Goal: Task Accomplishment & Management: Manage account settings

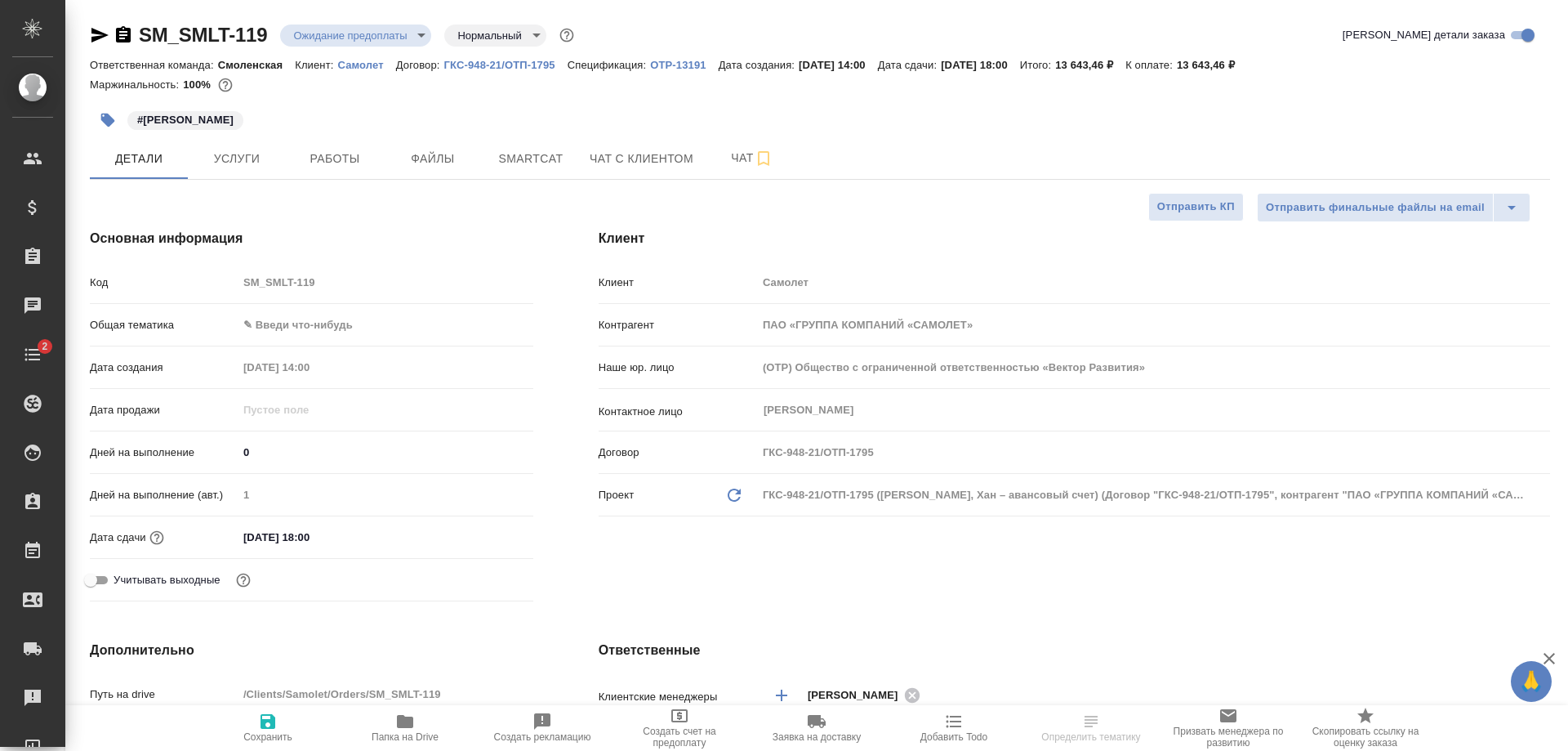
select select "RU"
click at [220, 155] on span "Услуги" at bounding box center [237, 158] width 79 height 20
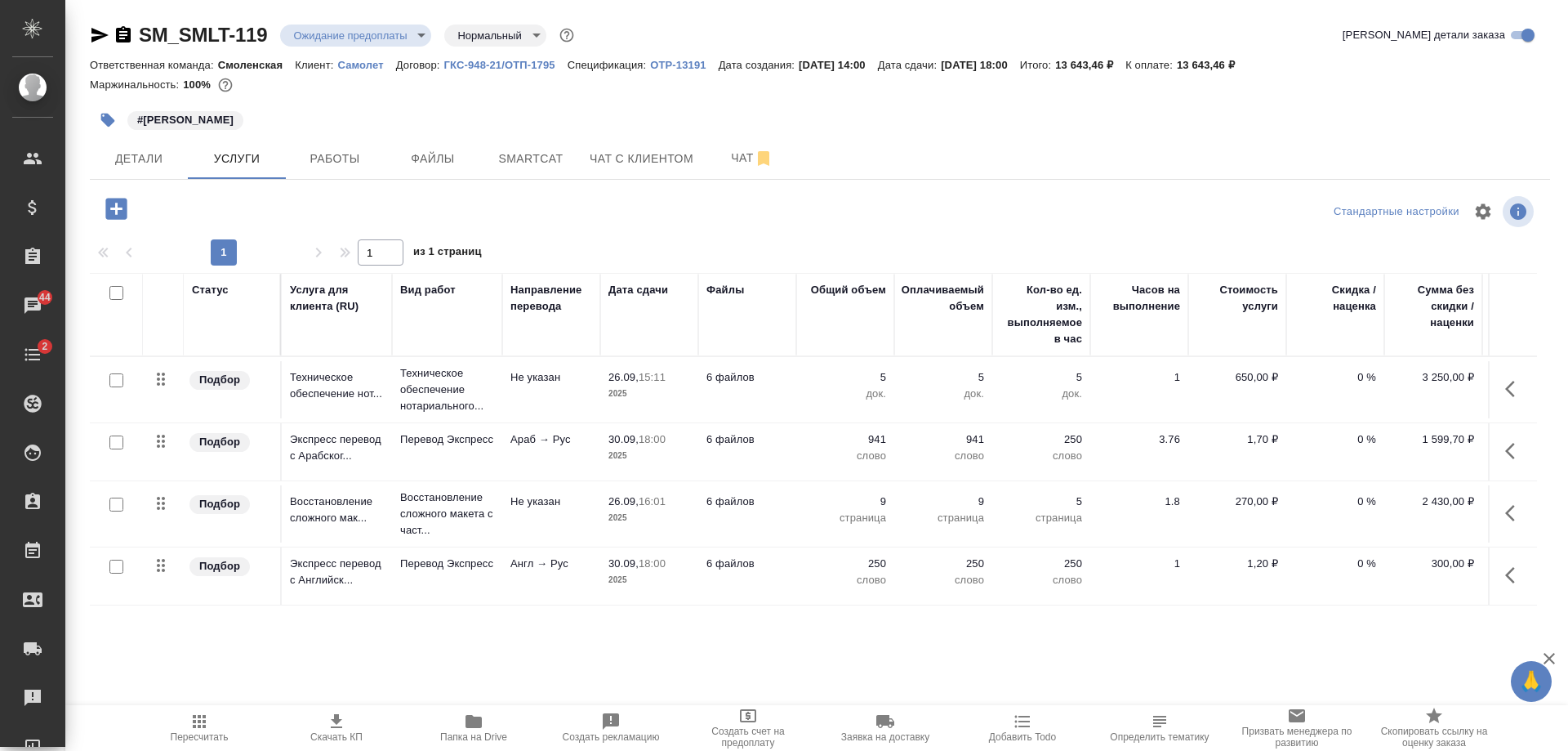
click at [664, 392] on p "2025" at bounding box center [649, 394] width 81 height 16
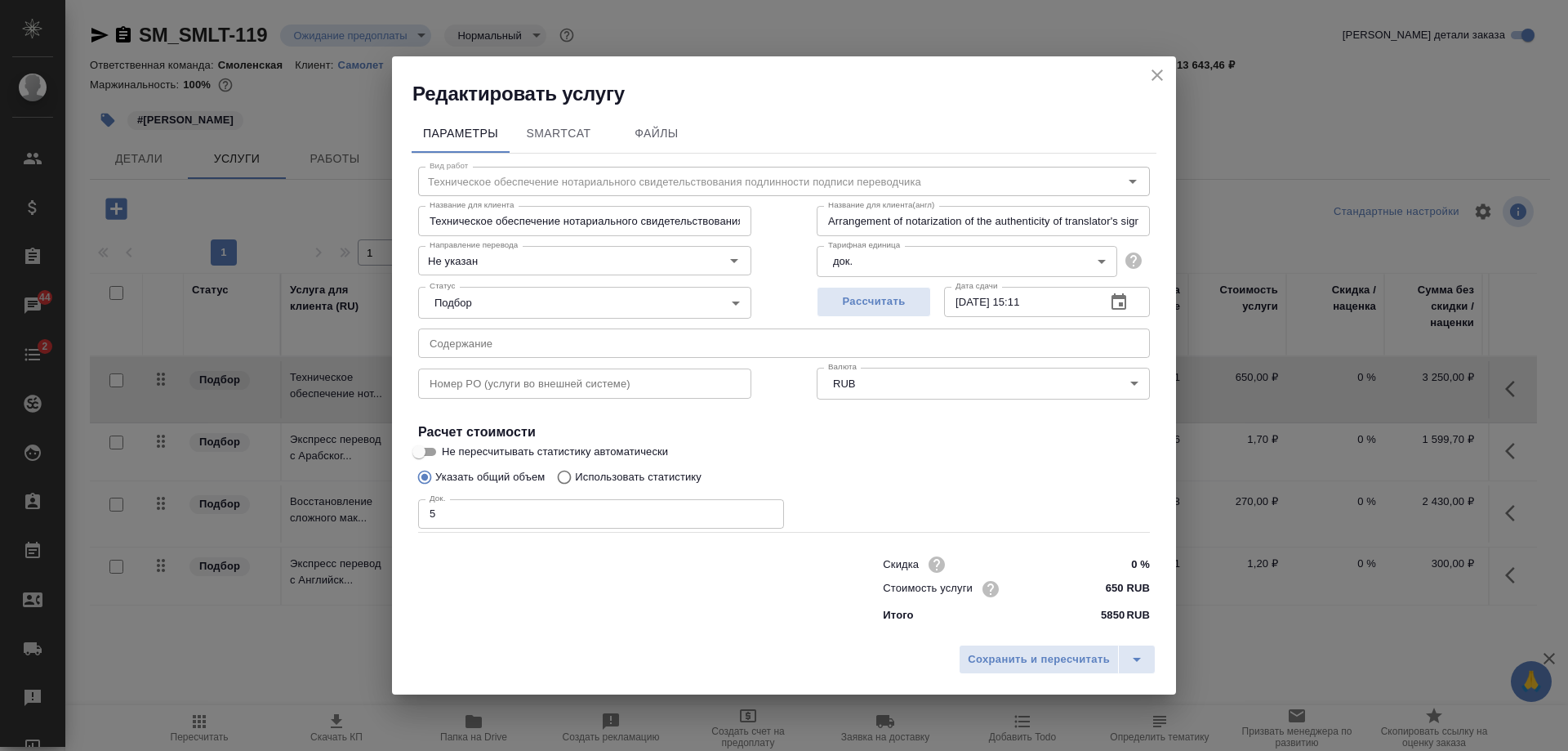
type input "Техническое обеспечение нотариального свидетельствования подлинности подписи пе…"
type input "Arrangement of notarization of the authenticity of translator's signature,3 bus…"
click at [1147, 64] on div "Редактировать услугу" at bounding box center [784, 82] width 784 height 50
click at [1150, 76] on icon "close" at bounding box center [1157, 75] width 19 height 19
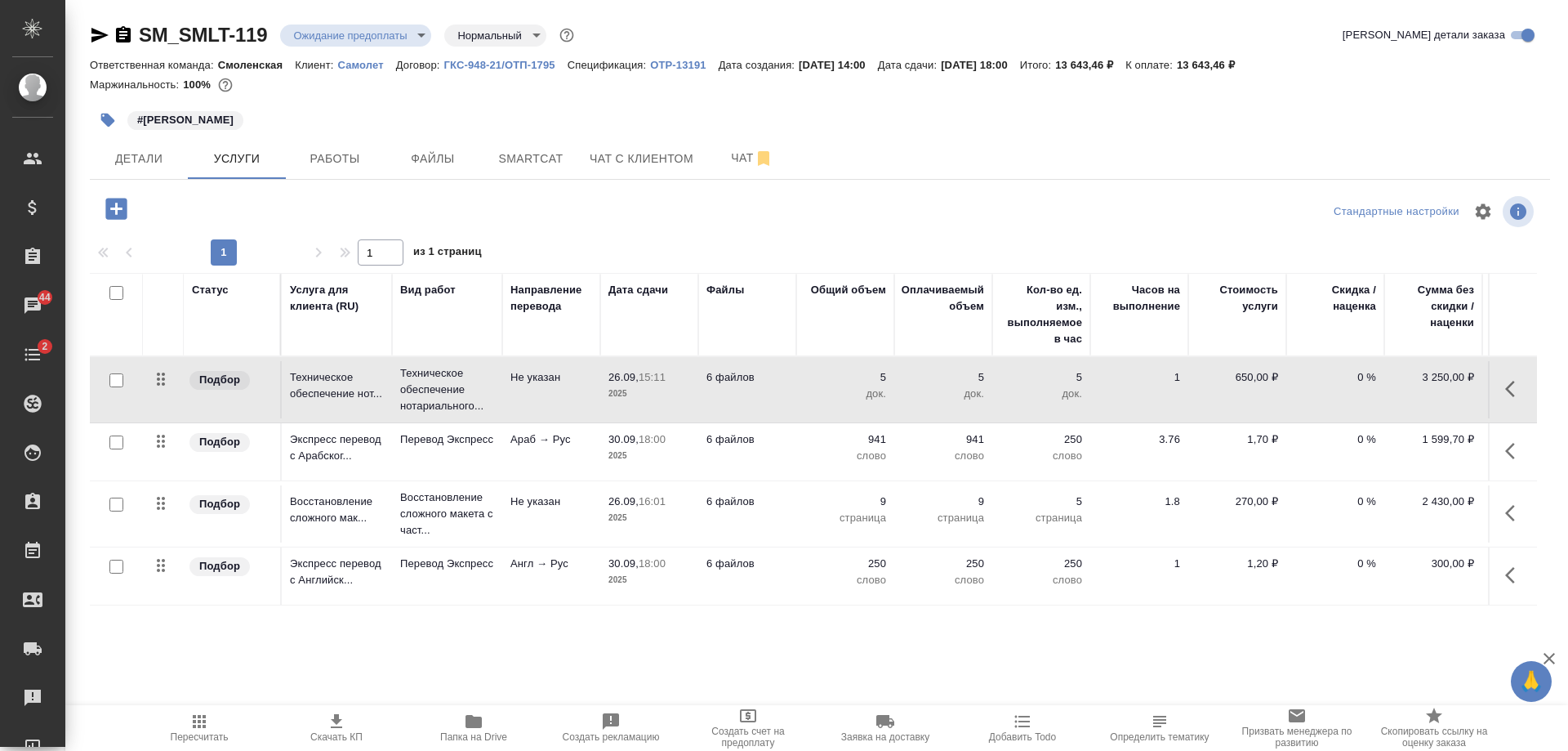
click at [647, 455] on p "2025" at bounding box center [649, 456] width 81 height 16
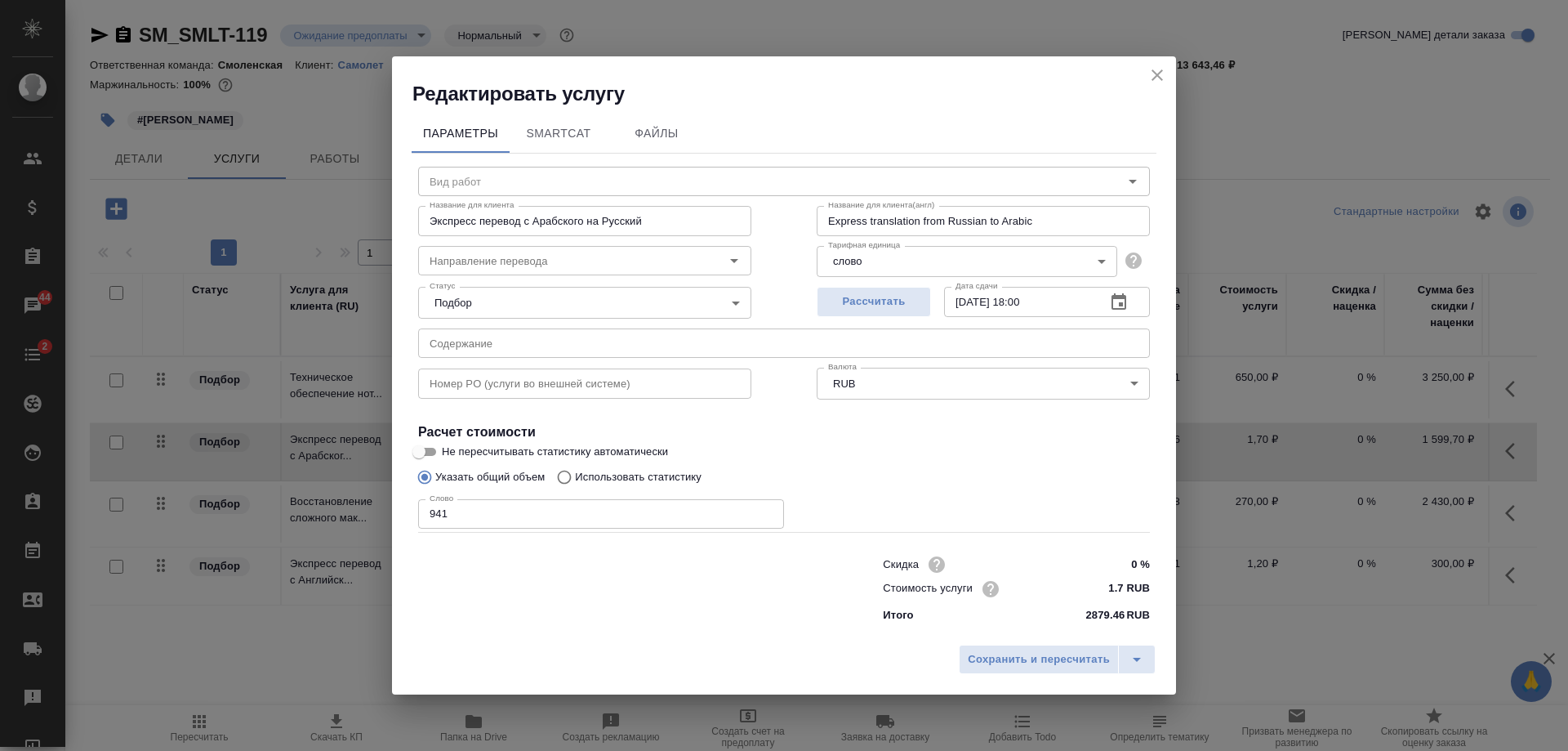
type input "Перевод Экспресс"
type input "араб-рус"
click at [1114, 300] on icon "button" at bounding box center [1119, 303] width 19 height 19
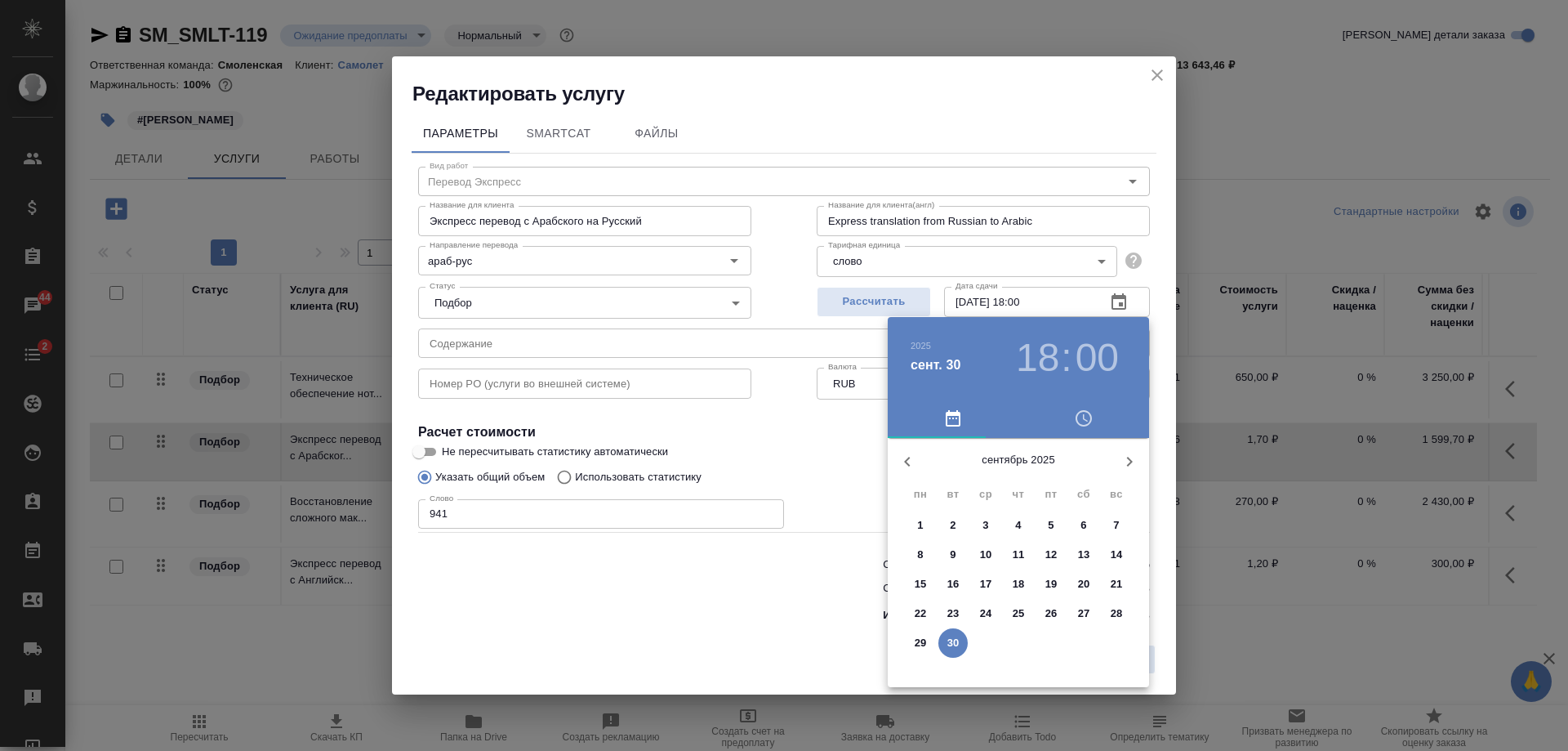
click at [1129, 456] on icon "button" at bounding box center [1130, 462] width 19 height 19
click at [1148, 75] on div at bounding box center [784, 376] width 1568 height 751
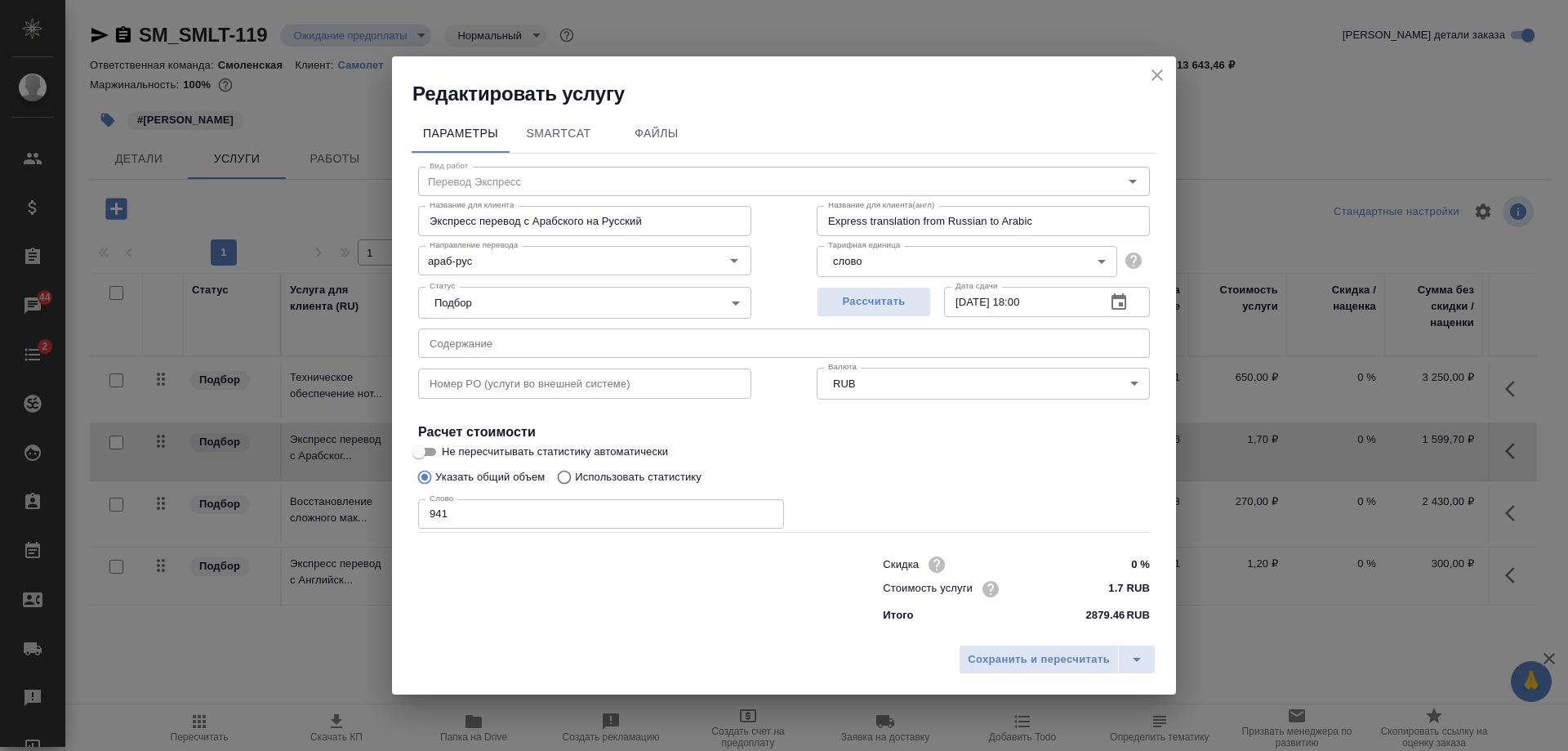
click at [1148, 75] on icon "close" at bounding box center [1157, 75] width 19 height 19
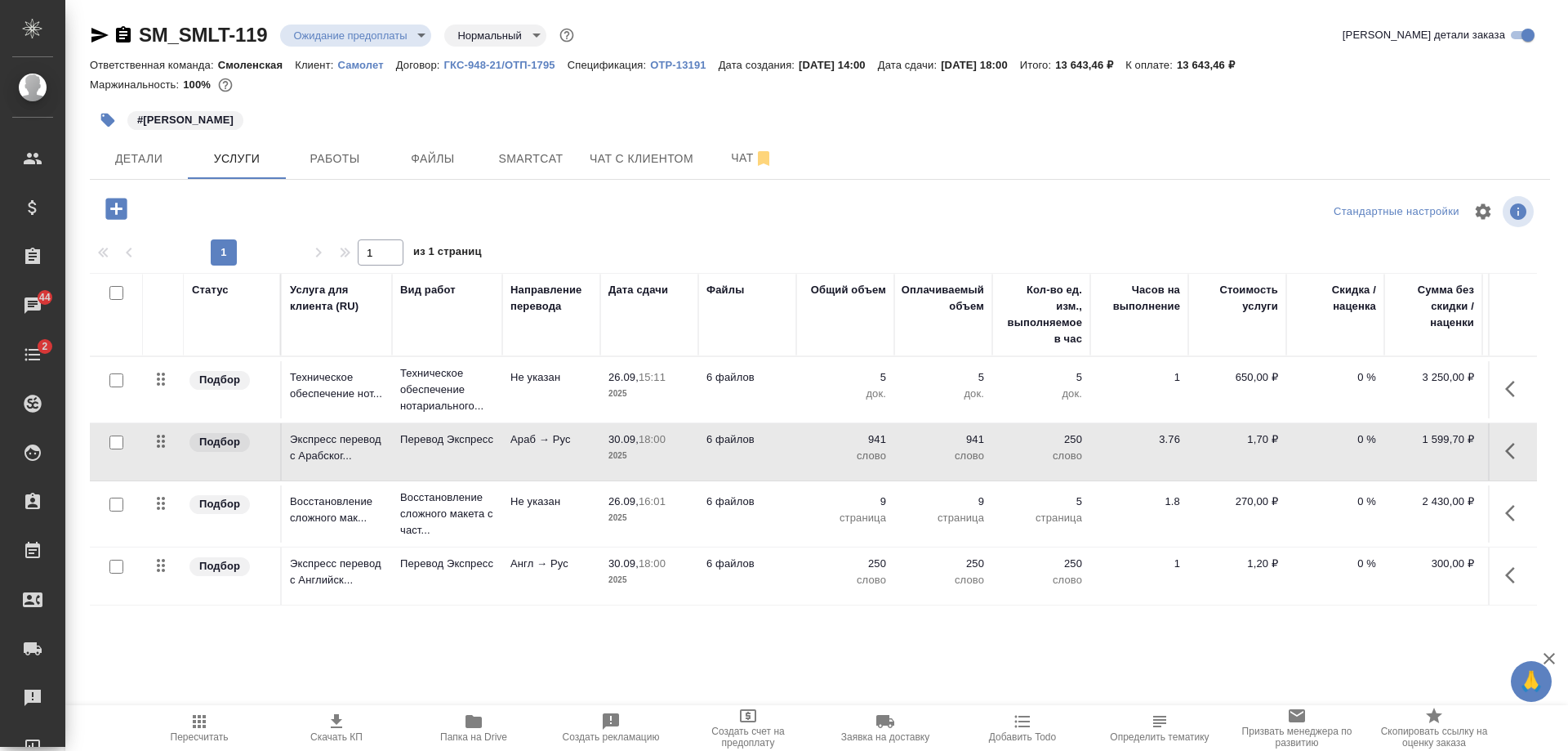
click at [671, 442] on span "30.09, 18:00" at bounding box center [649, 440] width 81 height 16
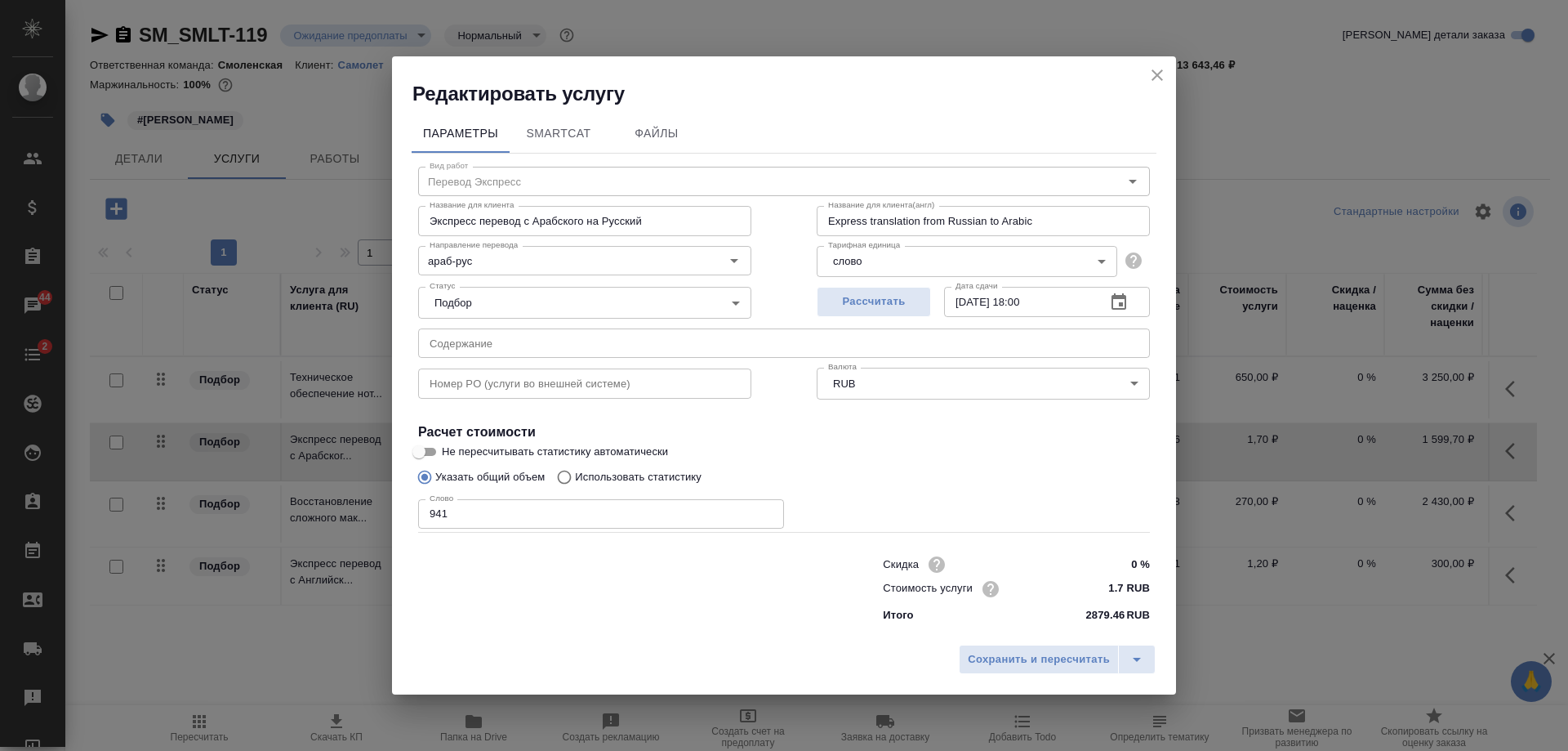
click at [1128, 305] on icon "button" at bounding box center [1119, 303] width 19 height 19
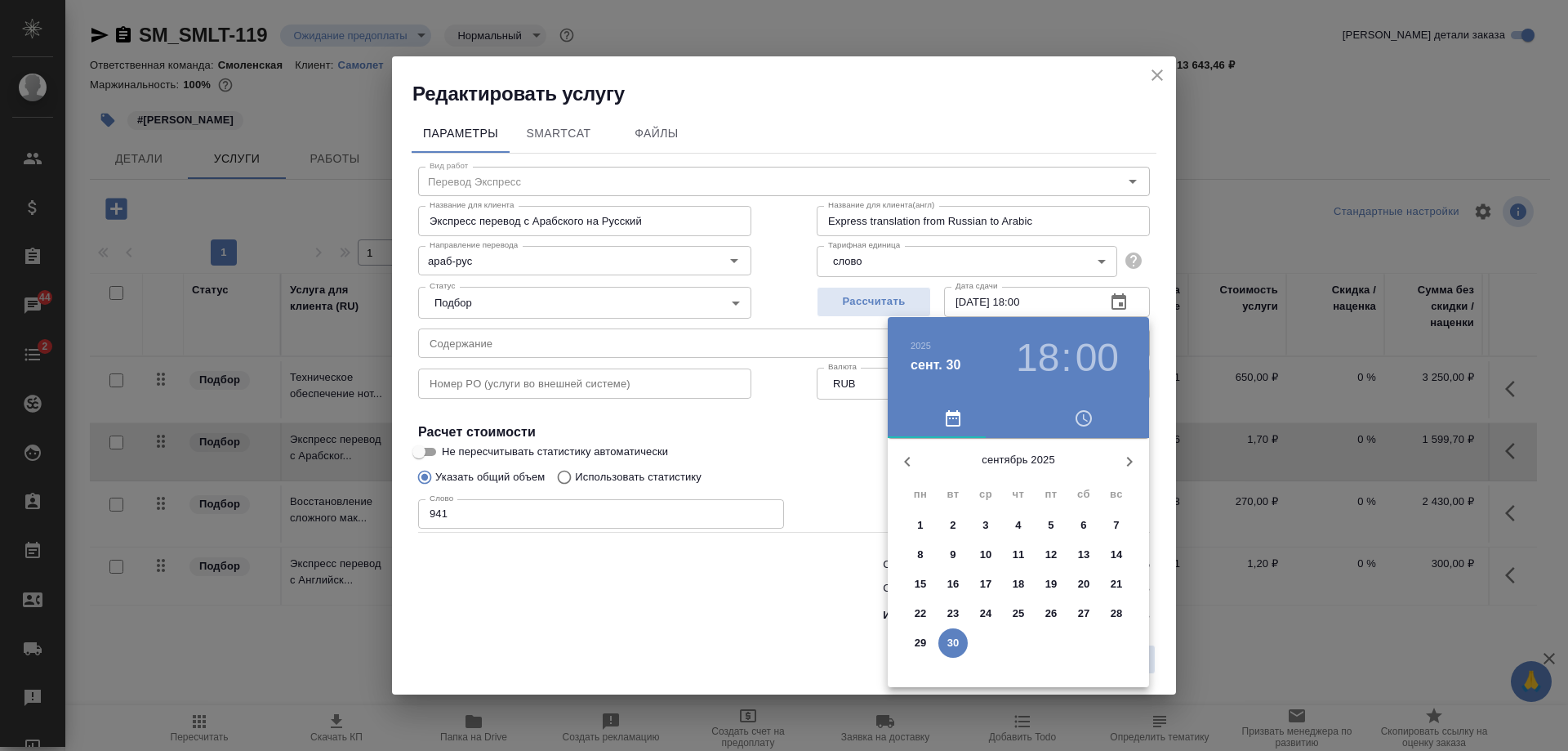
click at [1131, 454] on icon "button" at bounding box center [1130, 462] width 19 height 19
click at [947, 548] on span "7" at bounding box center [953, 554] width 29 height 16
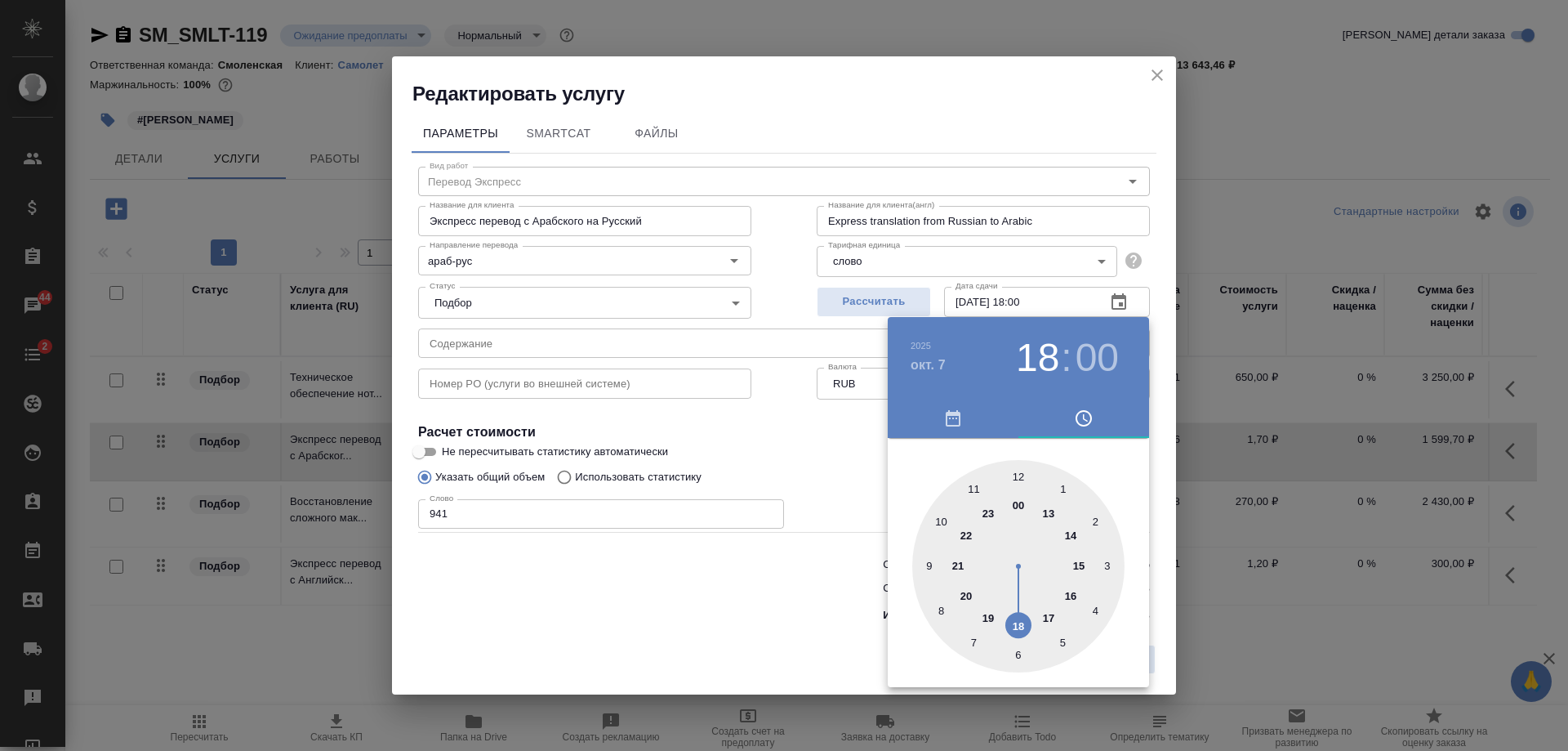
type input "07.10.2025 18:00"
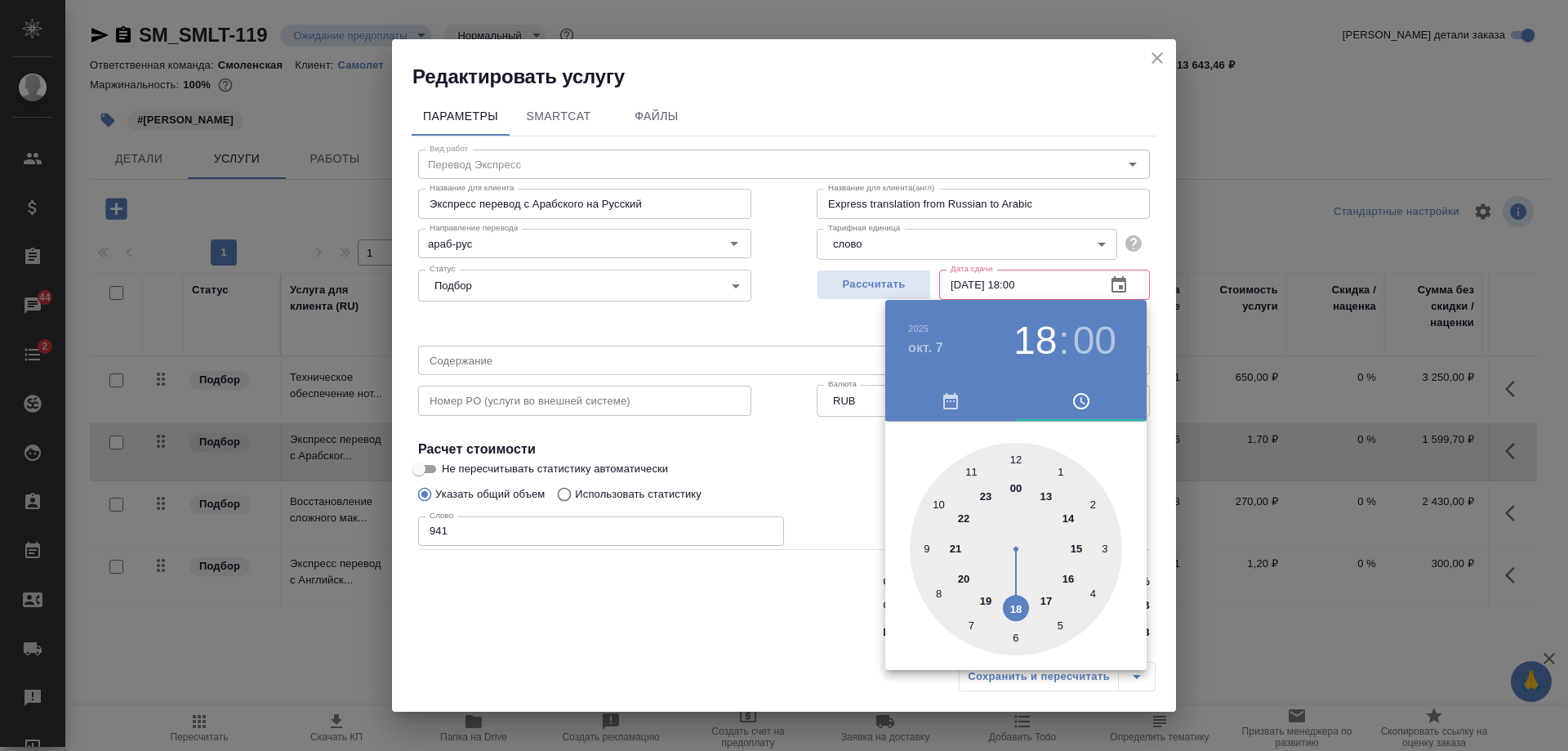
click at [1158, 536] on div at bounding box center [784, 376] width 1568 height 751
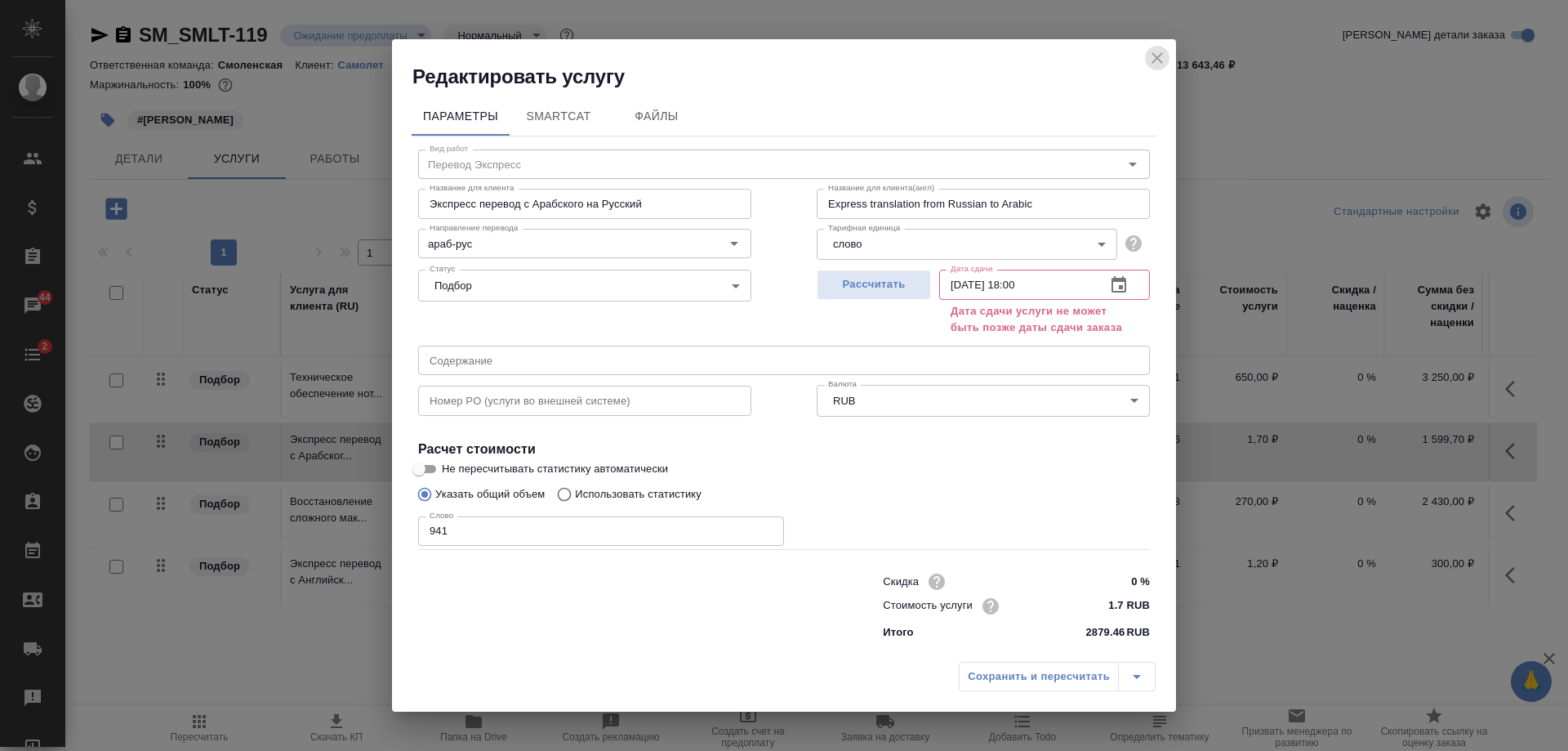
click at [1147, 52] on icon "close" at bounding box center [1157, 58] width 19 height 19
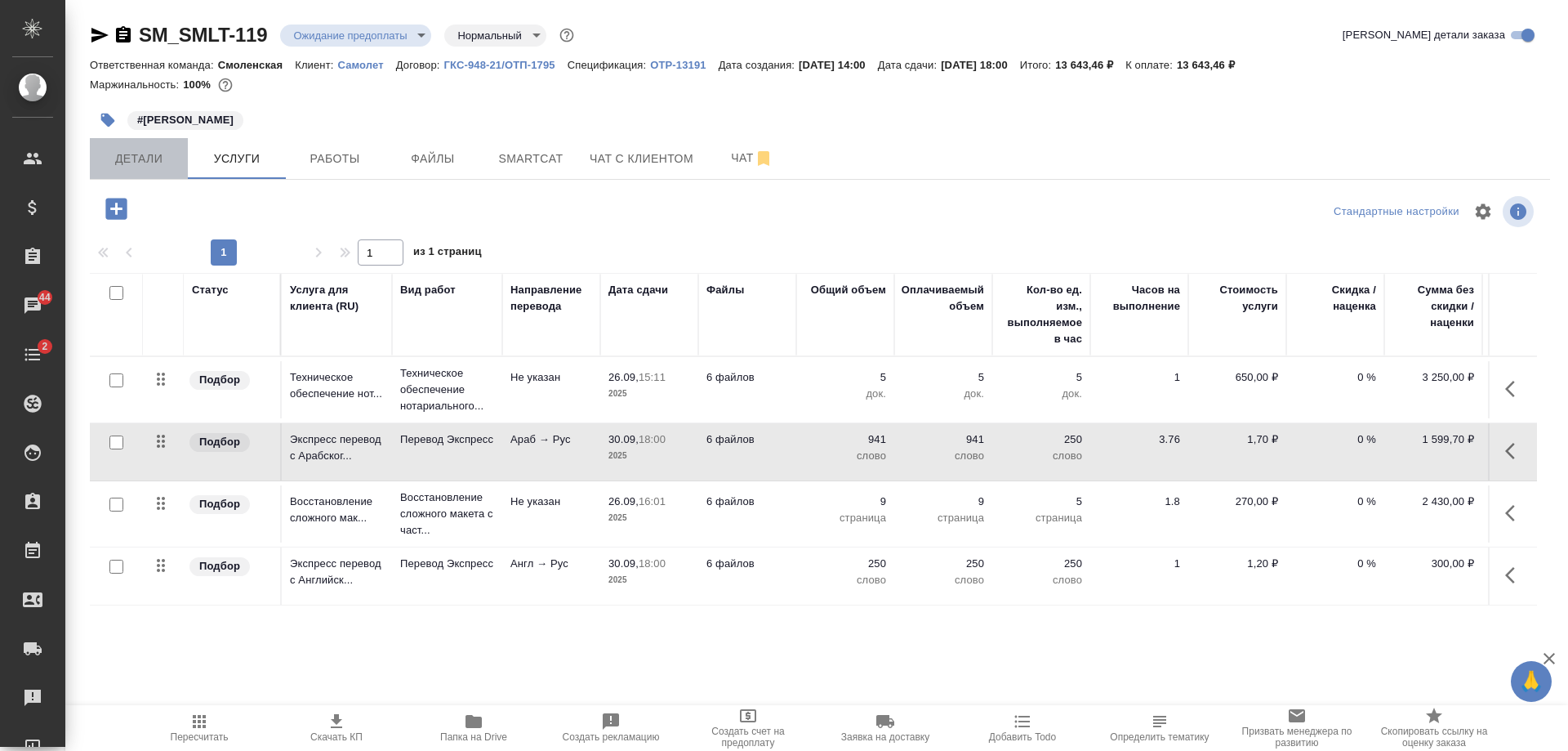
click at [150, 168] on span "Детали" at bounding box center [139, 158] width 79 height 20
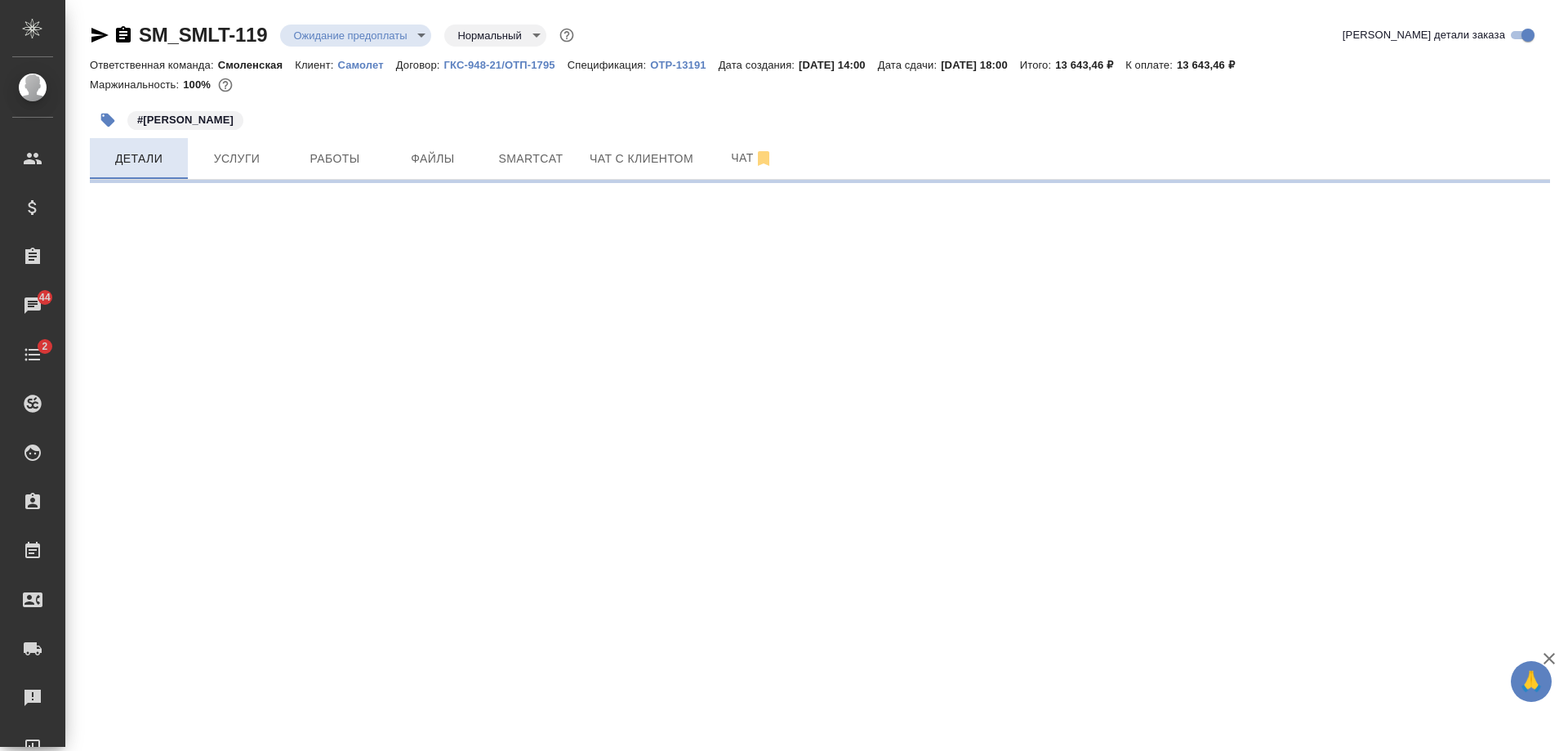
select select "RU"
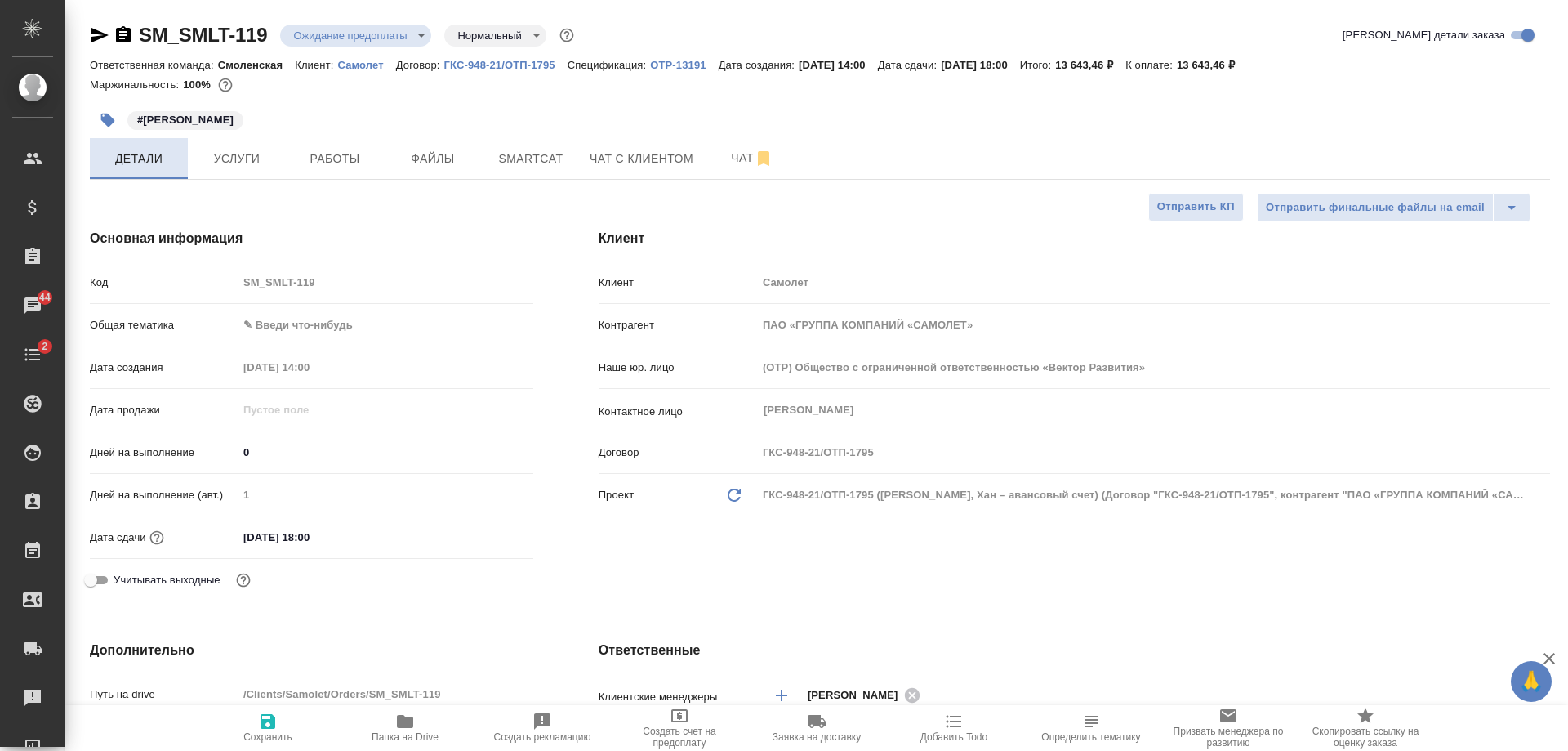
type textarea "x"
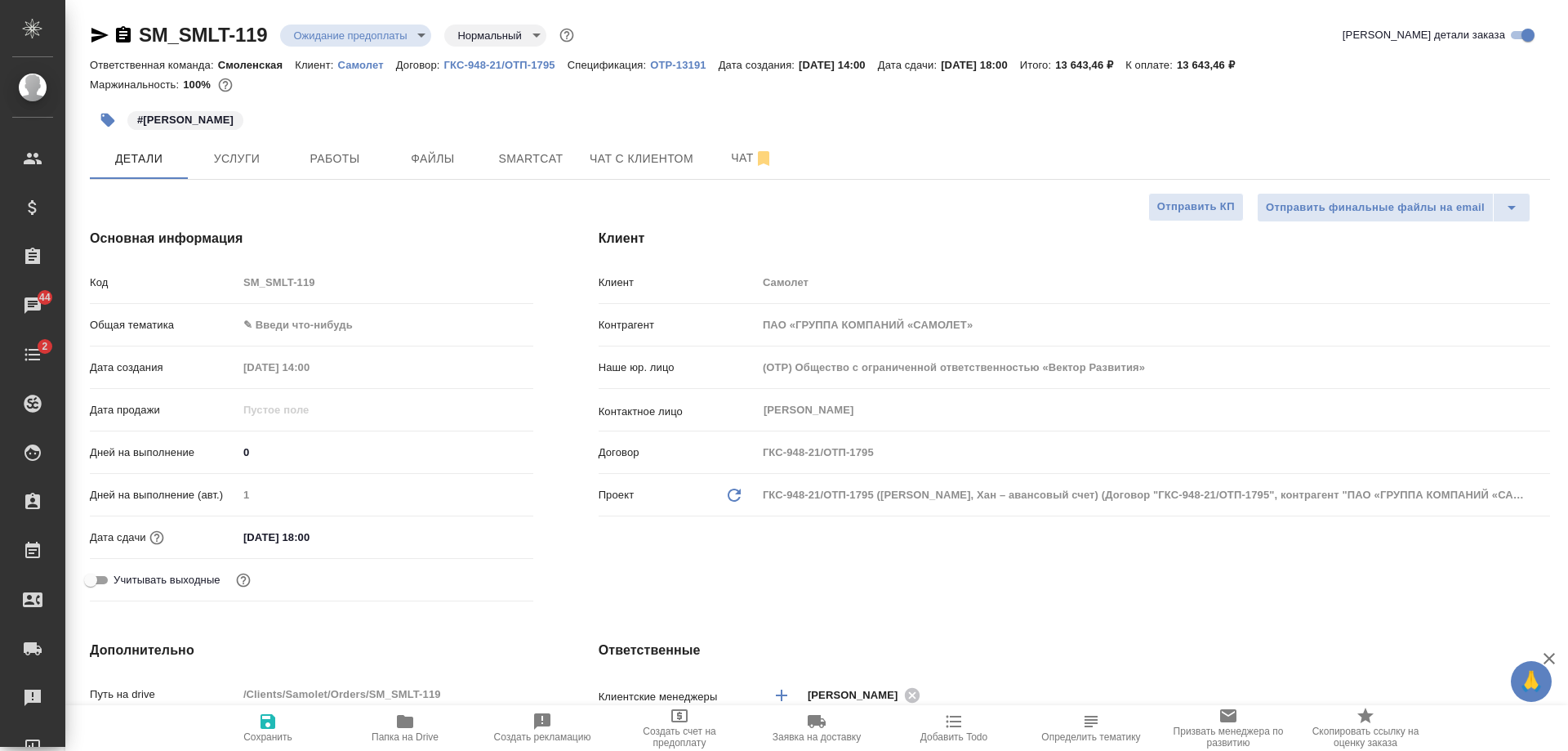
type textarea "x"
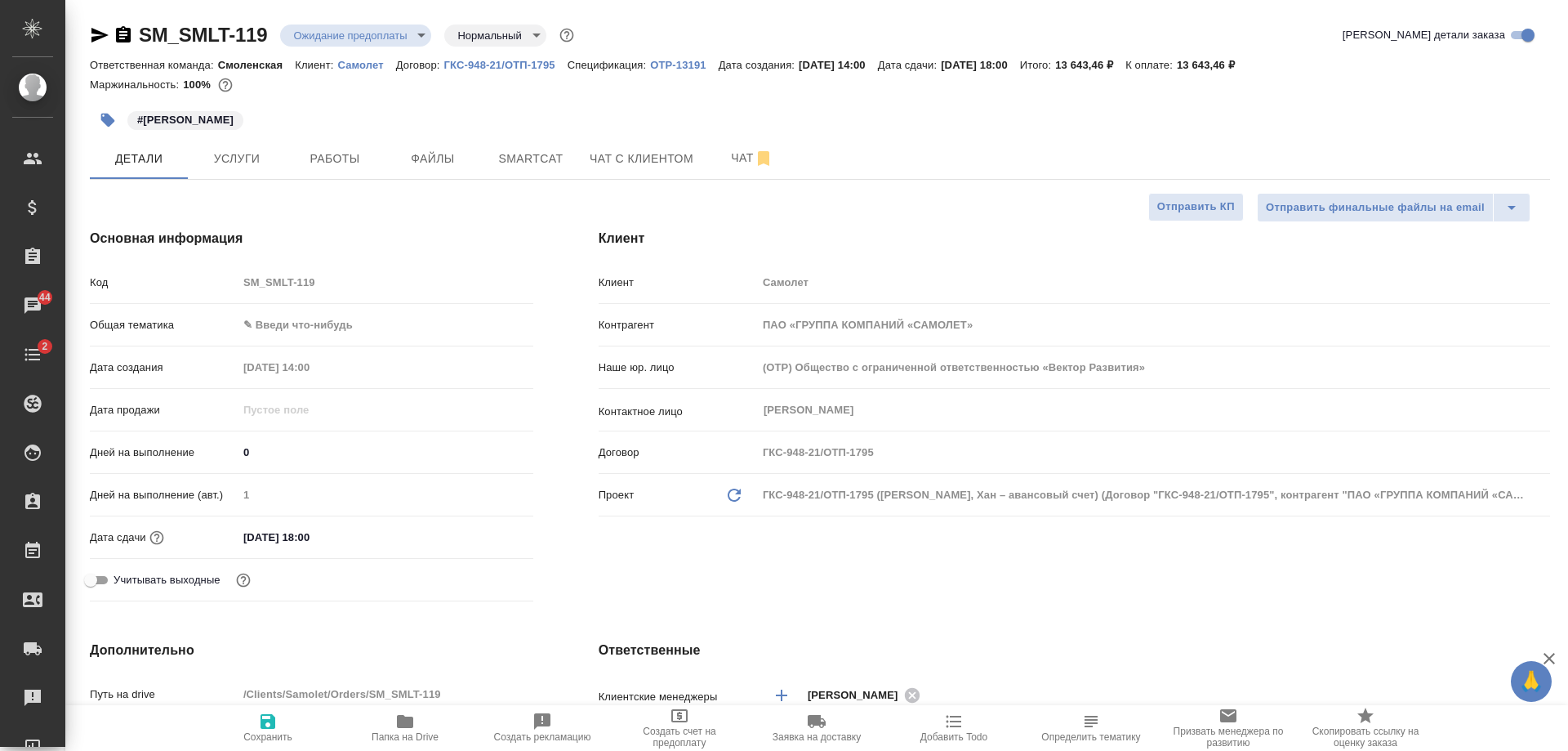
type textarea "x"
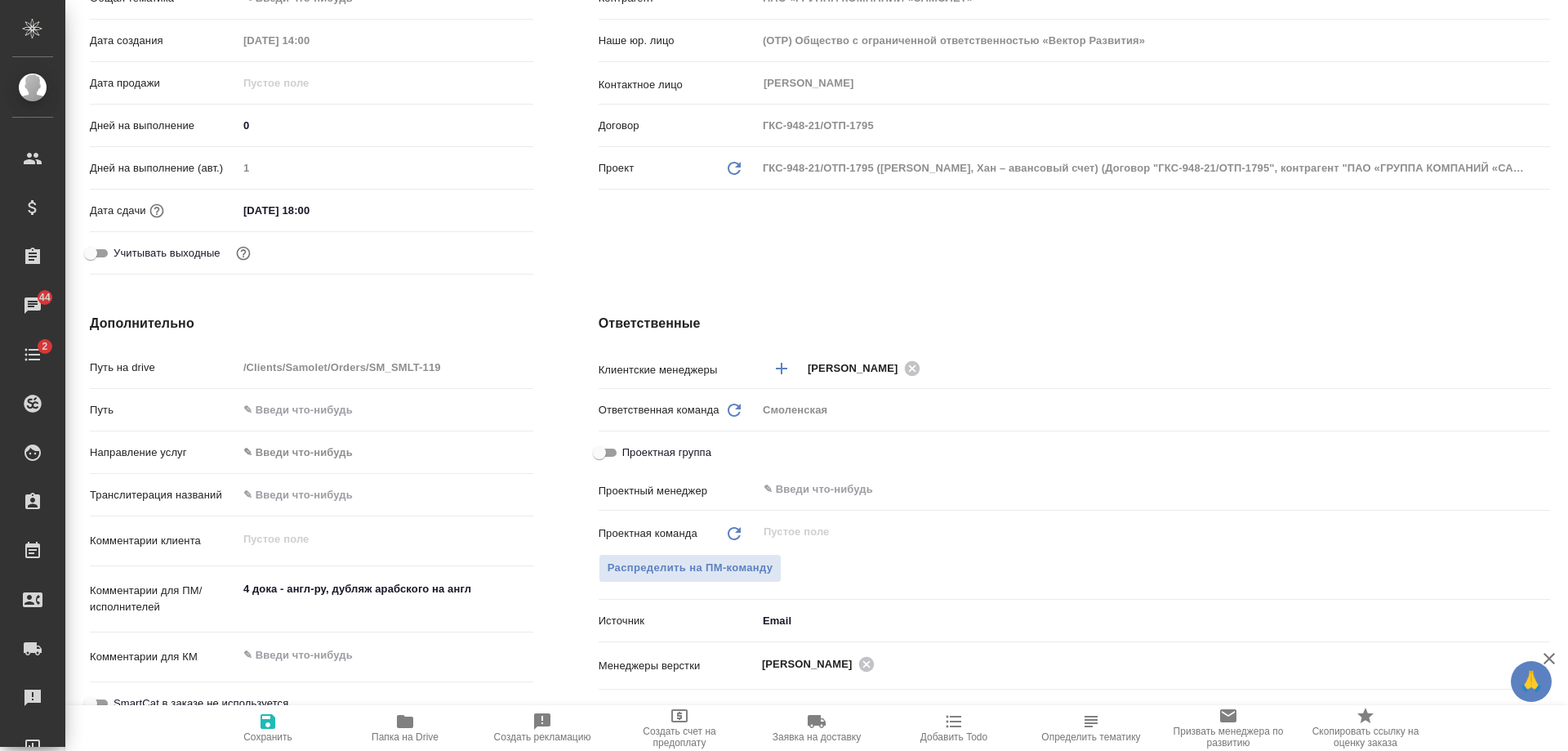
type textarea "x"
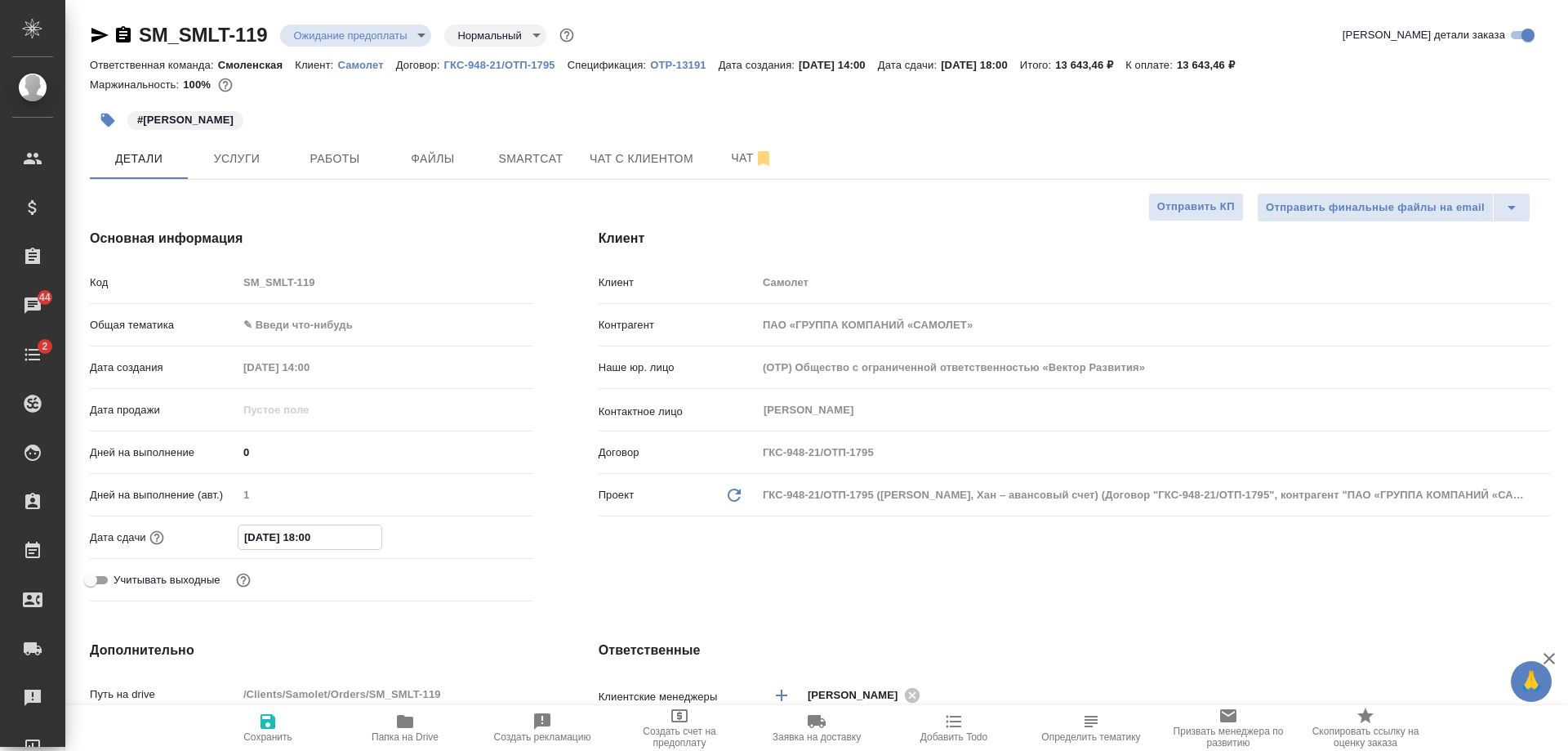
click at [344, 539] on input "30.09.2025 18:00" at bounding box center [309, 538] width 143 height 23
click at [479, 531] on icon "button" at bounding box center [486, 535] width 15 height 16
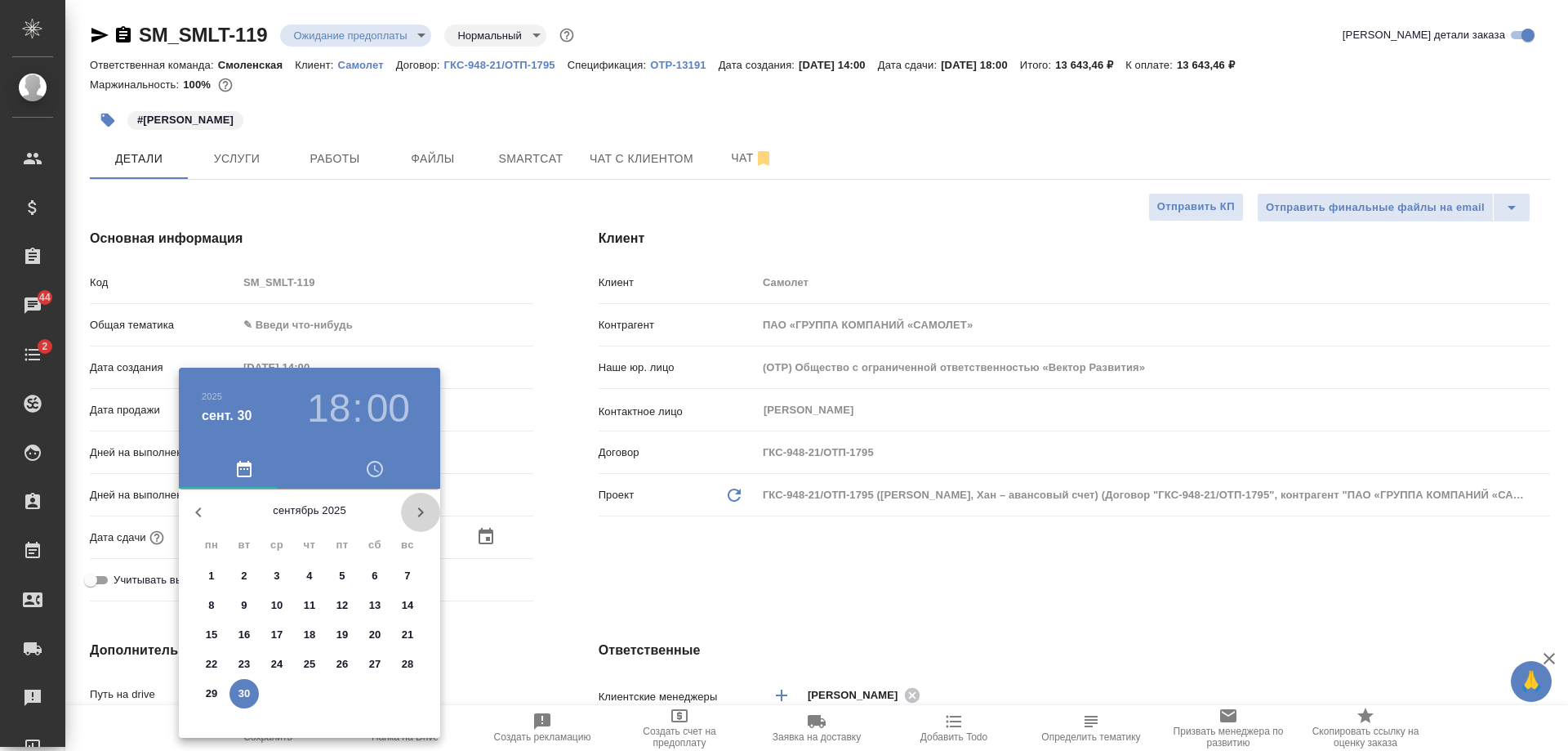
click at [417, 503] on icon "button" at bounding box center [421, 512] width 19 height 19
click at [271, 601] on span "8" at bounding box center [276, 605] width 29 height 16
type input "08.10.2025 18:00"
type textarea "x"
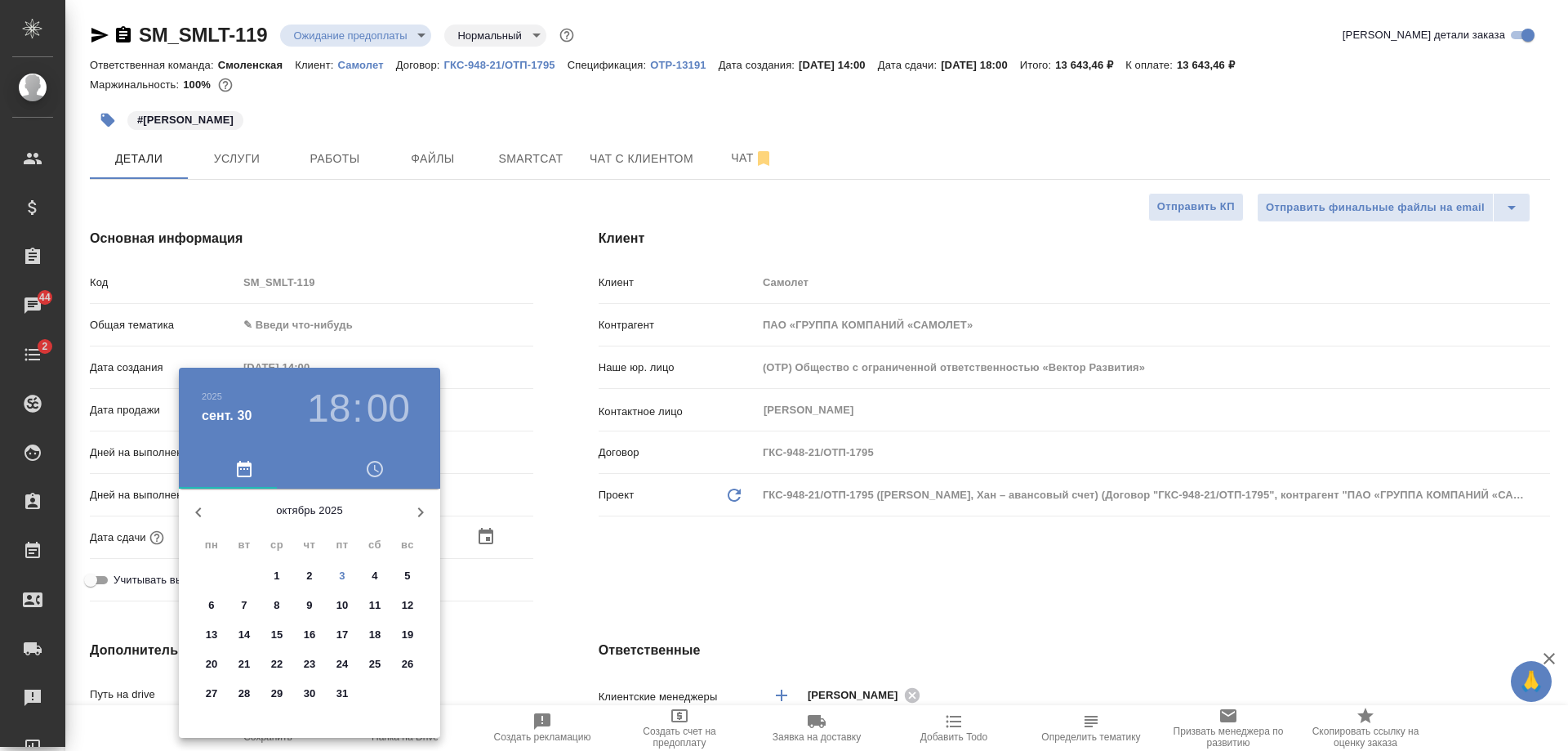
type textarea "x"
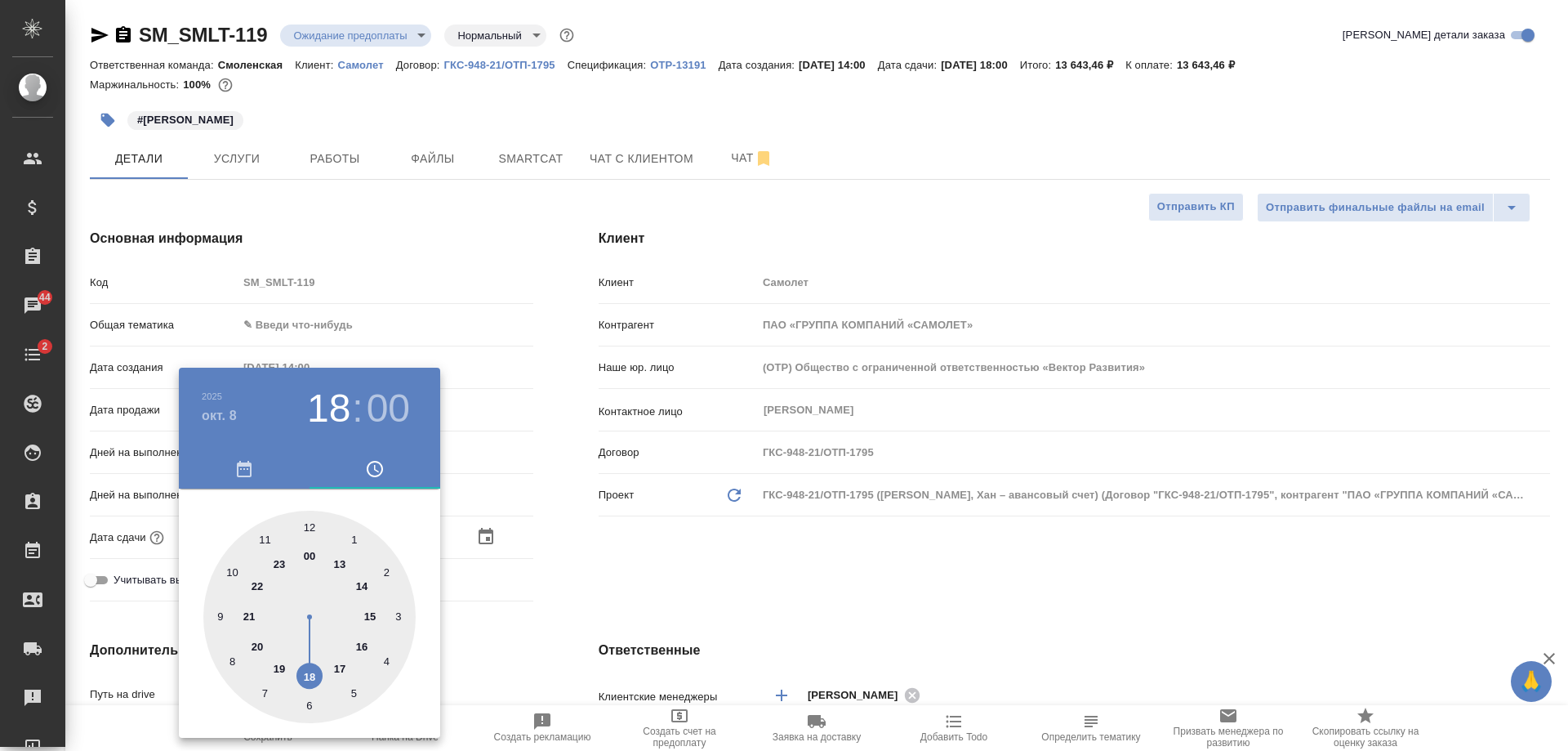
click at [554, 546] on div at bounding box center [784, 376] width 1568 height 751
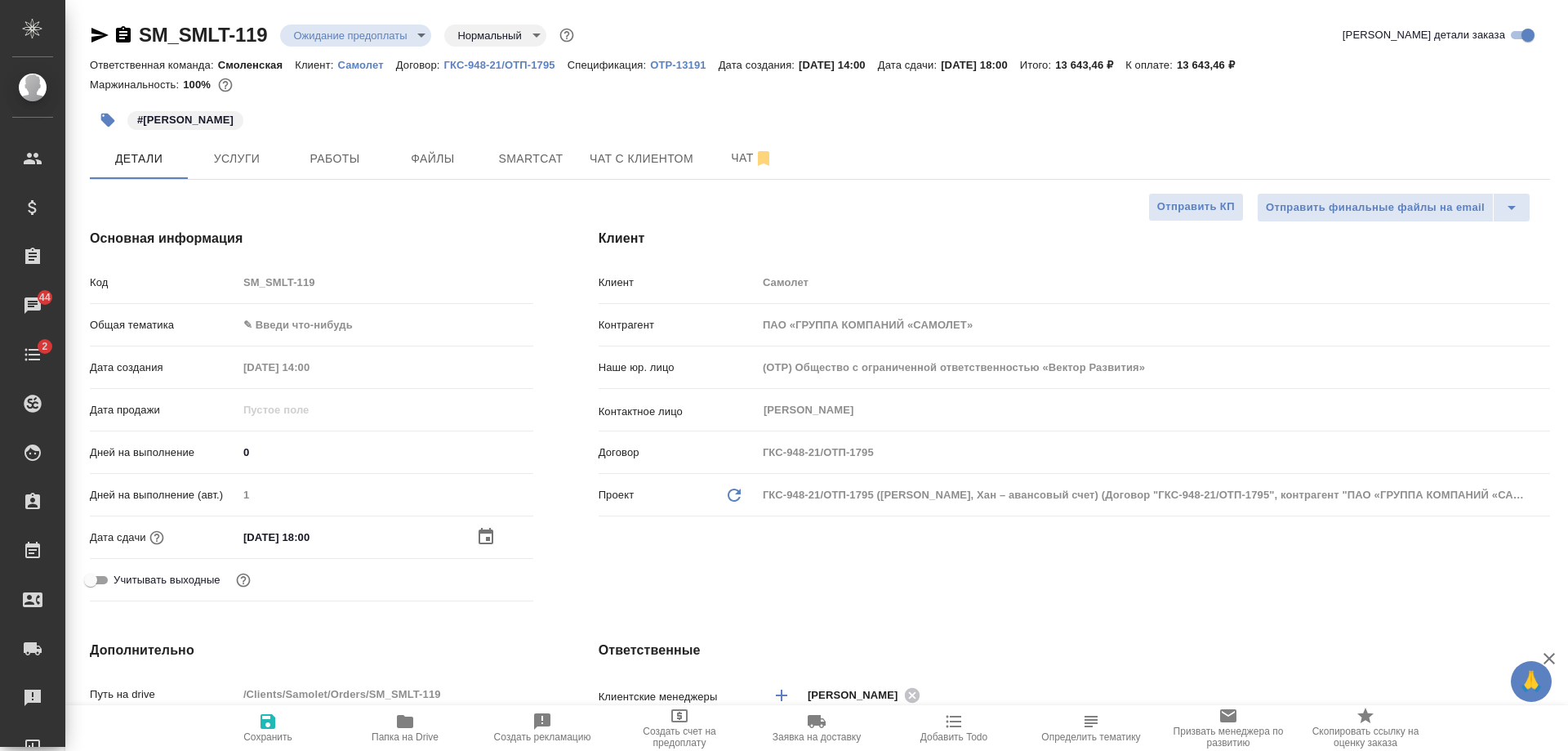
click at [272, 725] on icon "button" at bounding box center [268, 721] width 15 height 15
type textarea "x"
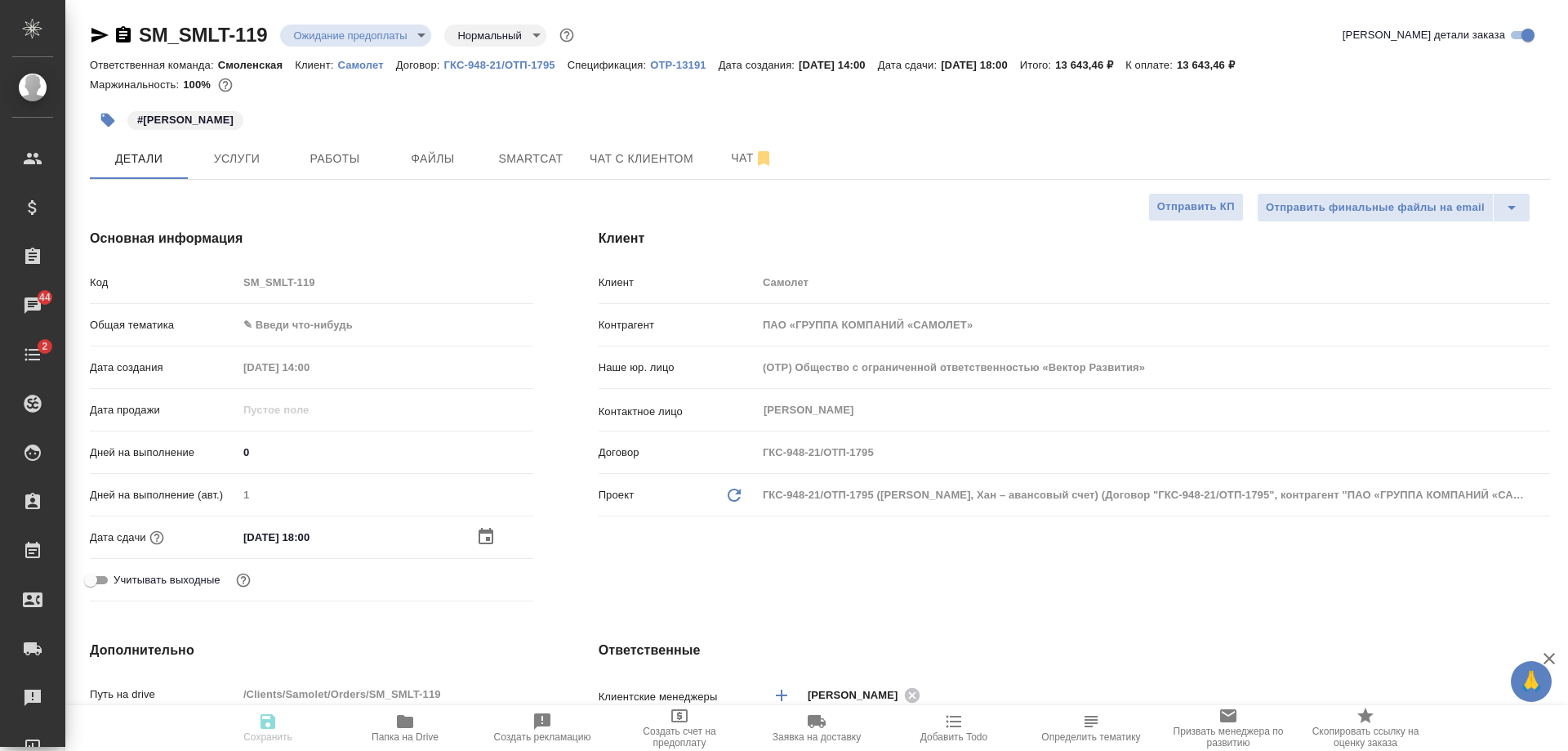
type textarea "x"
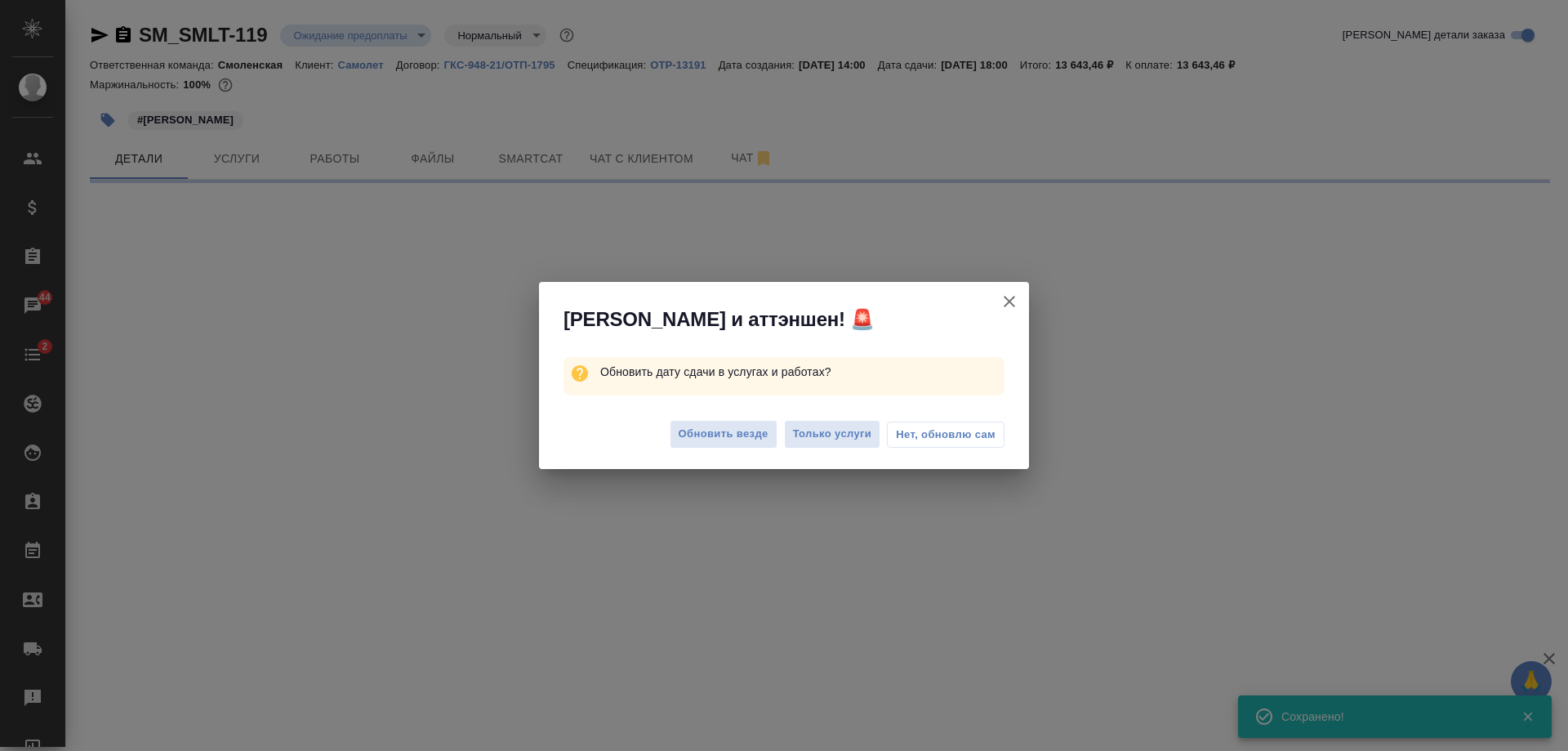
select select "RU"
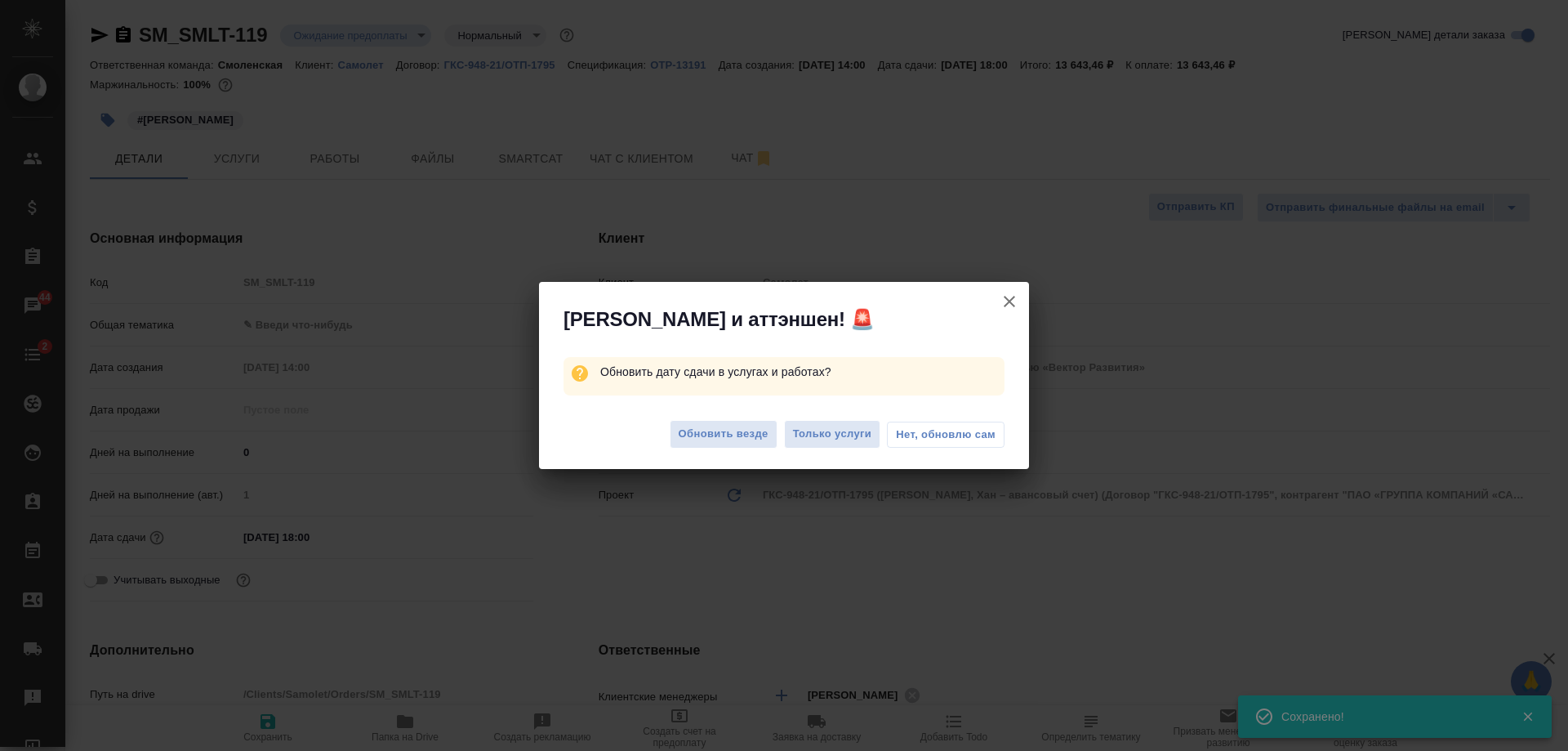
click at [906, 430] on span "Нет, обновлю сам" at bounding box center [945, 435] width 100 height 16
type textarea "x"
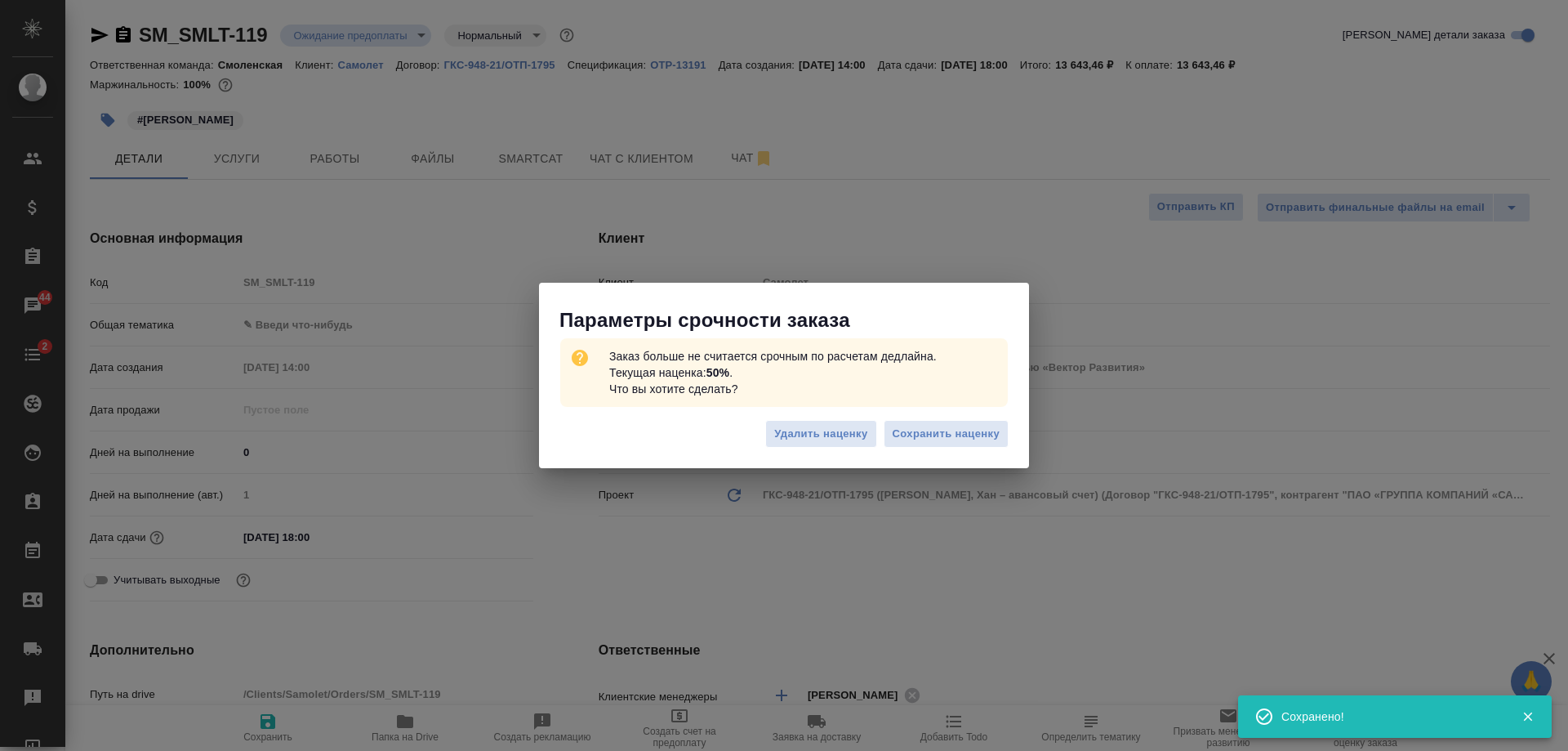
type textarea "x"
click at [934, 437] on span "Сохранить наценку" at bounding box center [946, 434] width 107 height 18
type textarea "x"
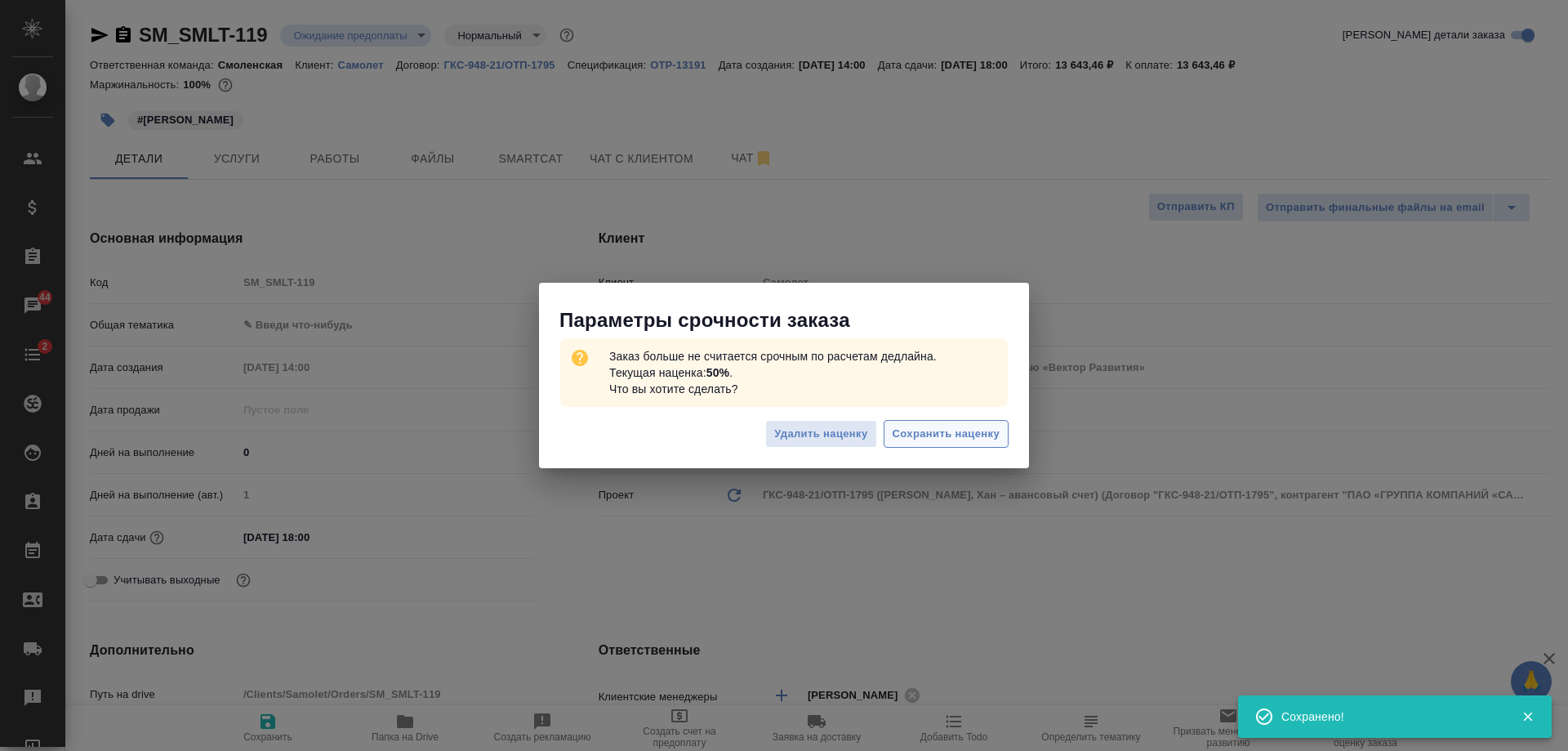
type textarea "x"
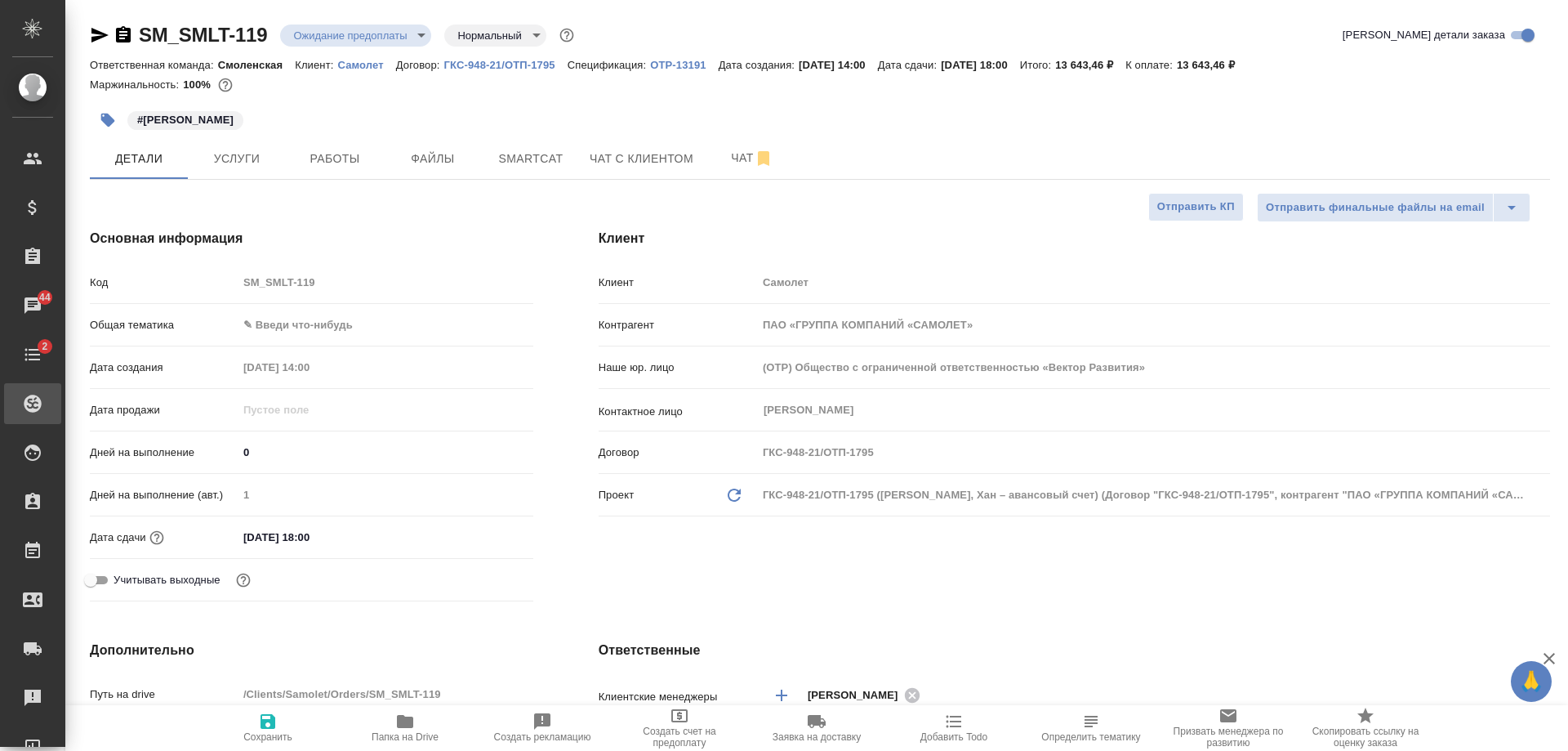
type textarea "x"
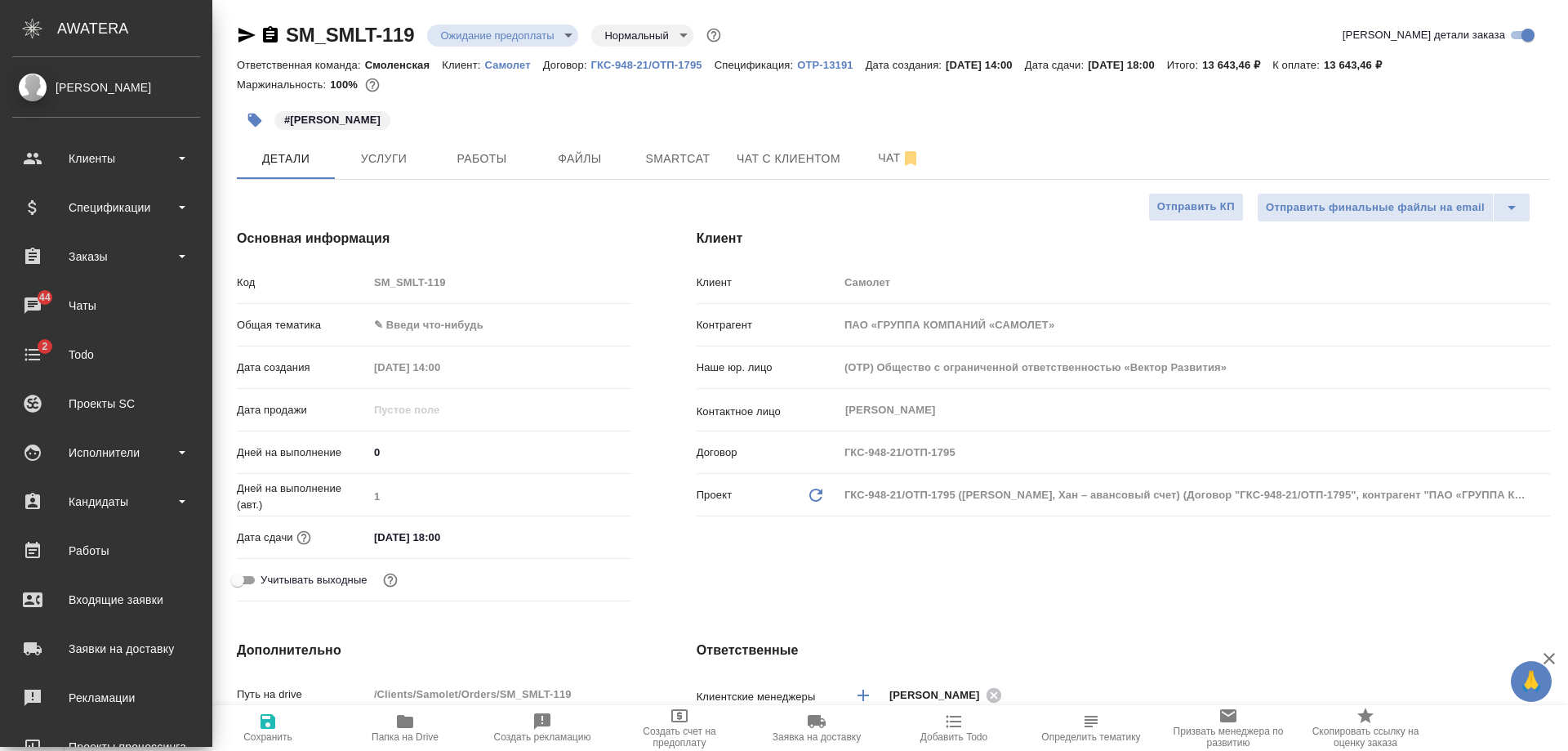
type textarea "x"
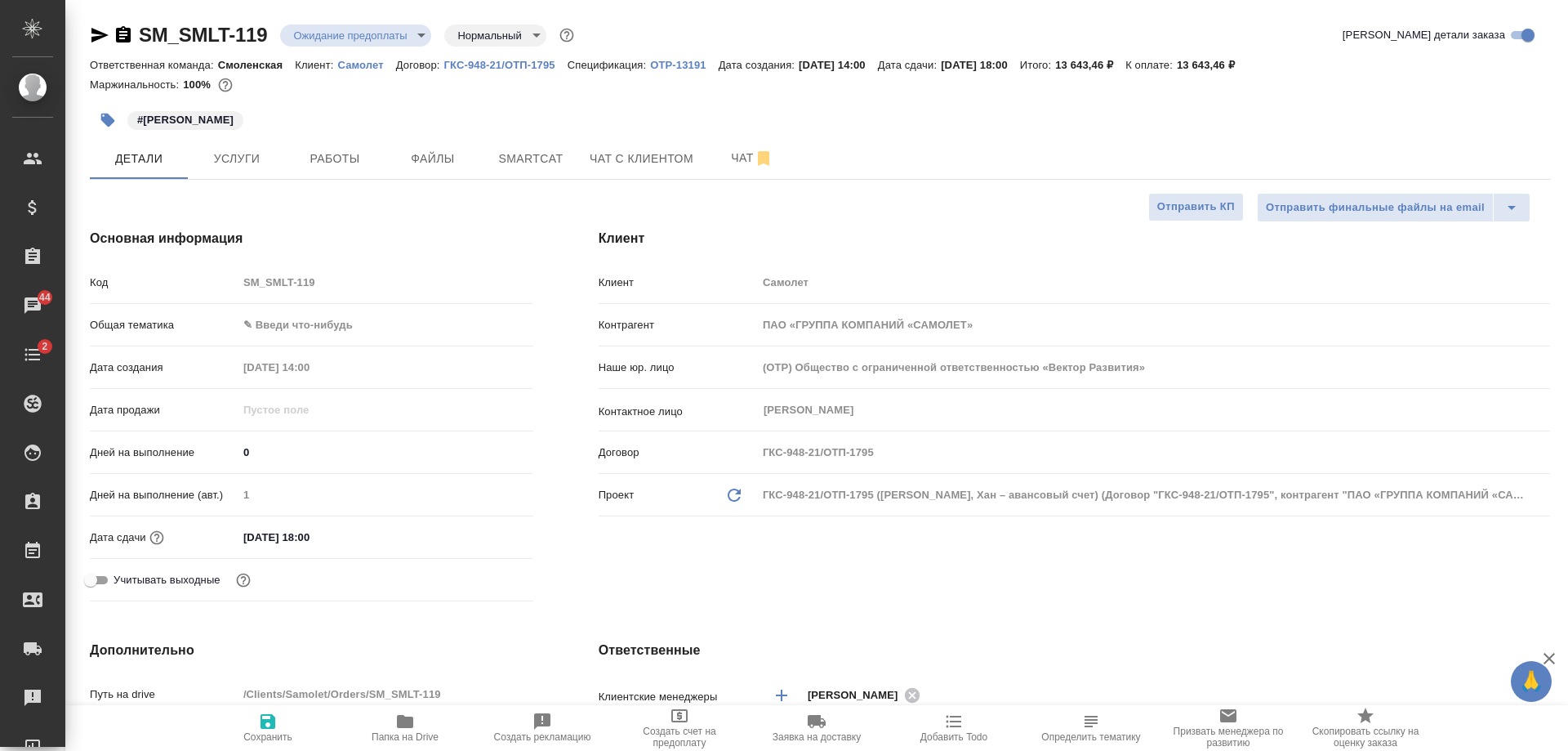
type textarea "x"
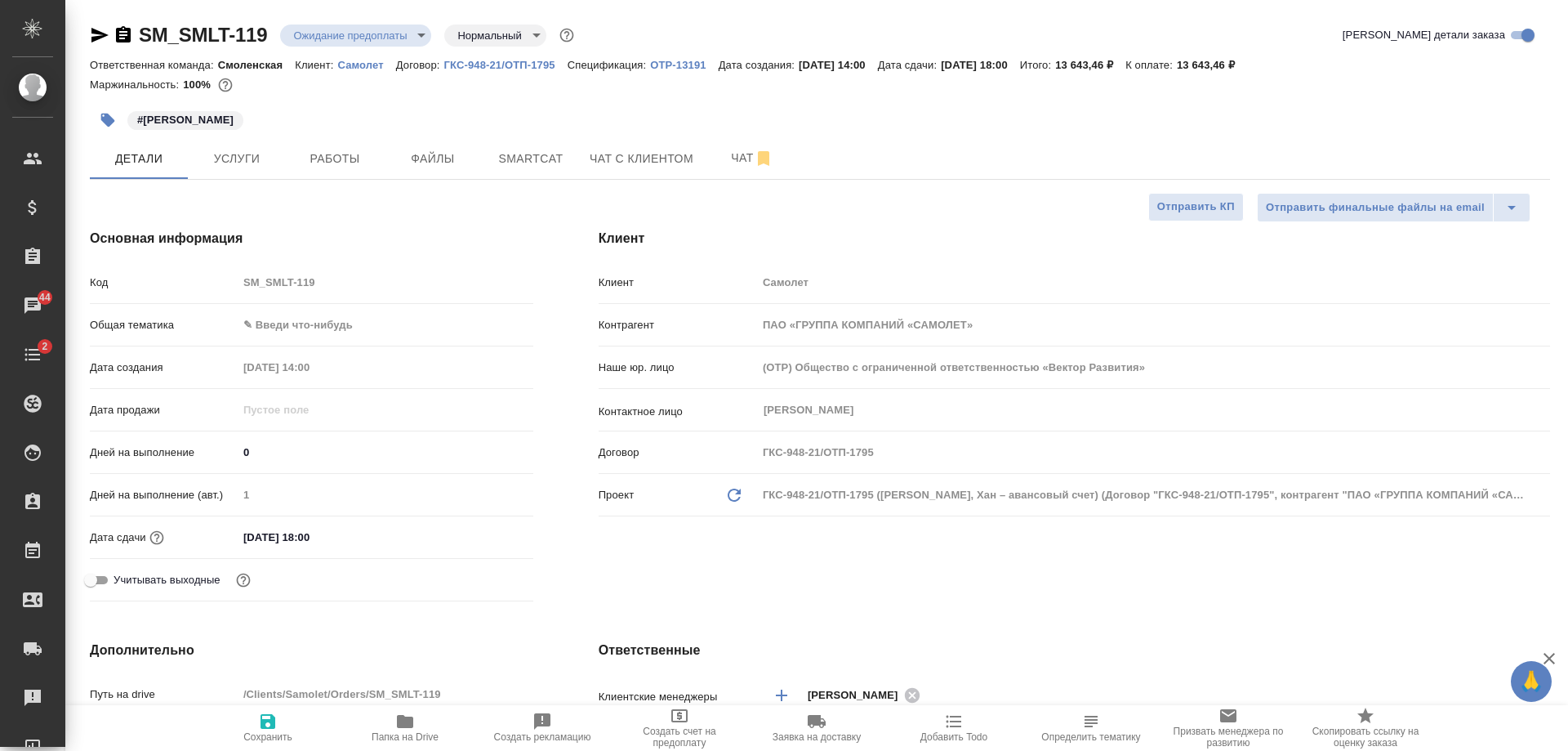
type textarea "x"
click at [308, 154] on span "Работы" at bounding box center [335, 158] width 79 height 20
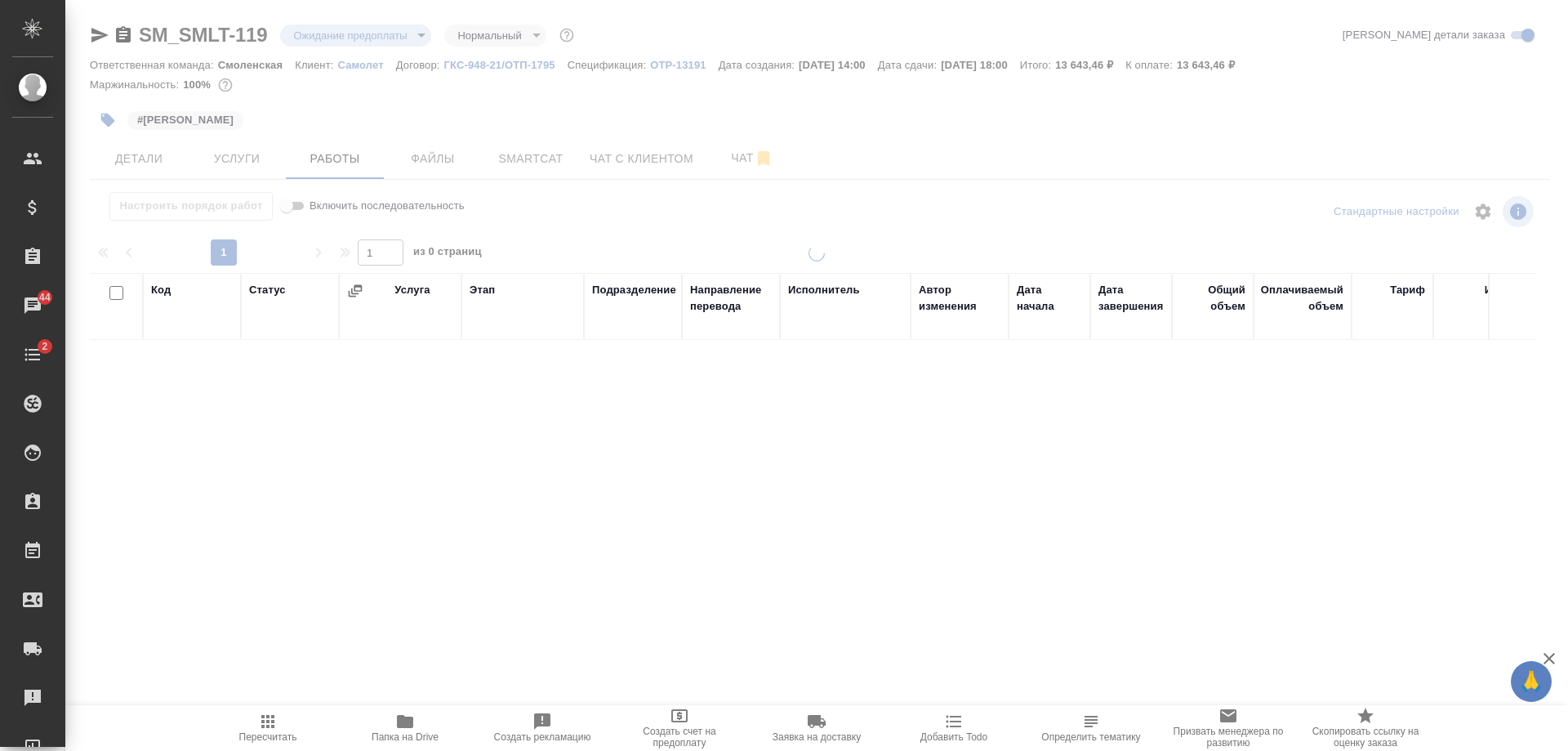
click at [256, 154] on div at bounding box center [816, 341] width 1503 height 682
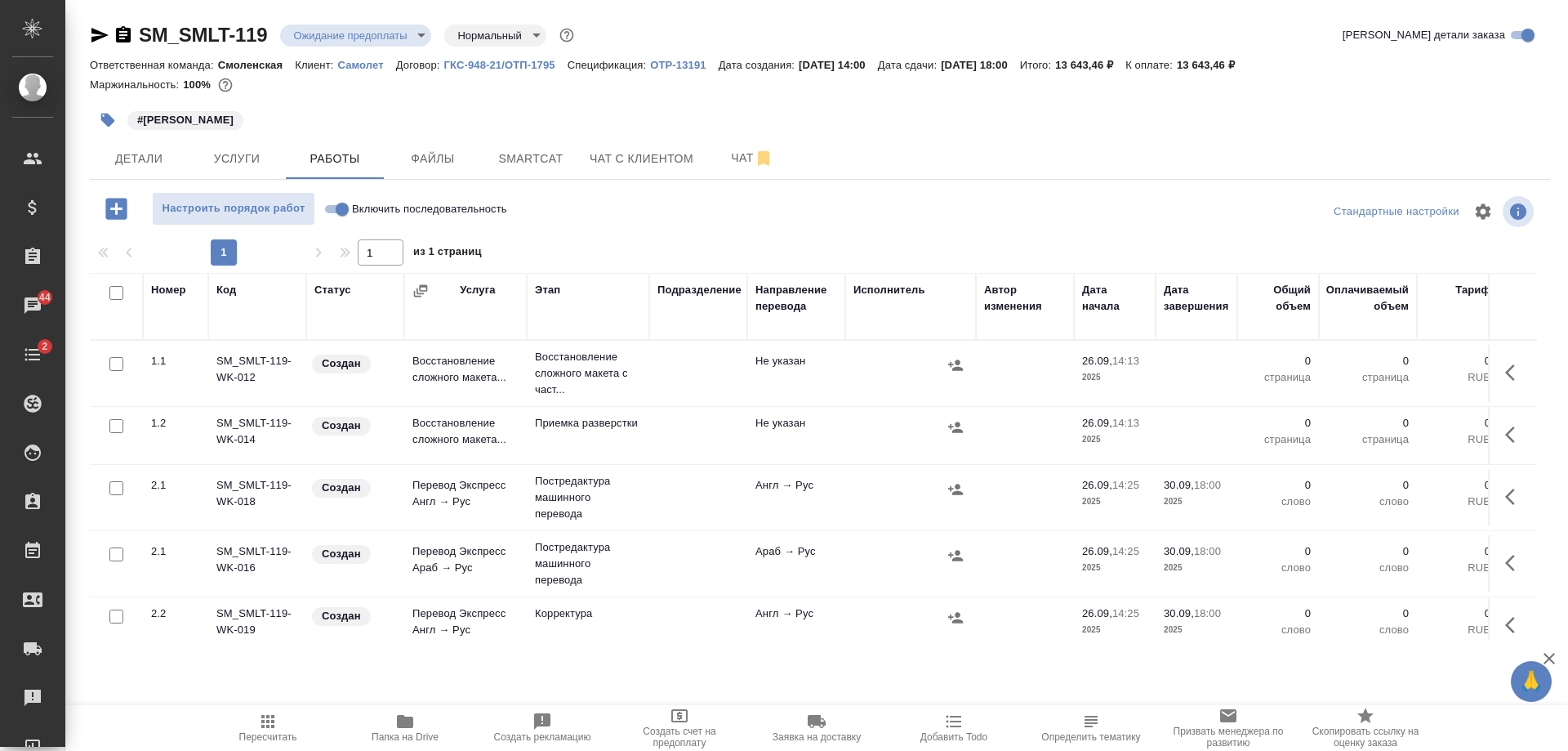
click at [256, 154] on span "Услуги" at bounding box center [237, 158] width 79 height 20
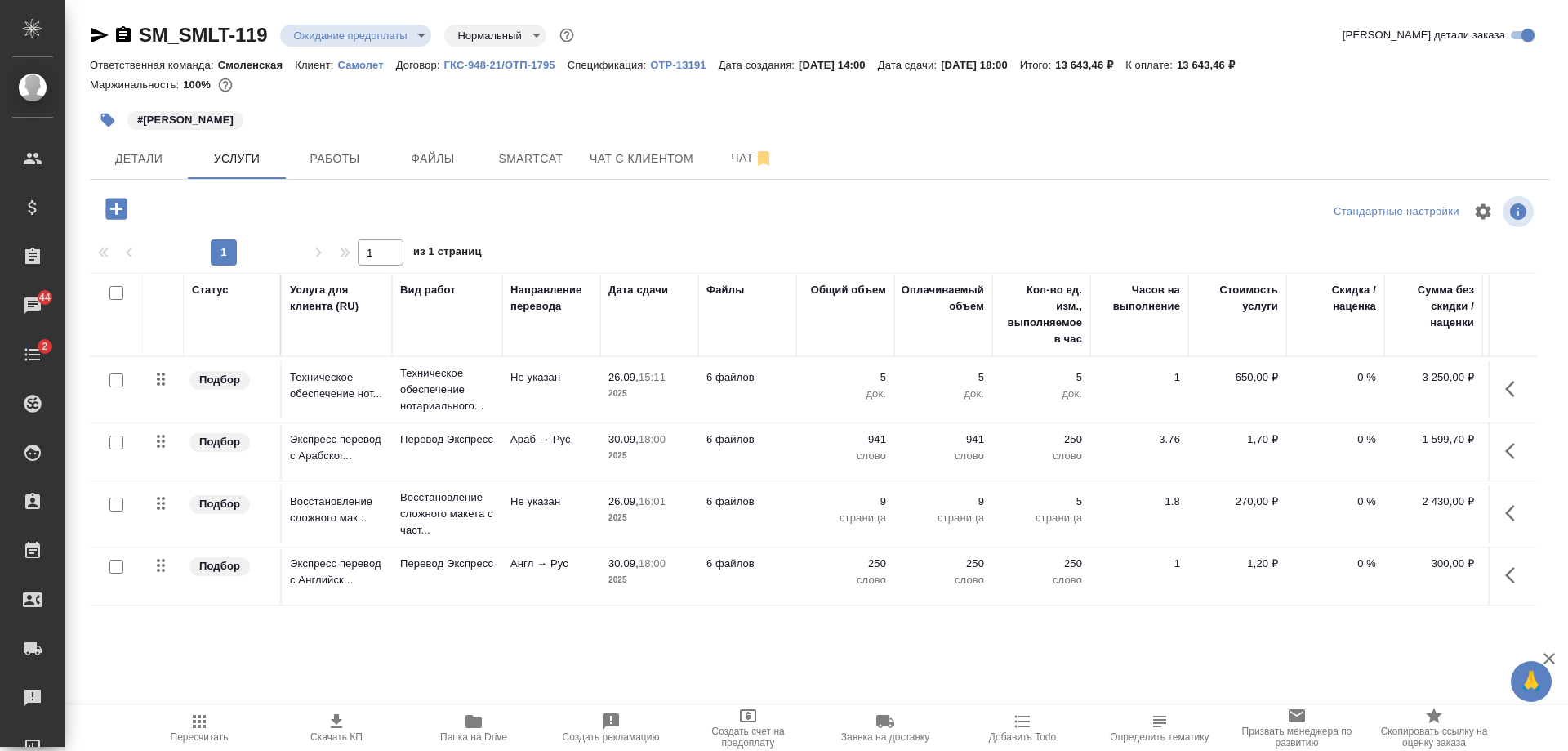
click at [652, 450] on p "2025" at bounding box center [649, 456] width 81 height 16
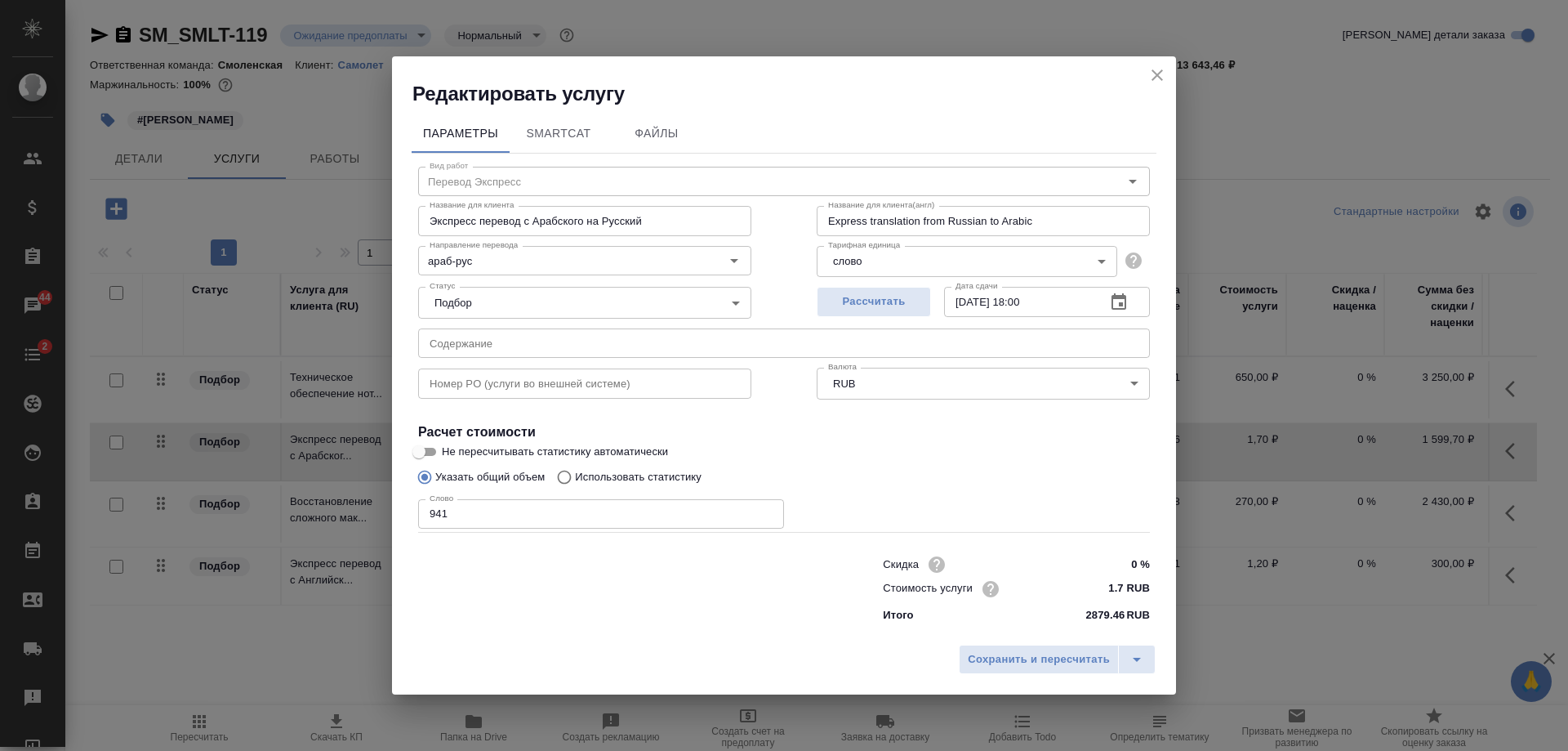
click at [1117, 303] on icon "button" at bounding box center [1119, 303] width 19 height 19
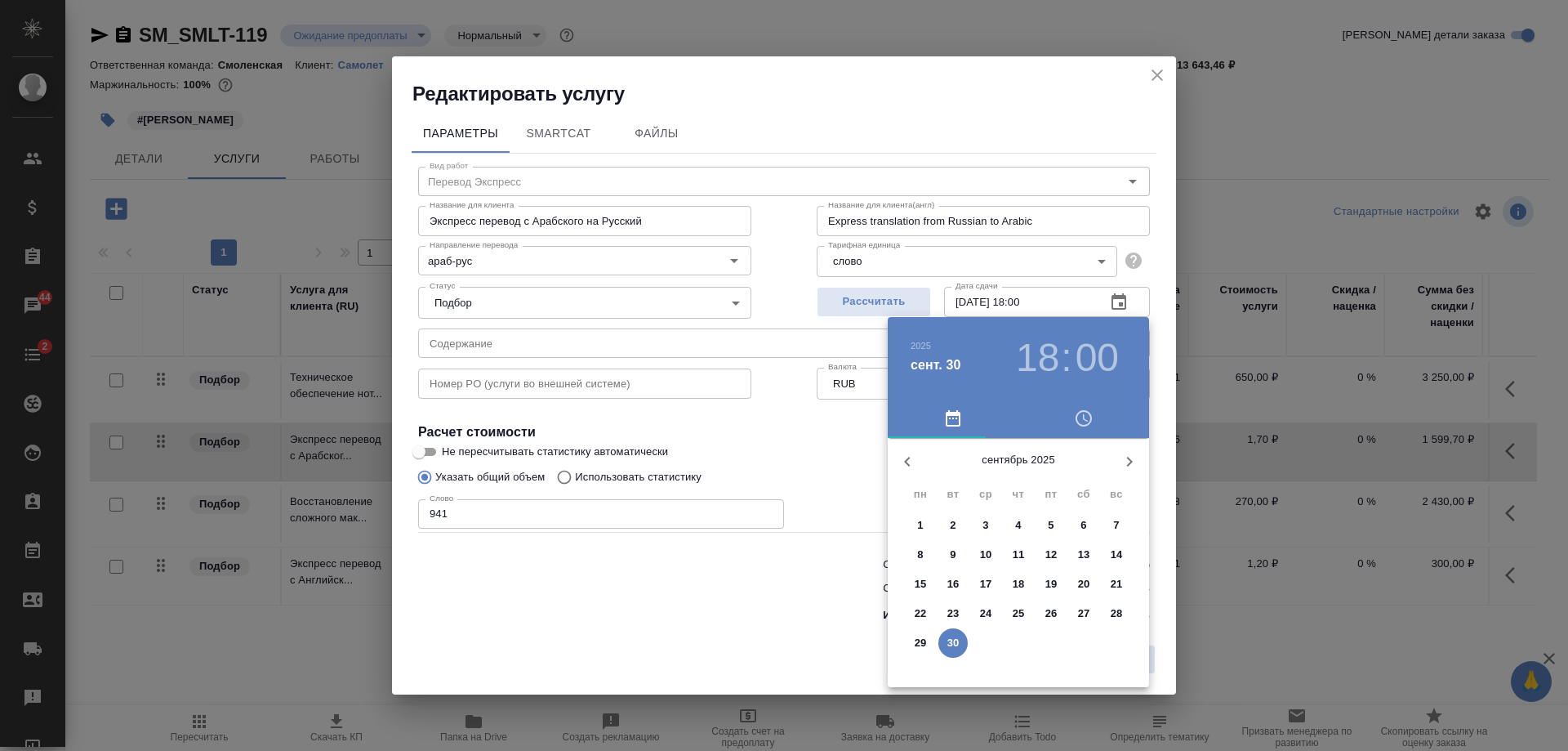
click at [1121, 461] on icon "button" at bounding box center [1130, 462] width 19 height 19
click at [959, 551] on span "7" at bounding box center [953, 554] width 29 height 16
type input "07.10.2025 18:00"
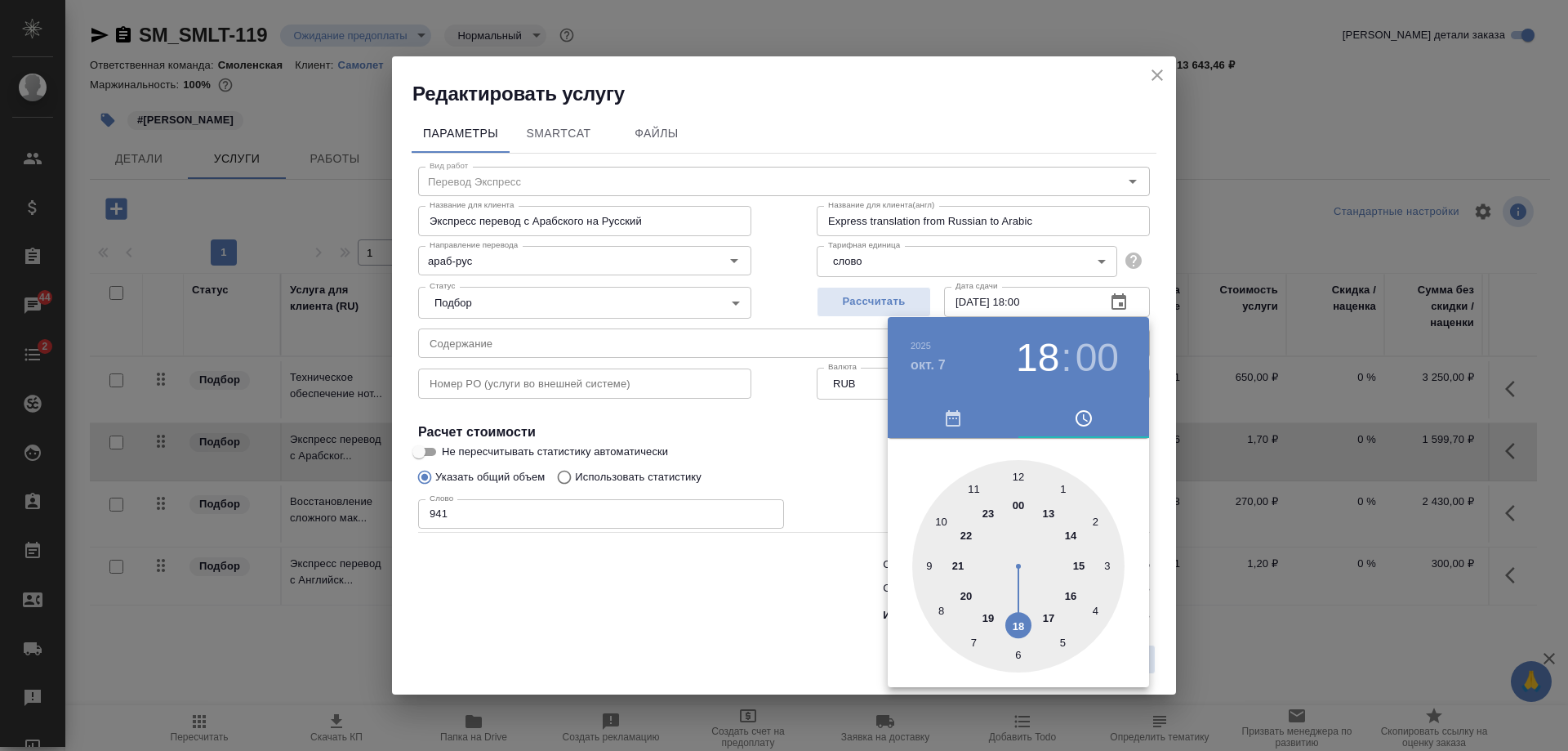
click at [1145, 538] on div "00 1 2 3 4 5 6 7 8 9 10 11 12 13 14 15 16 17 18 19 20 21 22 23" at bounding box center [1017, 566] width 261 height 212
click at [1153, 608] on div at bounding box center [784, 376] width 1568 height 751
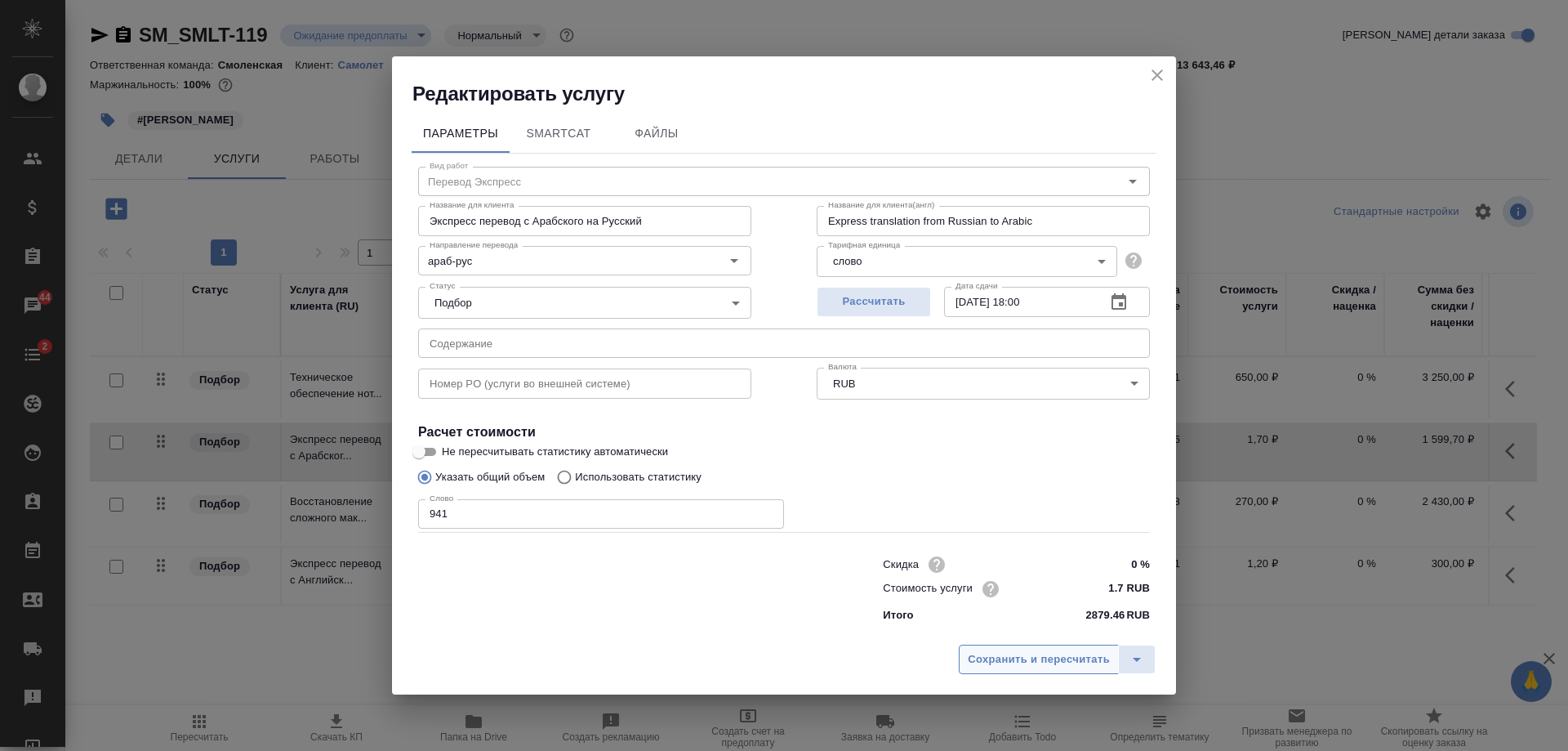
click at [1049, 652] on span "Сохранить и пересчитать" at bounding box center [1039, 659] width 143 height 18
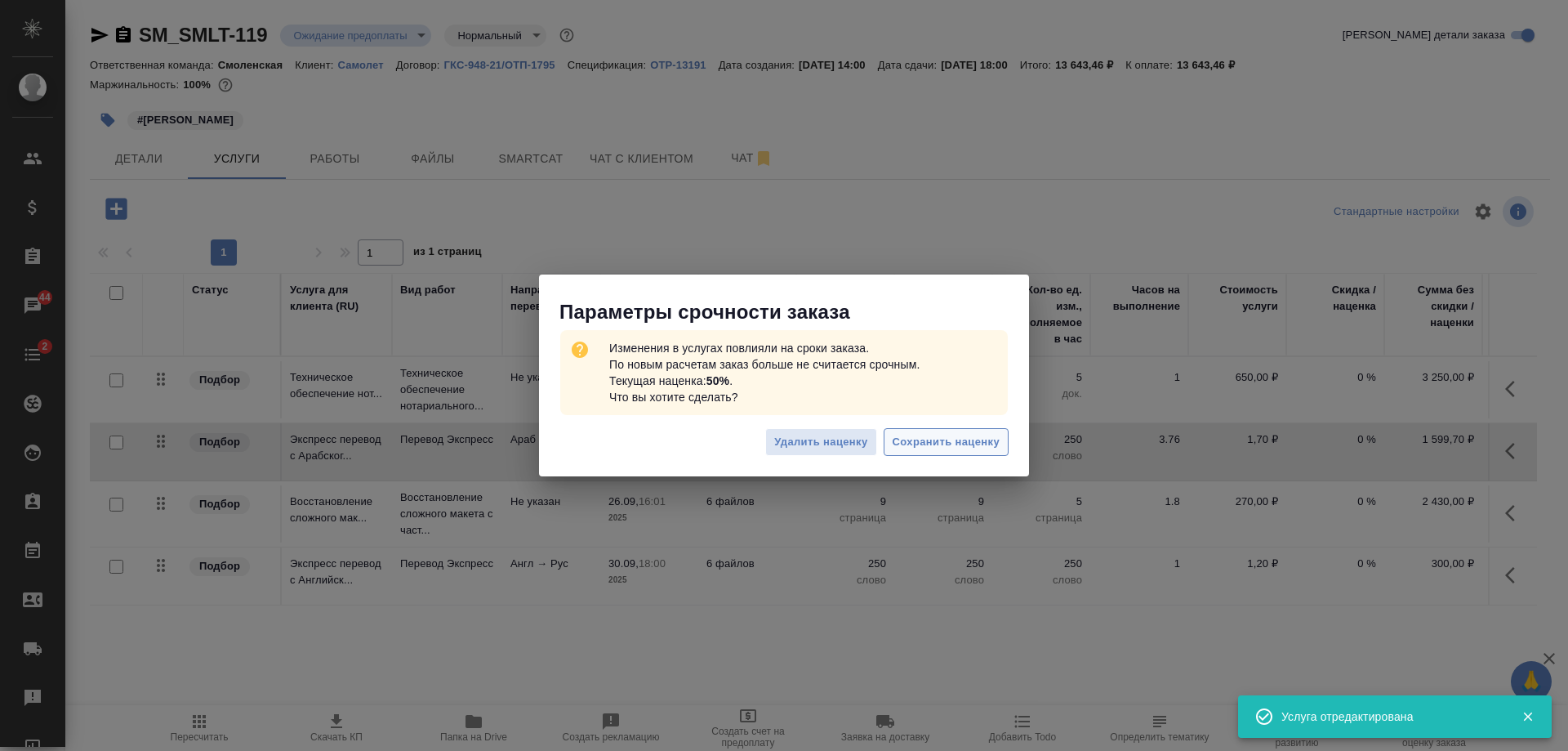
click at [904, 437] on span "Сохранить наценку" at bounding box center [946, 441] width 107 height 18
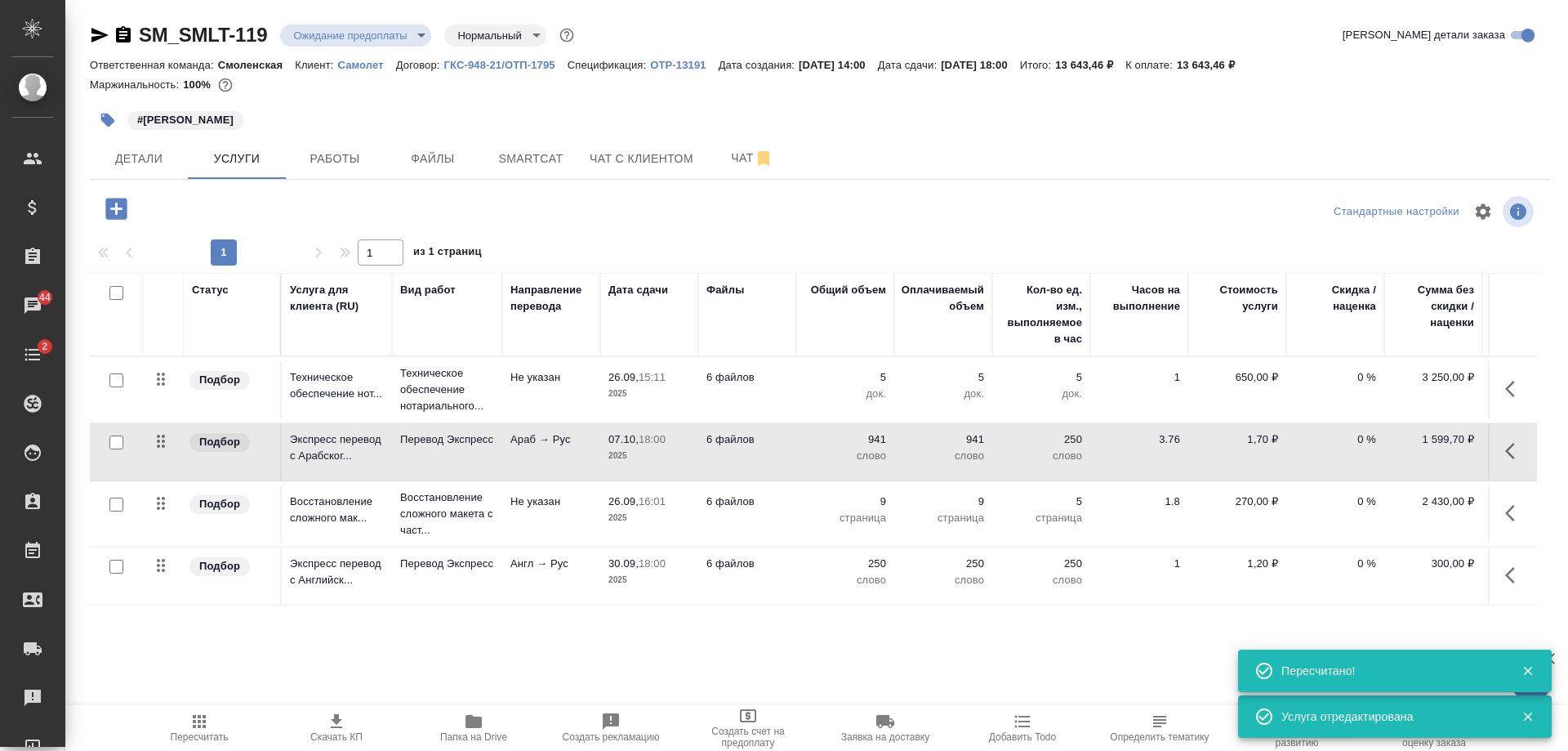
click at [620, 511] on p "2025" at bounding box center [649, 518] width 81 height 16
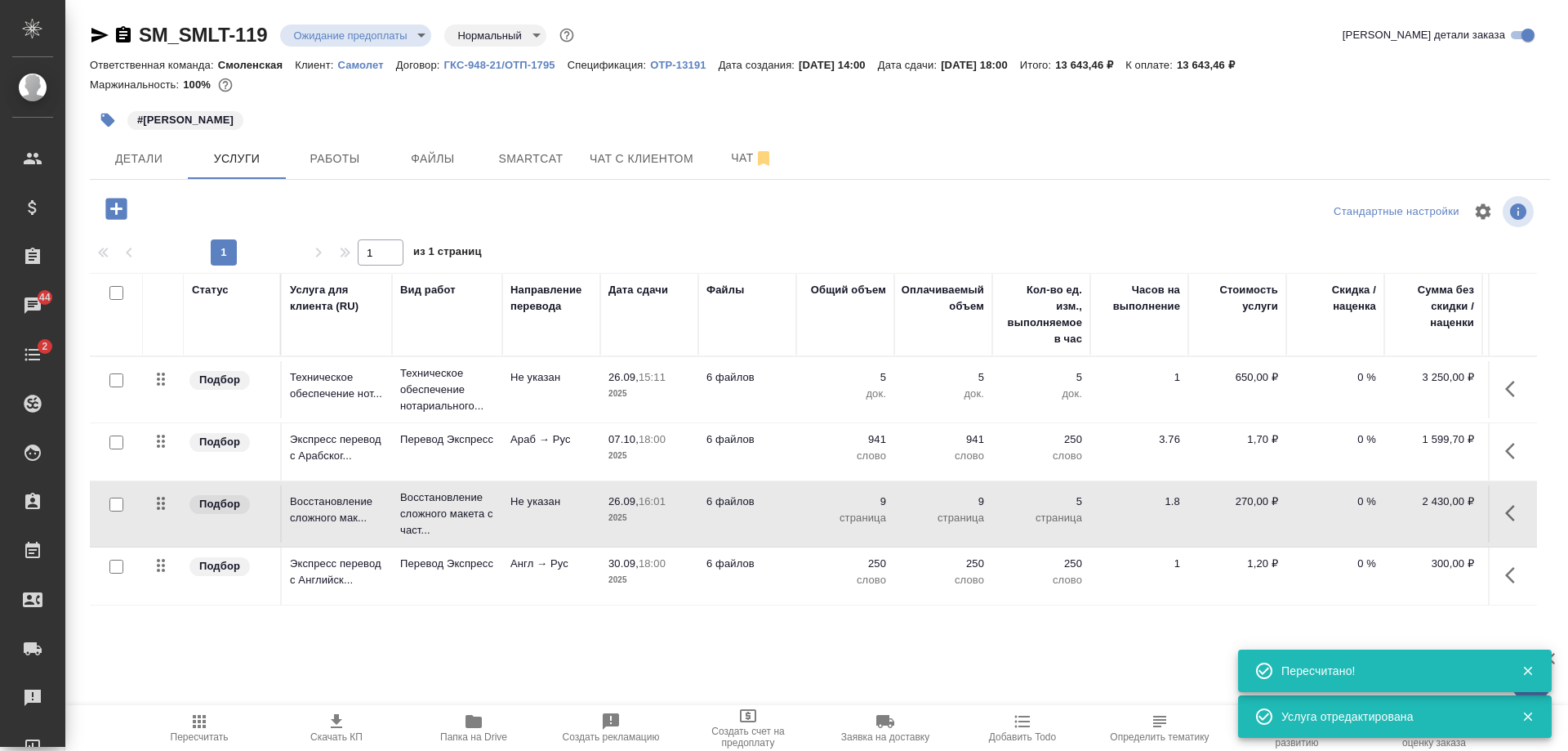
click at [620, 511] on p "2025" at bounding box center [649, 518] width 81 height 16
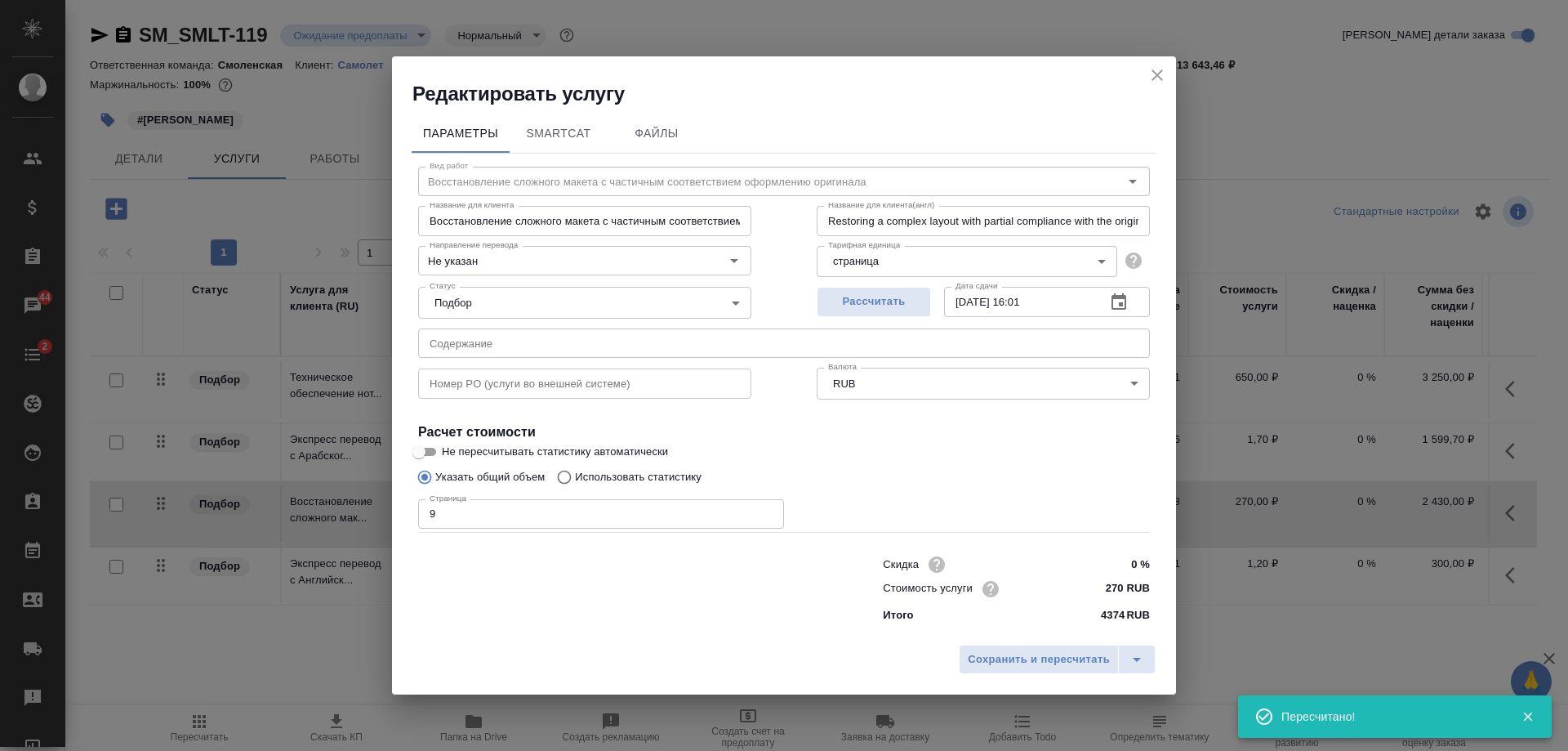
click at [1113, 297] on icon "button" at bounding box center [1118, 301] width 15 height 16
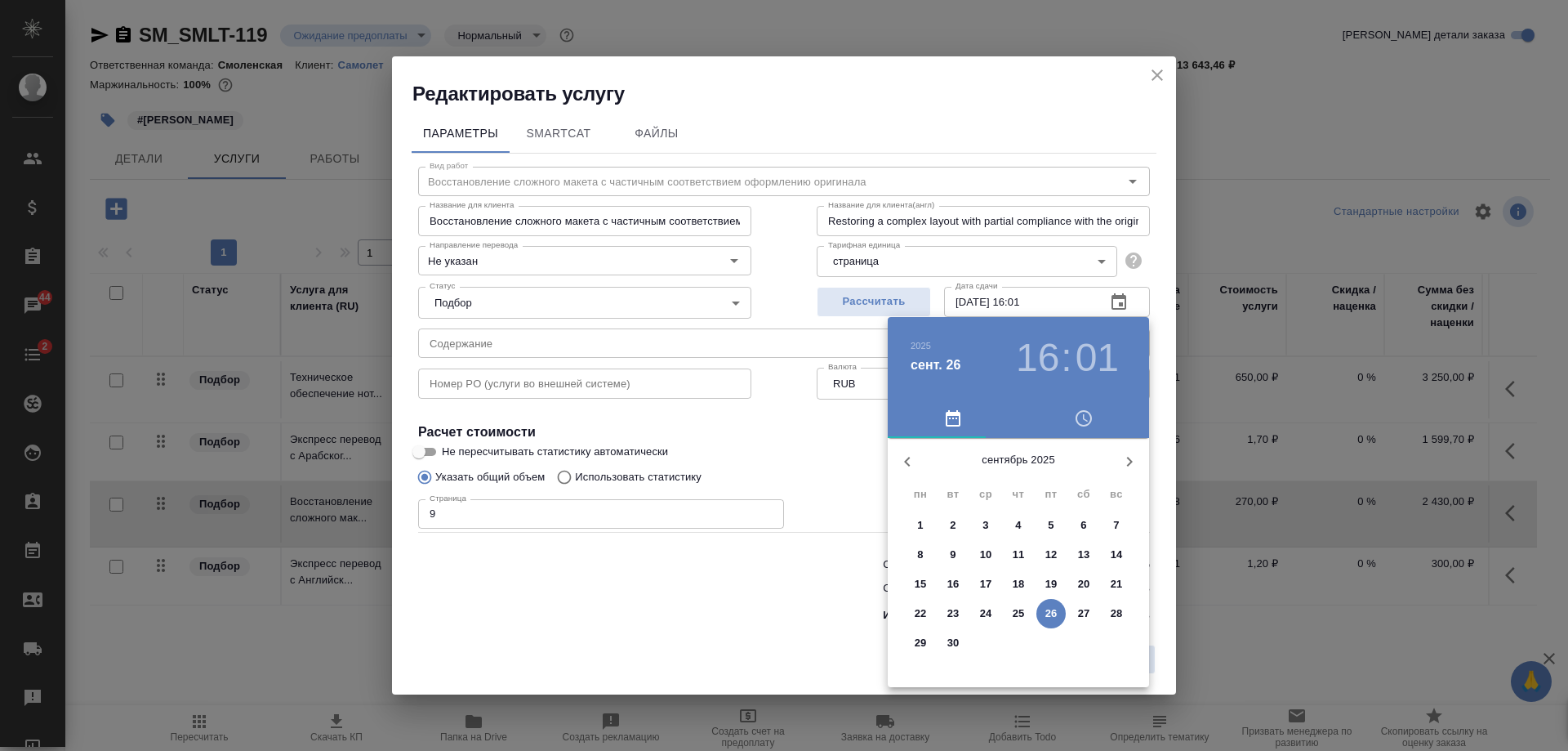
click at [1126, 453] on icon "button" at bounding box center [1130, 462] width 19 height 19
click at [943, 554] on span "7" at bounding box center [953, 554] width 29 height 16
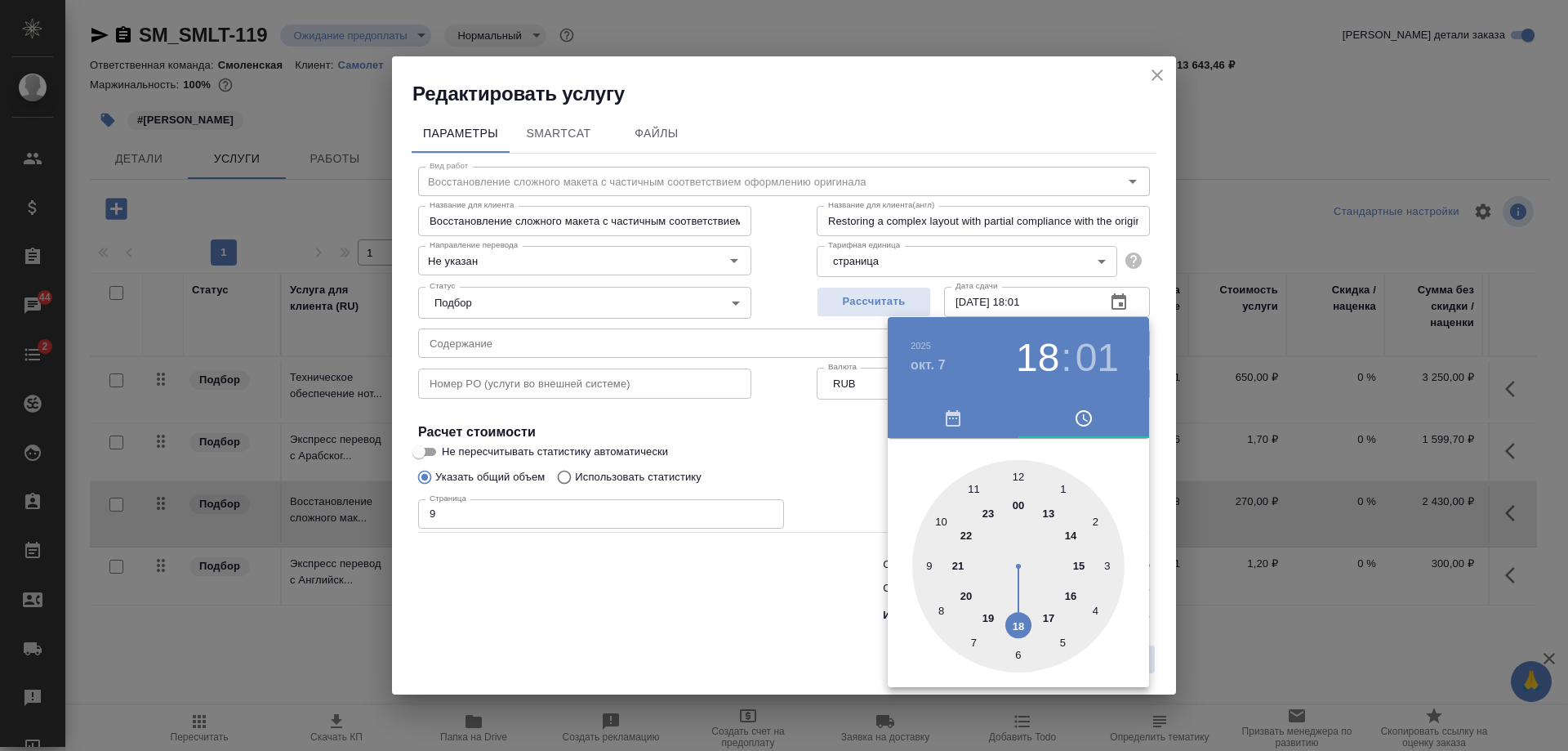
drag, startPoint x: 1052, startPoint y: 588, endPoint x: 1004, endPoint y: 623, distance: 59.4
click at [1004, 623] on div at bounding box center [1018, 566] width 212 height 212
type input "07.10.2025 18:00"
click at [1019, 472] on div at bounding box center [1018, 566] width 212 height 212
click at [1157, 471] on div at bounding box center [784, 376] width 1568 height 751
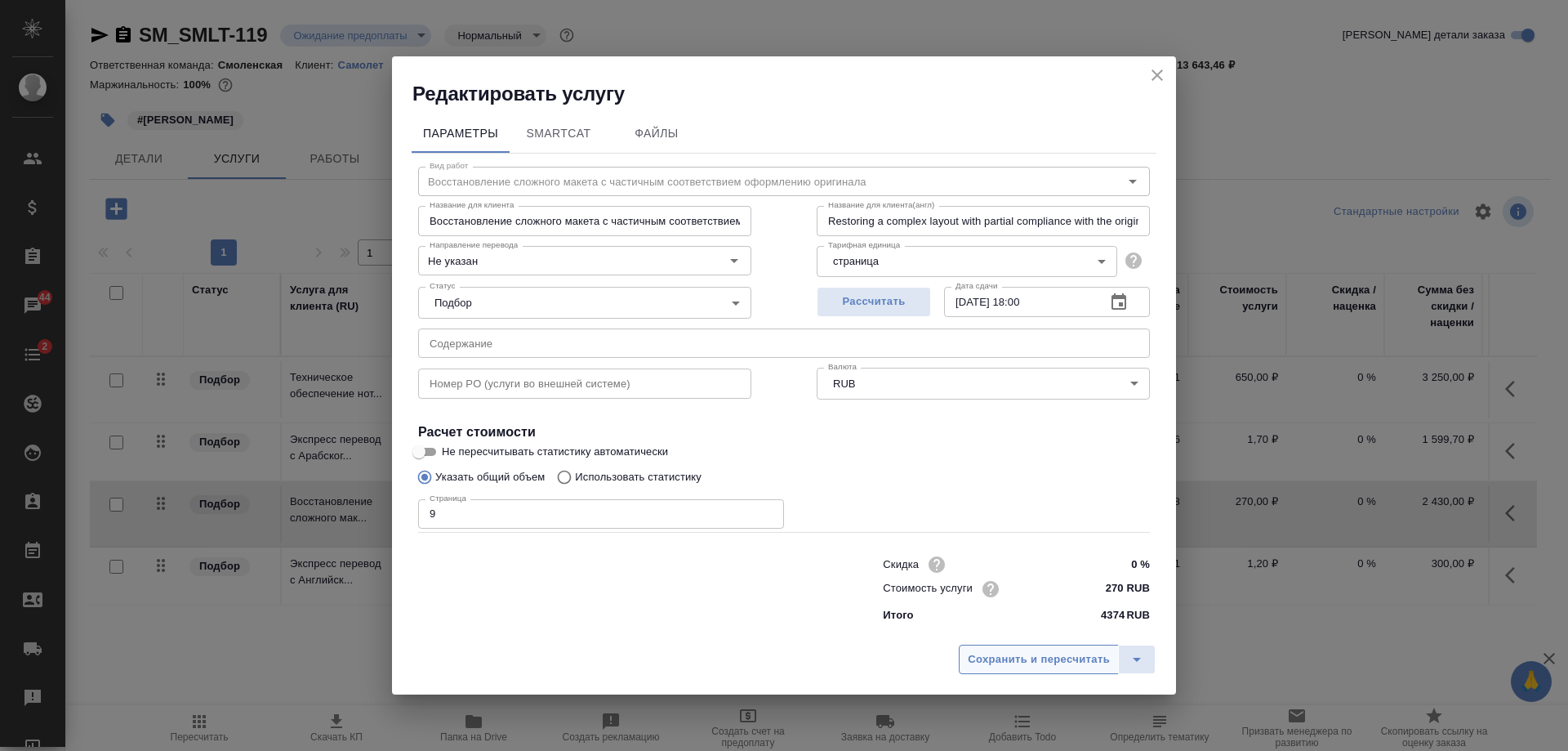
click at [1074, 652] on span "Сохранить и пересчитать" at bounding box center [1039, 659] width 143 height 18
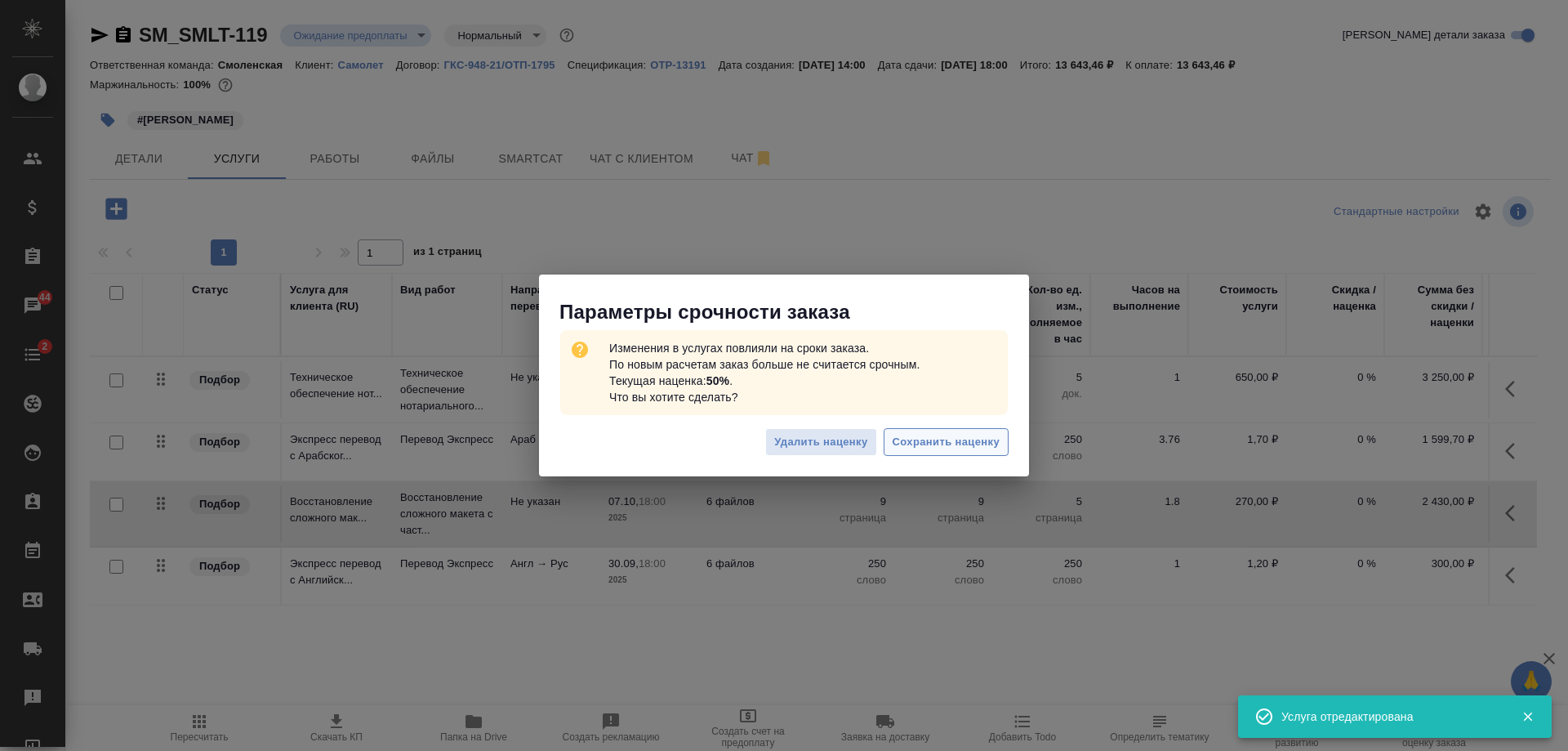
click at [944, 433] on span "Сохранить наценку" at bounding box center [946, 441] width 107 height 18
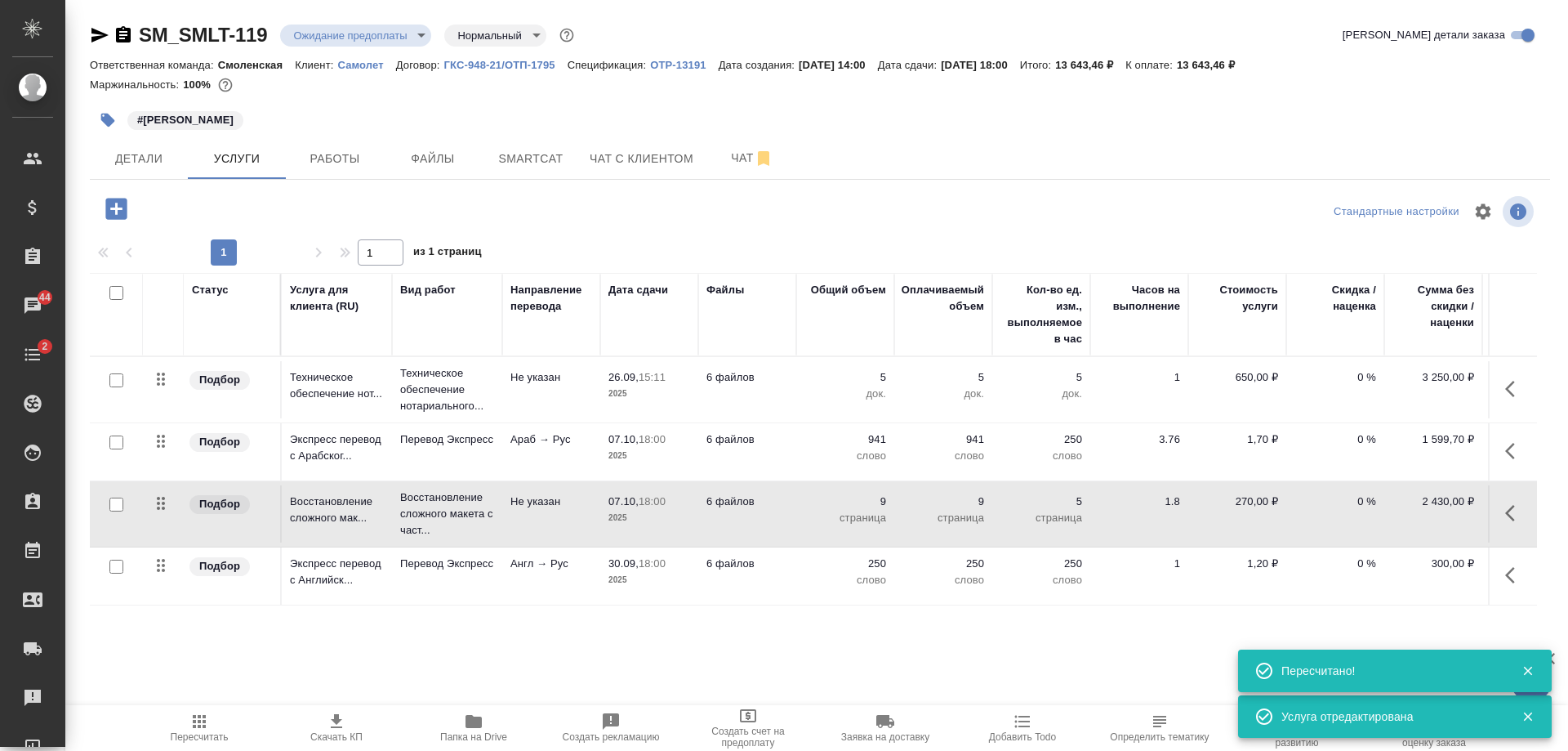
click at [642, 579] on p "2025" at bounding box center [649, 580] width 81 height 16
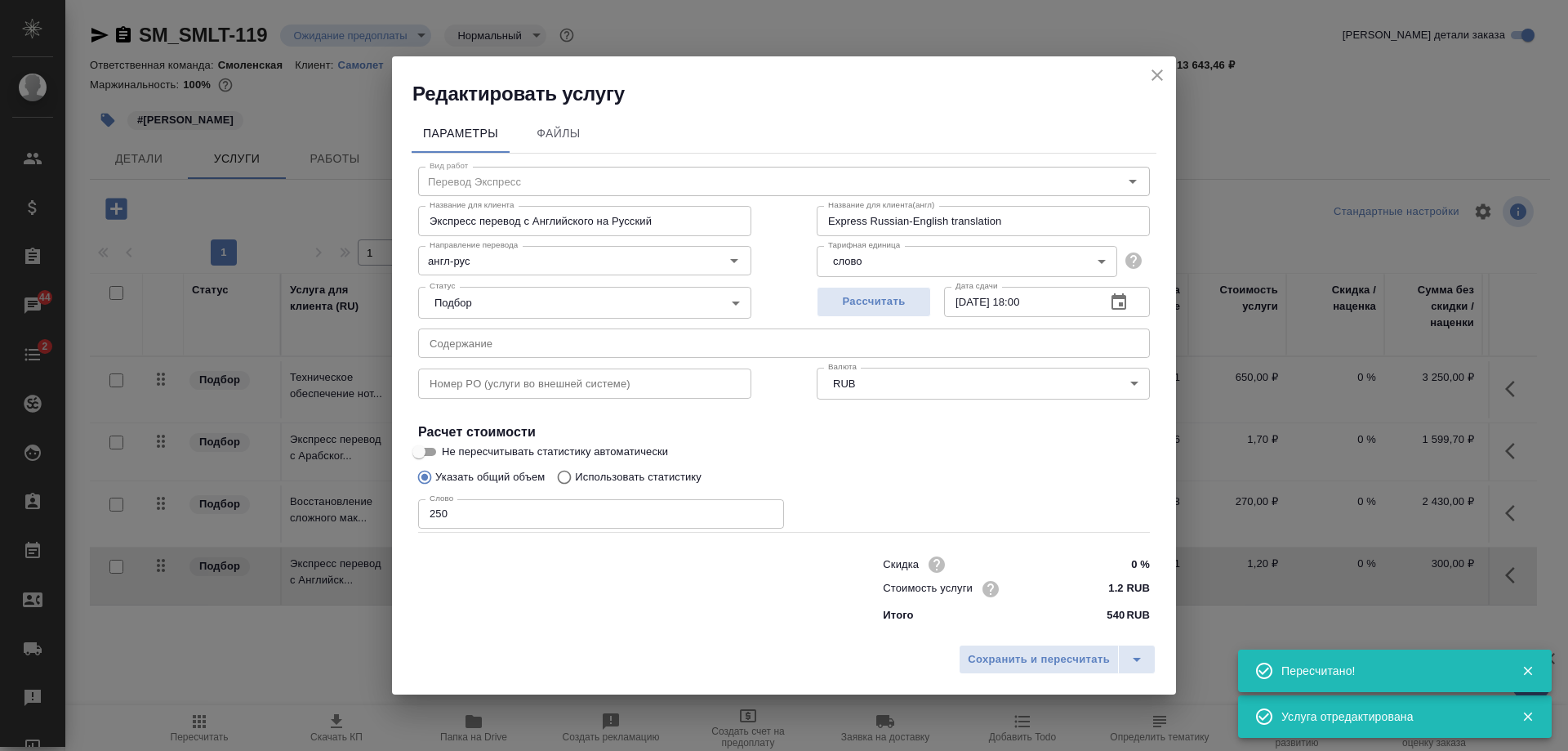
click at [1120, 299] on icon "button" at bounding box center [1119, 303] width 19 height 19
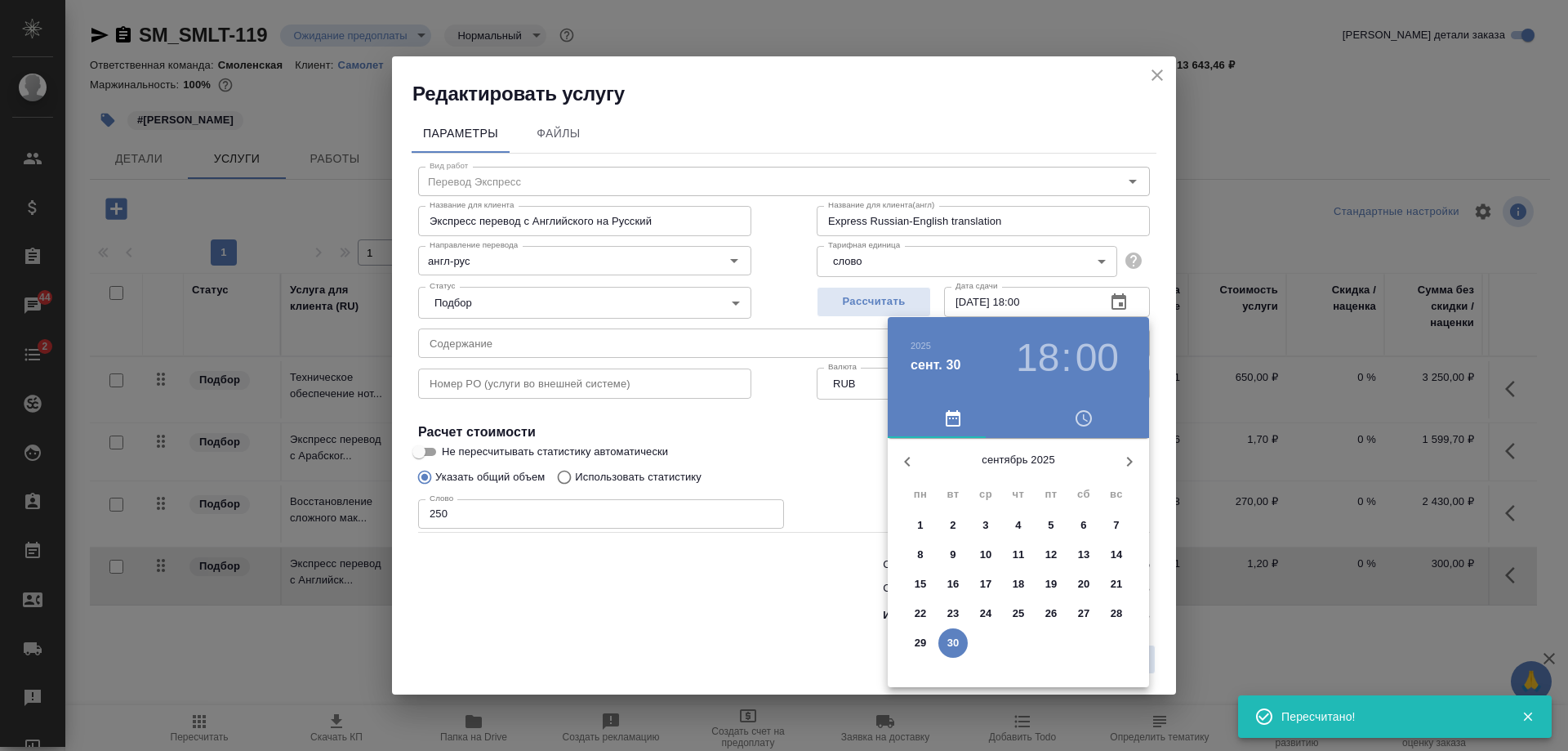
click at [1123, 461] on icon "button" at bounding box center [1130, 462] width 19 height 19
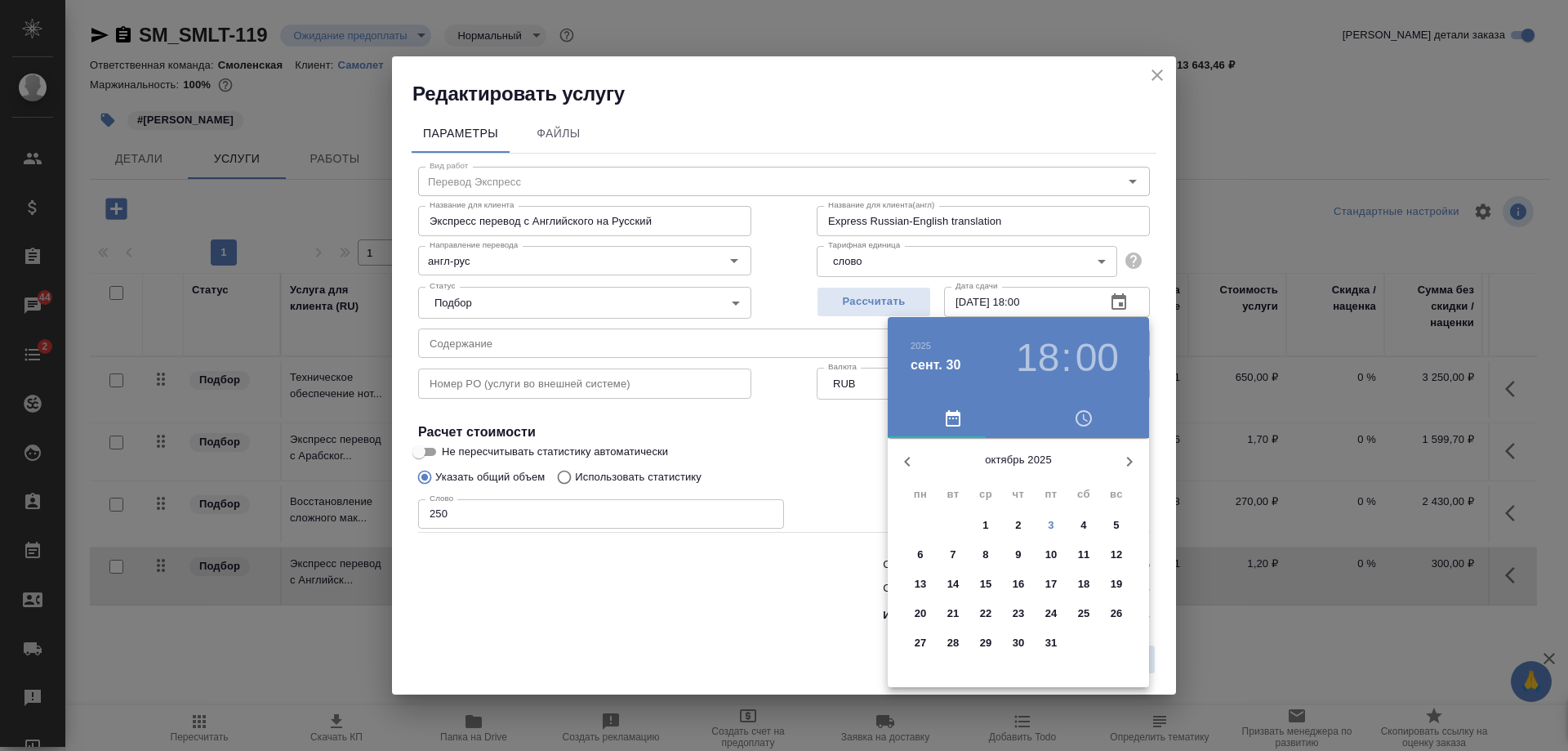
click at [953, 555] on p "7" at bounding box center [952, 554] width 6 height 16
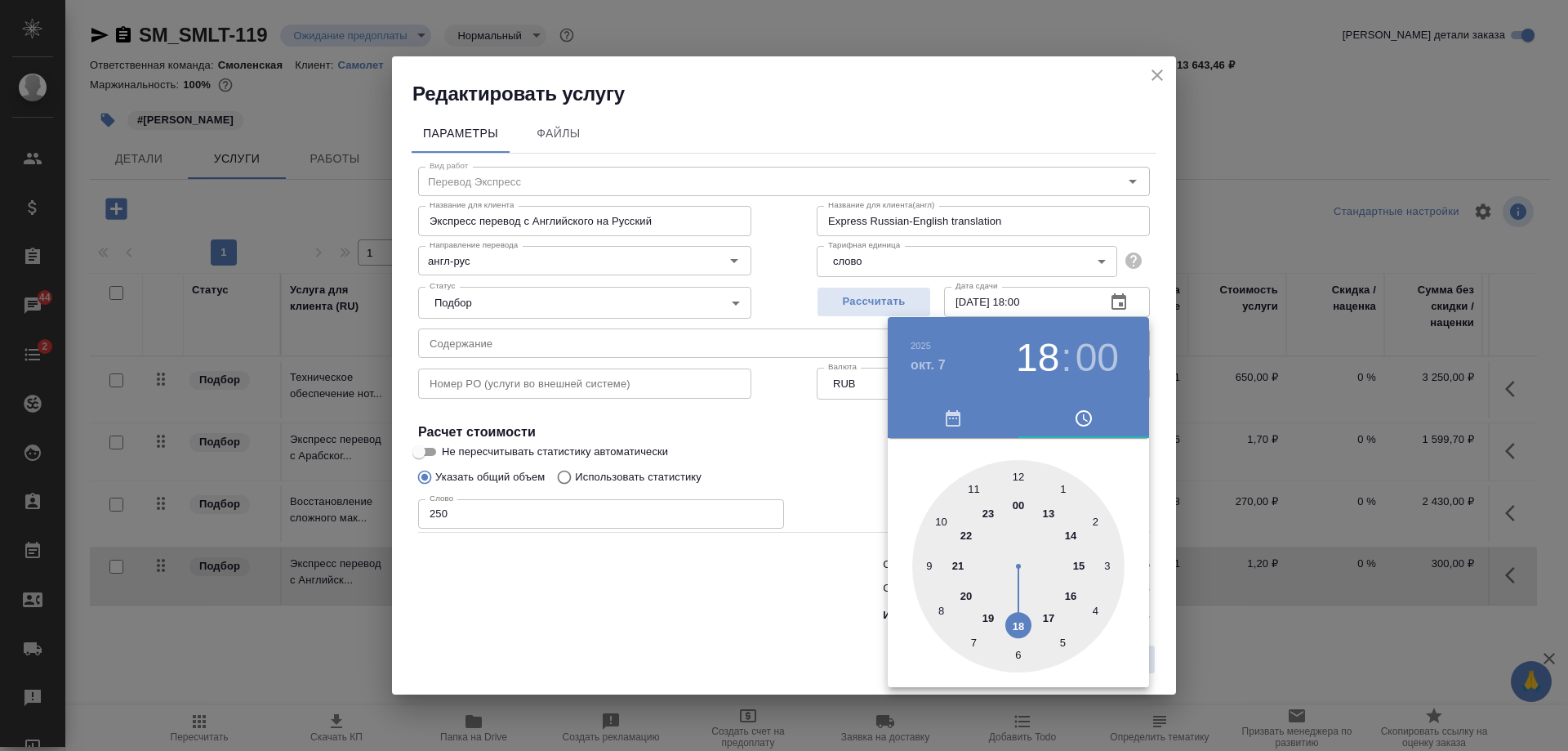
type input "07.10.2025 18:00"
click at [1162, 572] on div at bounding box center [784, 376] width 1568 height 751
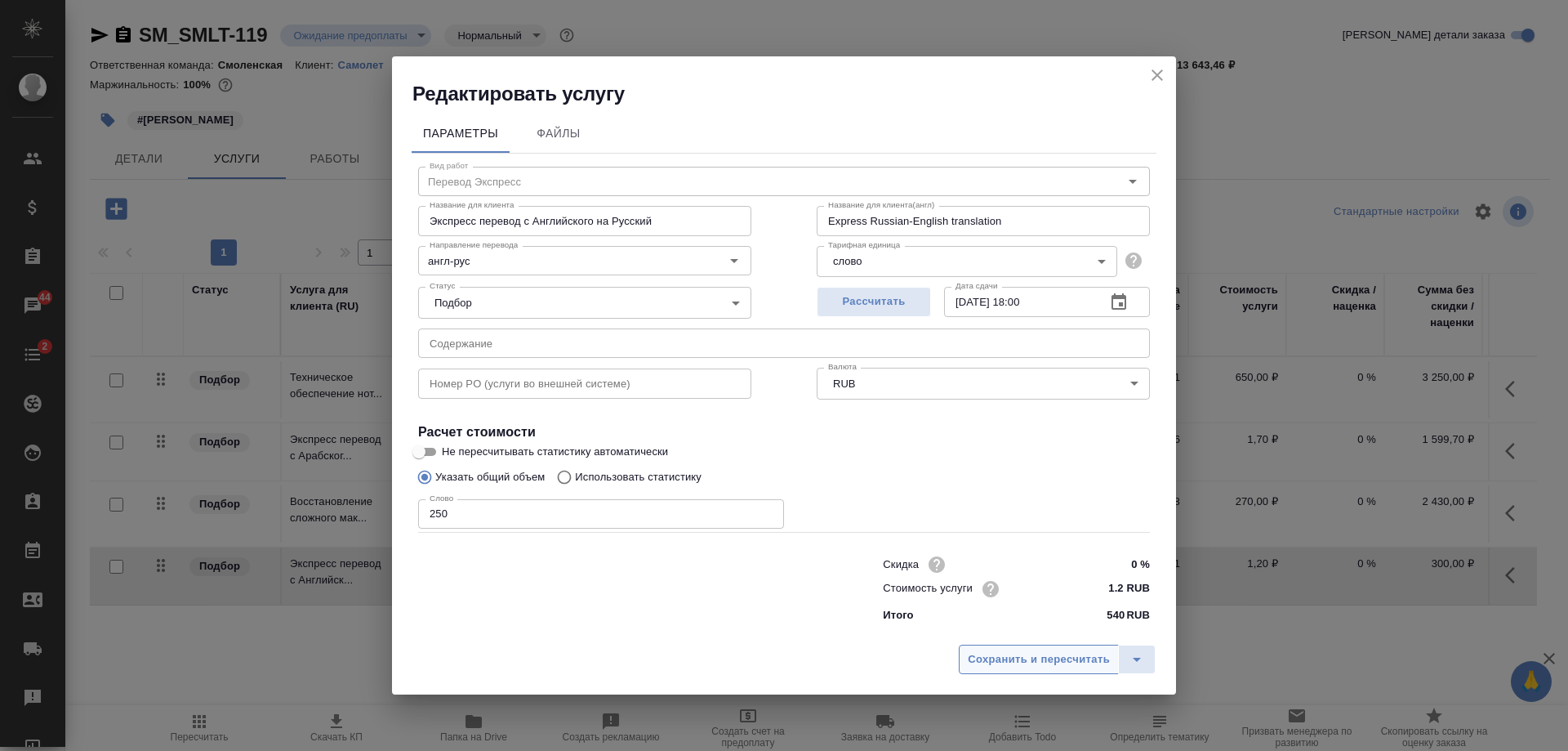
click at [1062, 657] on span "Сохранить и пересчитать" at bounding box center [1039, 659] width 143 height 18
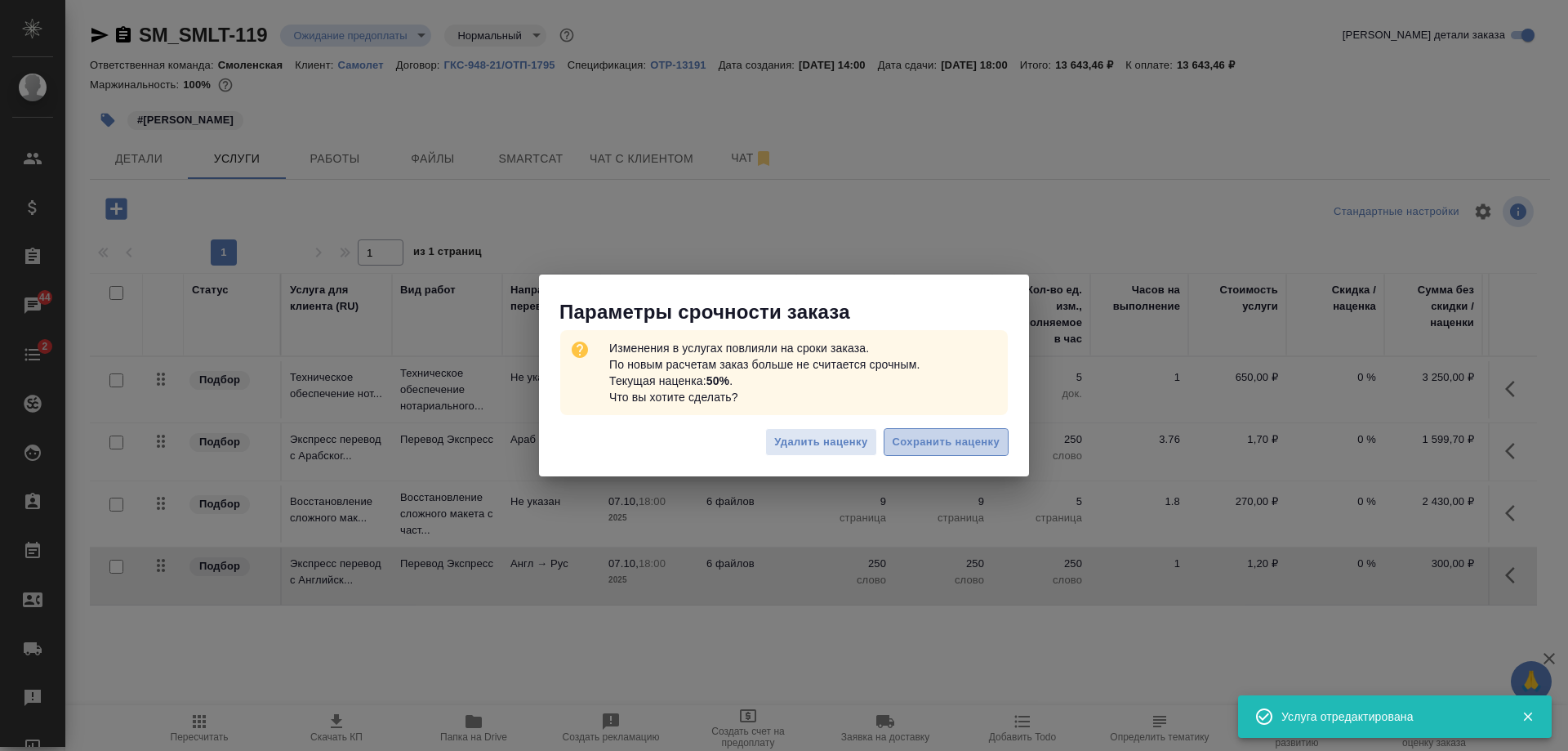
click at [969, 437] on span "Сохранить наценку" at bounding box center [946, 441] width 107 height 18
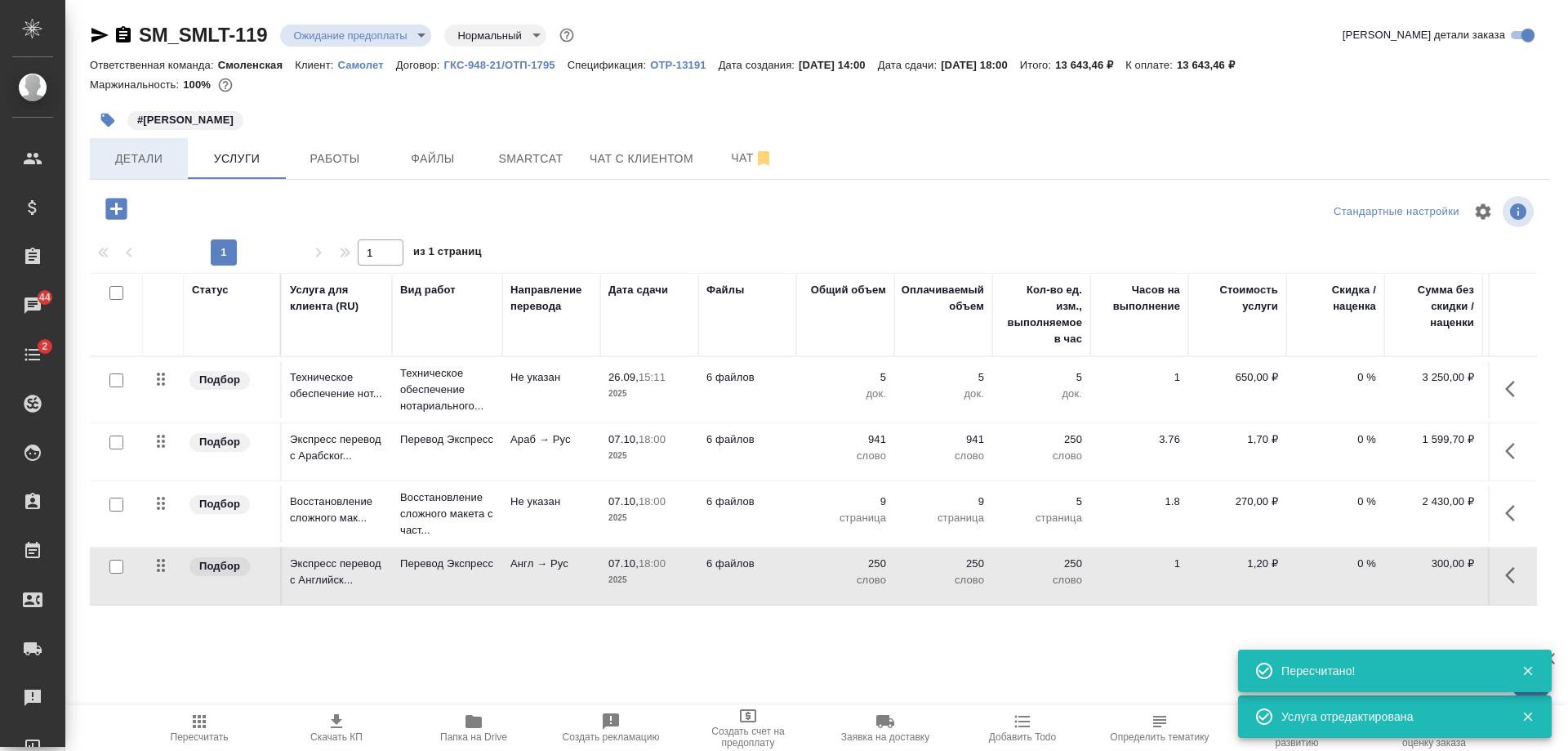
click at [147, 163] on span "Детали" at bounding box center [139, 158] width 79 height 20
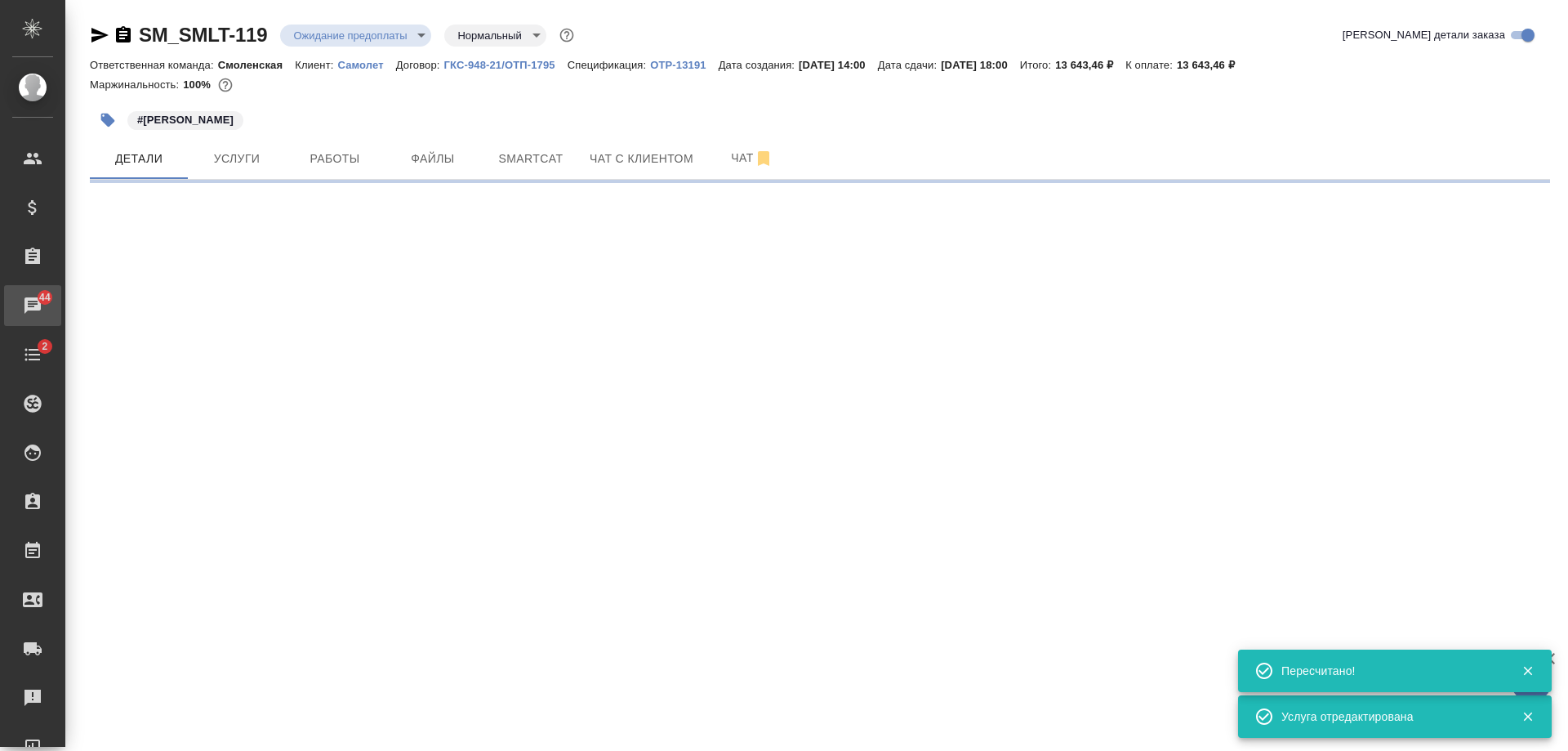
select select "RU"
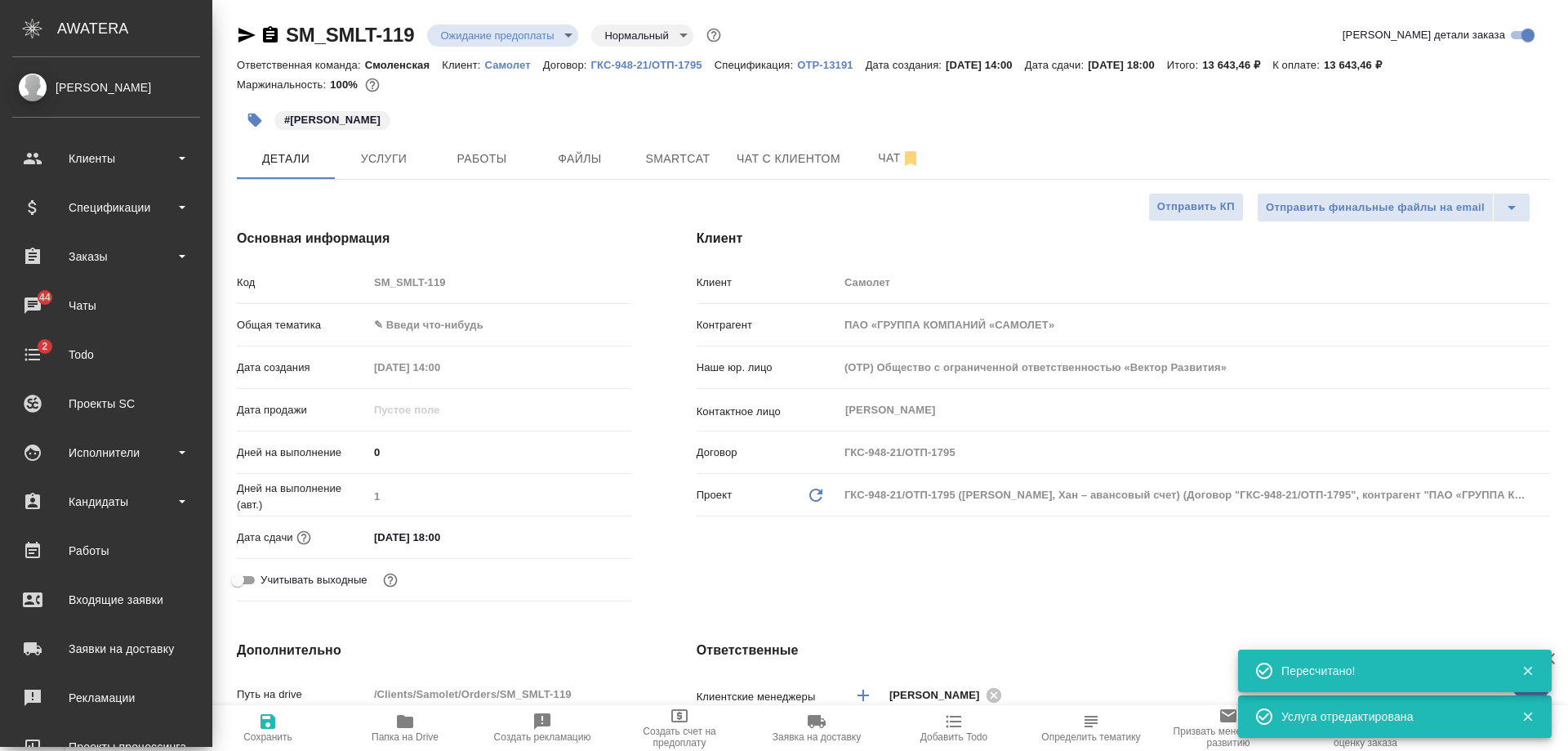
type textarea "x"
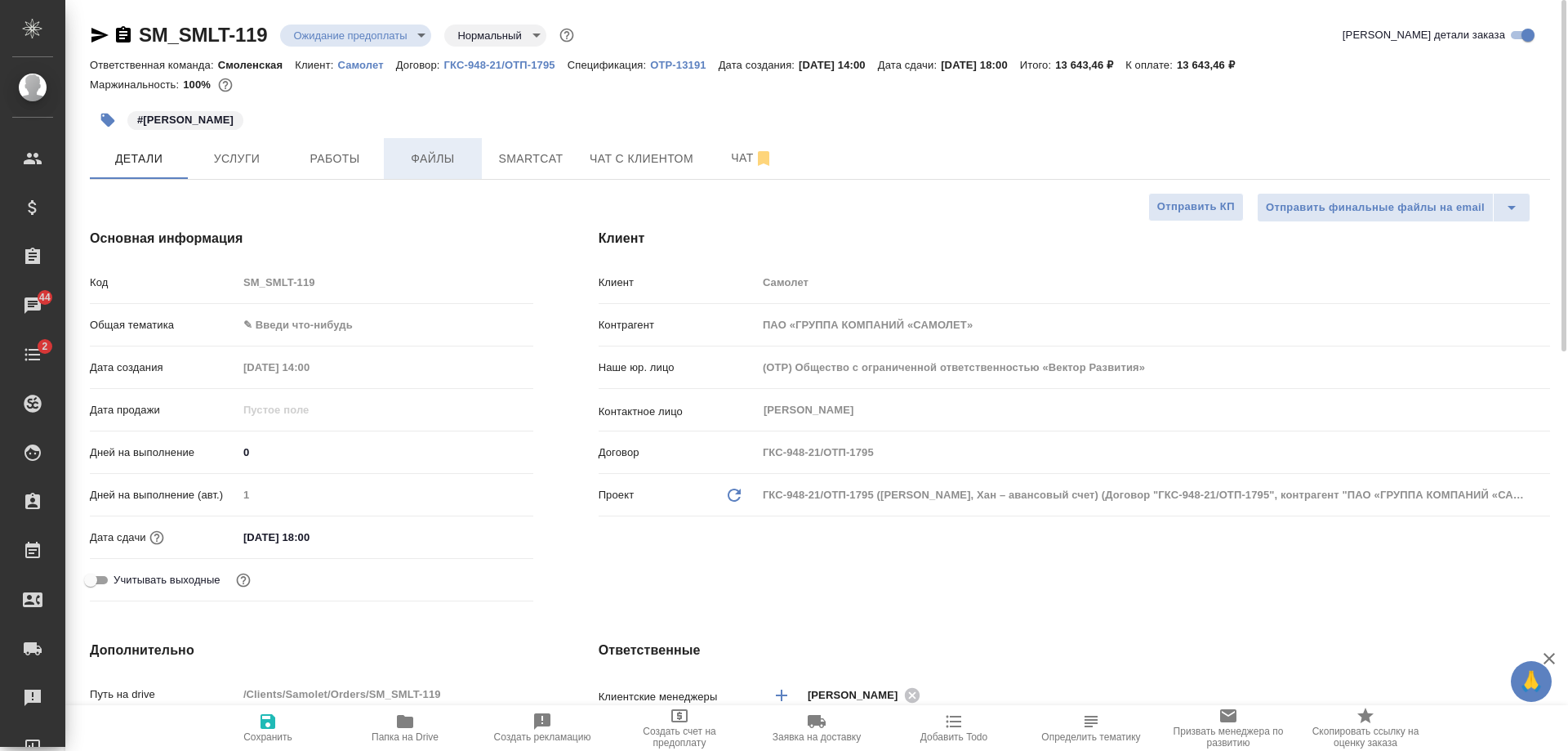
click at [435, 173] on button "Файлы" at bounding box center [432, 158] width 98 height 41
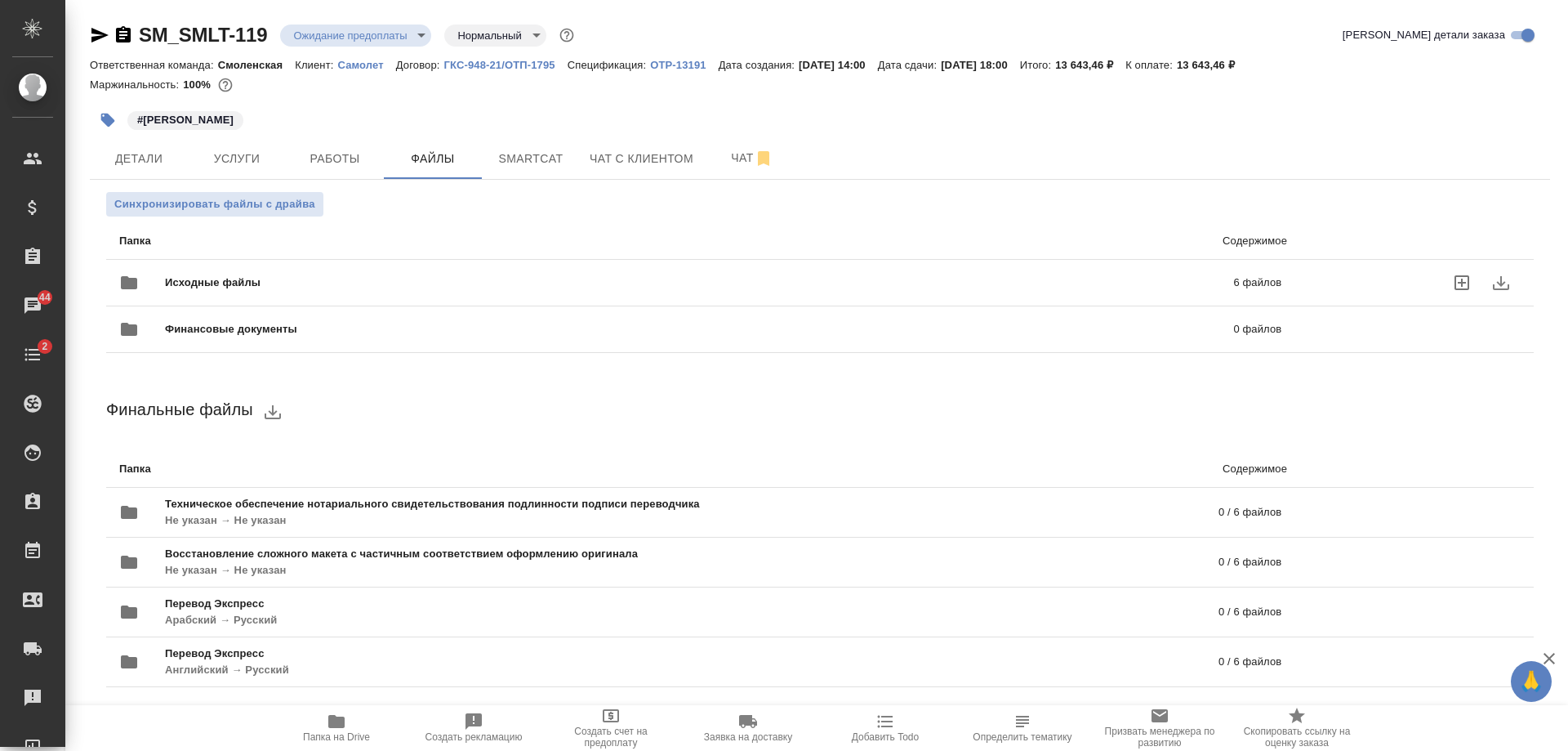
click at [450, 287] on span "Исходные файлы" at bounding box center [456, 282] width 582 height 16
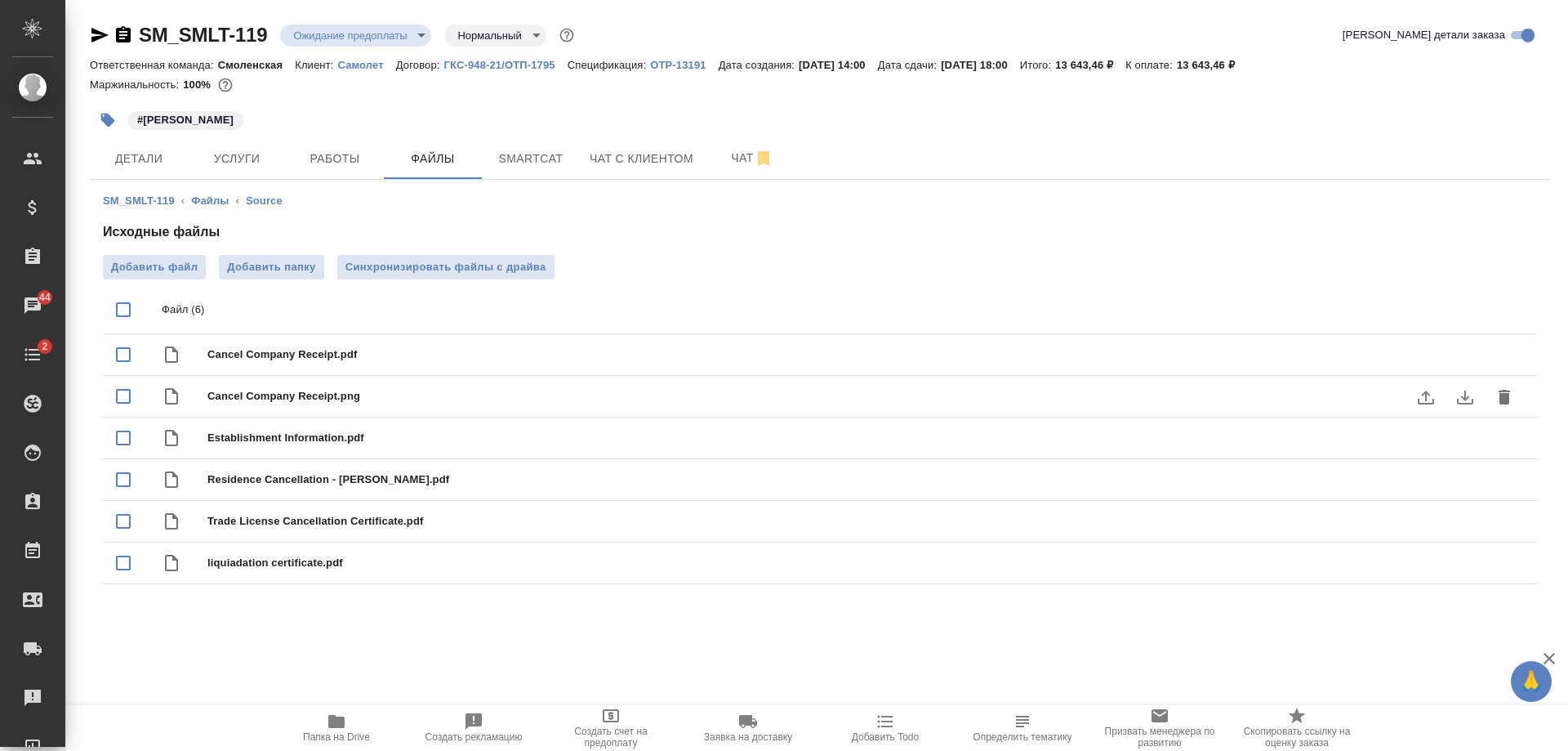
click at [1494, 406] on icon "delete" at bounding box center [1504, 397] width 19 height 19
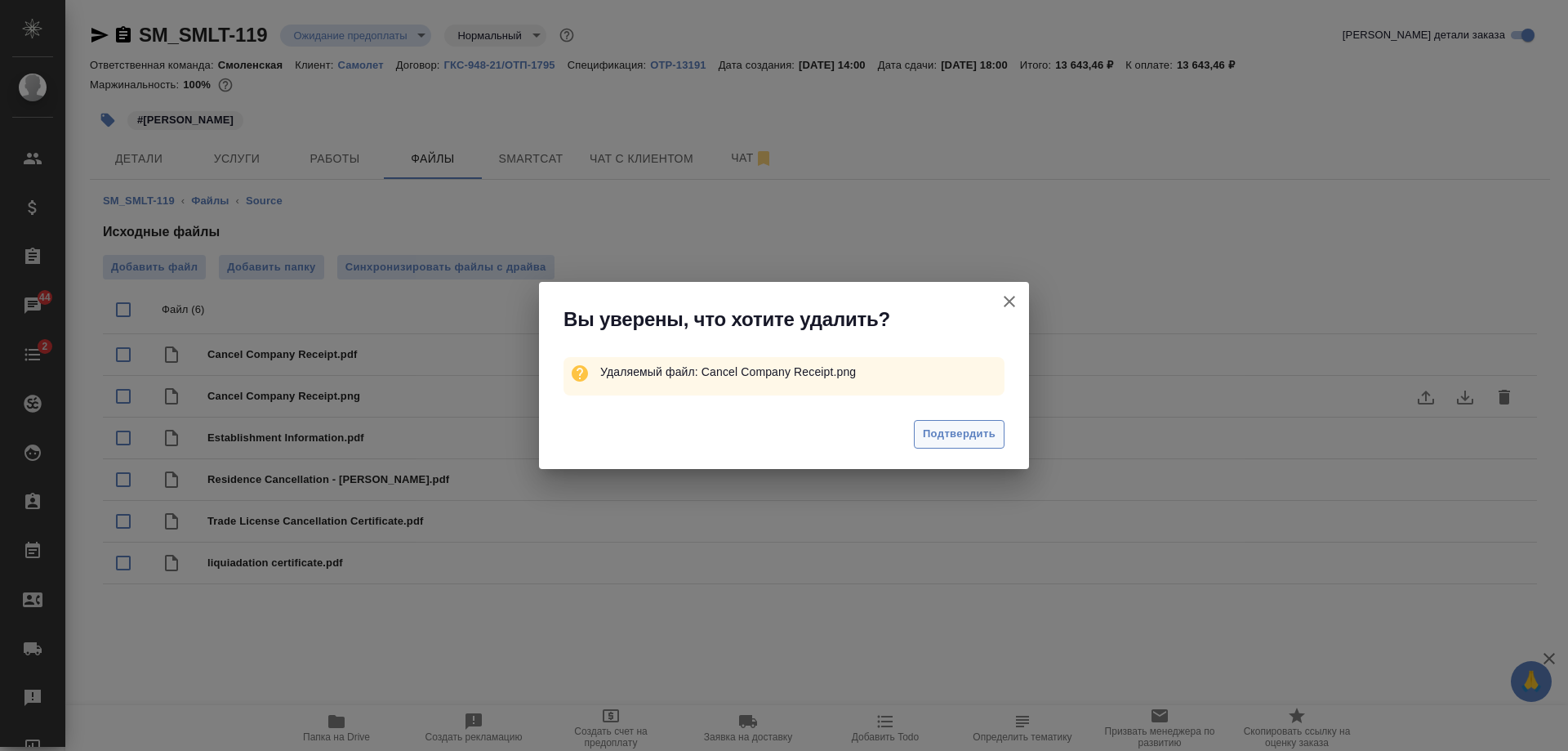
click at [960, 432] on span "Подтвердить" at bounding box center [959, 434] width 73 height 18
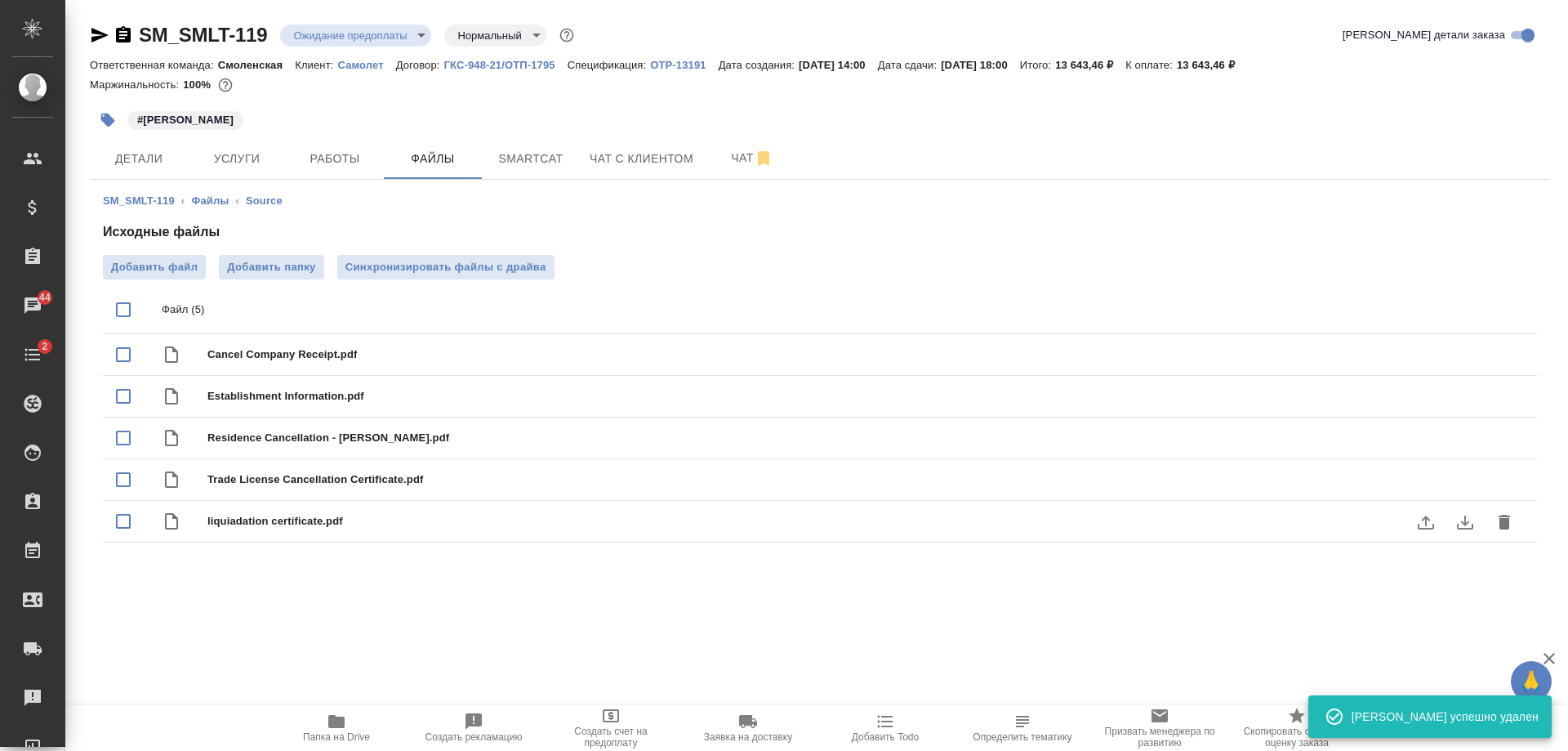
click at [740, 18] on div "SM_SMLT-119 Ожидание предоплаты waitingForPrepayment Нормальный normal Кратко д…" at bounding box center [819, 295] width 1478 height 591
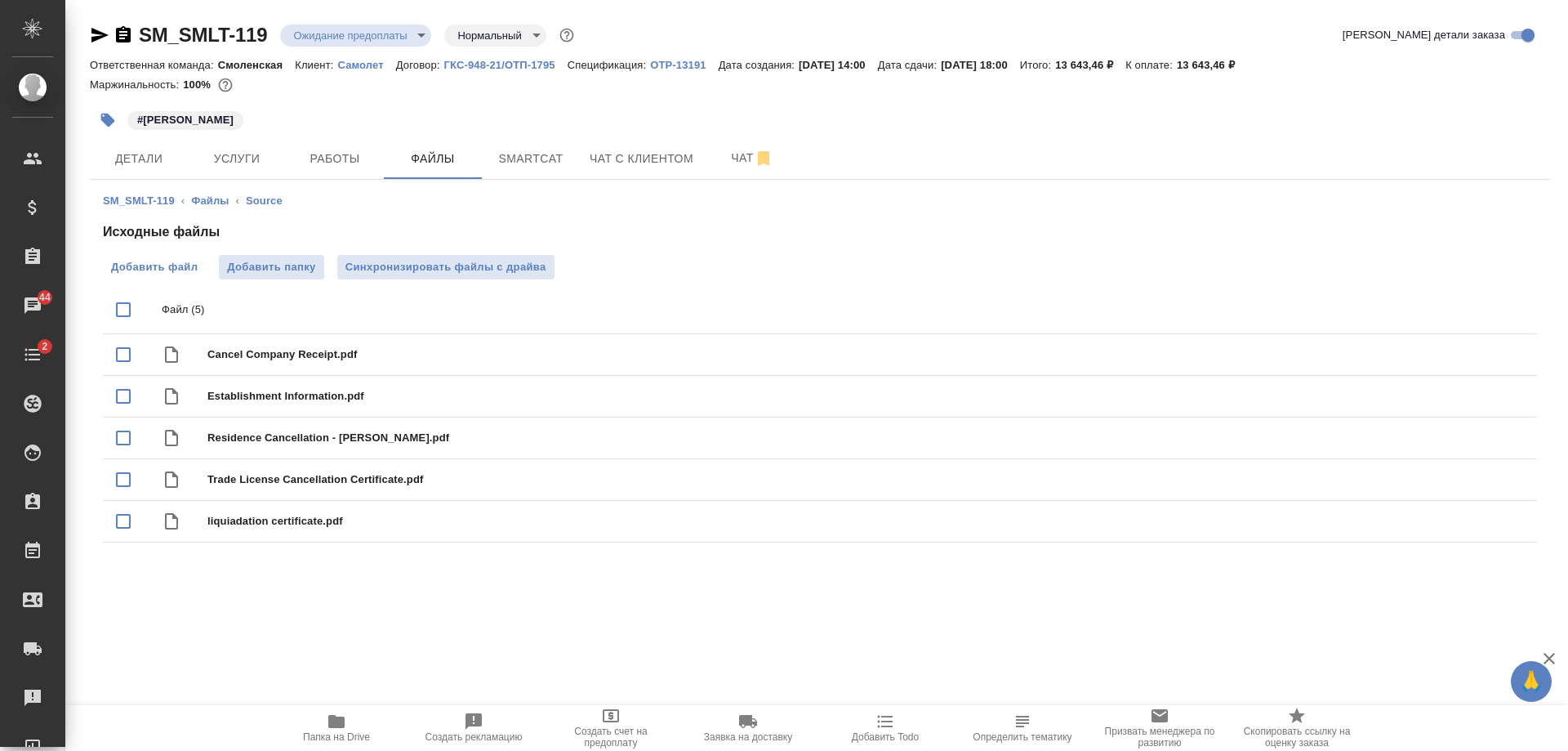
click at [144, 262] on span "Добавить файл" at bounding box center [154, 267] width 86 height 16
click at [0, 0] on input "Добавить файл" at bounding box center [0, 0] width 0 height 0
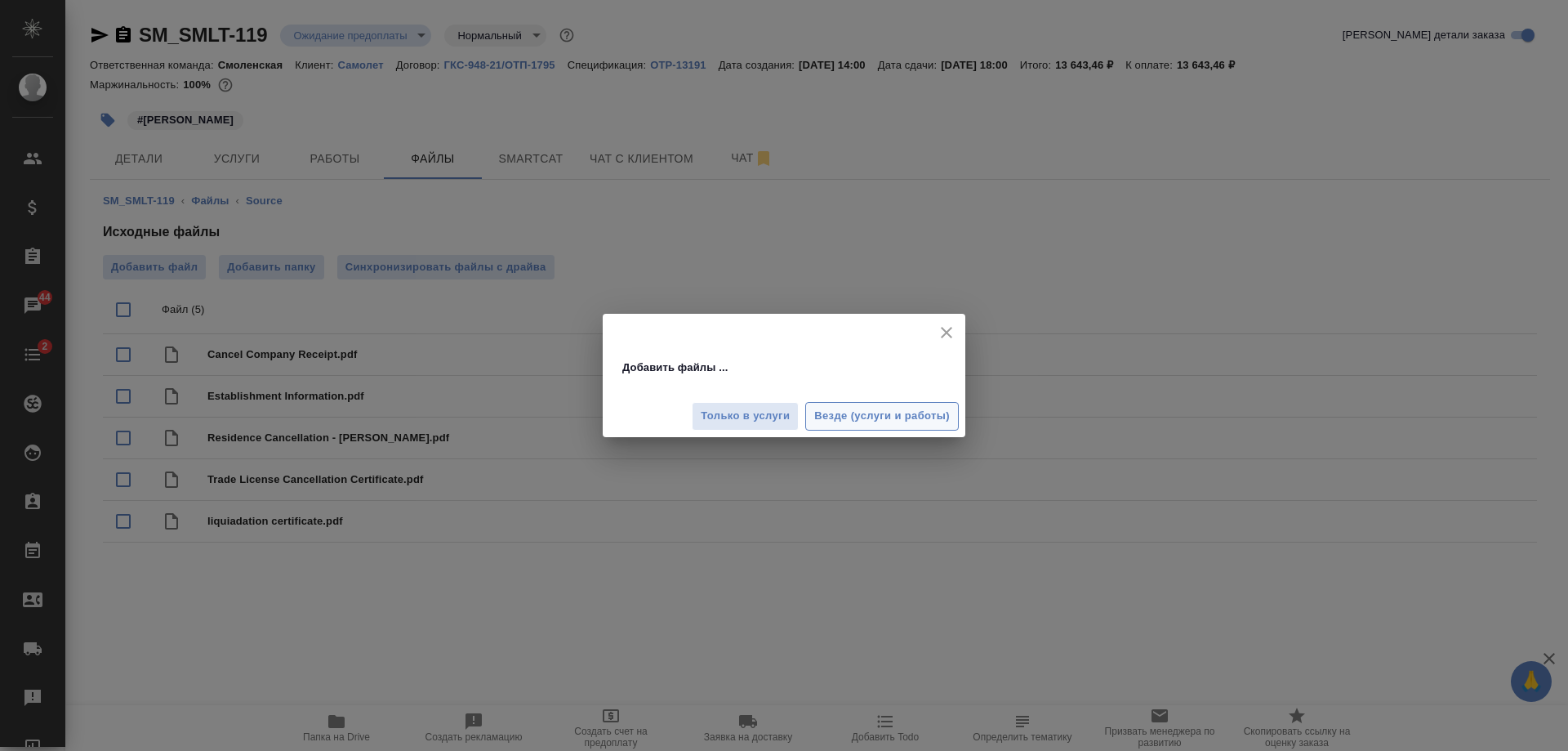
click at [878, 413] on span "Везде (услуги и работы)" at bounding box center [882, 415] width 136 height 18
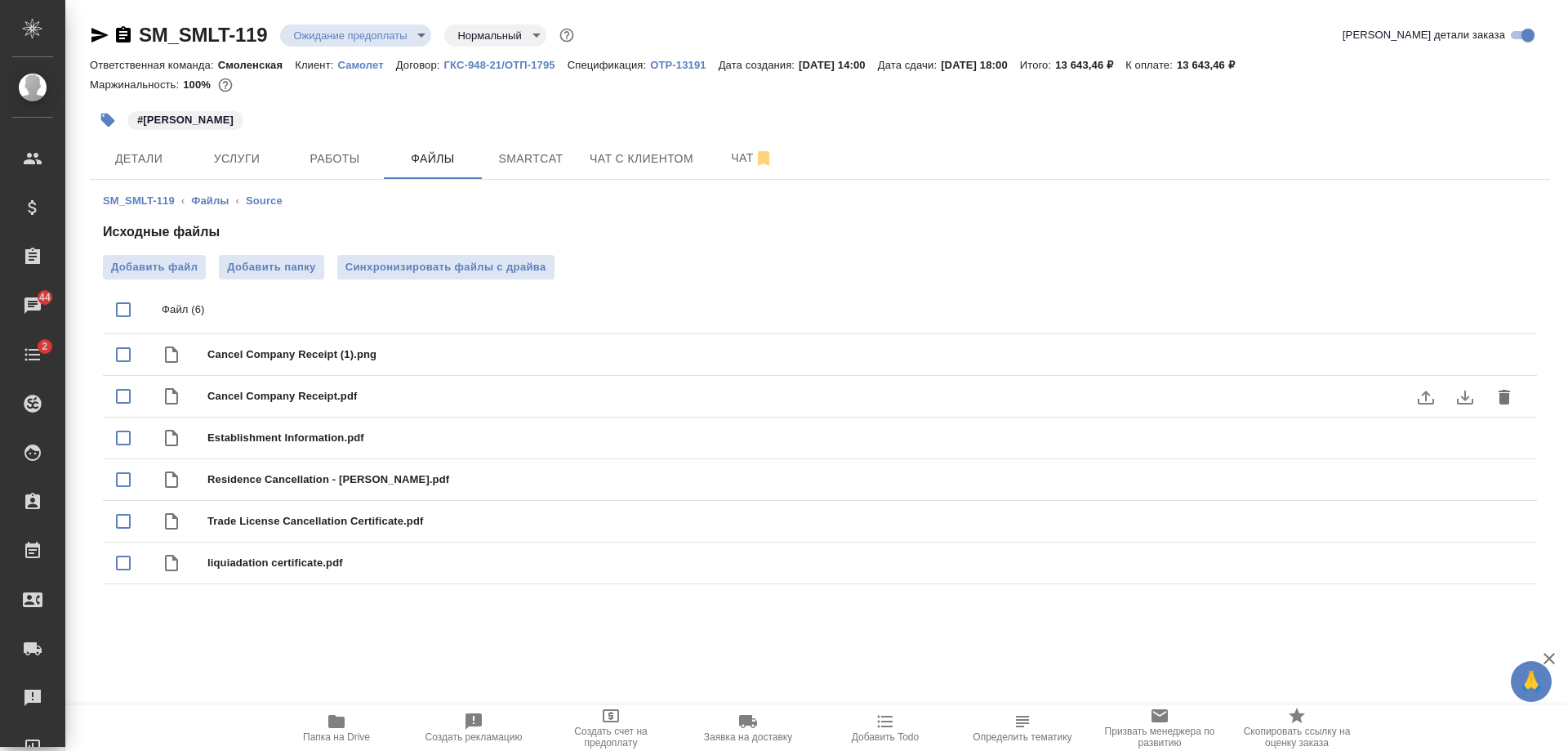
click at [1493, 391] on button "delete" at bounding box center [1504, 397] width 39 height 39
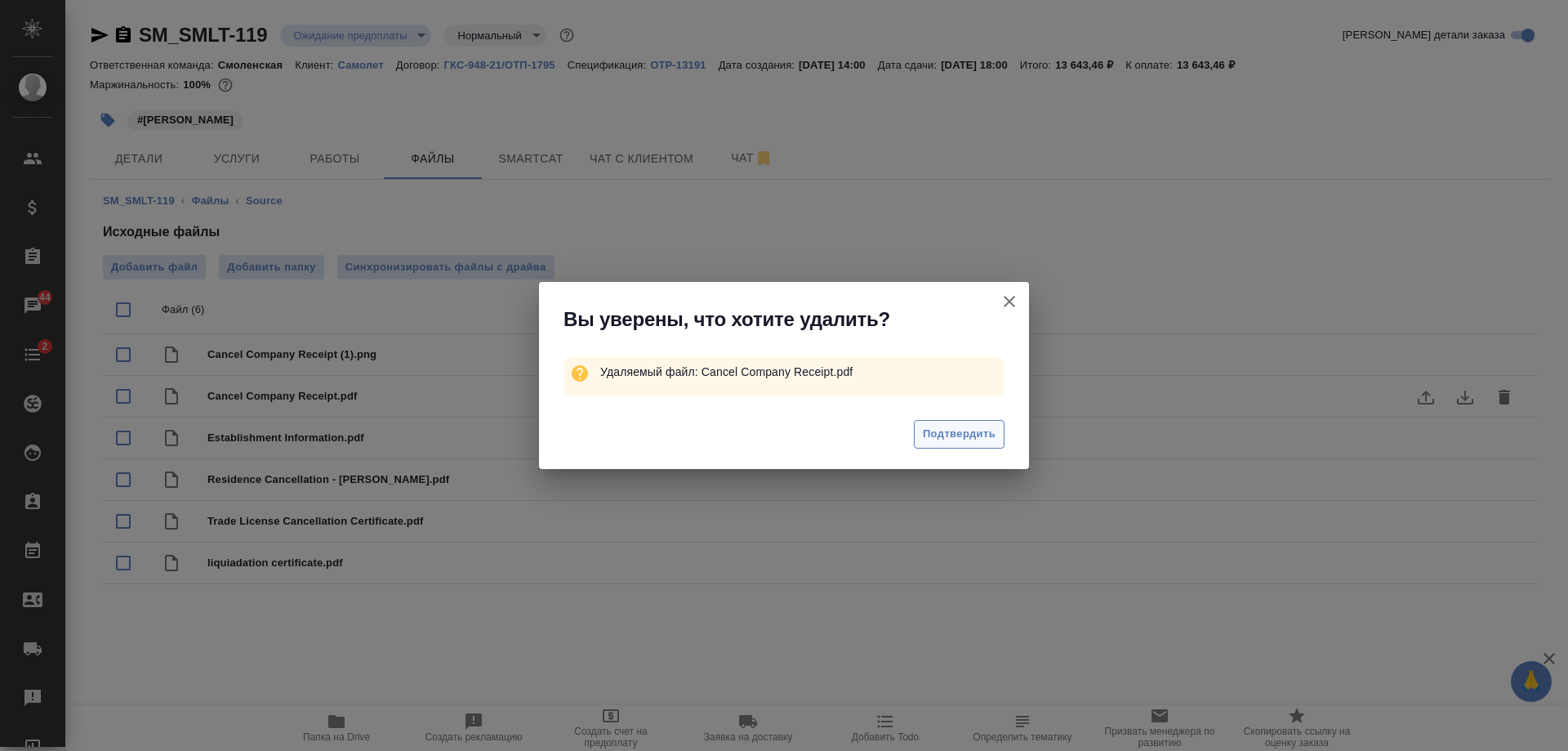
click at [955, 438] on span "Подтвердить" at bounding box center [959, 434] width 73 height 18
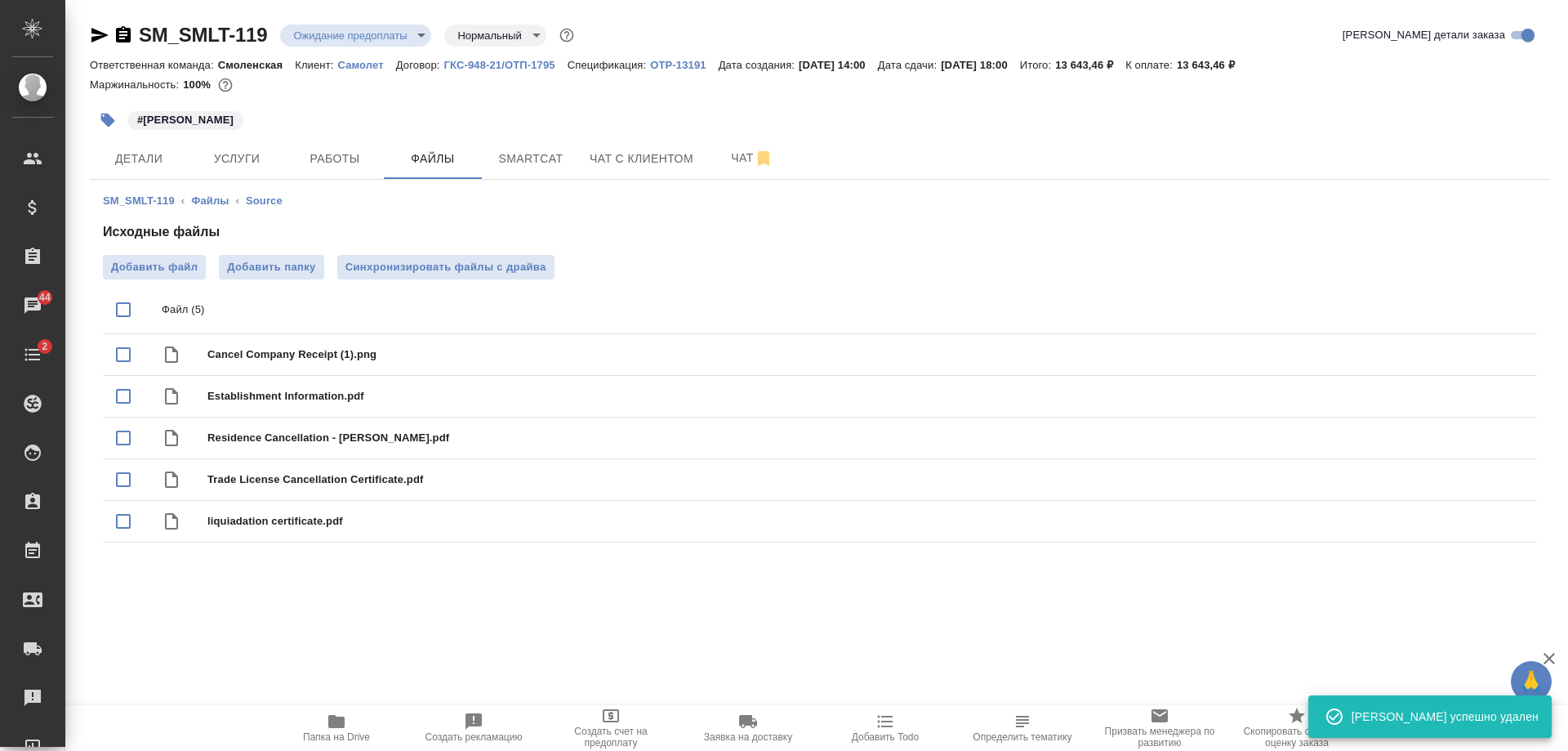
drag, startPoint x: 663, startPoint y: 658, endPoint x: 617, endPoint y: 551, distance: 116.5
click at [663, 658] on div ".cls-1 fill:#fff; AWATERA Shulgina Anna Клиенты Спецификации Заказы 44 Чаты 2 T…" at bounding box center [784, 376] width 1568 height 751
click at [163, 163] on span "Детали" at bounding box center [139, 158] width 79 height 20
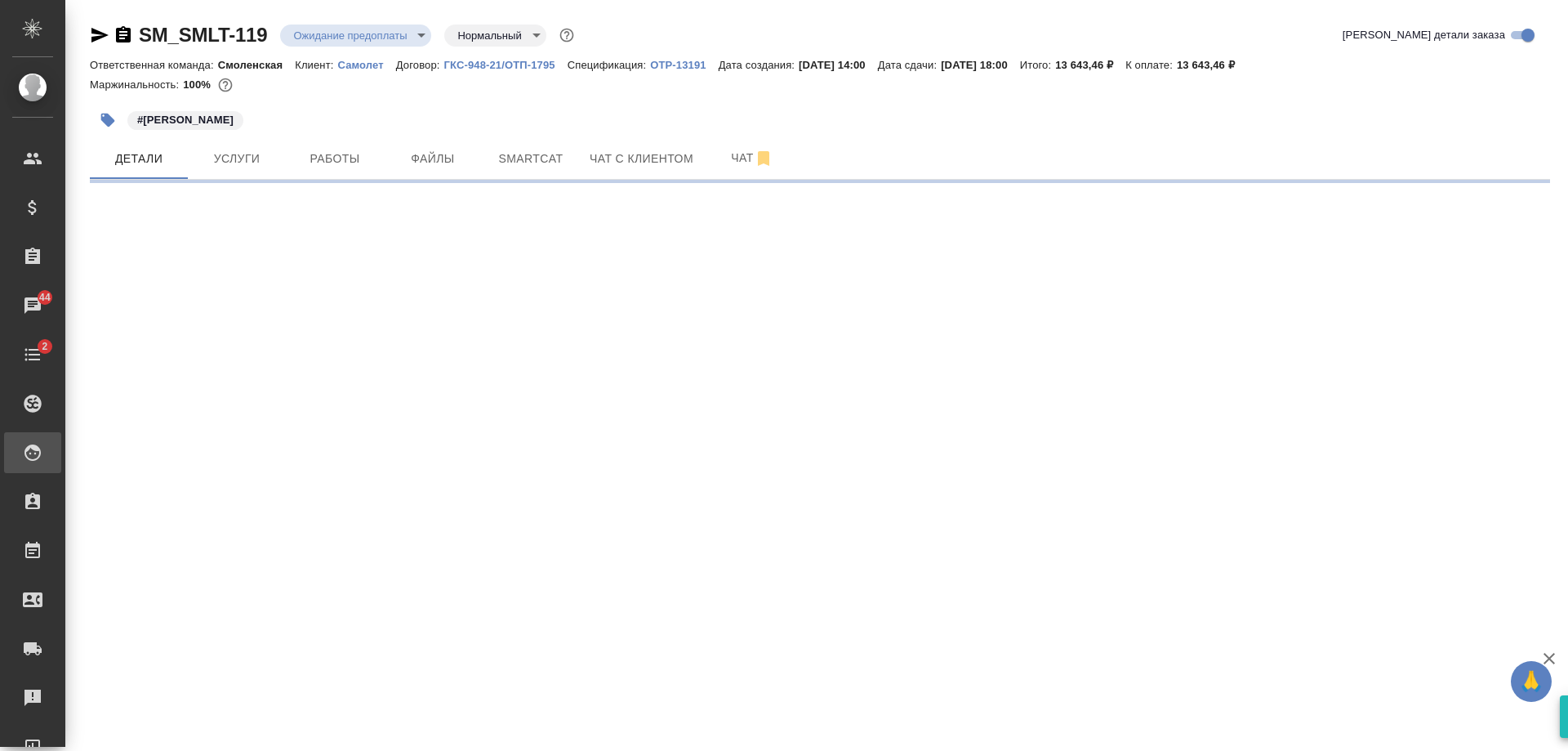
select select "RU"
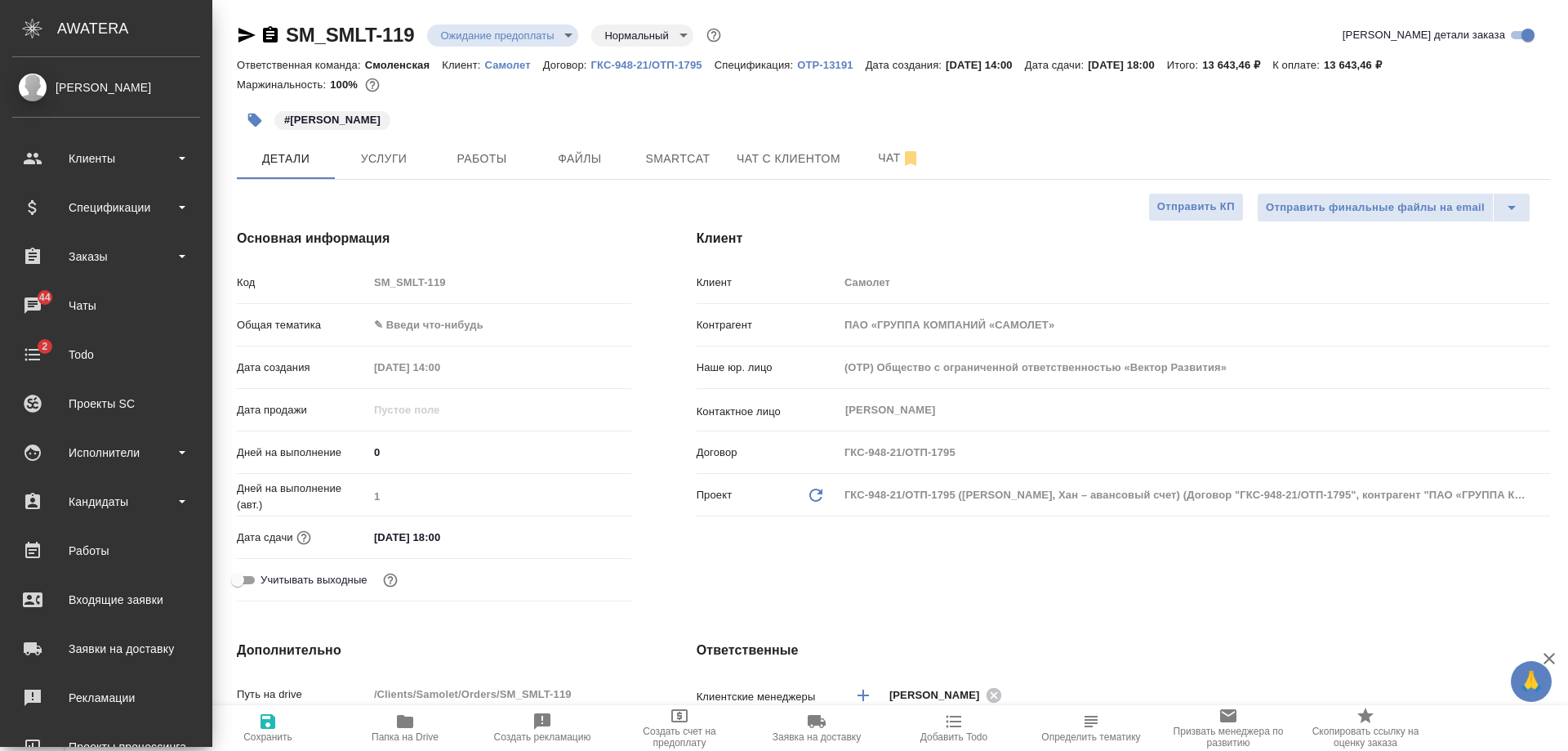
type textarea "x"
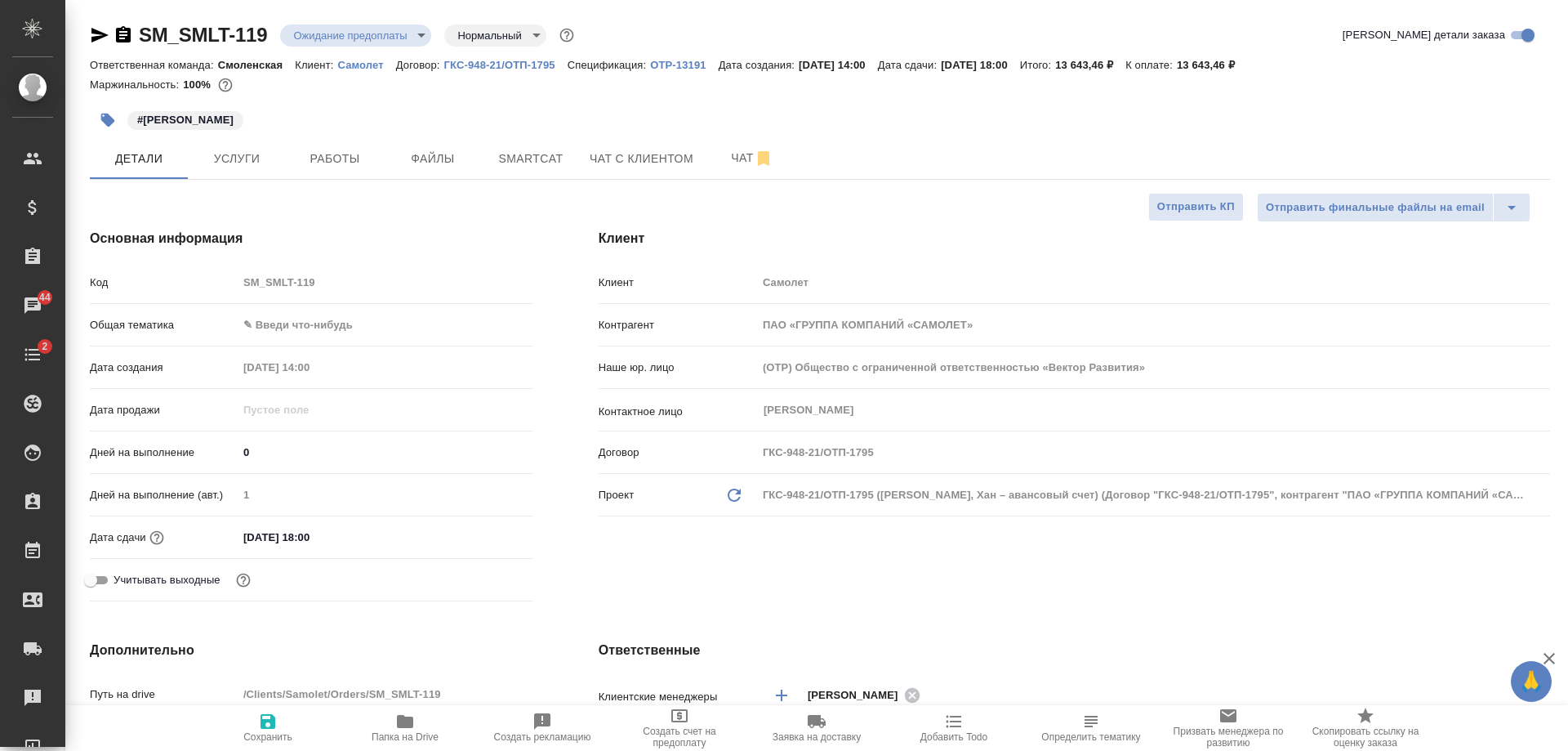
type textarea "x"
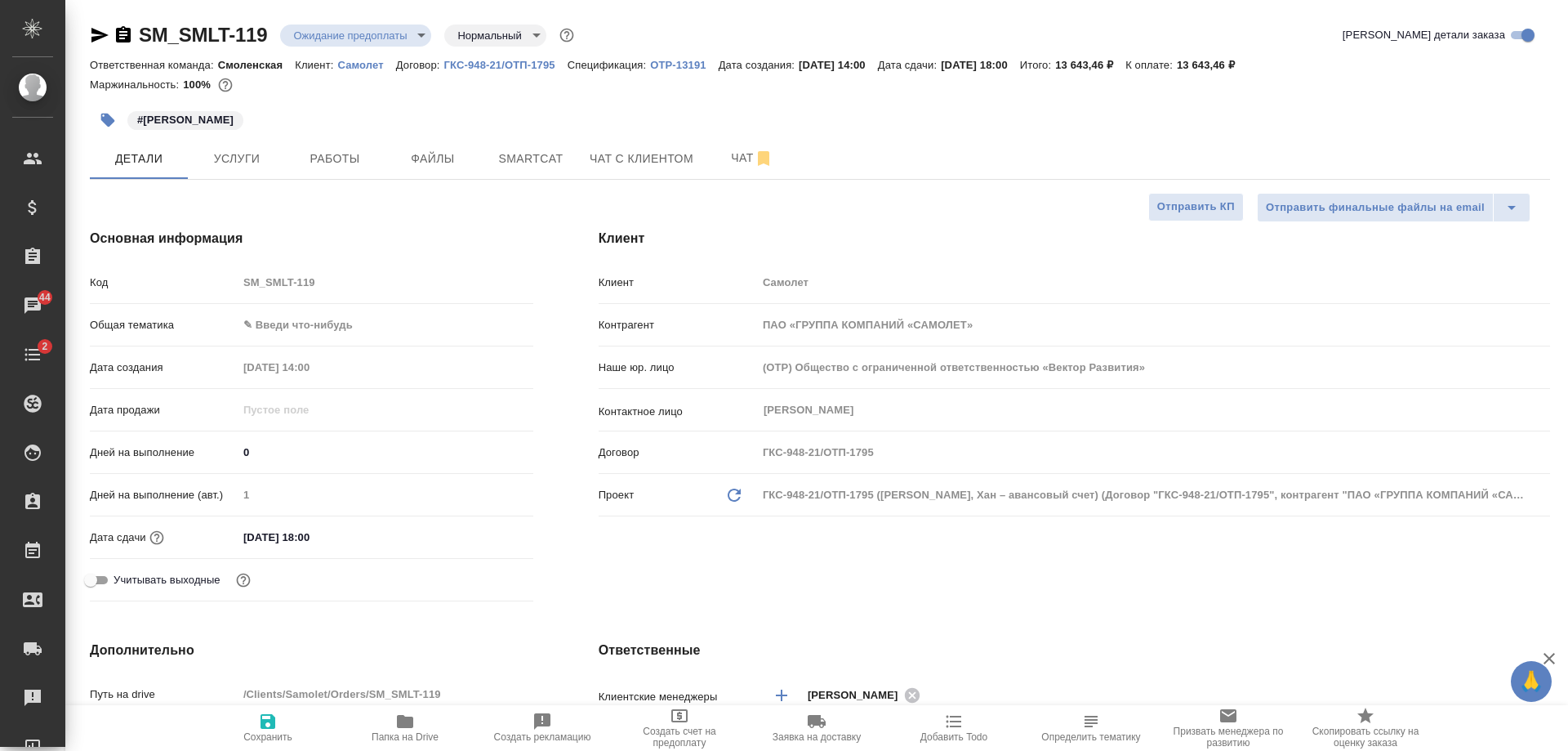
type textarea "x"
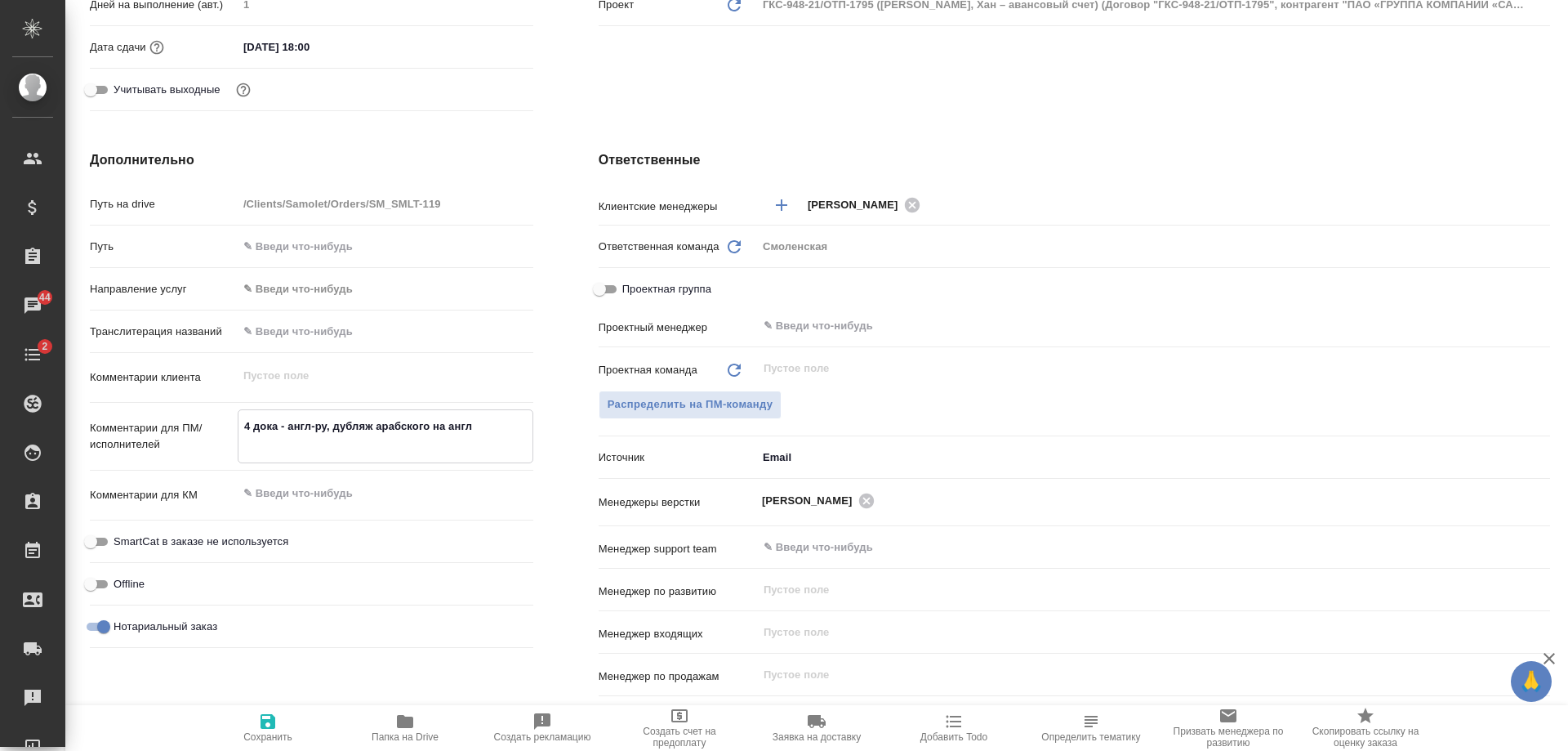
type textarea "x"
click at [470, 427] on textarea "4 дока - англ-ру, дубляж арабского на англ" at bounding box center [385, 434] width 294 height 44
click at [280, 421] on textarea "4 дока - англ-ру, дубляж арабского на англ" at bounding box center [385, 434] width 294 height 44
click at [288, 422] on textarea "4 дока - англ-ру, дубляж арабского на англ" at bounding box center [385, 434] width 294 height 44
drag, startPoint x: 484, startPoint y: 421, endPoint x: 335, endPoint y: 427, distance: 149.1
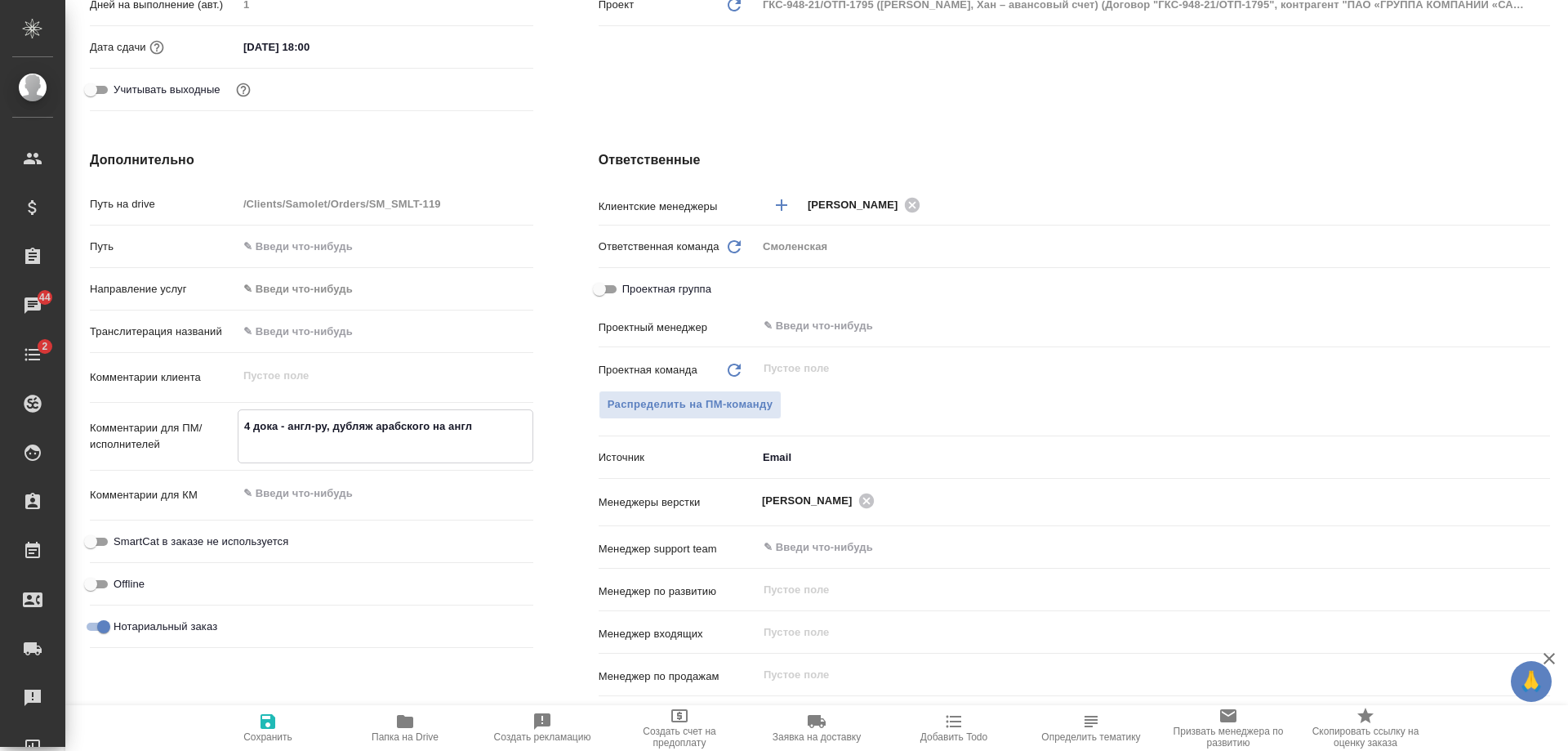
click at [335, 427] on textarea "4 дока - англ-ру, дубляж арабского на англ" at bounding box center [385, 434] width 294 height 44
type textarea "4 дока - англ-ру,"
type textarea "x"
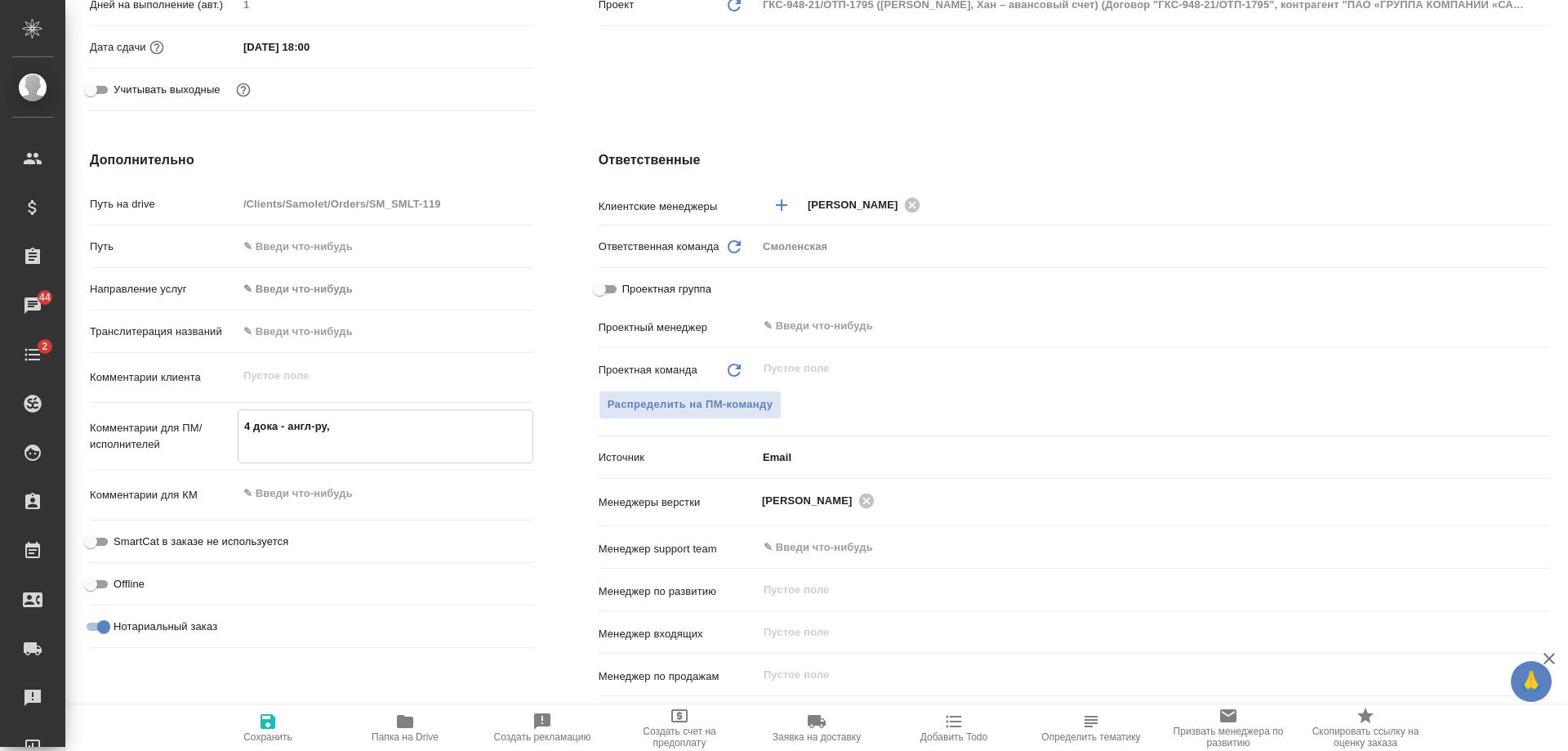
type textarea "x"
type textarea "4 дока - англ-ру,"
type textarea "x"
type textarea "4 дока - англ-ру"
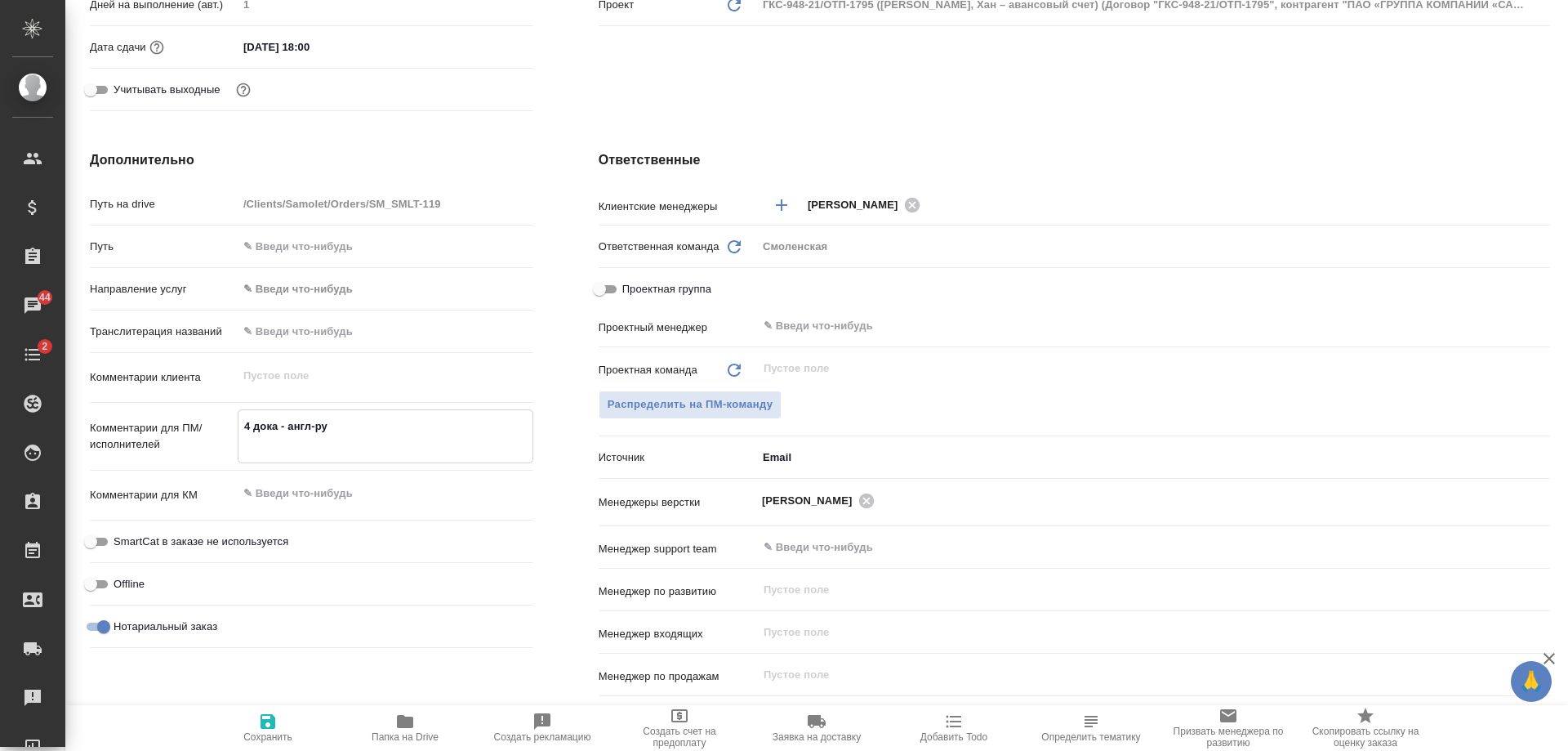
type textarea "x"
type textarea "4 дока - англ-ру"
type textarea "x"
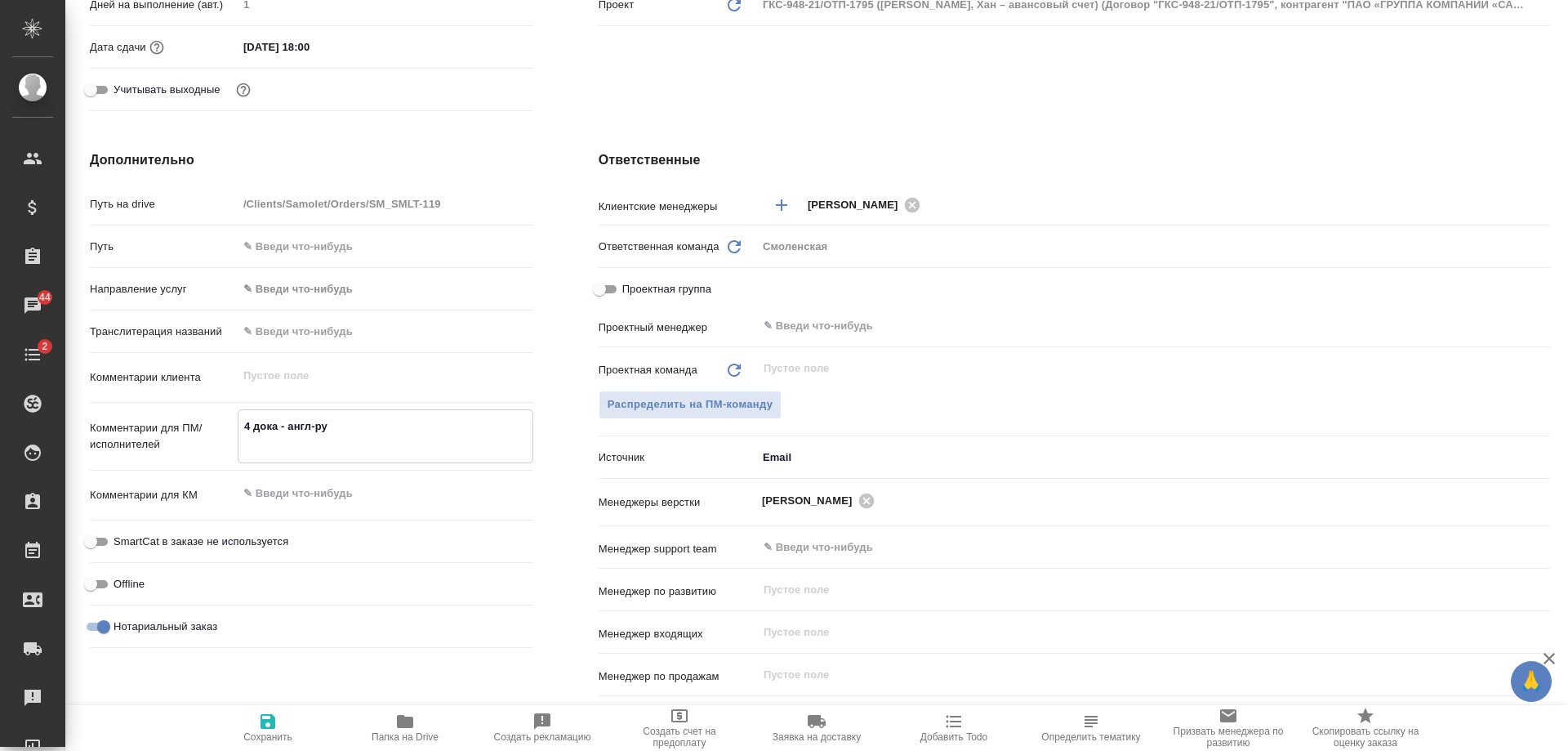
type textarea "x"
type textarea "4 дока - англ-ру ("
type textarea "x"
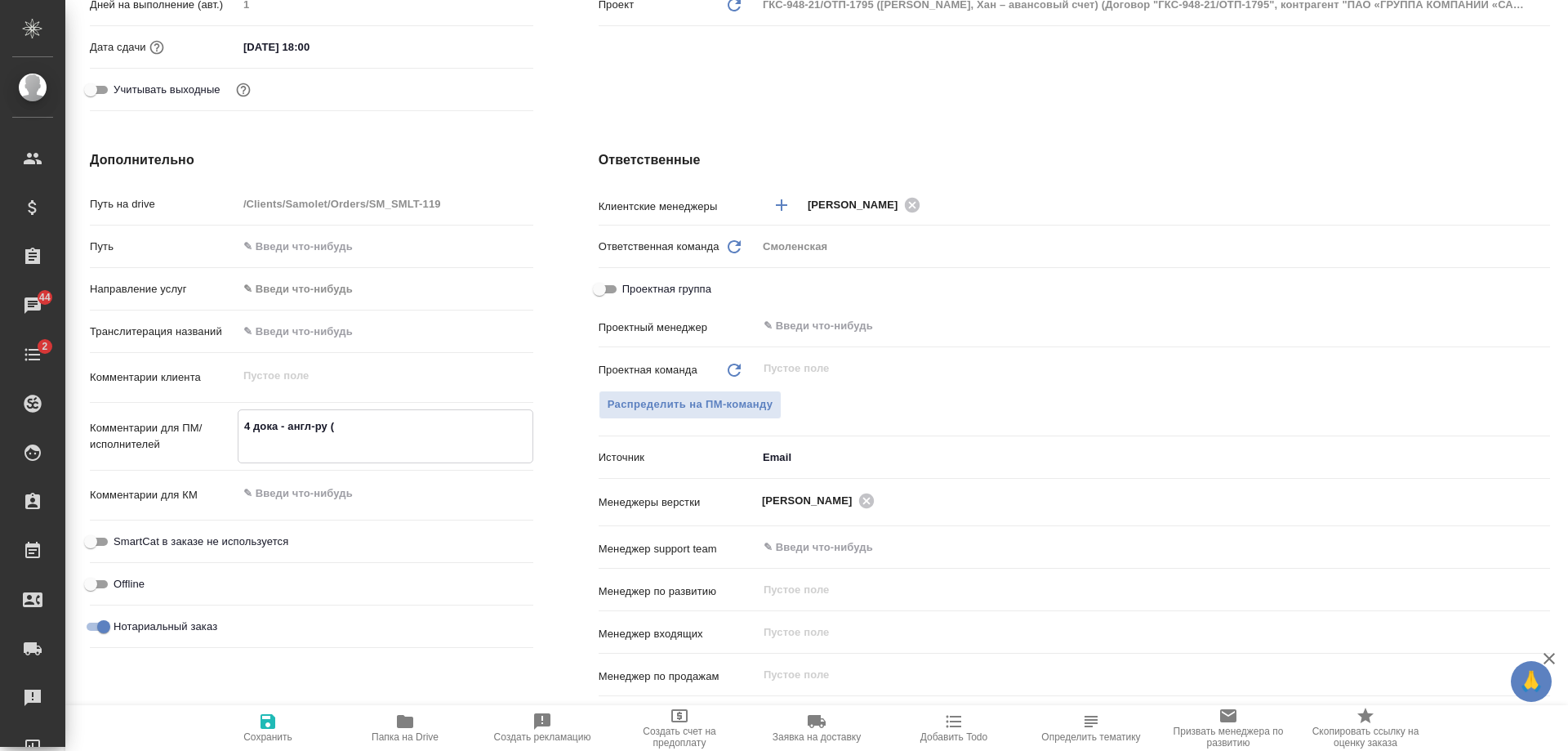
type textarea "x"
type textarea "4 дока - англ-ру (t"
type textarea "x"
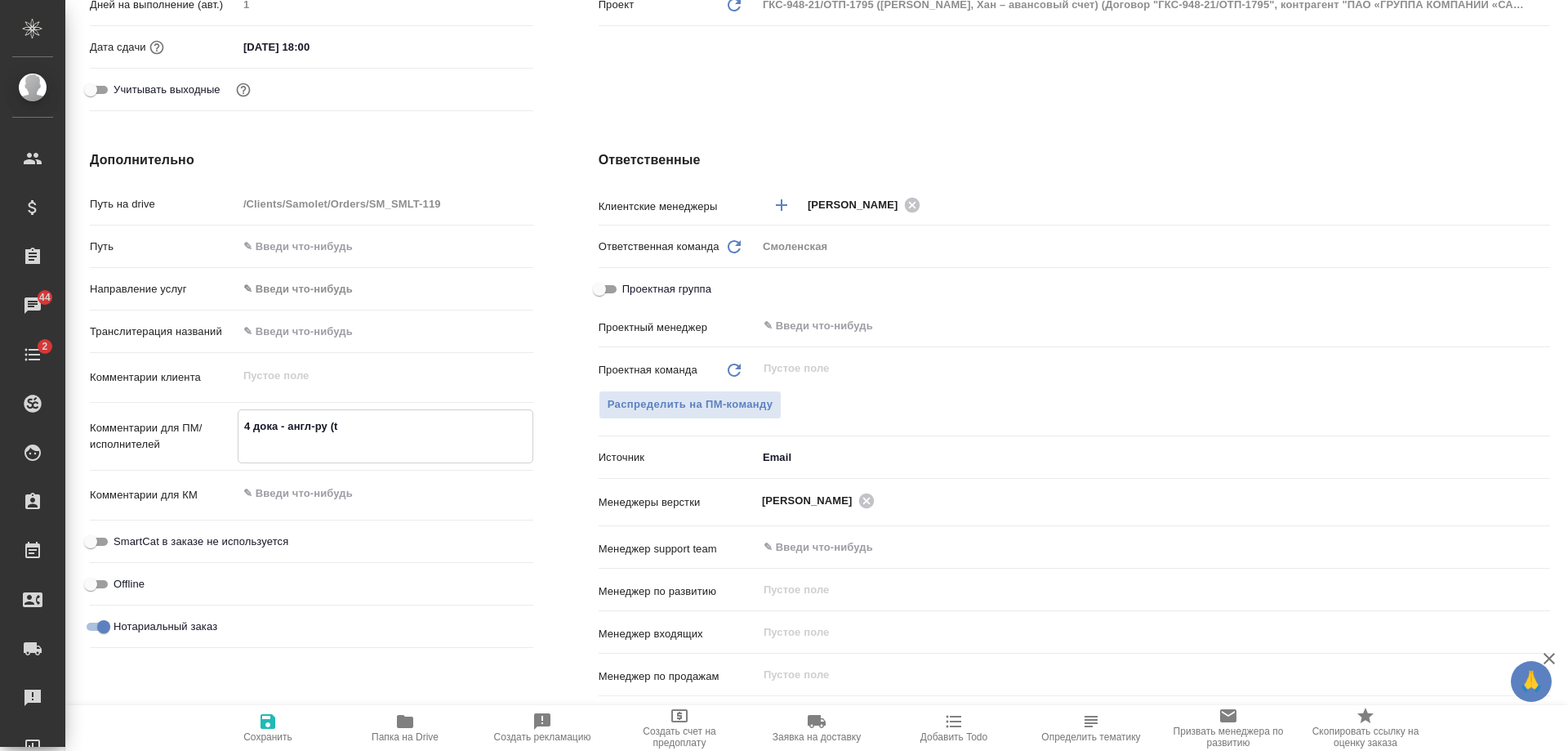
type textarea "x"
type textarea "4 дока - англ-ру (tc"
type textarea "x"
type textarea "4 дока - англ-ру (tcn"
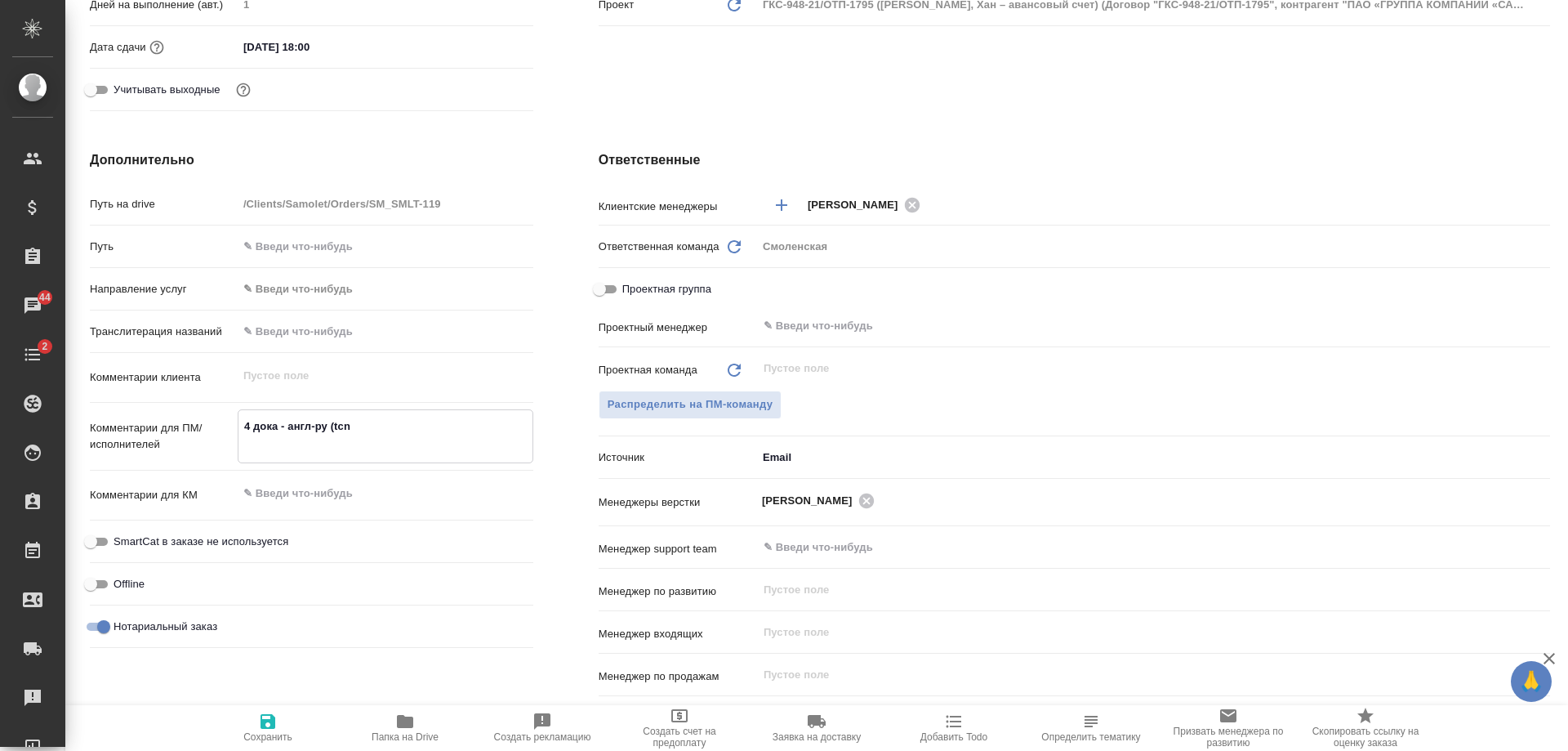
type textarea "x"
type textarea "4 дока - англ-ру (tcnm"
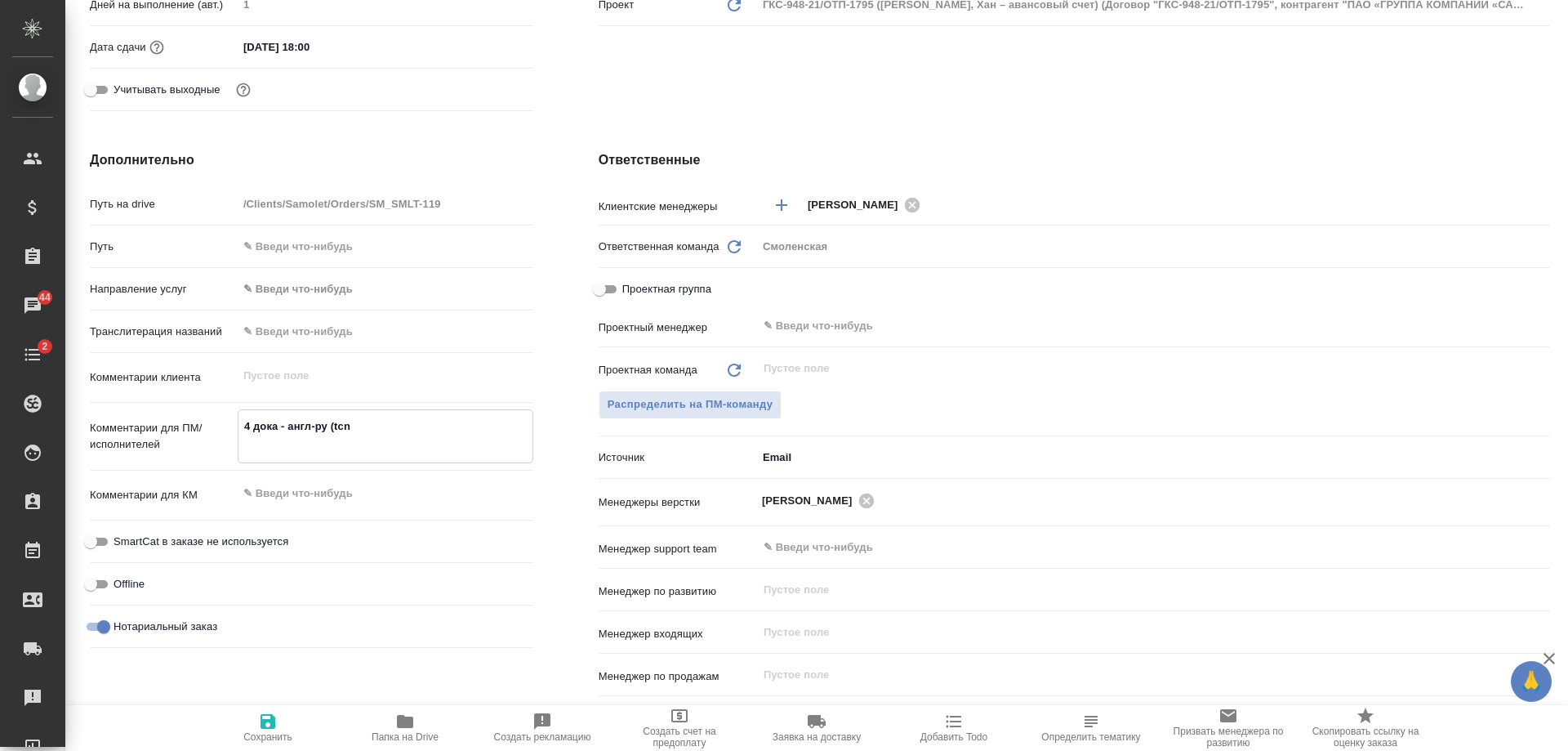
type textarea "x"
type textarea "4 дока - англ-ру (tcnm"
type textarea "x"
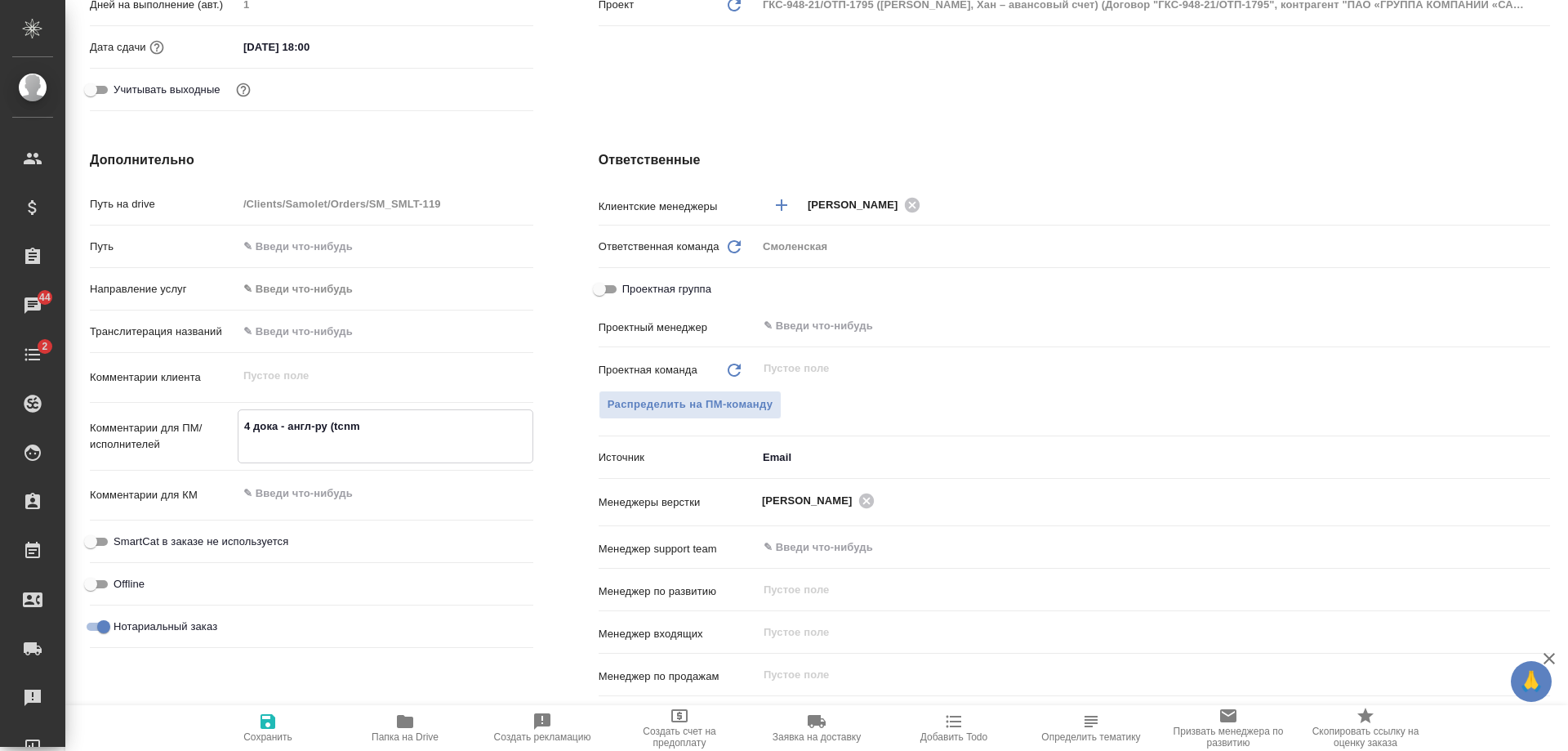
type textarea "x"
type textarea "4 дока - англ-ру (tcnm l"
type textarea "x"
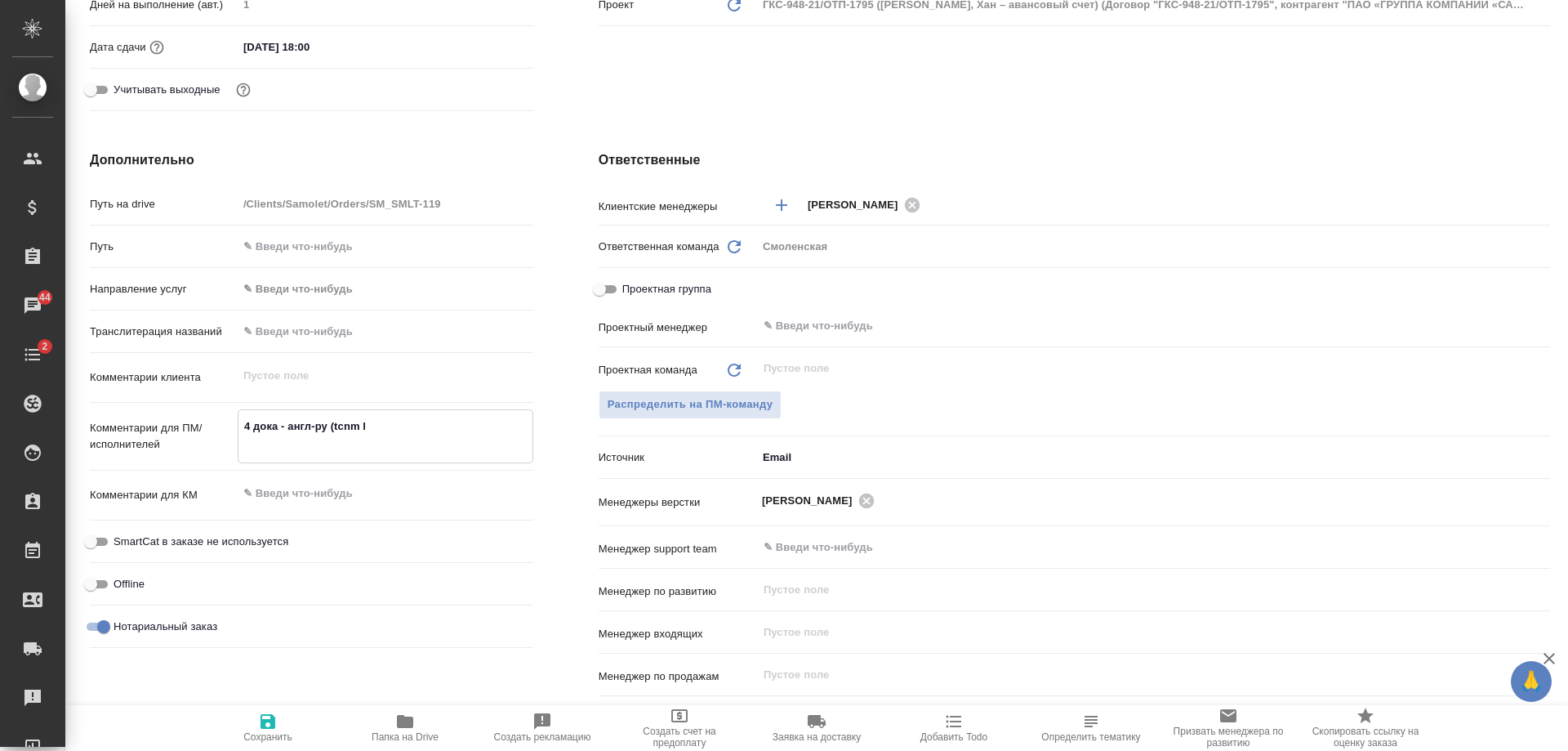
type textarea "4 дока - англ-ру (tcnm le"
type textarea "x"
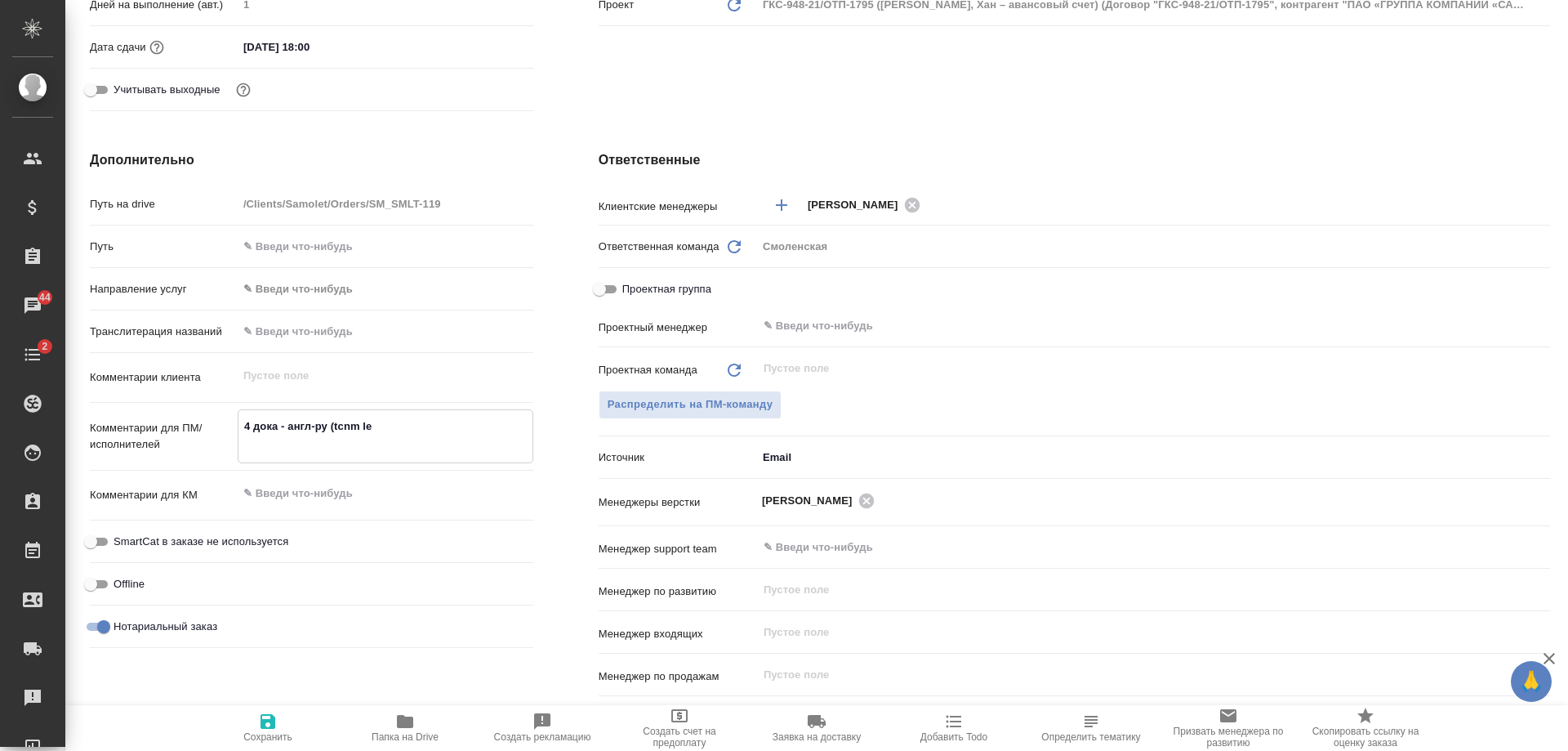
type textarea "4 дока - англ-ру (tcnm le,"
type textarea "x"
type textarea "4 дока - англ-ру (tcnm le,k"
type textarea "x"
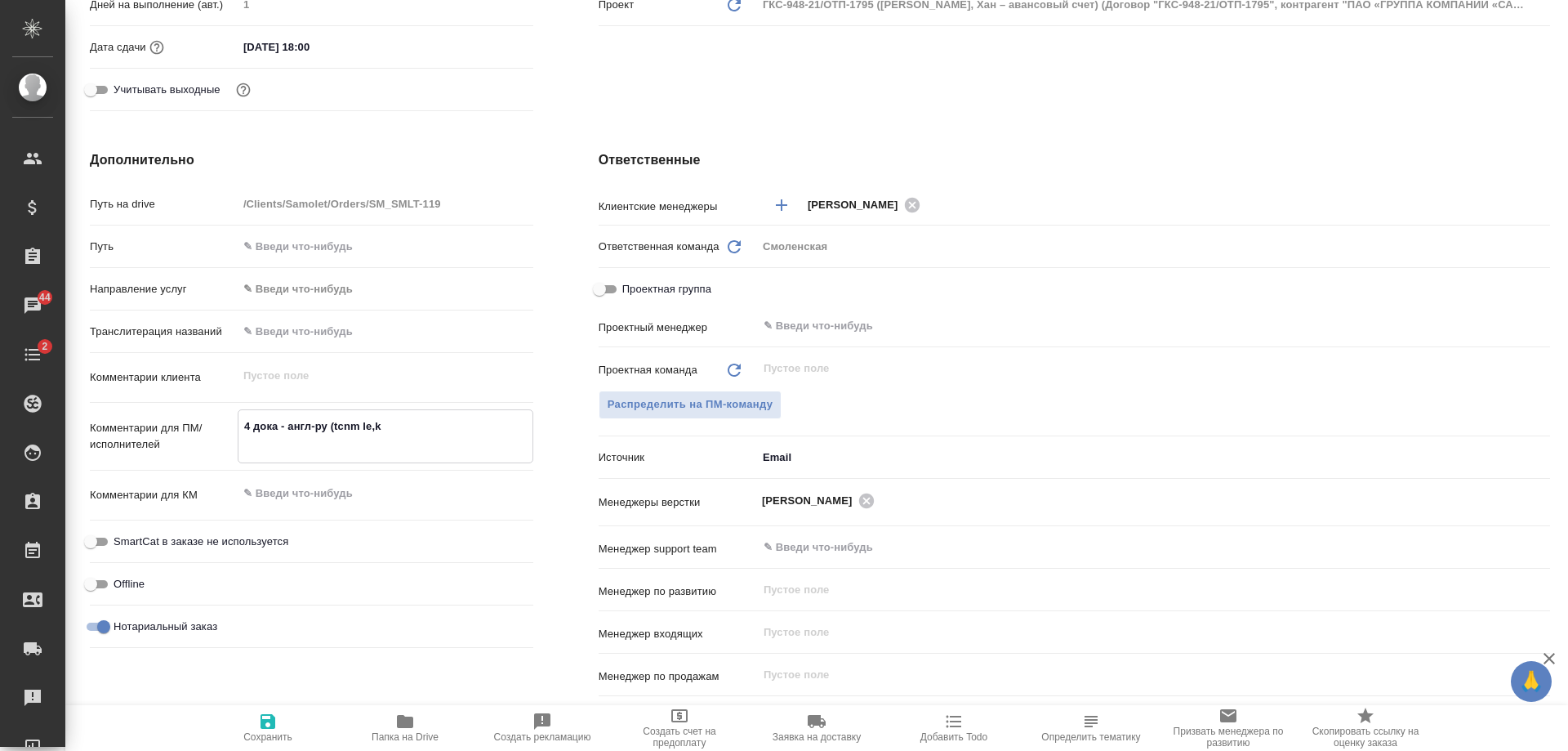
type textarea "x"
type textarea "4 дока - англ-ру (tcnm le,"
type textarea "x"
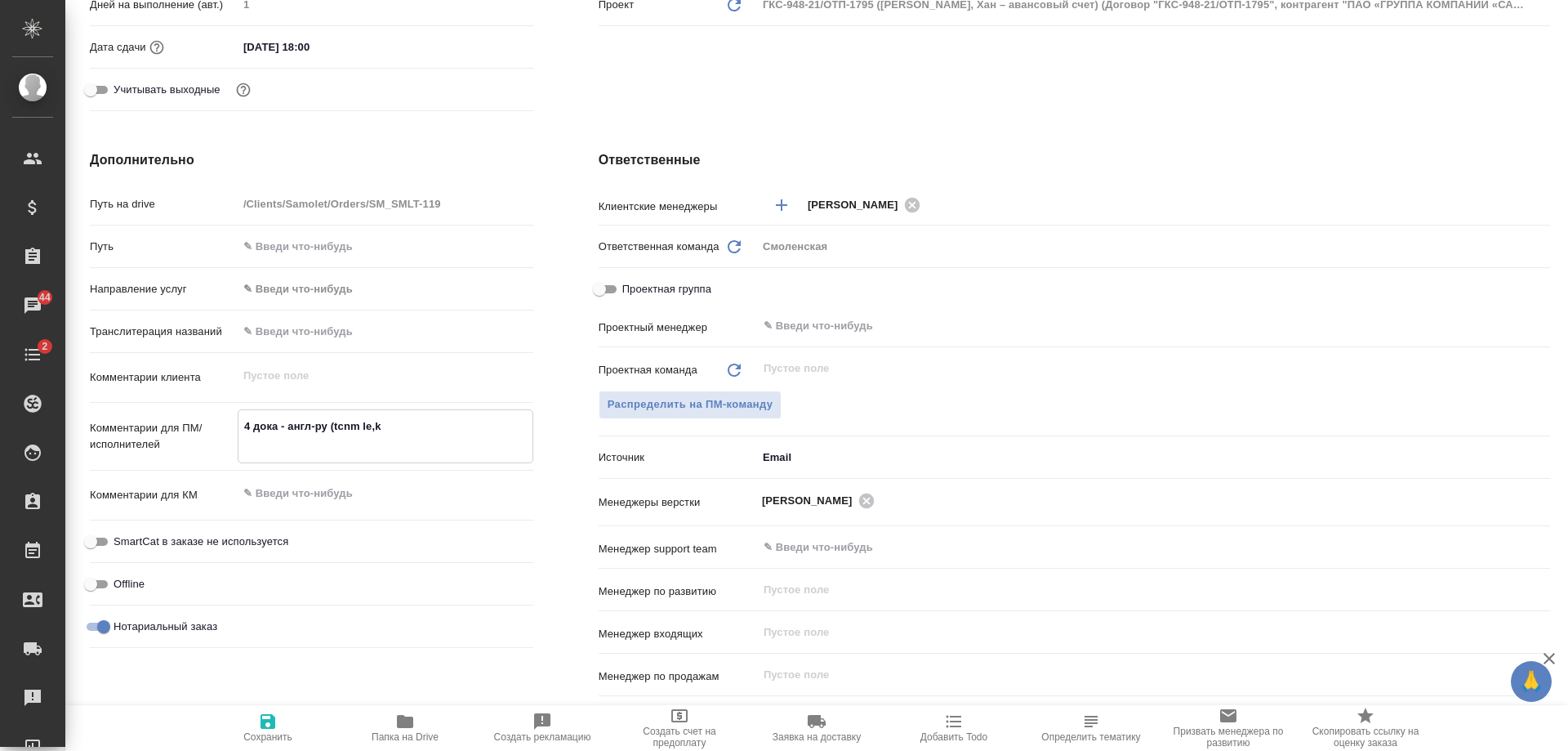
type textarea "x"
type textarea "4 дока - англ-ру (tc"
type textarea "x"
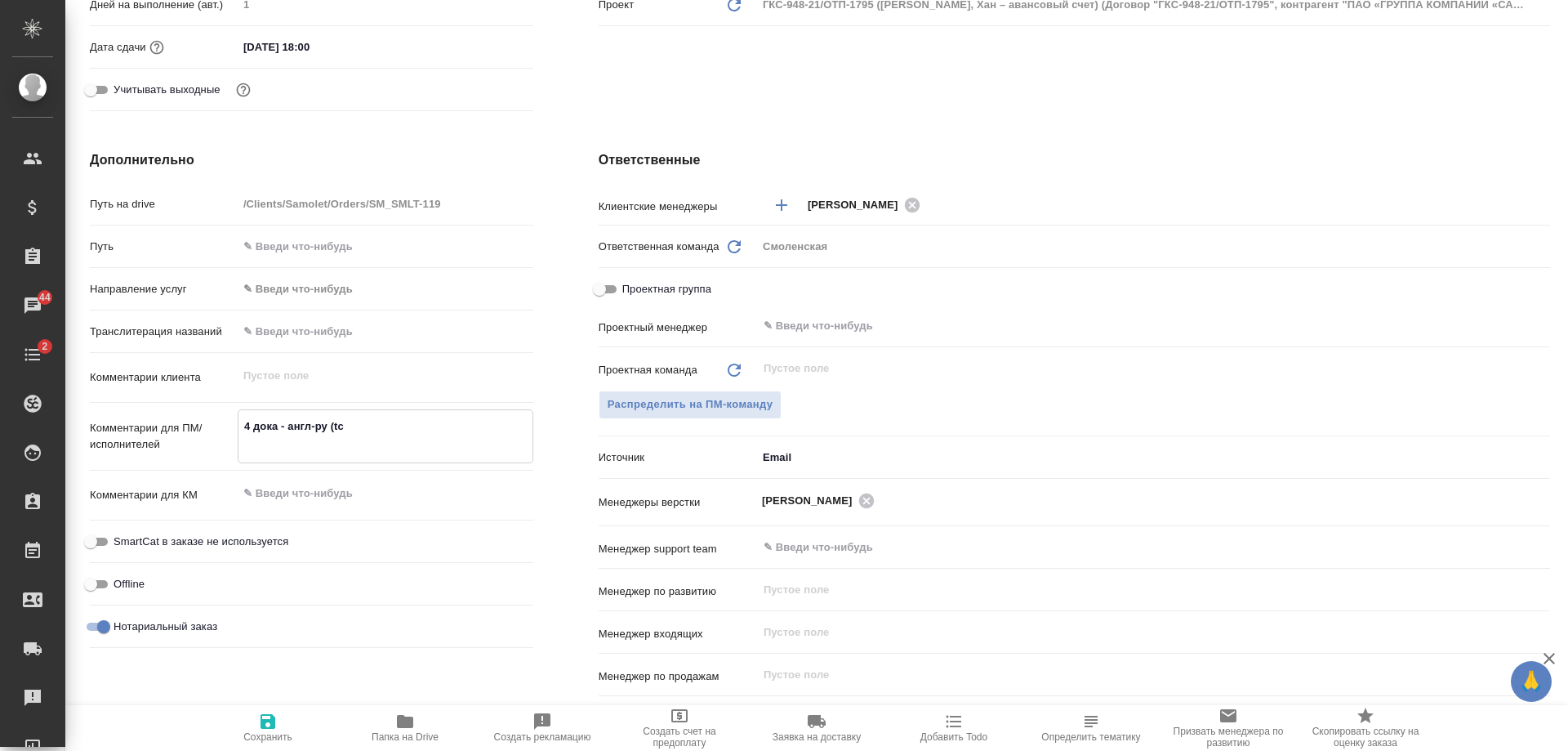
type textarea "4 дока - англ-ру (t"
type textarea "x"
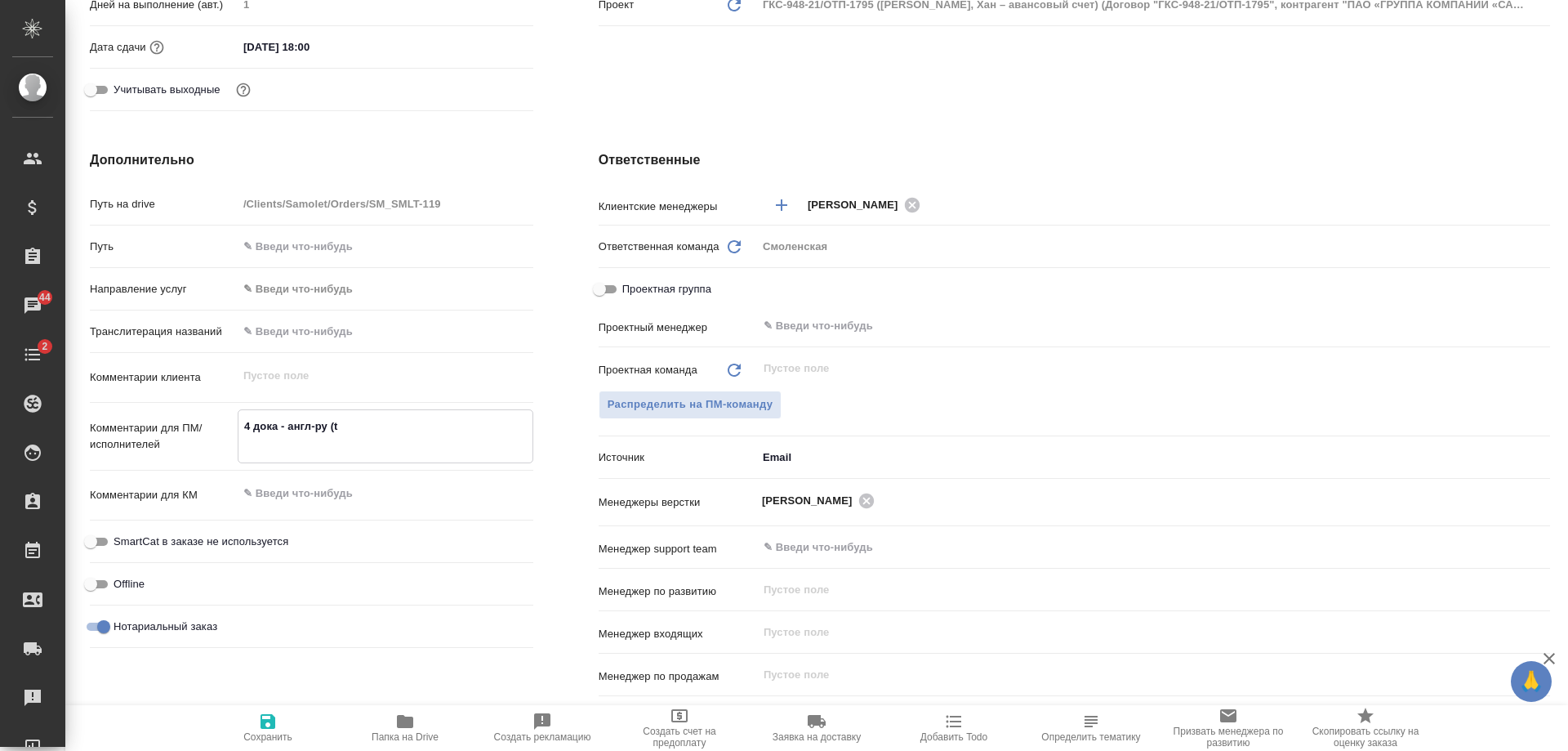
type textarea "4 дока - англ-ру ("
type textarea "x"
type textarea "4 дока - англ-ру (в"
type textarea "x"
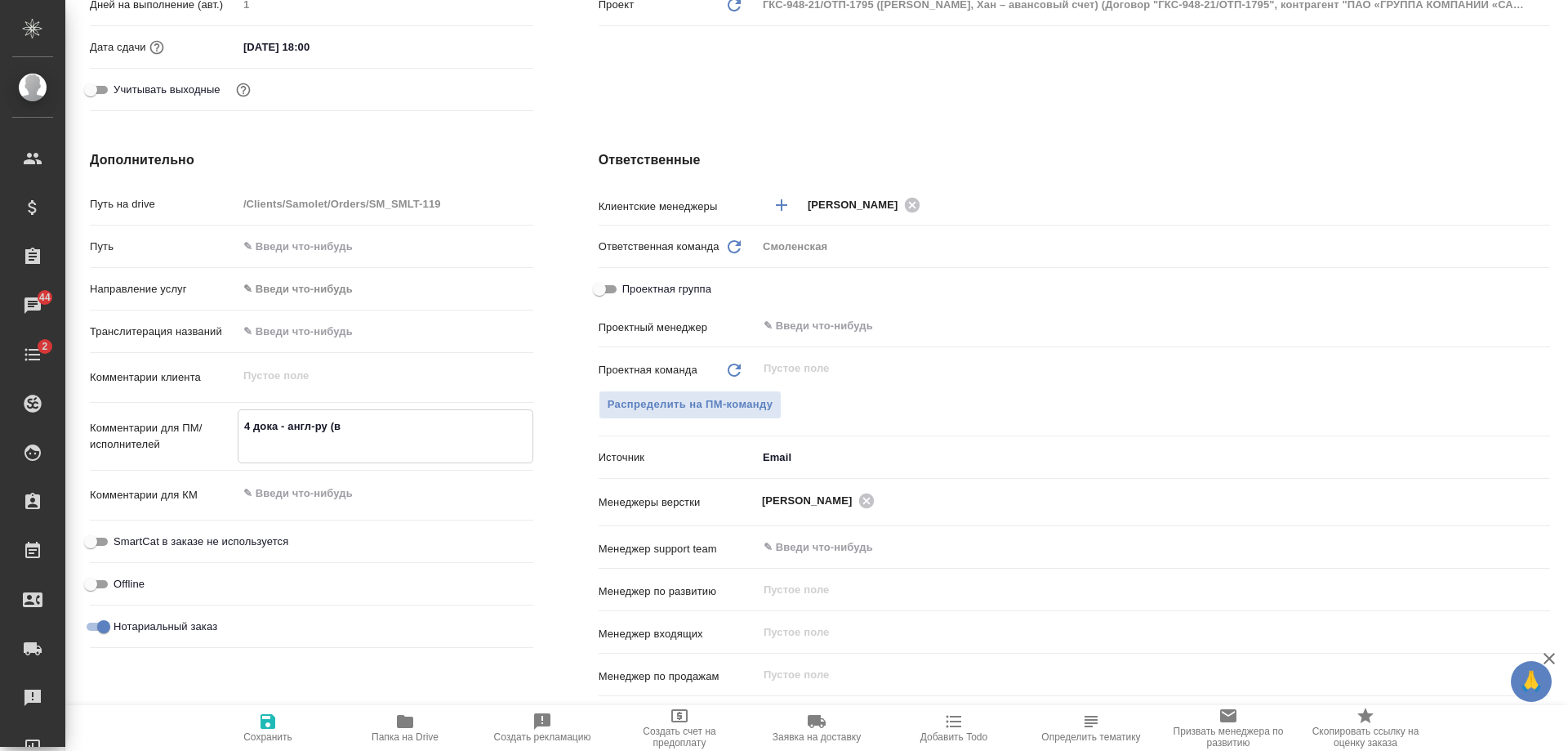
type textarea "x"
type textarea "4 дока - англ-ру (в"
type textarea "x"
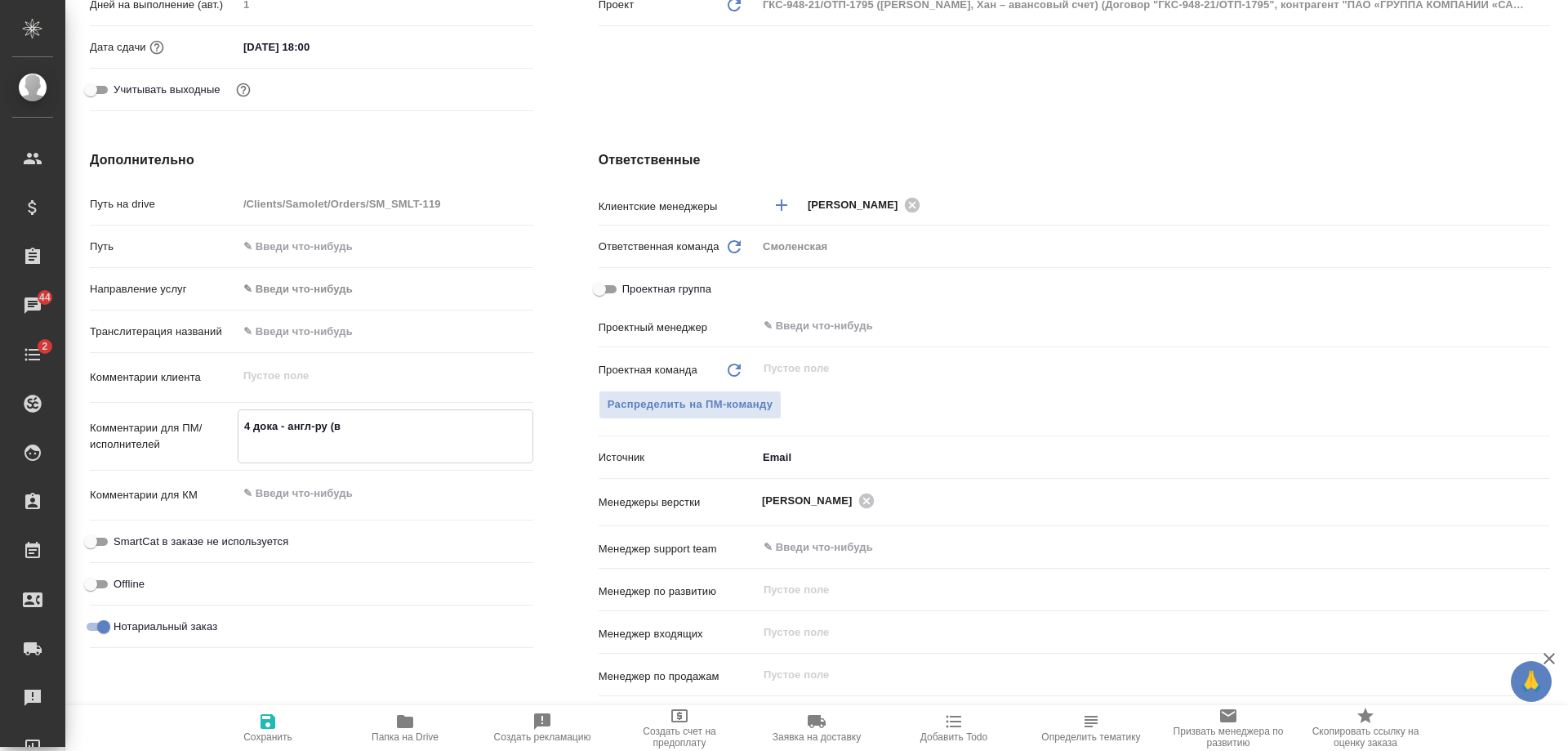
type textarea "x"
type textarea "4 дока - англ-ру (в с"
type textarea "x"
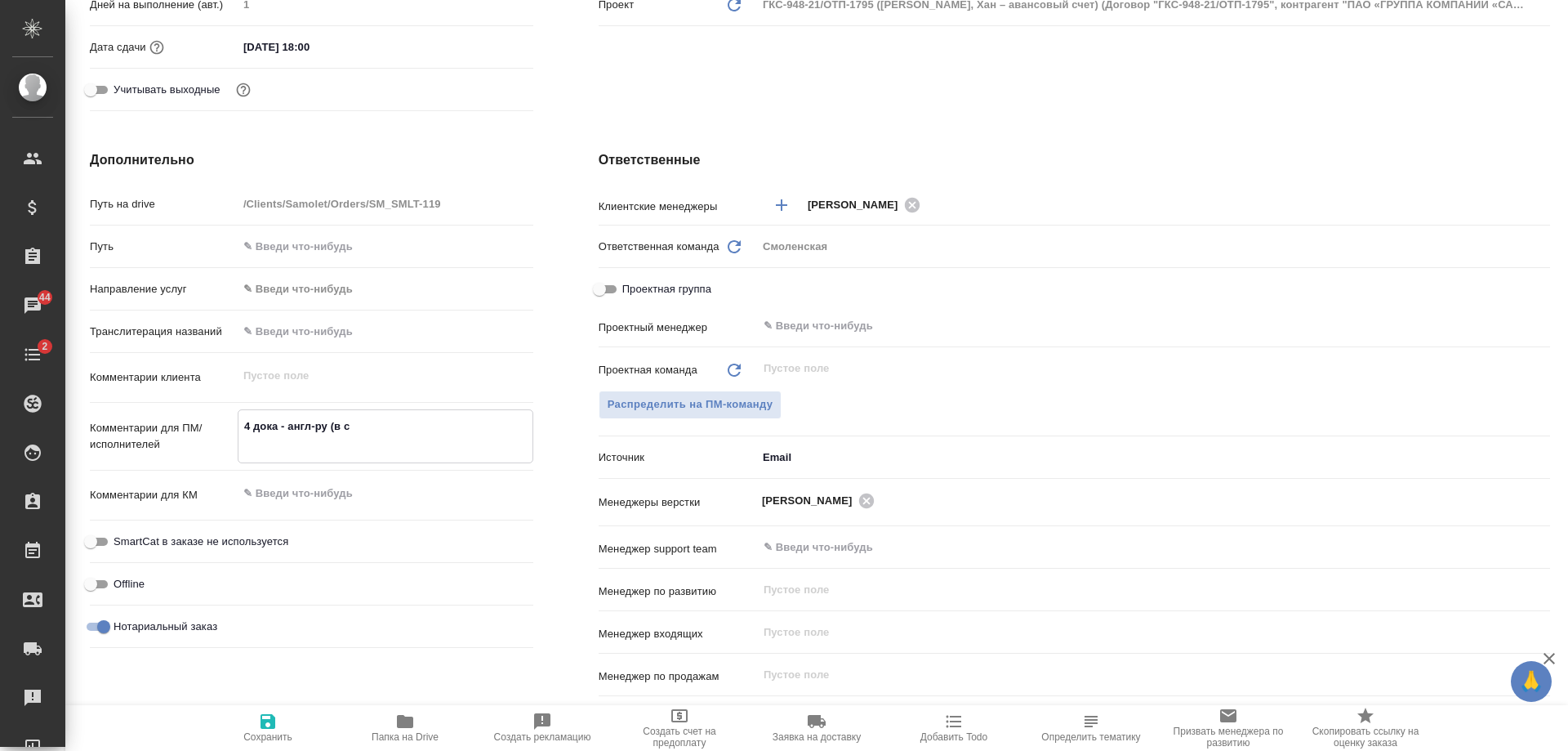
type textarea "x"
type textarea "4 дока - англ-ру (в са"
type textarea "x"
type textarea "4 дока - англ-ру (в сам"
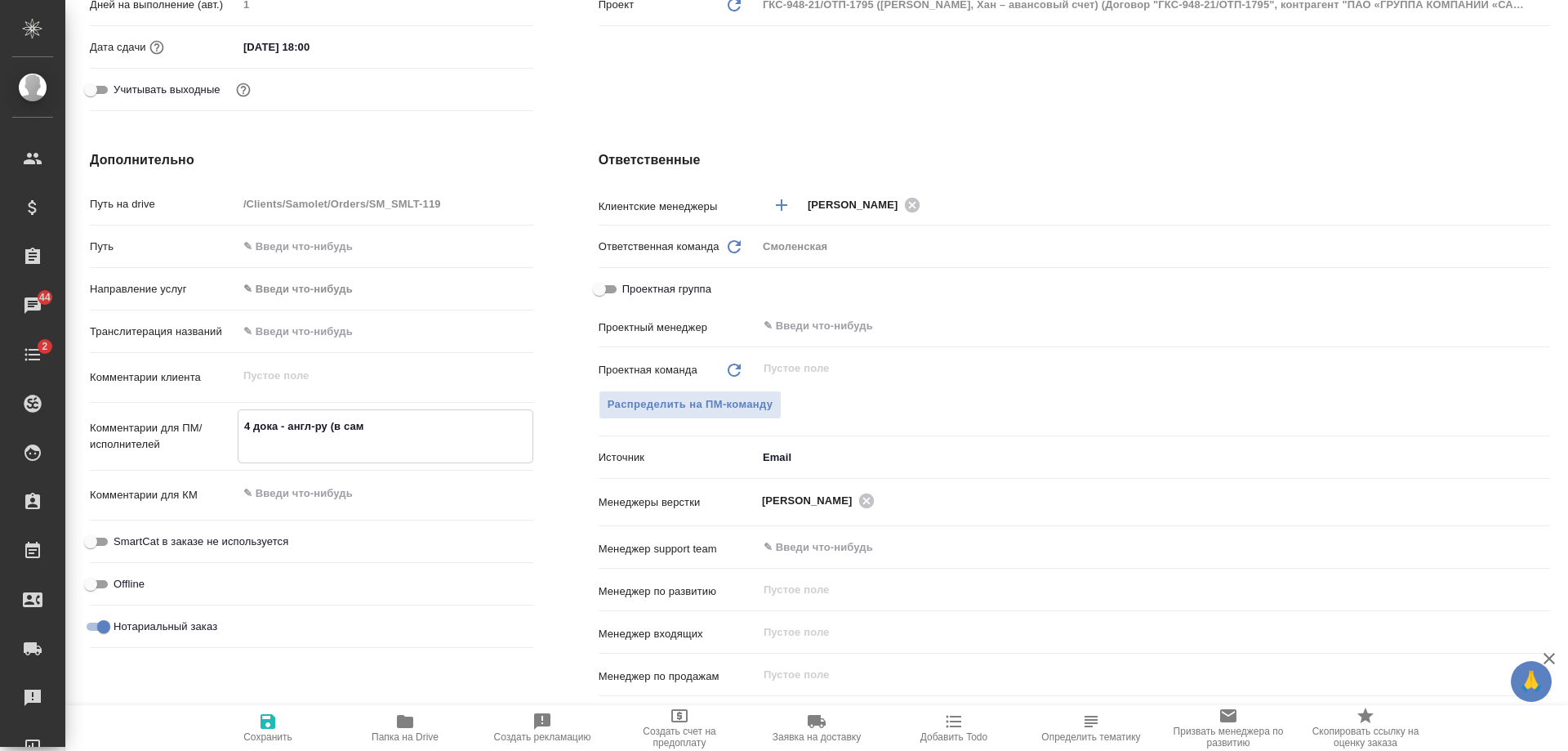
type textarea "x"
type textarea "4 дока - англ-ру (в сами"
type textarea "x"
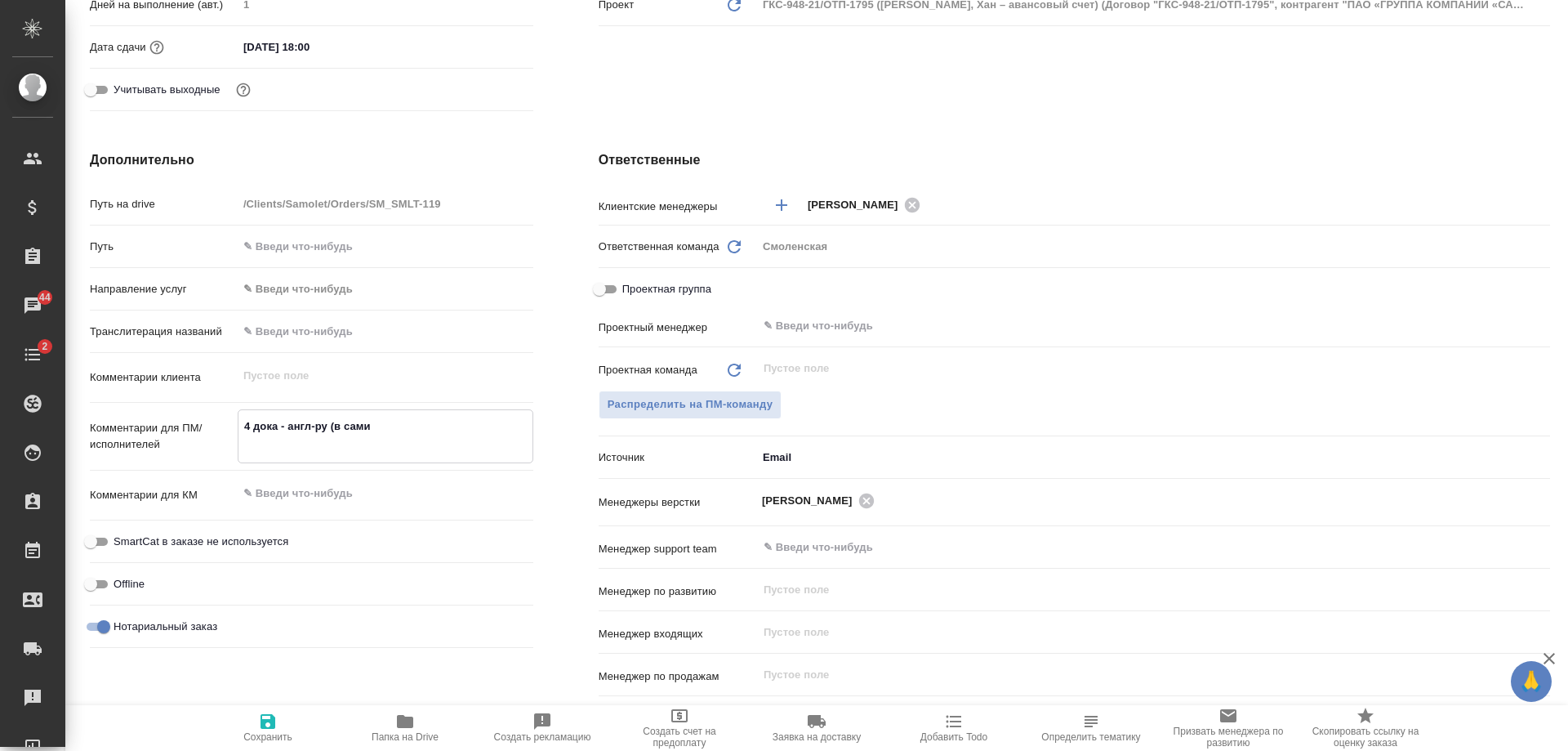
type textarea "x"
type textarea "4 дока - англ-ру (в самих"
type textarea "x"
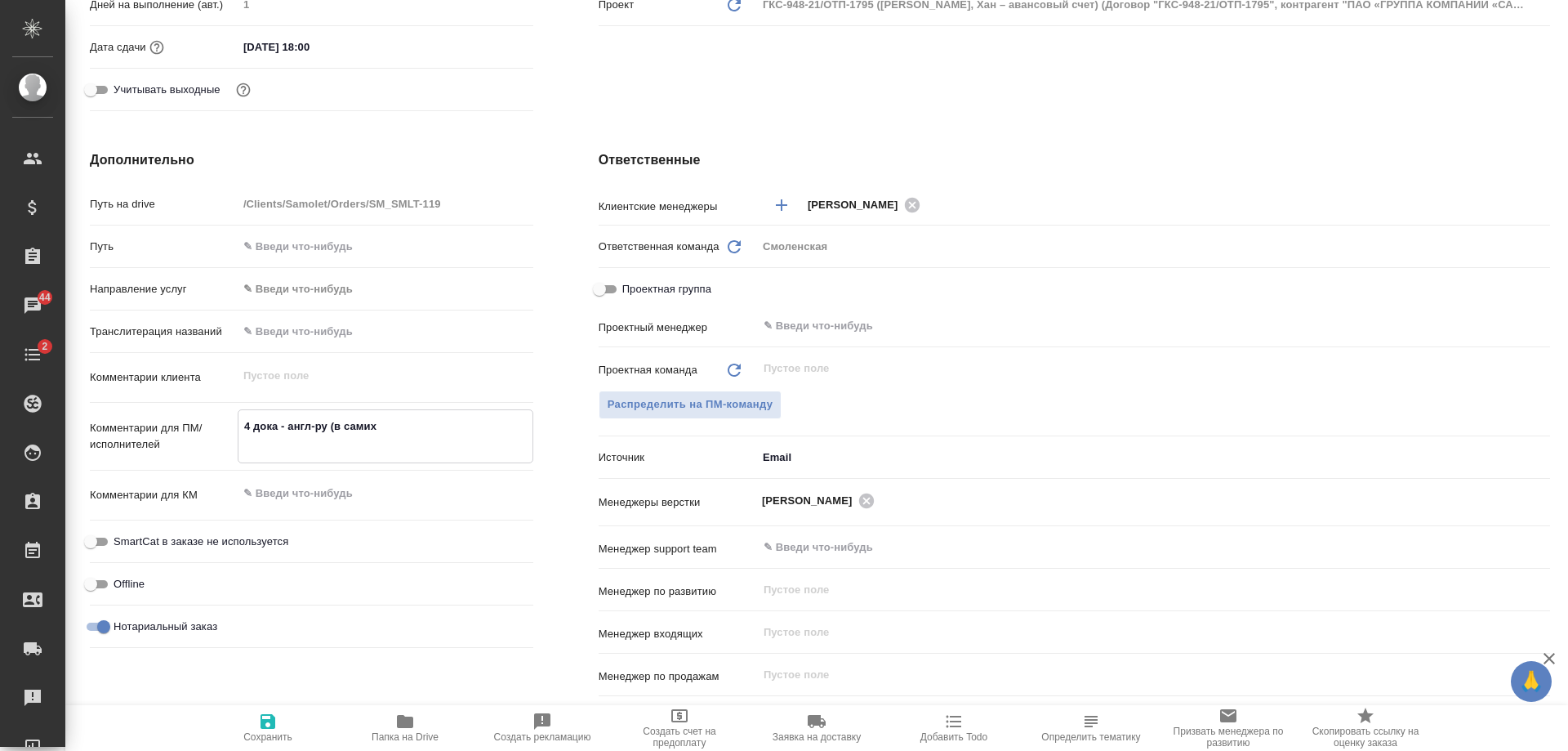
type textarea "x"
type textarea "4 дока - англ-ру (в самих"
type textarea "x"
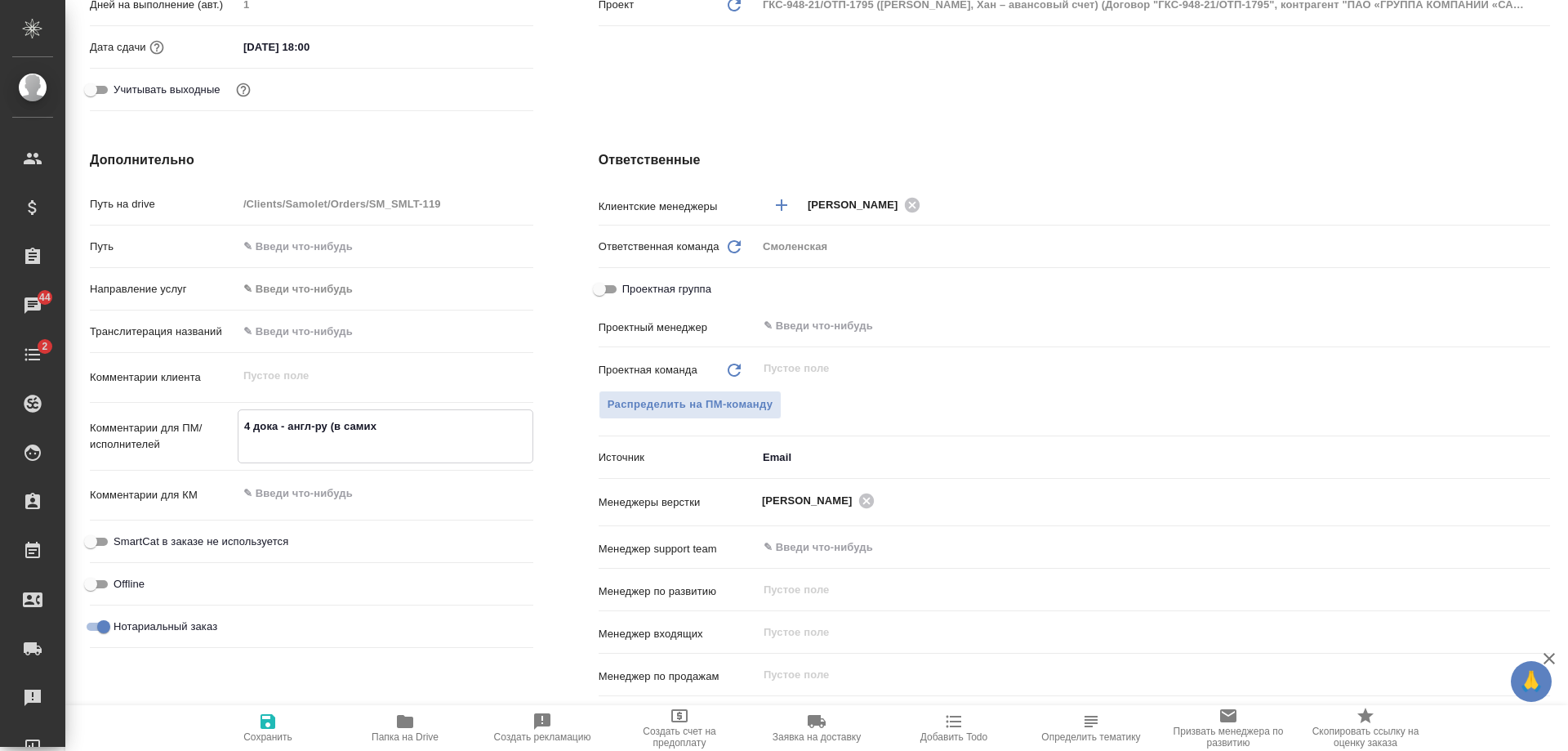
type textarea "x"
type textarea "4 дока - англ-ру (в самих д"
type textarea "x"
type textarea "4 дока - англ-ру (в самих до"
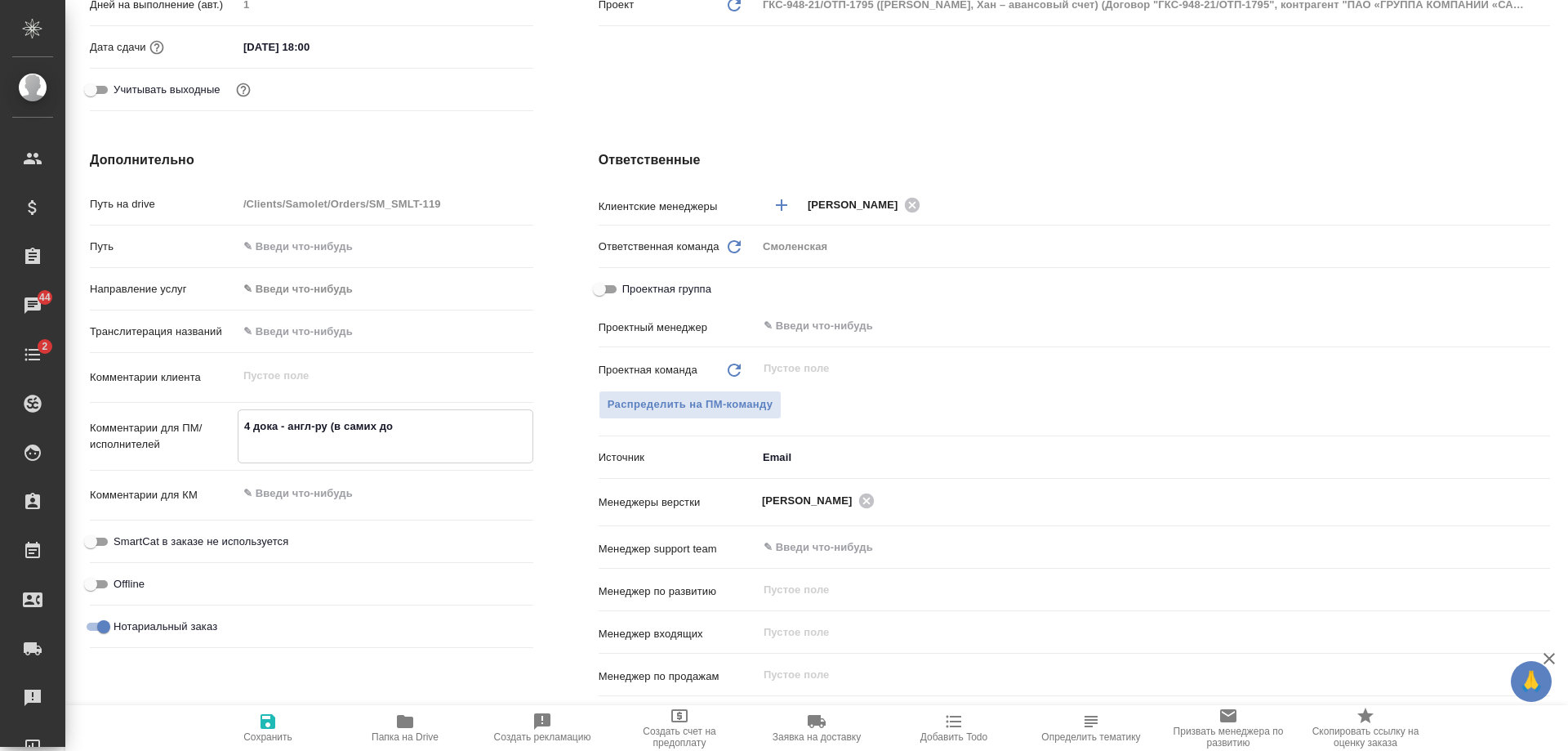
type textarea "x"
type textarea "4 дока - англ-ру (в самих док"
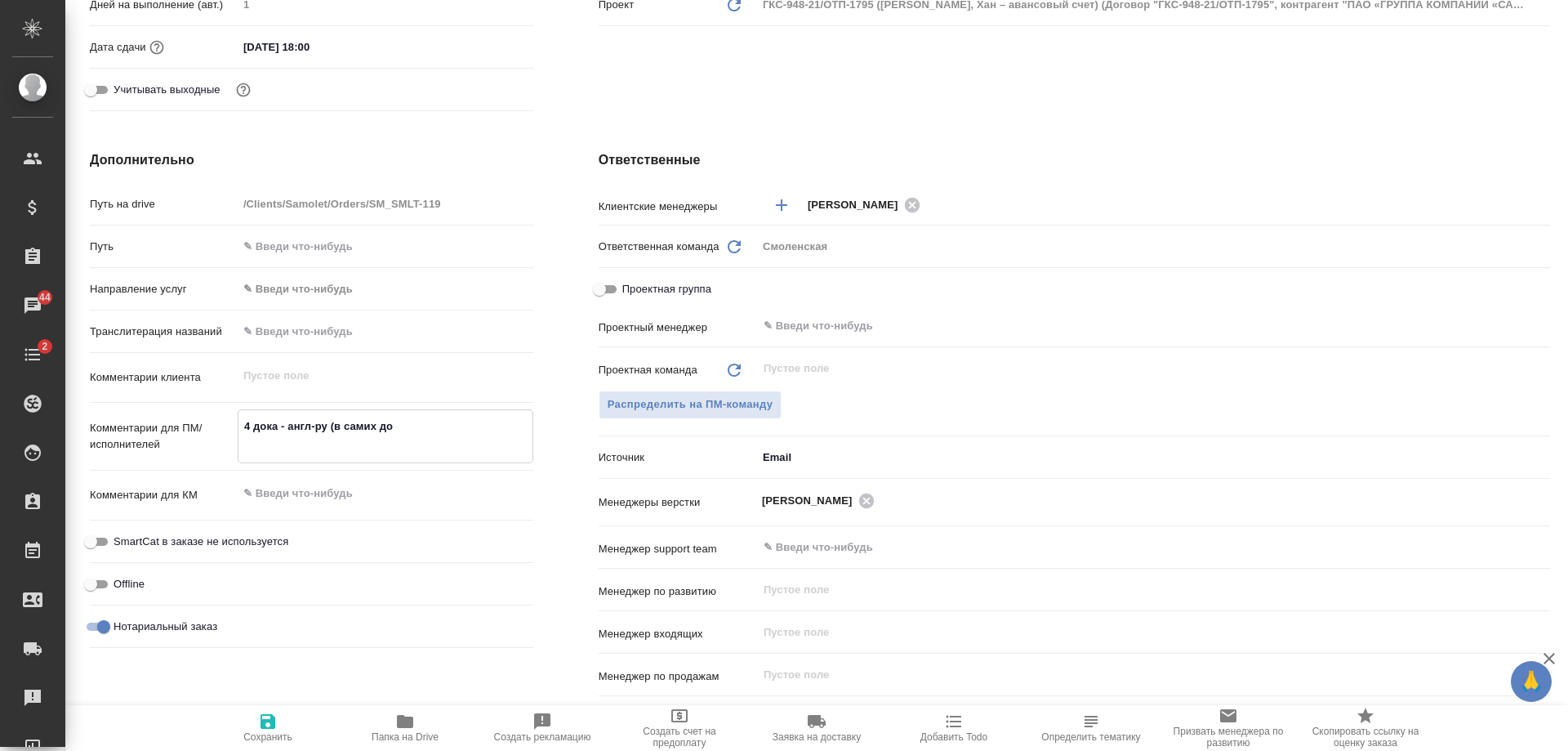
type textarea "x"
type textarea "4 дока - англ-ру (в самих дока"
type textarea "x"
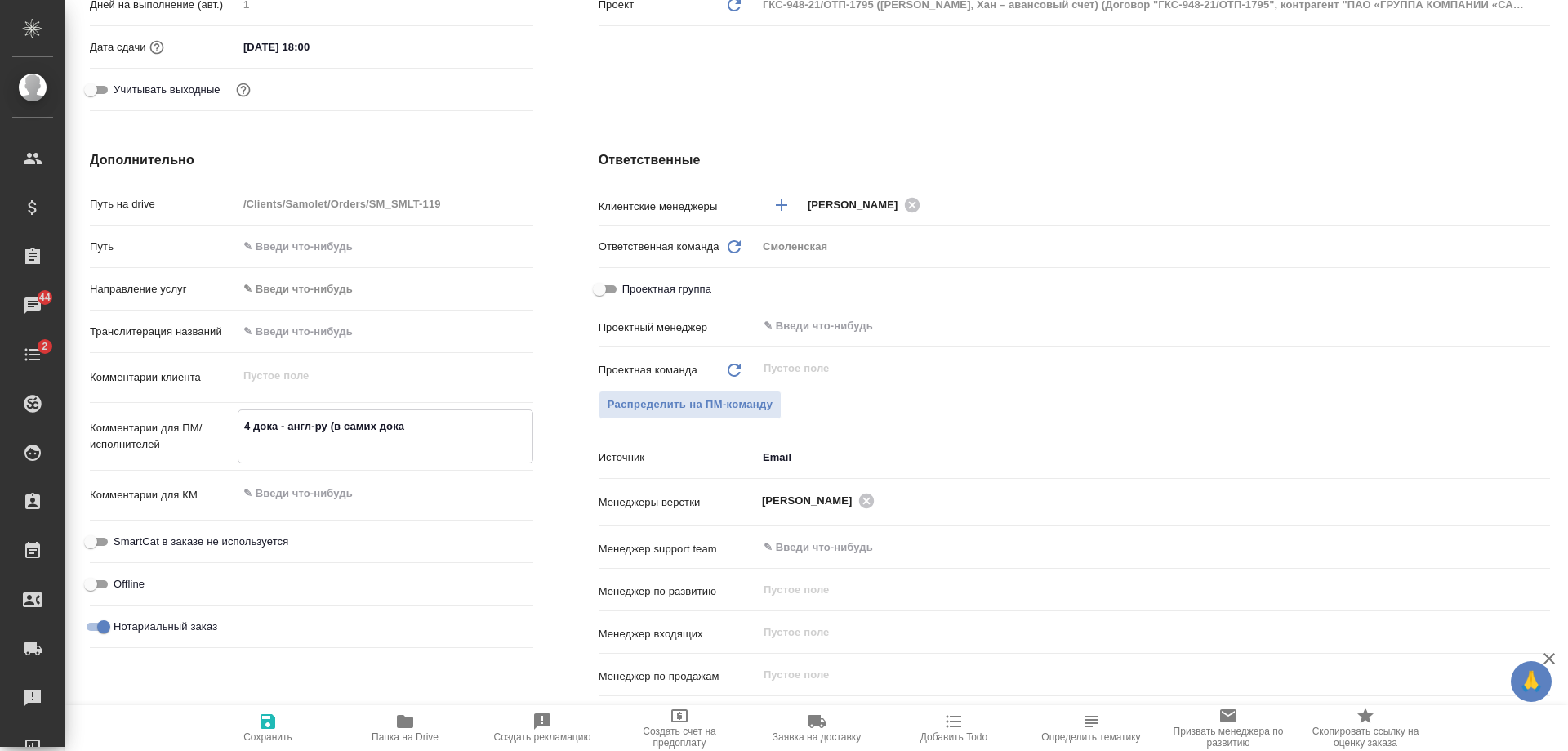
type textarea "x"
type textarea "4 дока - англ-ру (в самих доказ"
type textarea "x"
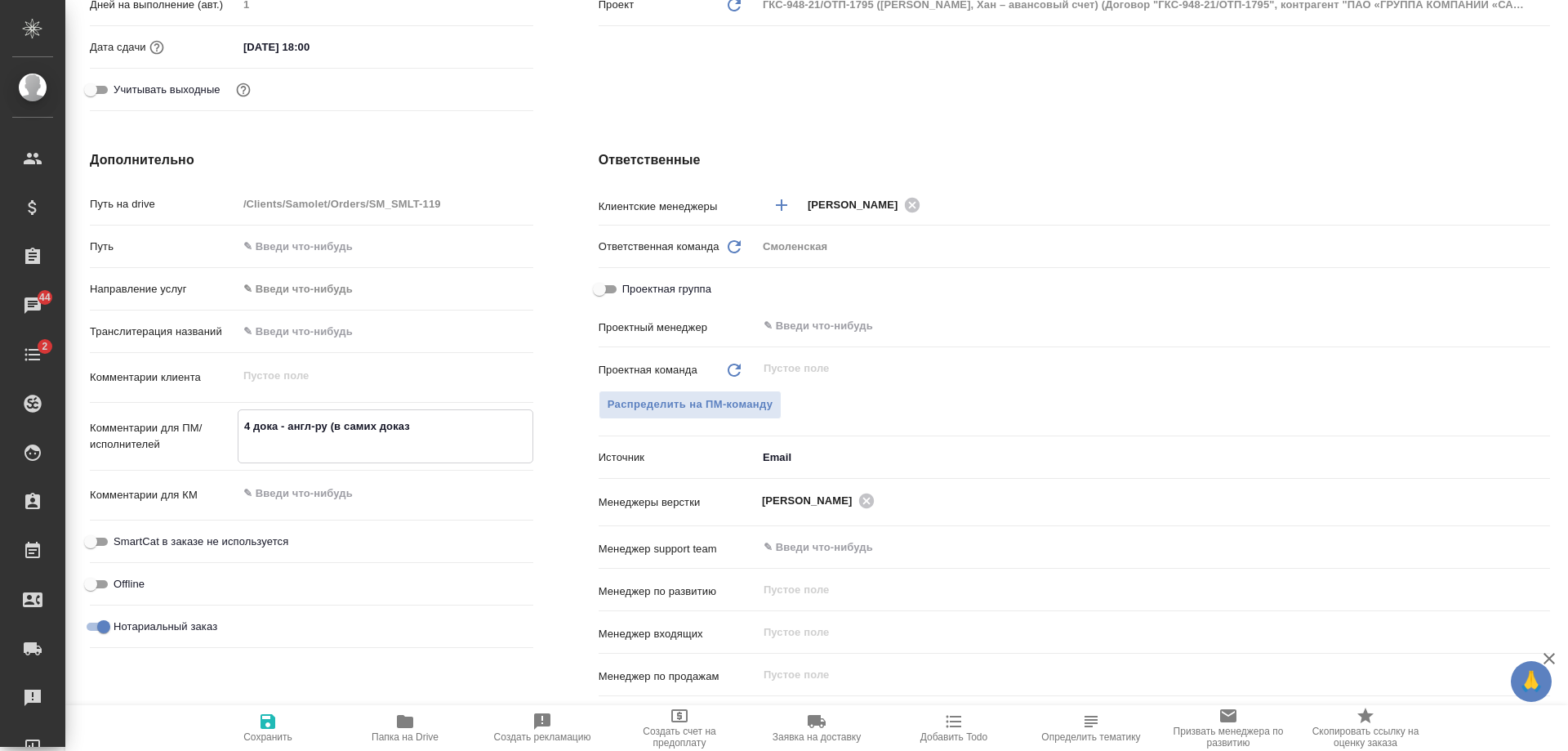
type textarea "x"
type textarea "4 дока - англ-ру (в самих дока"
type textarea "x"
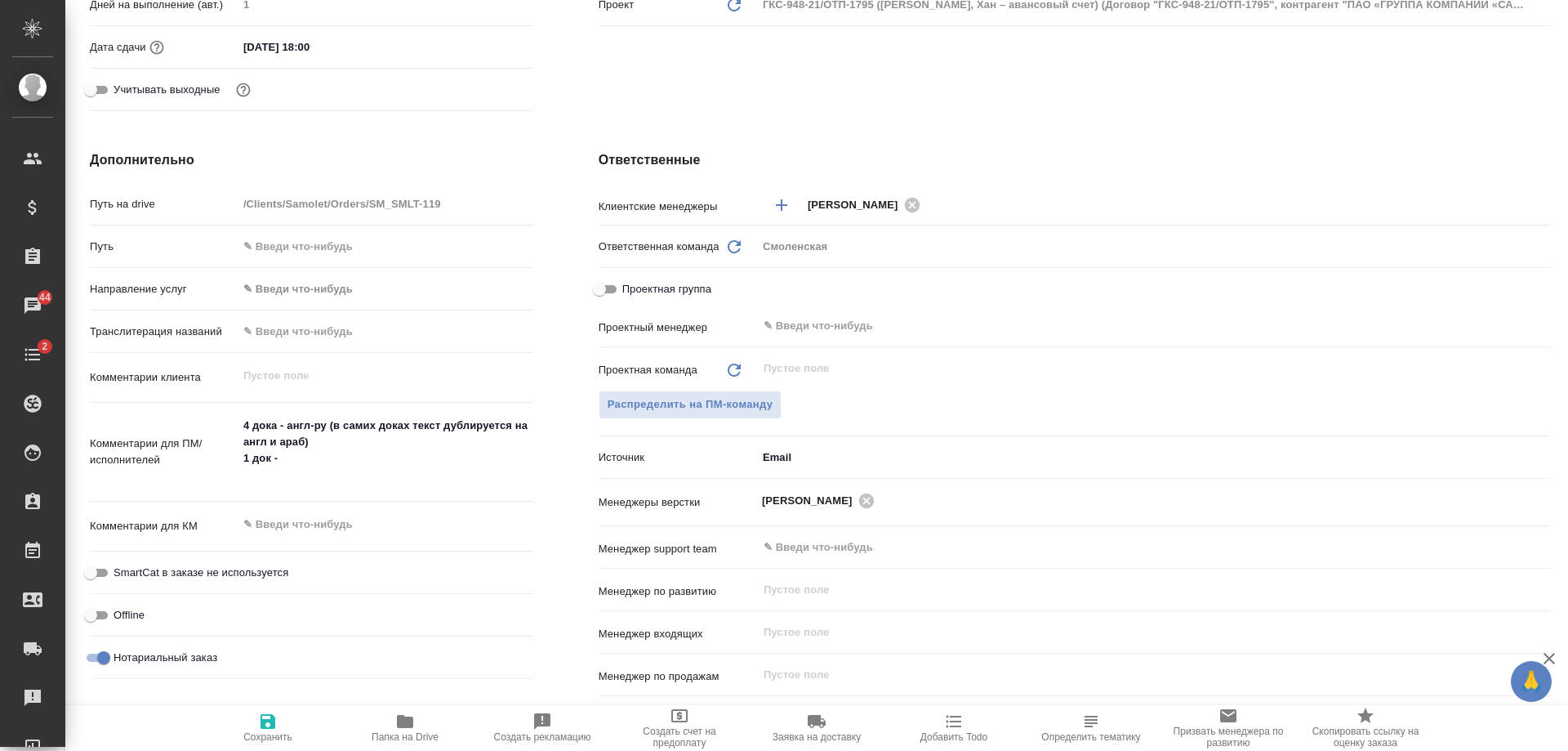
click at [299, 463] on textarea "4 дока - англ-ру (в самих доках текст дублируется на англ и араб) 1 док -" at bounding box center [385, 449] width 296 height 77
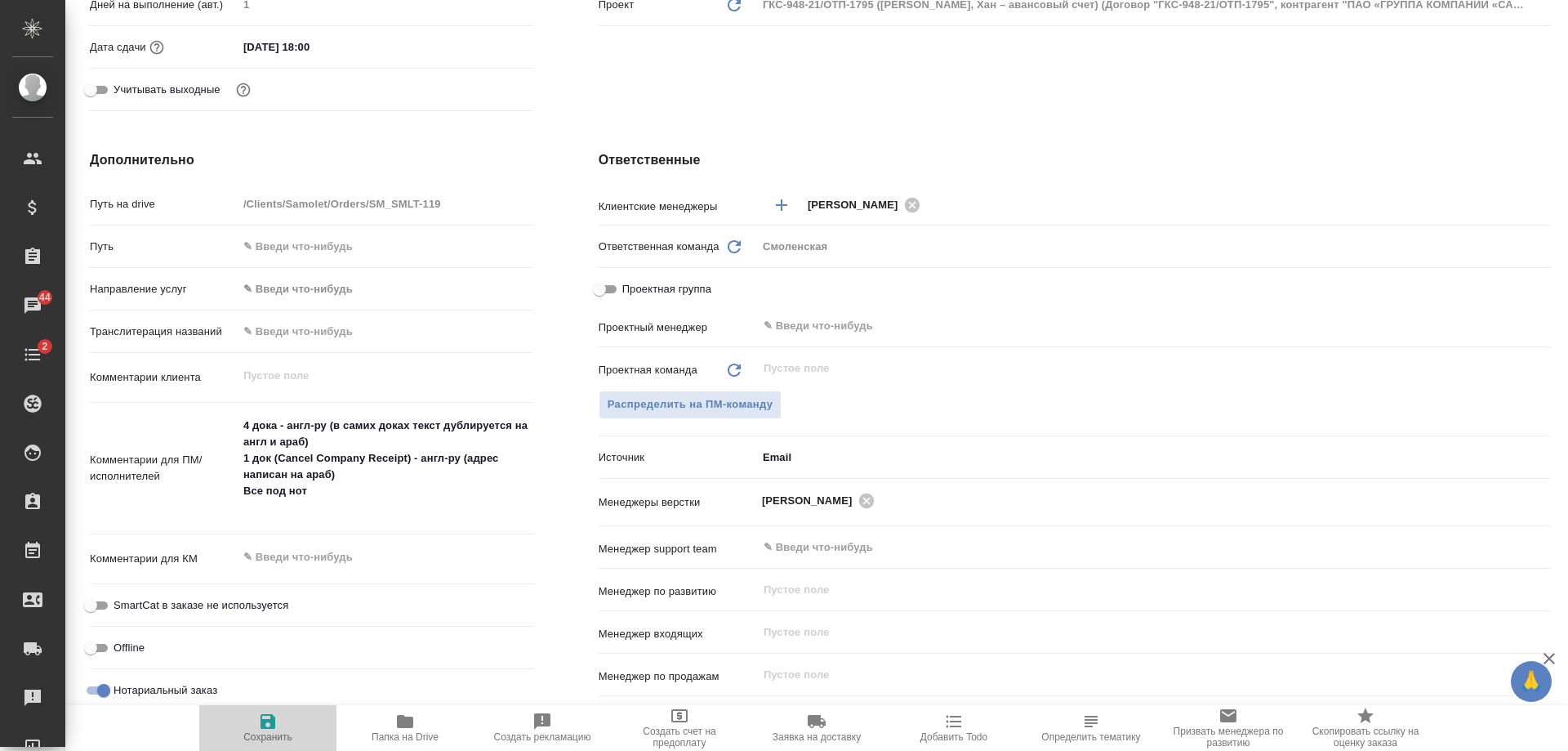
click at [266, 727] on icon "button" at bounding box center [268, 721] width 15 height 15
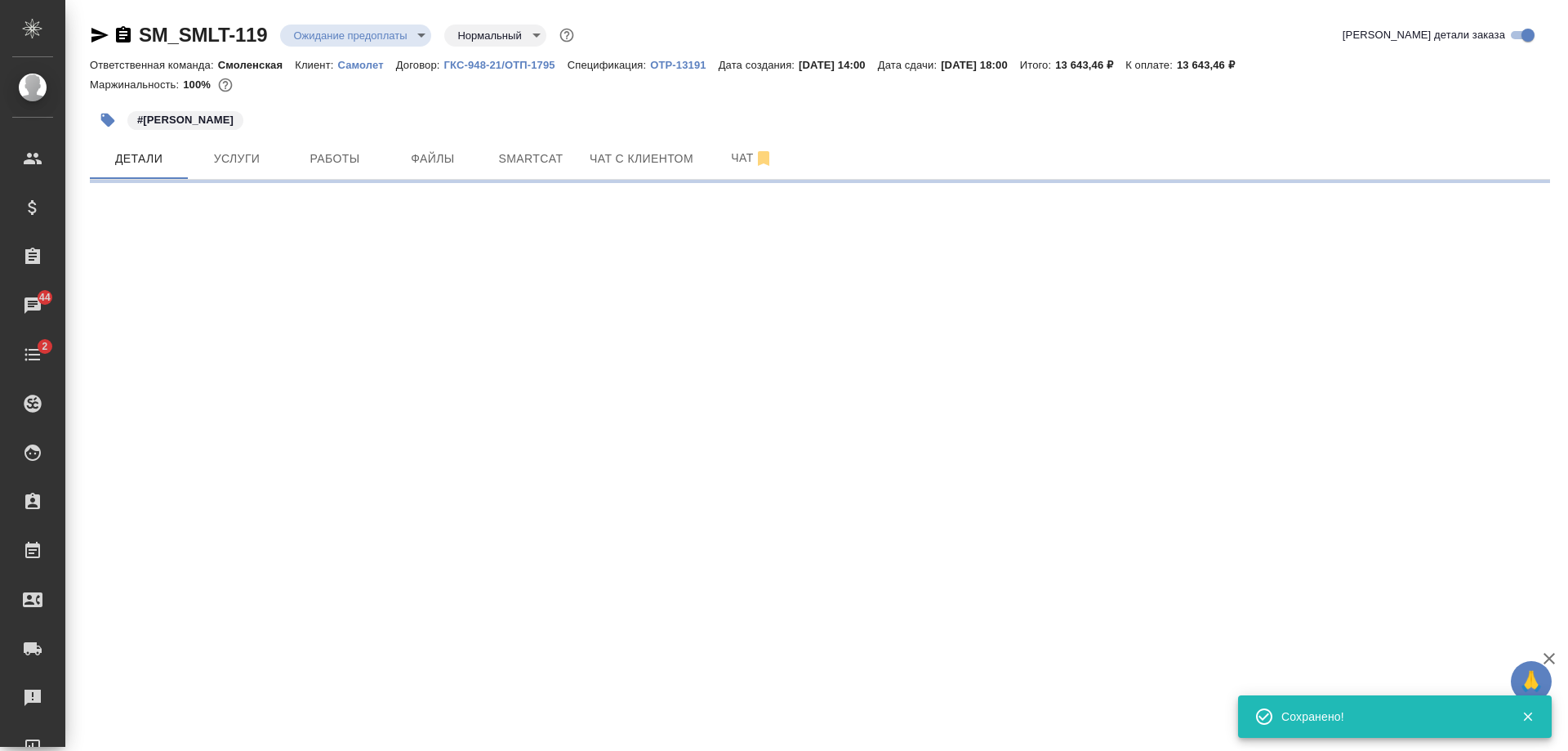
scroll to position [0, 0]
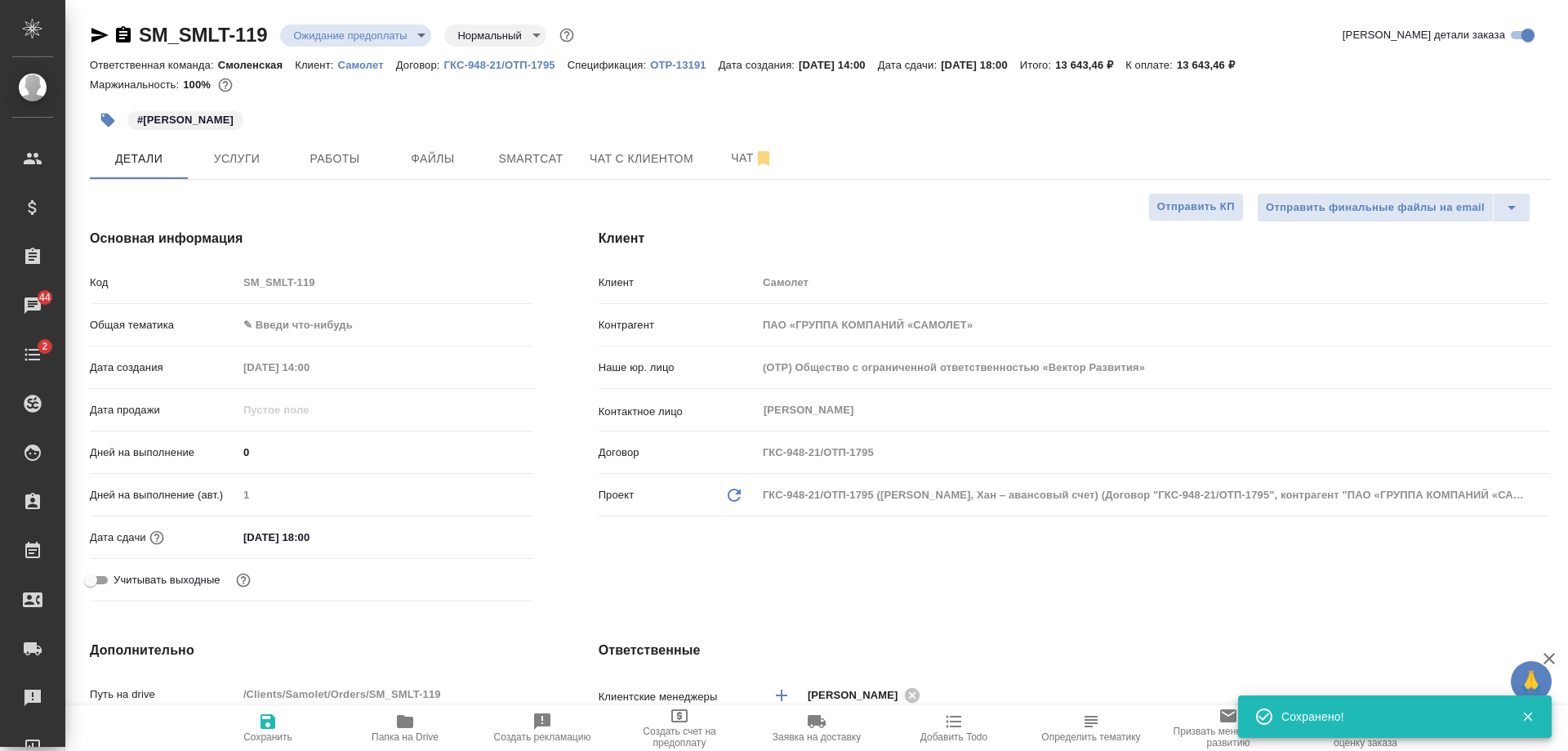
click at [303, 309] on div "Код SM_SMLT-119" at bounding box center [311, 289] width 443 height 43
click at [308, 324] on body "🙏 .cls-1 fill:#fff; AWATERA Shulgina Anna Клиенты Спецификации Заказы 44 Чаты 2…" at bounding box center [784, 376] width 1568 height 751
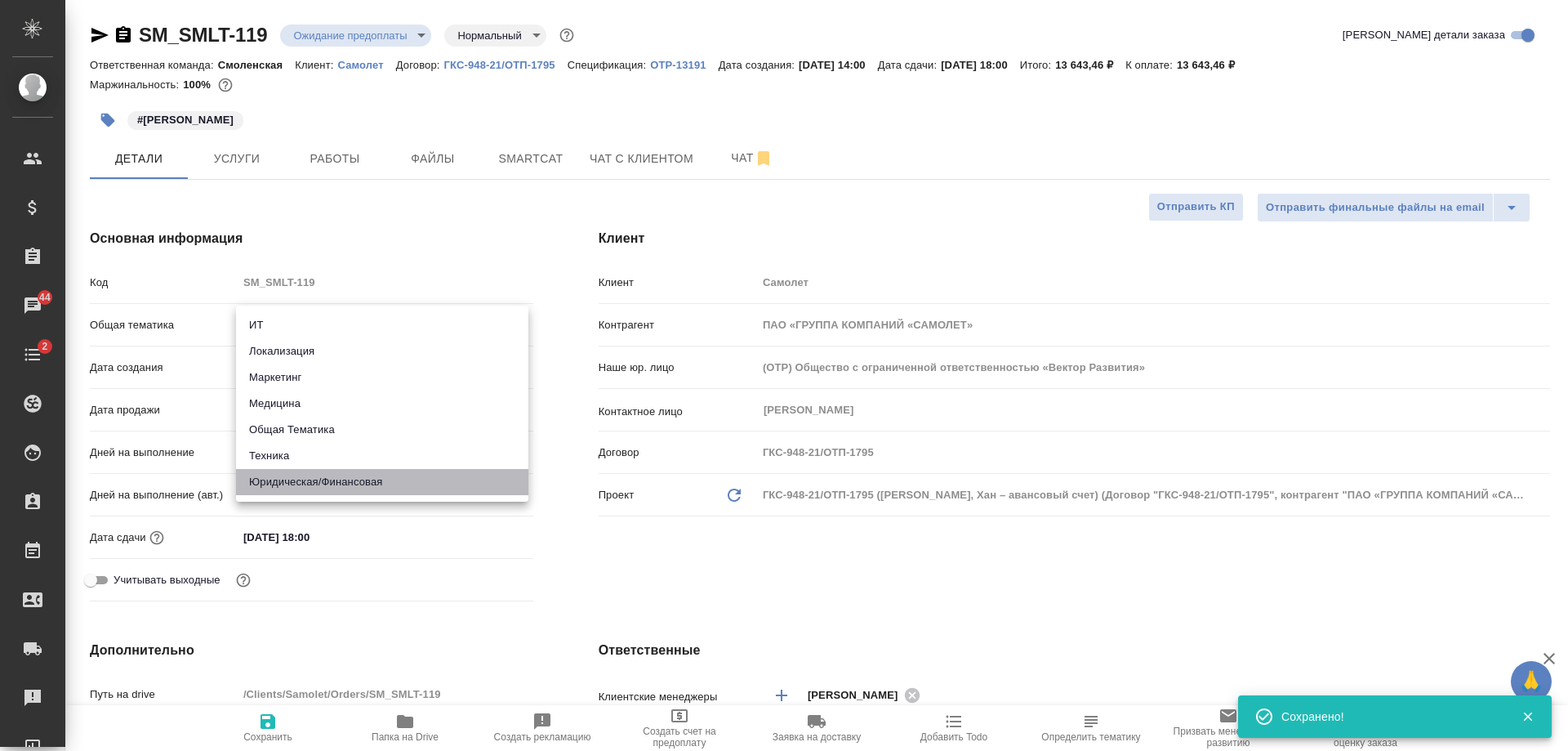
click at [300, 472] on li "Юридическая/Финансовая" at bounding box center [382, 481] width 293 height 26
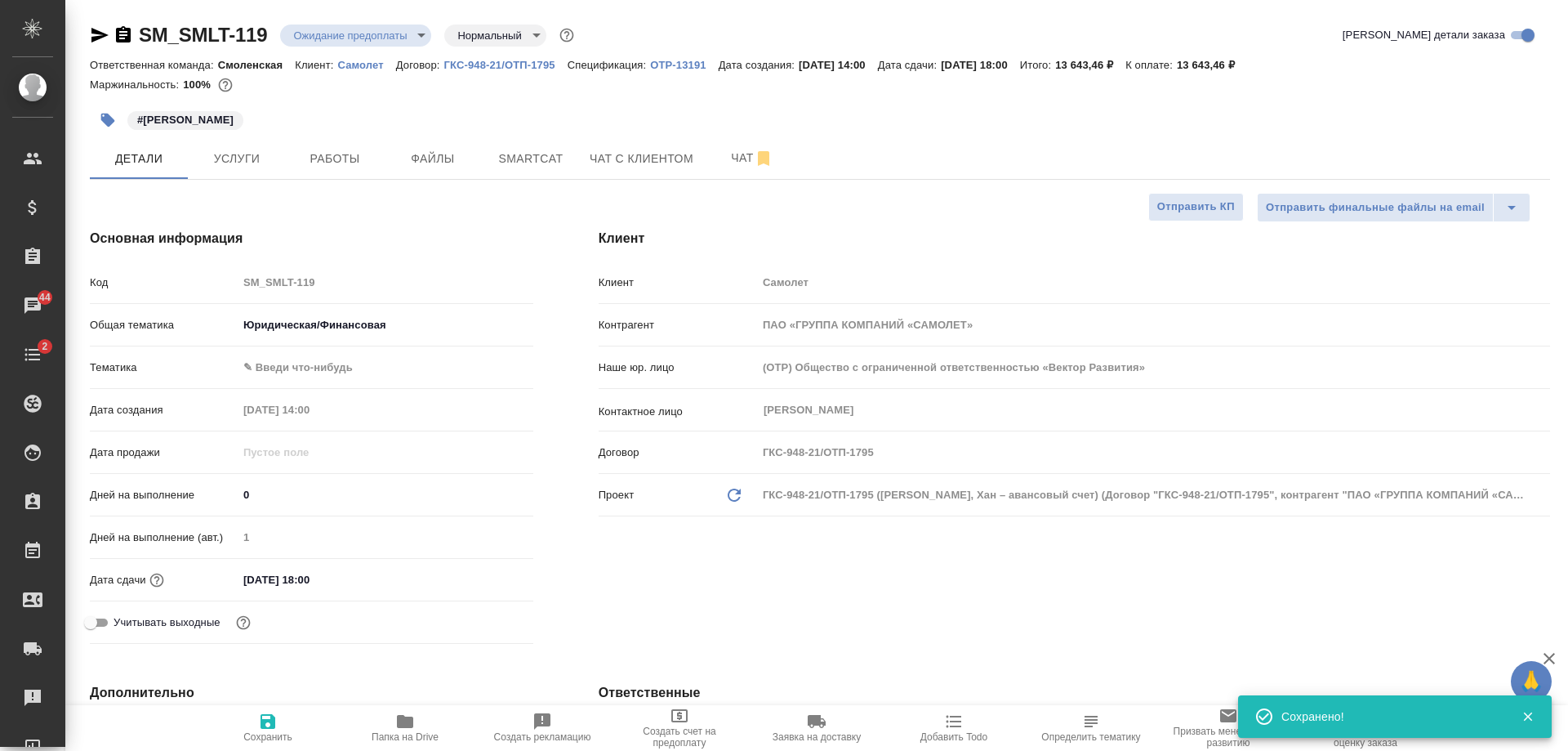
click at [299, 361] on body "🙏 .cls-1 fill:#fff; AWATERA Shulgina Anna Клиенты Спецификации Заказы 44 Чаты 2…" at bounding box center [784, 376] width 1568 height 751
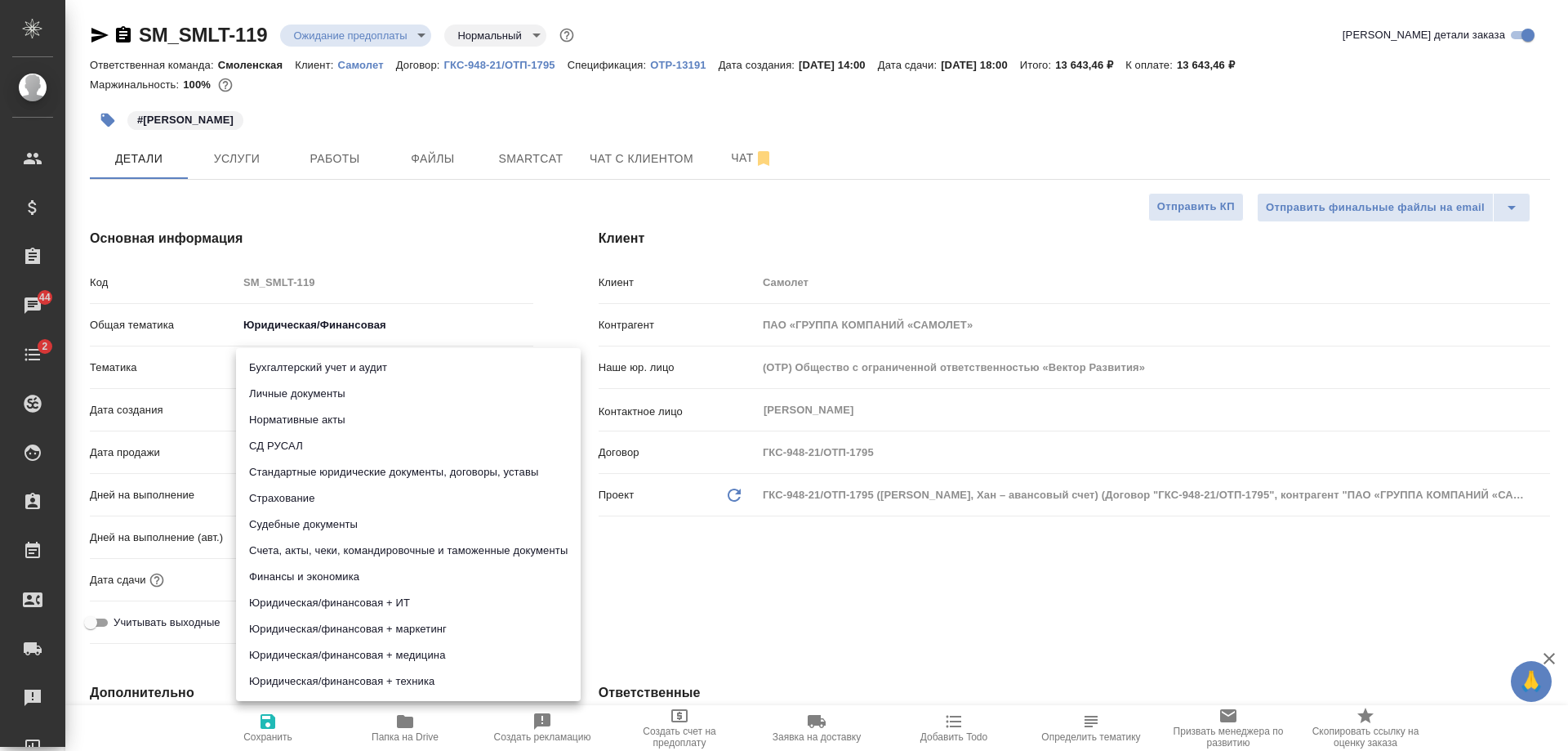
click at [301, 384] on li "Личные документы" at bounding box center [407, 393] width 344 height 26
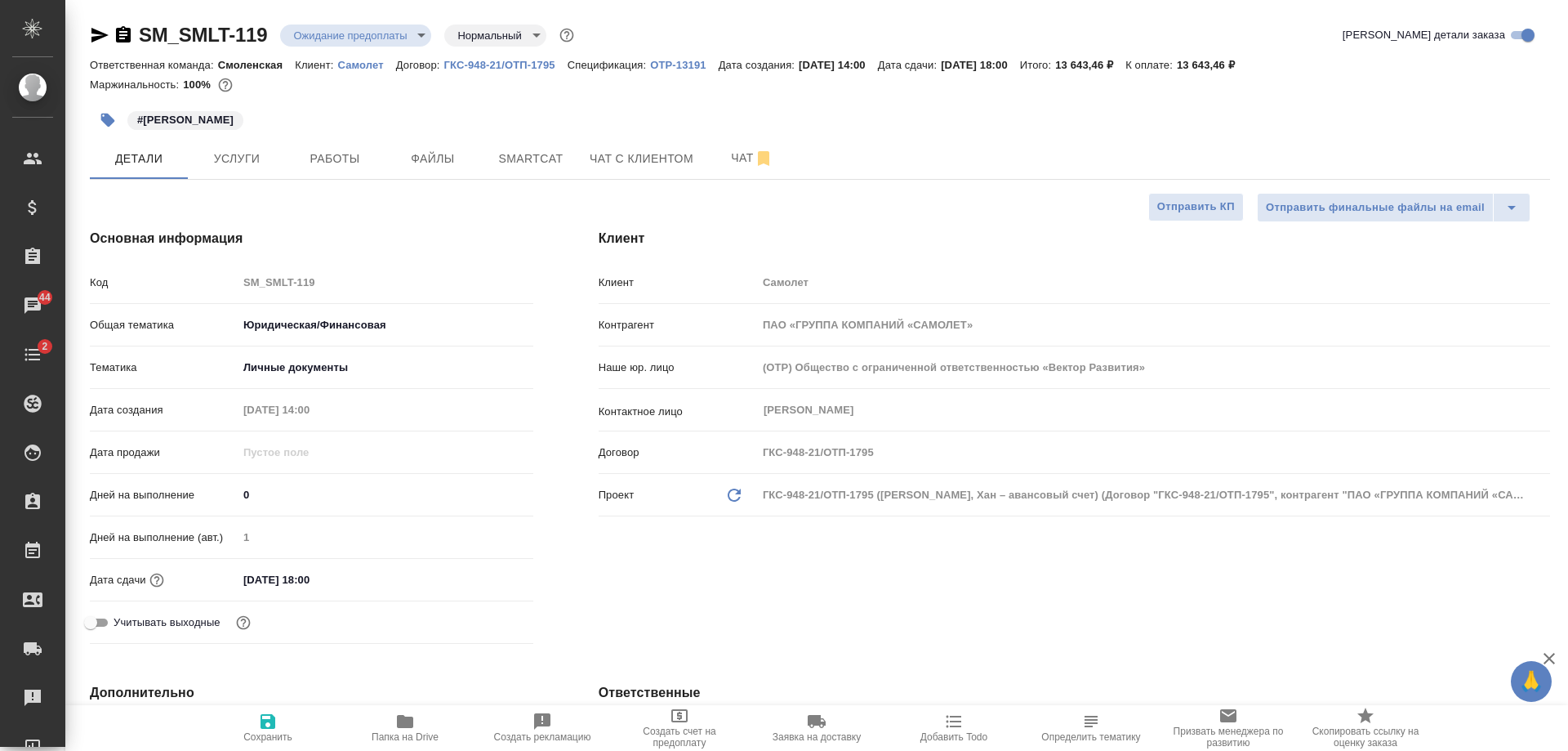
click at [274, 713] on icon "button" at bounding box center [268, 722] width 19 height 19
click at [659, 63] on p "OTP-13191" at bounding box center [684, 65] width 68 height 13
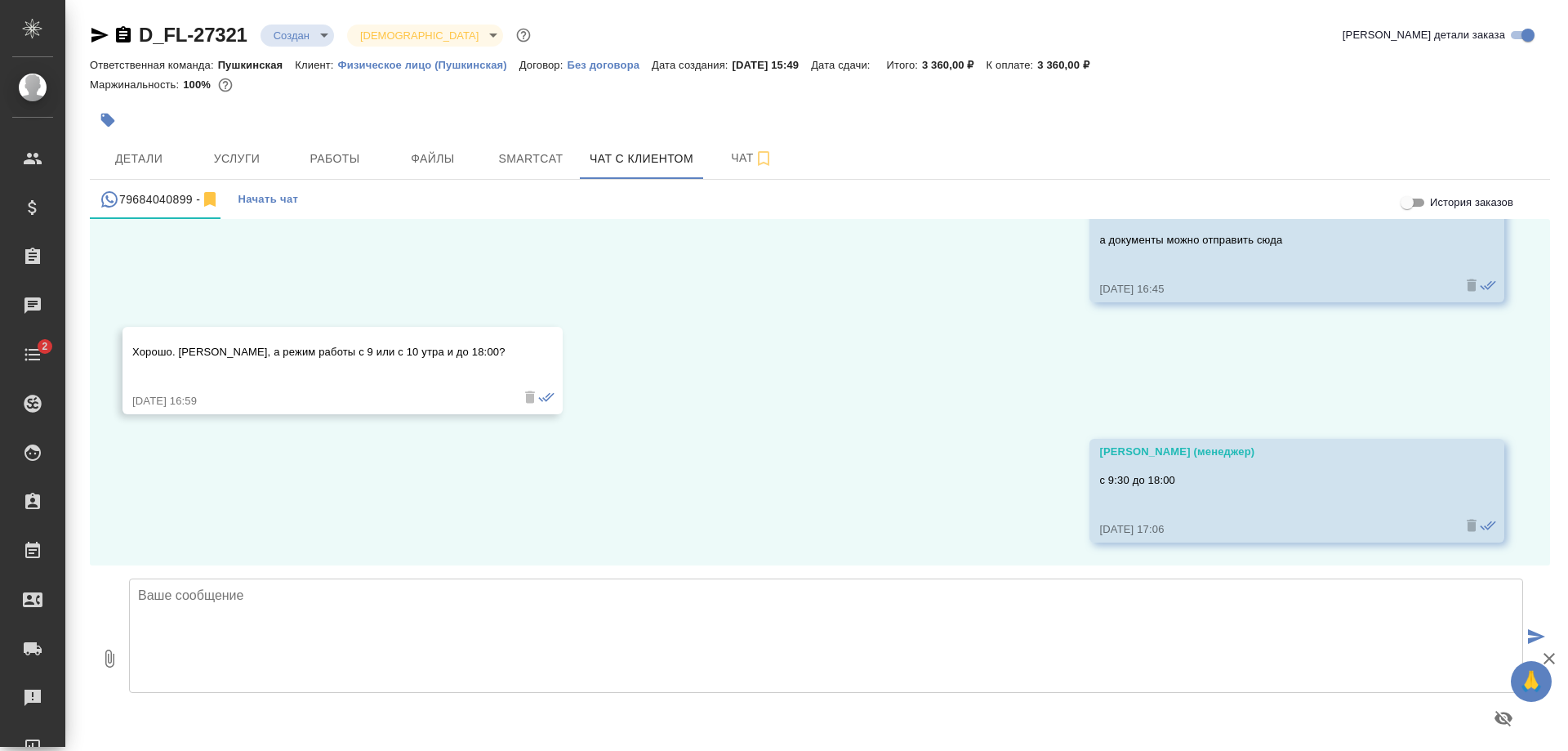
scroll to position [798, 0]
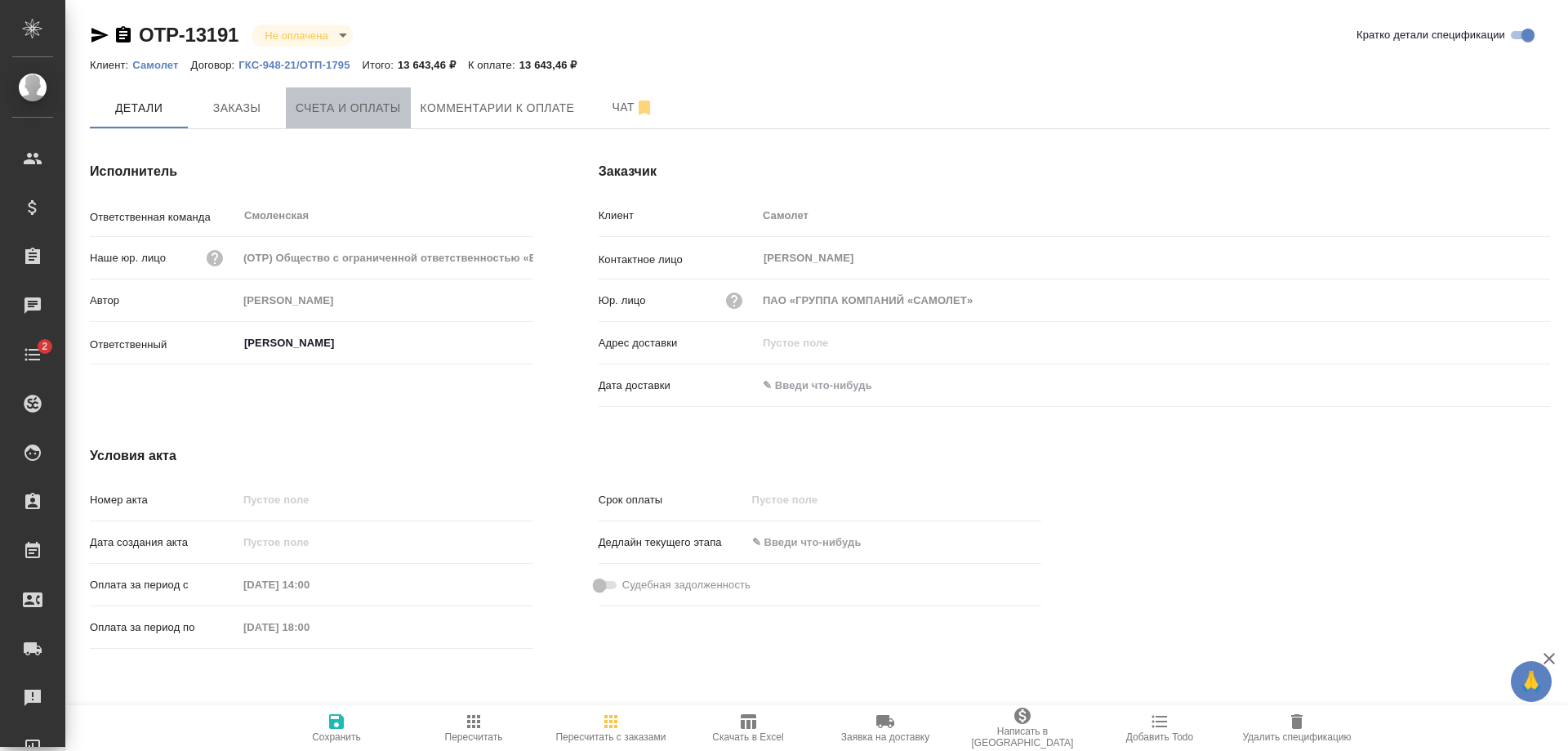
click at [365, 101] on span "Счета и оплаты" at bounding box center [348, 108] width 106 height 20
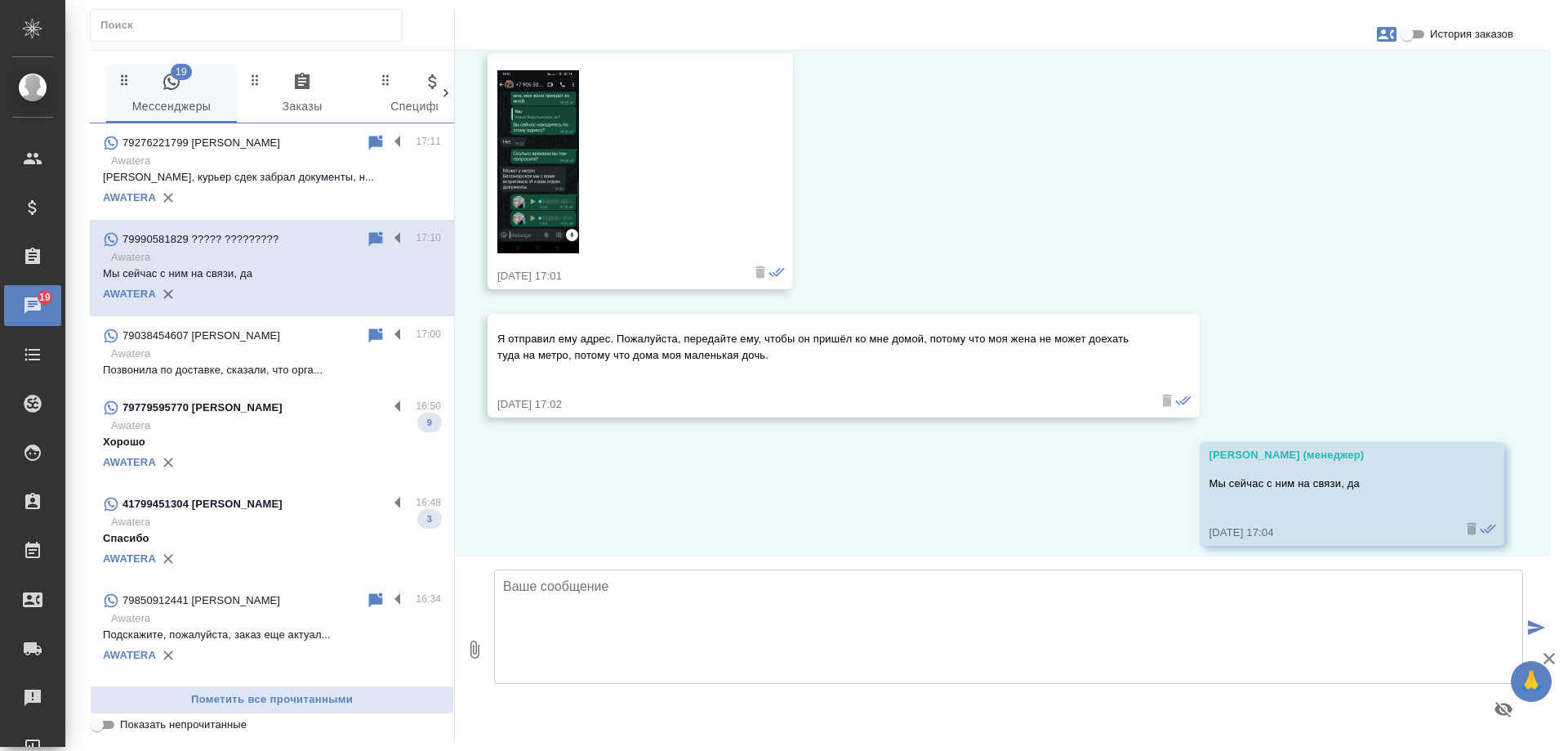
scroll to position [10292, 0]
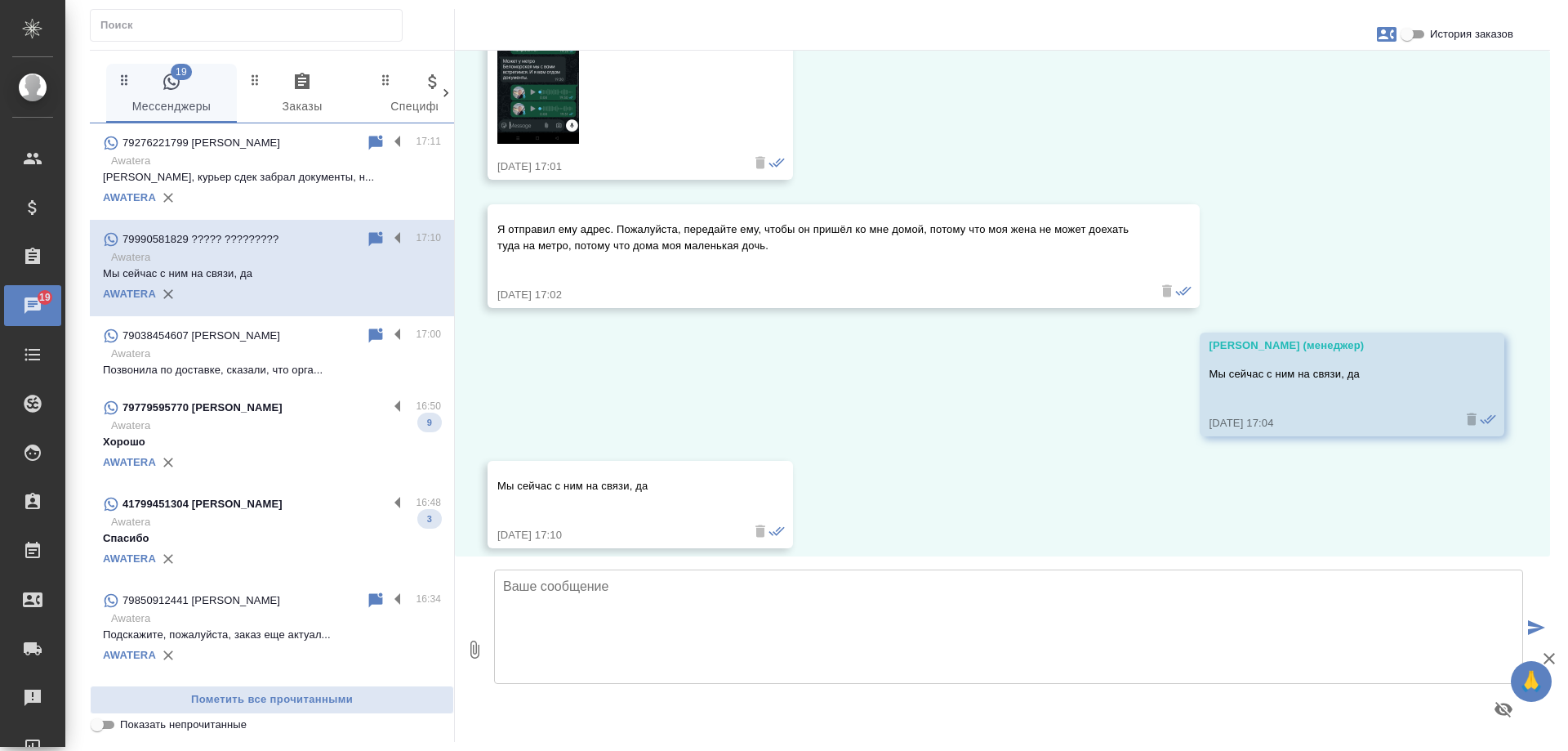
click at [261, 416] on div "79779595770 Яна" at bounding box center [245, 408] width 285 height 19
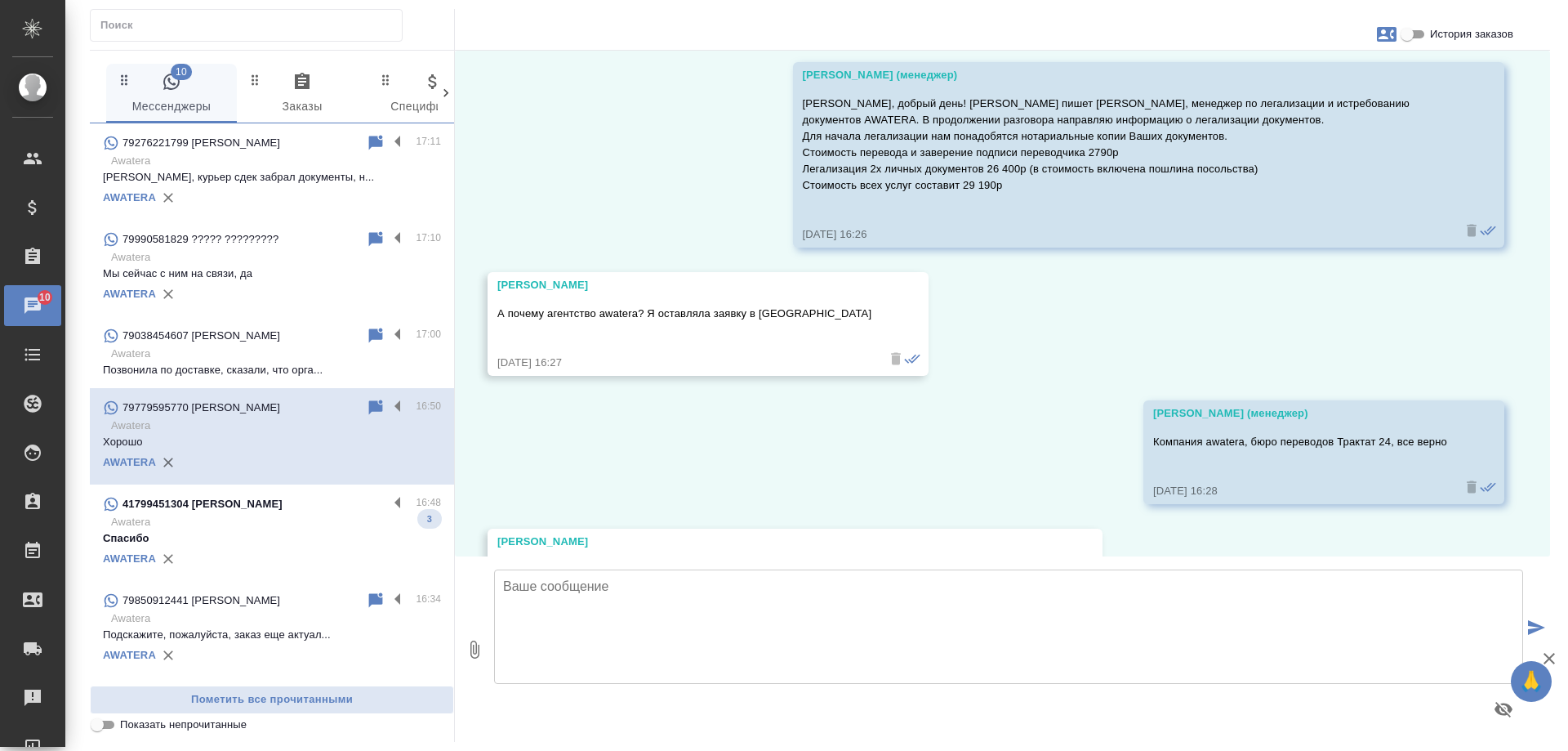
scroll to position [0, 0]
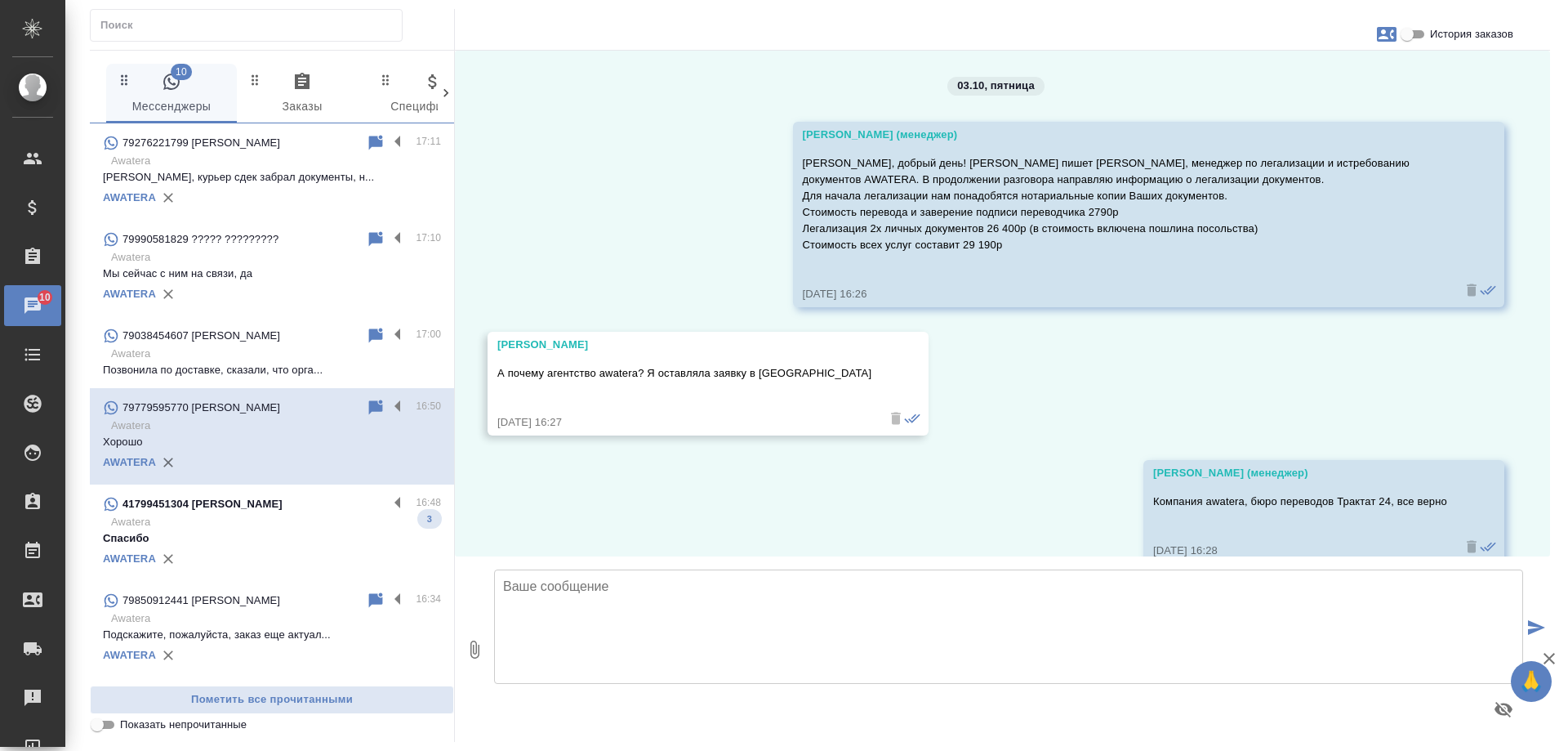
click at [1456, 36] on span "История заказов" at bounding box center [1472, 34] width 83 height 16
click at [1436, 36] on input "История заказов" at bounding box center [1407, 34] width 59 height 19
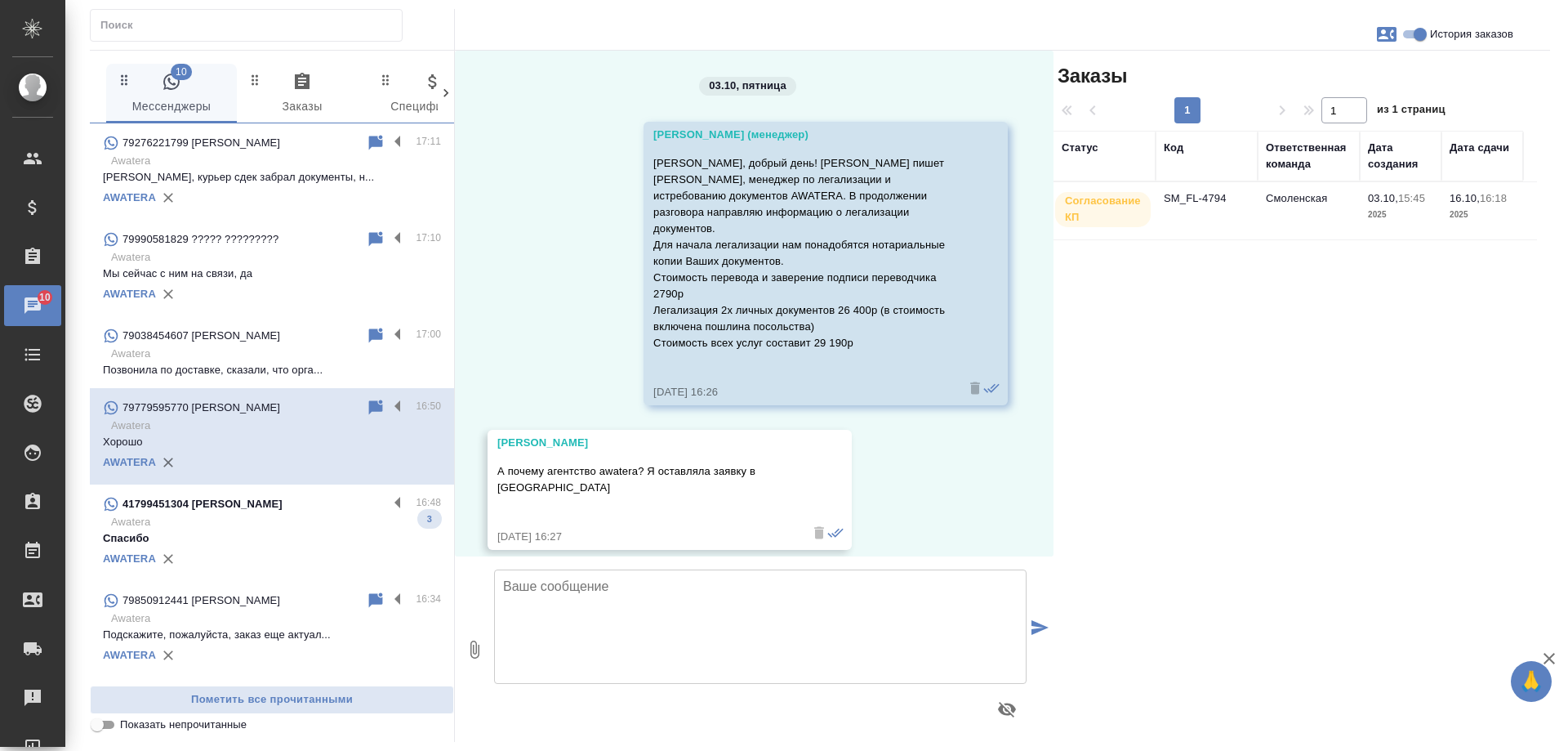
click at [1456, 36] on span "История заказов" at bounding box center [1472, 34] width 83 height 16
click at [1450, 36] on input "История заказов" at bounding box center [1420, 34] width 59 height 19
checkbox input "false"
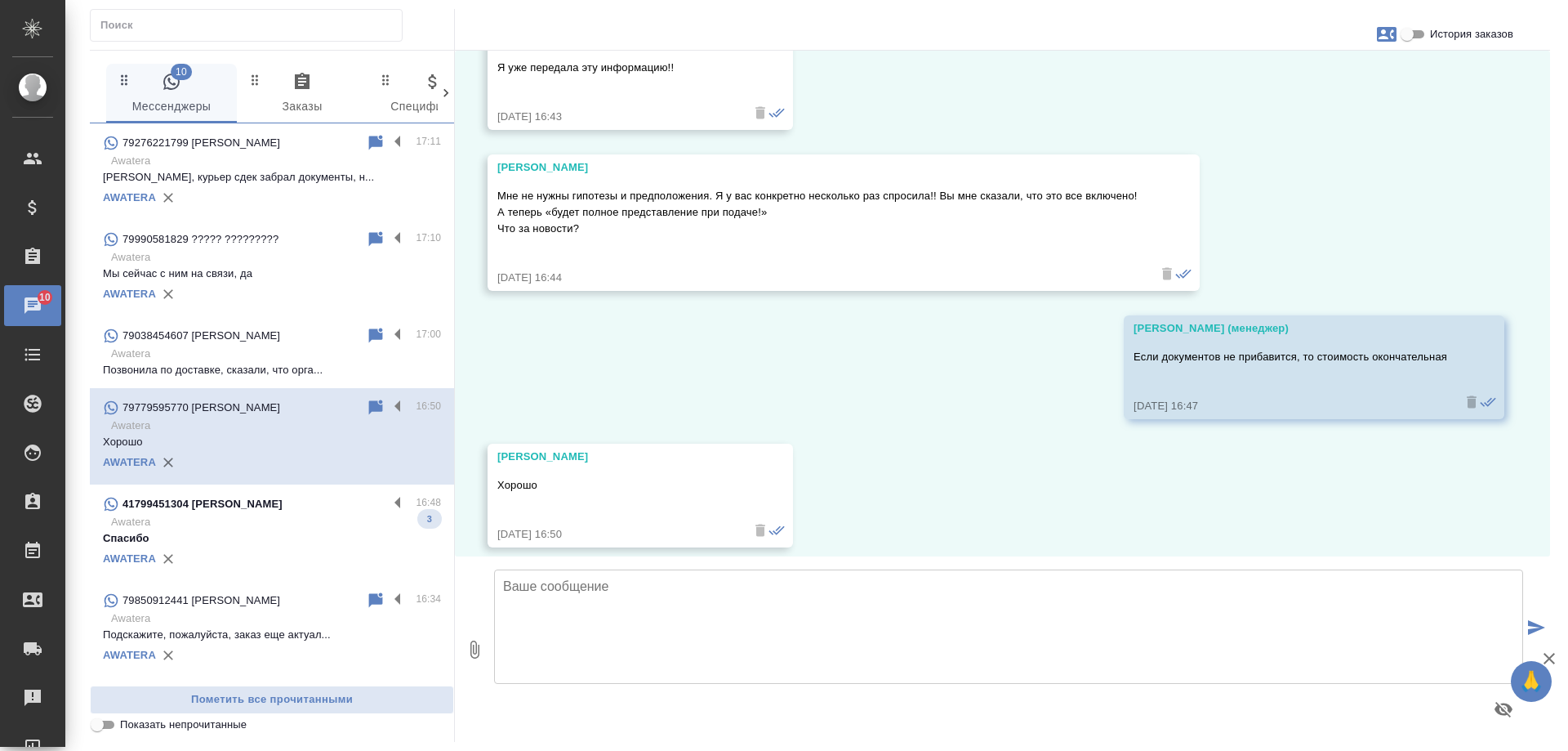
scroll to position [1348, 0]
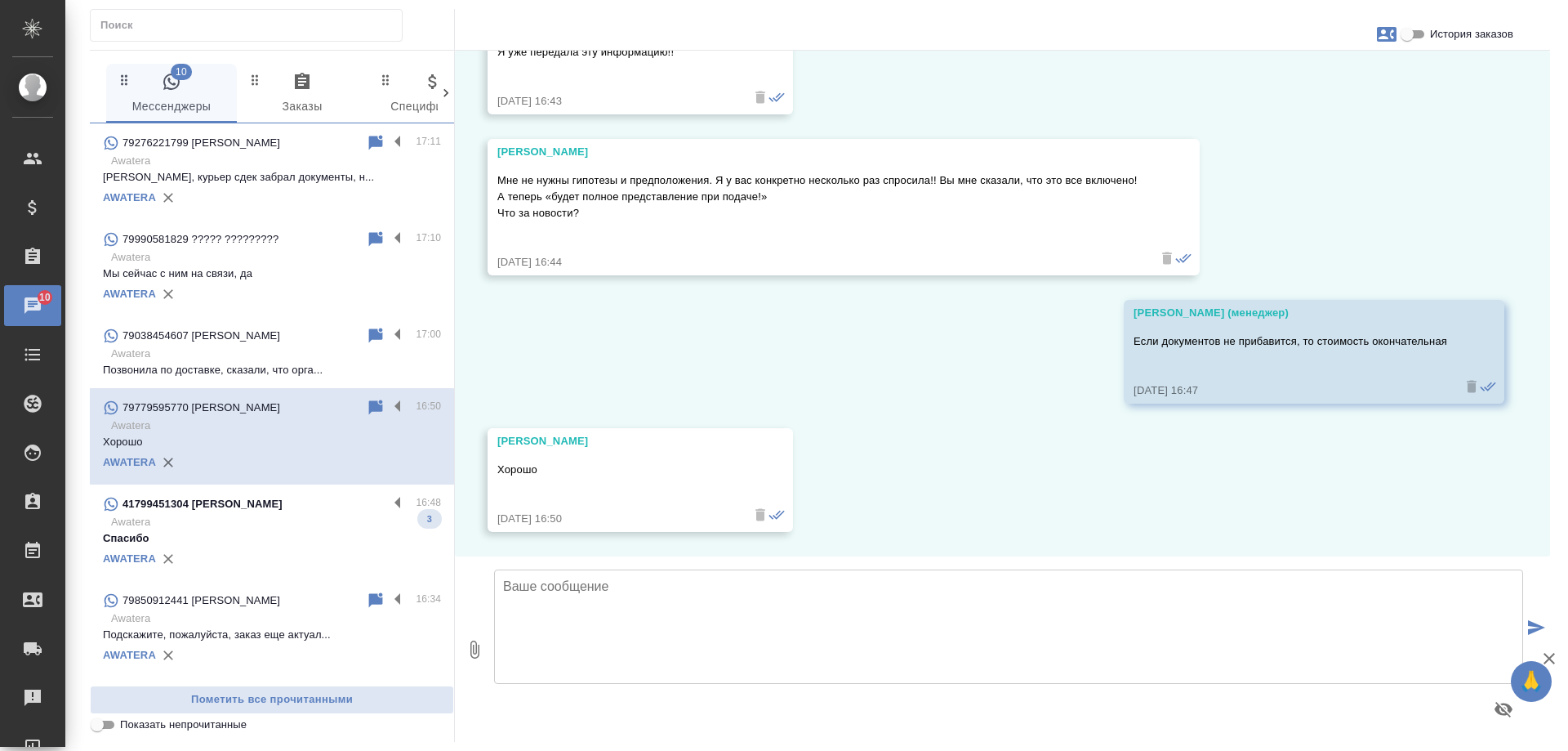
click at [258, 543] on p "Спасибо" at bounding box center [272, 539] width 338 height 16
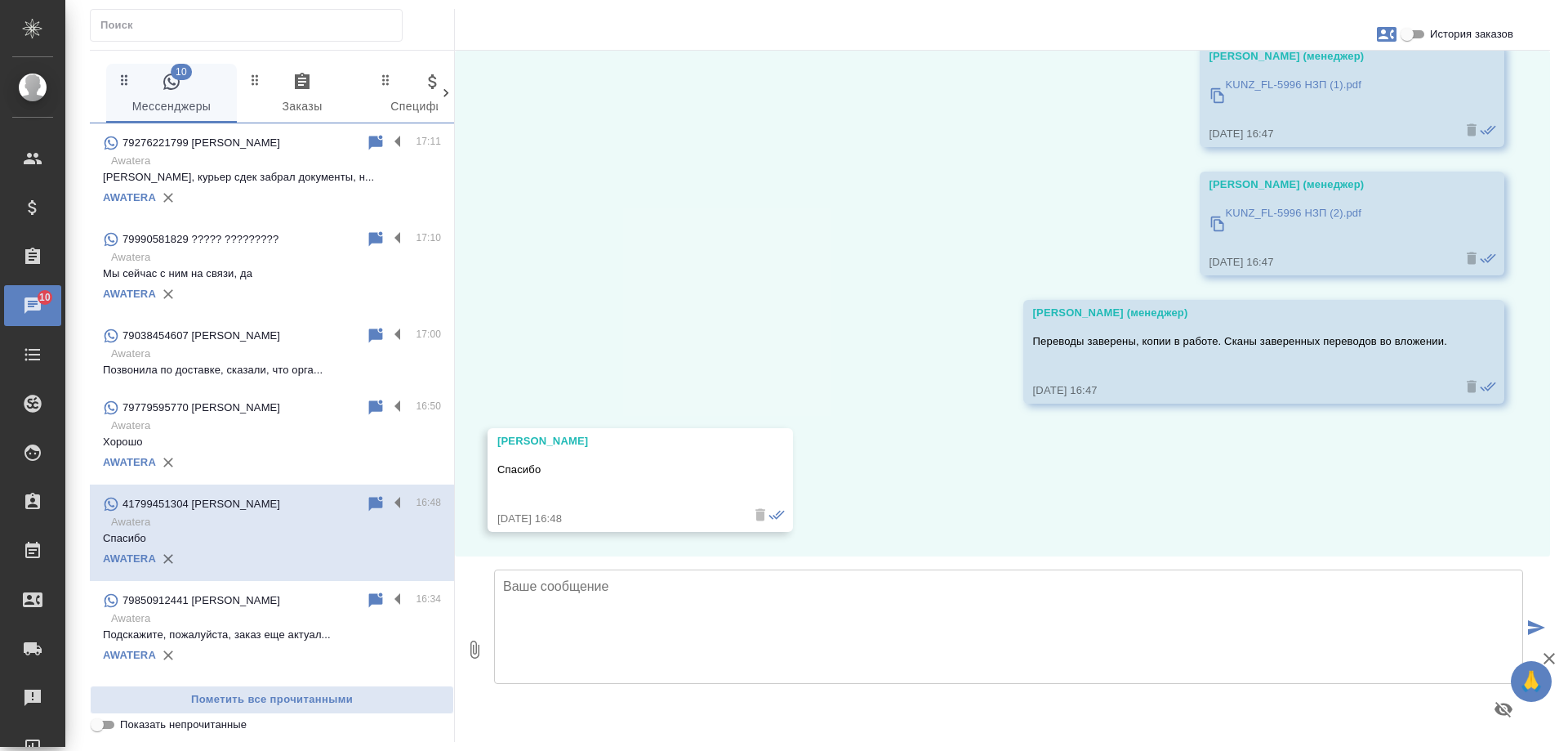
scroll to position [996, 0]
click at [388, 501] on label at bounding box center [401, 504] width 28 height 18
click at [0, 0] on input "checkbox" at bounding box center [0, 0] width 0 height 0
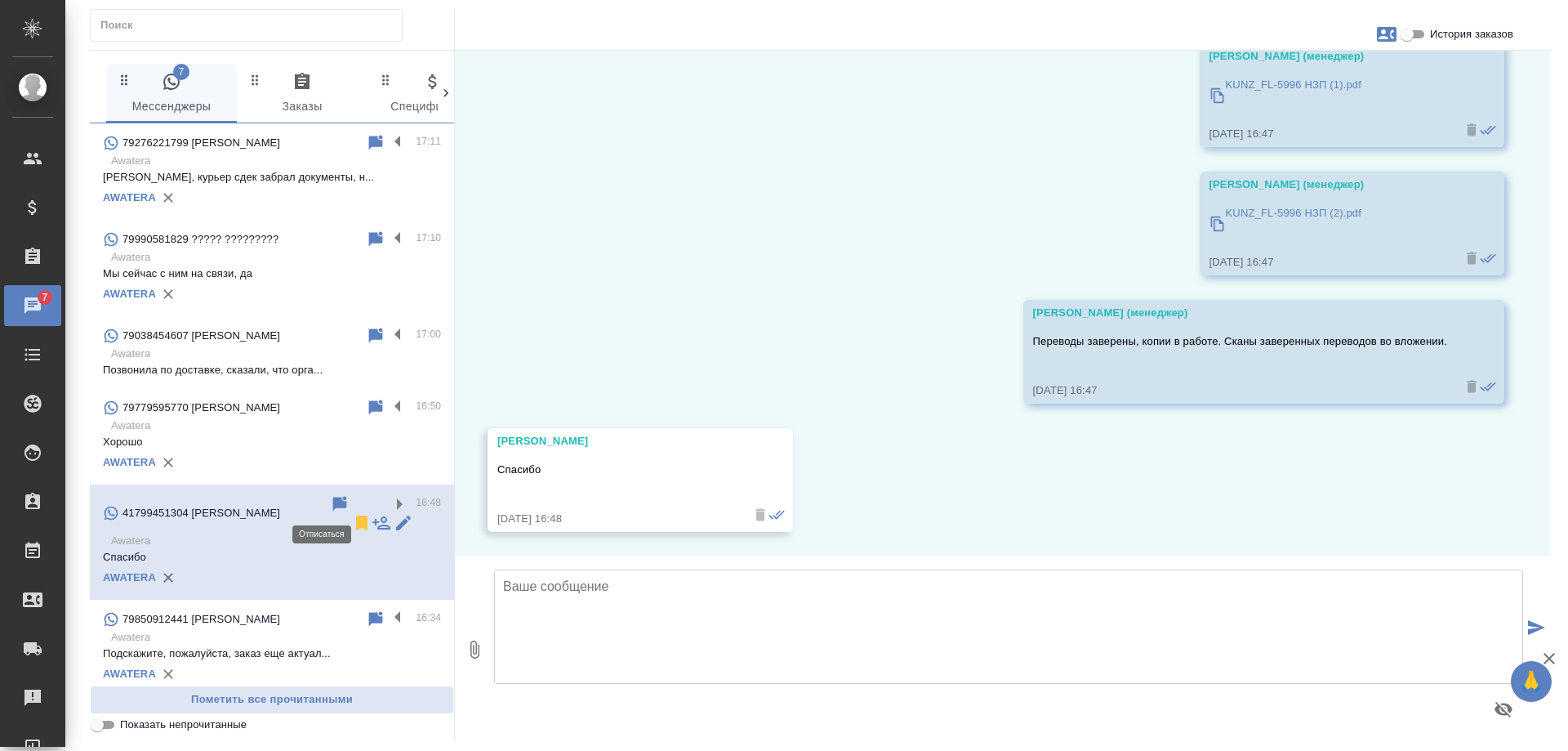
click at [352, 513] on icon at bounding box center [362, 523] width 19 height 19
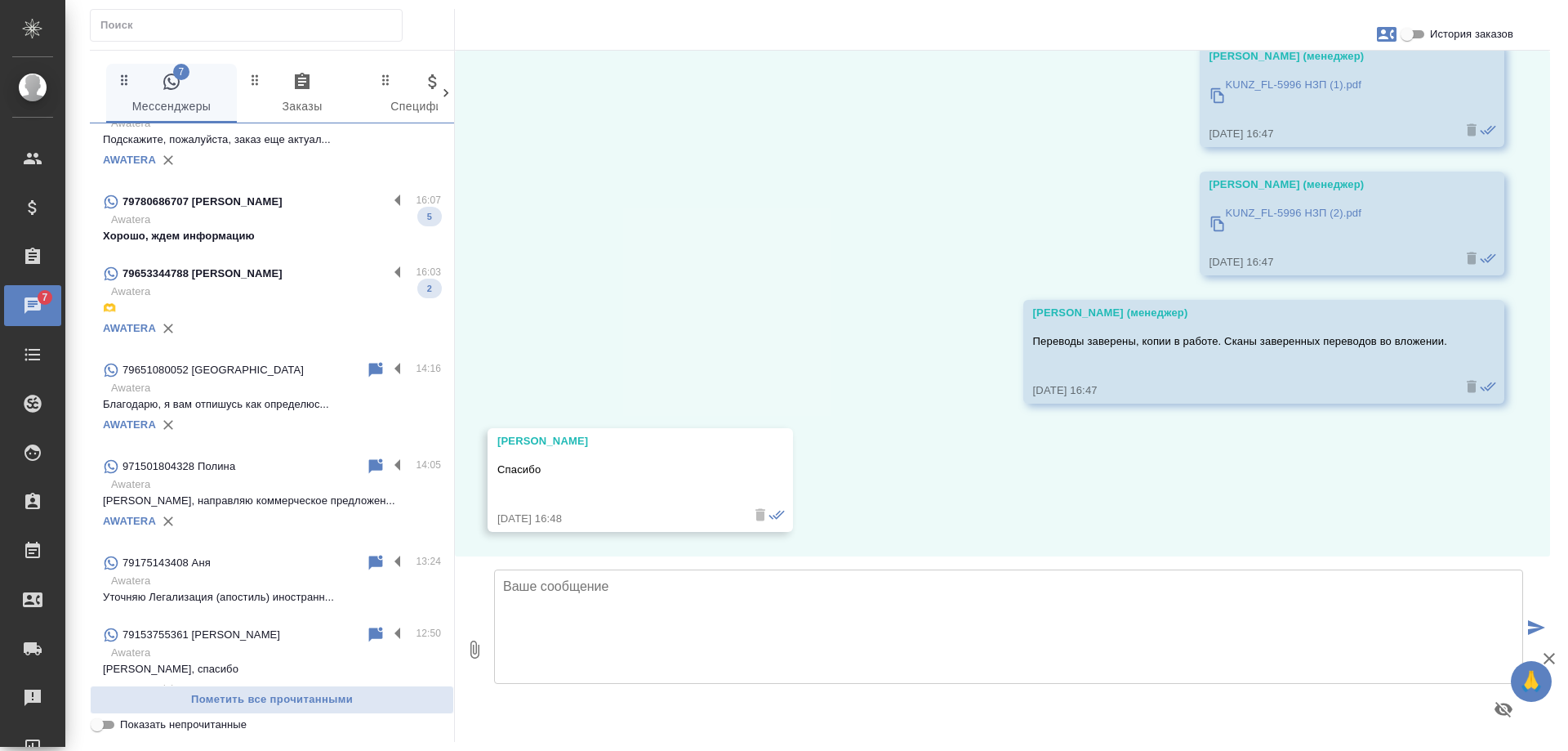
scroll to position [408, 0]
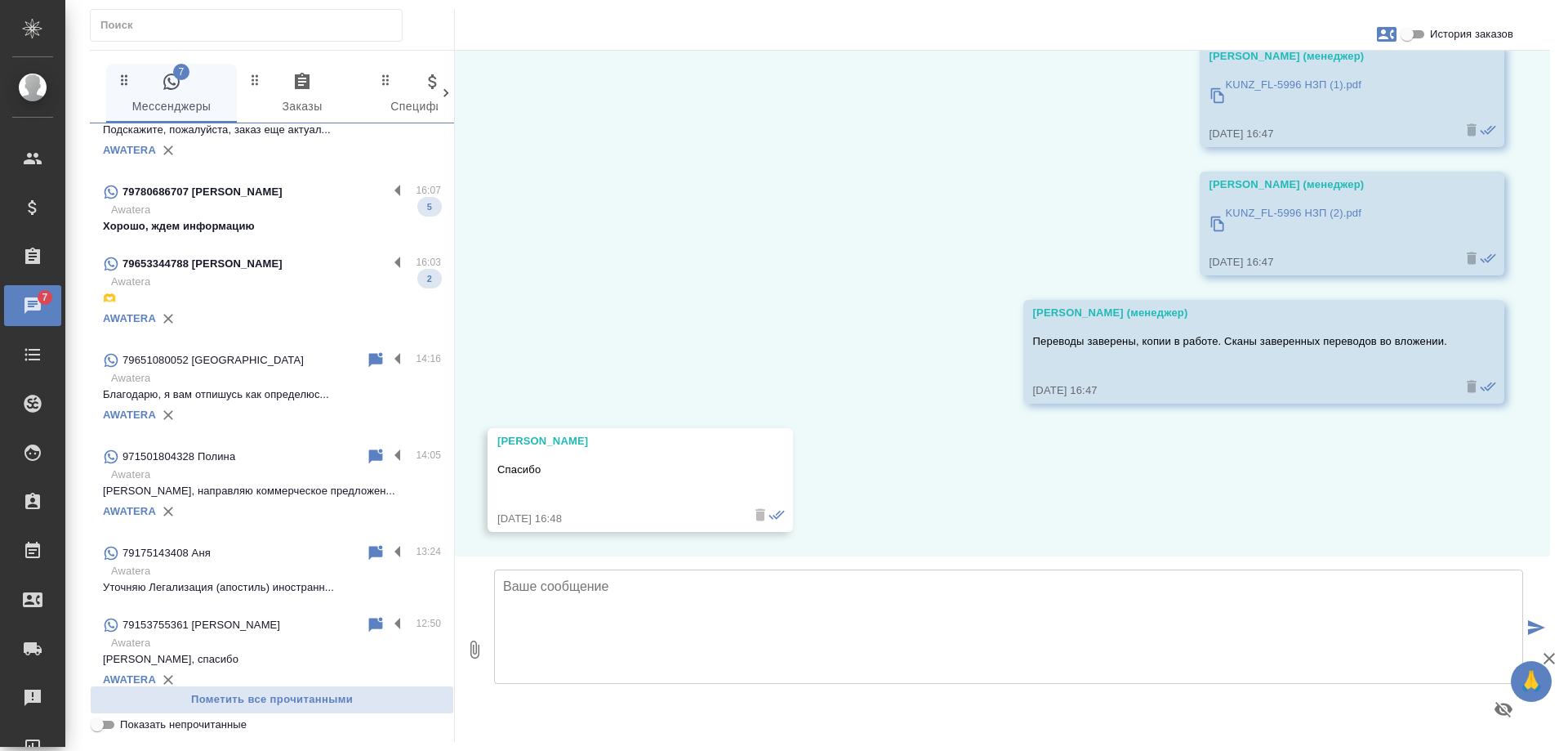
click at [254, 278] on p "Awatera" at bounding box center [276, 281] width 330 height 16
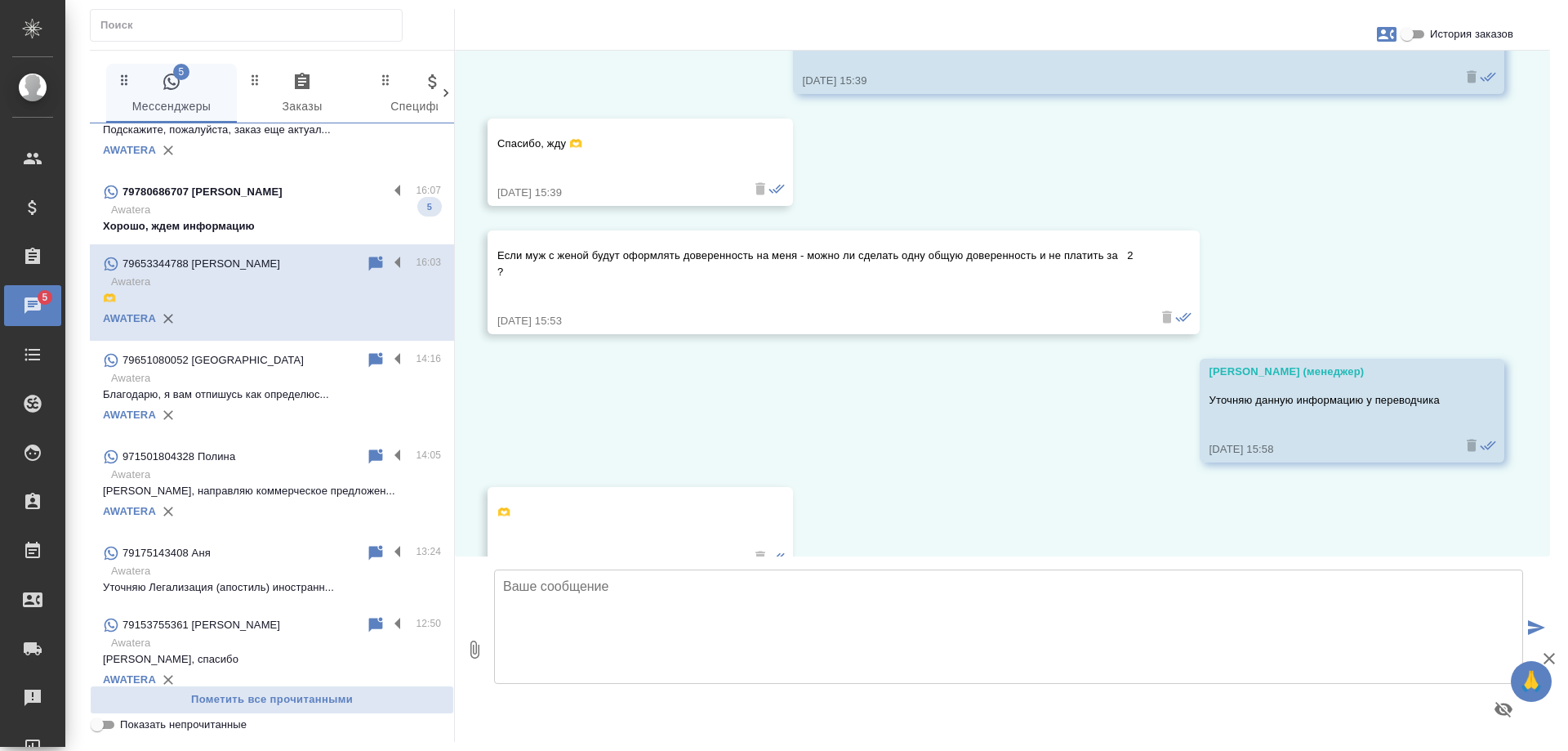
scroll to position [1606, 0]
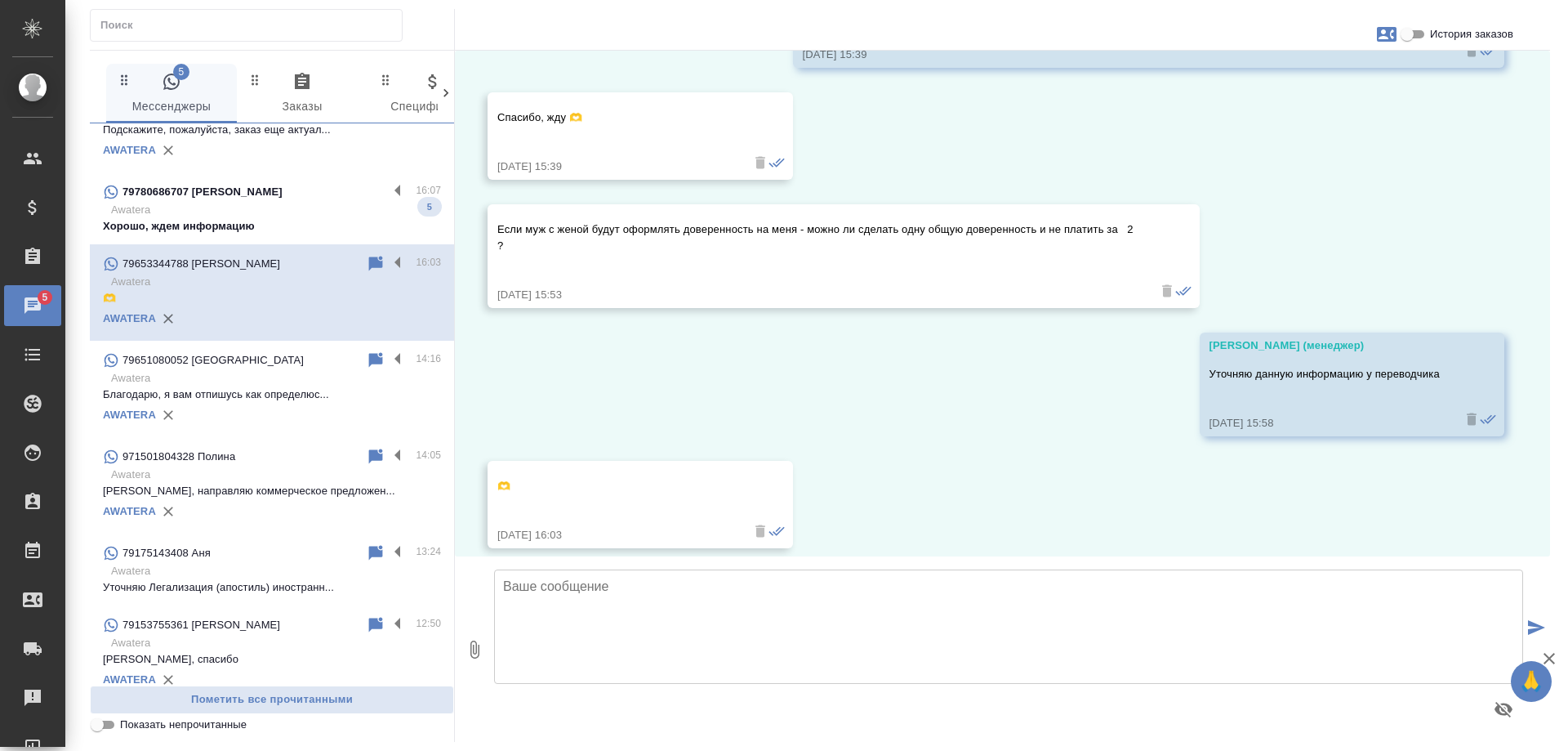
click at [245, 204] on p "Awatera" at bounding box center [276, 210] width 330 height 16
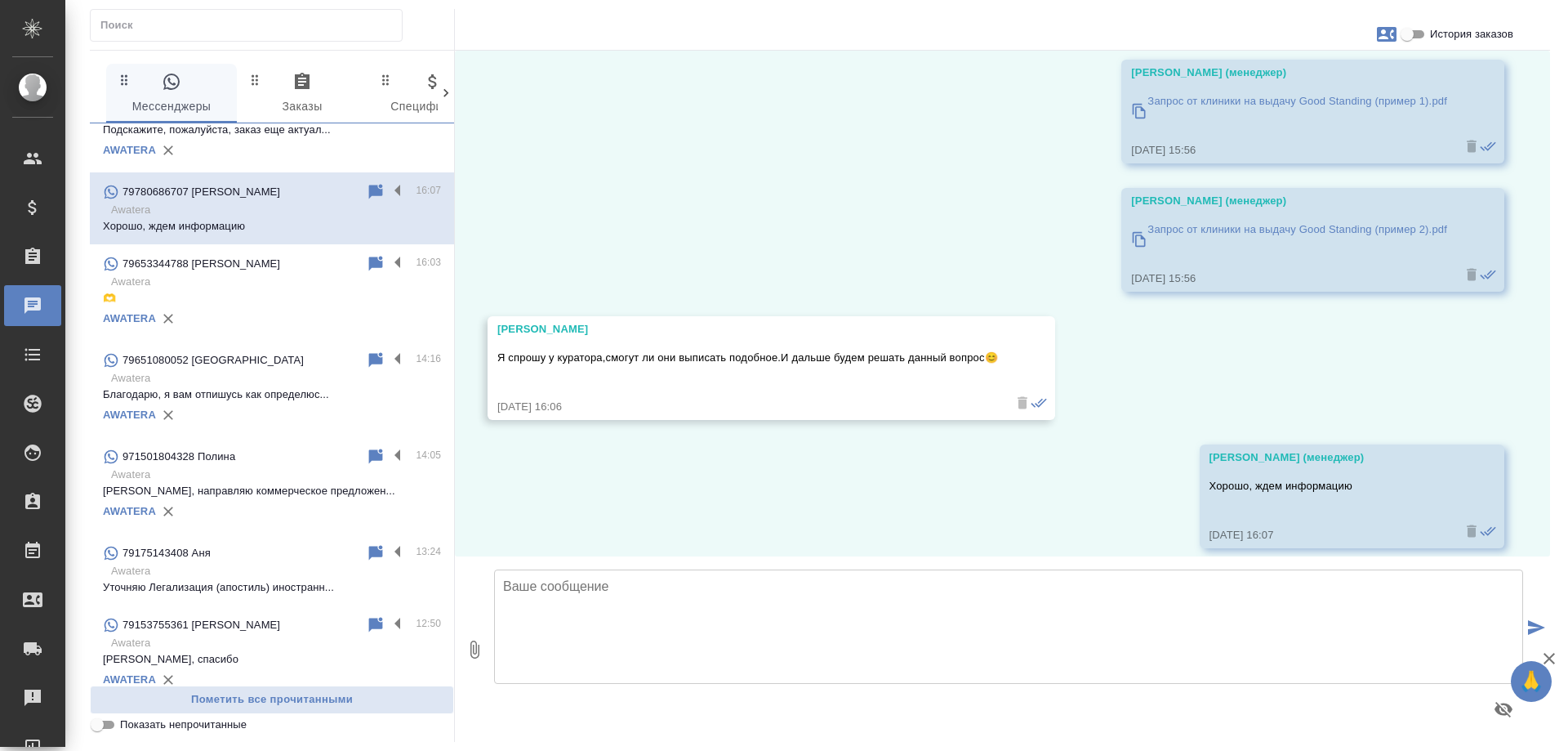
scroll to position [0, 0]
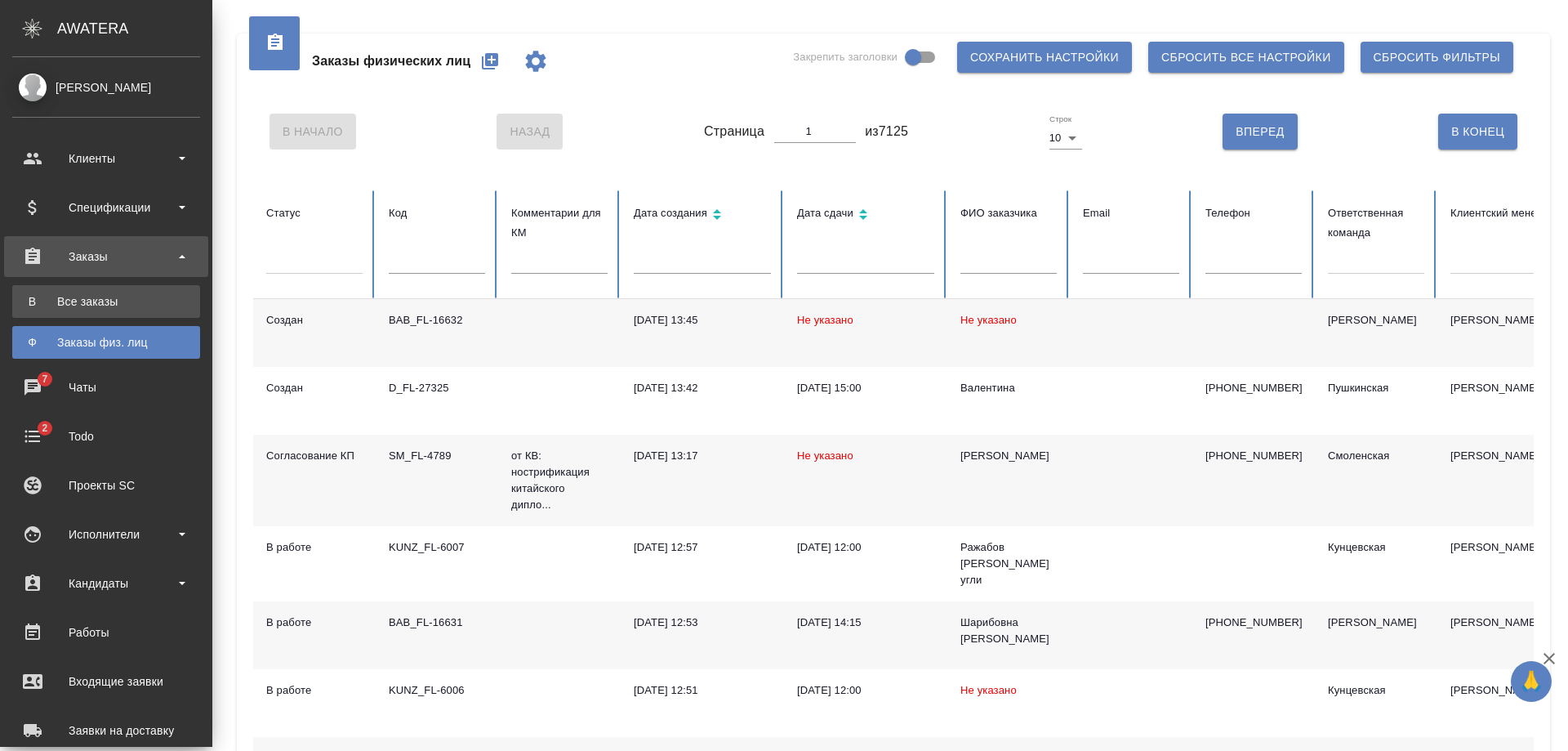
click at [70, 287] on link "В Все заказы" at bounding box center [107, 302] width 188 height 33
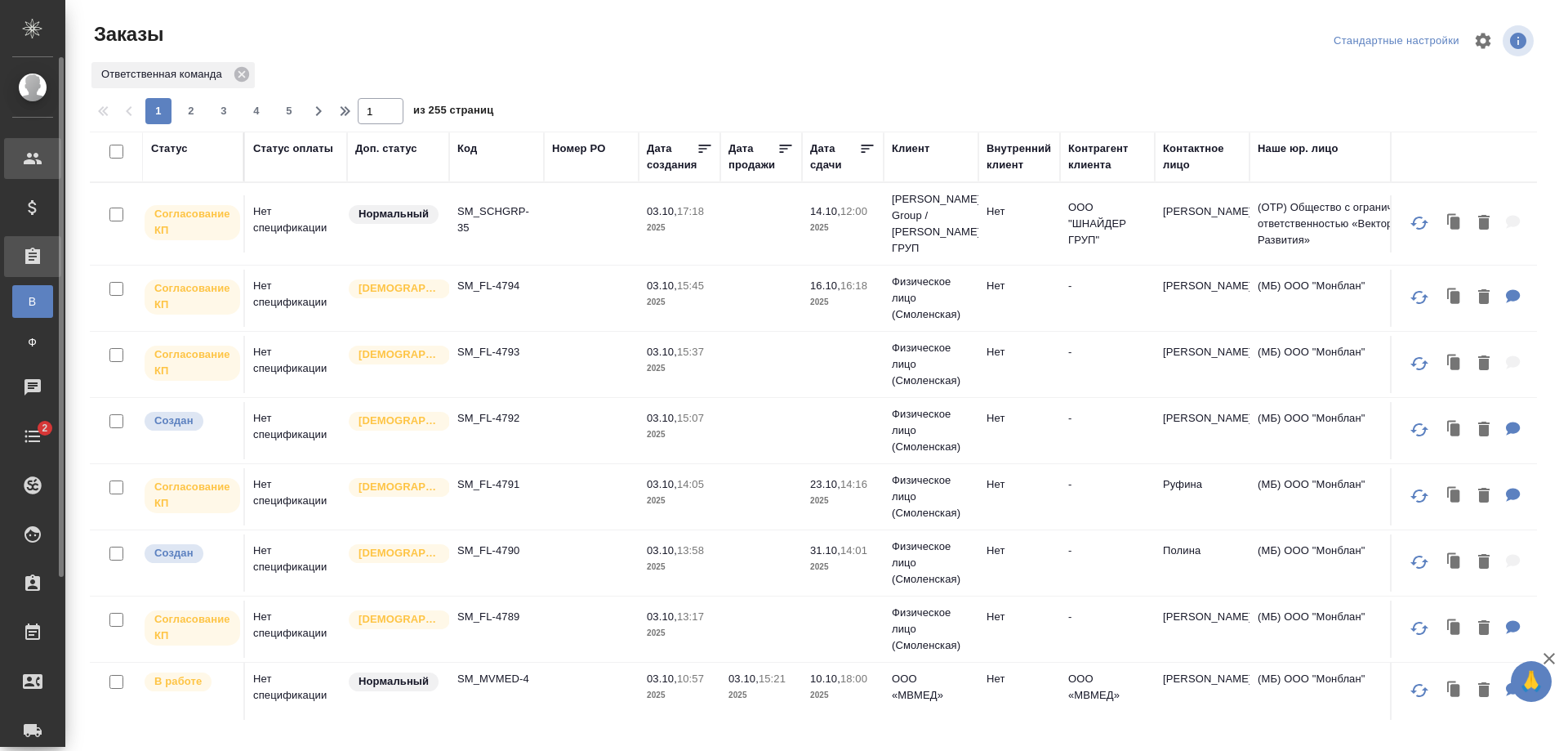
click at [29, 158] on div "Клиенты" at bounding box center [13, 158] width 41 height 24
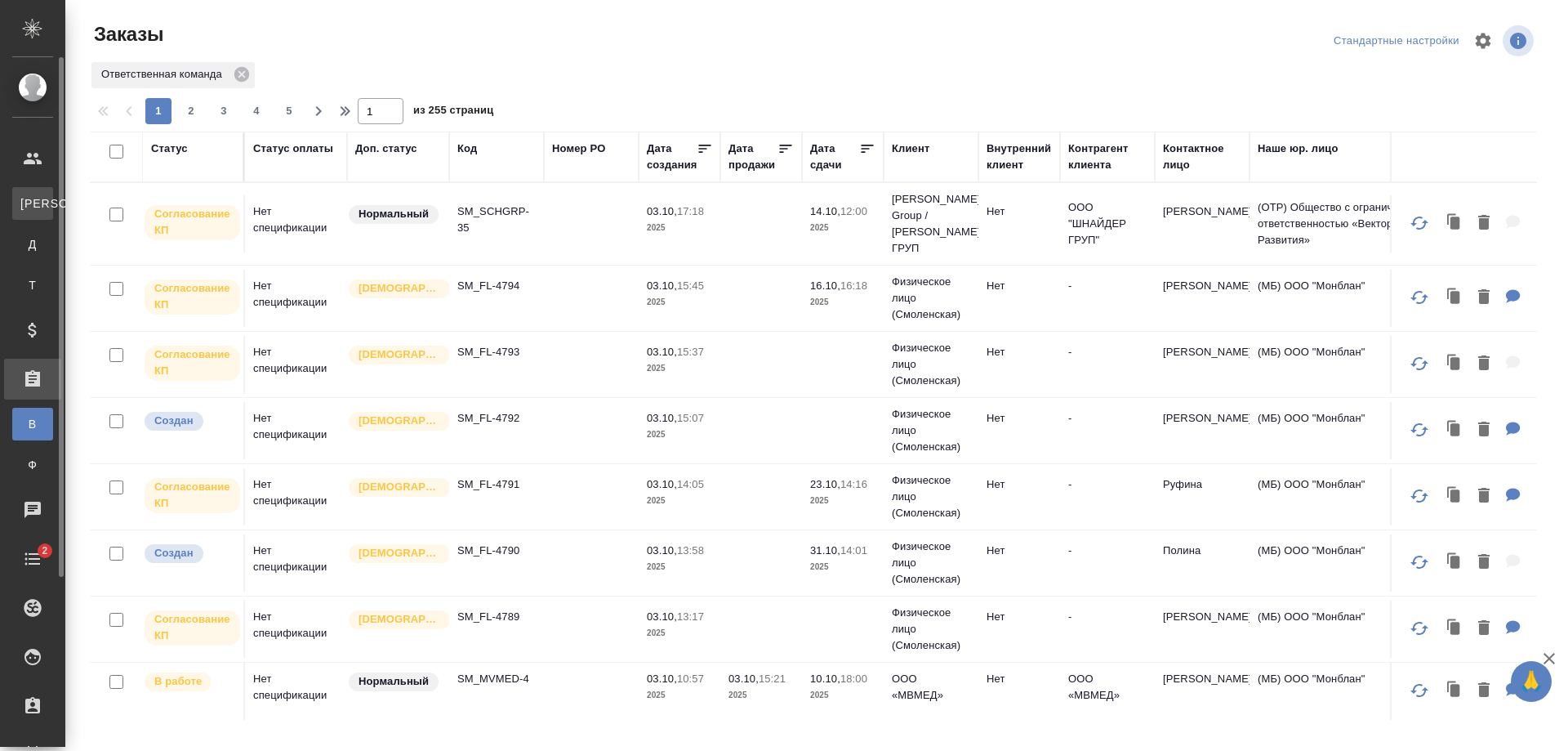
click at [30, 206] on span "К" at bounding box center [32, 203] width 24 height 16
select select "RU"
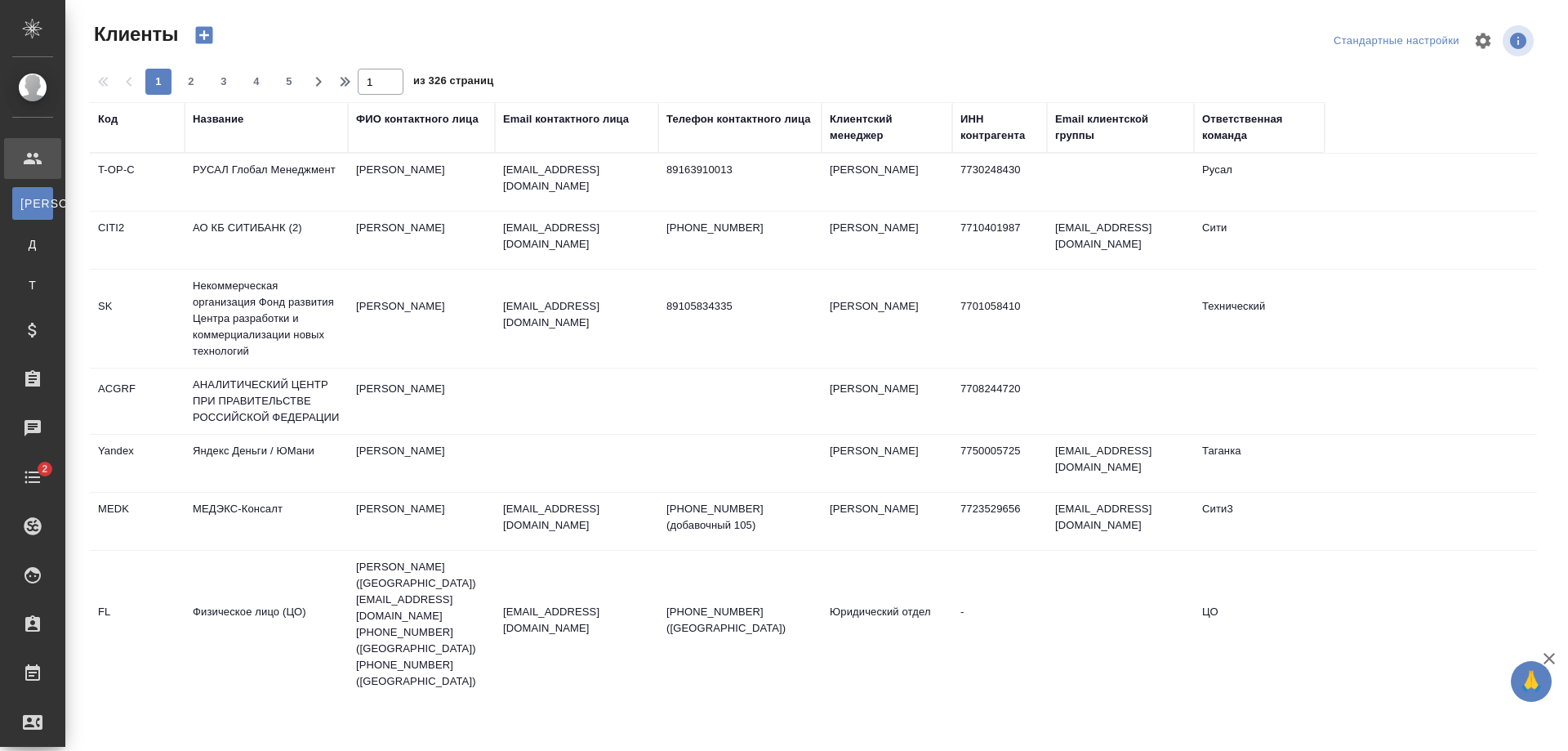
click at [209, 113] on div "Название" at bounding box center [218, 119] width 50 height 16
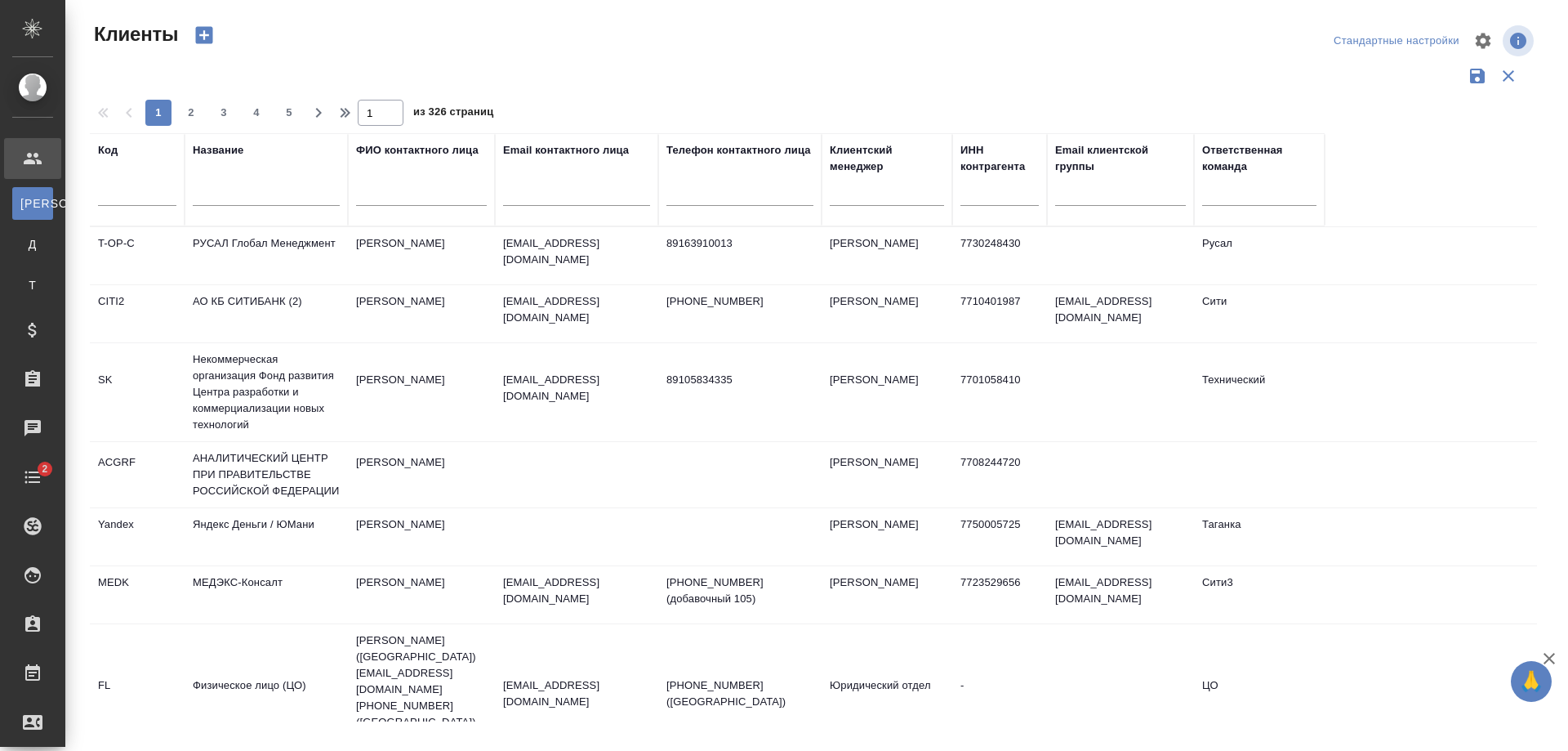
click at [216, 189] on input "text" at bounding box center [267, 195] width 147 height 20
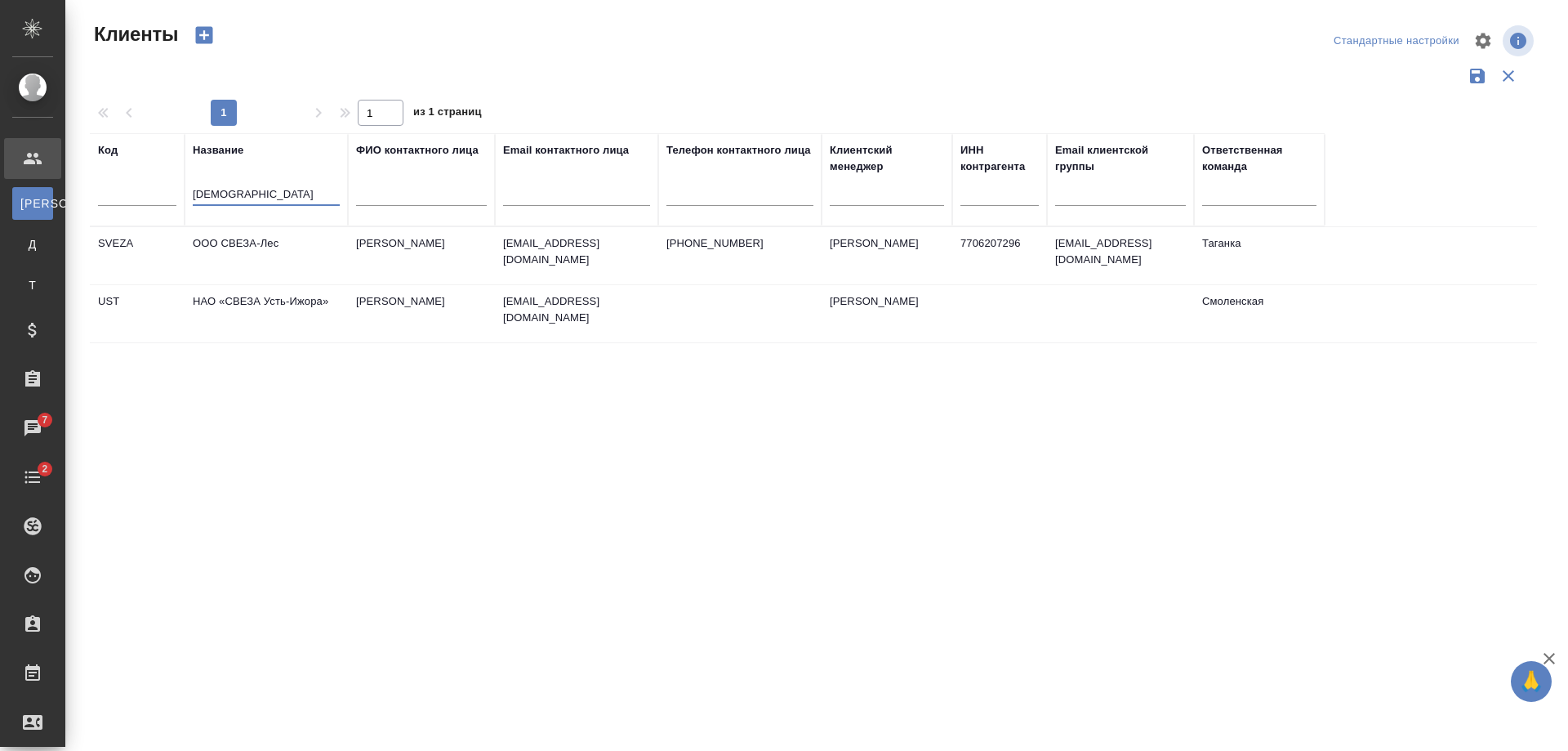
type input "свеза"
click at [280, 248] on td "ООО СВЕЗА-Лес" at bounding box center [266, 255] width 163 height 57
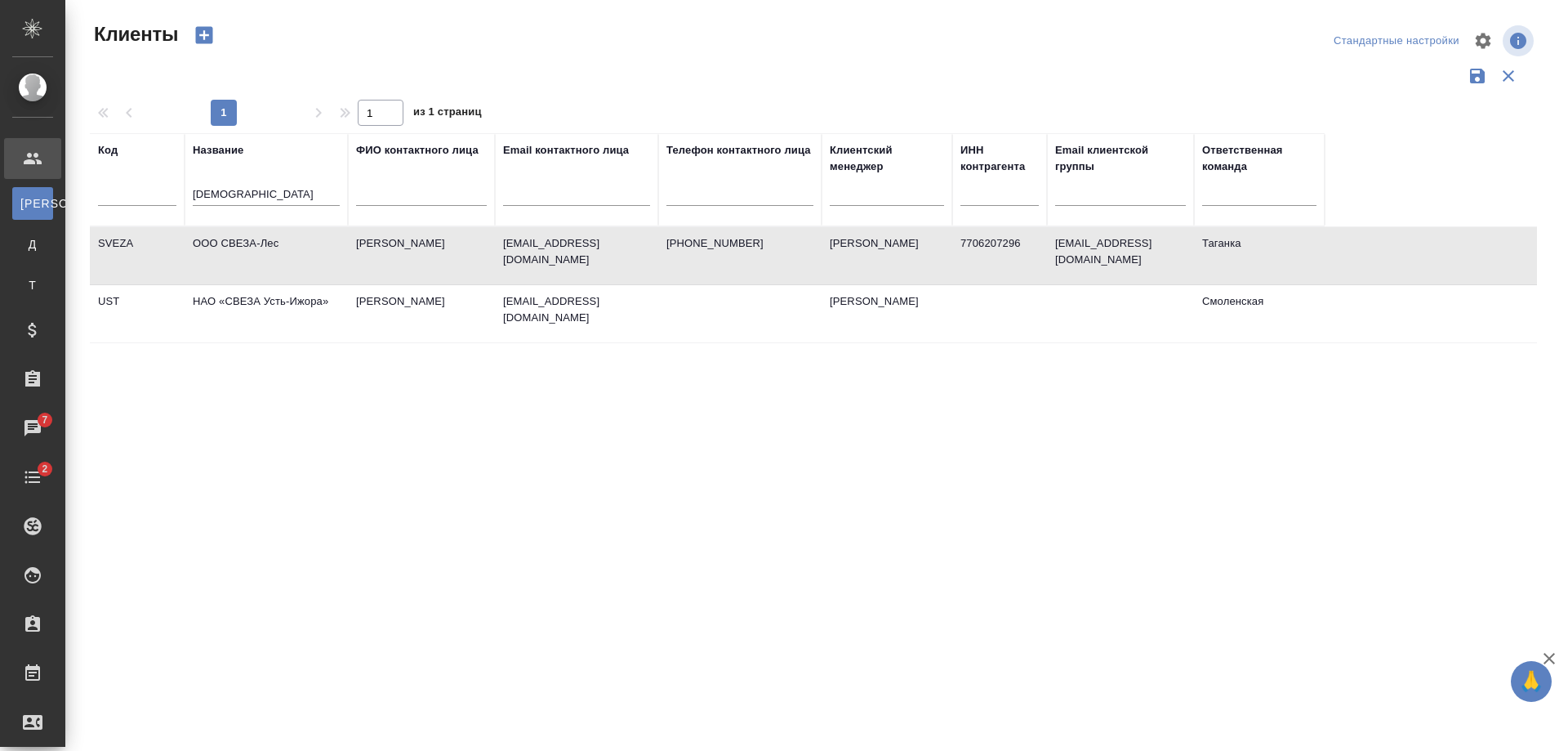
click at [280, 248] on td "ООО СВЕЗА-Лес" at bounding box center [266, 255] width 163 height 57
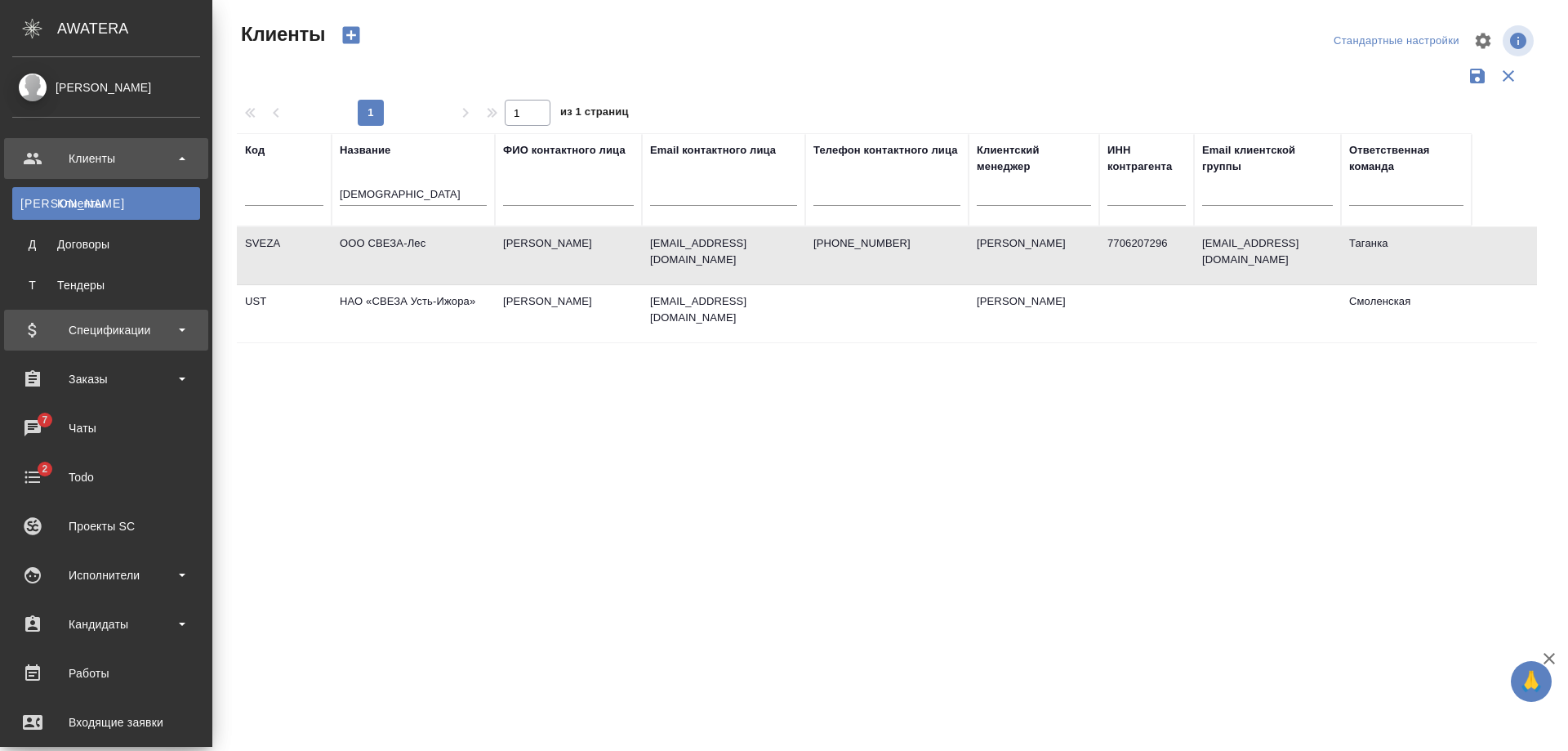
click at [98, 334] on div "Спецификации" at bounding box center [107, 330] width 188 height 24
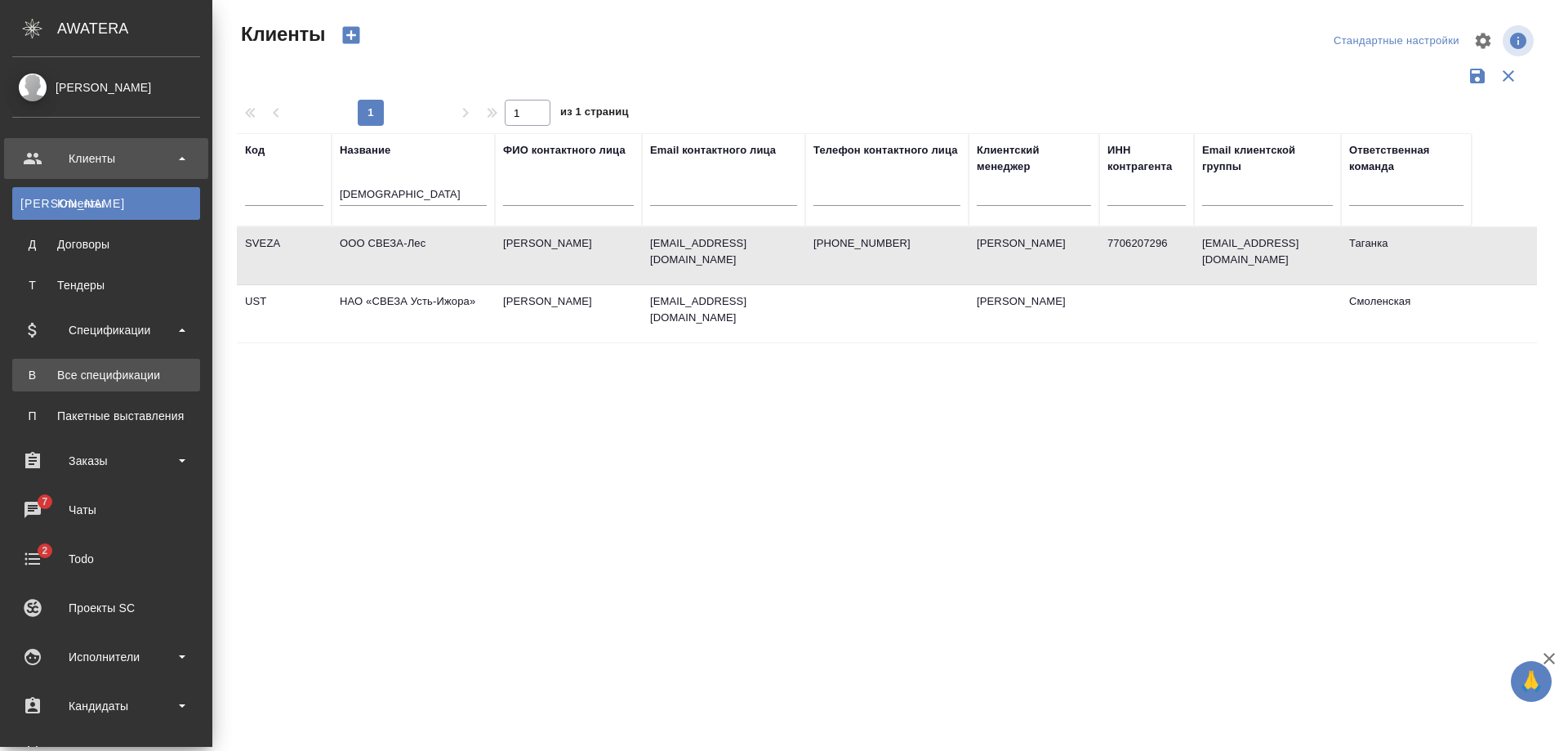
click at [106, 376] on div "Все спецификации" at bounding box center [106, 375] width 172 height 16
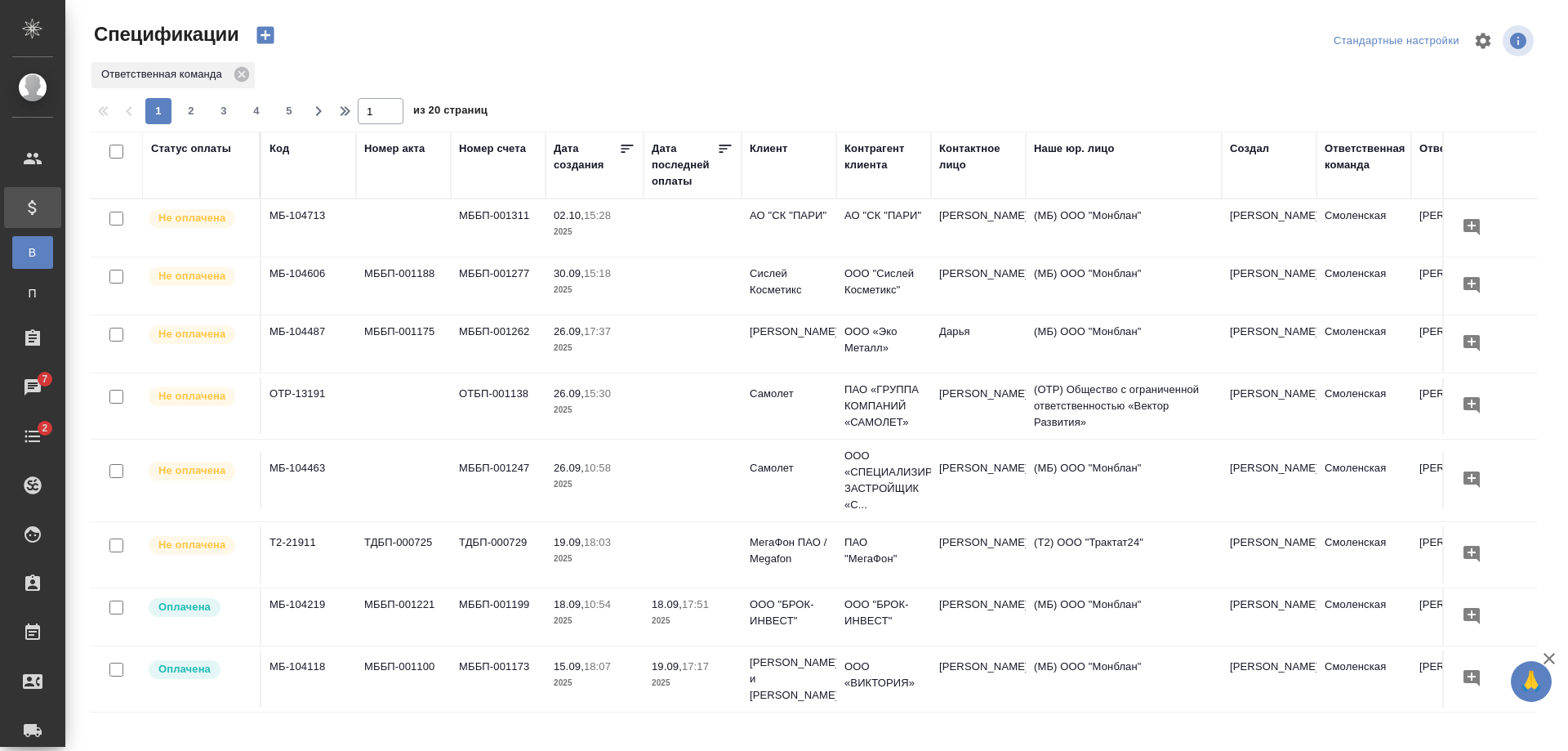
click at [268, 31] on icon "button" at bounding box center [265, 36] width 17 height 17
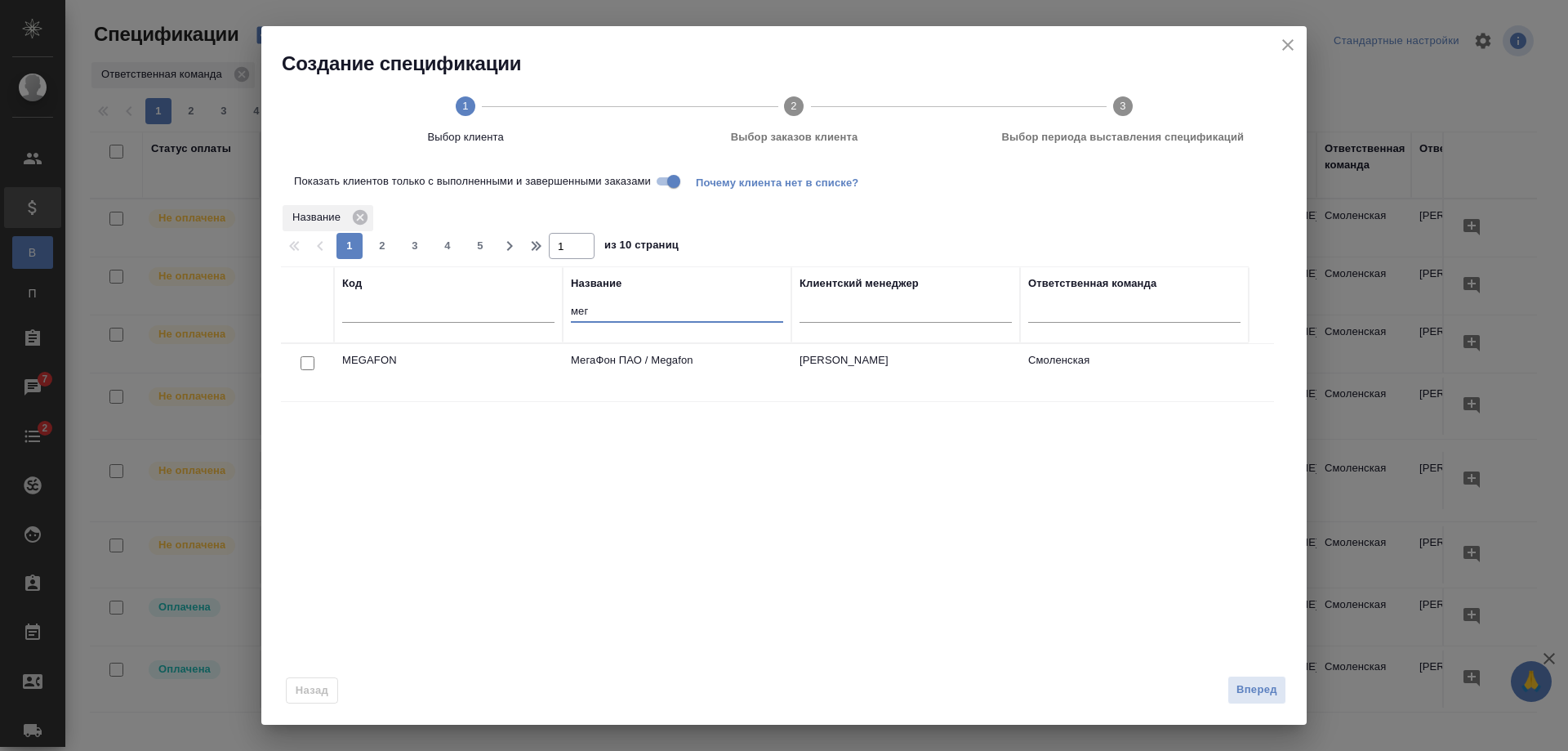
drag, startPoint x: 597, startPoint y: 312, endPoint x: 541, endPoint y: 312, distance: 56.0
click at [541, 312] on tr "Код Название мег Клиентский менеджер Ответственная команда" at bounding box center [765, 305] width 968 height 77
type input "све"
click at [563, 360] on td "ООО СВЕЗА-Лес" at bounding box center [677, 373] width 229 height 57
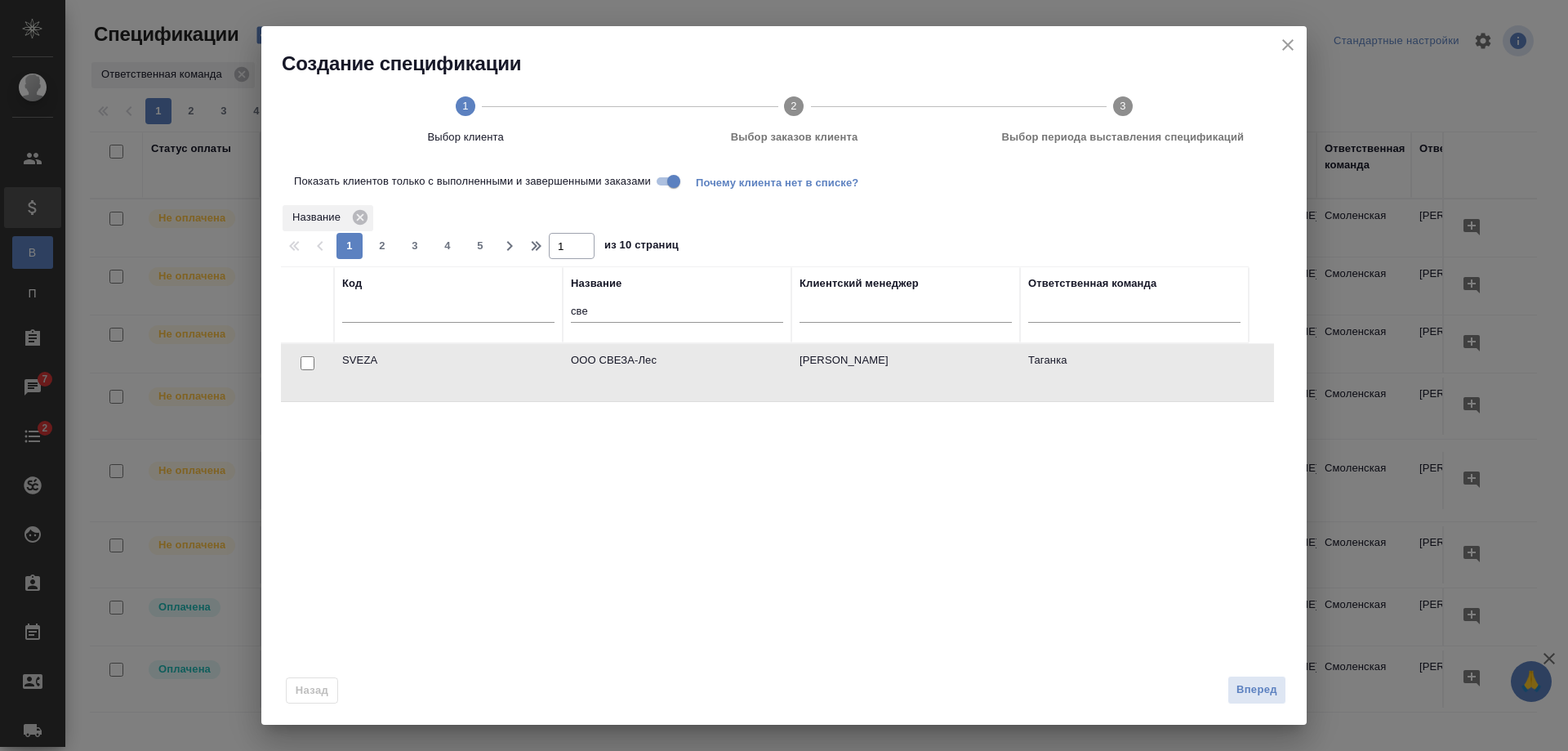
click at [300, 360] on div at bounding box center [307, 364] width 37 height 23
click at [302, 357] on input "checkbox" at bounding box center [307, 363] width 14 height 14
checkbox input "true"
click at [1249, 688] on span "Вперед" at bounding box center [1257, 690] width 41 height 18
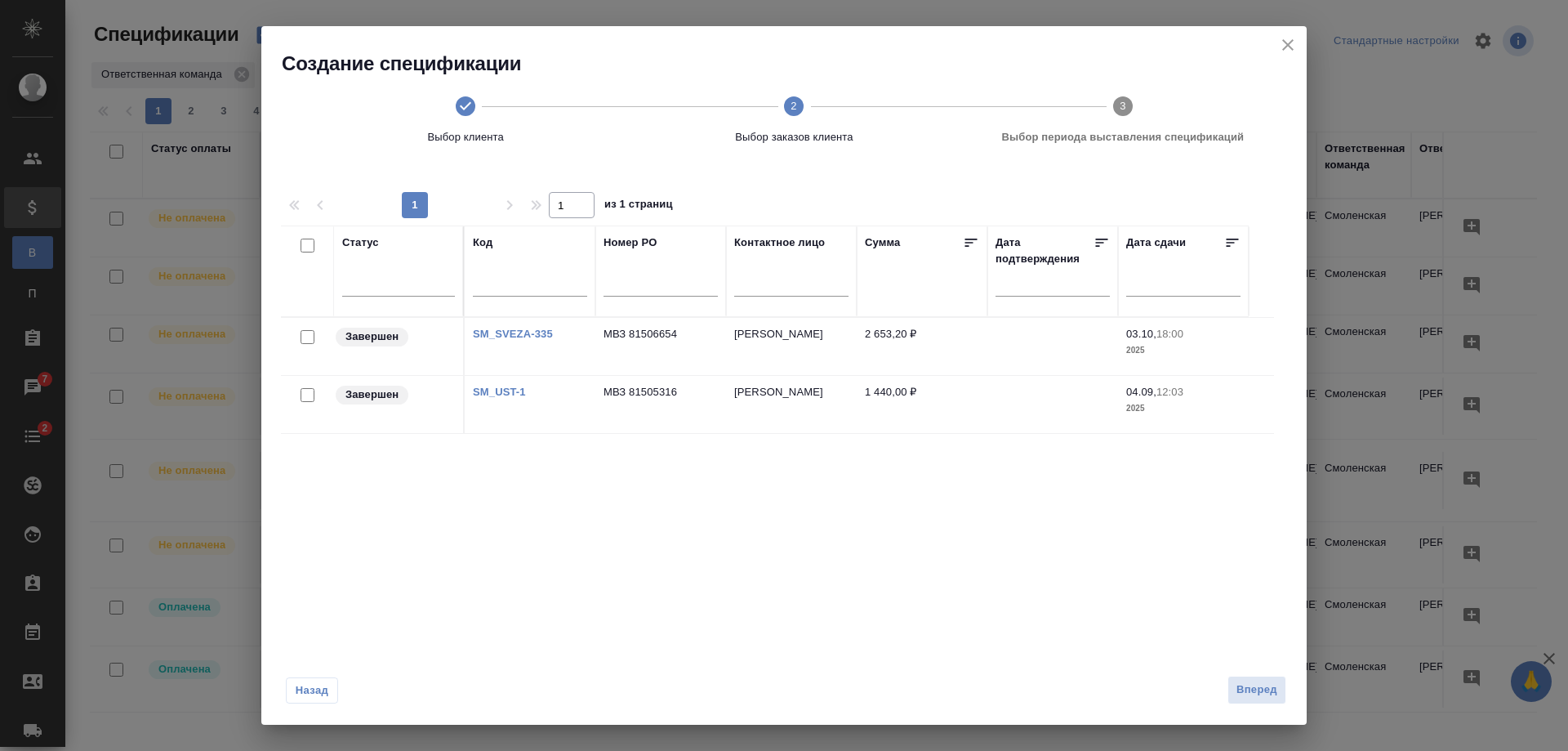
click at [304, 397] on input "checkbox" at bounding box center [307, 395] width 14 height 14
checkbox input "true"
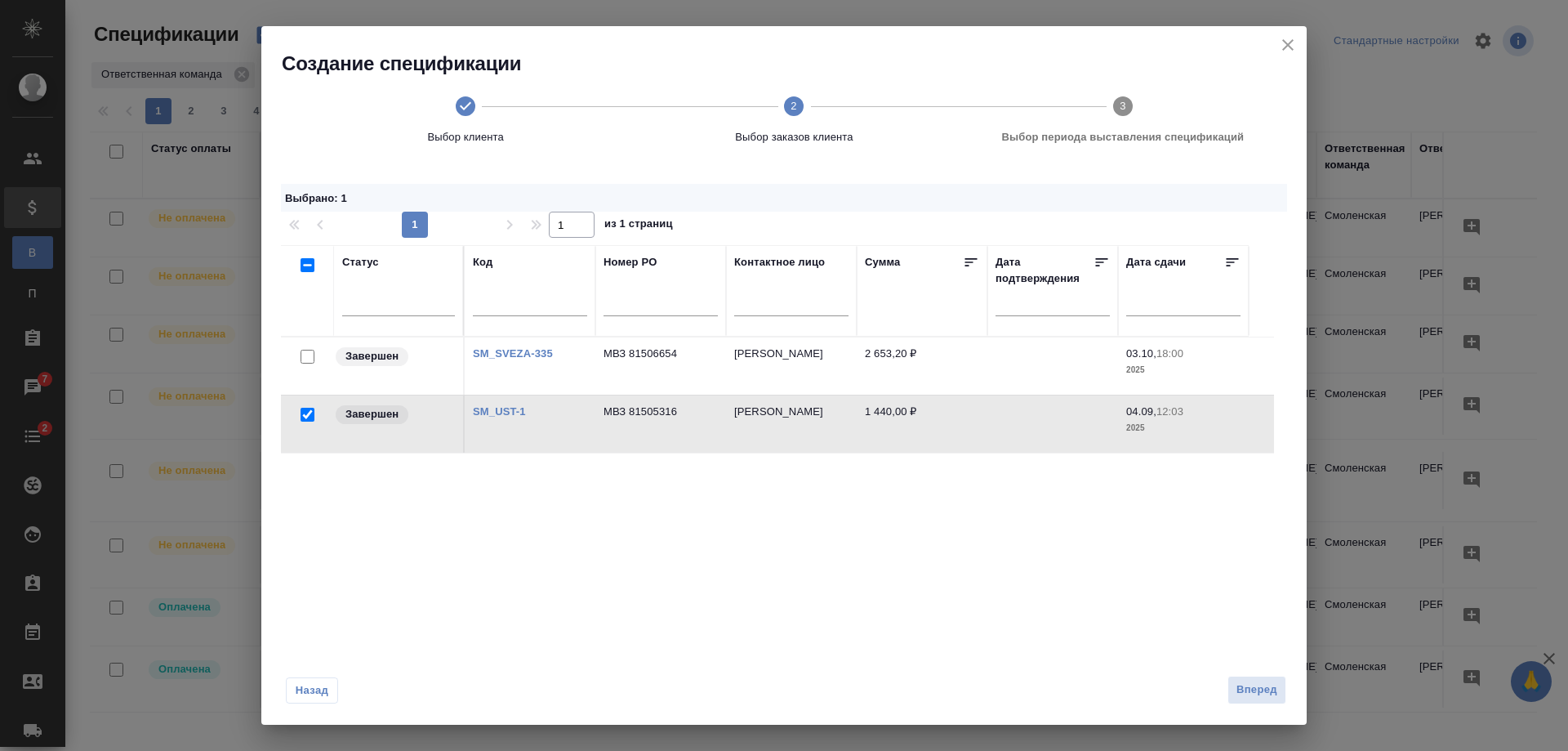
click at [307, 357] on input "checkbox" at bounding box center [307, 356] width 14 height 14
checkbox input "true"
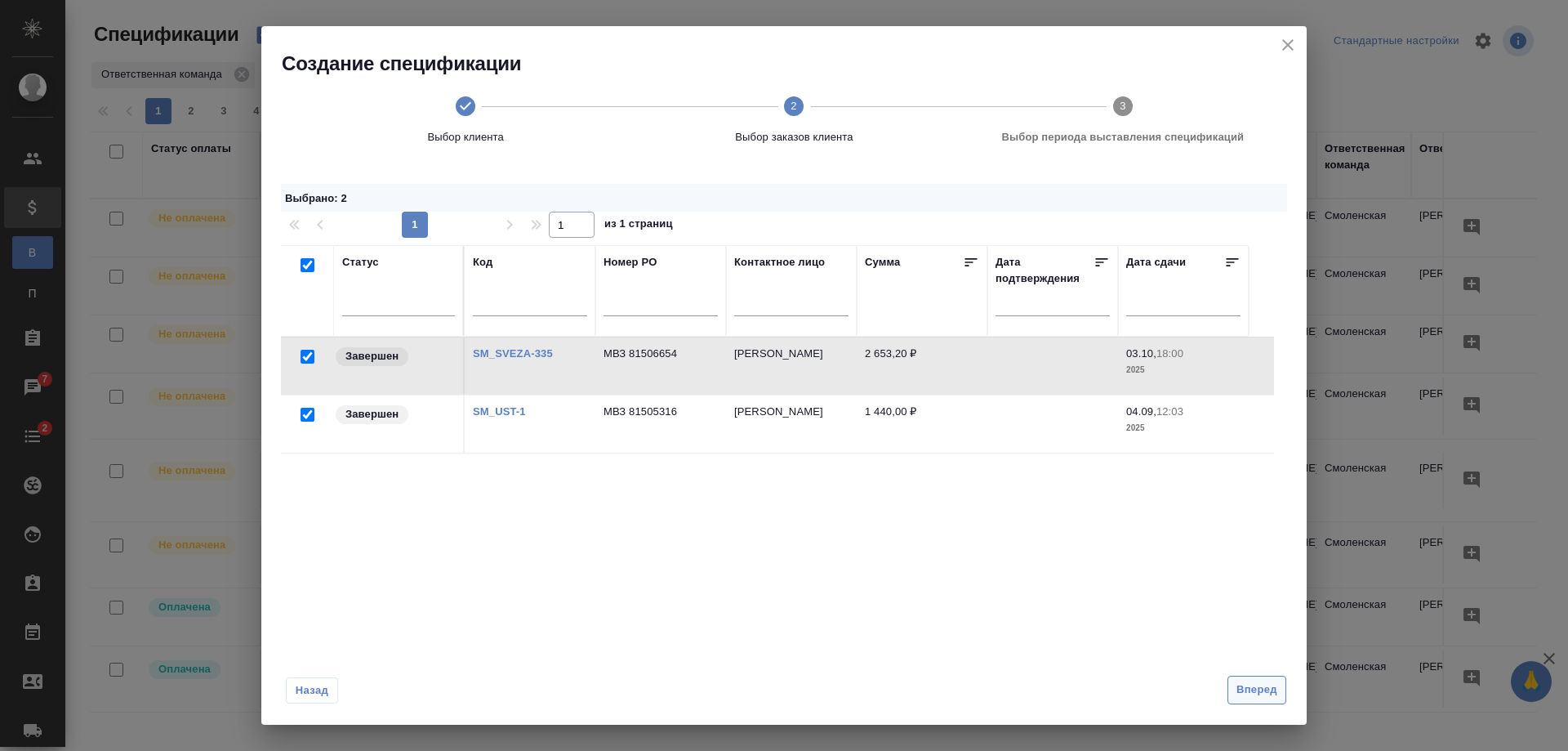
click at [1264, 688] on span "Вперед" at bounding box center [1257, 690] width 41 height 18
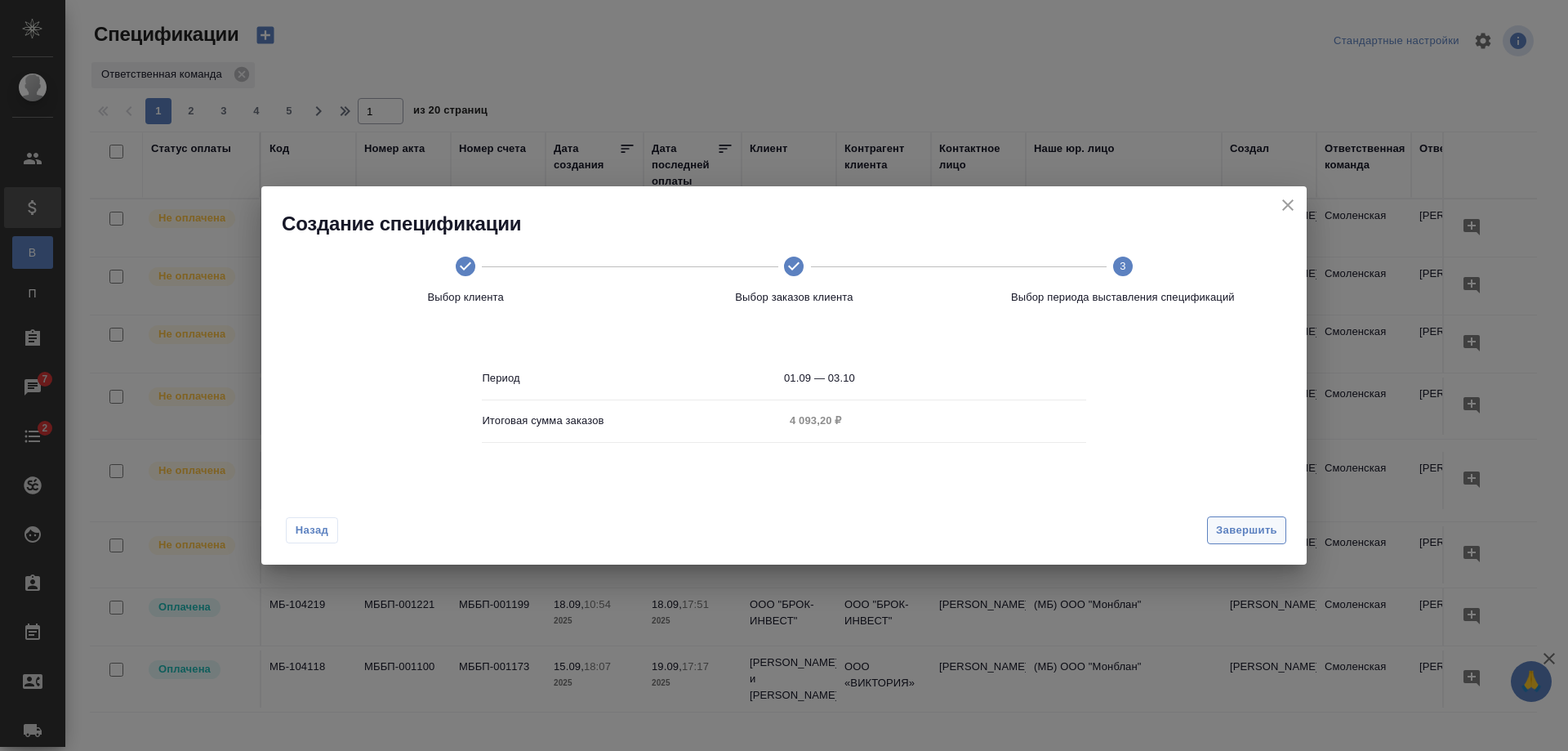
click at [1254, 532] on span "Завершить" at bounding box center [1246, 530] width 61 height 18
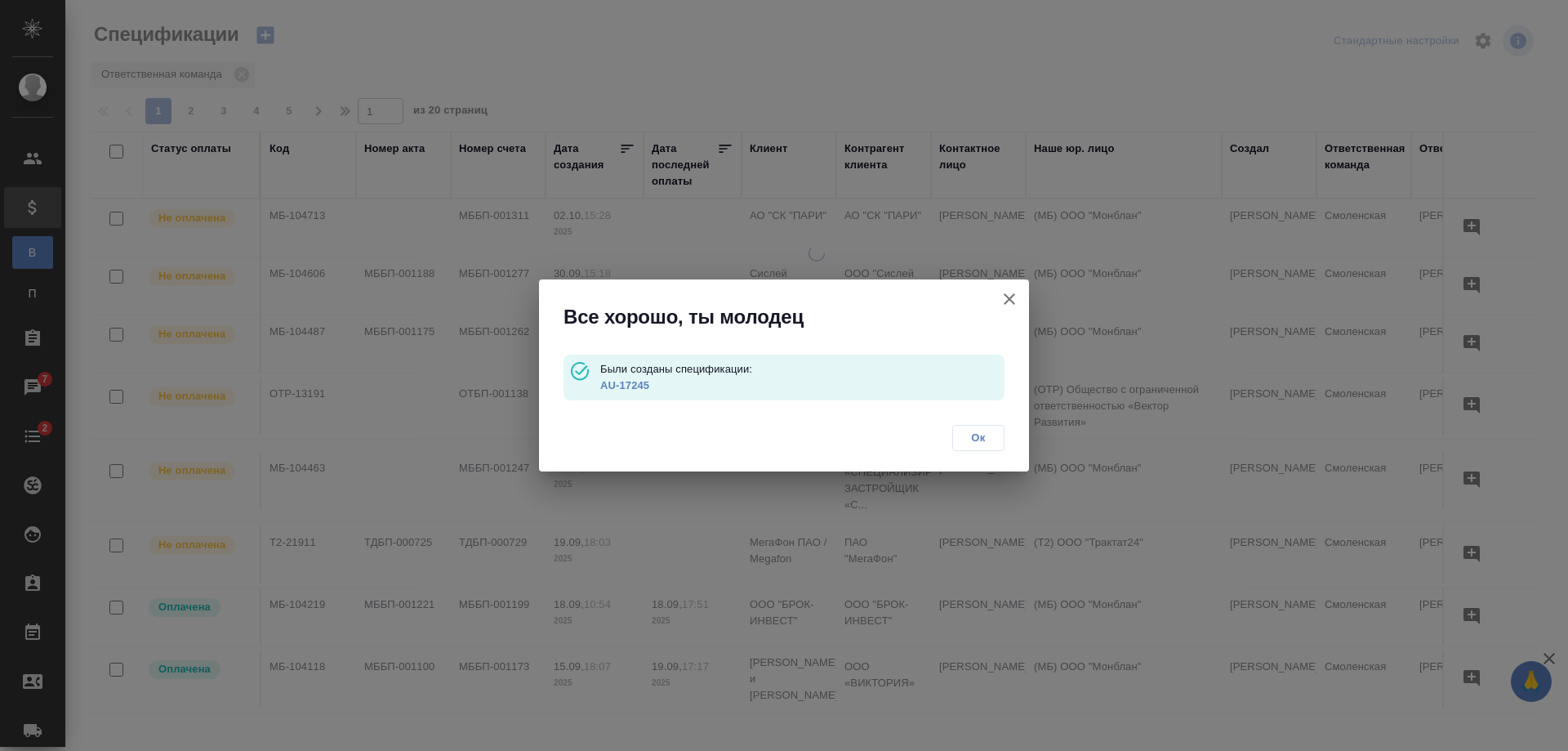
click at [965, 437] on span "Ок" at bounding box center [977, 438] width 34 height 16
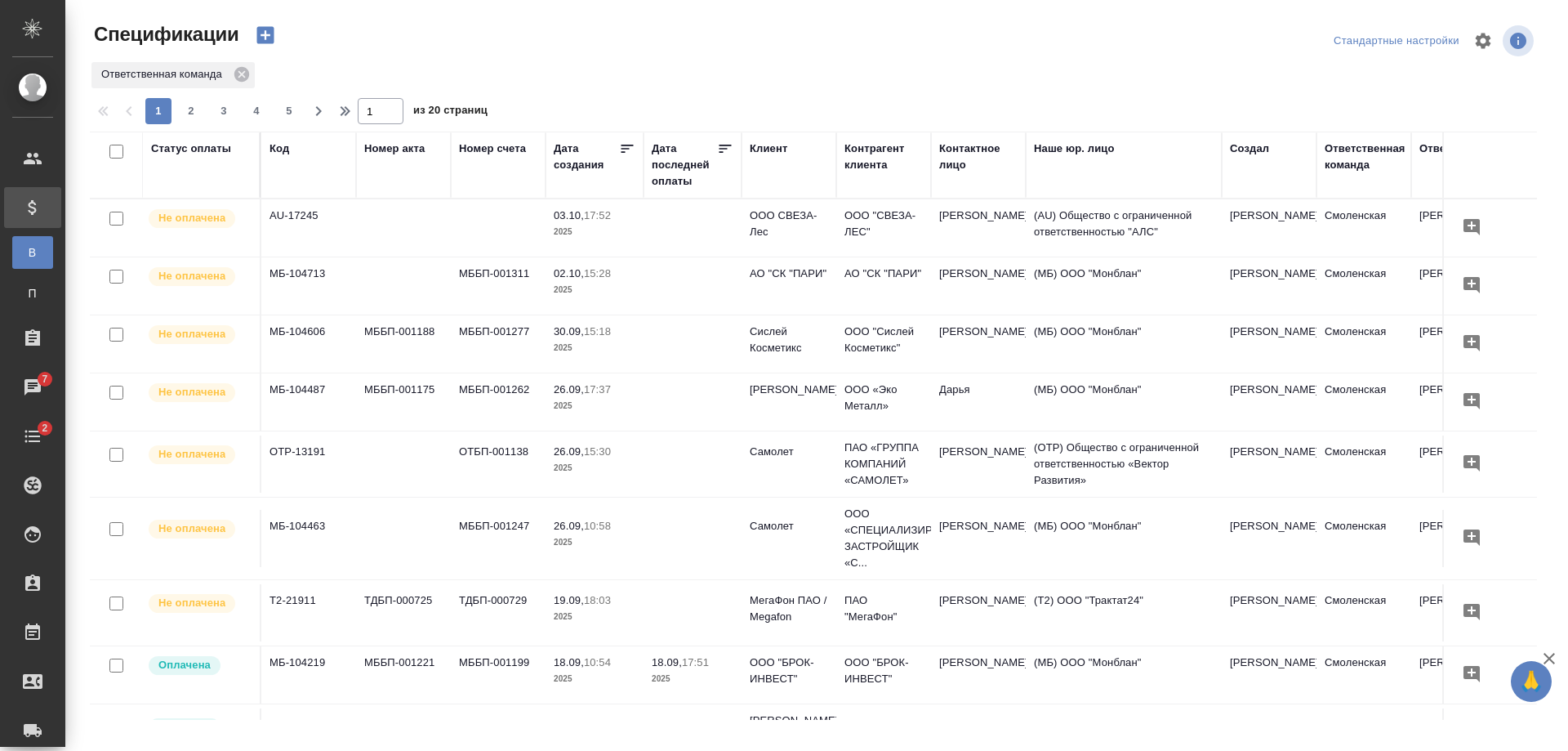
click at [437, 223] on td at bounding box center [403, 227] width 95 height 57
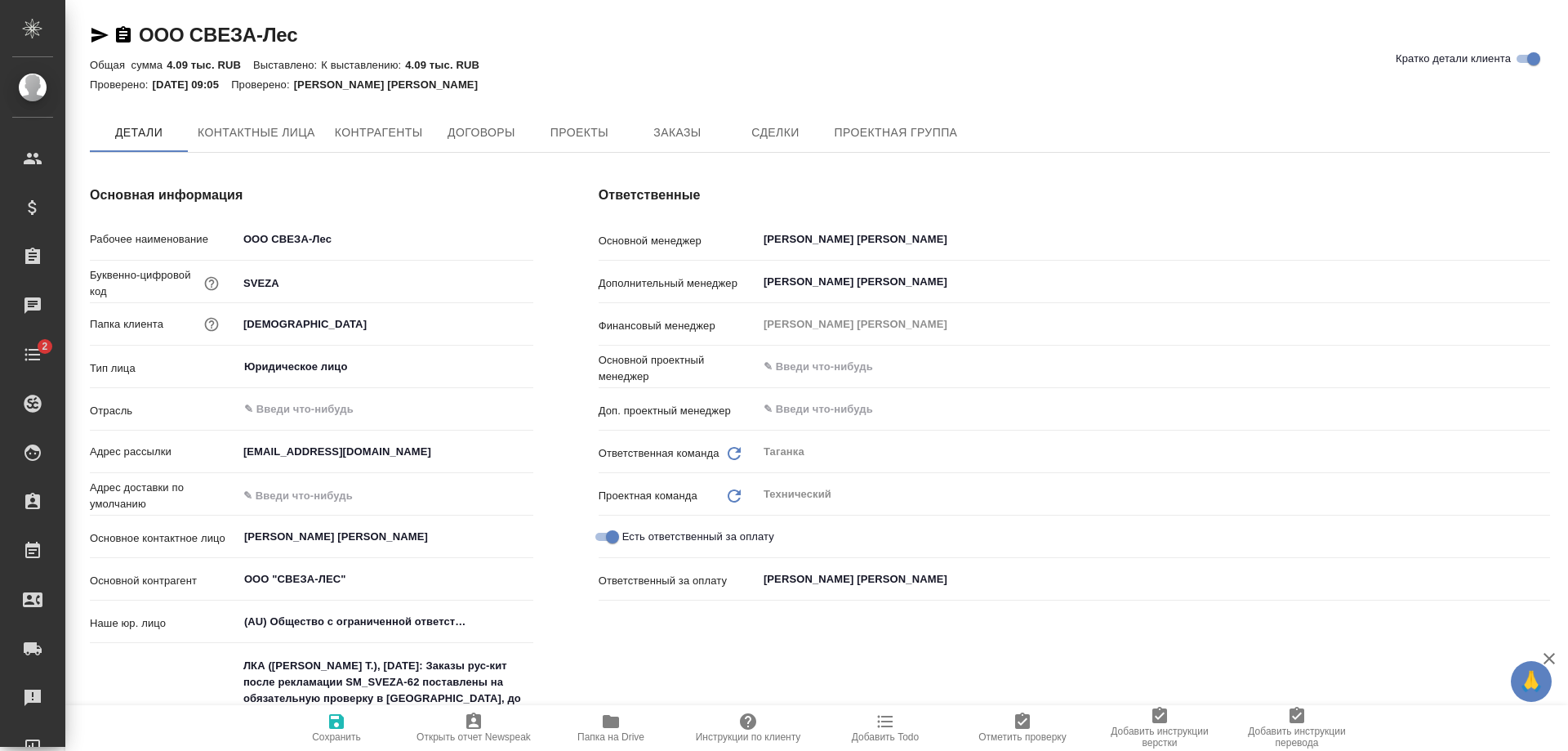
type \(спецификации\)-0 "PO (спецификации)"
type textarea "x"
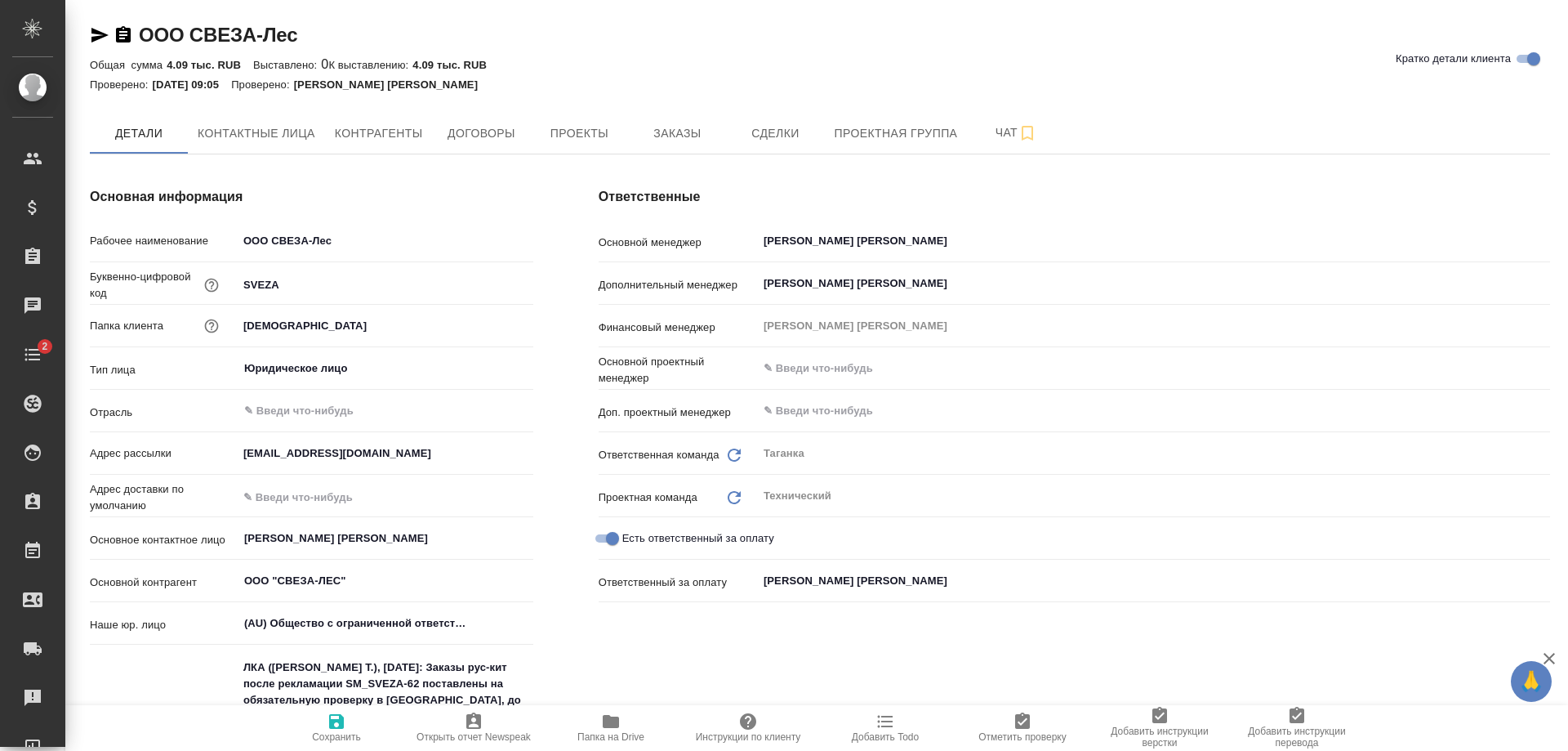
type textarea "x"
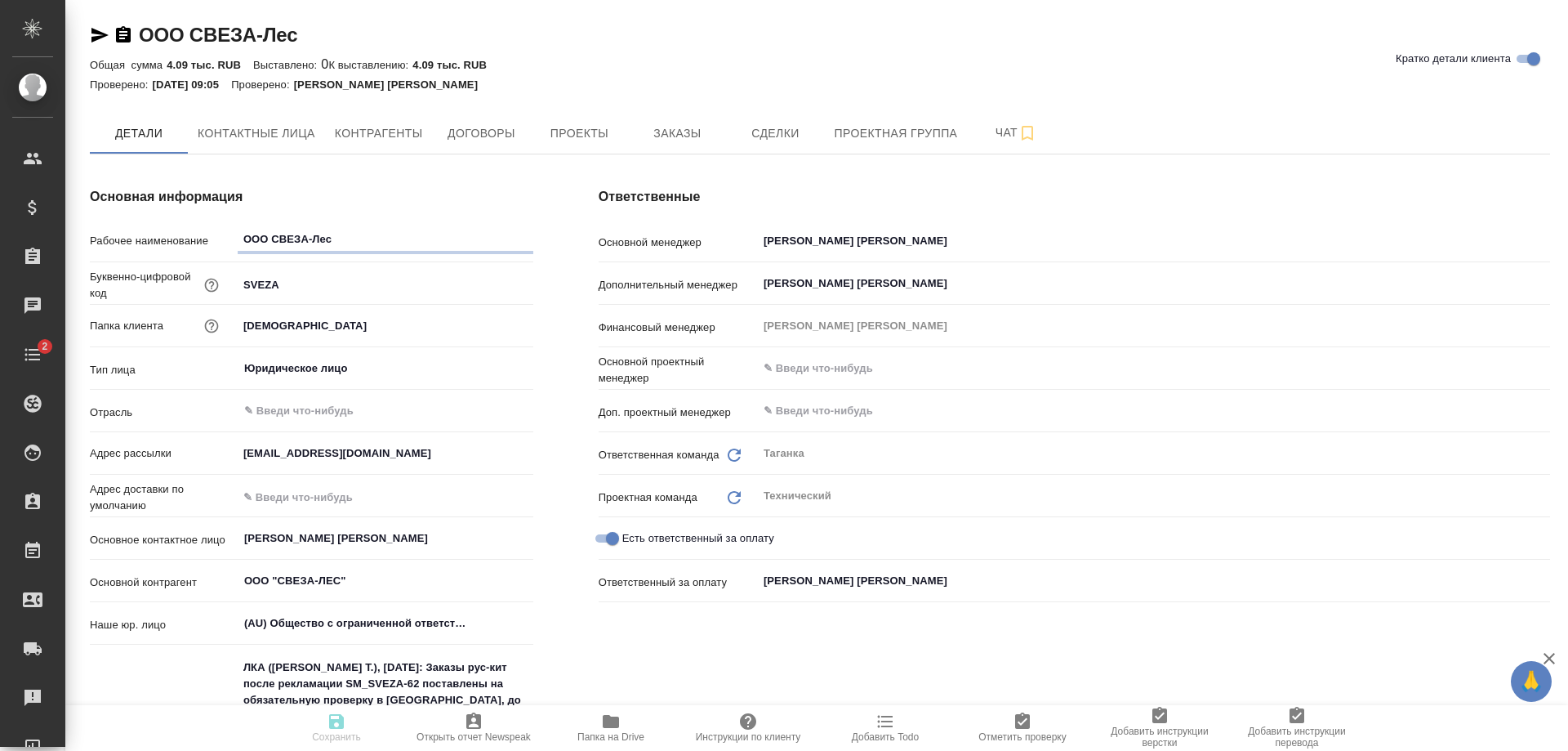
type textarea "x"
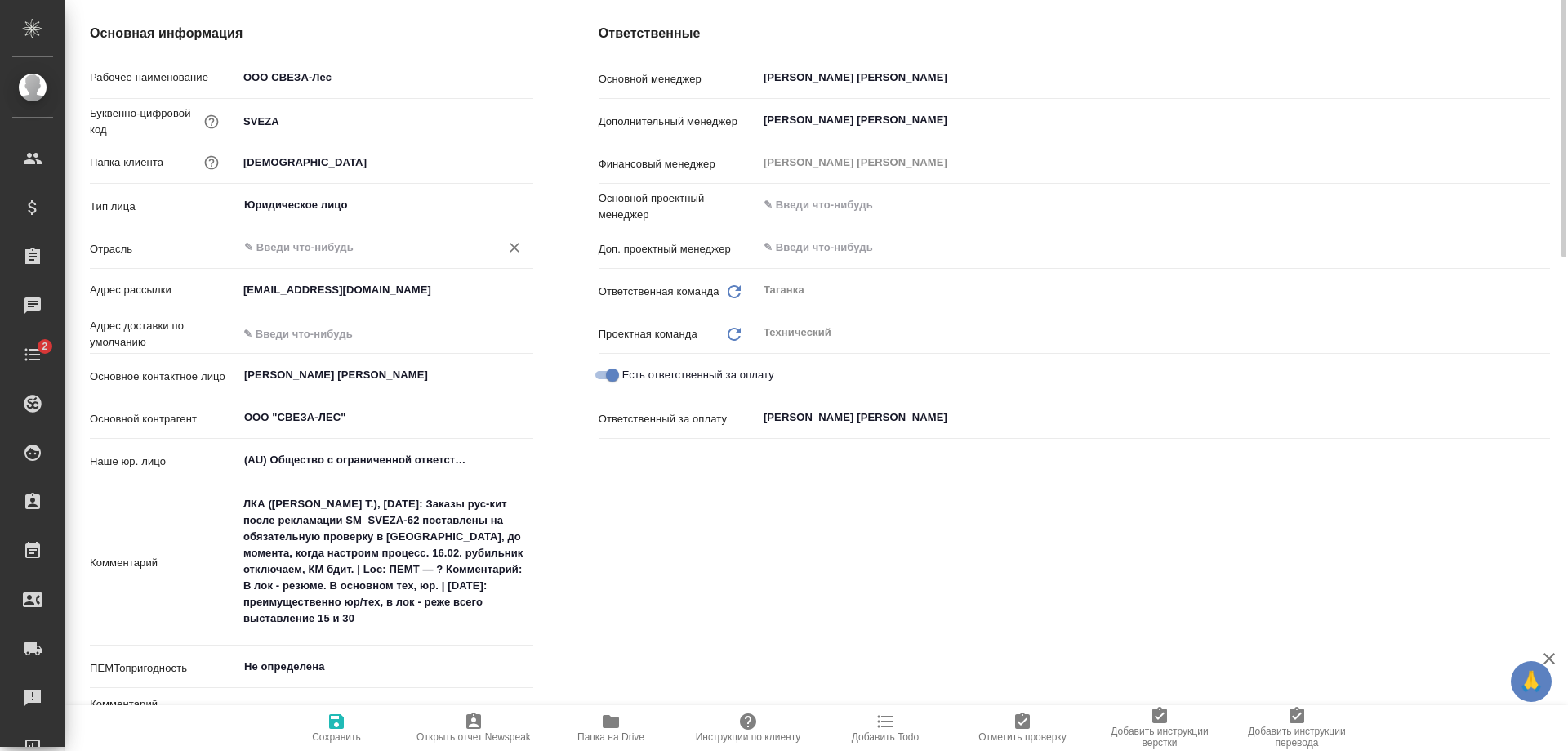
scroll to position [327, 0]
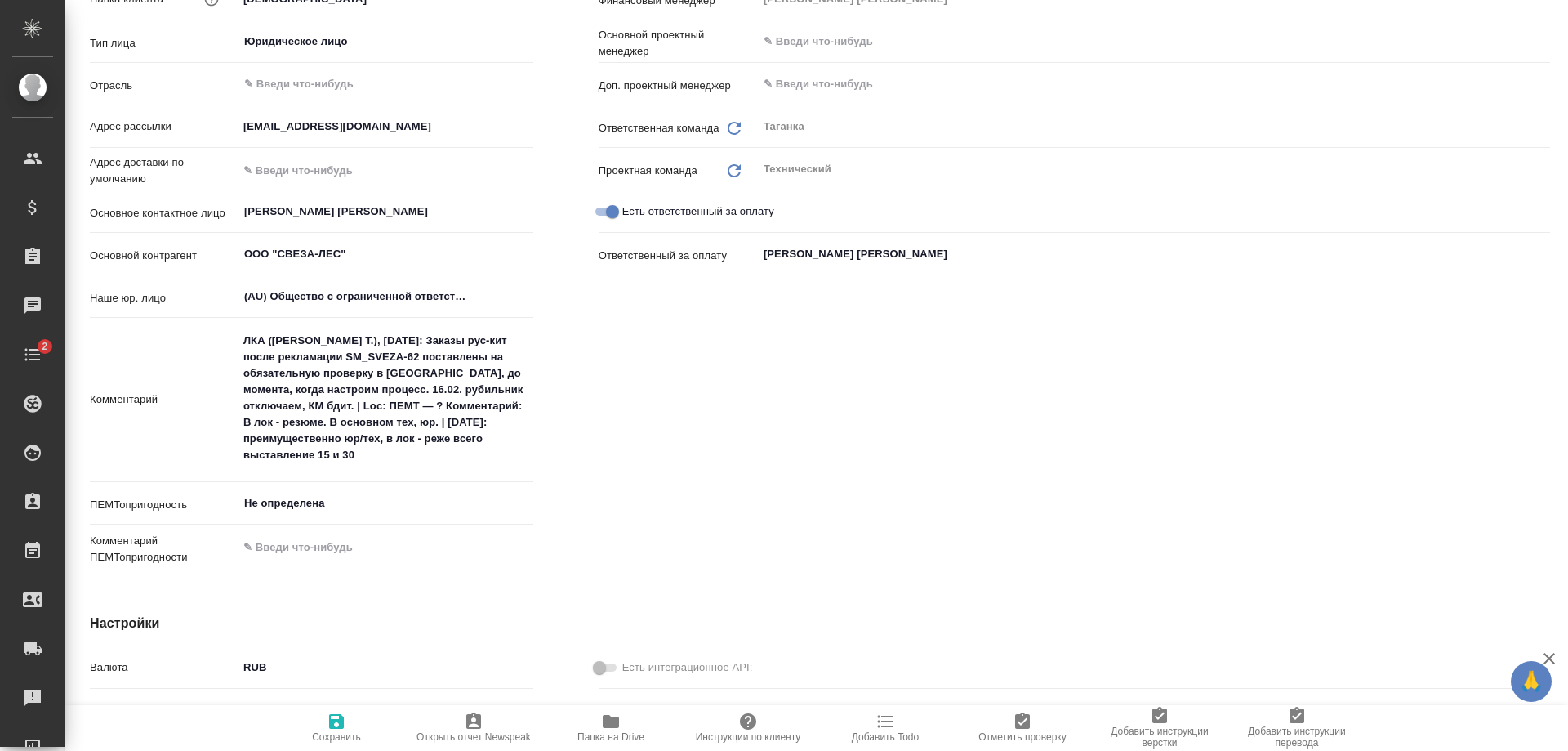
type textarea "x"
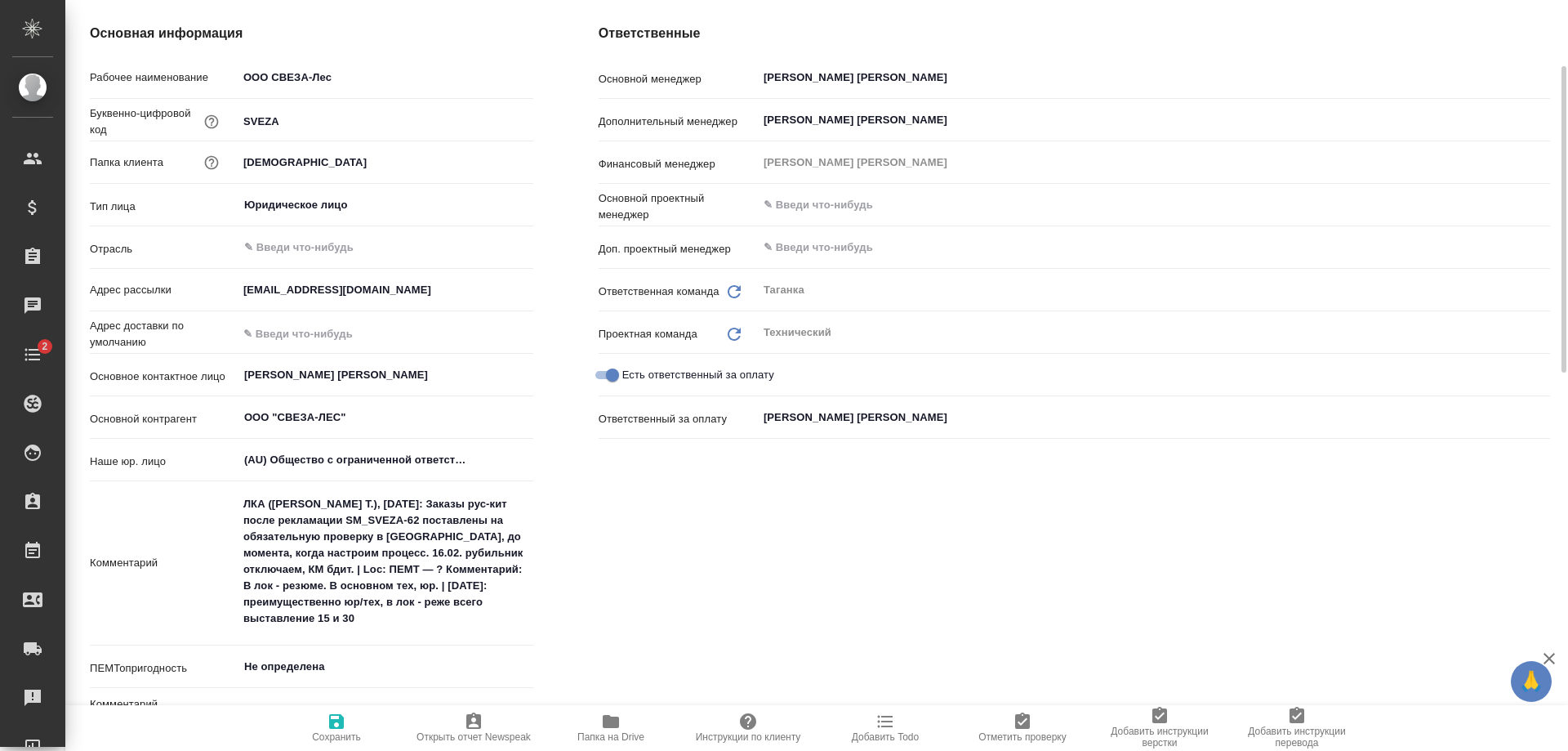
scroll to position [0, 0]
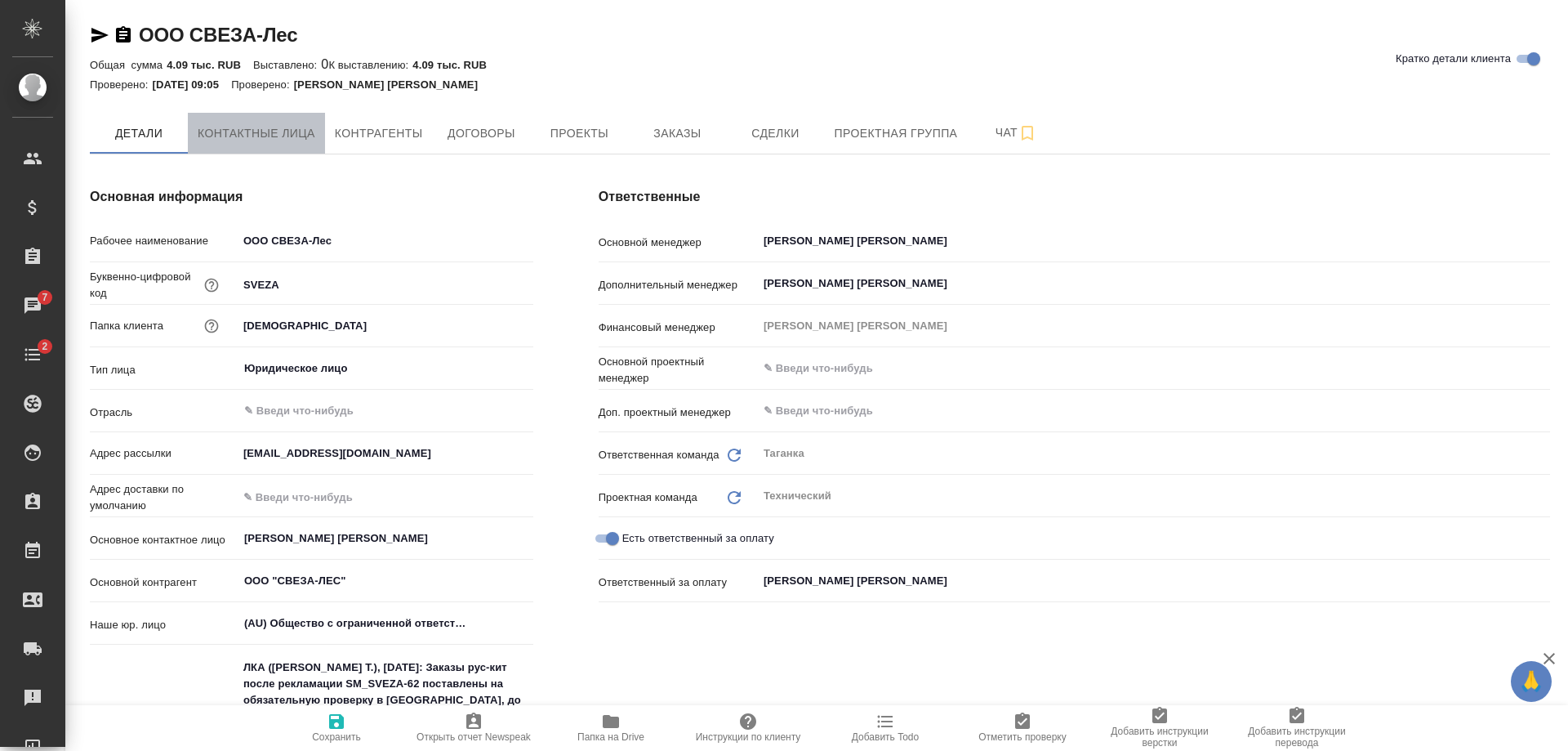
click at [286, 137] on span "Контактные лица" at bounding box center [256, 133] width 117 height 20
select select "RU"
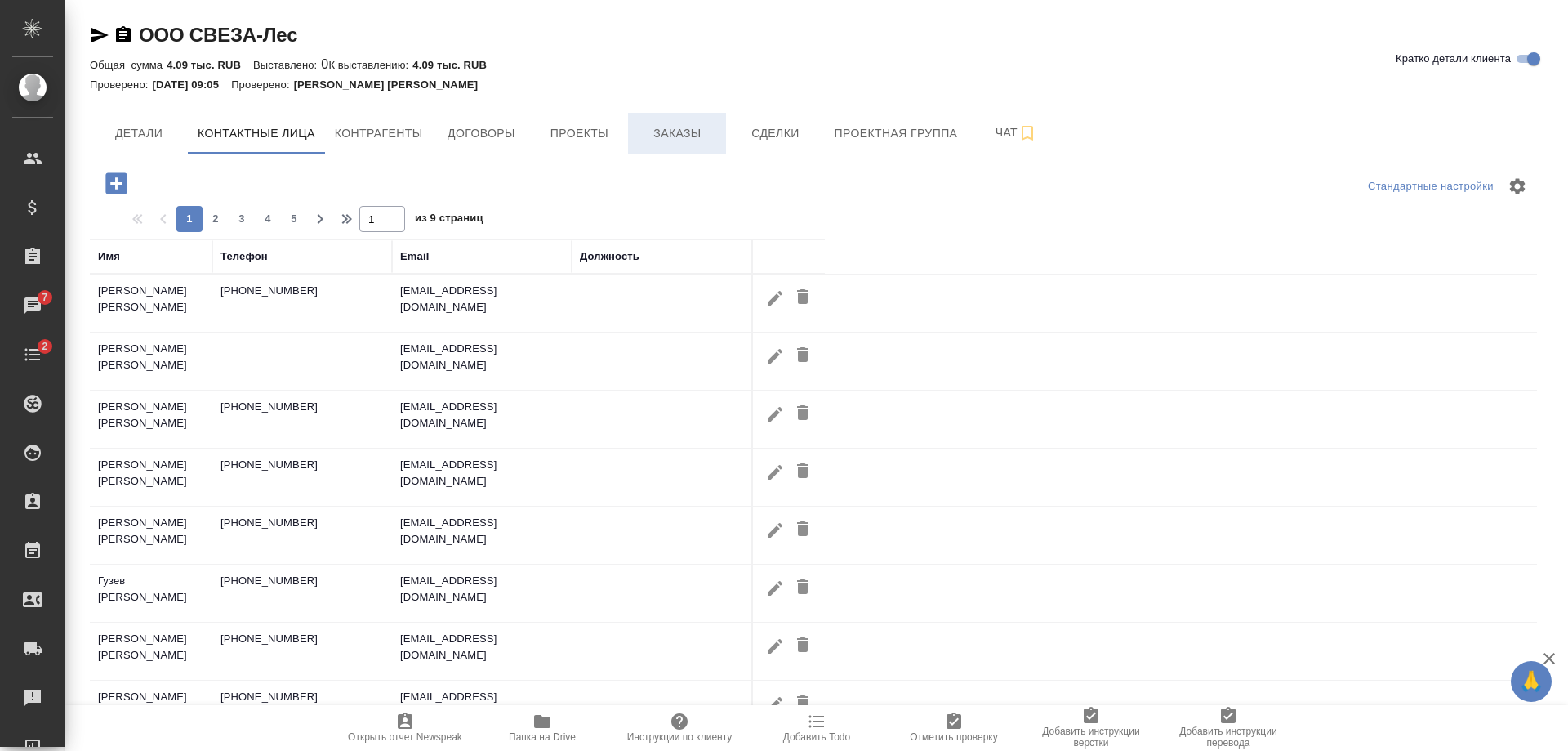
click at [676, 127] on span "Заказы" at bounding box center [677, 133] width 79 height 20
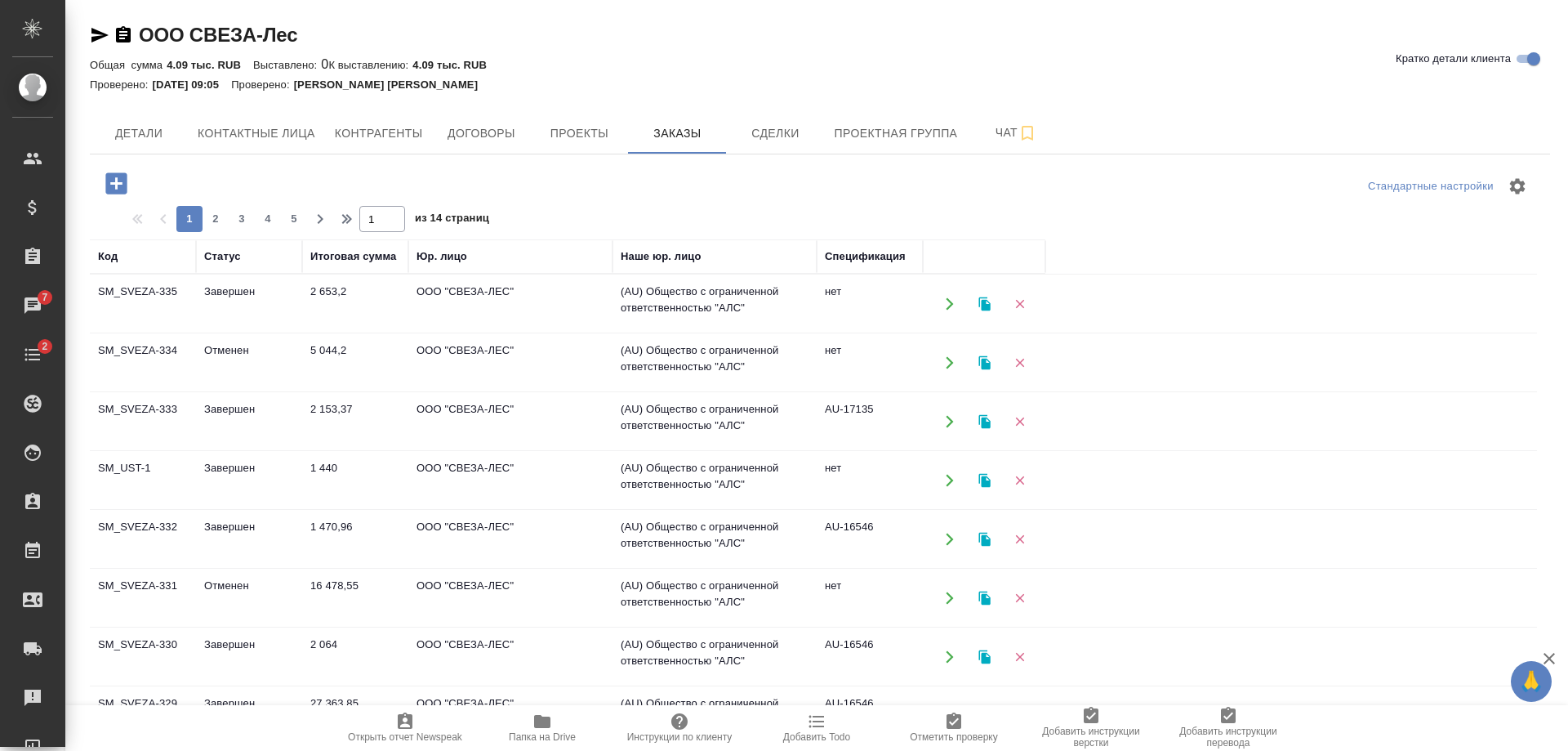
click at [447, 469] on td "ООО "СВЕЗА-ЛЕС"" at bounding box center [510, 480] width 205 height 57
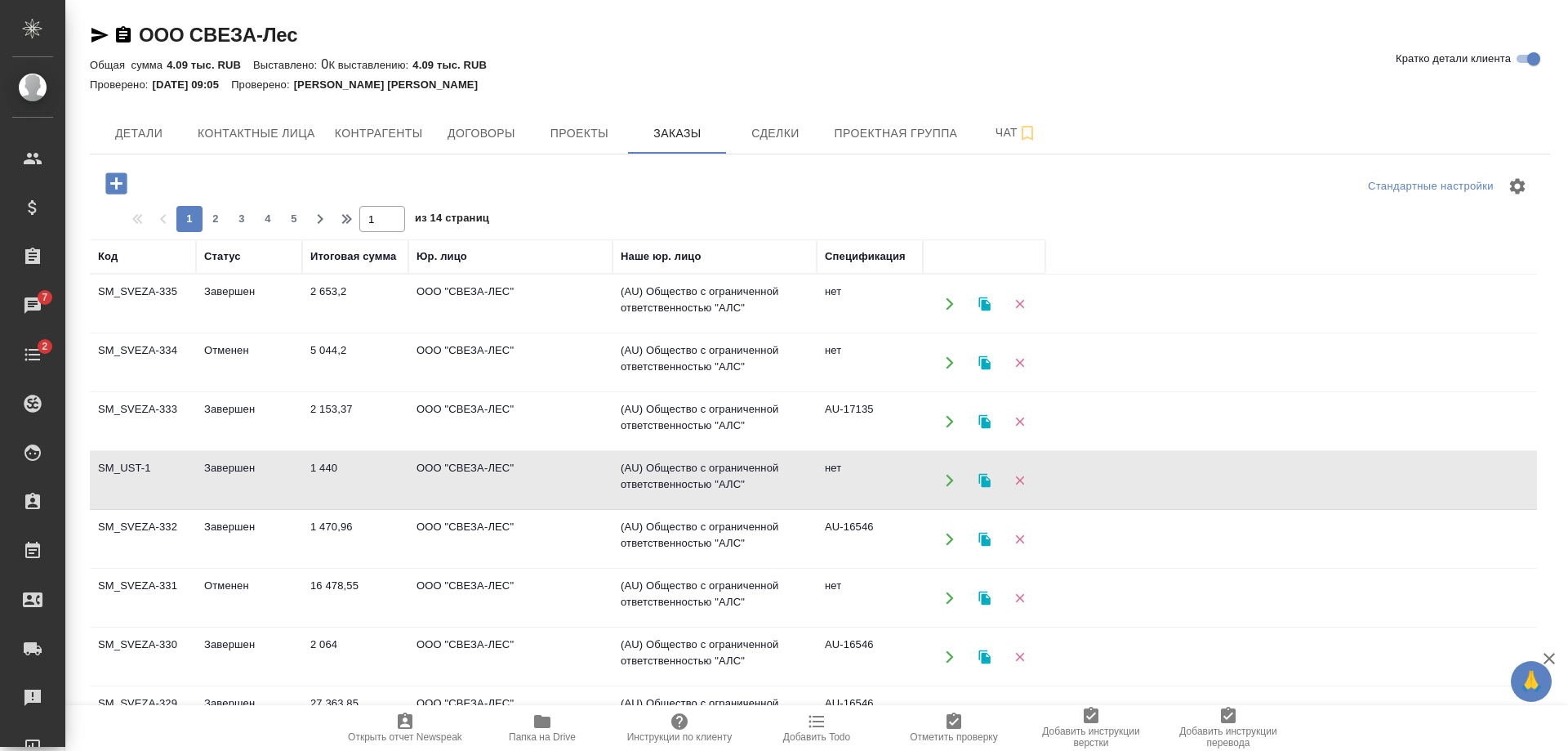
click at [447, 469] on td "ООО "СВЕЗА-ЛЕС"" at bounding box center [510, 480] width 205 height 57
click at [231, 125] on span "Контактные лица" at bounding box center [256, 133] width 117 height 20
select select "RU"
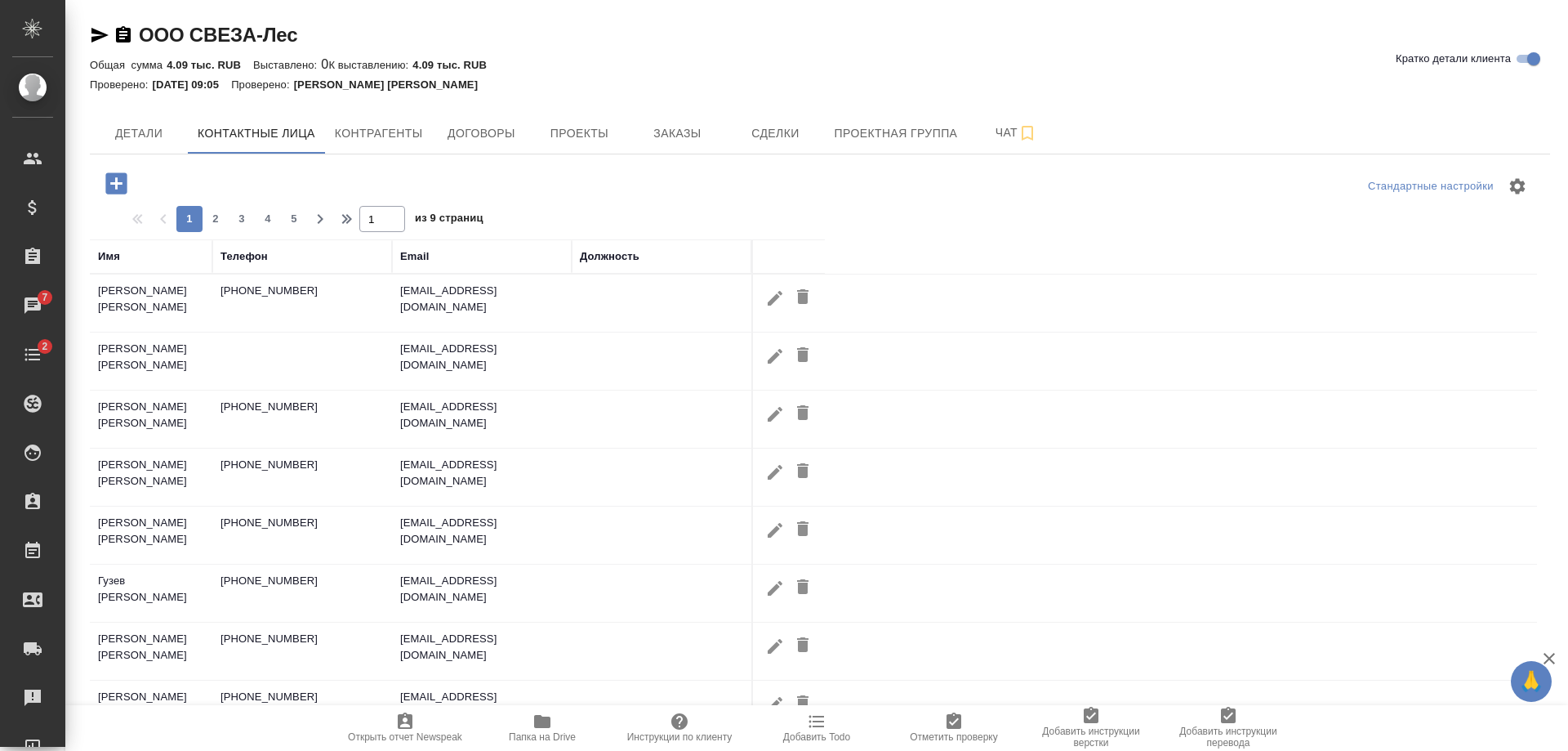
click at [112, 187] on icon "button" at bounding box center [116, 183] width 21 height 21
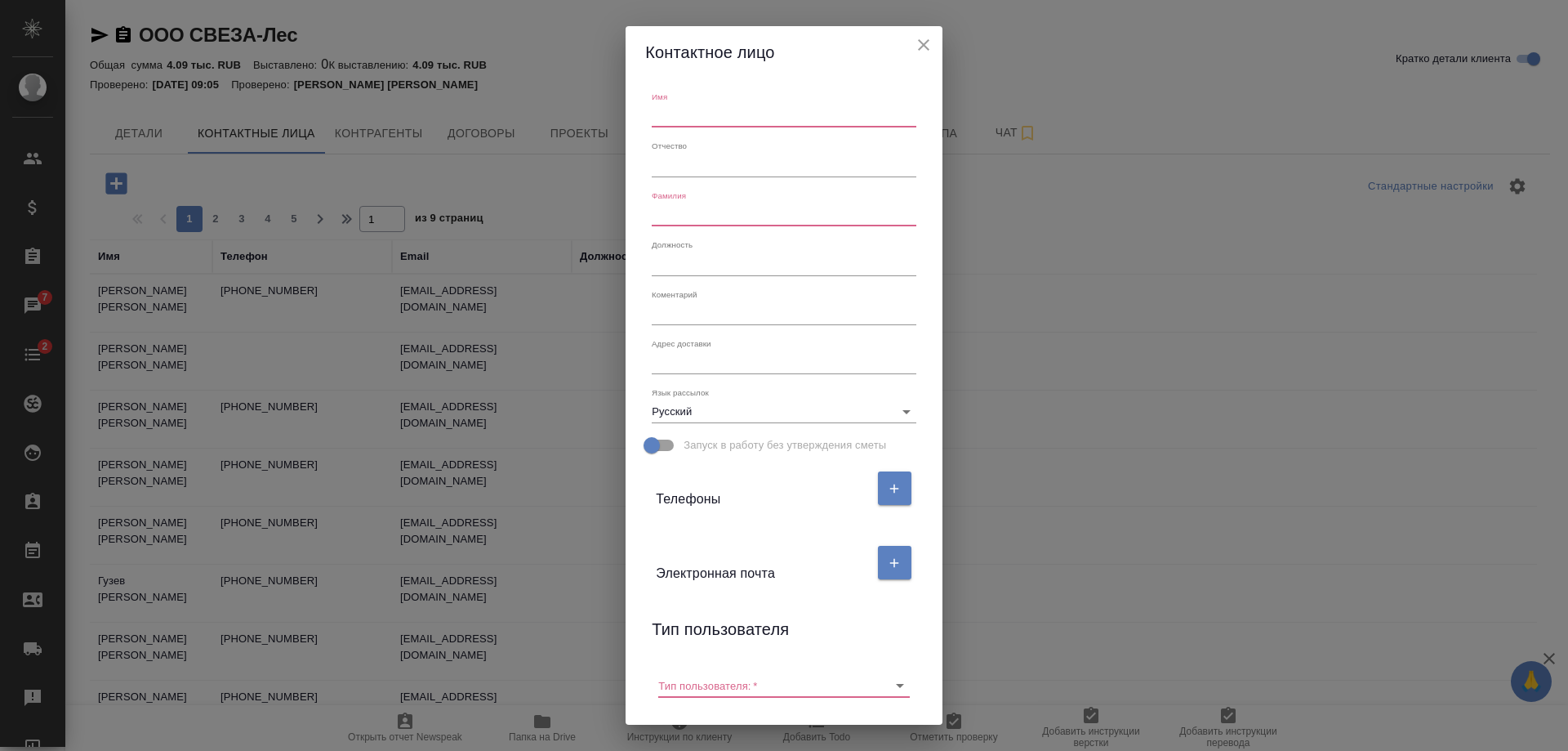
click at [1061, 268] on div "Контактное лицо Имя Отчество Фамилия Должность Коментарий x Адрес доставки x Яз…" at bounding box center [784, 376] width 1568 height 751
click at [700, 121] on input "text" at bounding box center [784, 116] width 264 height 23
type input "[PERSON_NAME]"
click at [707, 212] on input "text" at bounding box center [784, 215] width 264 height 23
click at [890, 679] on icon "Open" at bounding box center [900, 685] width 19 height 19
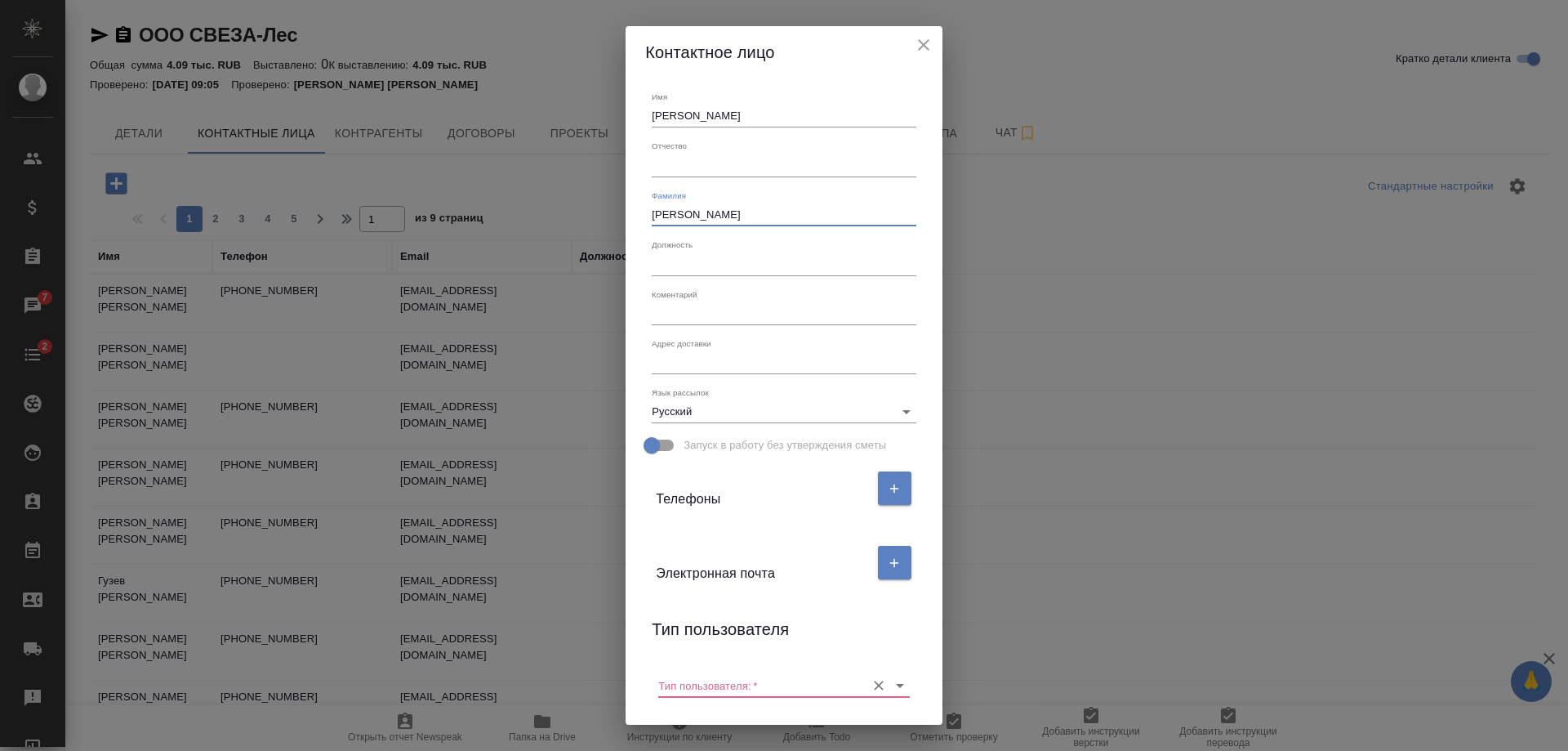
type input "[PERSON_NAME]"
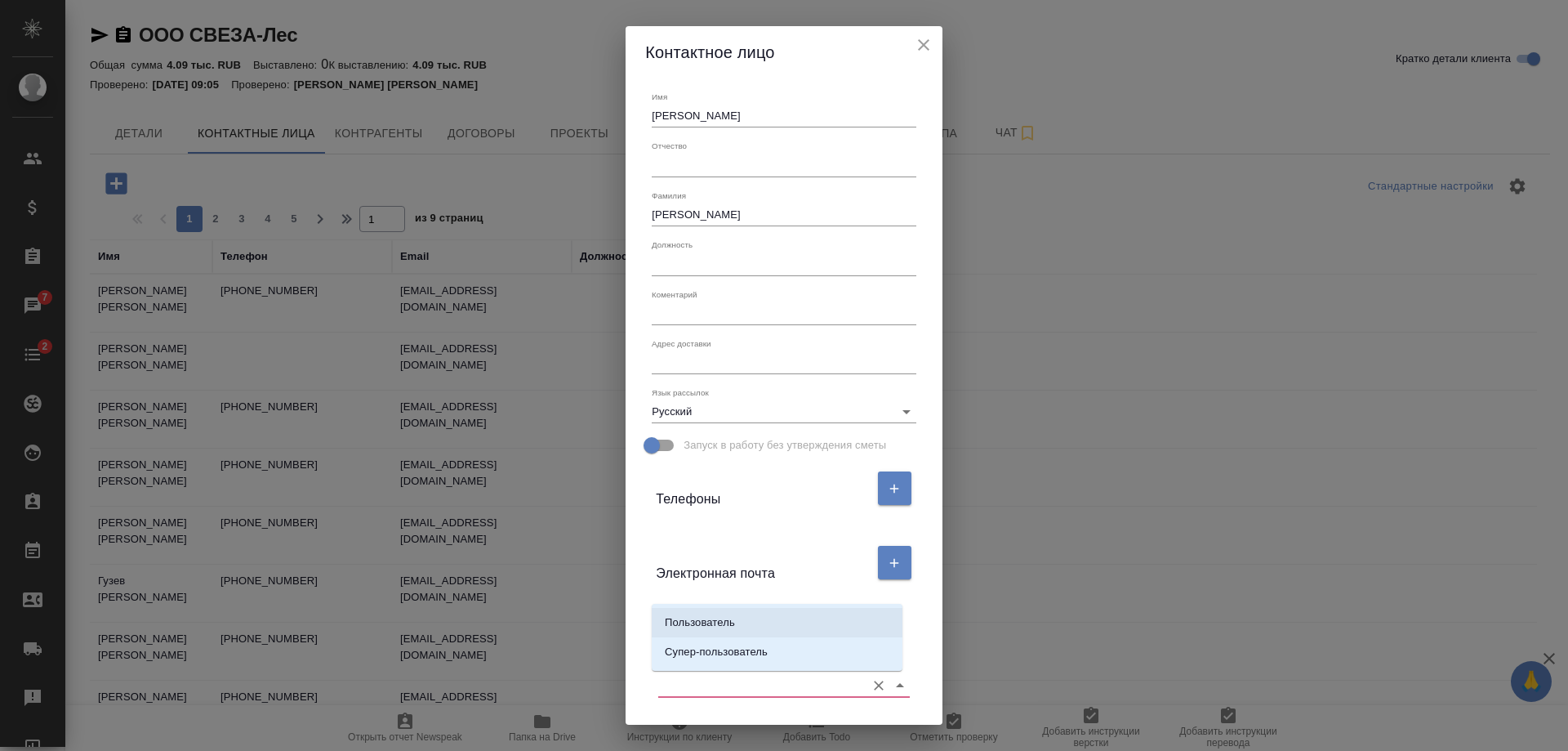
click at [798, 618] on li "Пользователь" at bounding box center [777, 623] width 251 height 29
type input "Пользователь"
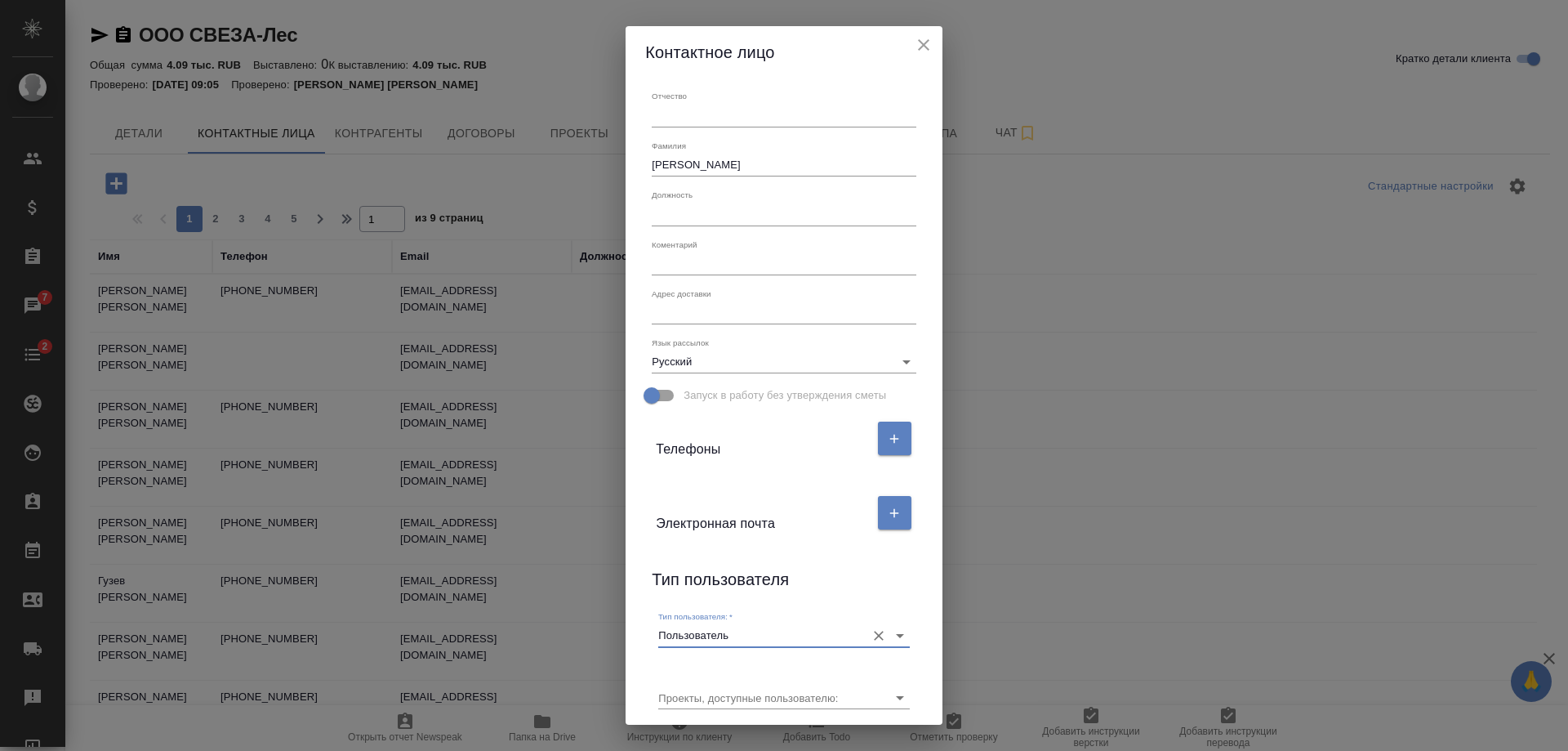
scroll to position [135, 0]
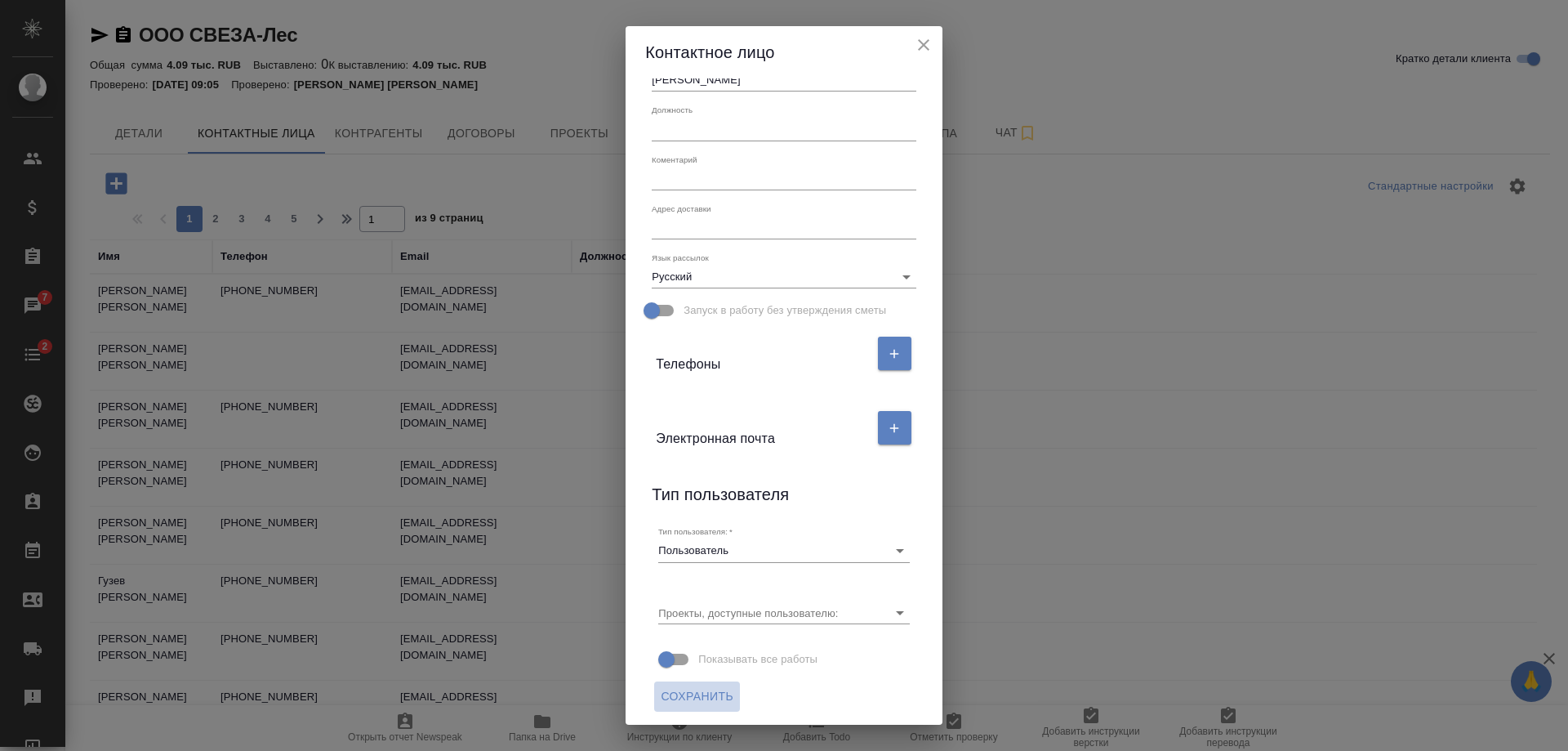
click at [706, 698] on span "Сохранить" at bounding box center [696, 696] width 73 height 20
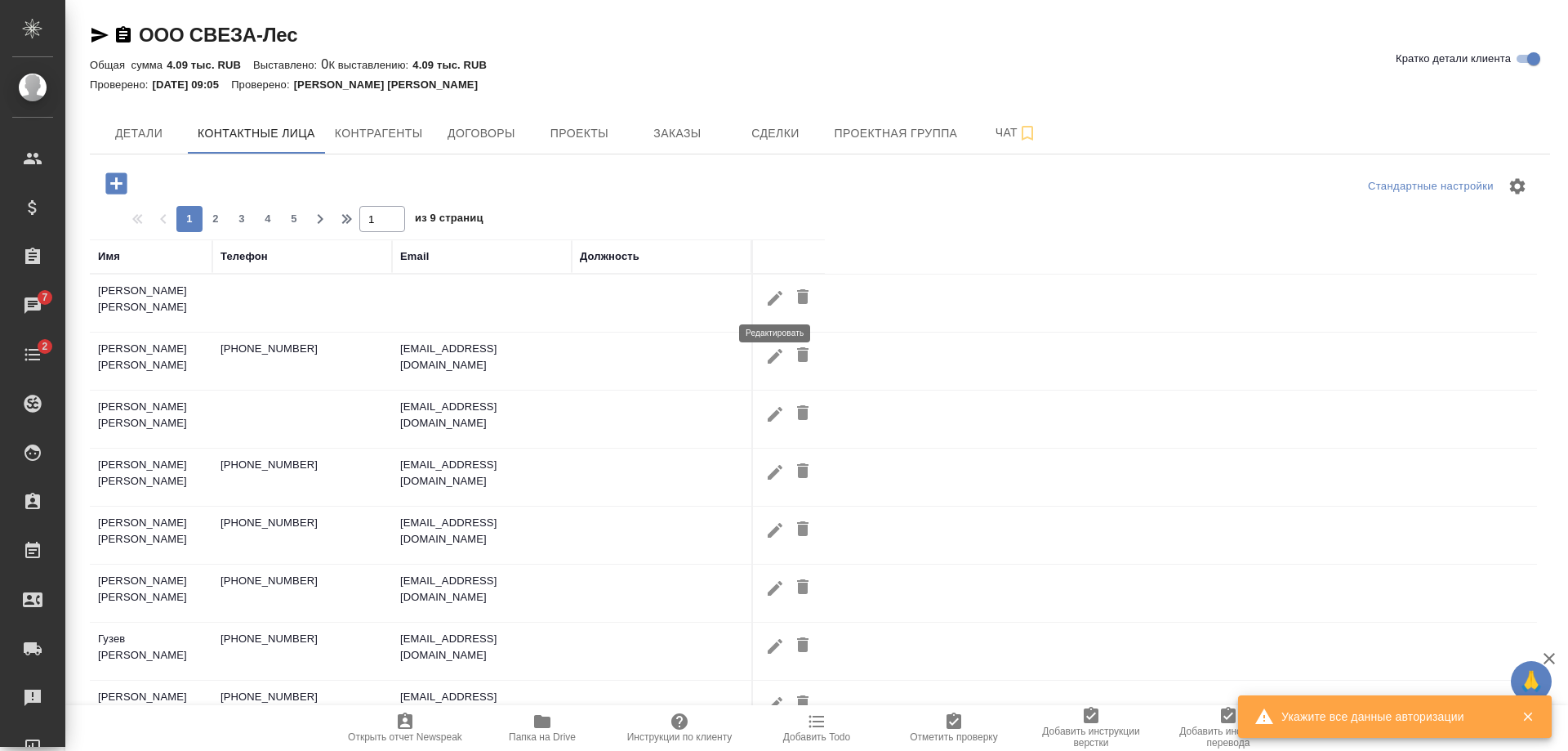
click at [762, 300] on button "button" at bounding box center [775, 297] width 28 height 30
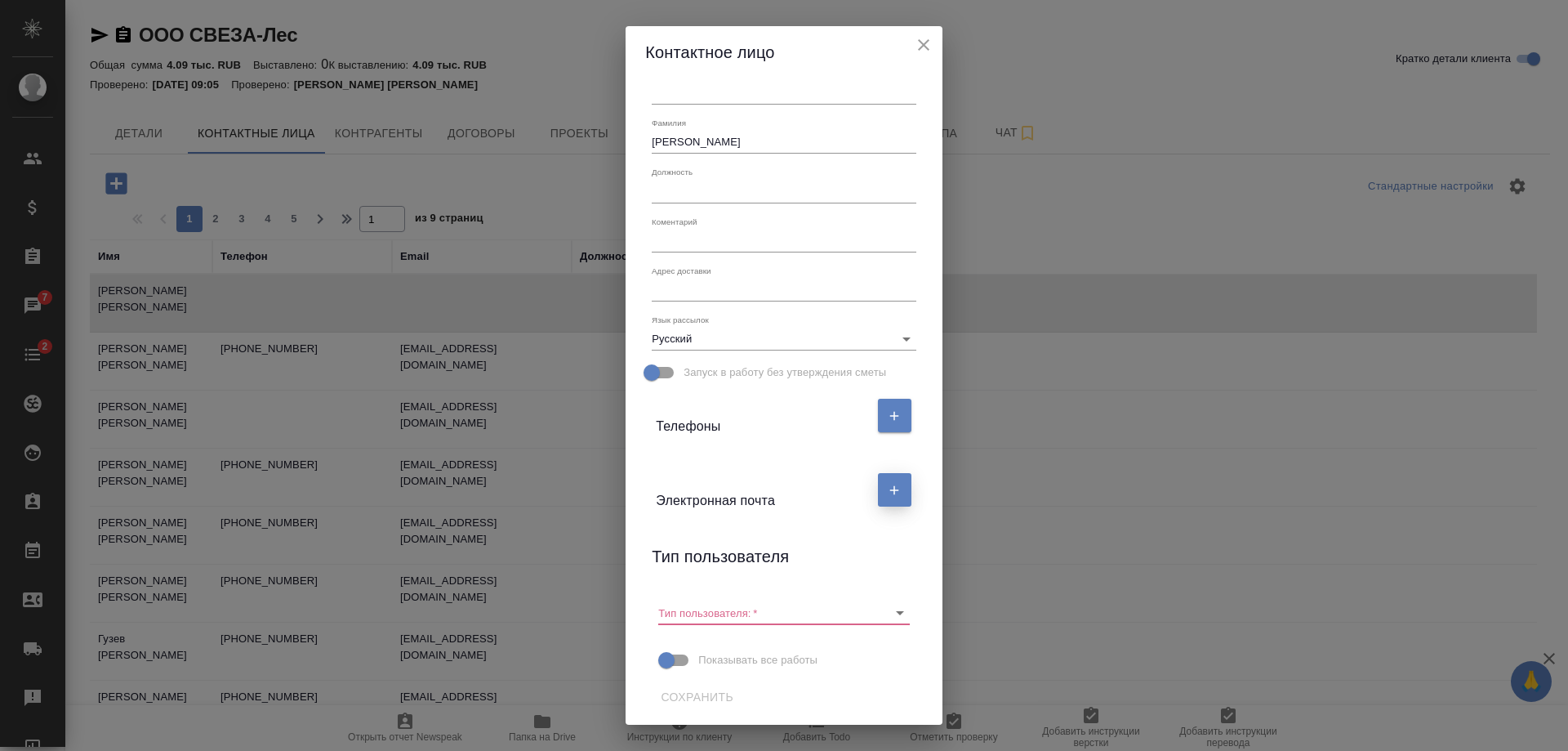
click at [879, 489] on button "button" at bounding box center [894, 490] width 34 height 34
click at [706, 555] on input "text" at bounding box center [723, 554] width 137 height 23
paste input "[EMAIL_ADDRESS][DOMAIN_NAME]"
type input "[EMAIL_ADDRESS][DOMAIN_NAME]"
click at [883, 407] on button "button" at bounding box center [894, 415] width 34 height 34
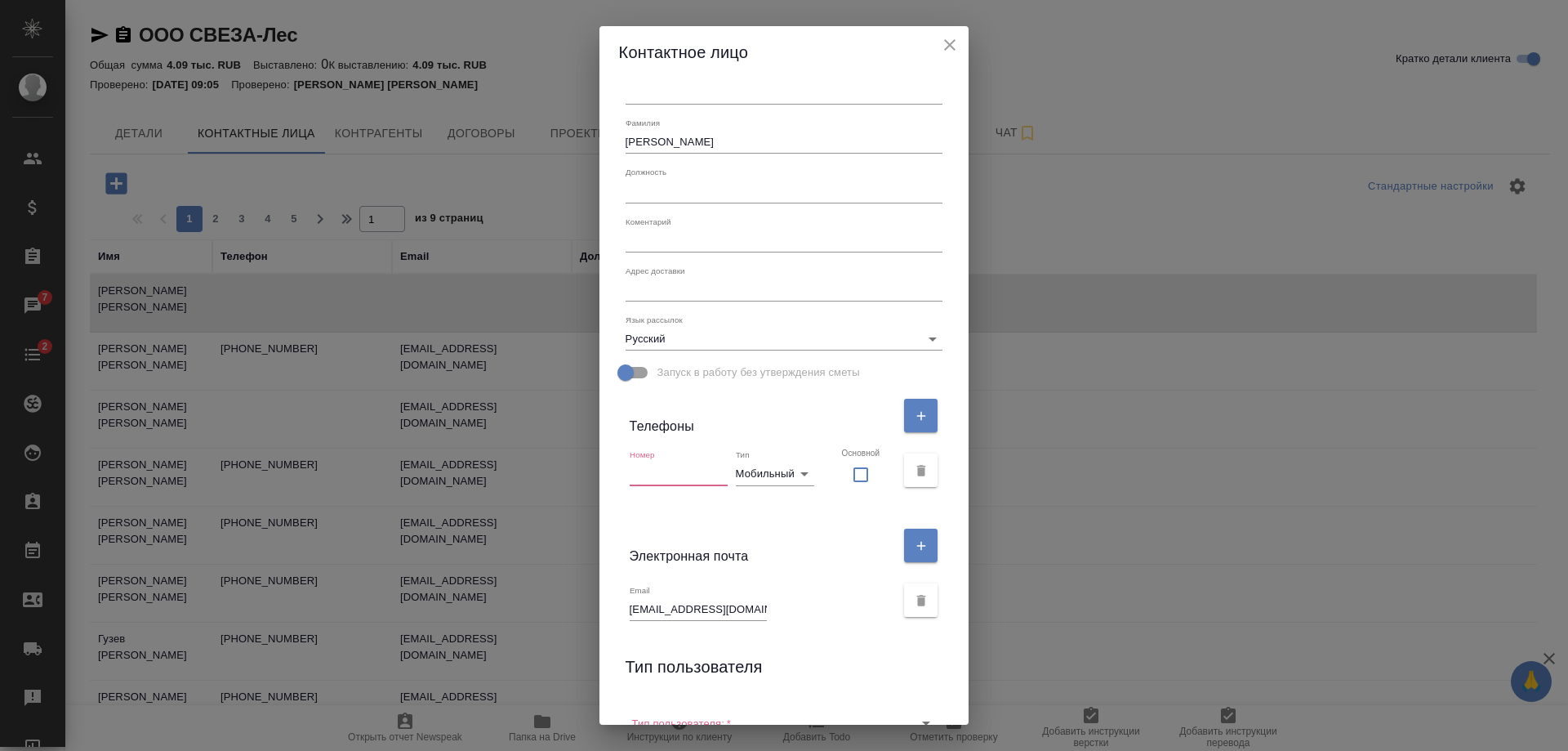
click at [688, 464] on input "text" at bounding box center [678, 474] width 98 height 23
paste input "+7 (981) 164-46-26"
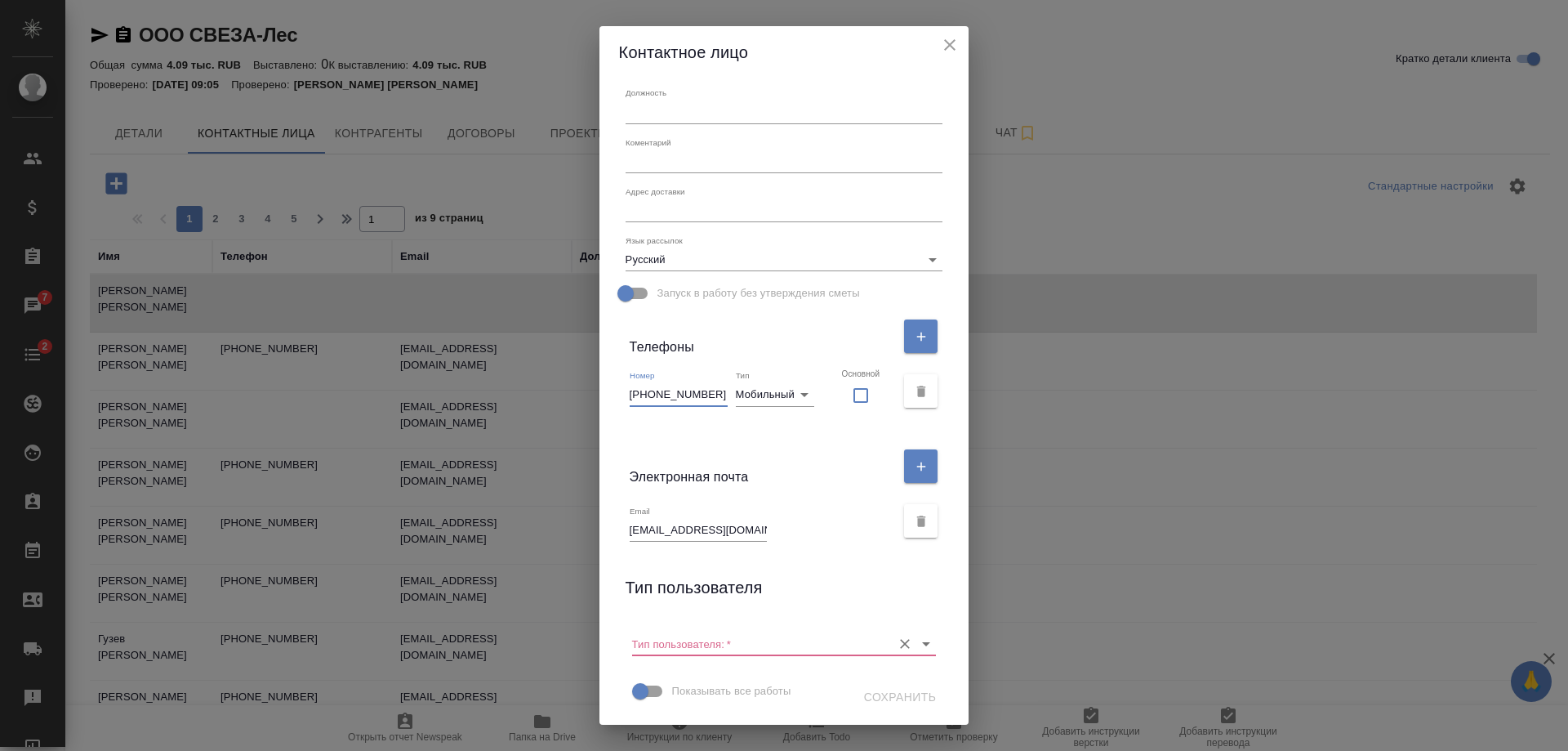
type input "+7 (981) 164-46-26"
click at [836, 637] on input "Тип пользователя:   *" at bounding box center [758, 643] width 252 height 22
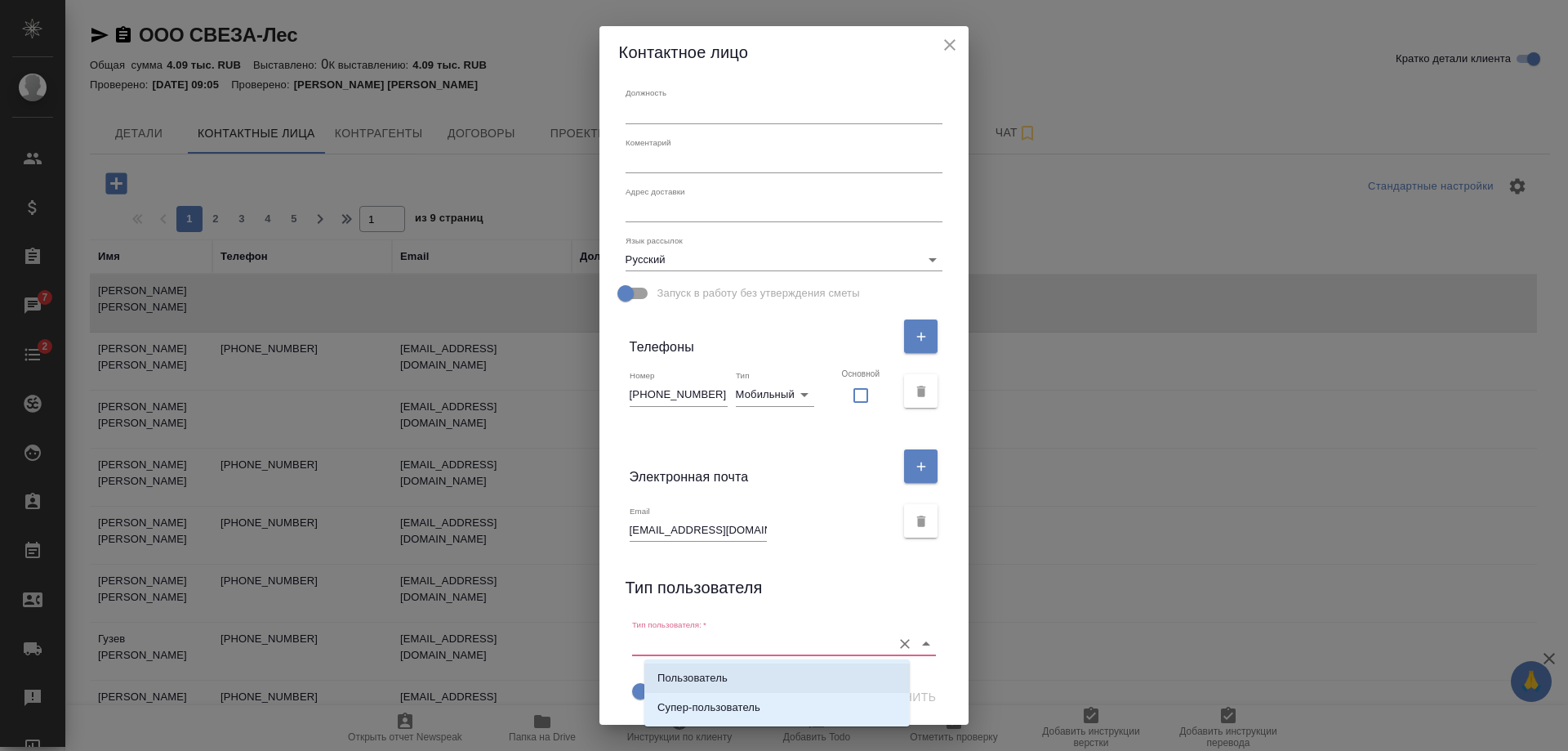
click at [810, 670] on li "Пользователь" at bounding box center [777, 678] width 266 height 29
type input "Пользователь"
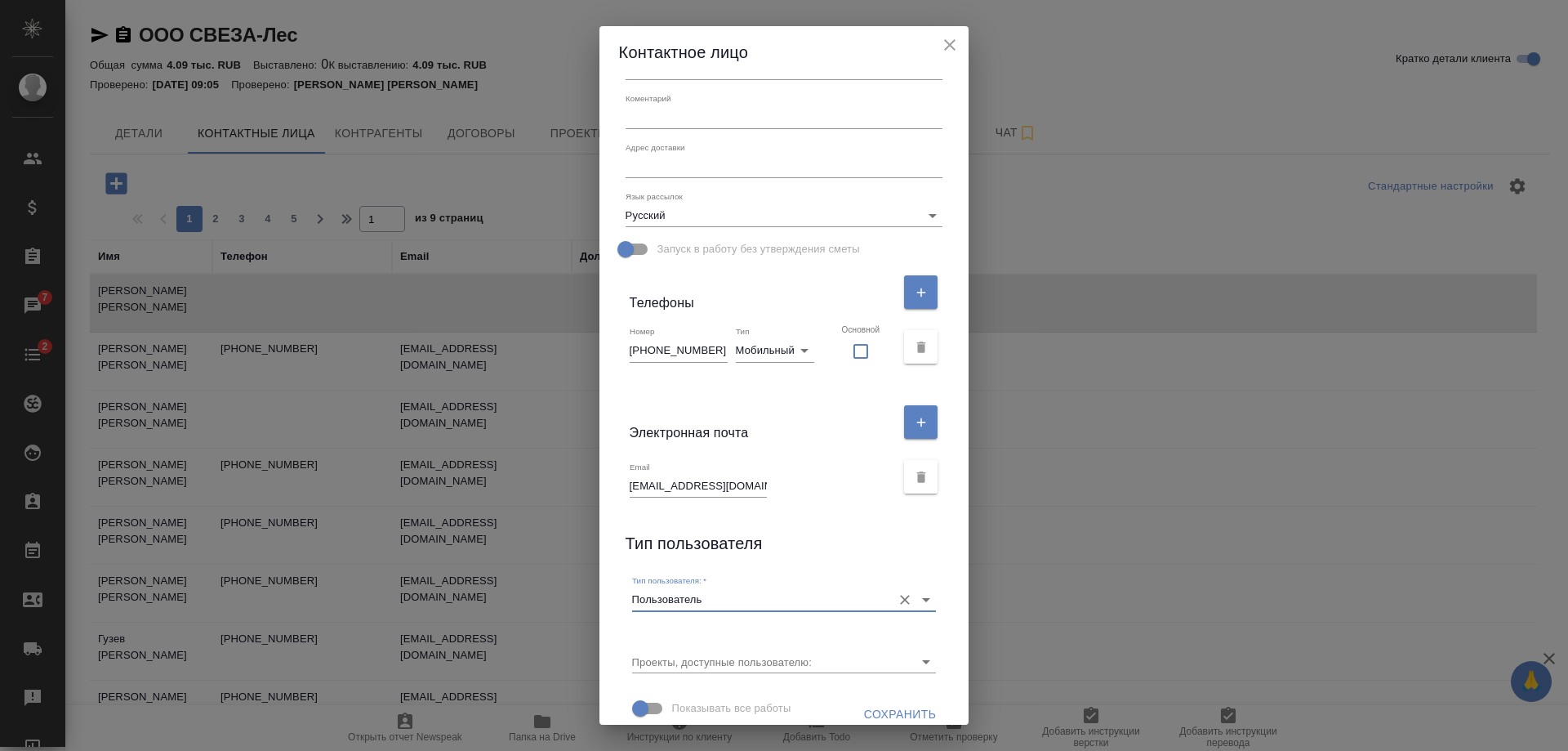
scroll to position [214, 0]
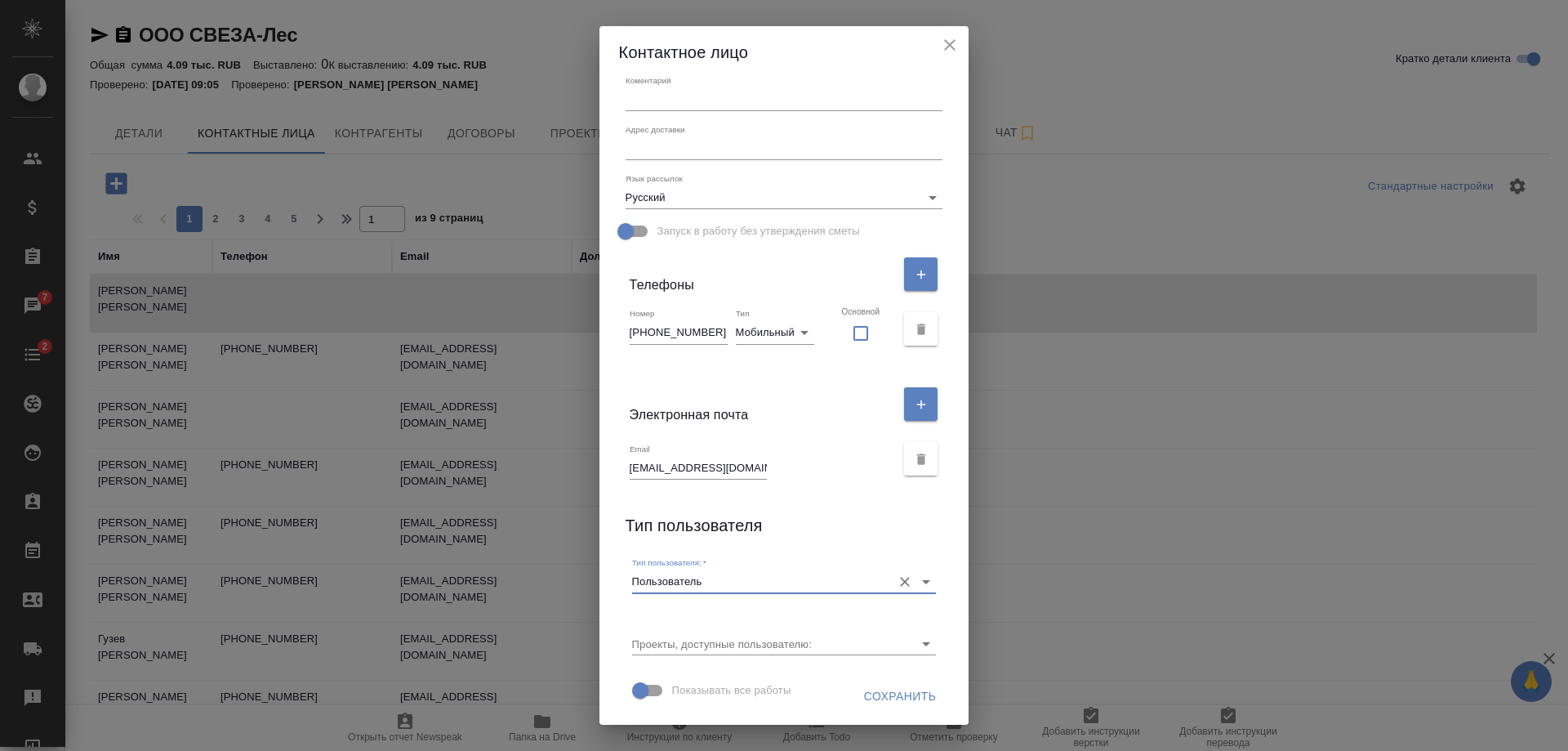
click at [876, 696] on span "Сохранить" at bounding box center [900, 696] width 73 height 20
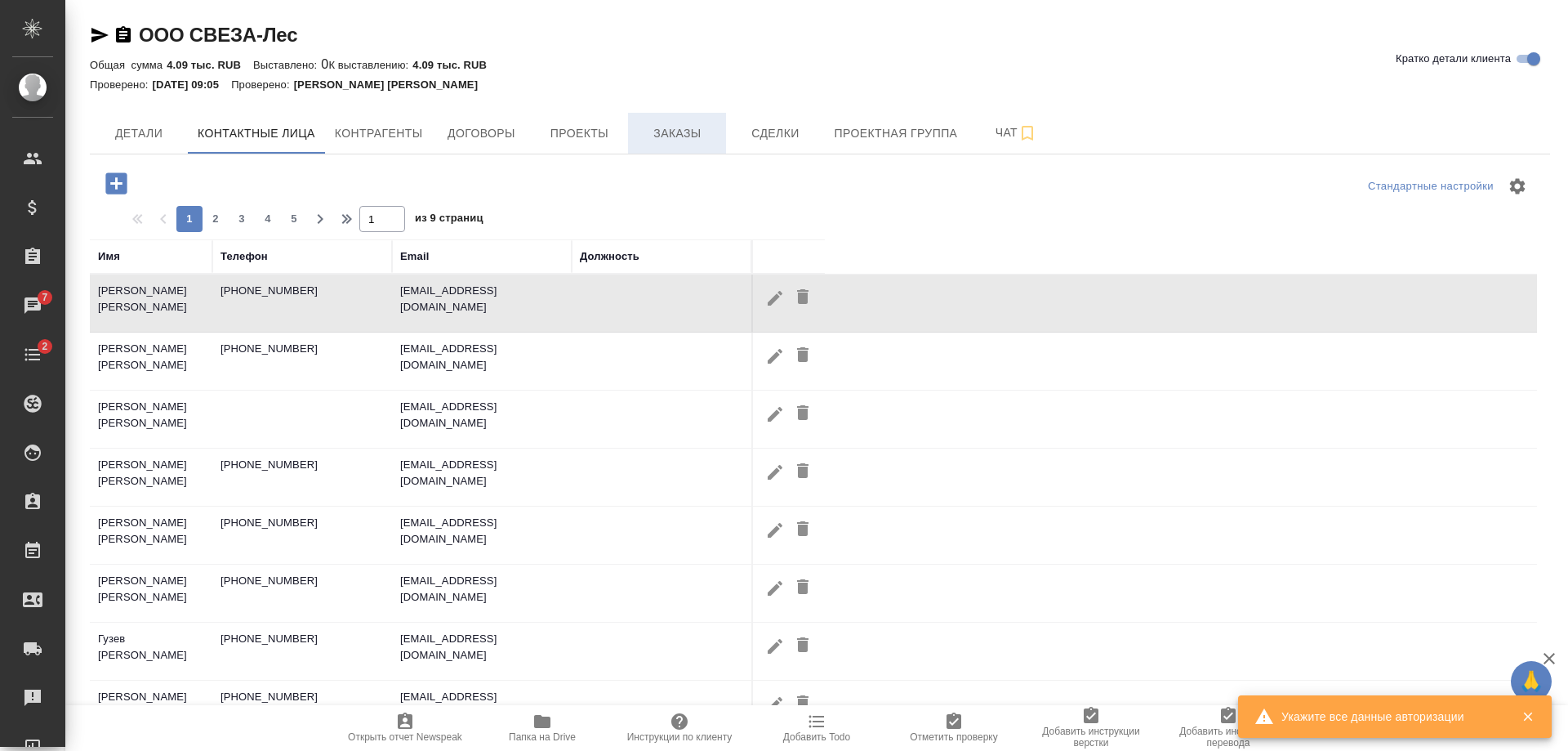
click at [645, 127] on span "Заказы" at bounding box center [677, 133] width 79 height 20
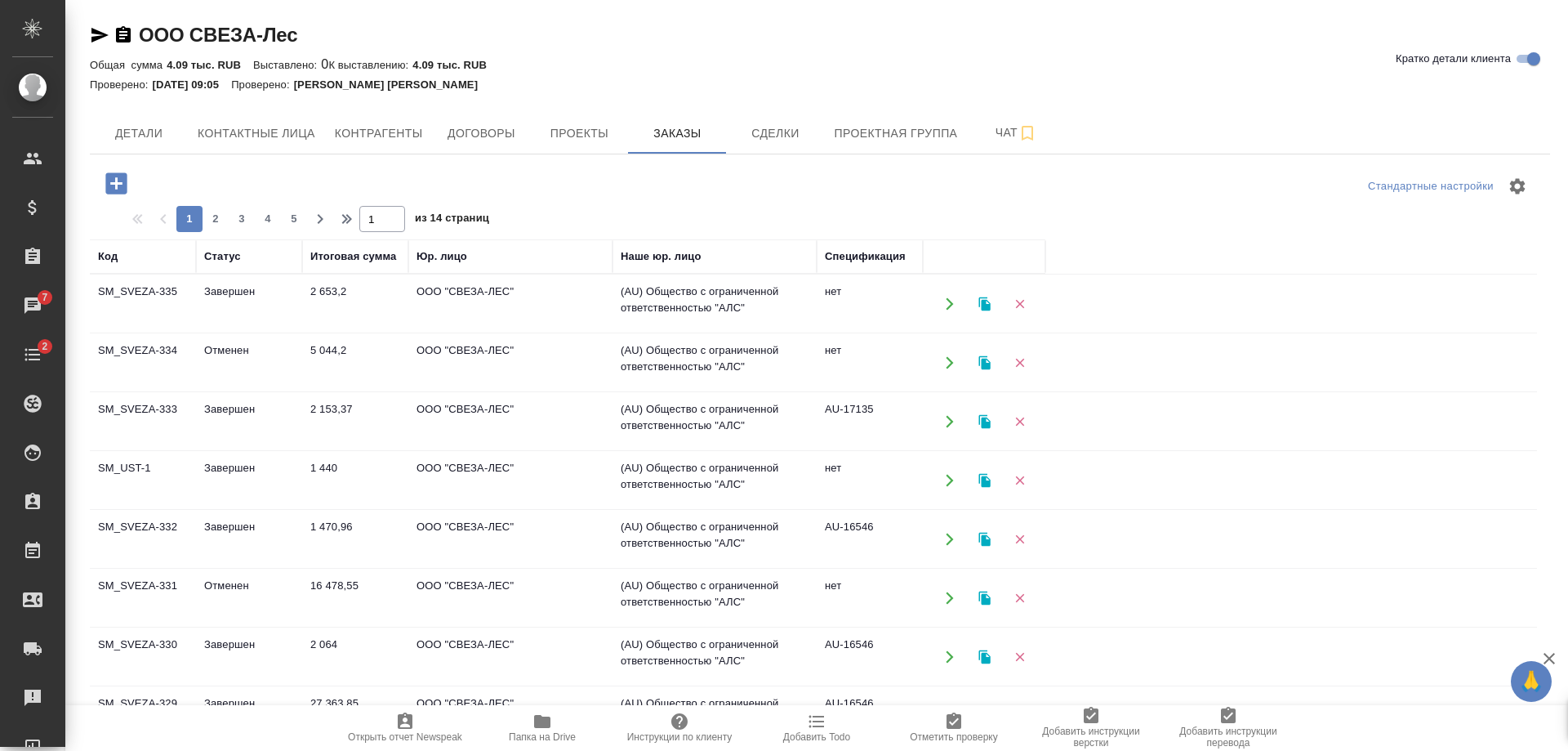
click at [499, 302] on td "ООО "СВЕЗА-ЛЕС"" at bounding box center [510, 304] width 205 height 57
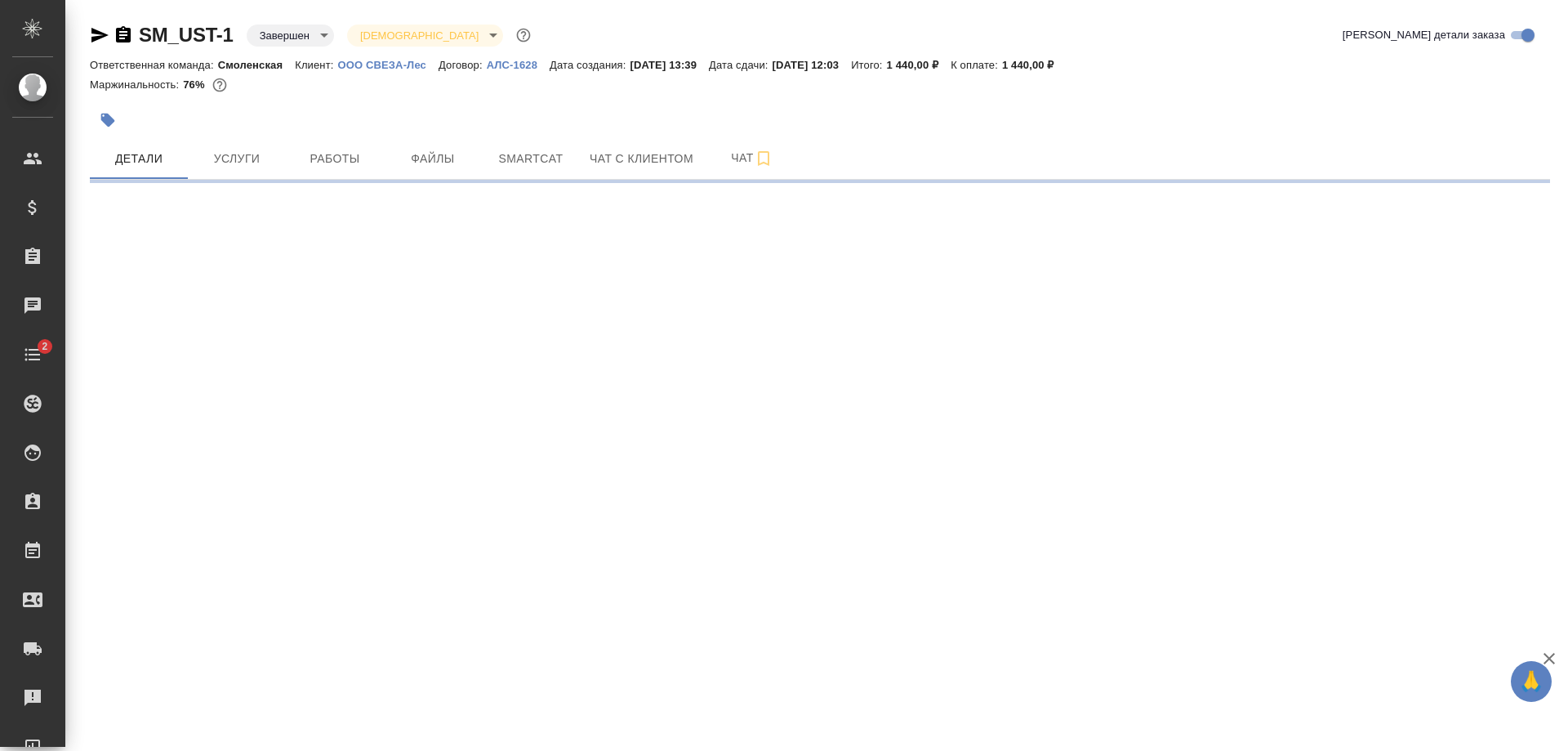
select select "RU"
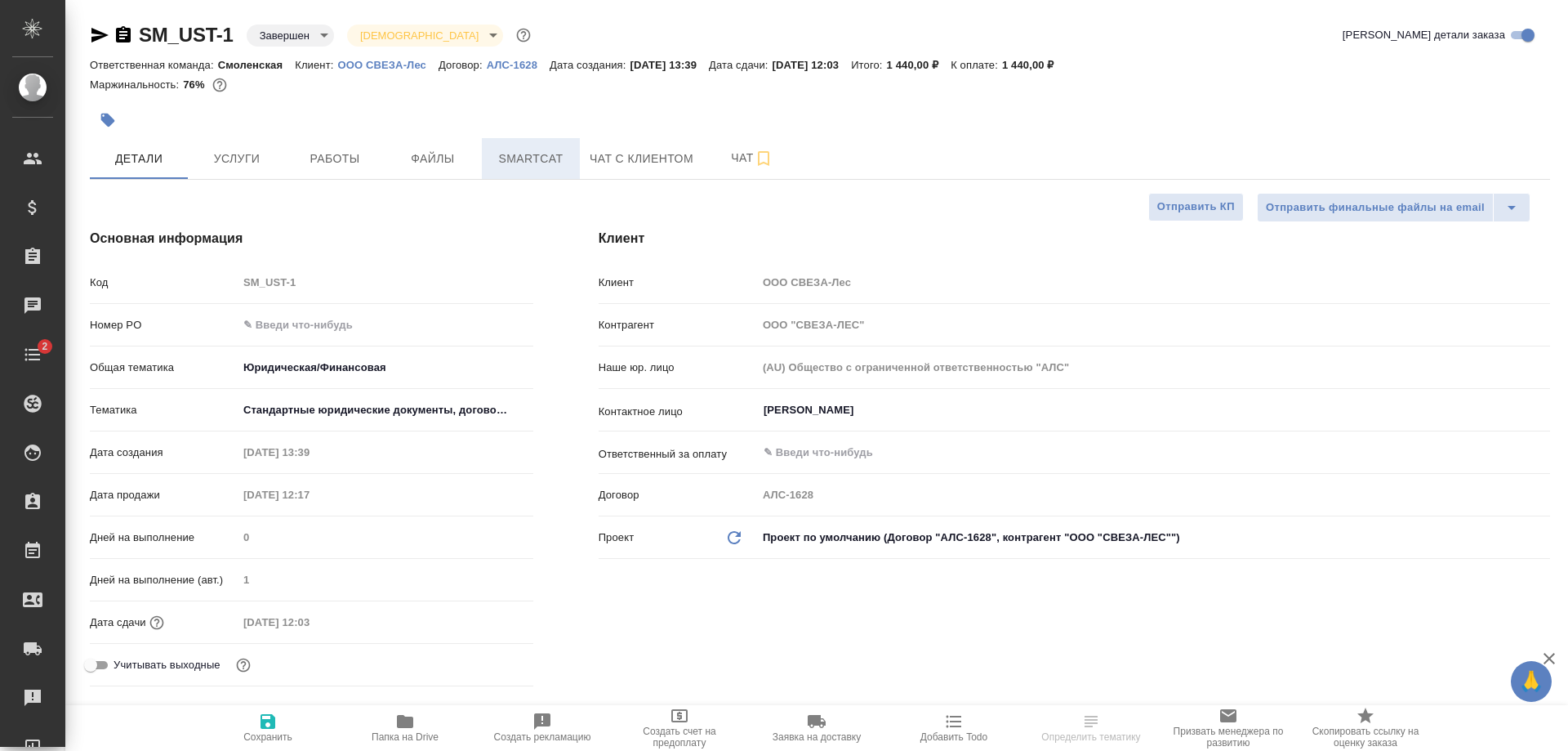
type textarea "x"
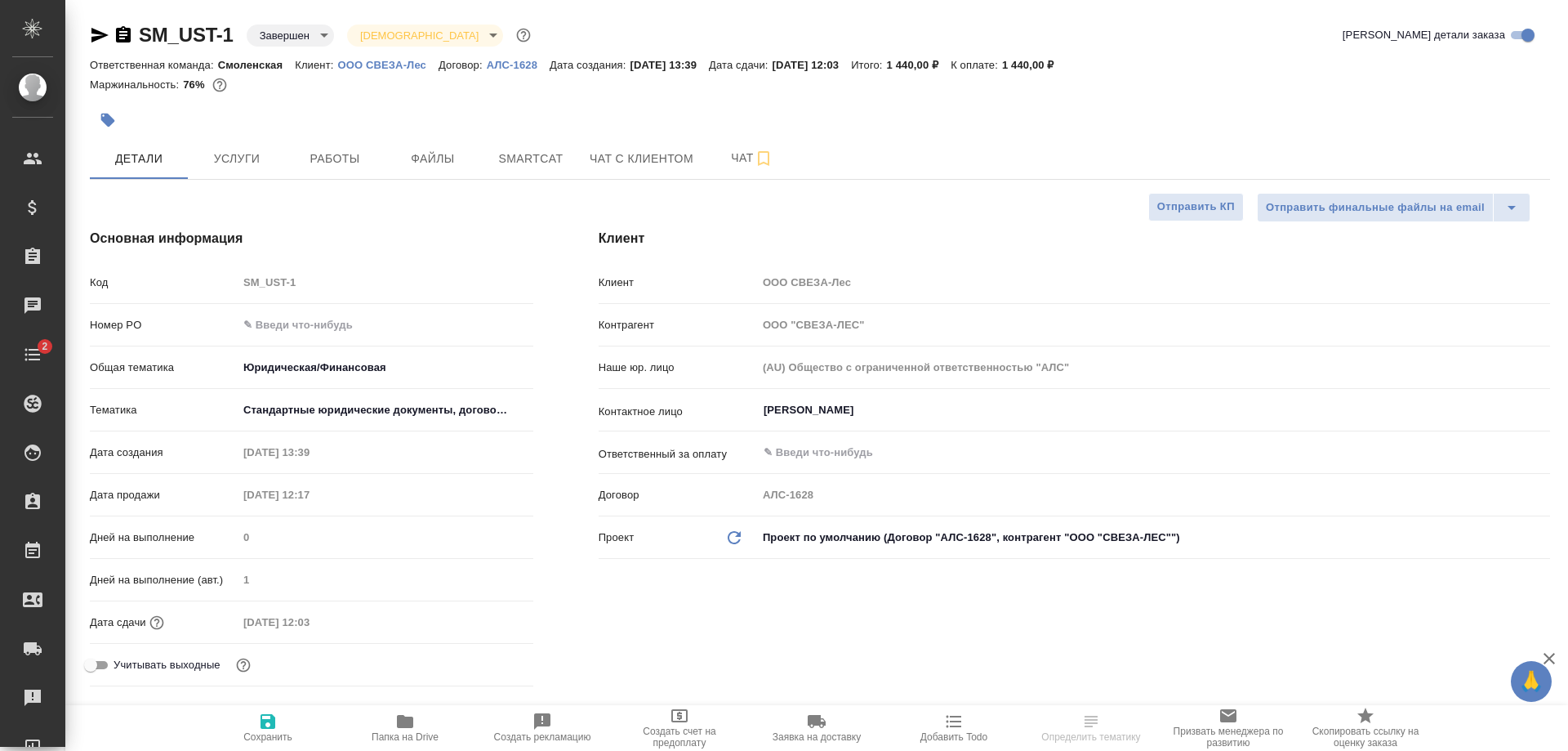
type textarea "x"
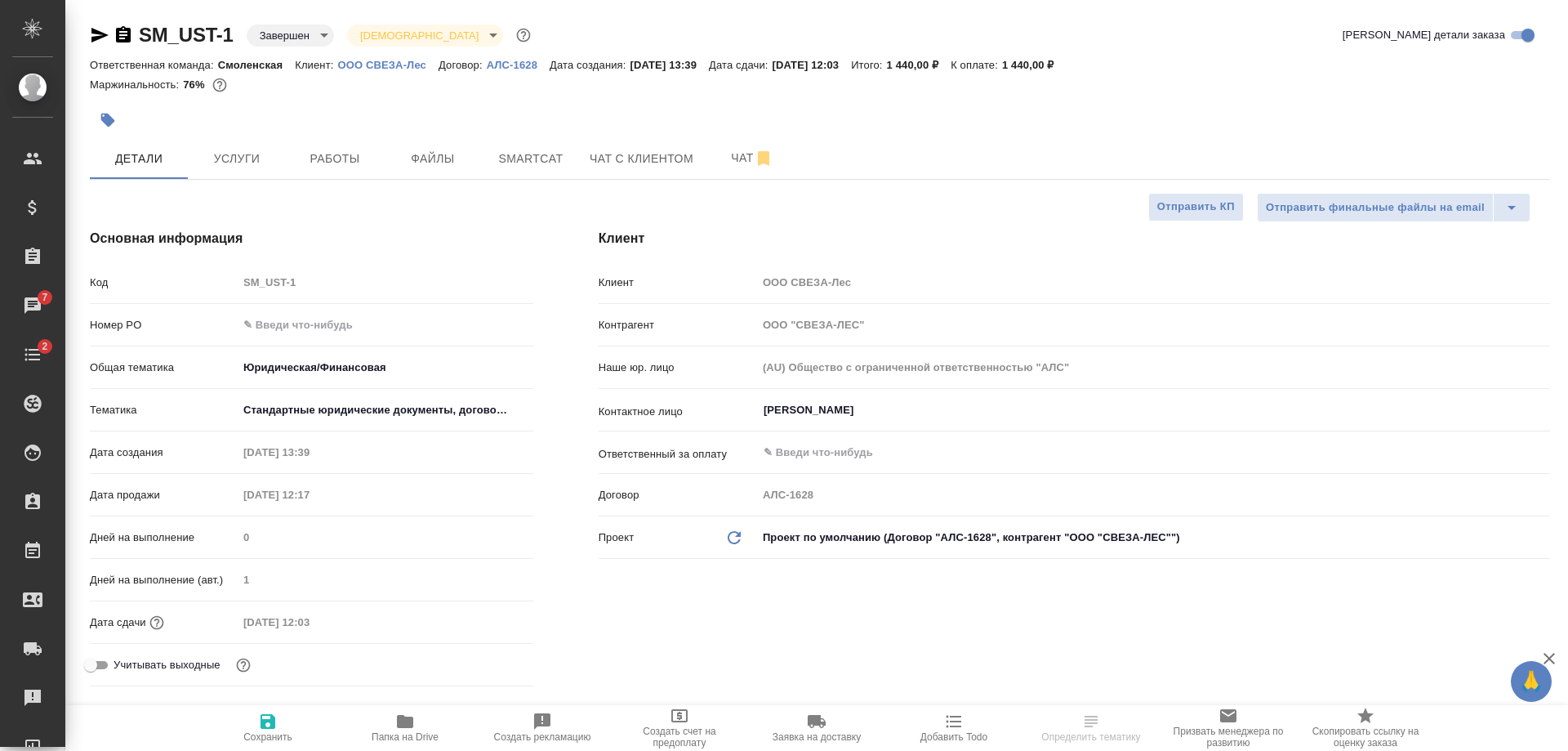
type textarea "x"
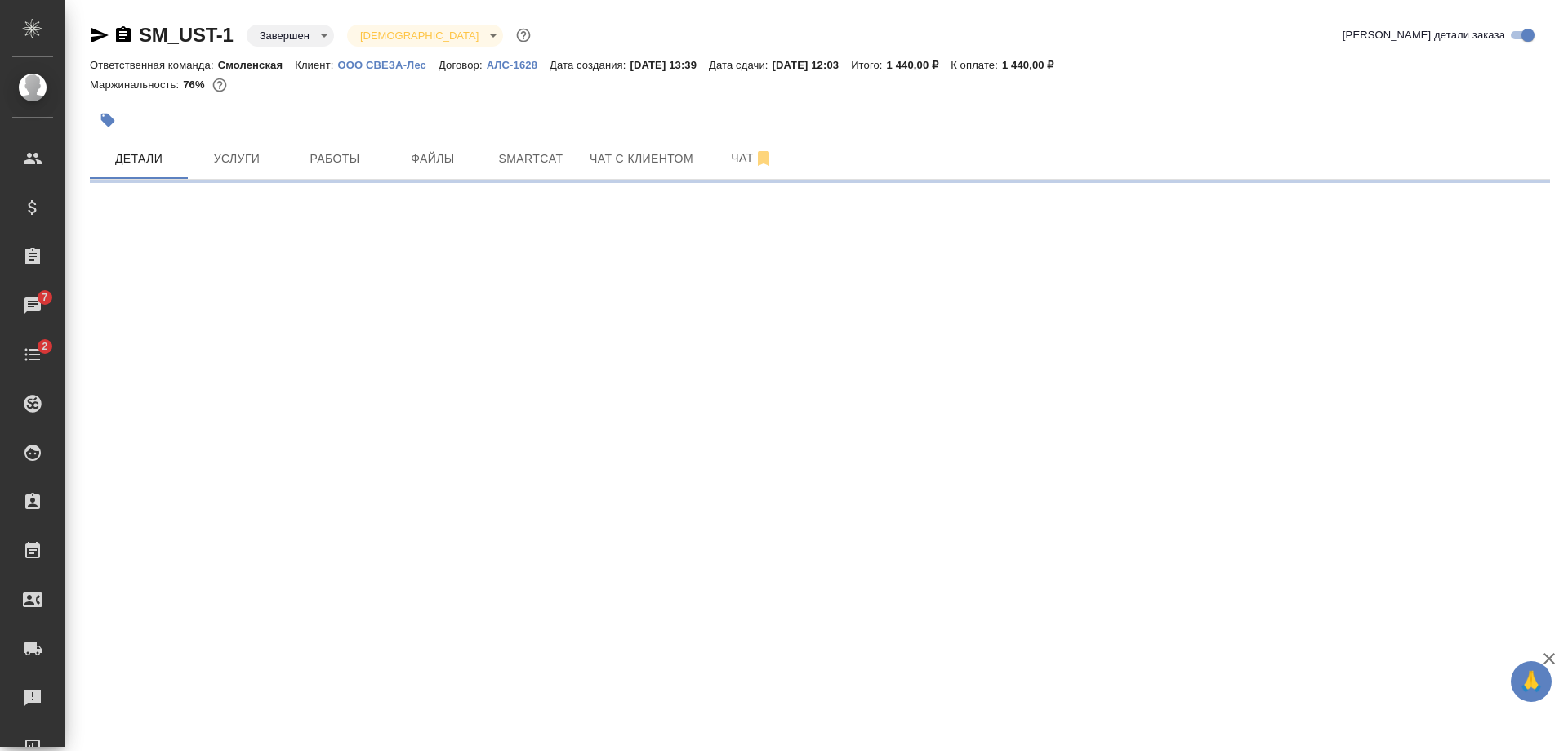
select select "RU"
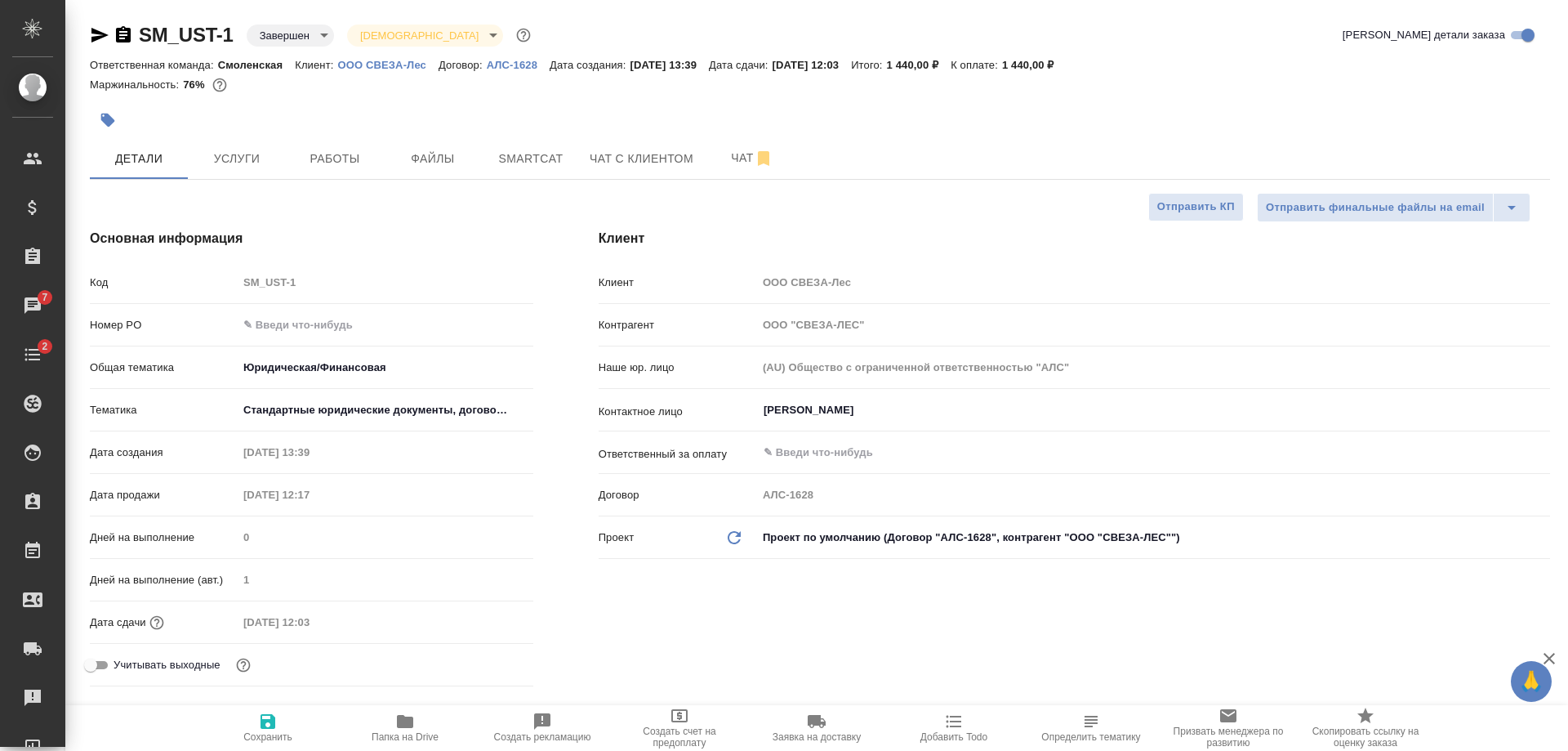
type textarea "x"
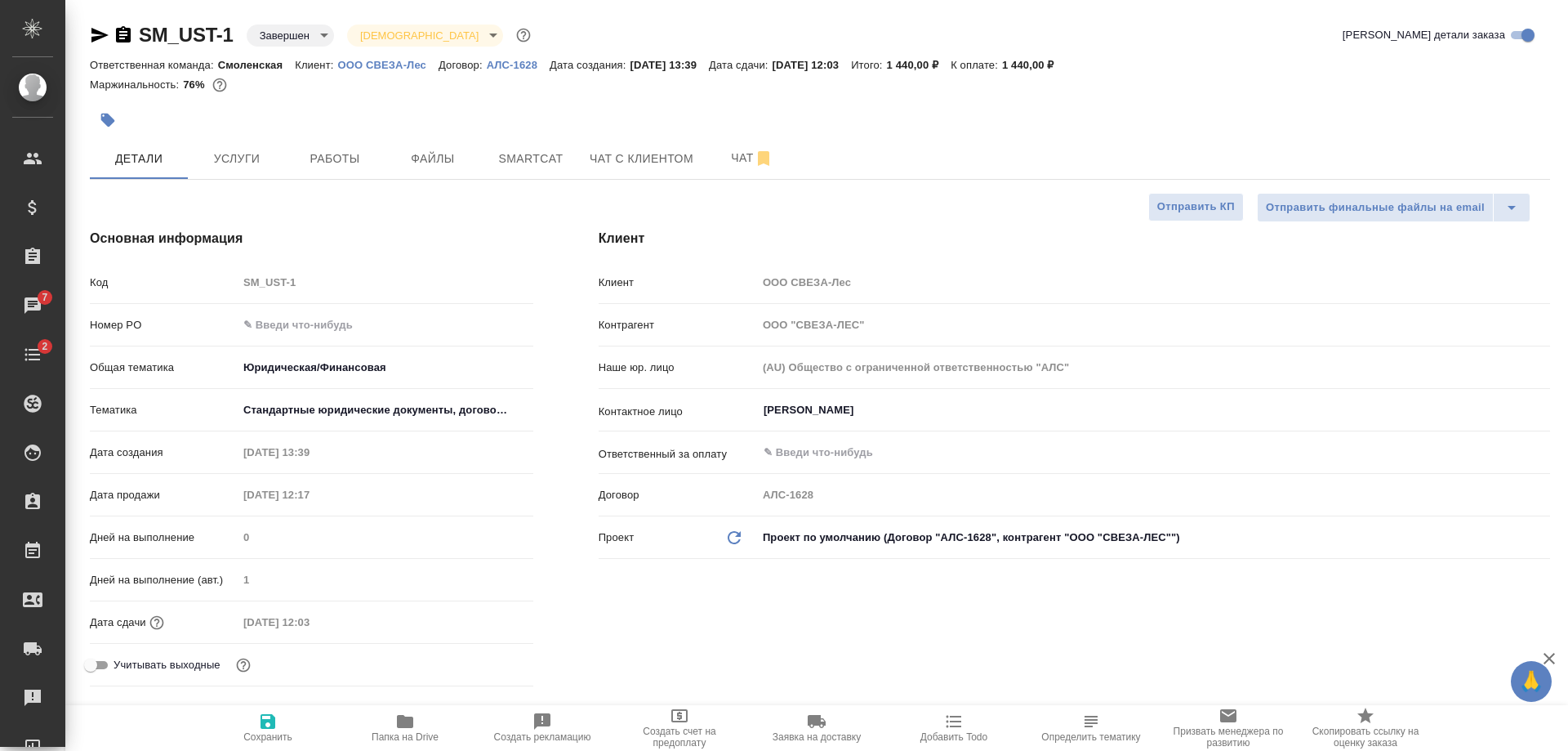
type textarea "x"
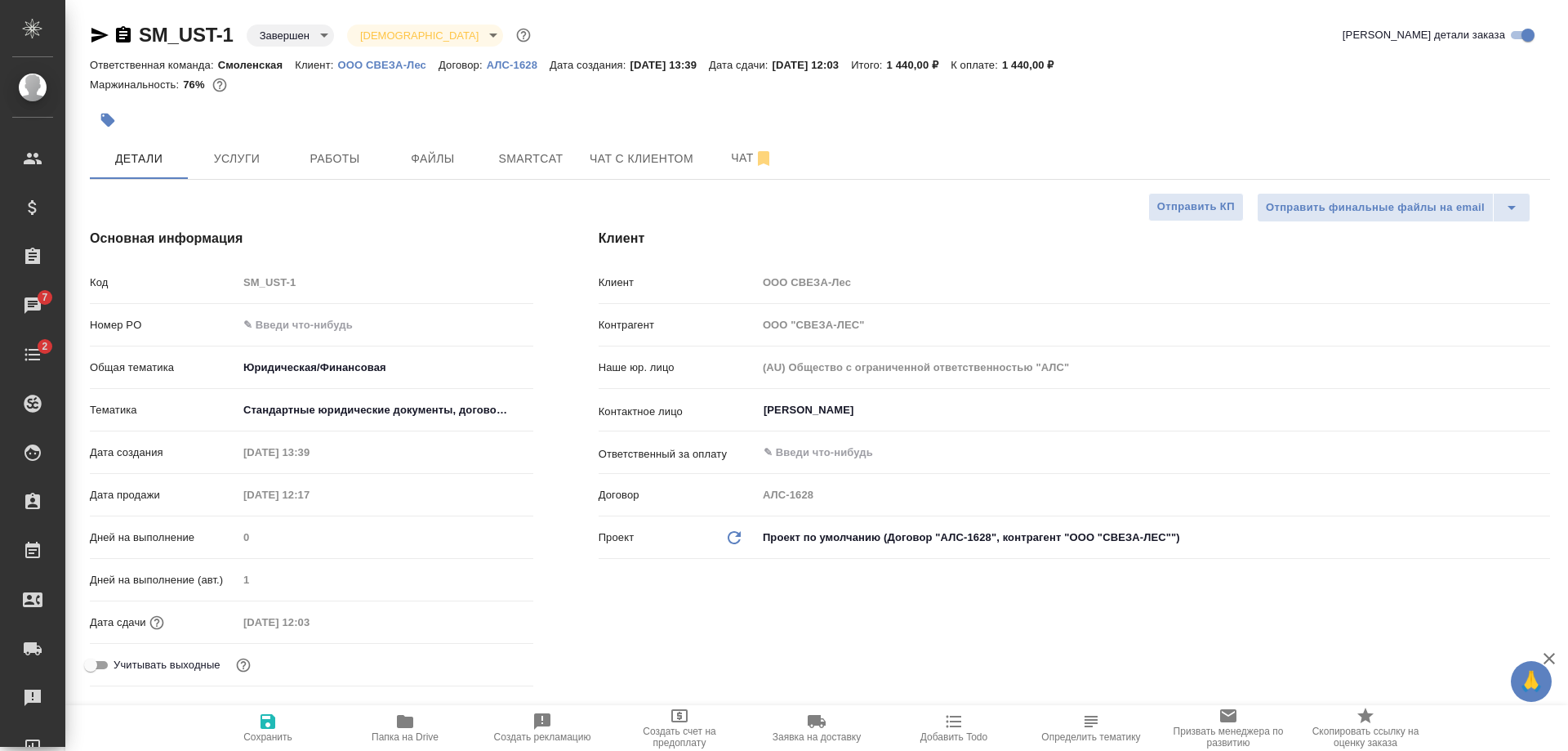
type textarea "x"
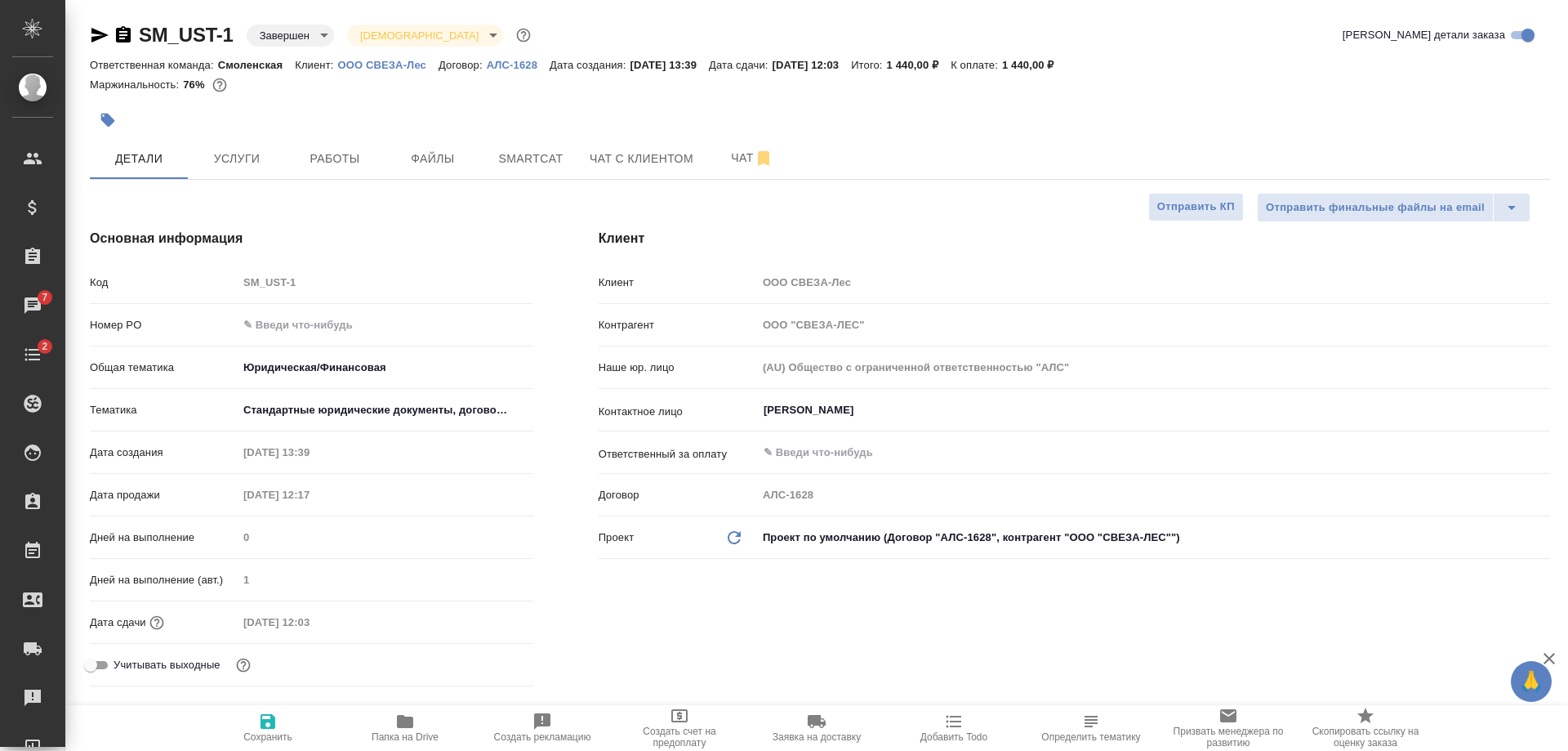
type textarea "x"
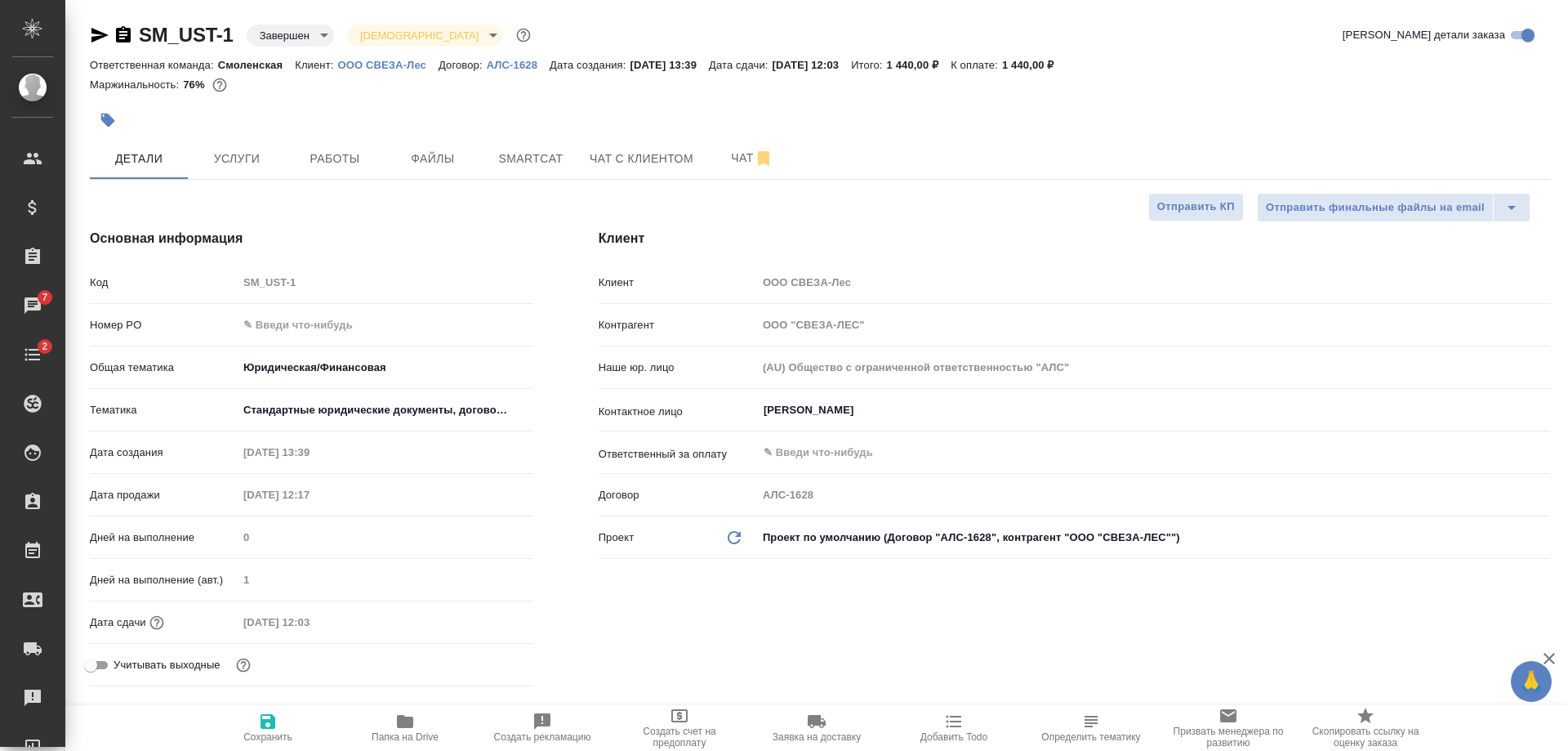
type textarea "x"
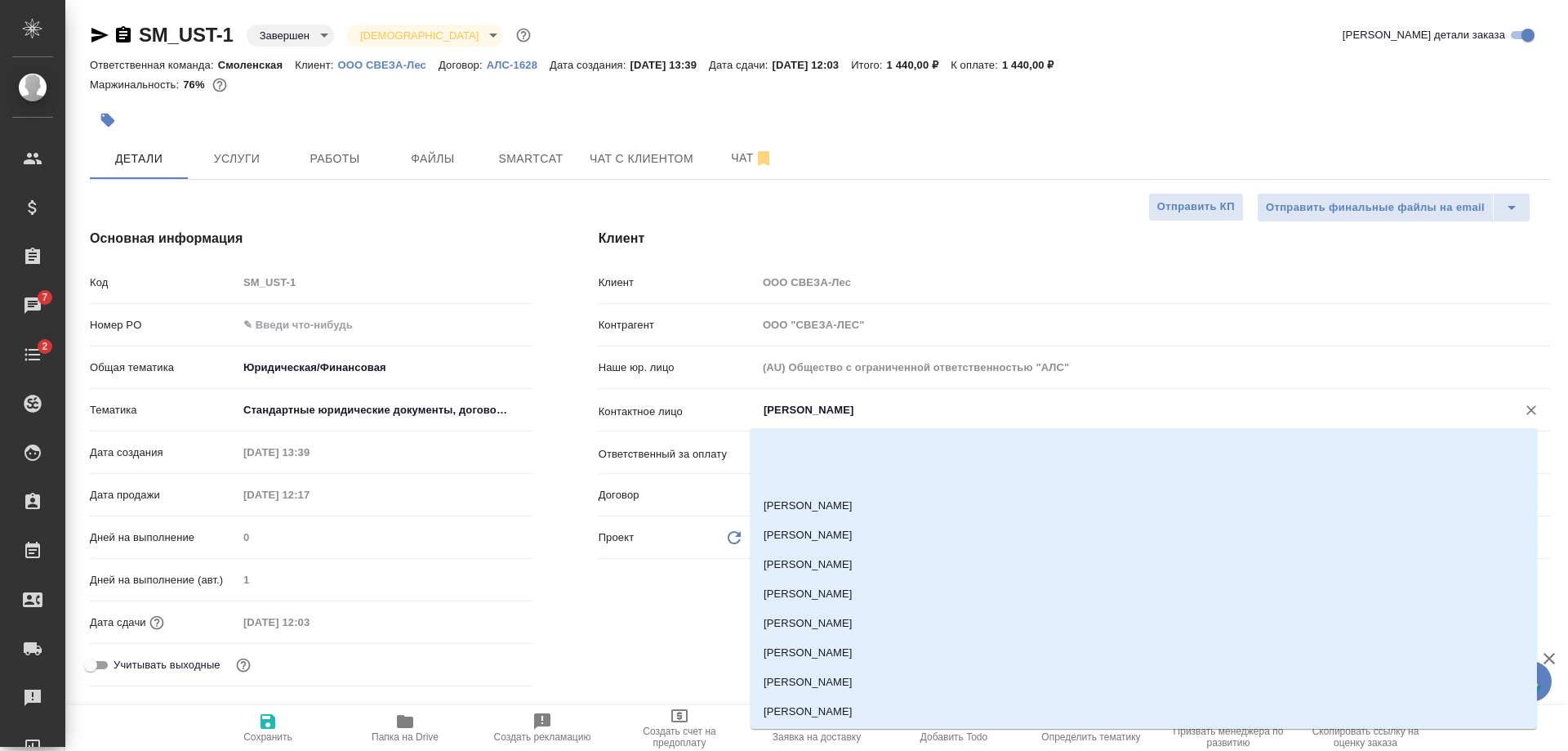
click at [818, 411] on input "Кобяков Ярослав" at bounding box center [1126, 410] width 728 height 19
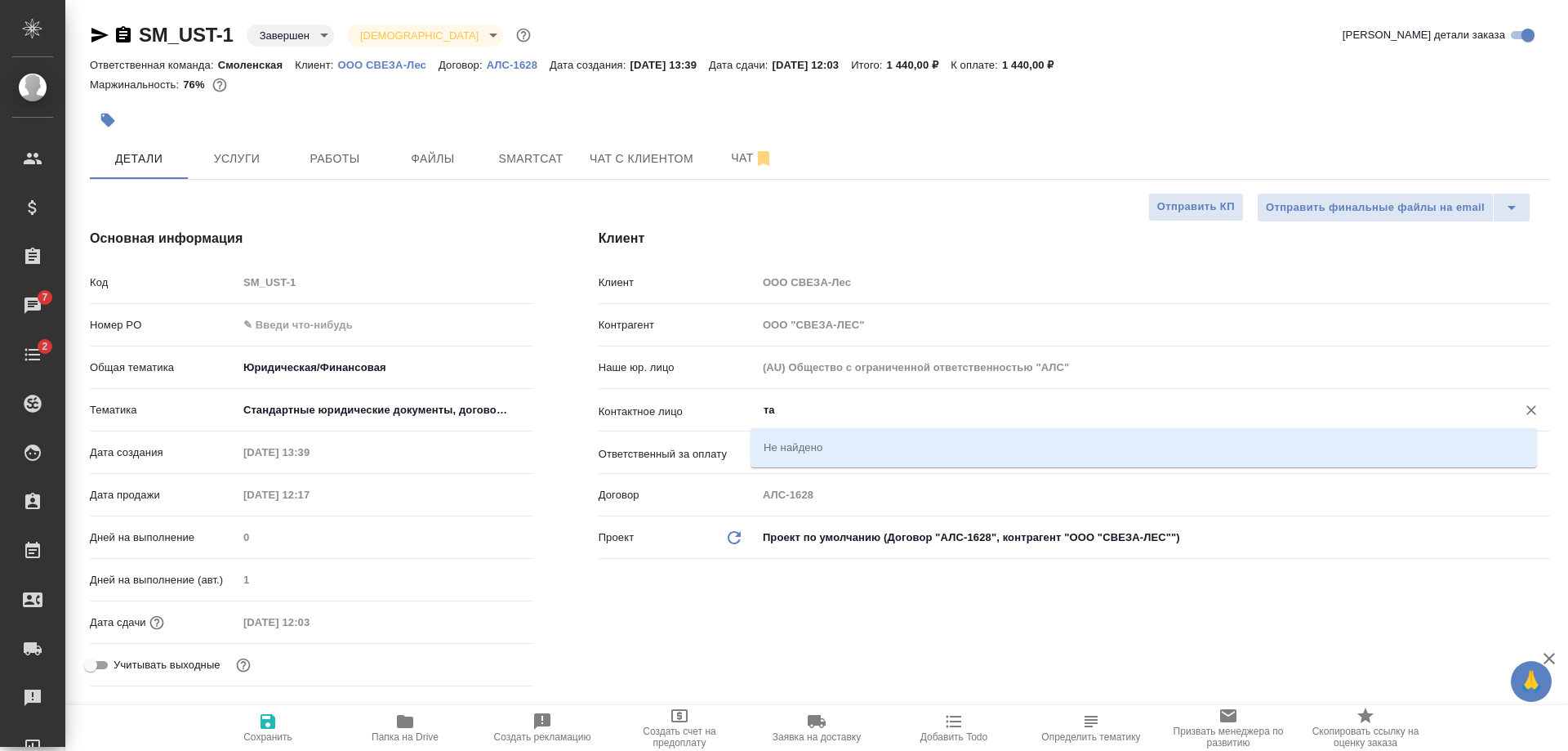
type input "т"
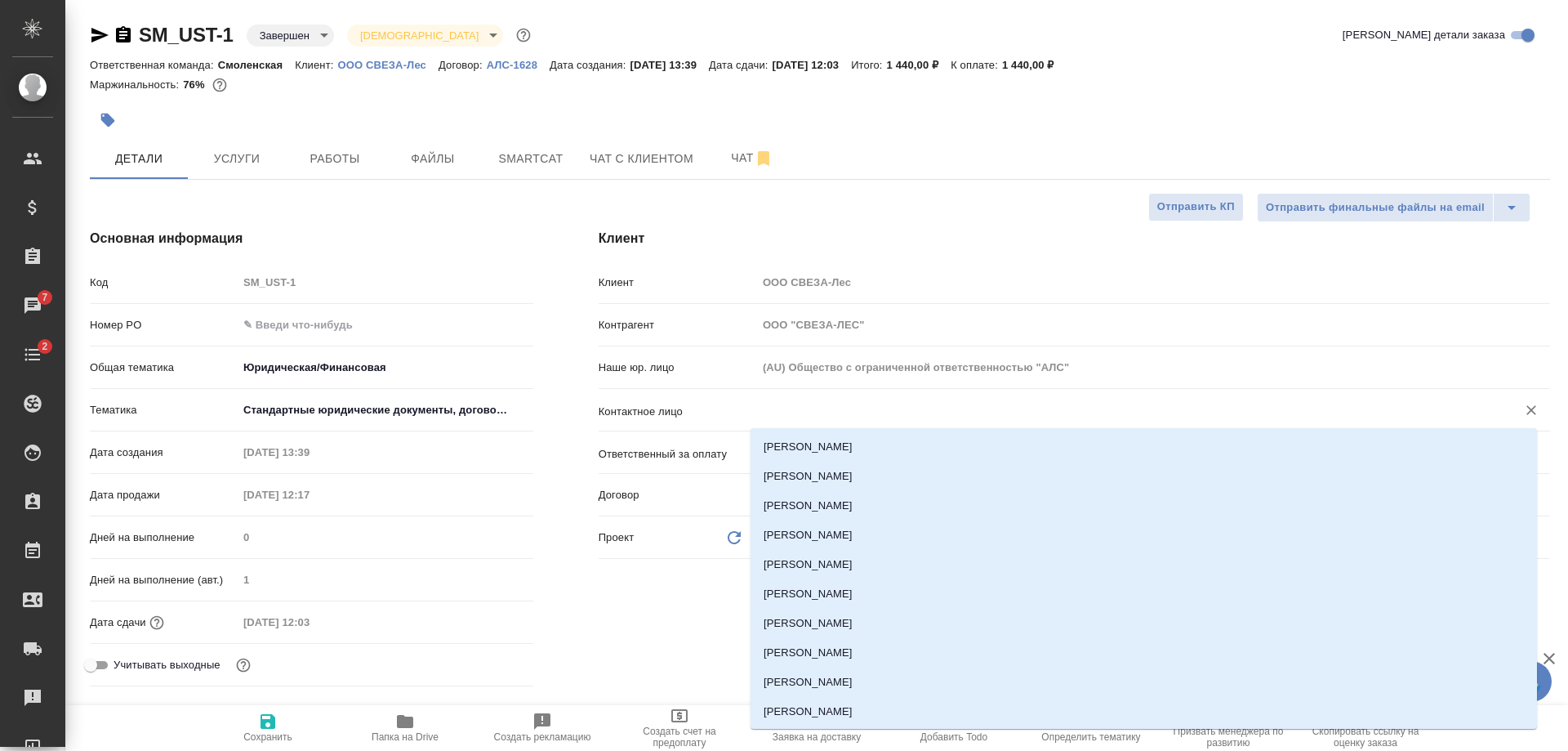
type textarea "x"
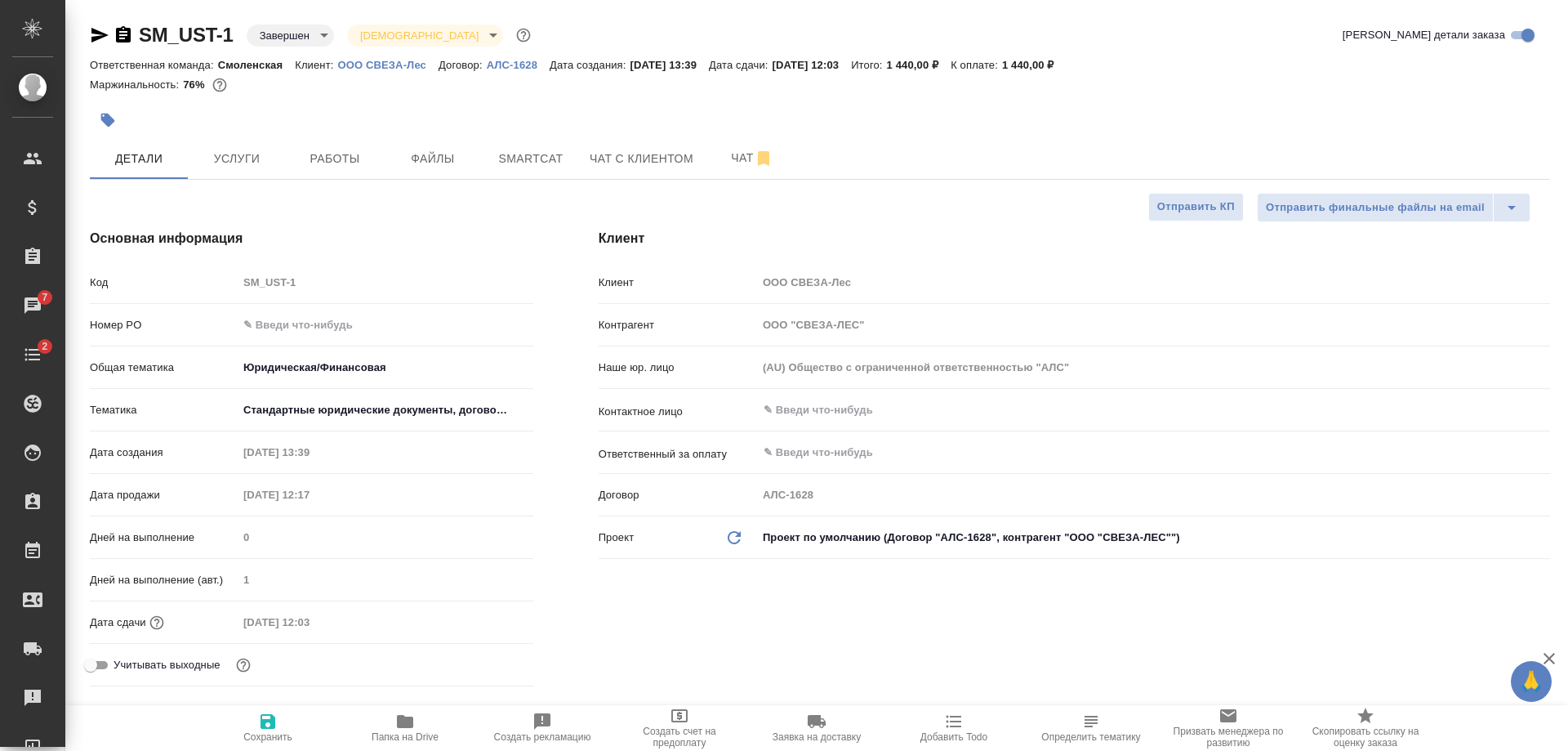
type textarea "x"
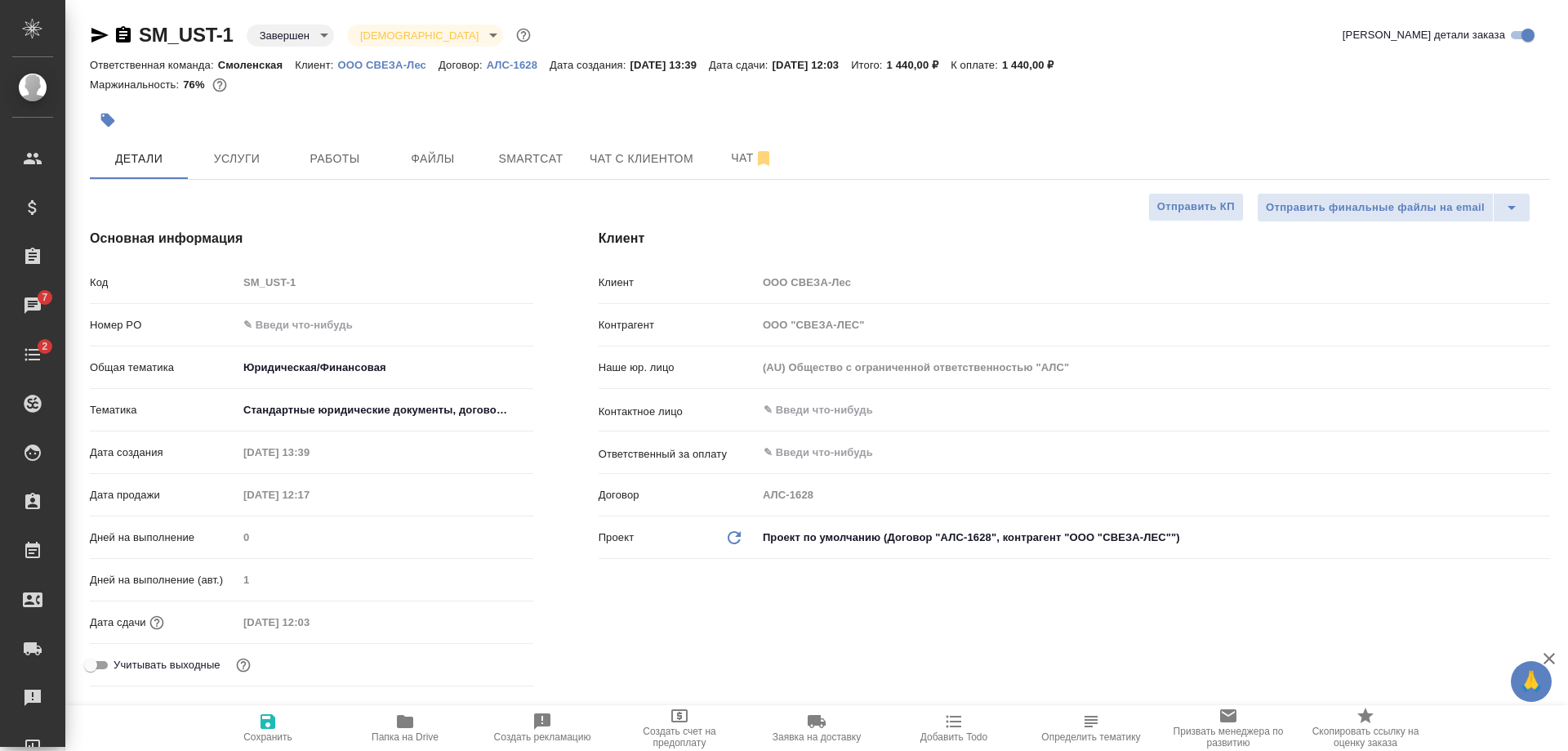
type textarea "x"
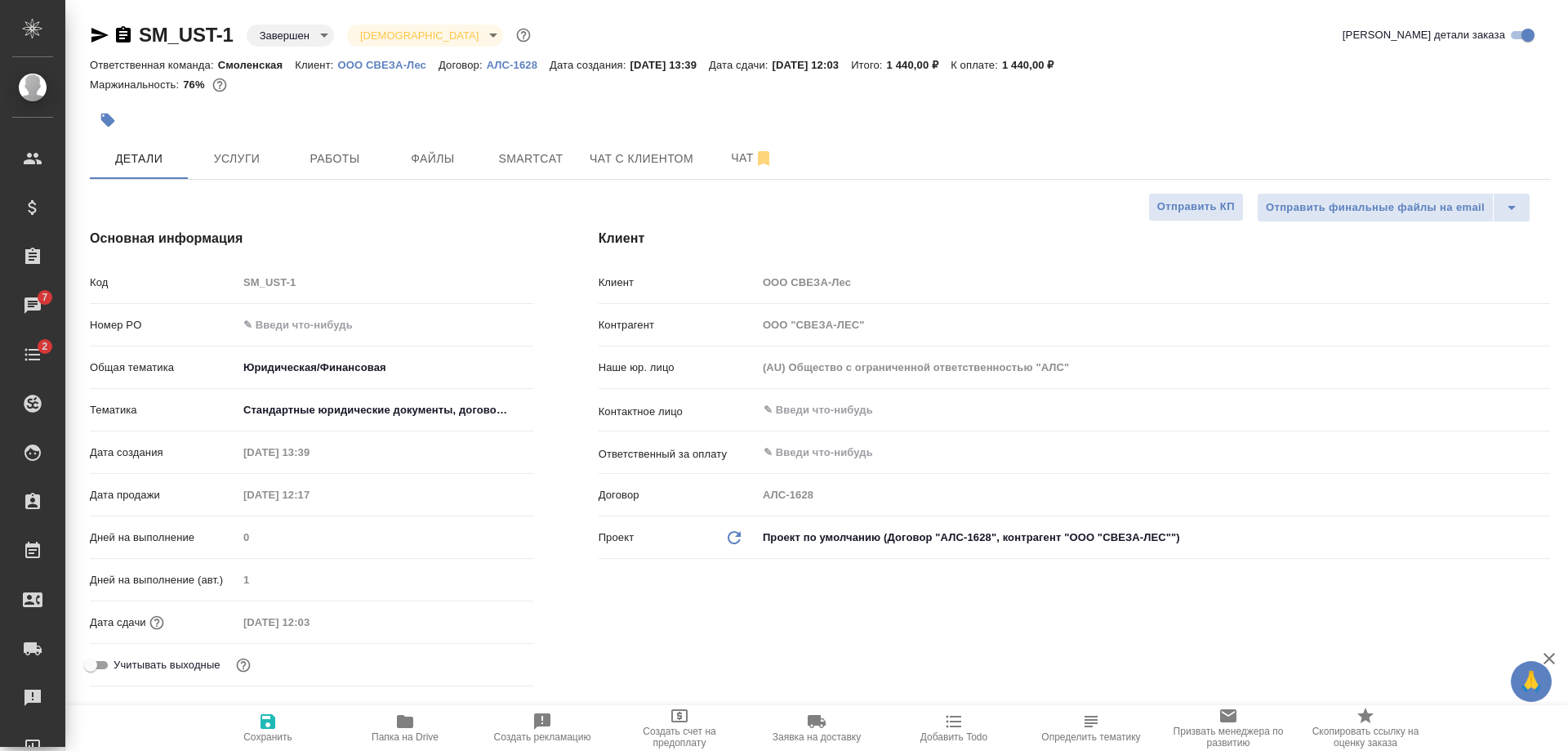
type textarea "x"
select select "RU"
type textarea "x"
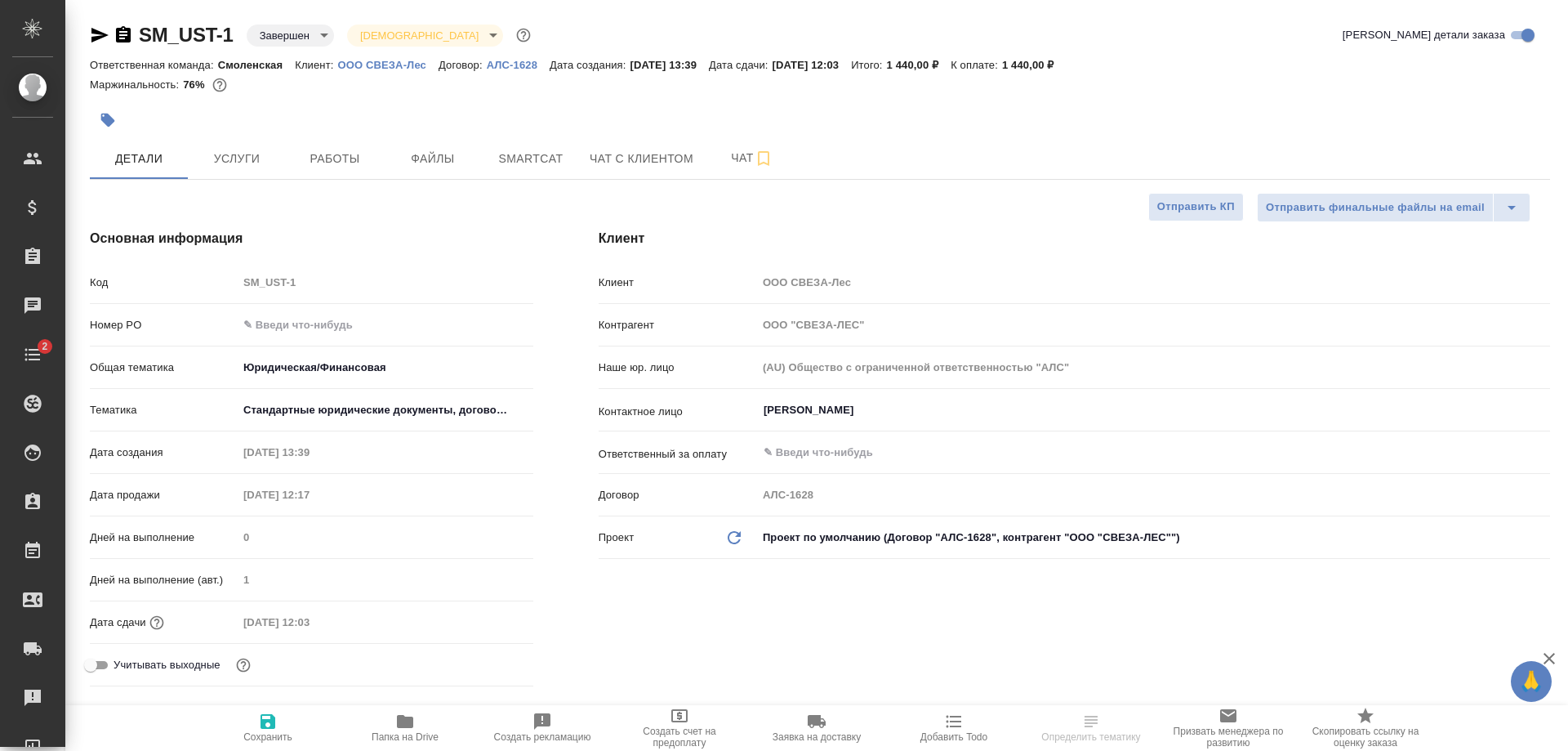
type textarea "x"
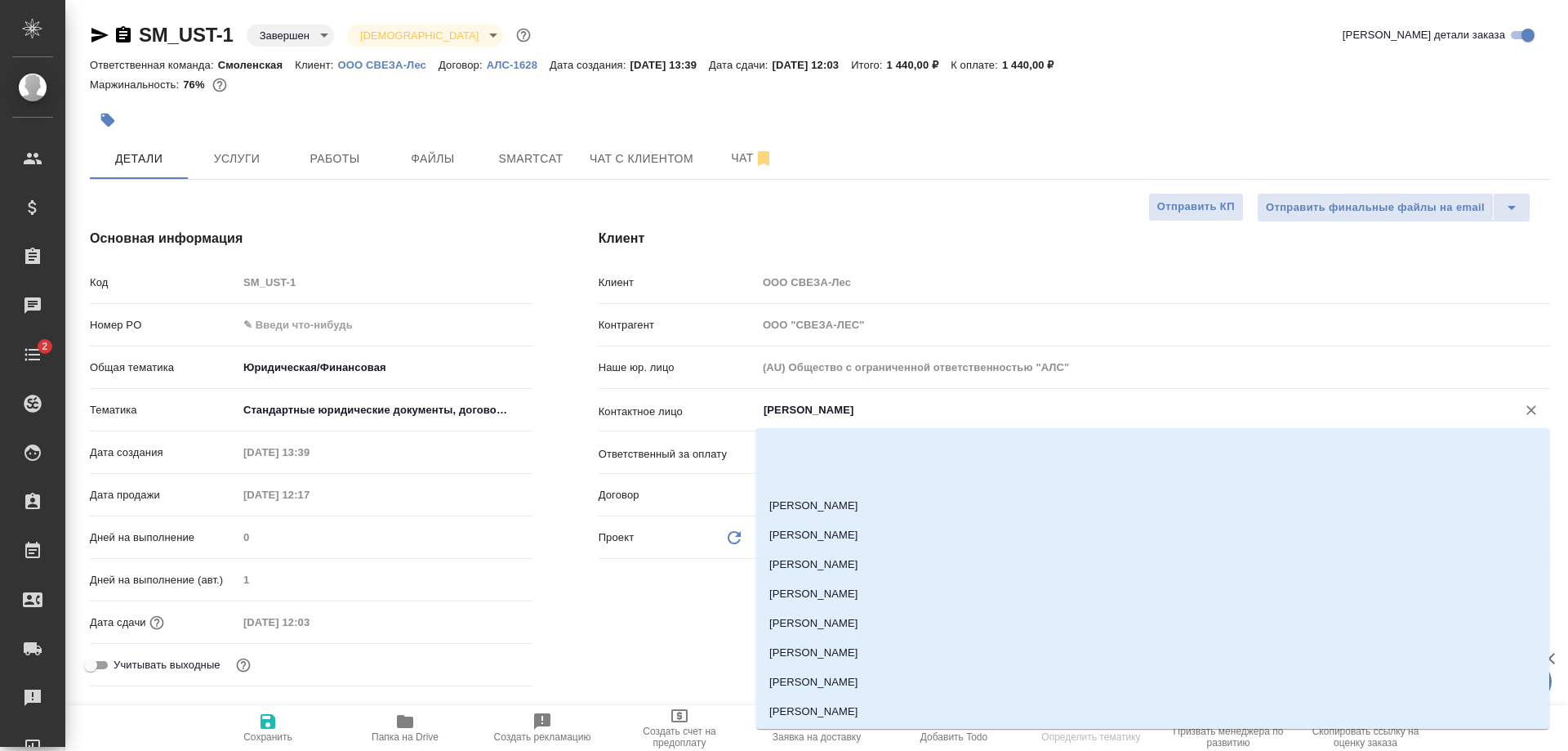
click at [808, 411] on input "[PERSON_NAME]" at bounding box center [1126, 410] width 728 height 19
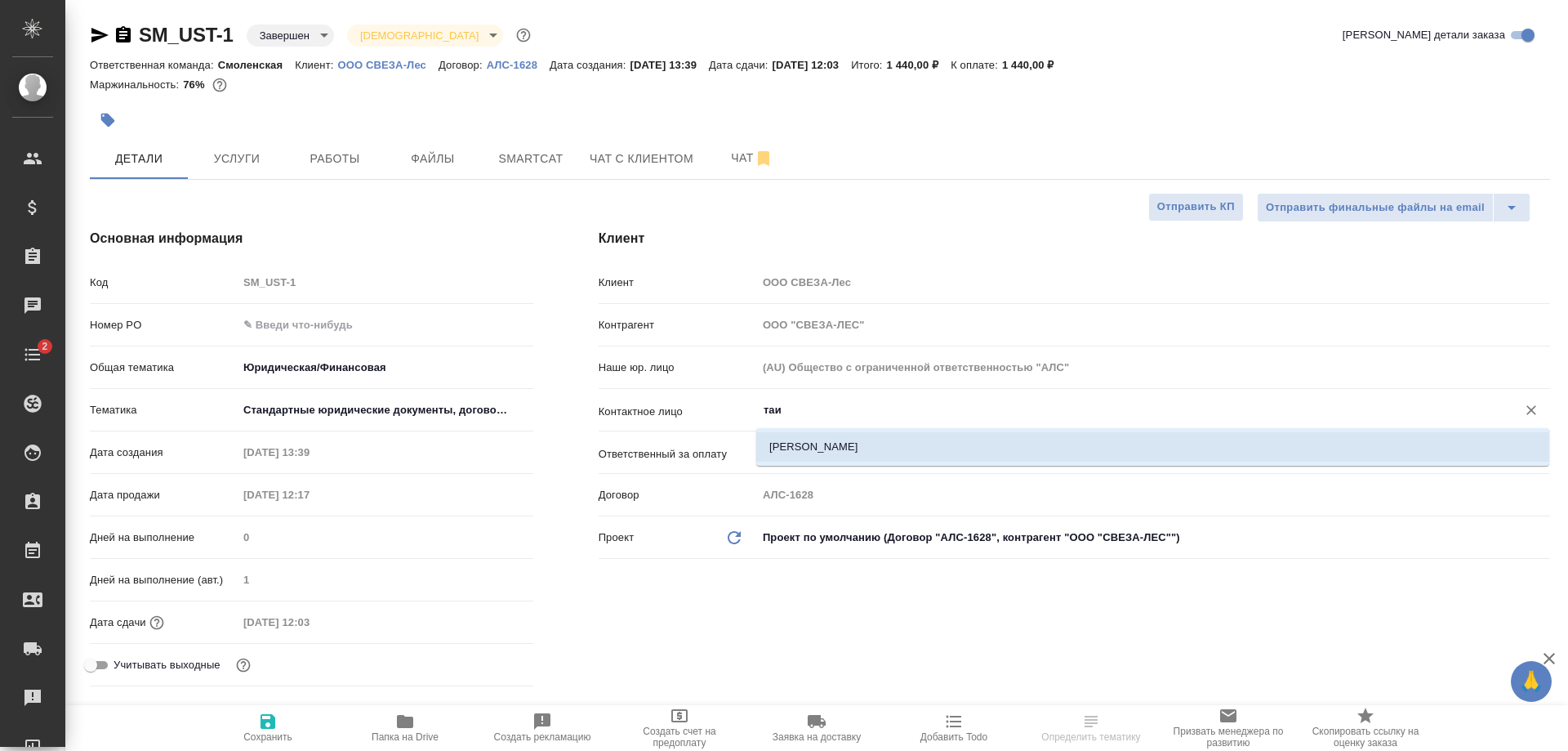
click at [845, 443] on li "[PERSON_NAME]" at bounding box center [1153, 447] width 793 height 29
type input "Мыльникова Таисия"
type textarea "x"
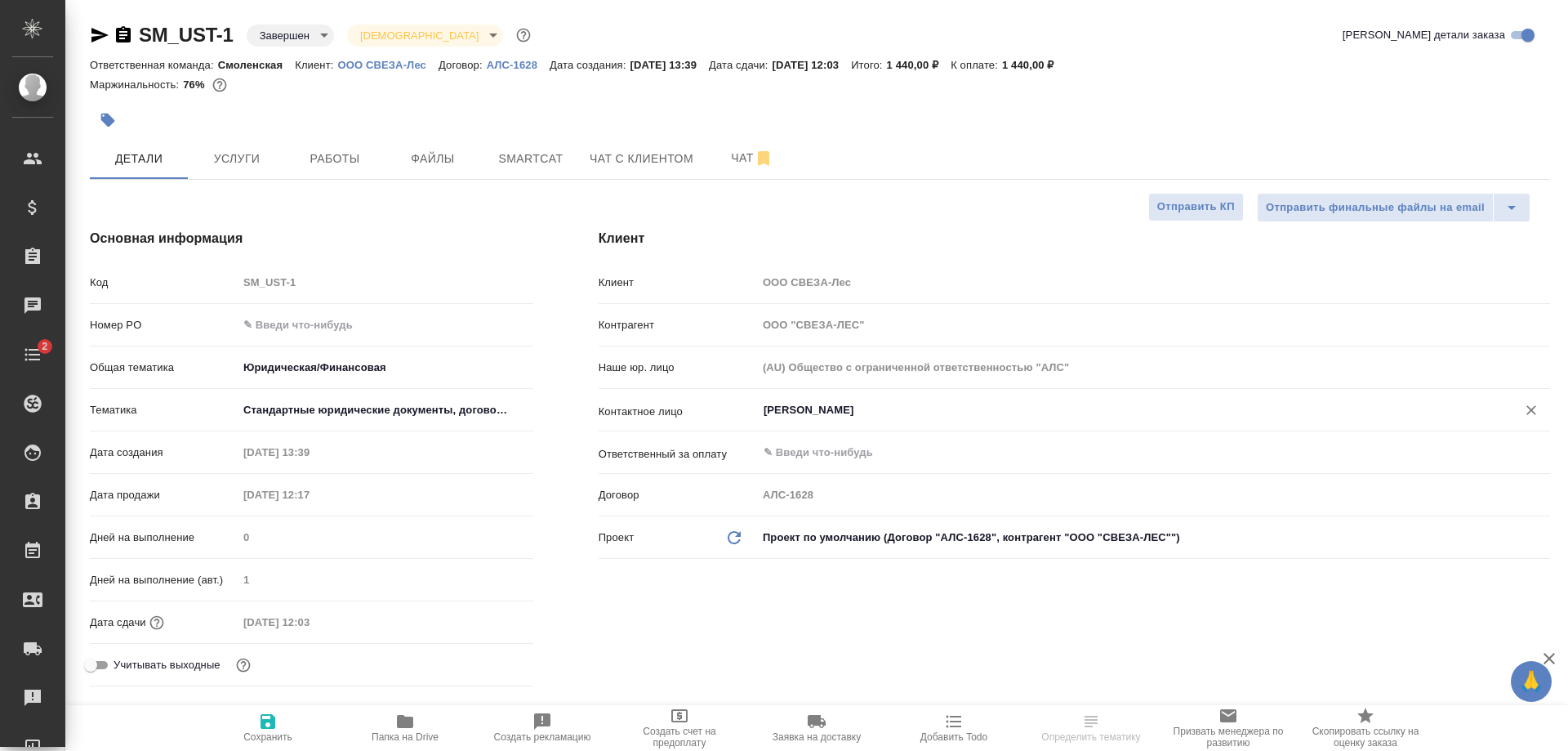
type input "Мыльникова Таисия"
click at [337, 326] on input "text" at bounding box center [385, 325] width 296 height 23
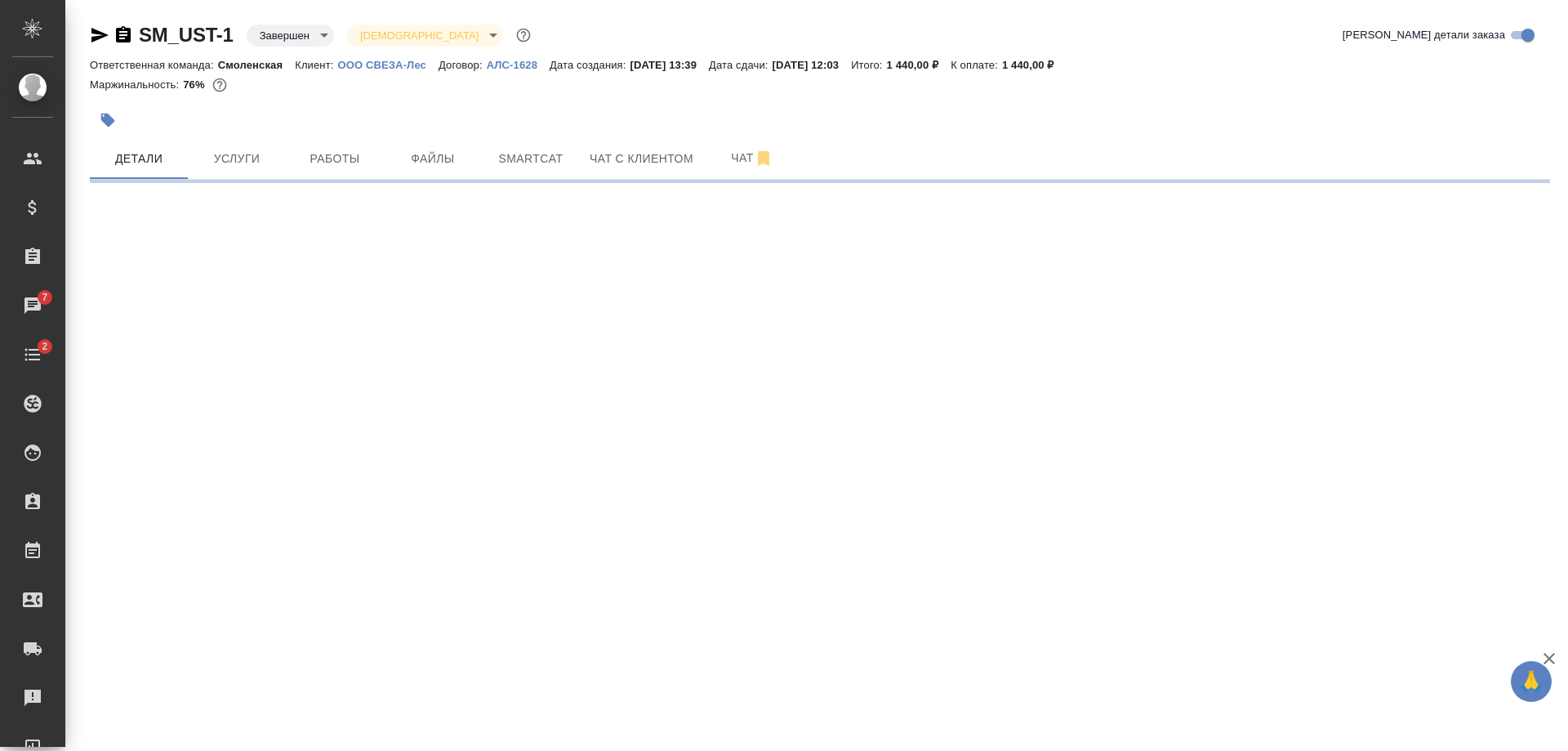
select select "RU"
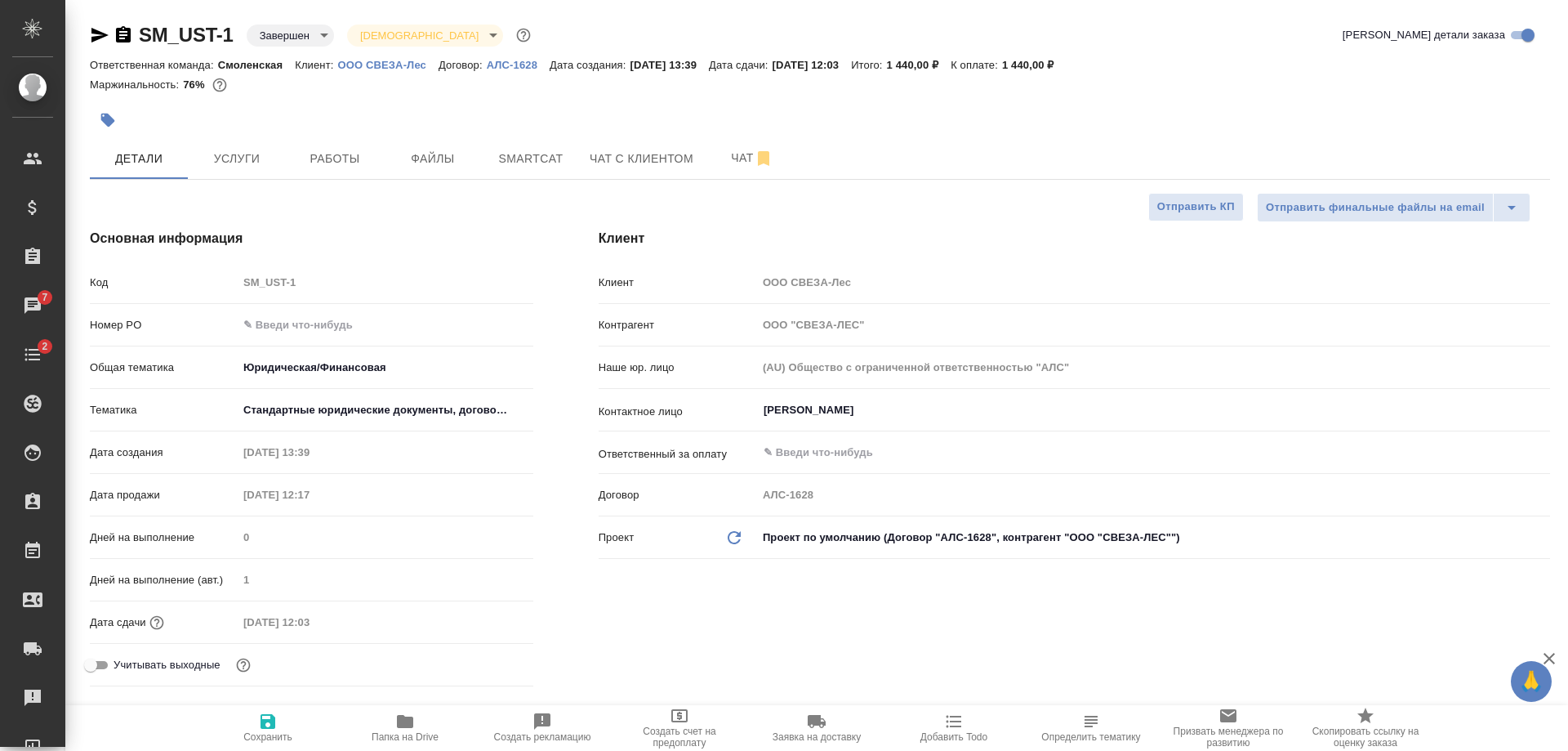
type textarea "x"
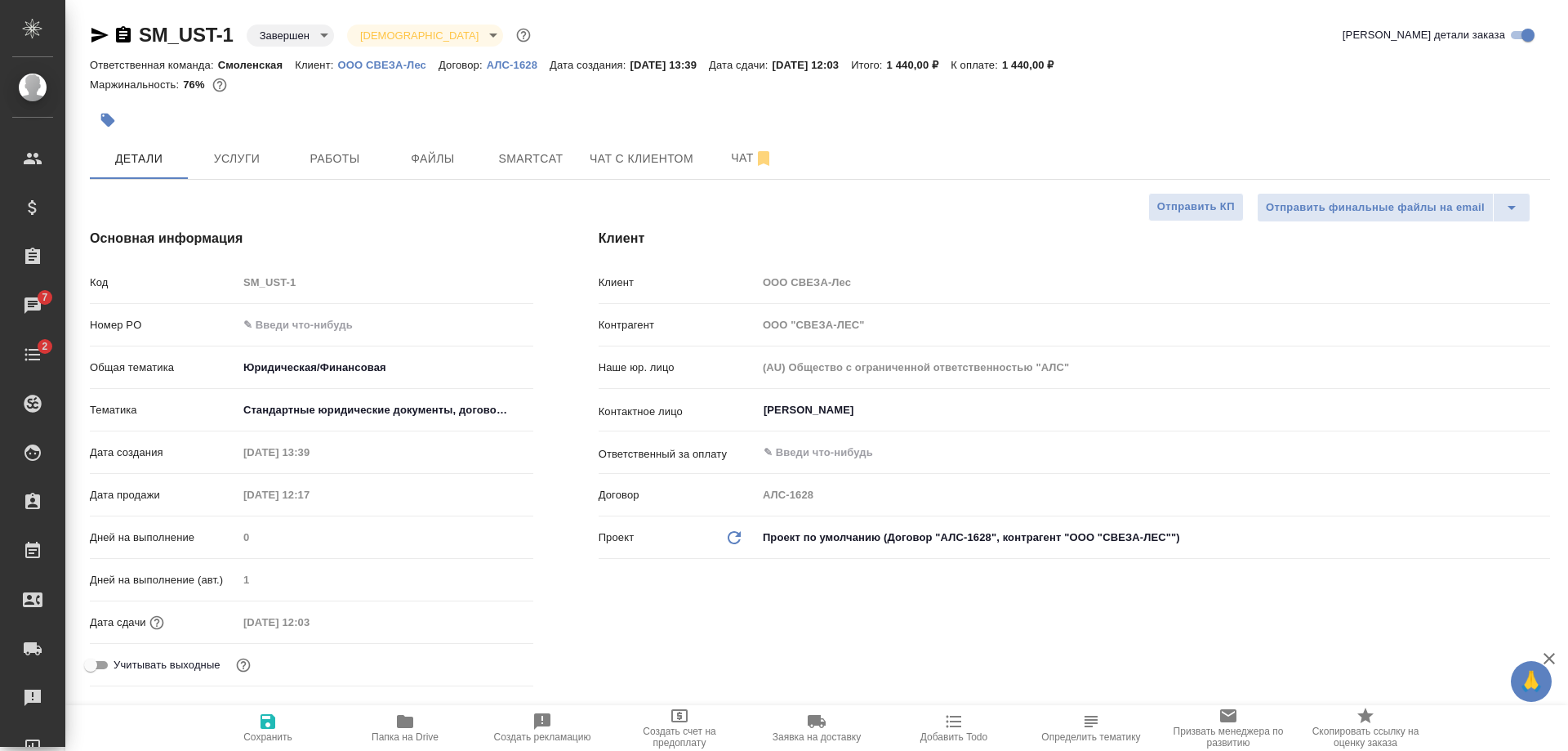
type textarea "x"
click at [292, 322] on input "text" at bounding box center [385, 325] width 294 height 23
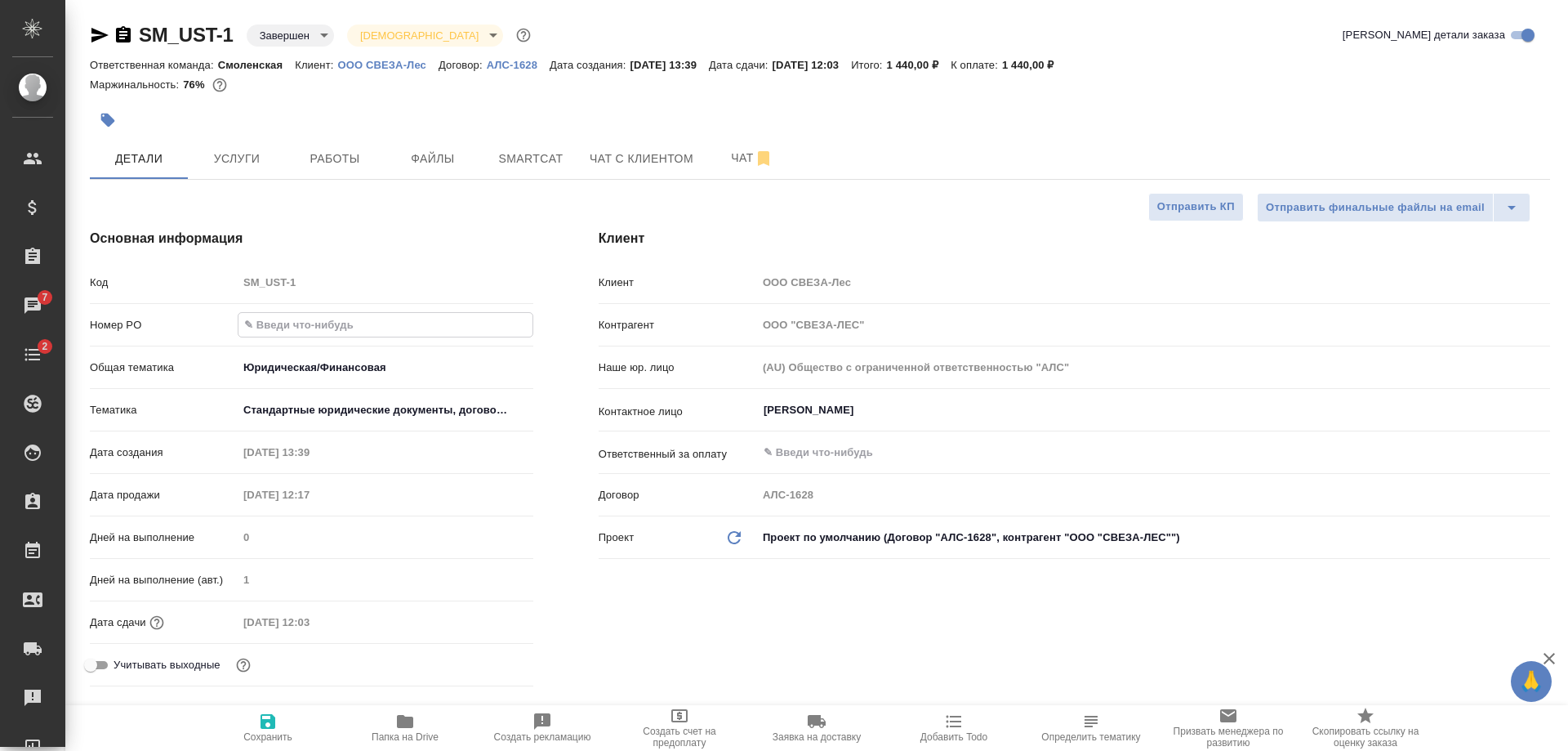
type input "М"
type textarea "x"
type input "МВ"
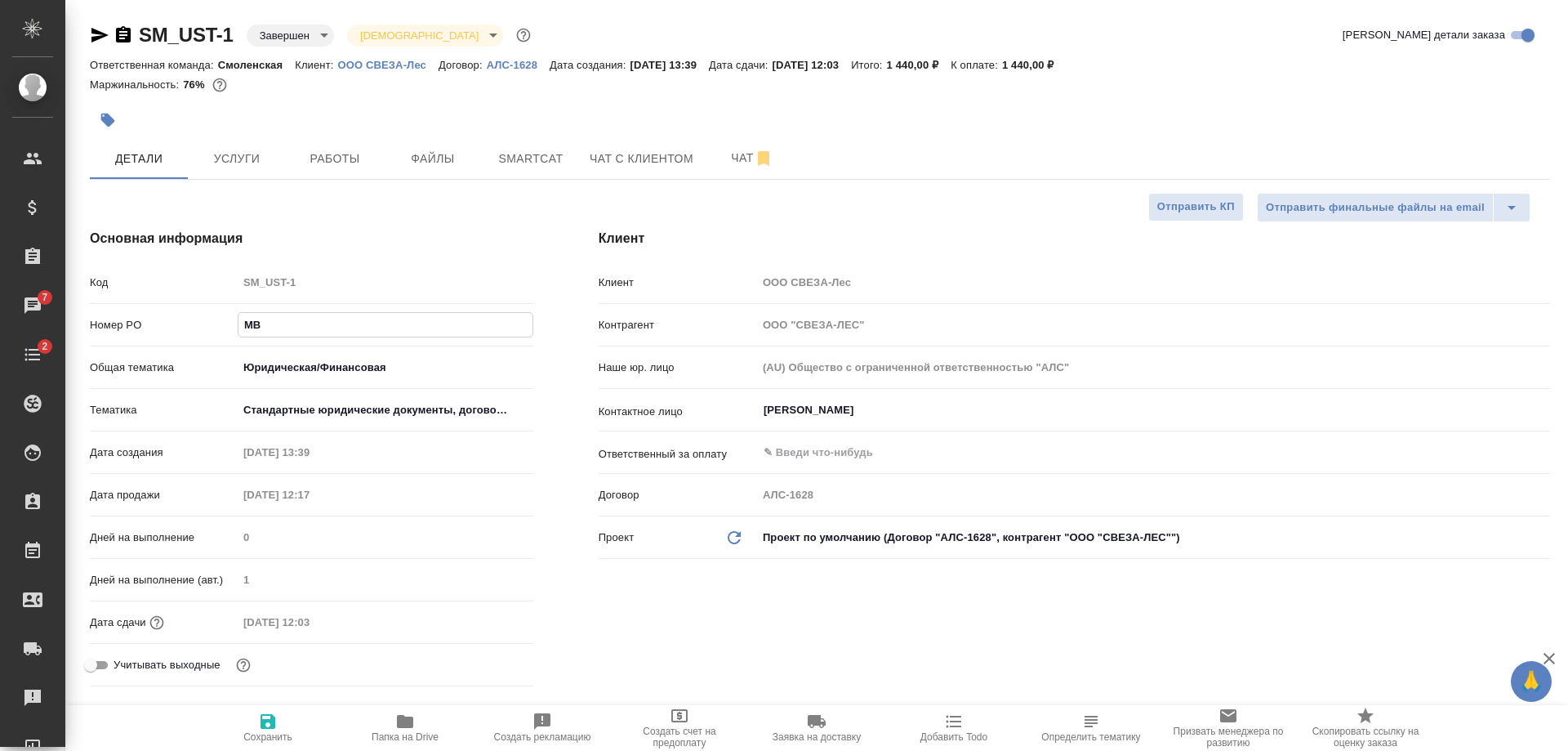
type textarea "x"
type input "МВЗ"
type textarea "x"
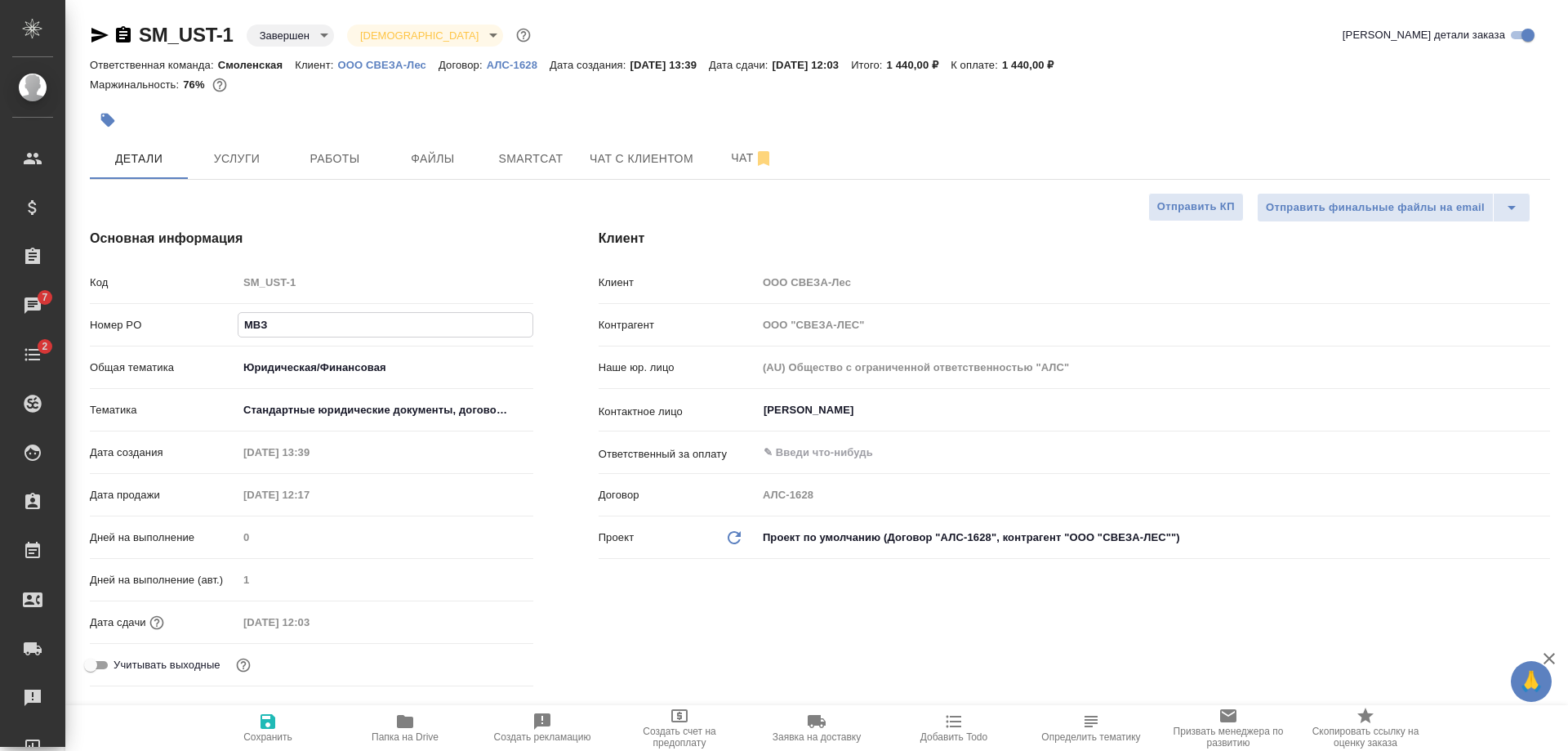
type textarea "x"
type input "МВЗ"
type textarea "x"
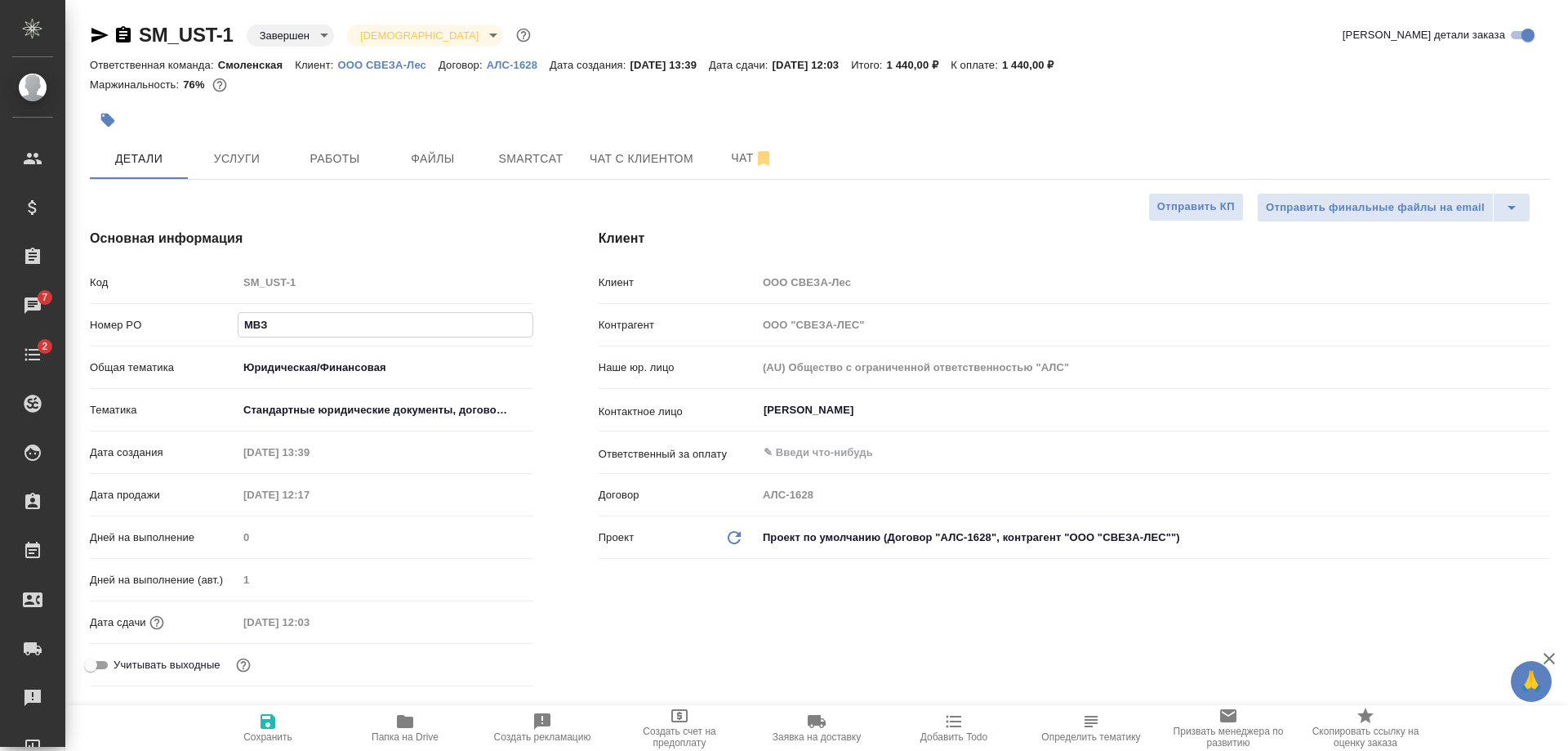
type textarea "x"
type input "МВЗ 8"
type textarea "x"
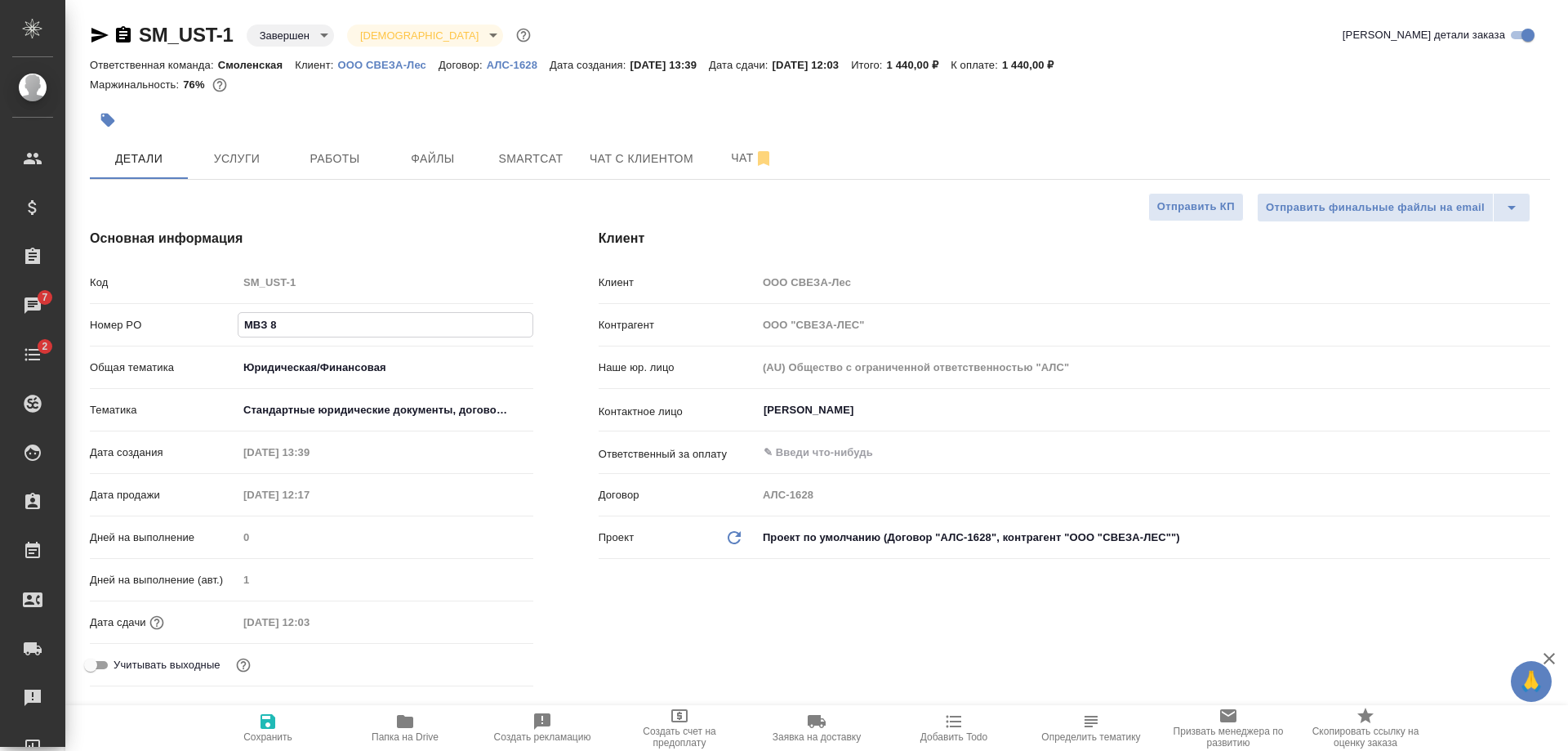
type input "МВЗ 81"
type textarea "x"
type input "МВЗ 815"
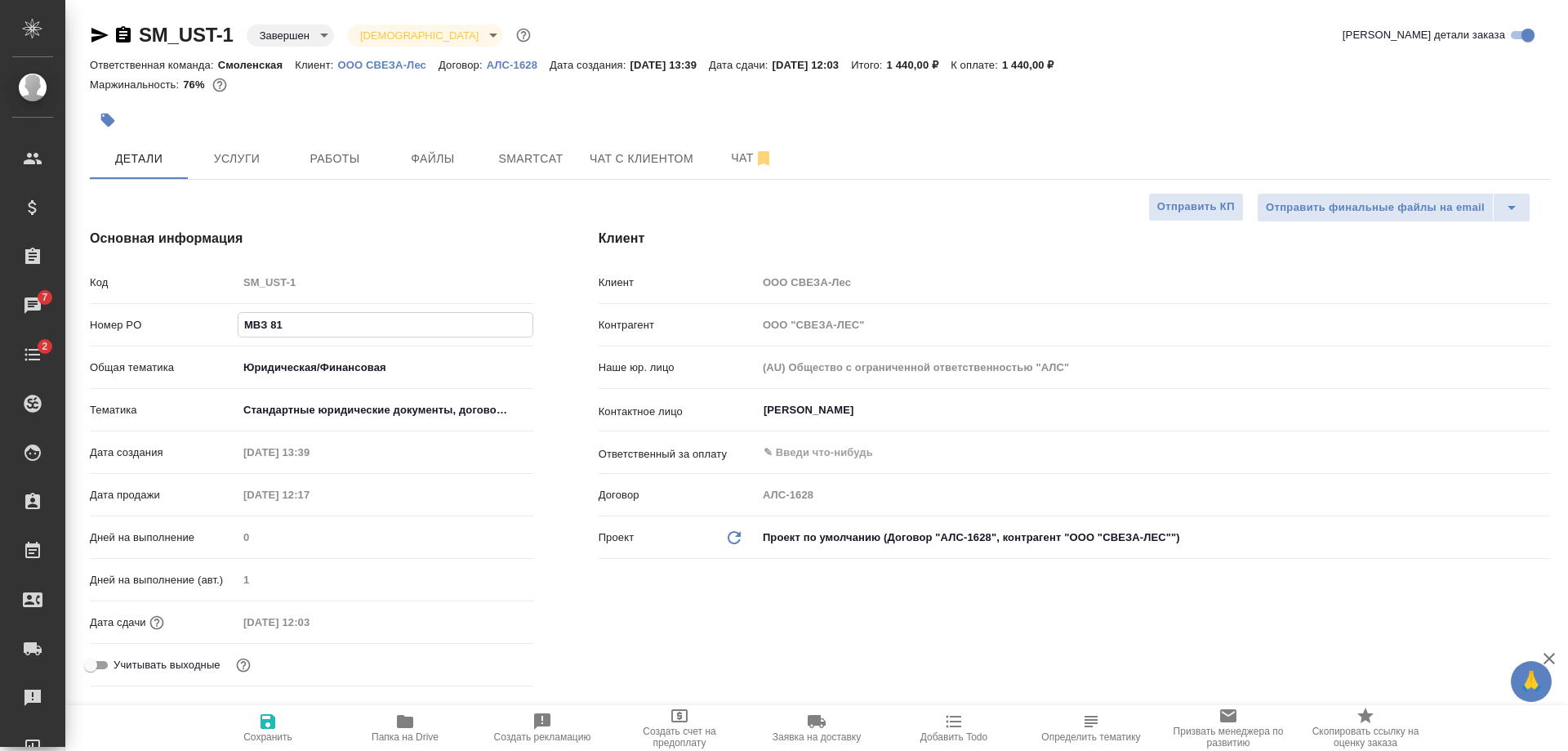
type textarea "x"
type input "МВЗ 8150"
type textarea "x"
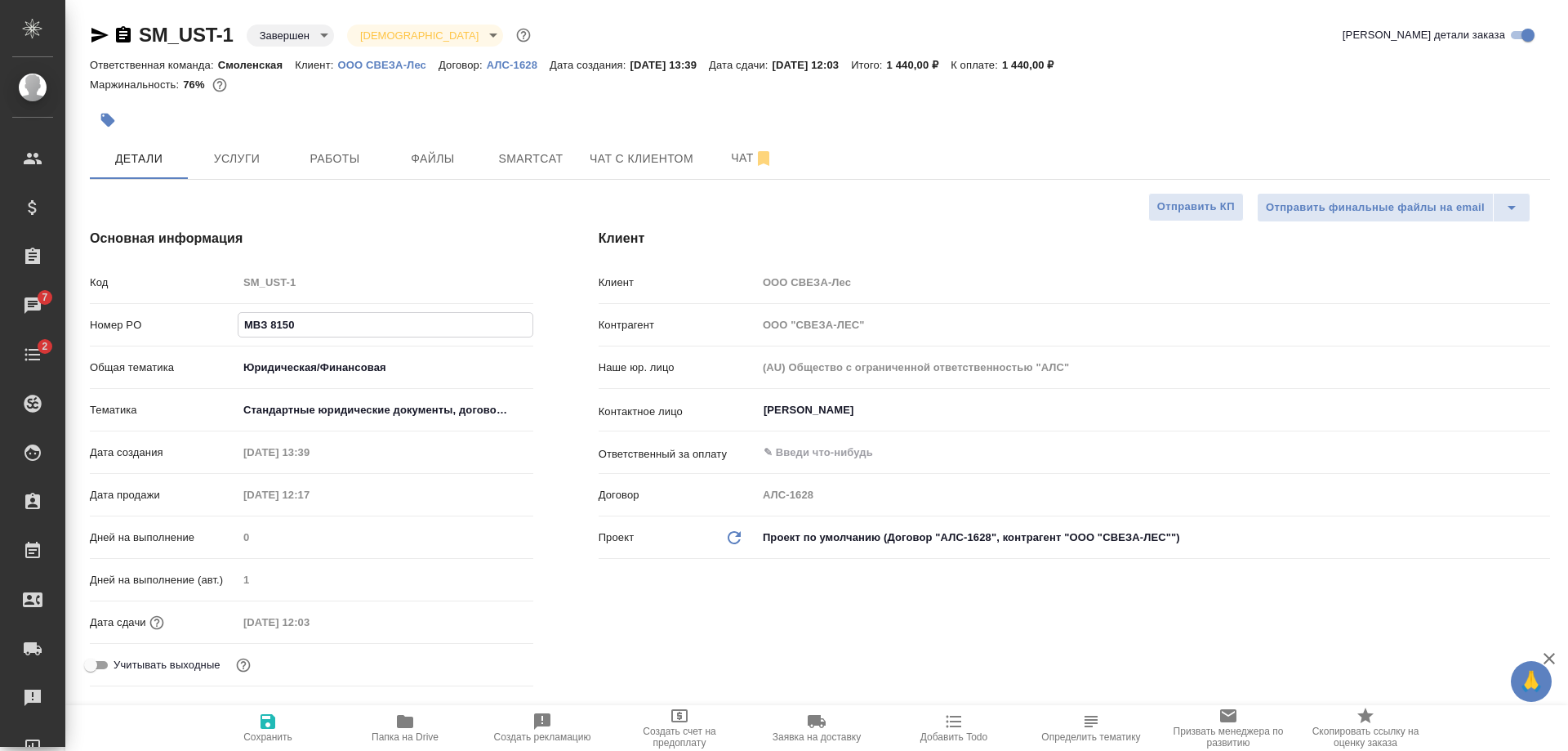
type textarea "x"
type input "МВЗ 81505"
type textarea "x"
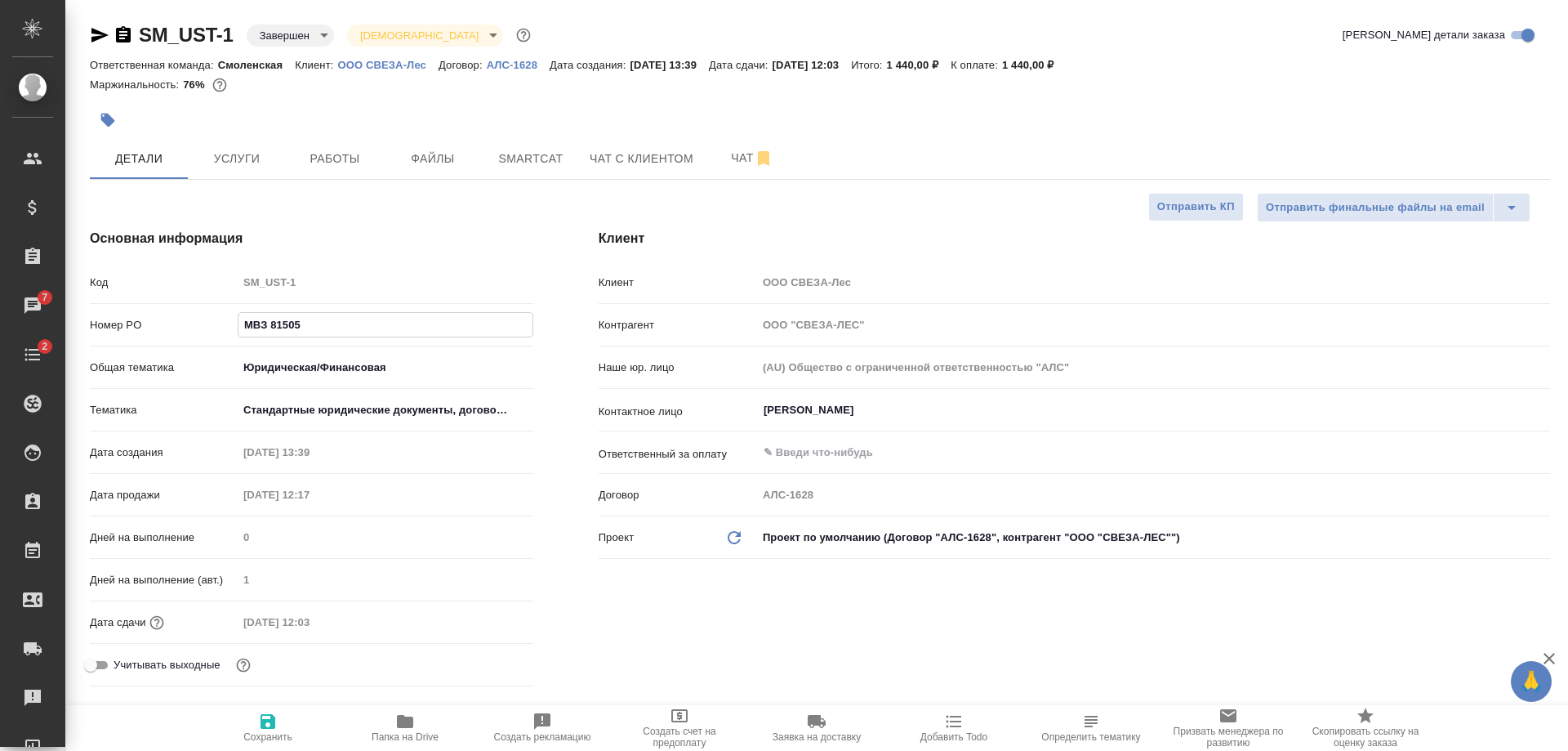
type textarea "x"
type input "МВЗ 815053"
type textarea "x"
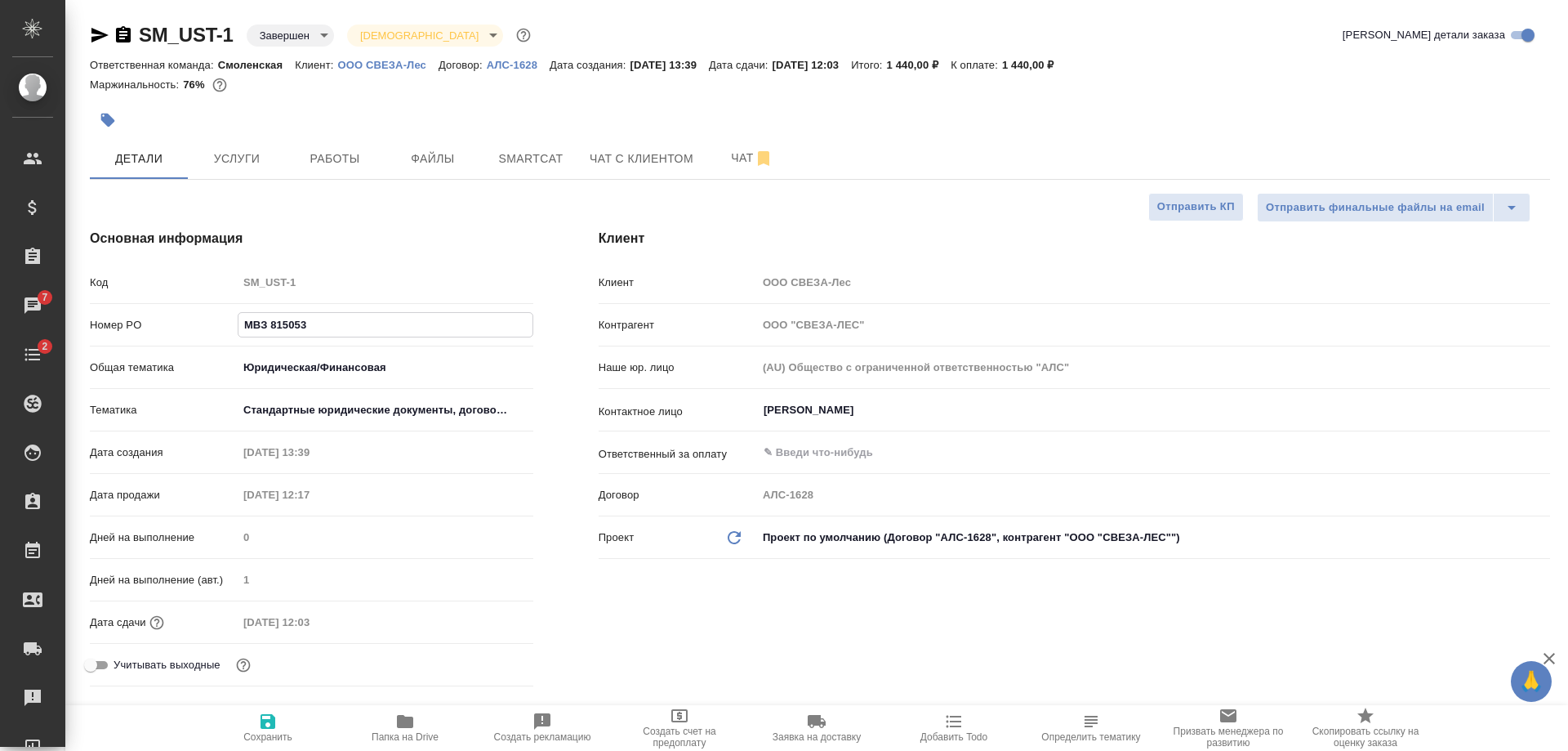
type input "МВЗ 8150531"
type textarea "x"
type input "МВЗ 81505316"
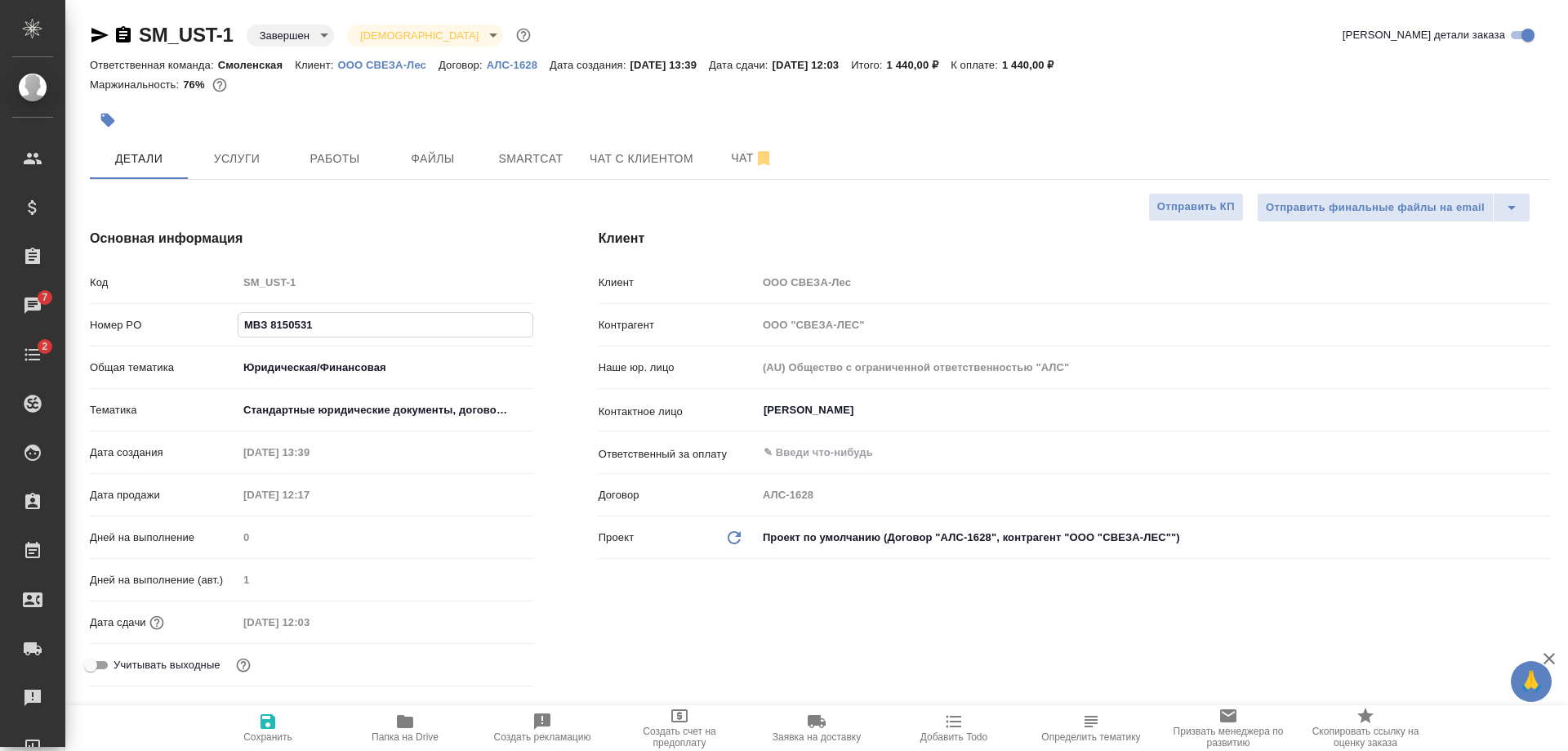
type textarea "x"
type input "МВЗ 81505316"
click at [274, 726] on icon "button" at bounding box center [268, 721] width 15 height 15
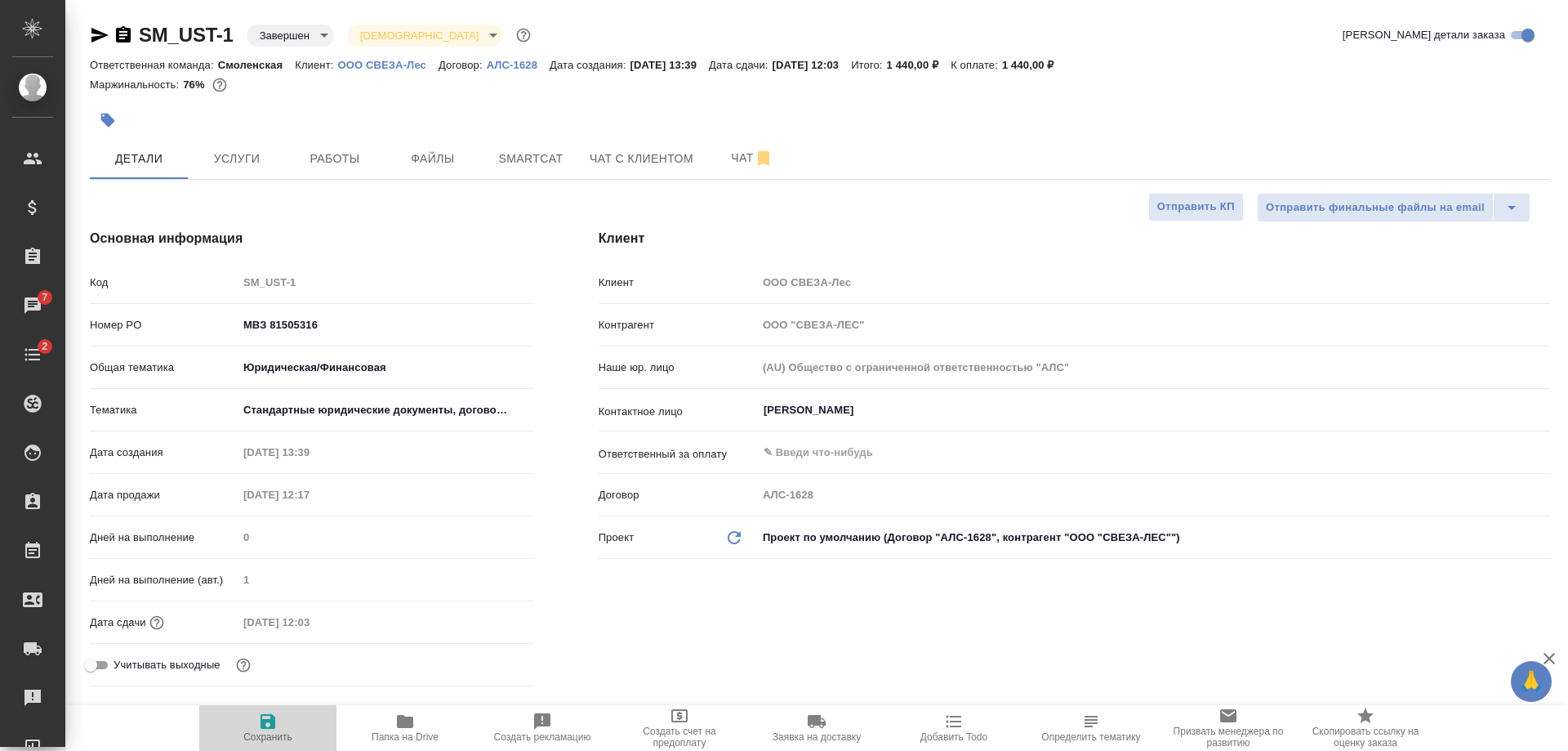
type textarea "x"
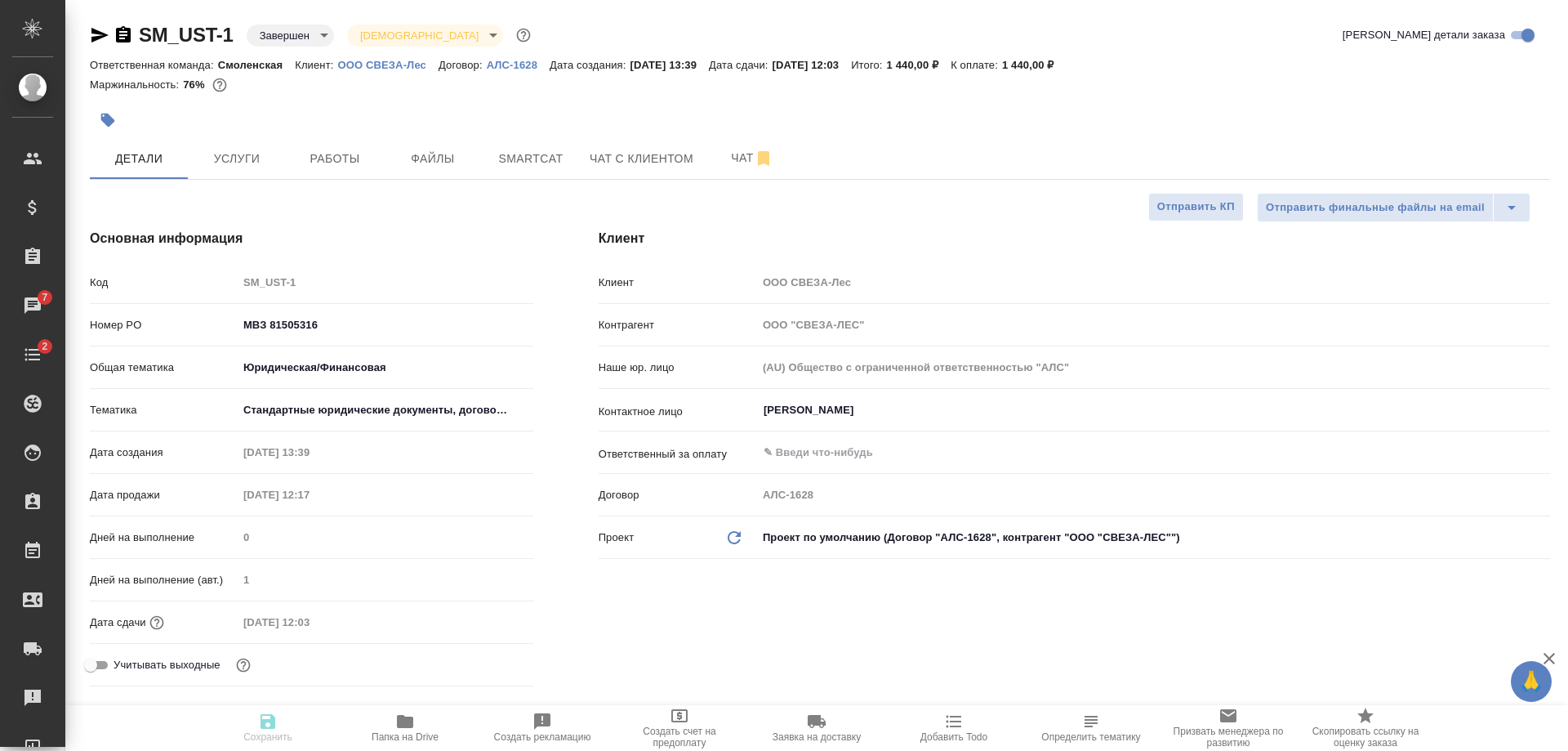
type textarea "x"
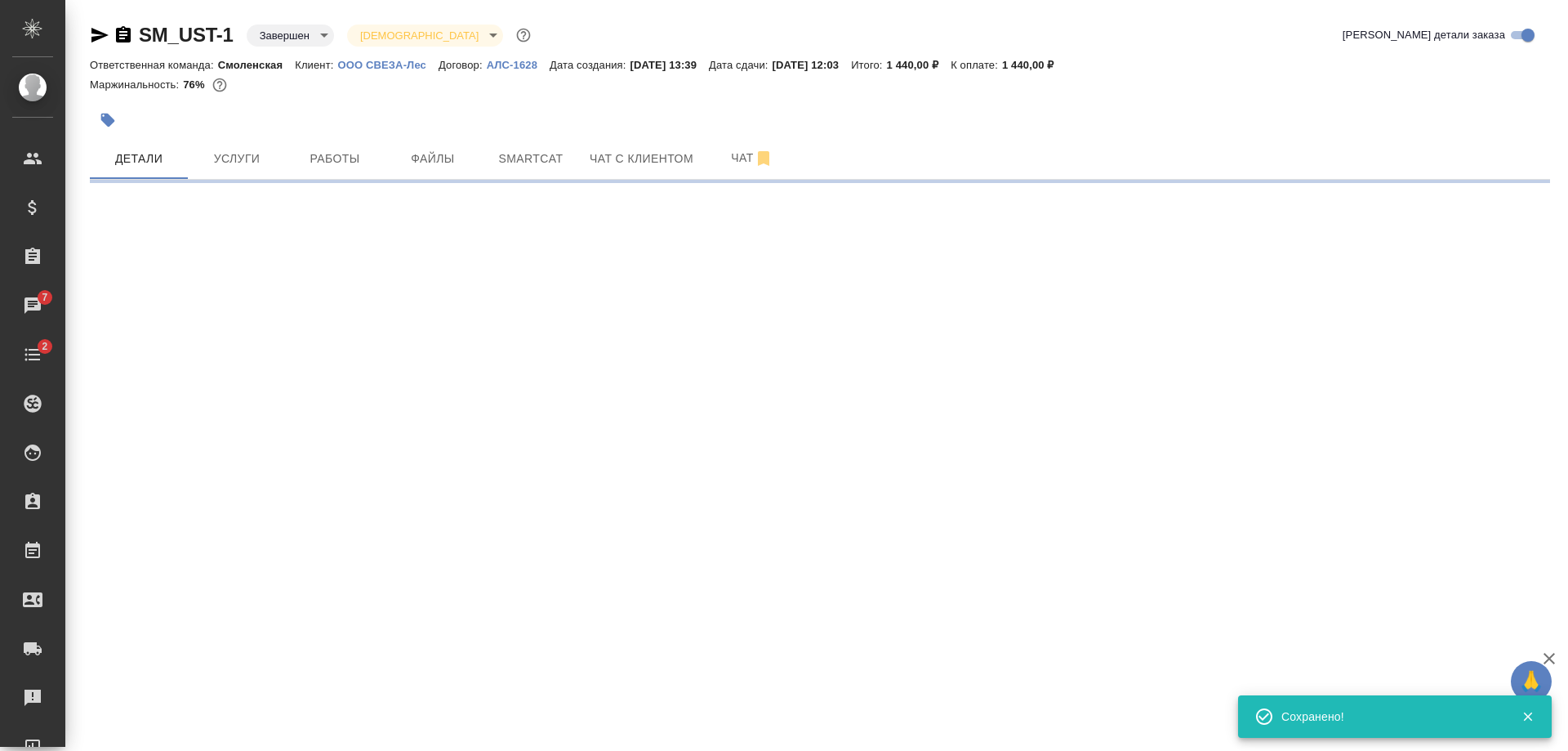
select select "RU"
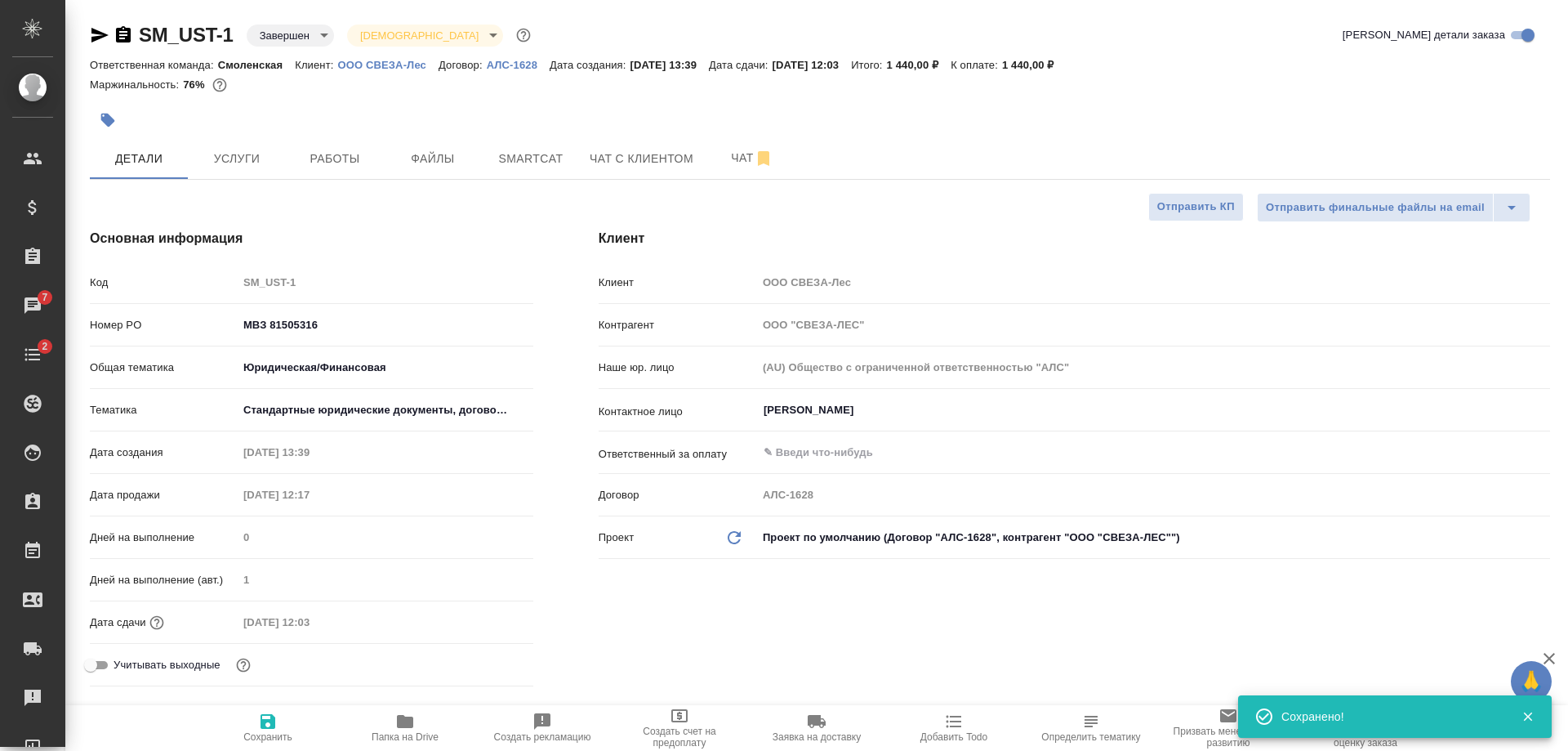
type textarea "x"
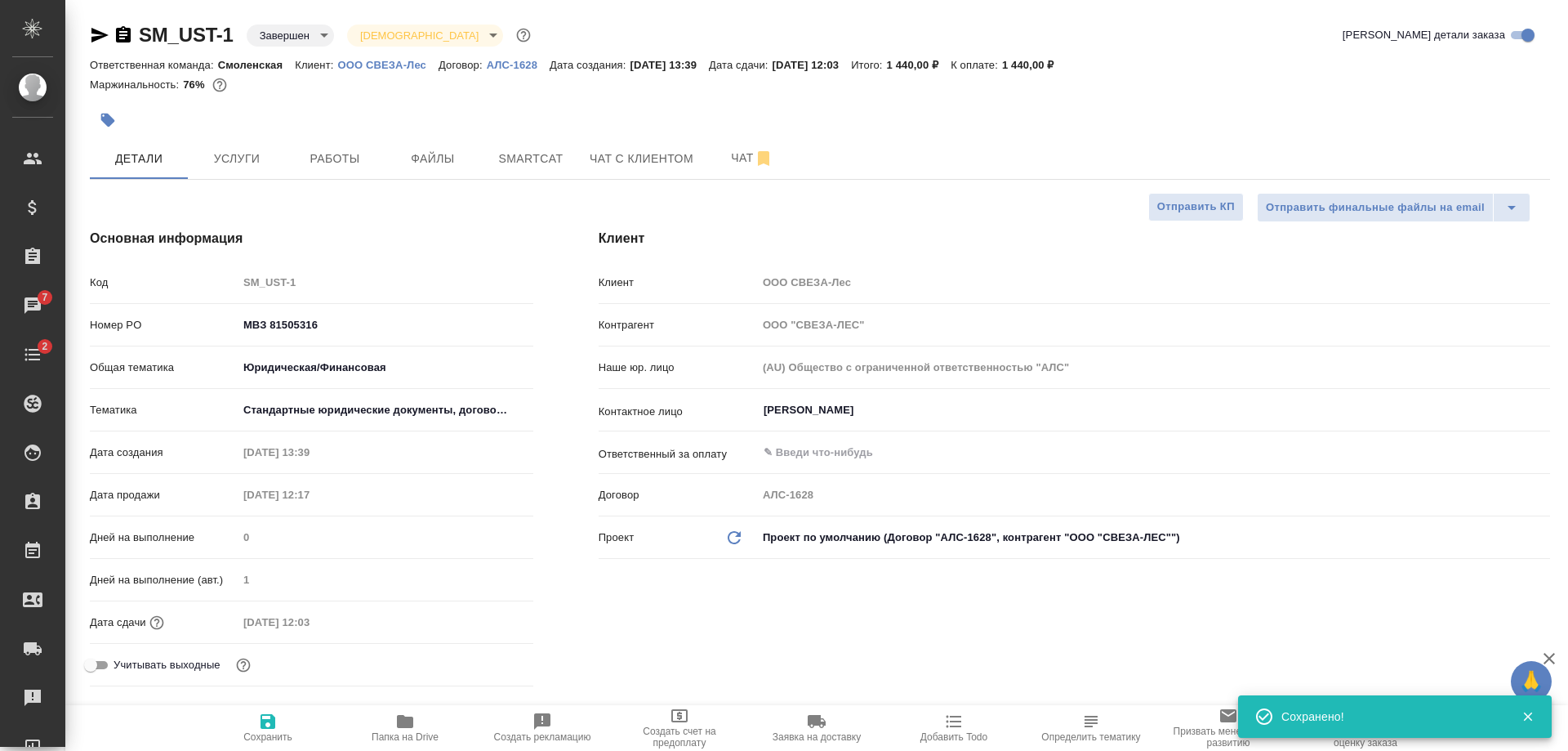
type textarea "x"
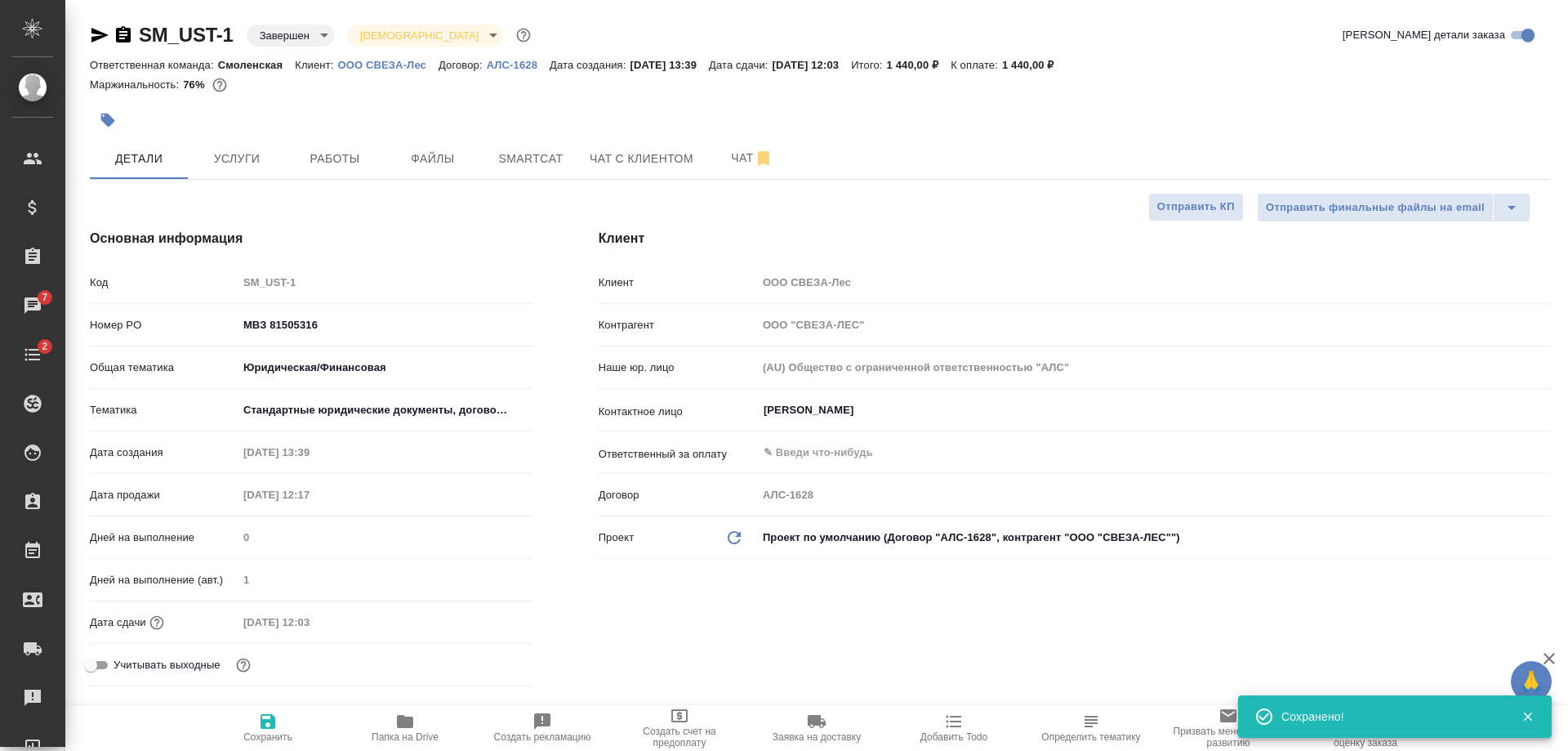
type textarea "x"
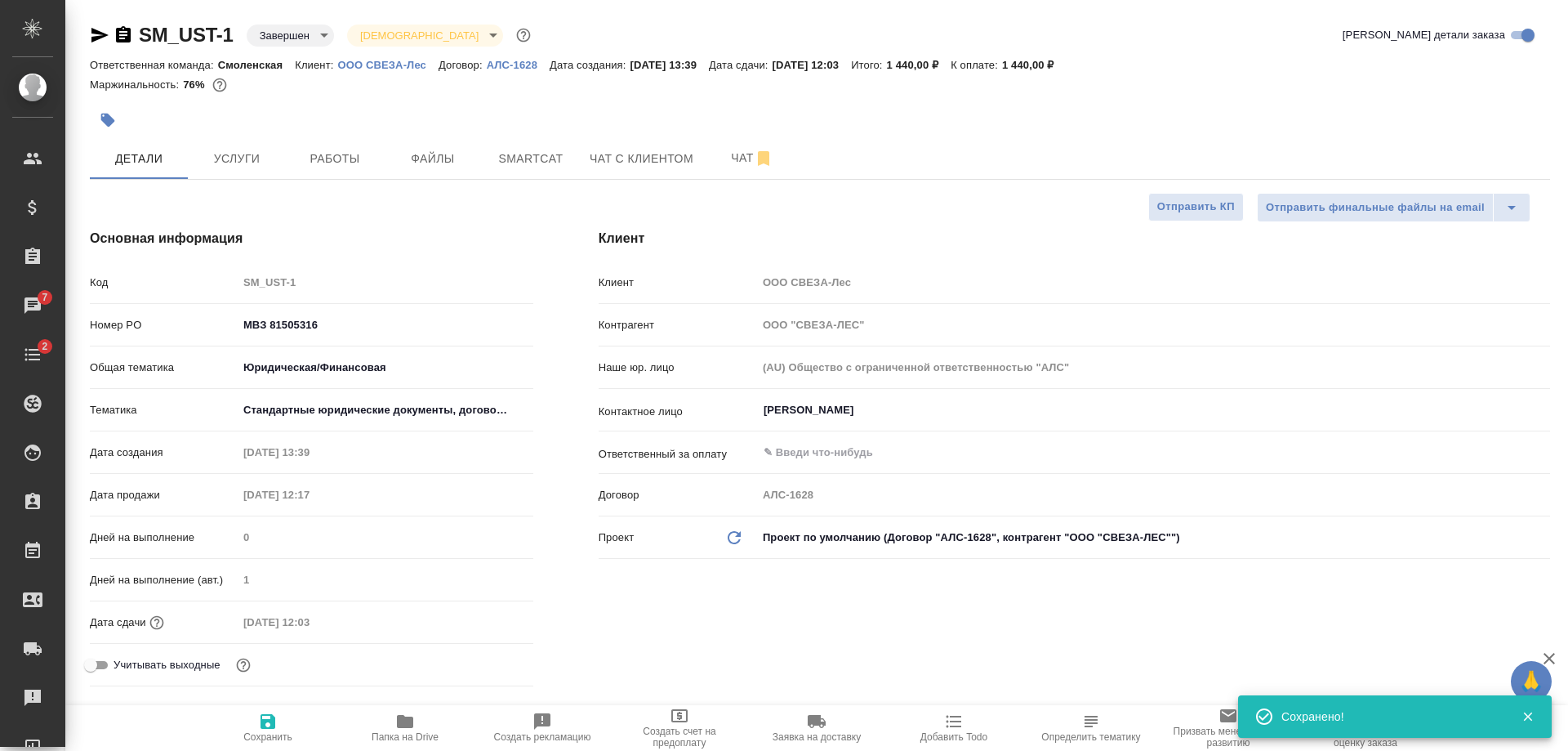
type textarea "x"
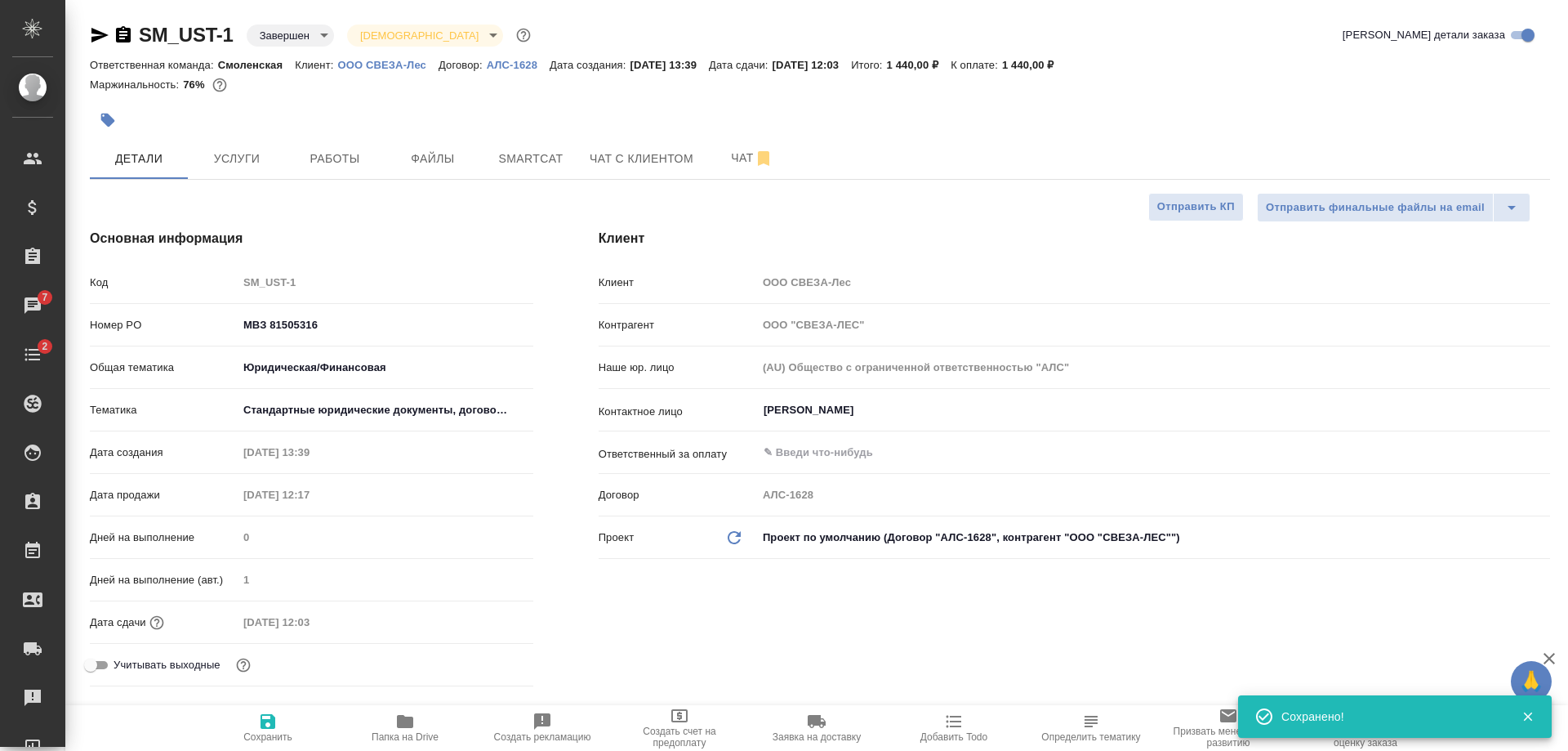
type textarea "x"
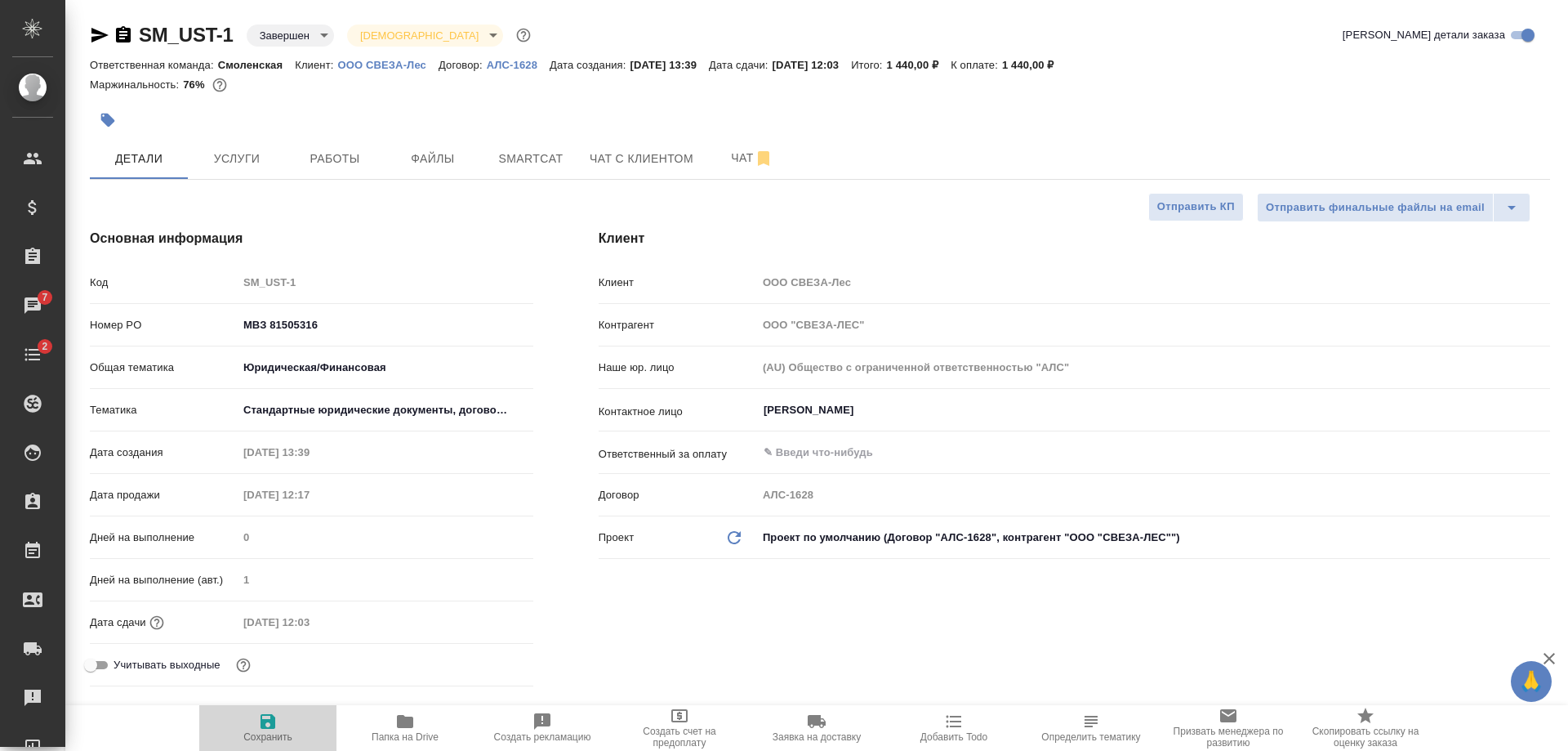
click at [270, 734] on span "Сохранить" at bounding box center [268, 737] width 49 height 12
type textarea "x"
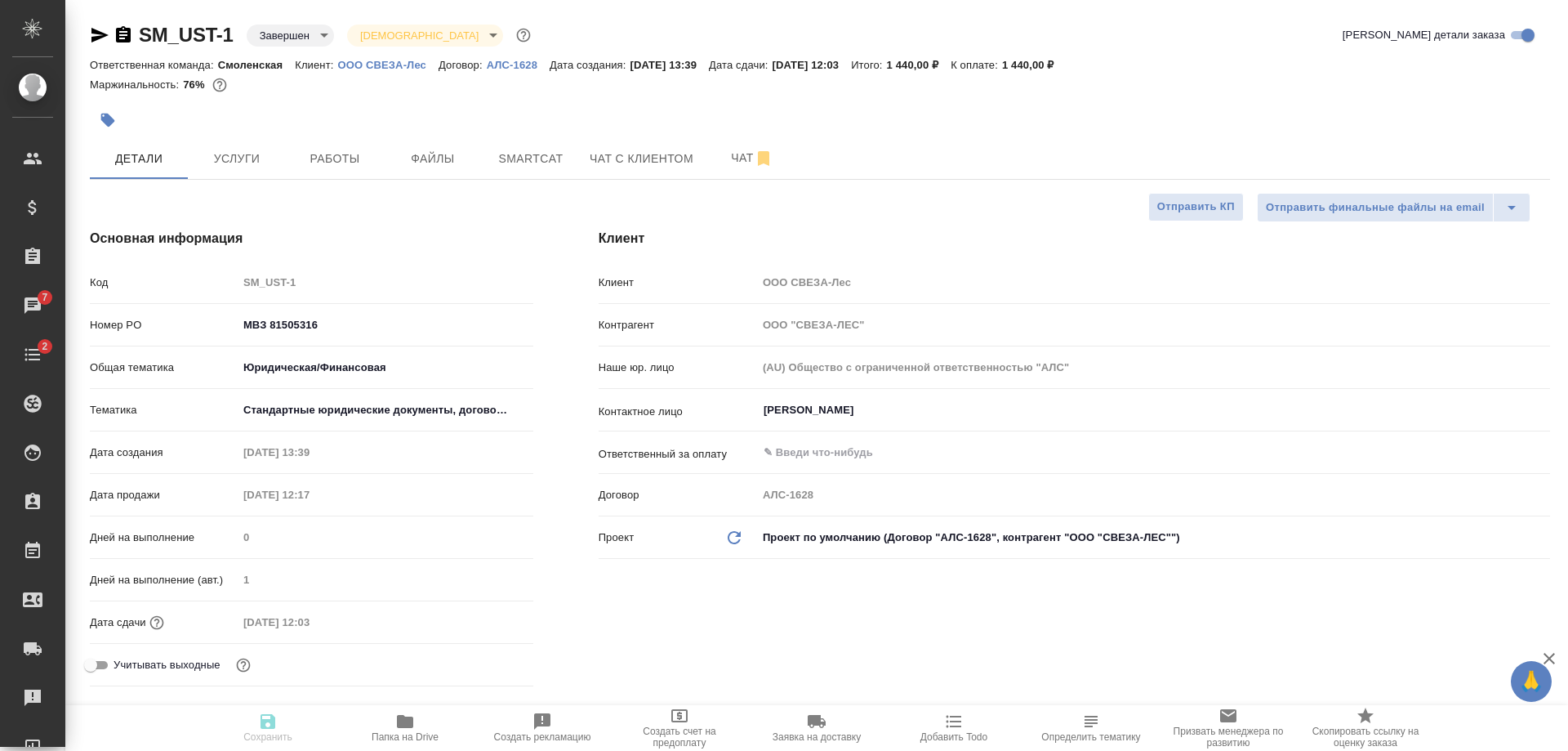
type textarea "x"
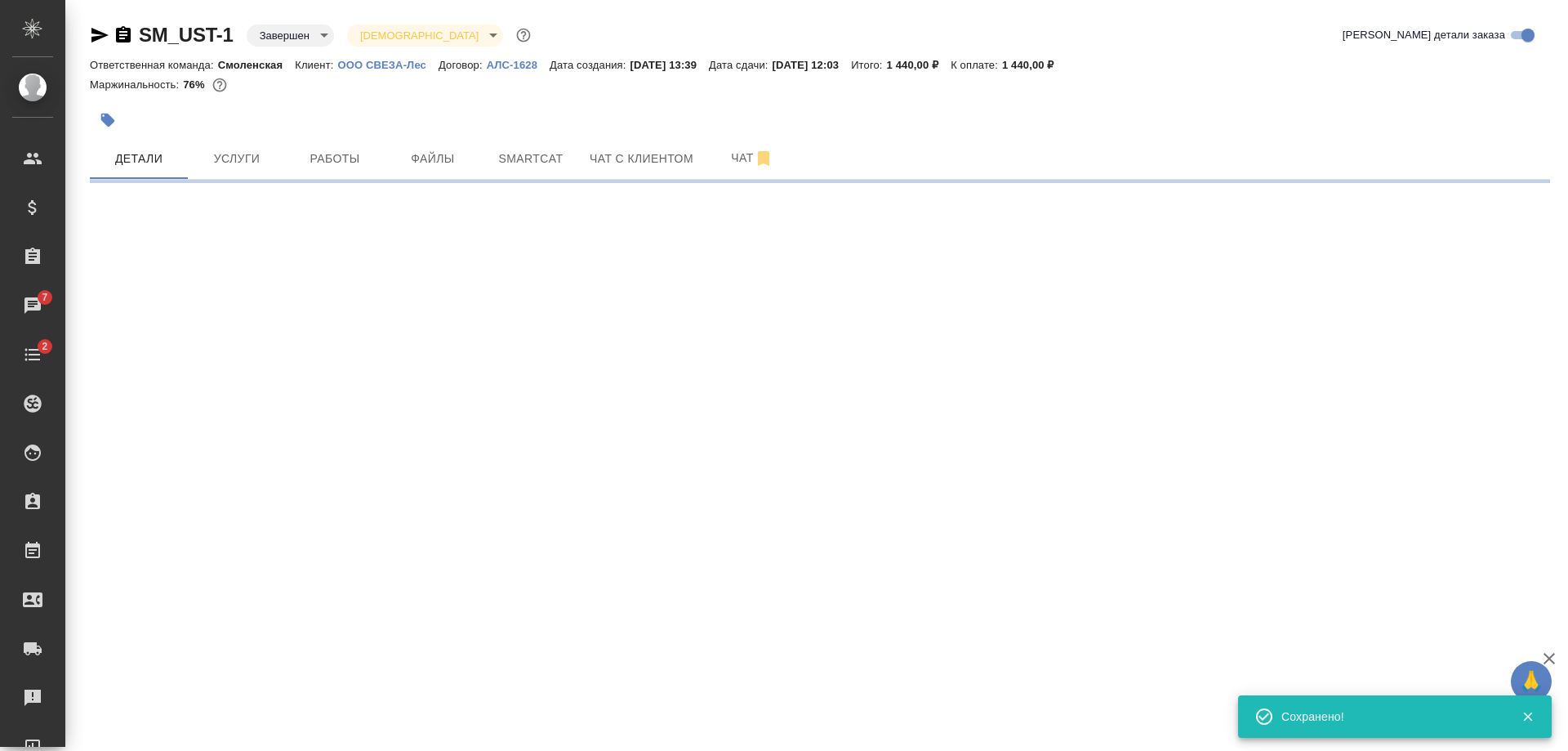
select select "RU"
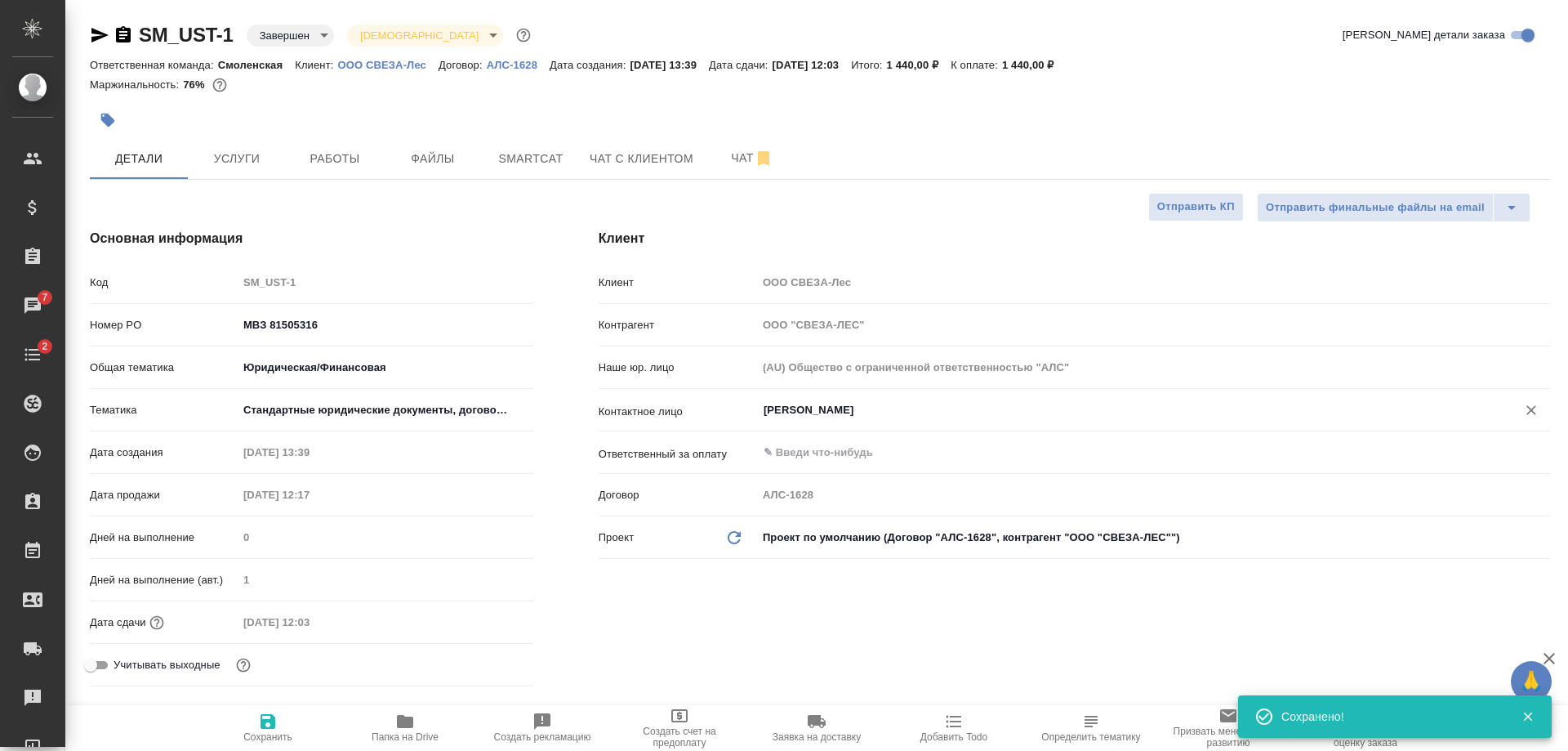
type textarea "x"
click at [792, 408] on input "Кобяков Ярослав" at bounding box center [1126, 410] width 728 height 19
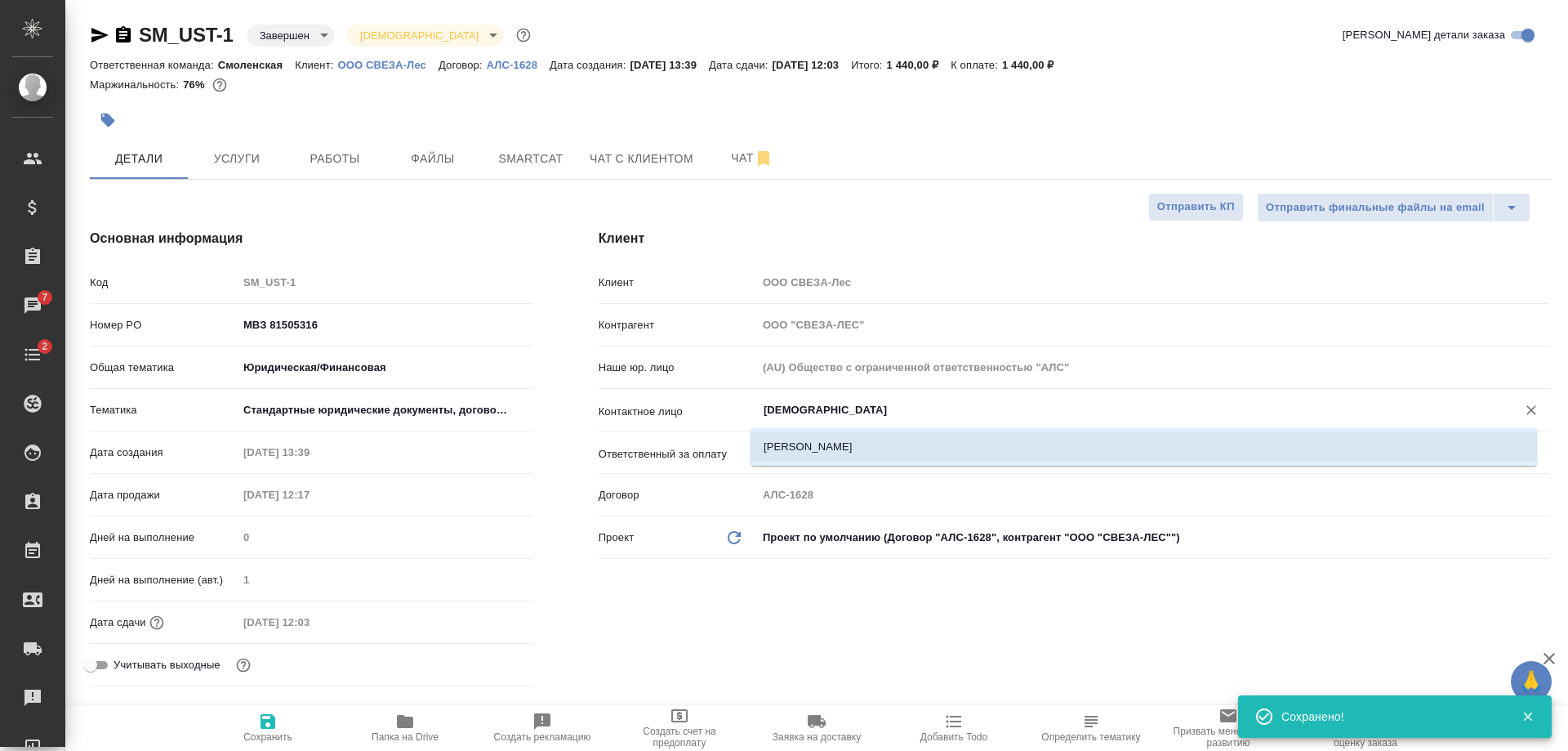
click at [799, 453] on li "Мыльникова Таисия" at bounding box center [1143, 447] width 786 height 29
type input "Мыльникова Таисия"
type textarea "x"
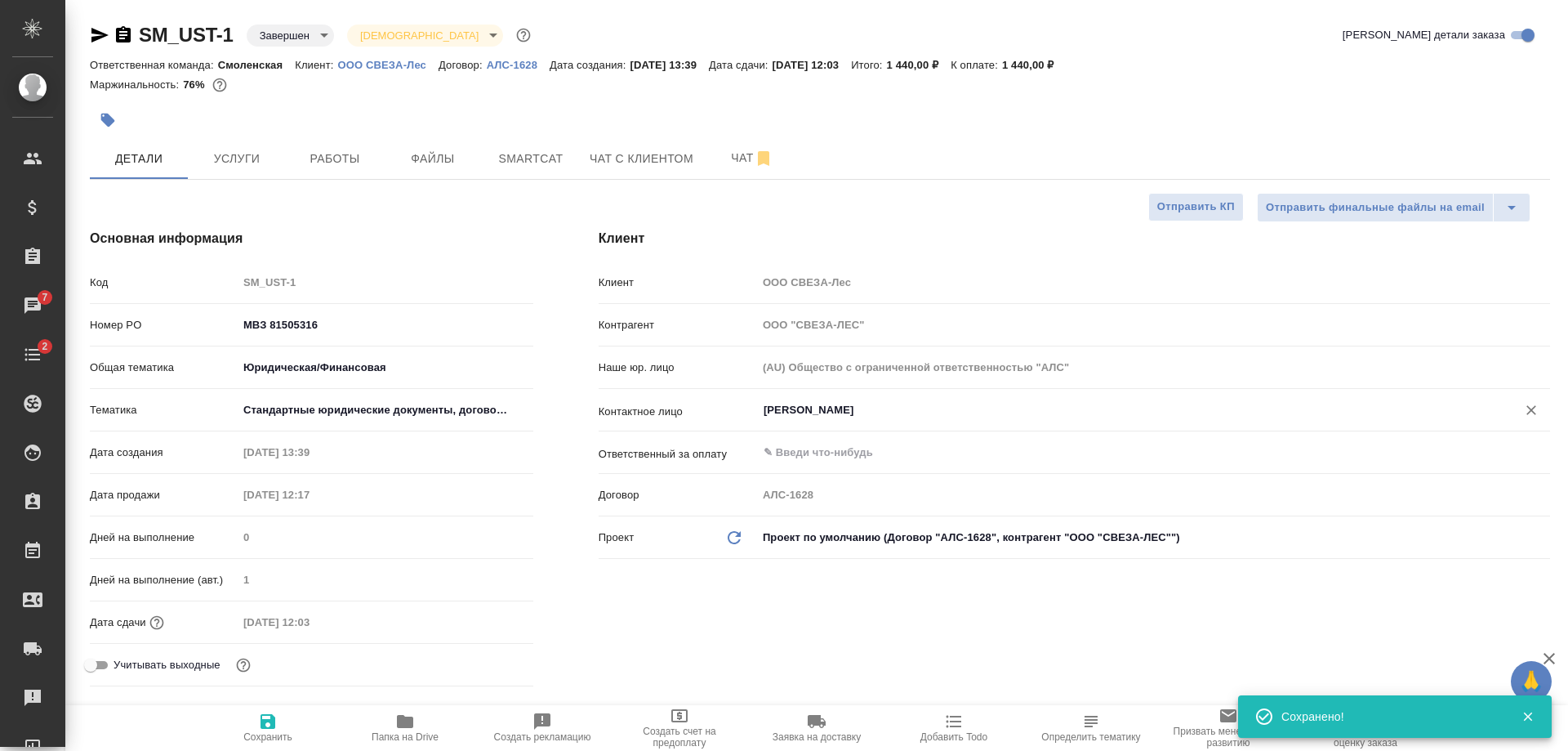
type textarea "x"
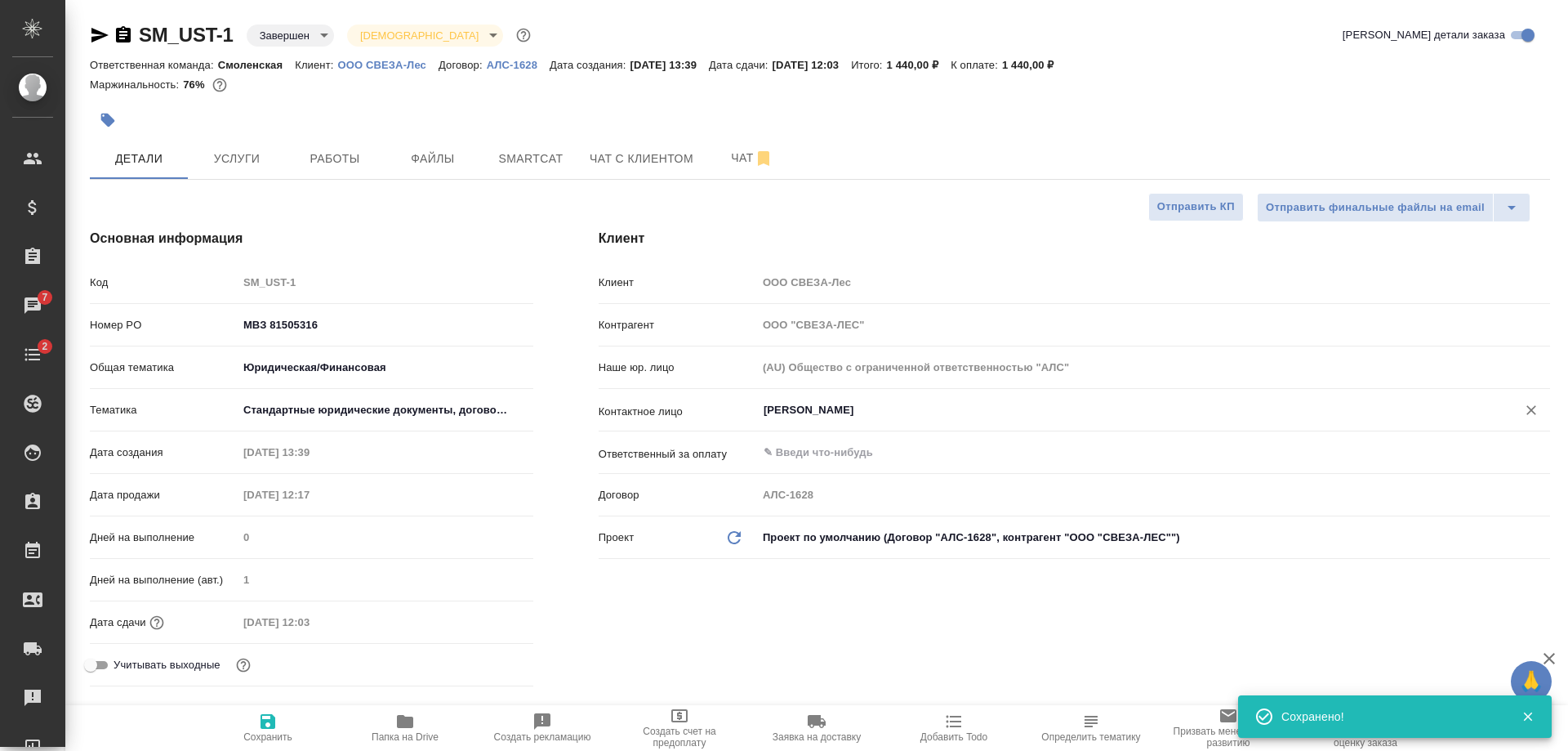
type textarea "x"
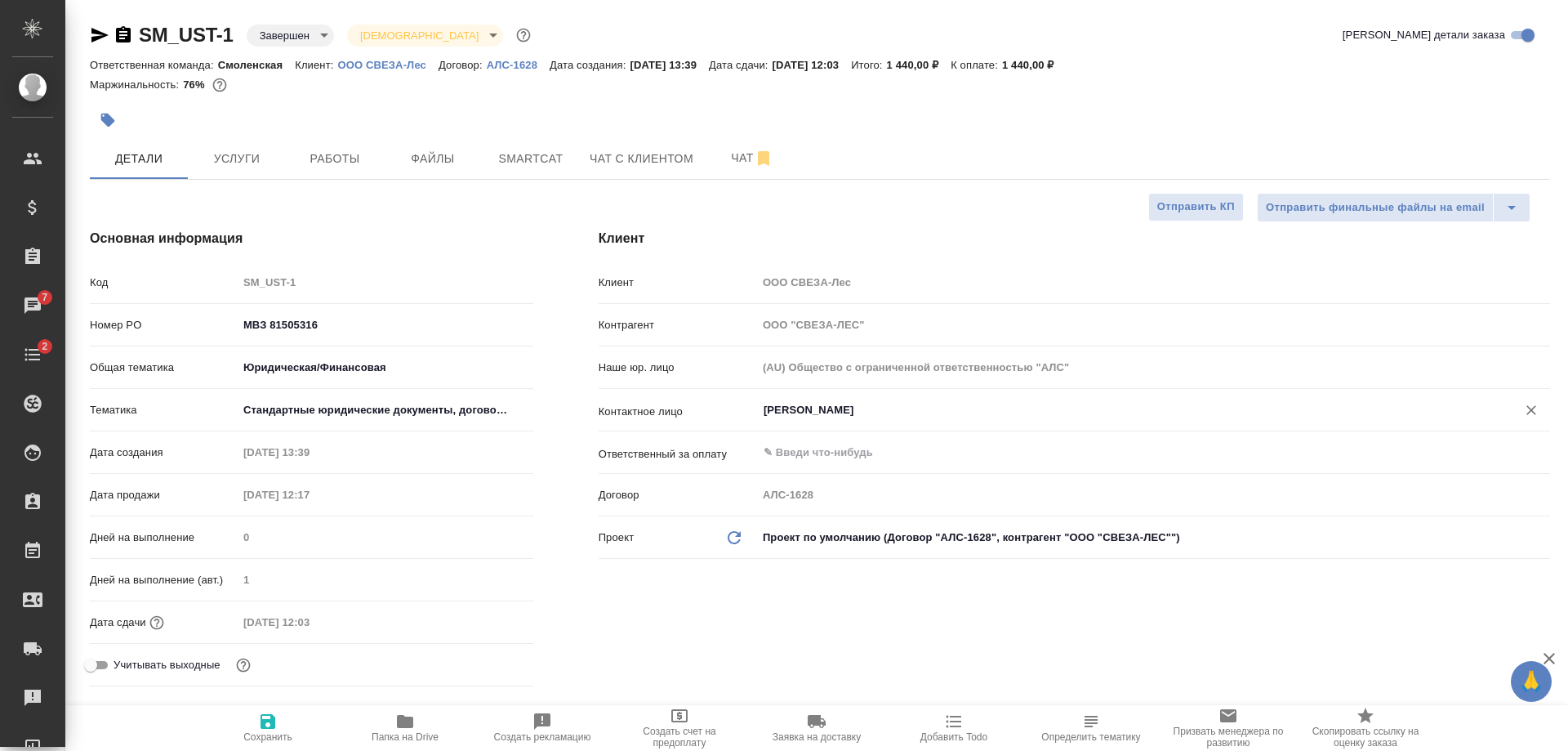
type input "Мыльникова Таисия"
click at [264, 733] on span "Сохранить" at bounding box center [268, 737] width 49 height 12
type textarea "x"
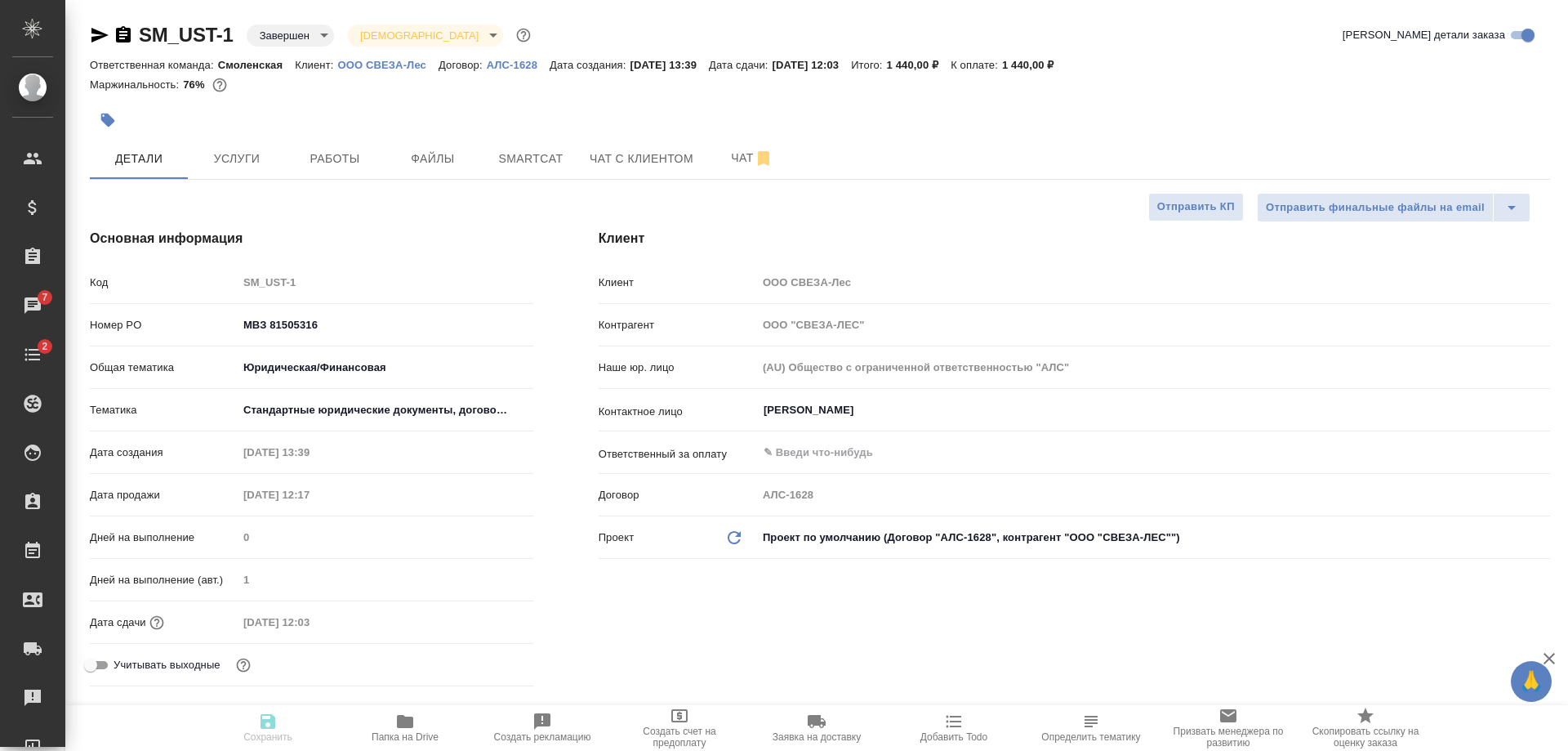
type textarea "x"
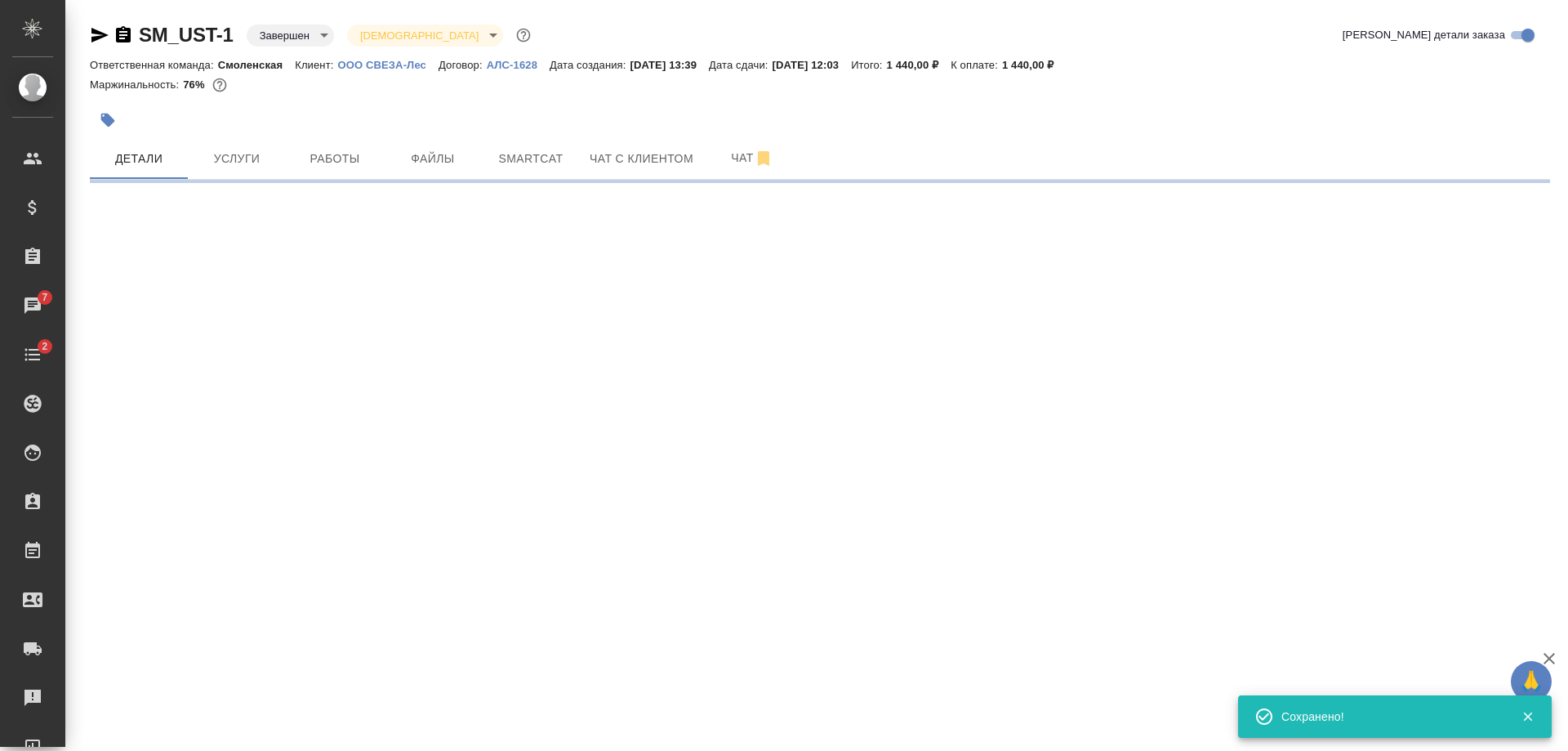
select select "RU"
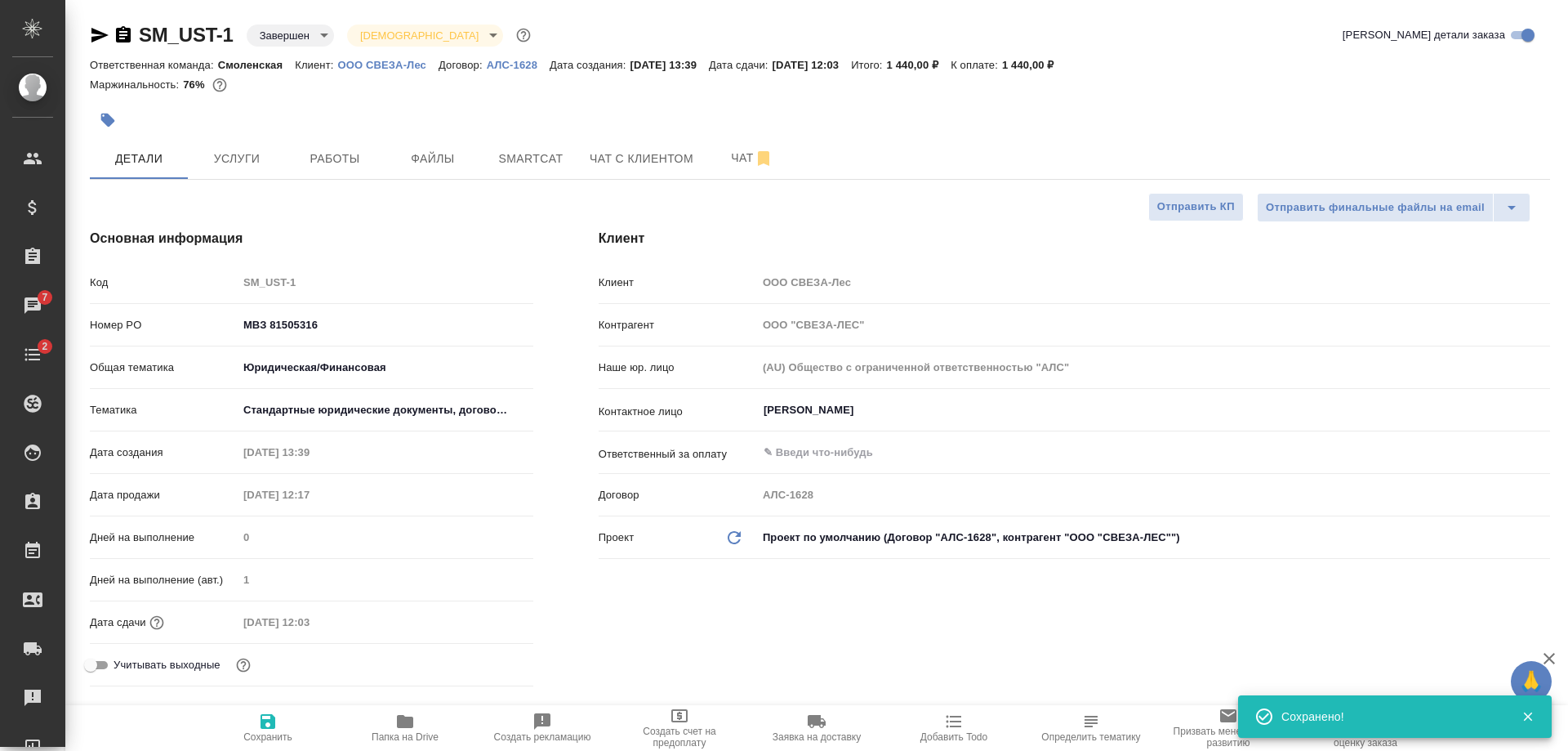
type textarea "x"
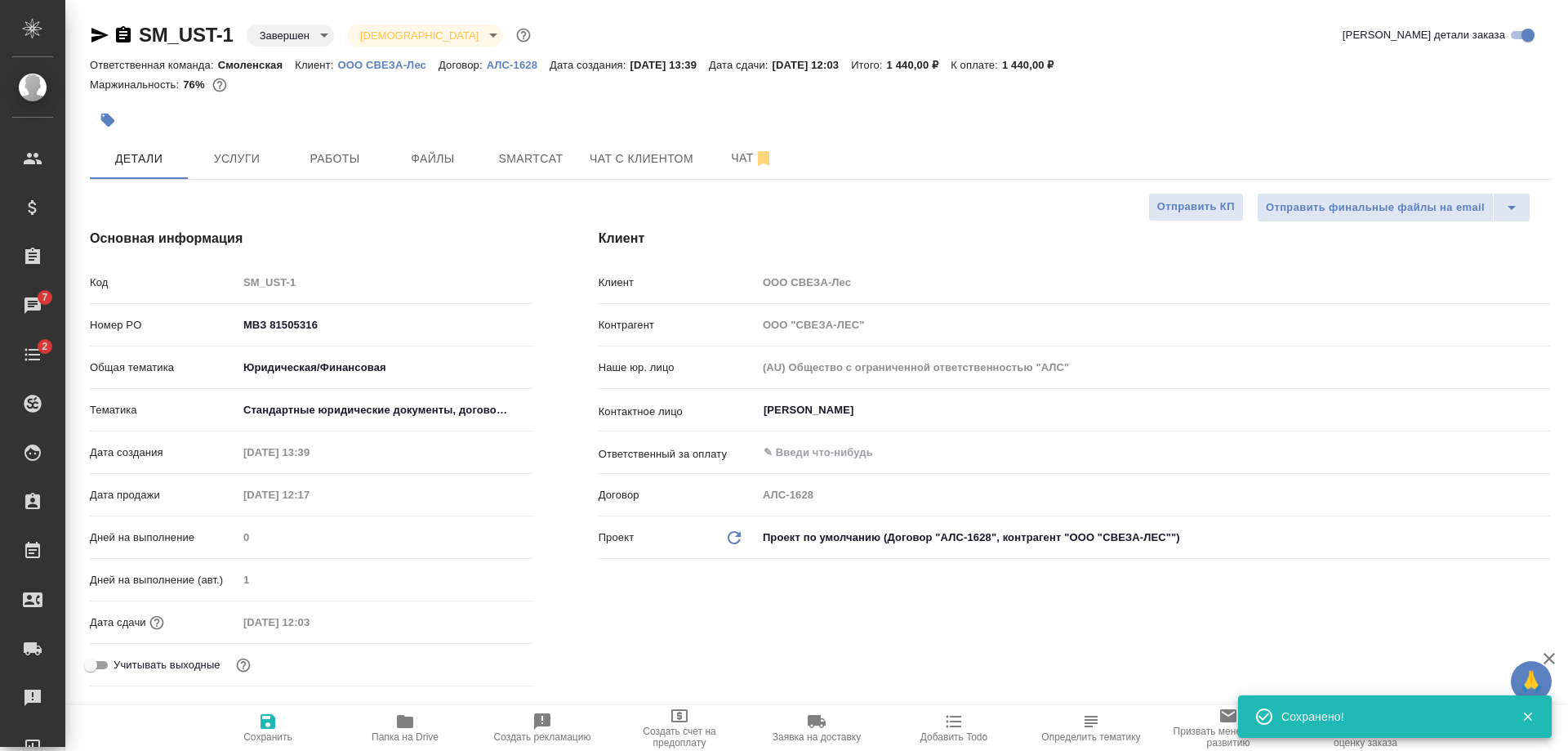
type textarea "x"
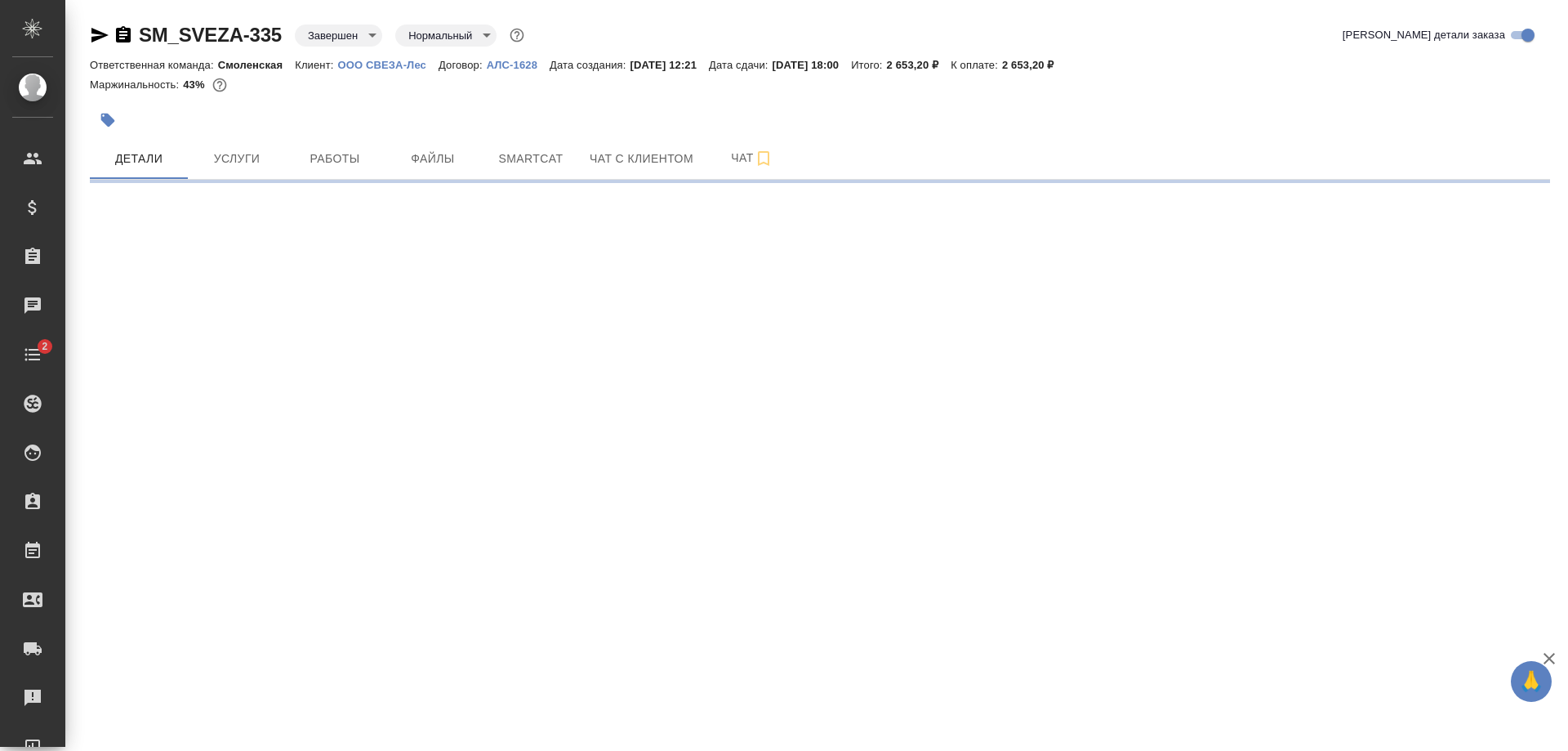
select select "RU"
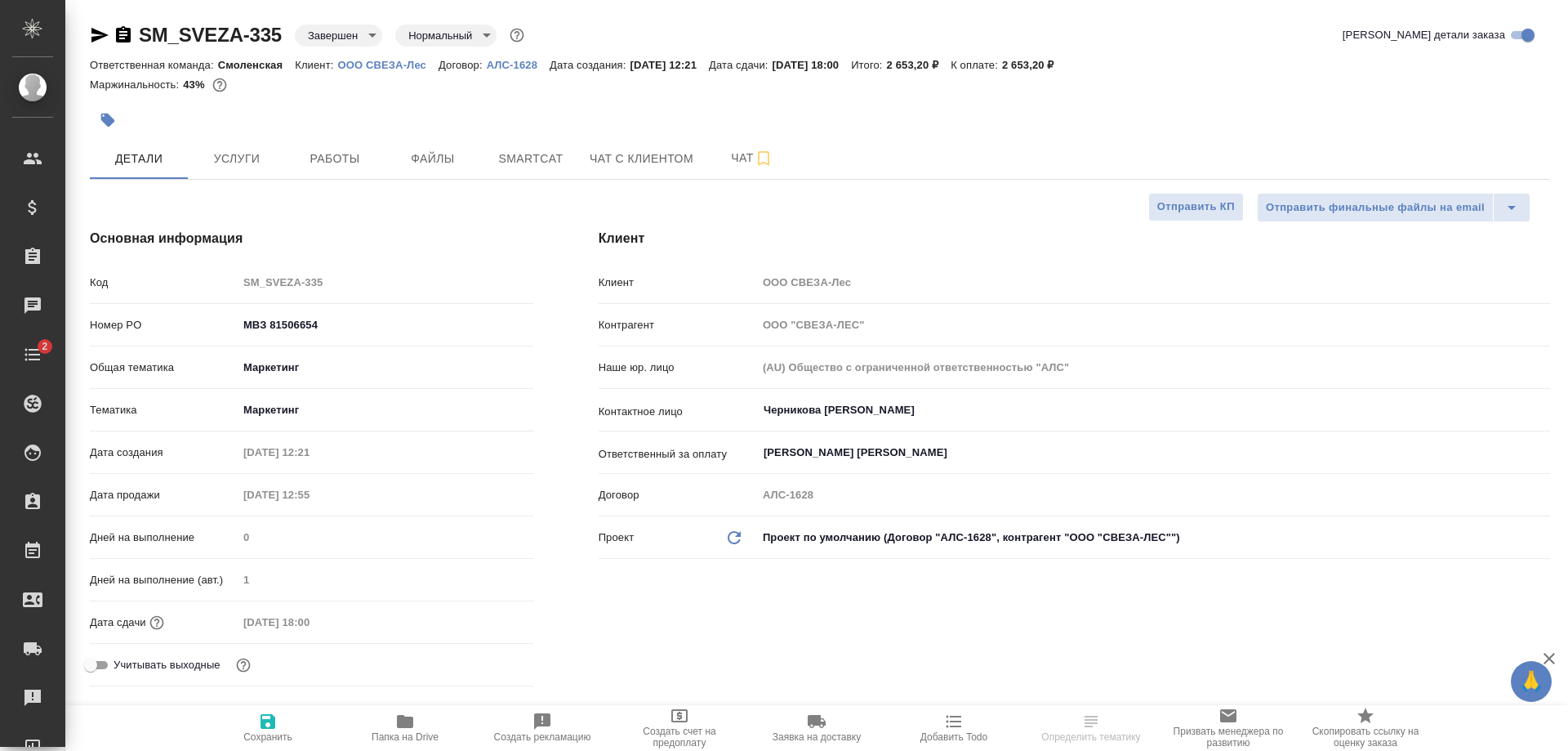
type textarea "x"
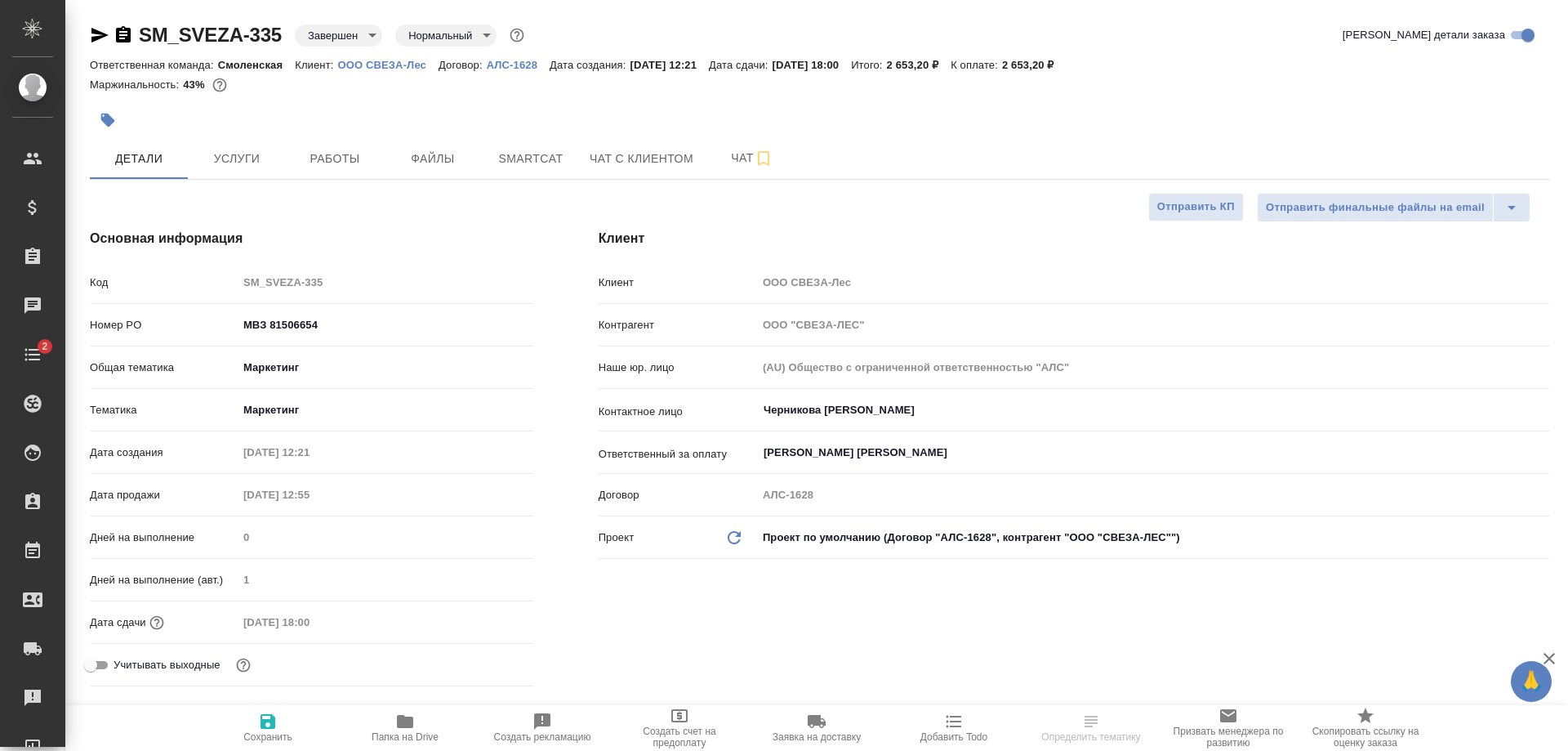
type textarea "x"
select select "RU"
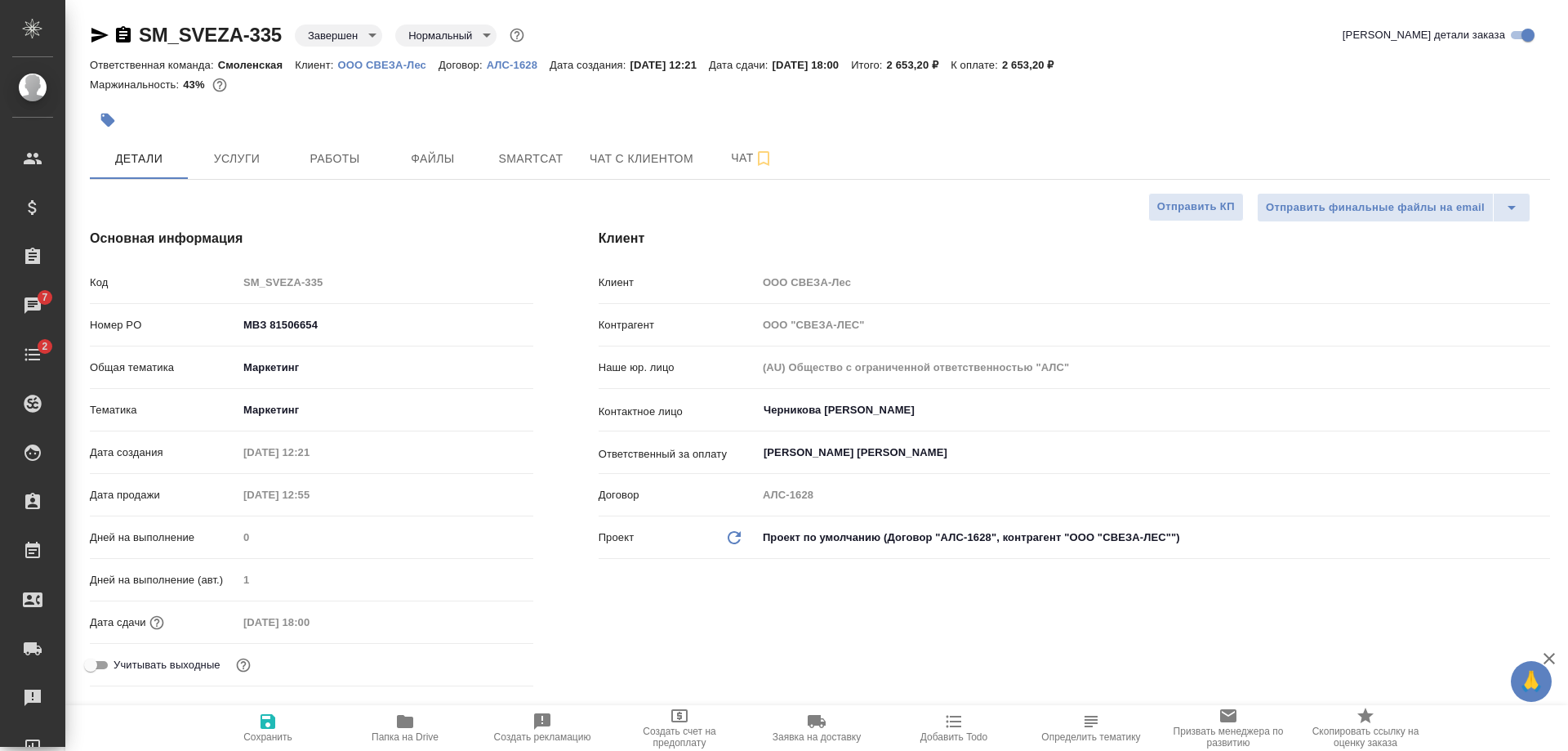
type textarea "x"
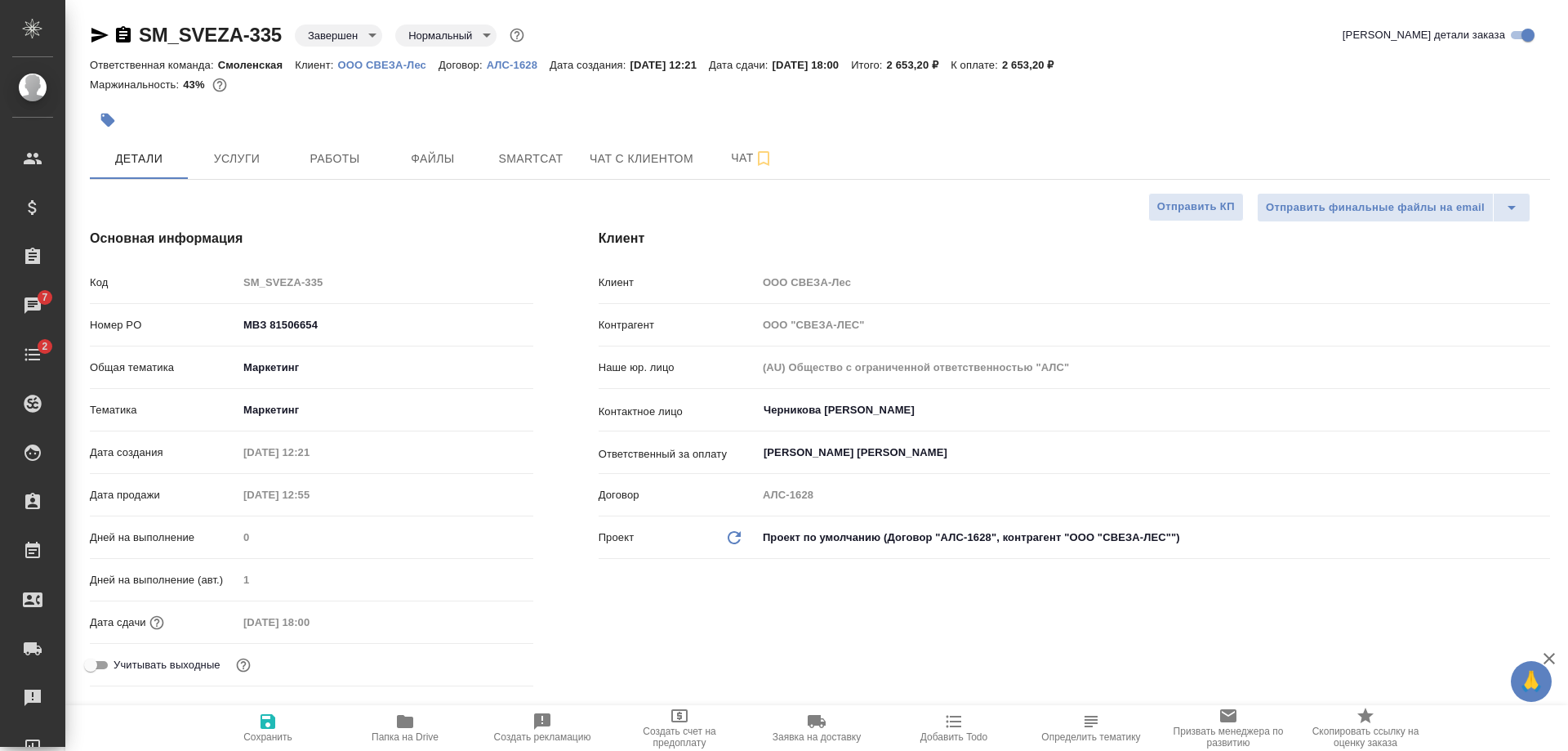
type textarea "x"
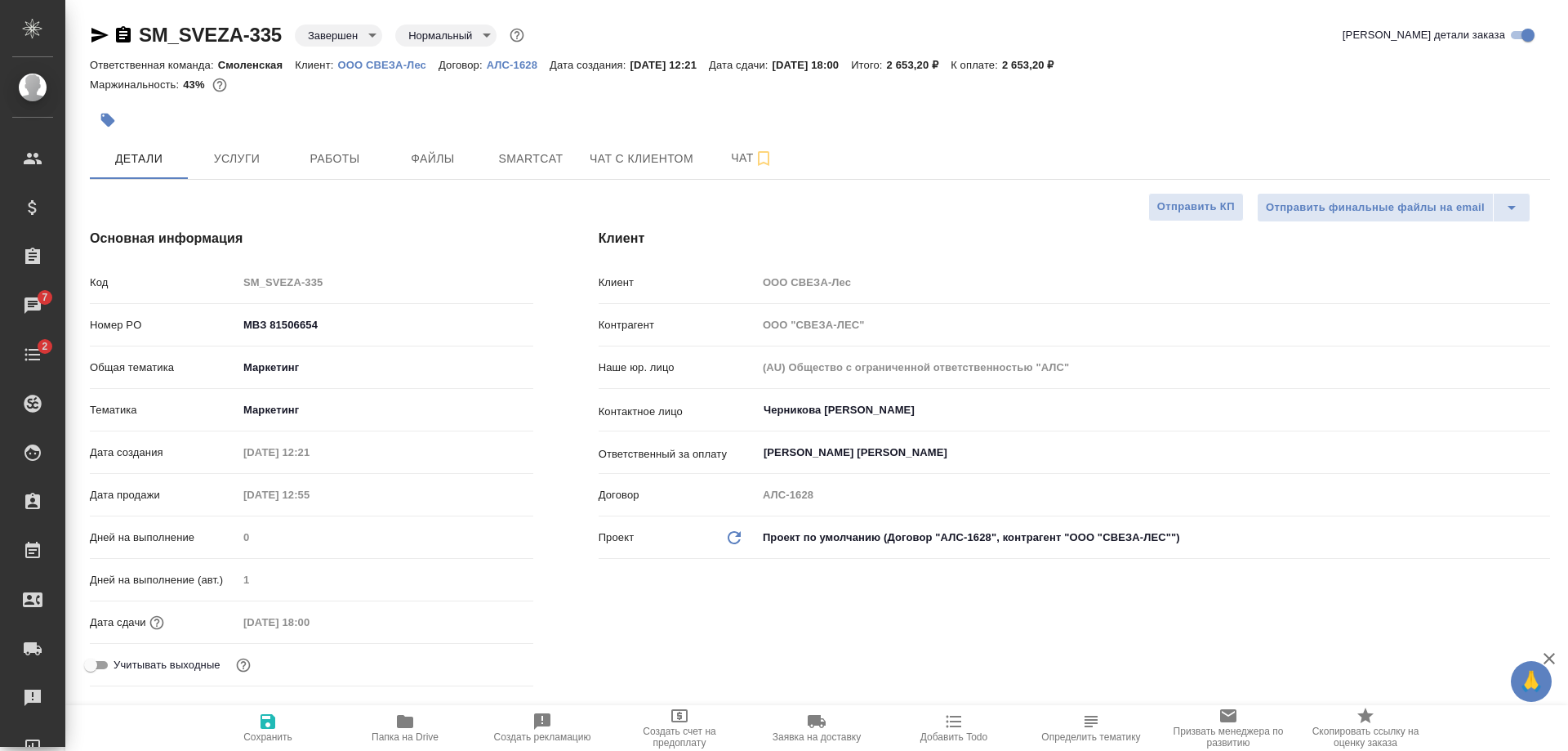
type textarea "x"
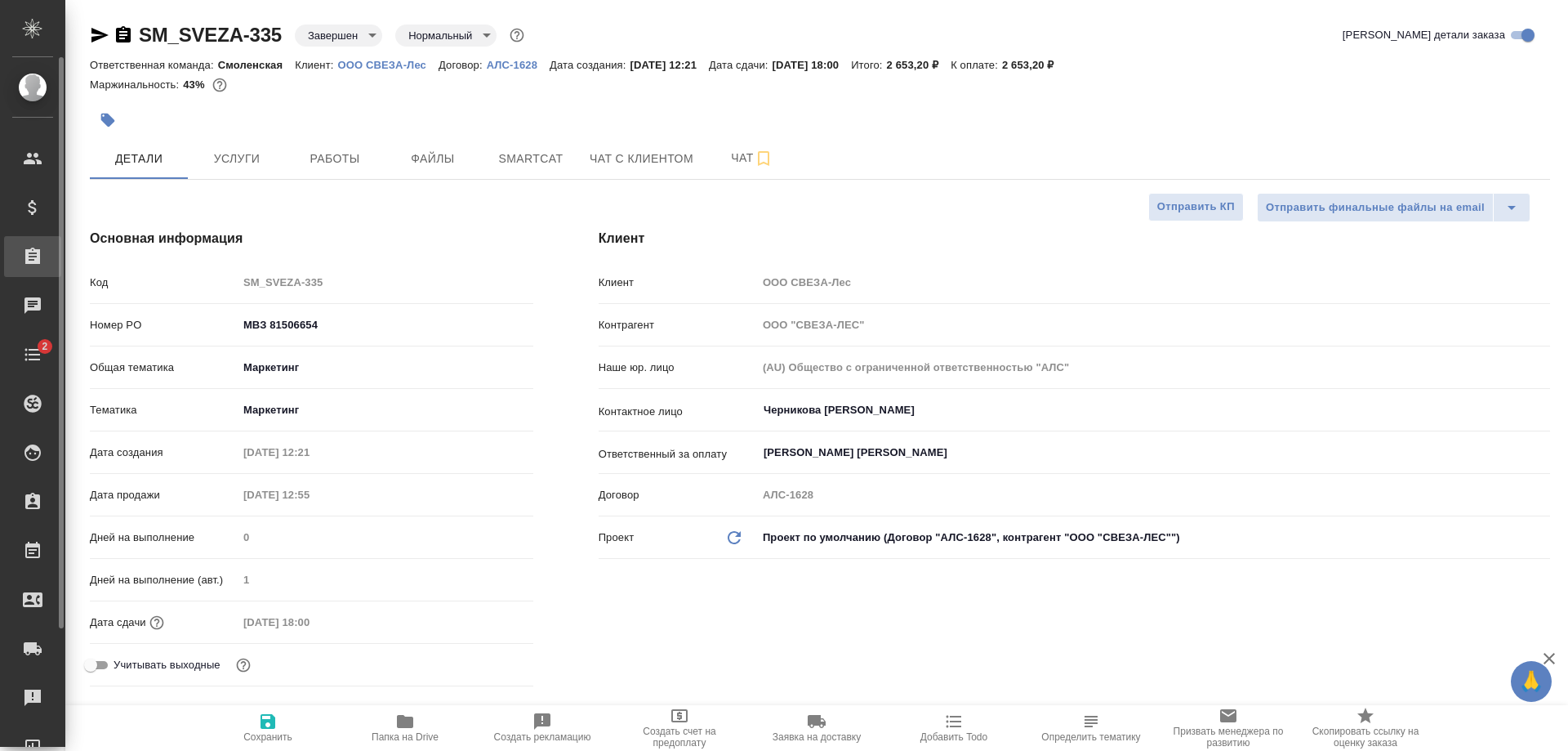
type textarea "x"
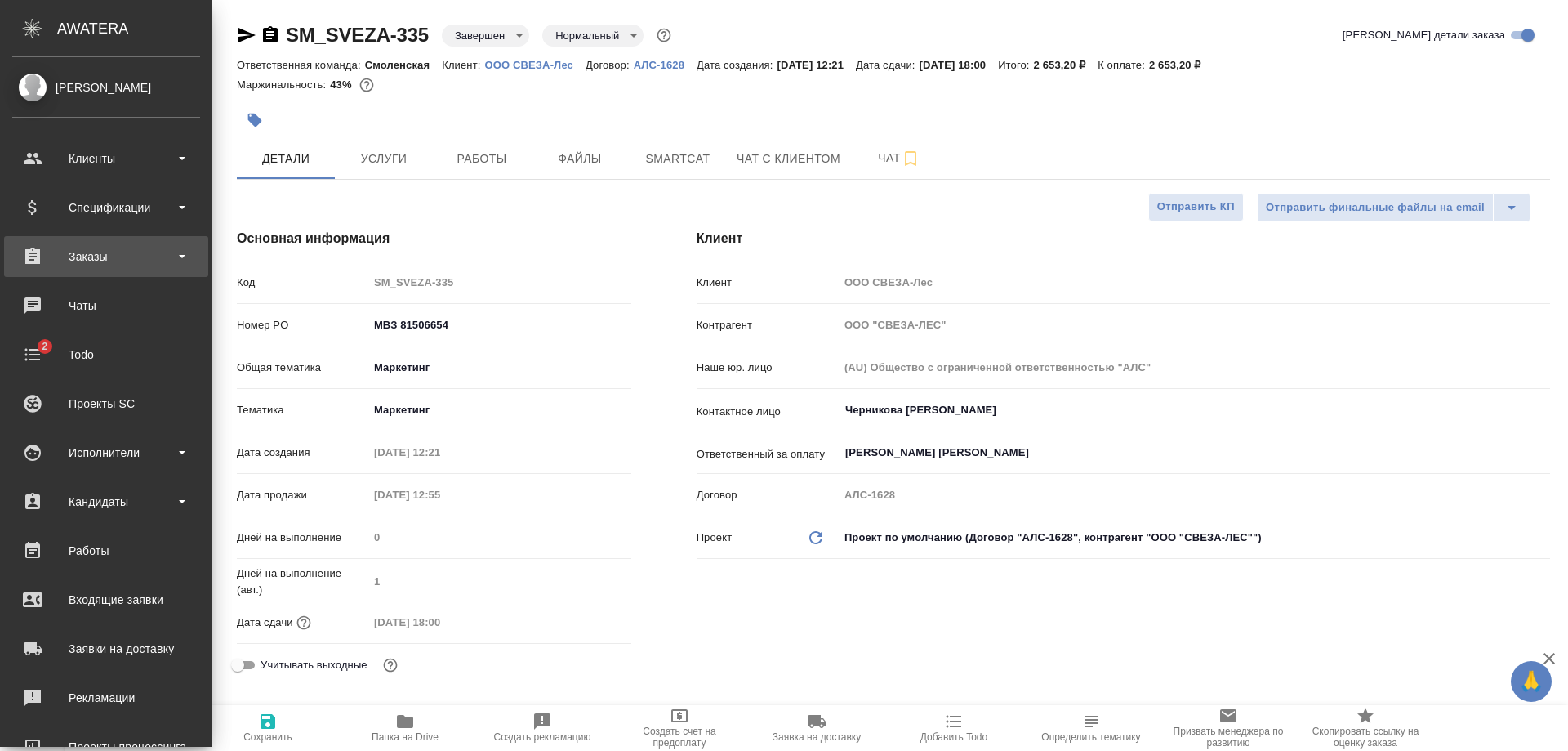
click at [108, 243] on div "Заказы" at bounding box center [106, 256] width 205 height 41
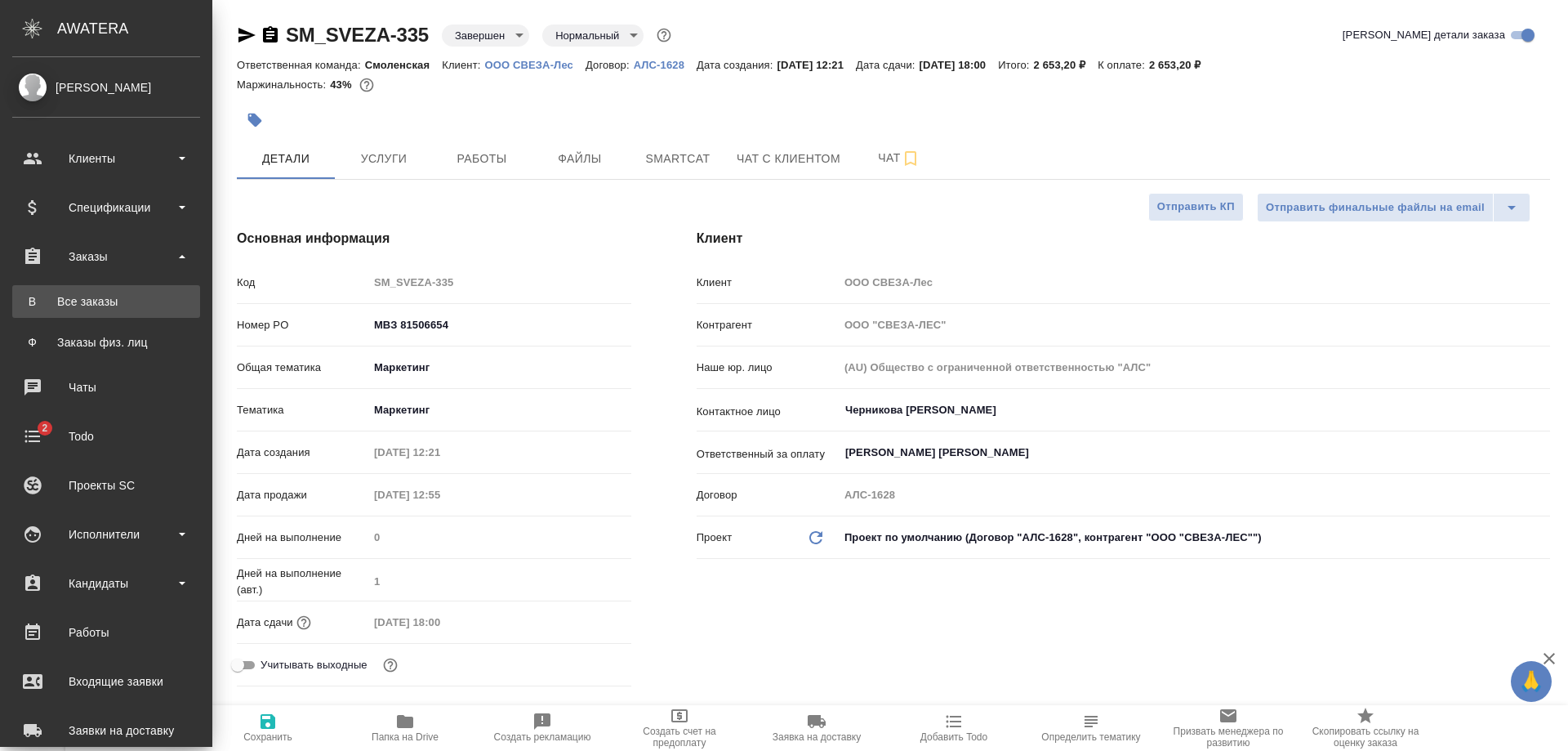
type textarea "x"
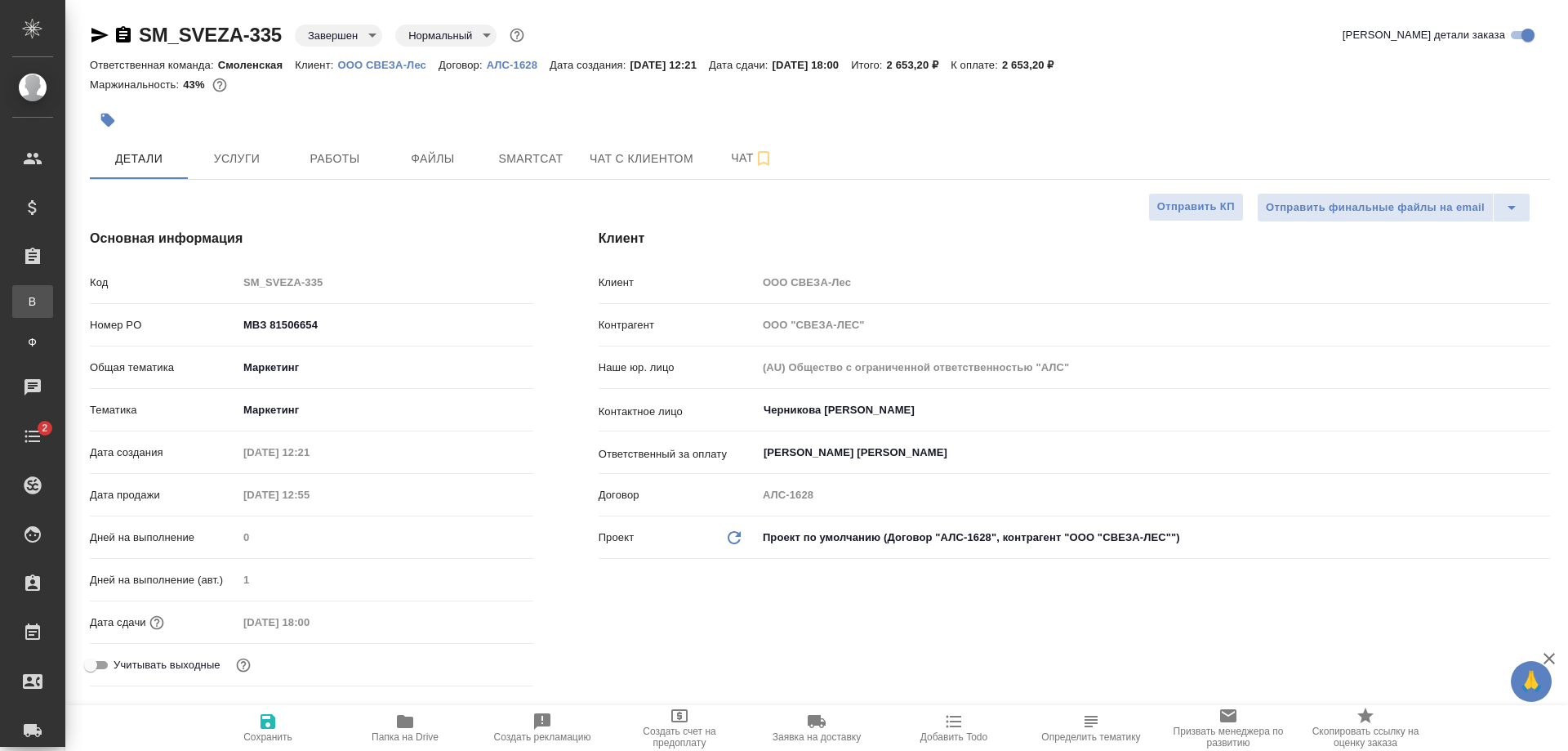
click at [24, 307] on div "Все заказы" at bounding box center [12, 301] width 24 height 16
type textarea "x"
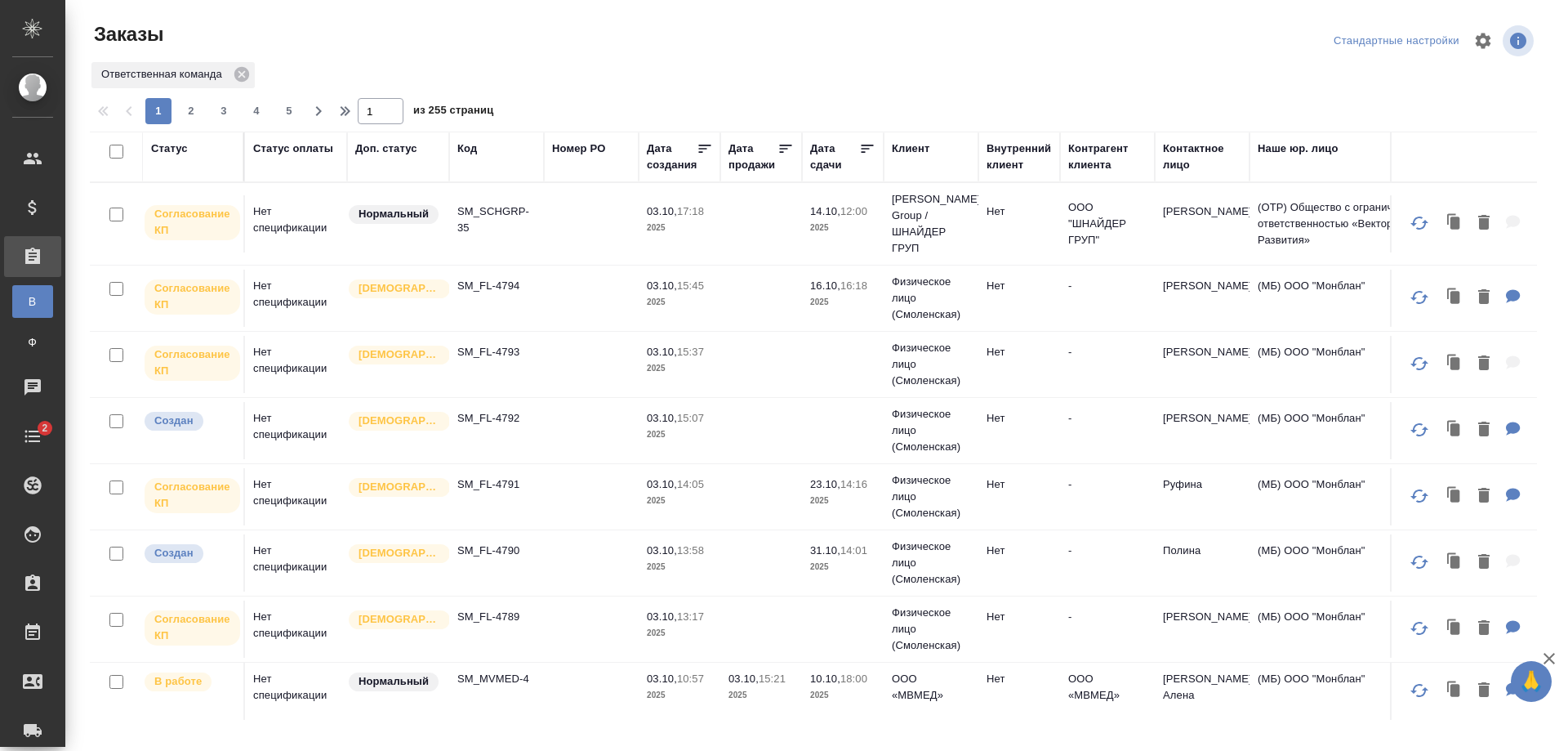
click at [174, 147] on div "Статус" at bounding box center [170, 148] width 37 height 16
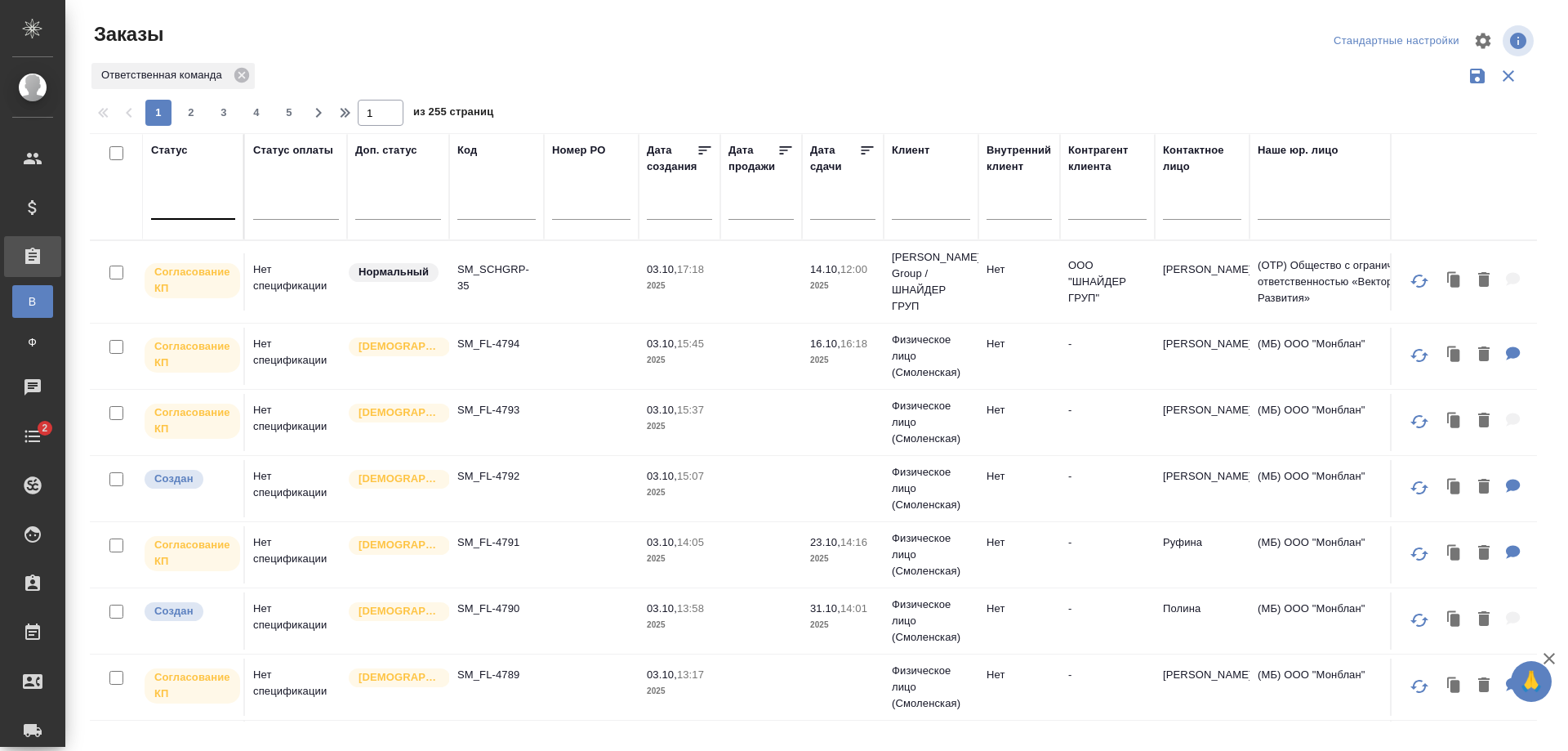
click at [200, 203] on div at bounding box center [193, 203] width 84 height 23
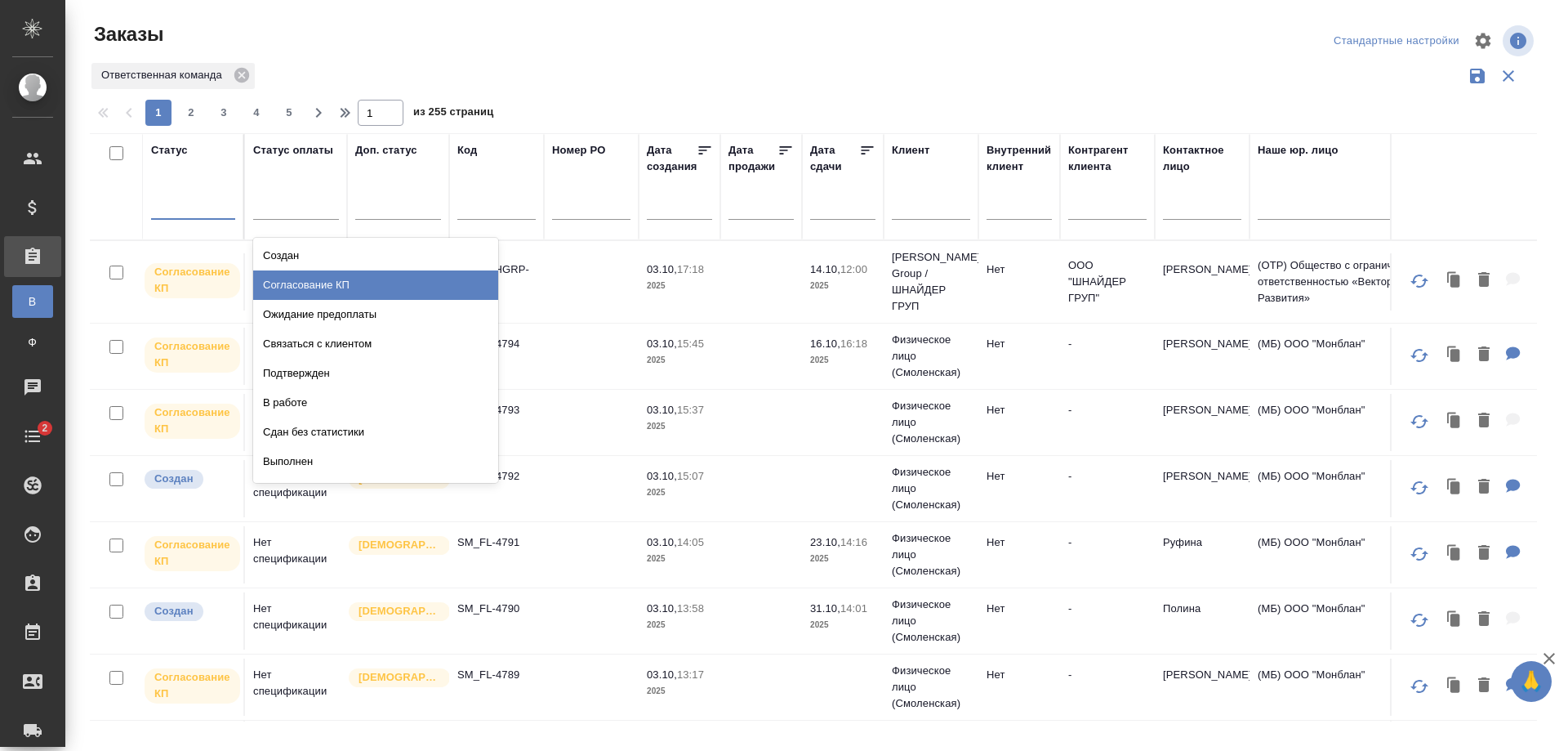
click at [300, 279] on div "Согласование КП" at bounding box center [375, 285] width 245 height 29
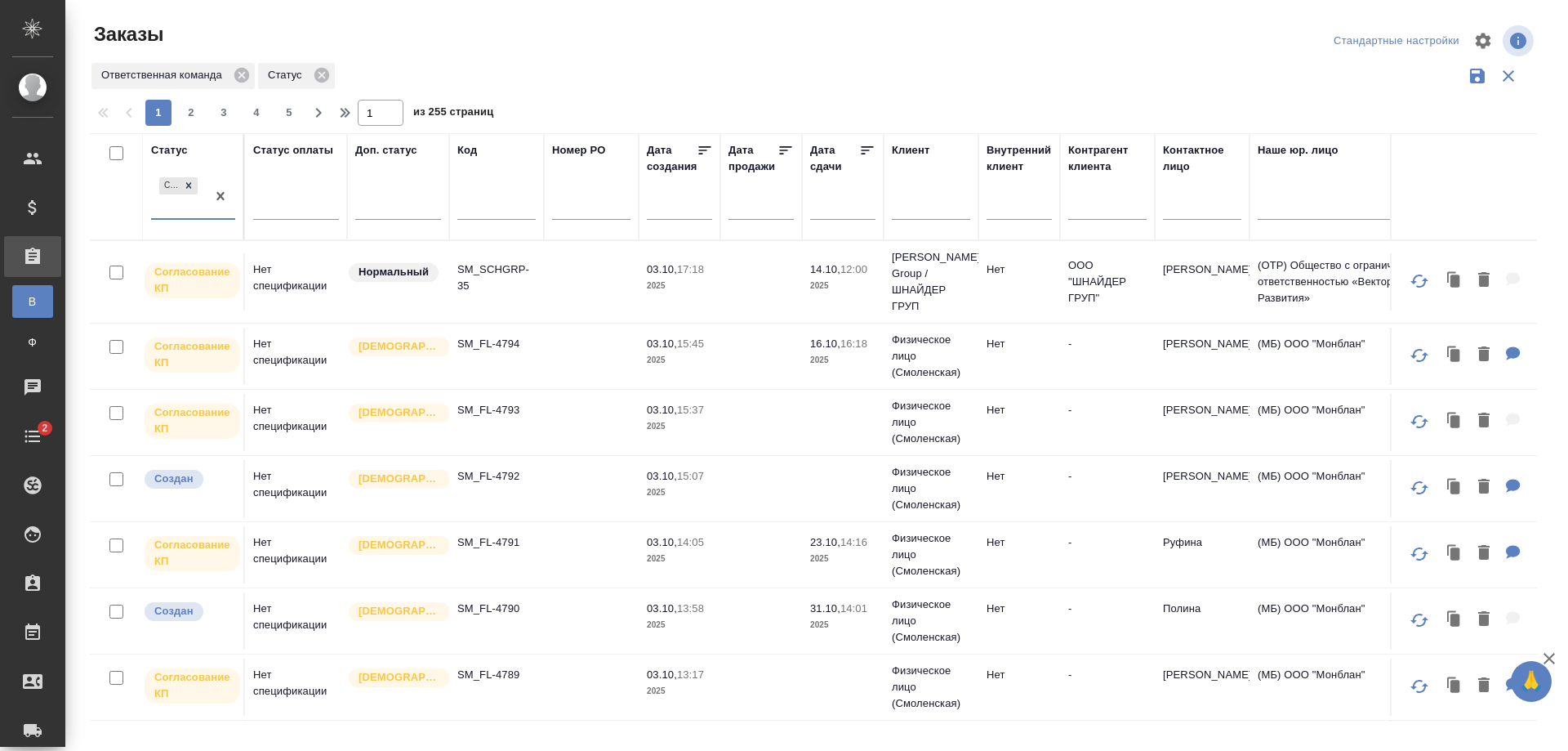
click at [168, 203] on div "Согласование КП" at bounding box center [178, 195] width 54 height 44
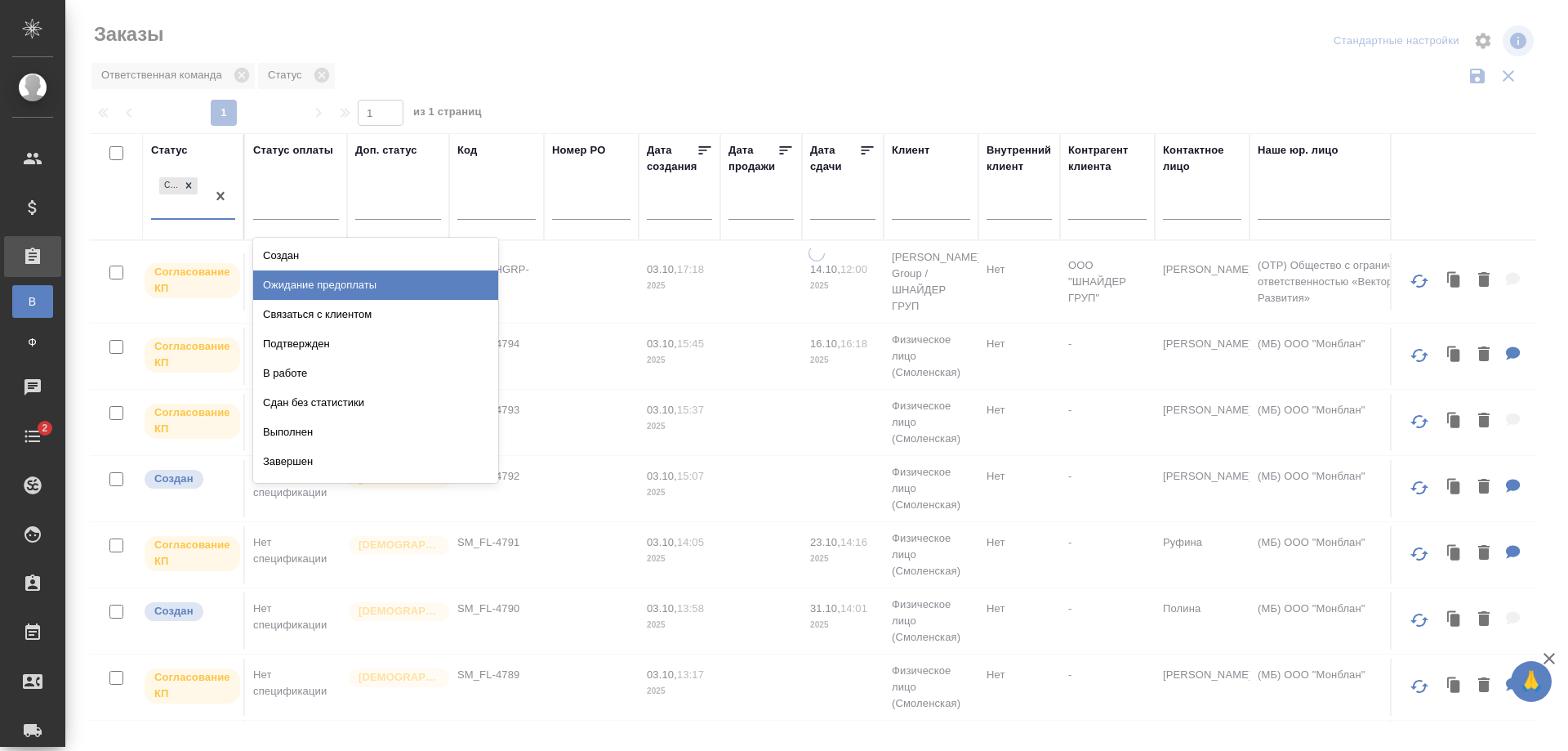
click at [345, 278] on div "Ожидание предоплаты" at bounding box center [375, 285] width 245 height 29
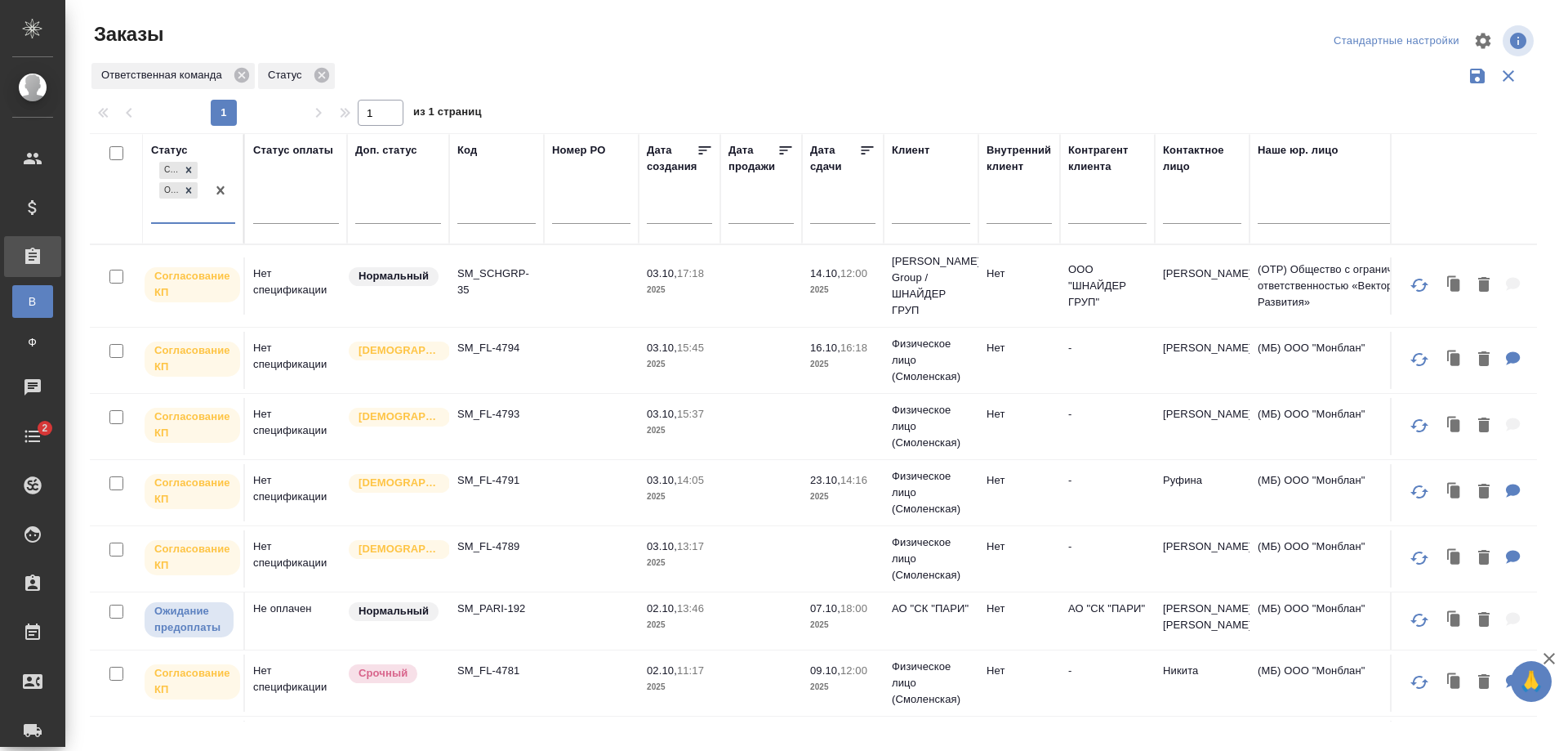
click at [165, 211] on div "Согласование КП Ожидание предоплаты" at bounding box center [178, 190] width 54 height 64
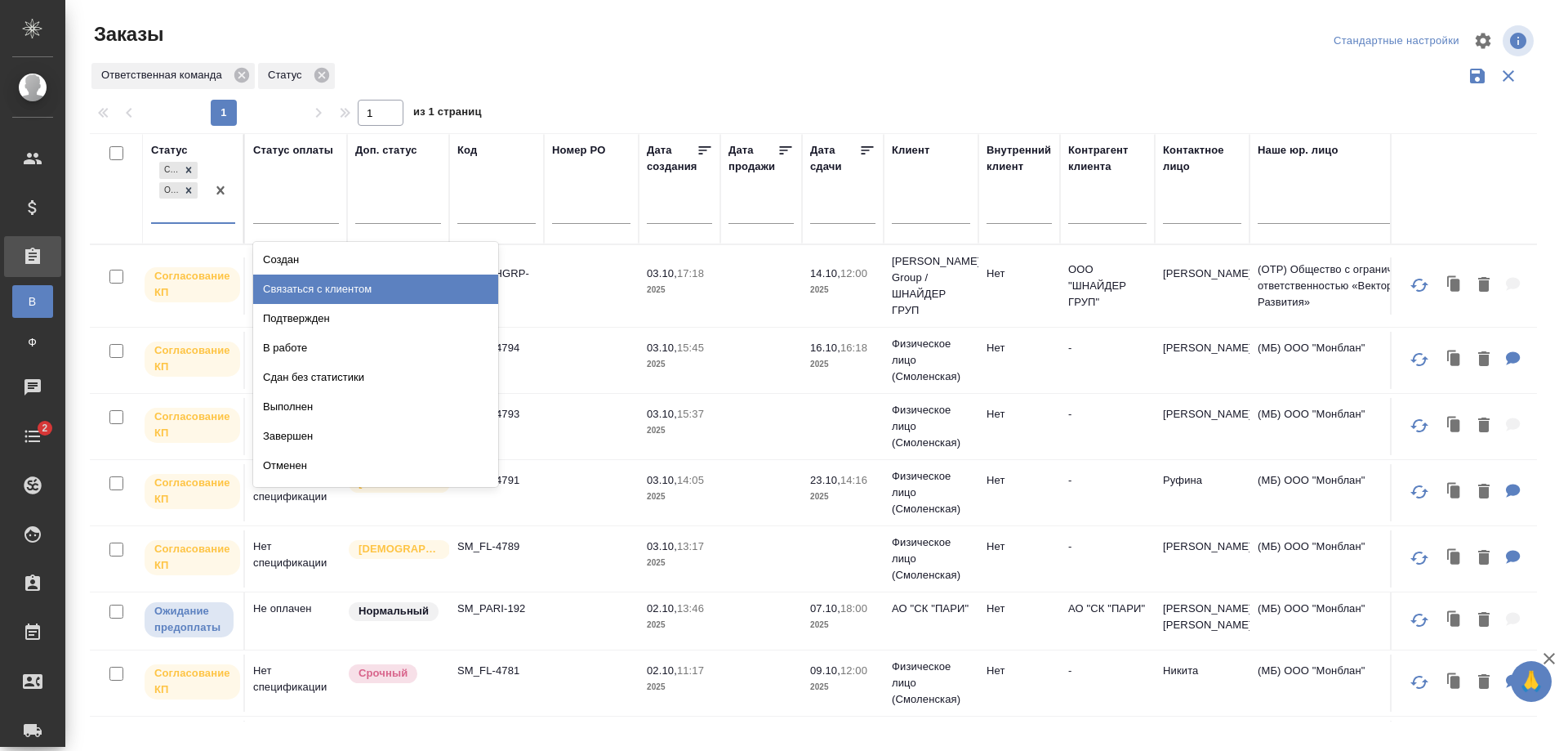
click at [320, 287] on div "Связаться с клиентом" at bounding box center [375, 289] width 245 height 29
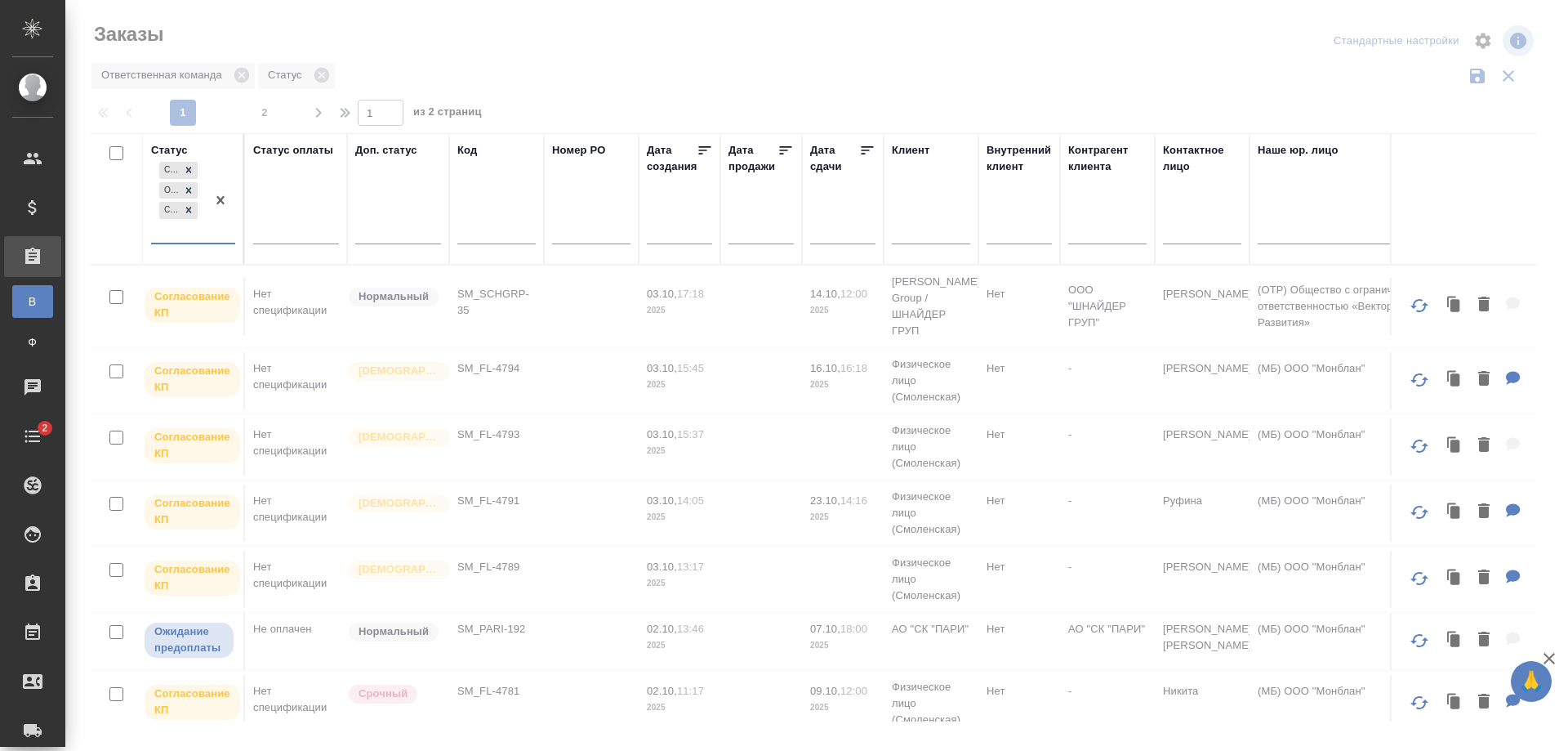
click at [183, 227] on div "Согласование КП Ожидание предоплаты Связаться с клиентом" at bounding box center [178, 200] width 54 height 84
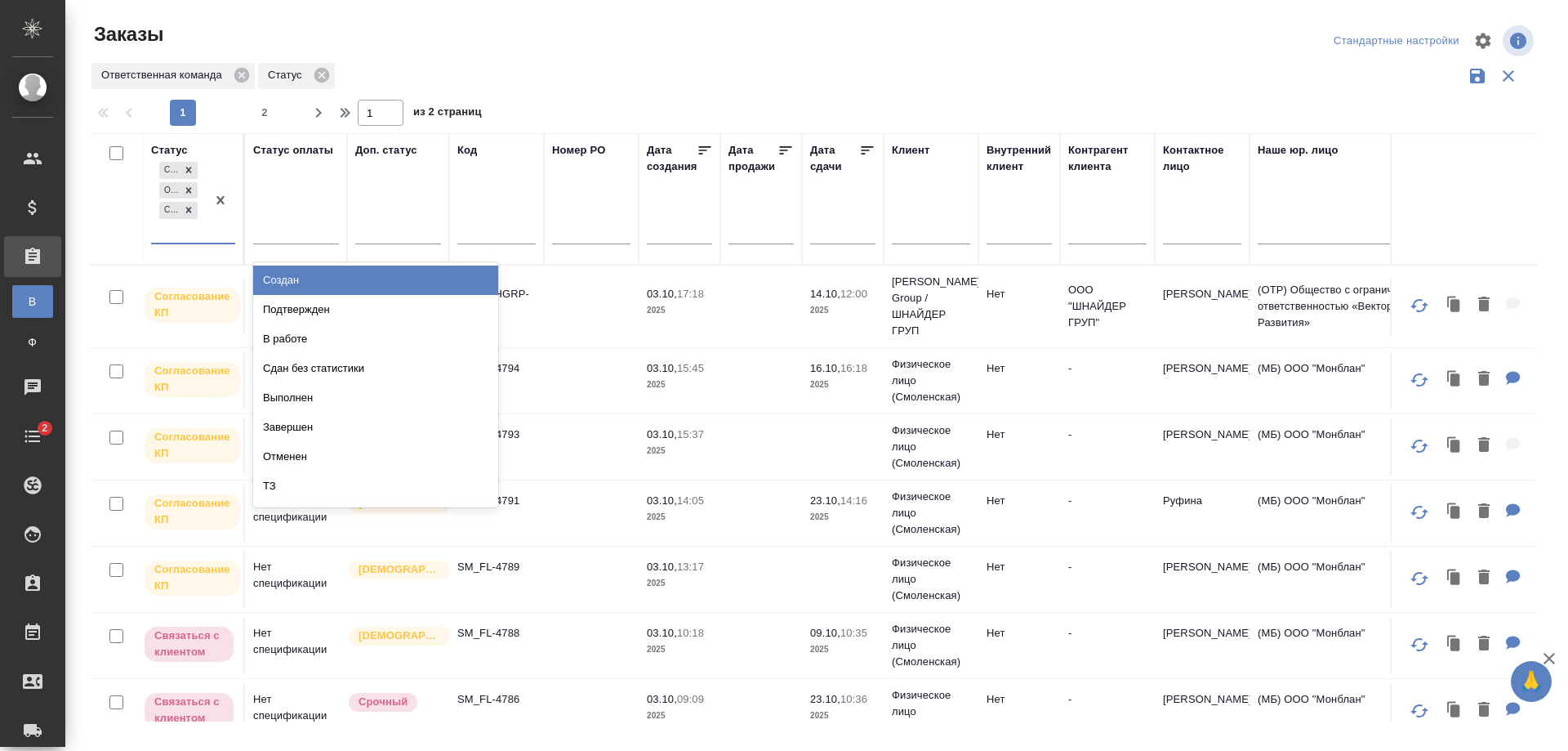
click at [271, 274] on div "Создан" at bounding box center [375, 280] width 245 height 29
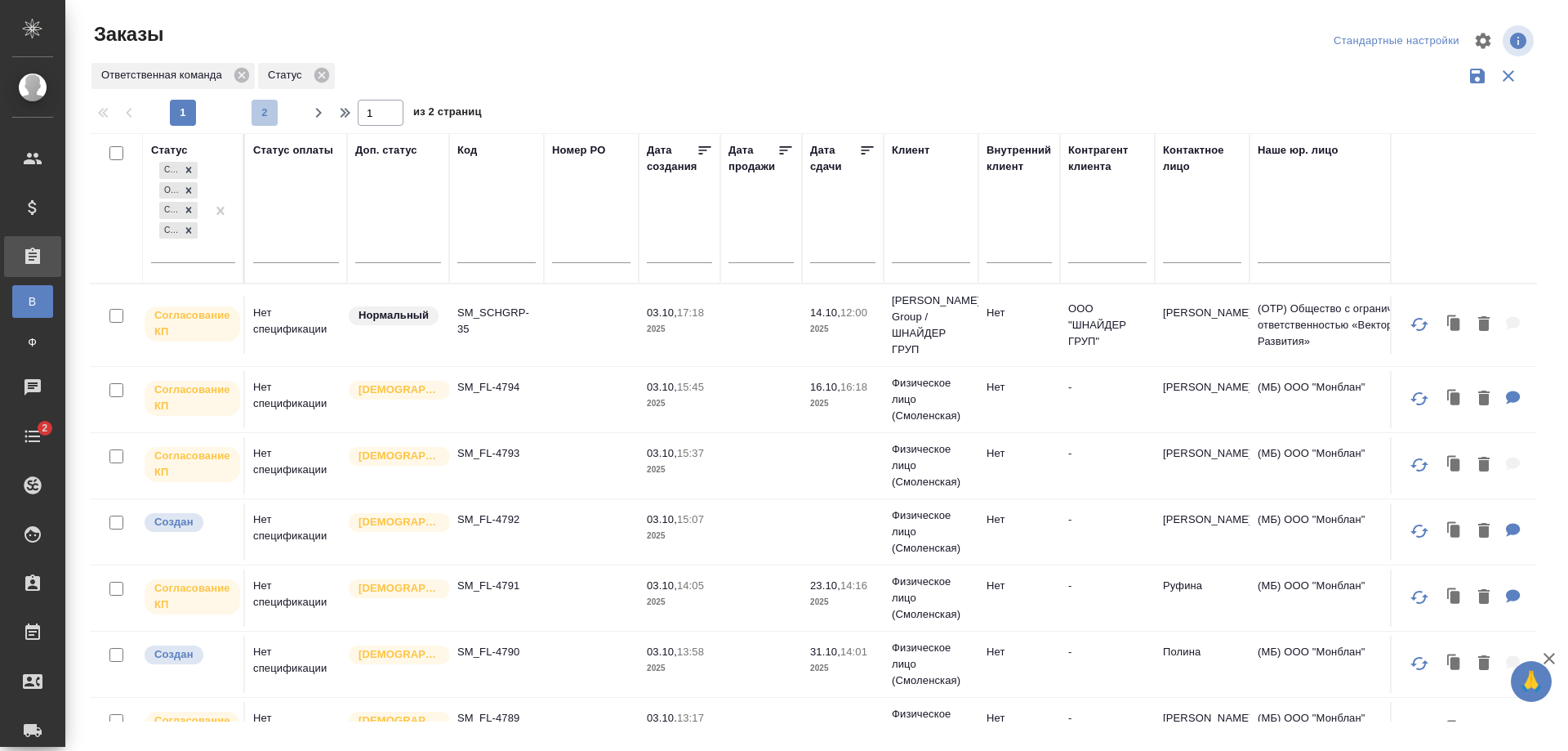
click at [263, 116] on span "2" at bounding box center [264, 113] width 26 height 16
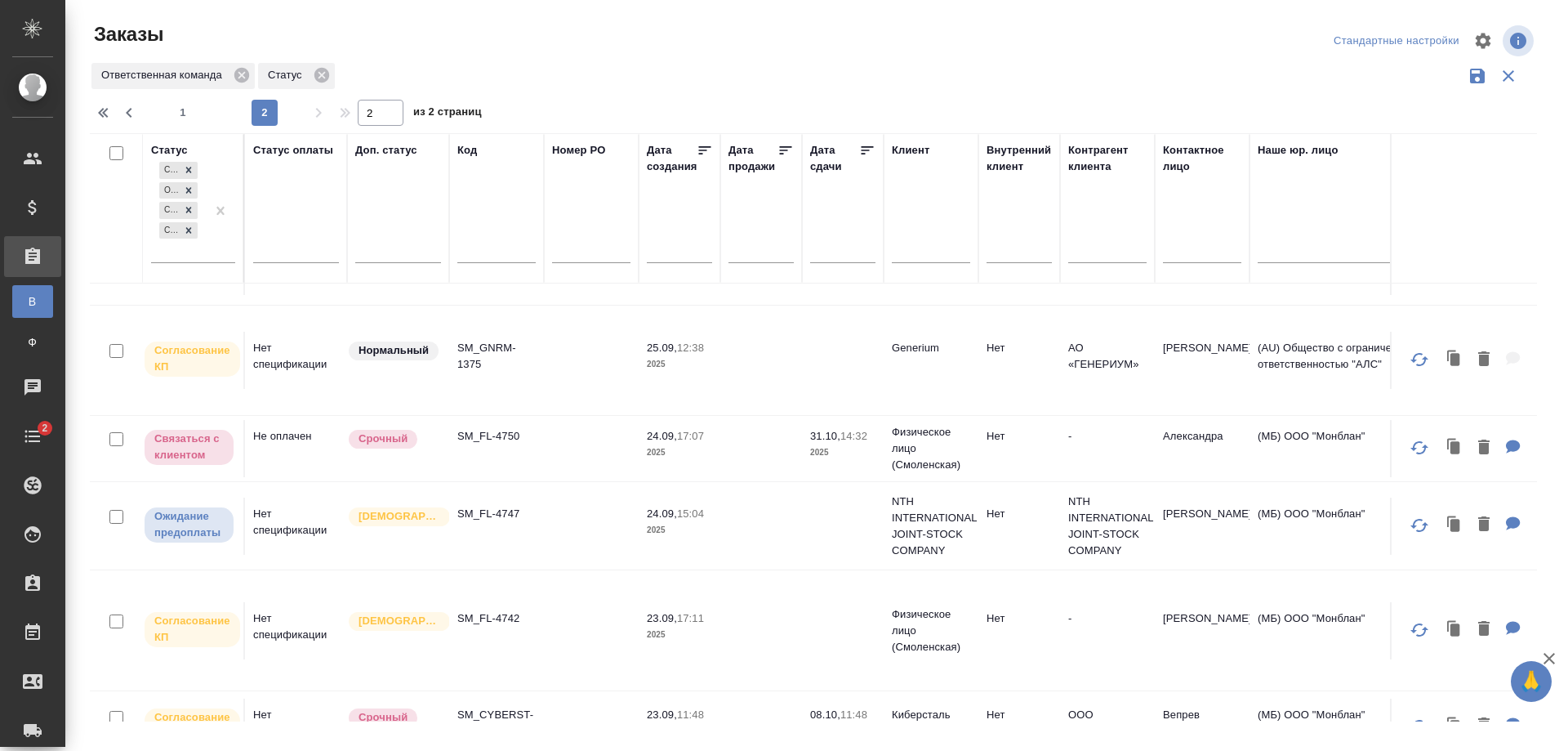
scroll to position [28, 0]
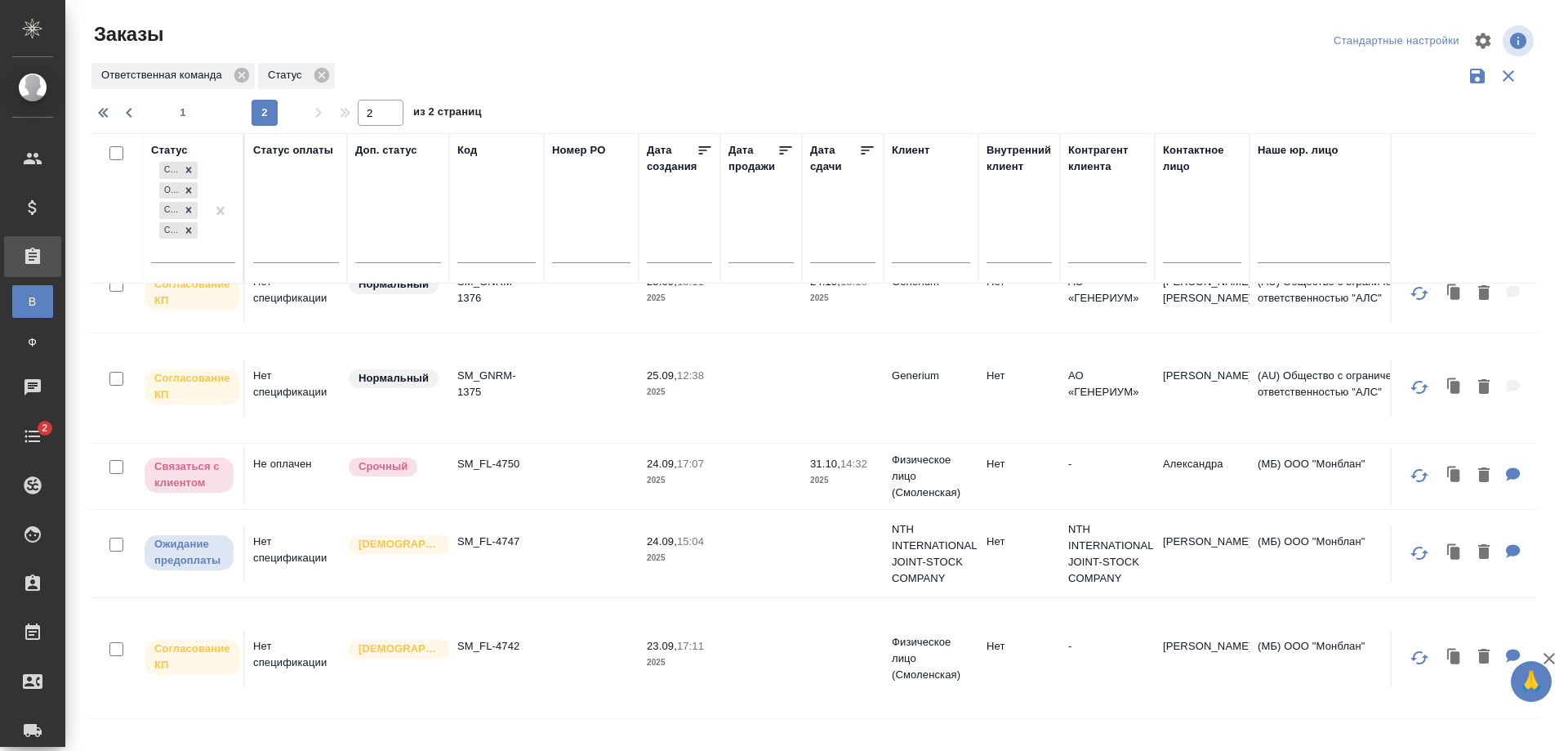
click at [292, 505] on td "Не оплачен" at bounding box center [296, 476] width 102 height 57
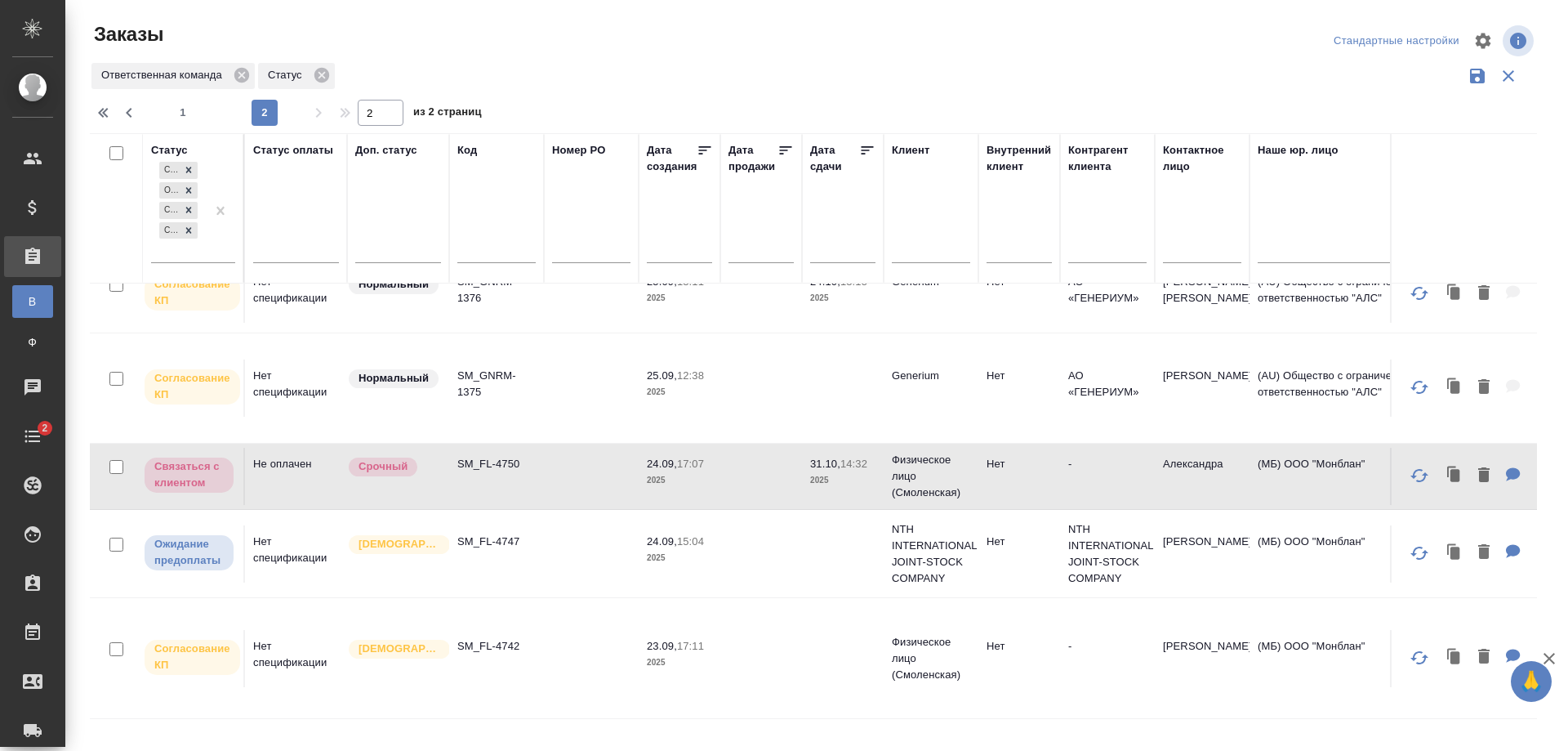
click at [540, 417] on td "SM_GNRM-1375" at bounding box center [496, 388] width 95 height 57
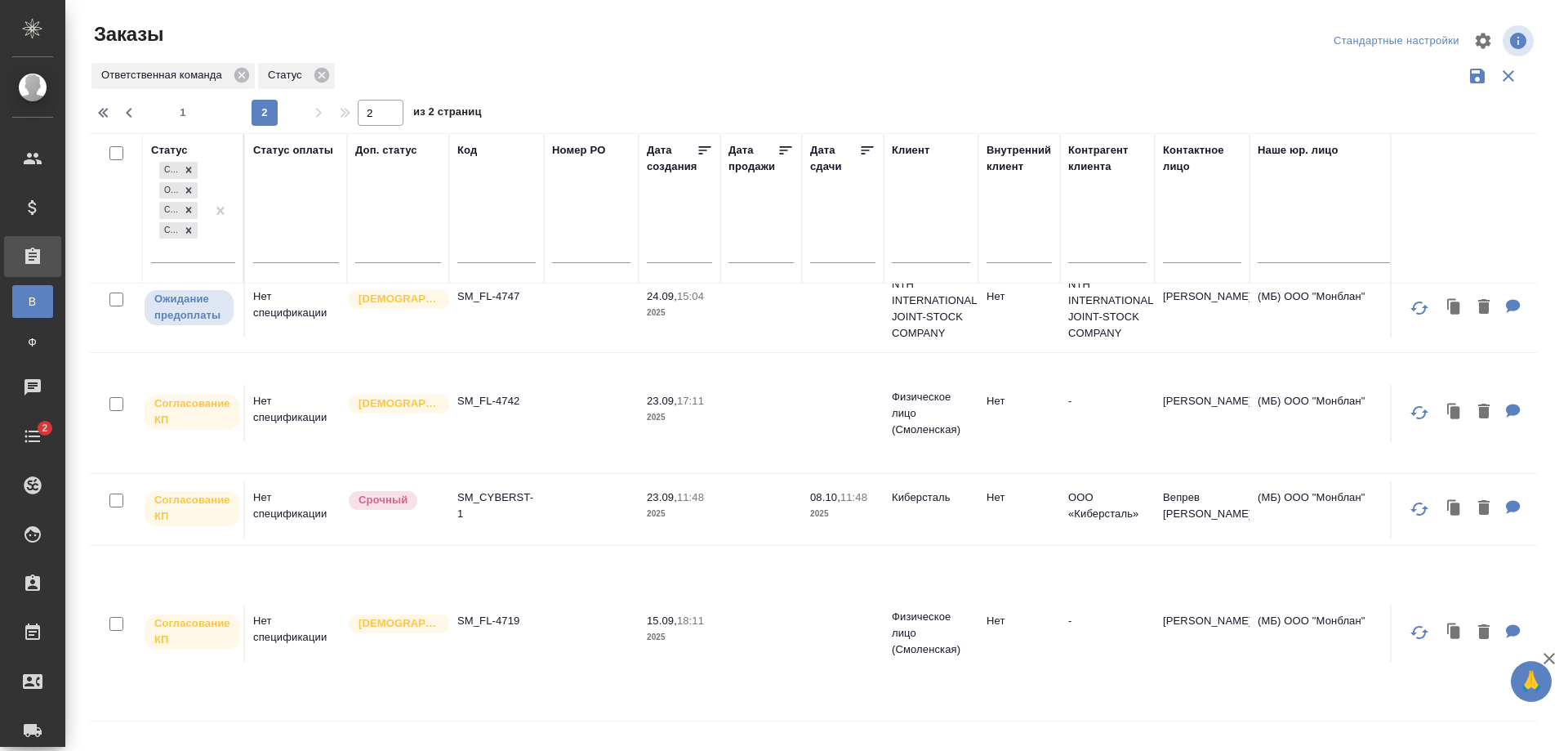
scroll to position [0, 0]
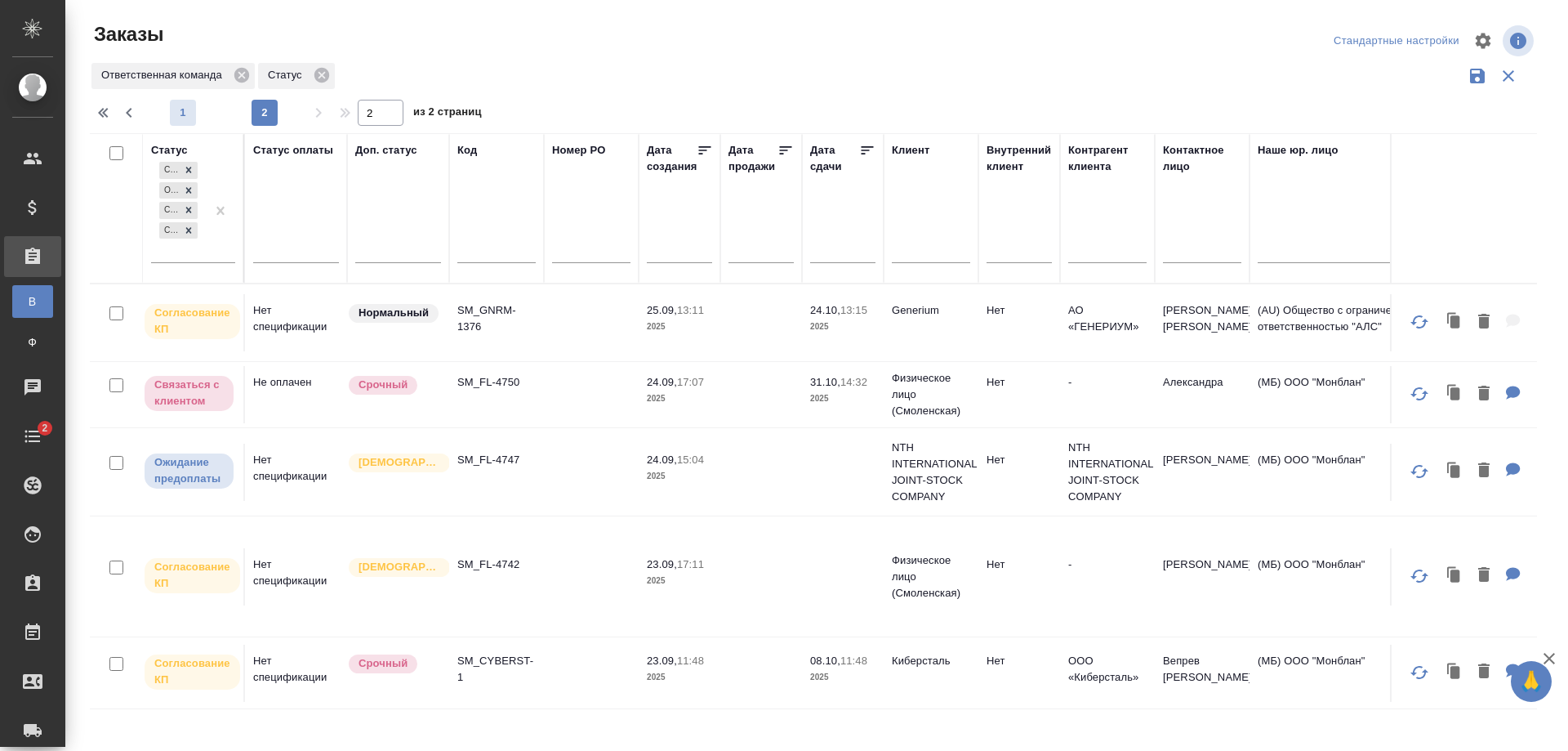
click at [187, 121] on button "1" at bounding box center [182, 113] width 26 height 26
type input "1"
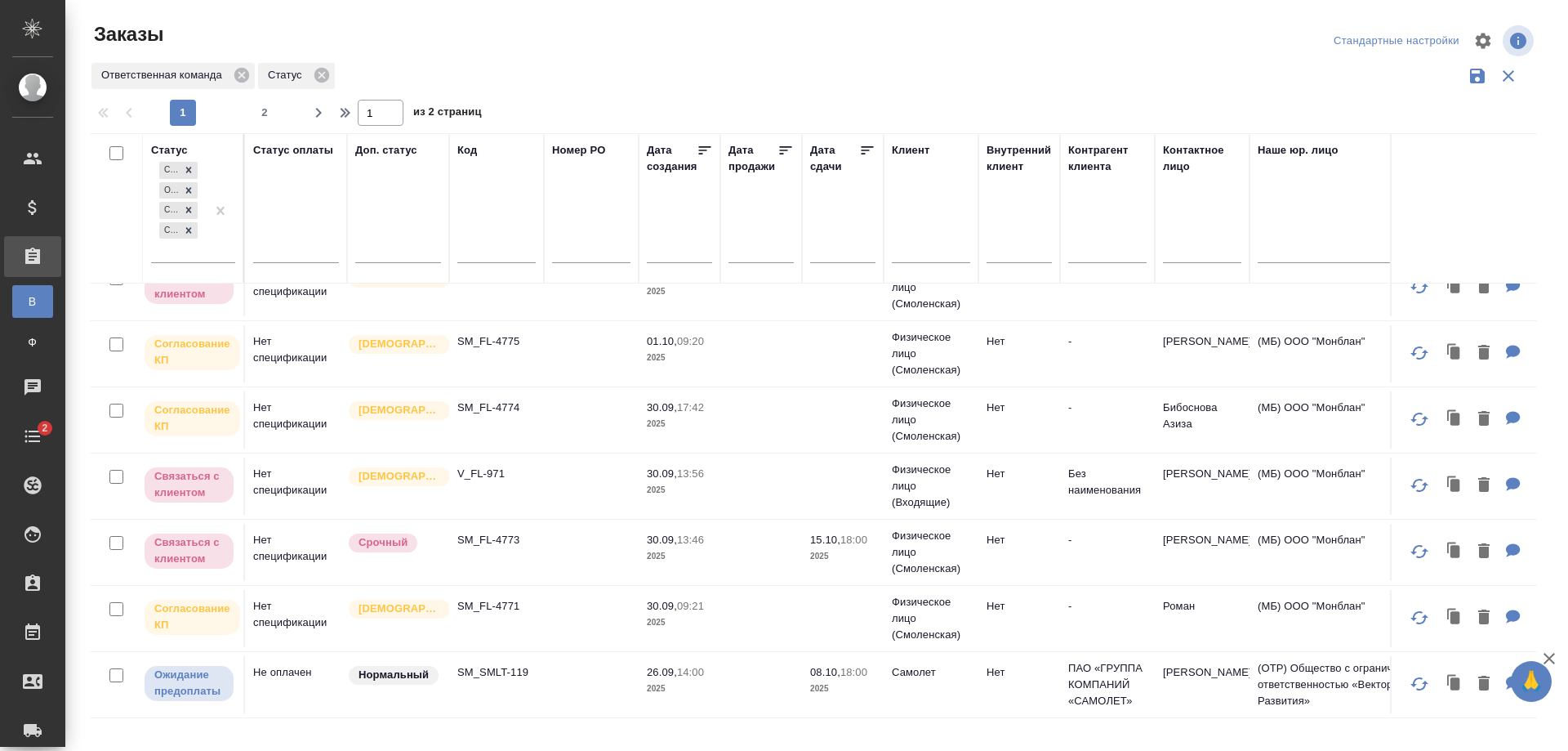
scroll to position [1301, 0]
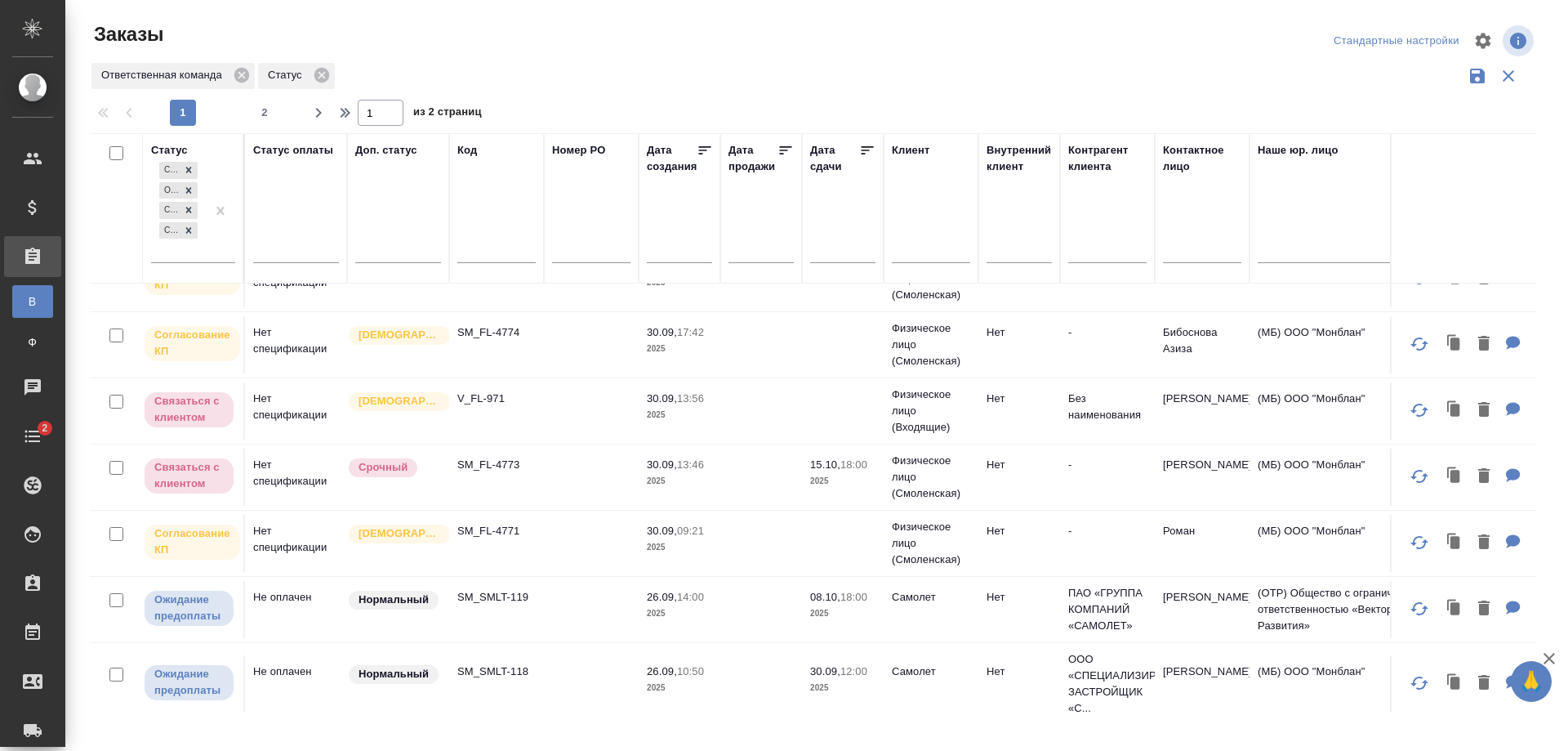
click at [569, 457] on td at bounding box center [592, 476] width 95 height 57
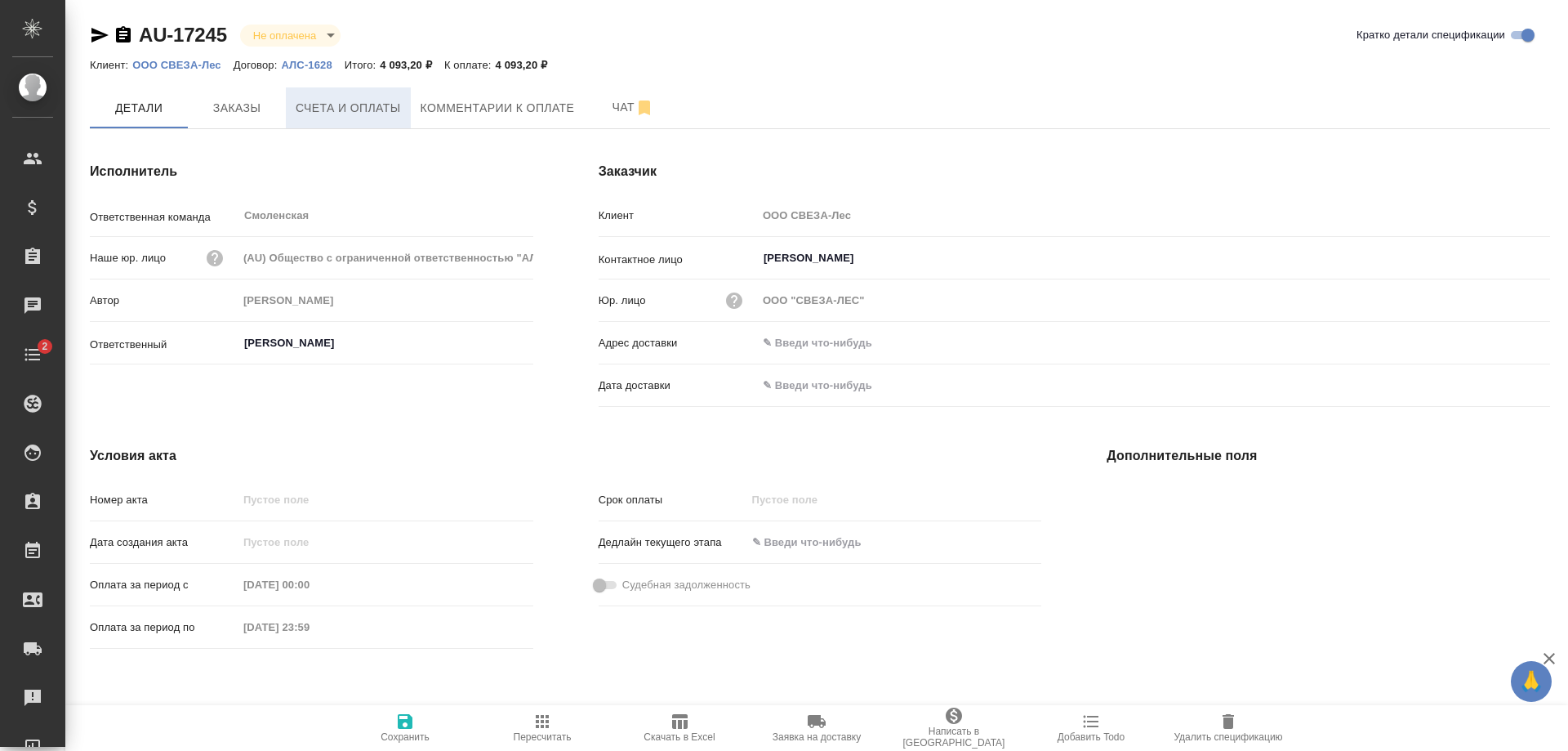
click at [374, 98] on span "Счета и оплаты" at bounding box center [348, 108] width 106 height 20
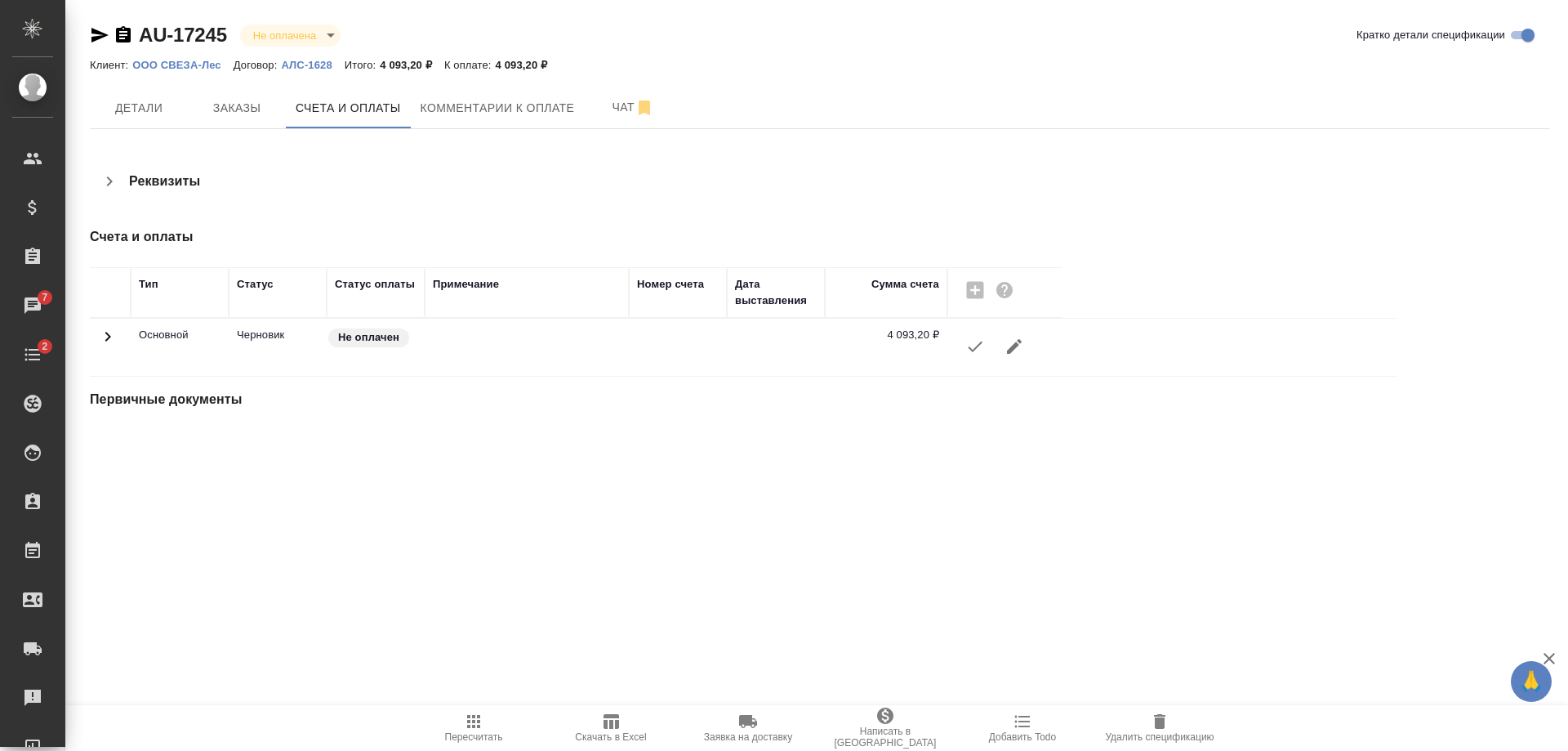
click at [965, 350] on button "button" at bounding box center [975, 346] width 39 height 39
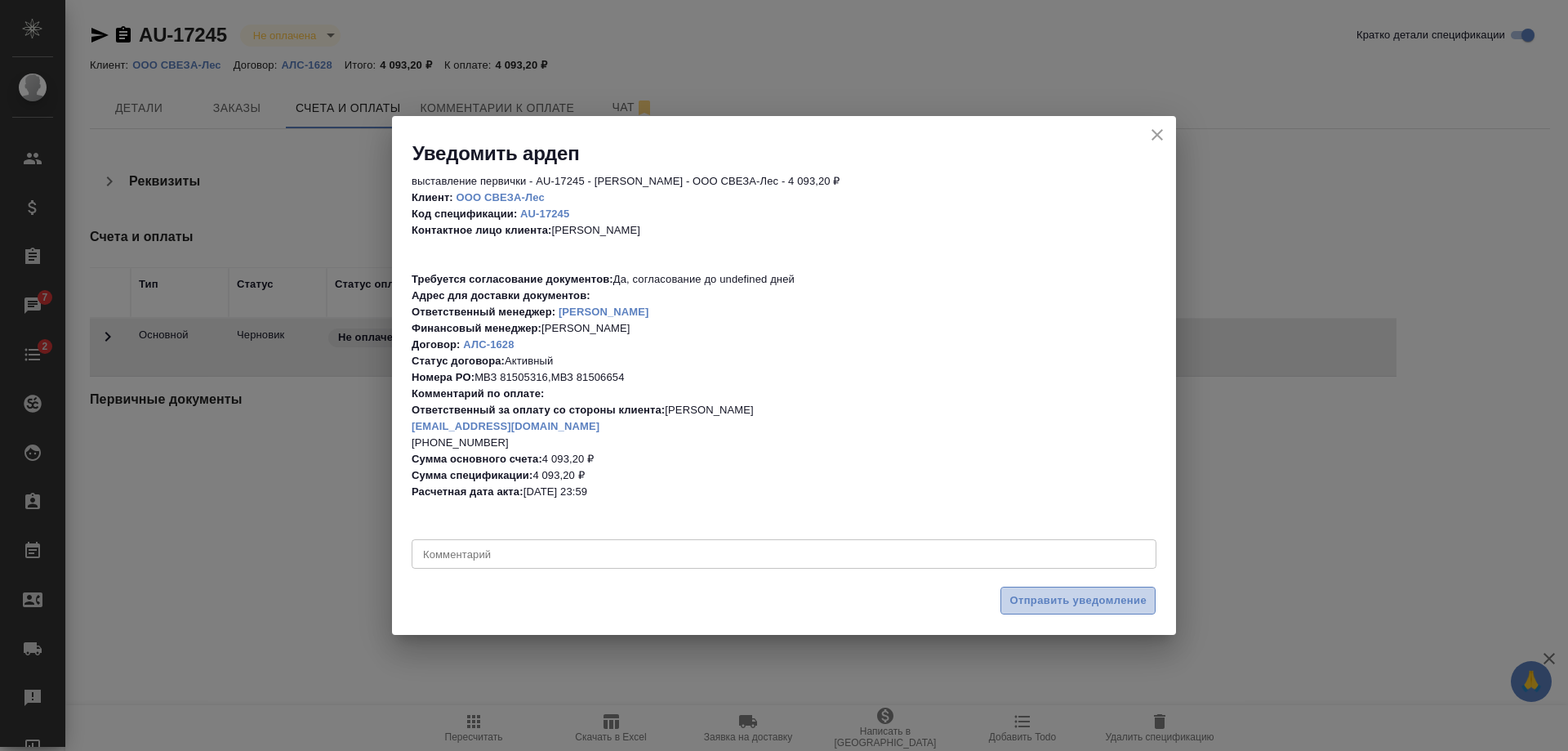
click at [1046, 598] on span "Отправить уведомление" at bounding box center [1077, 601] width 137 height 18
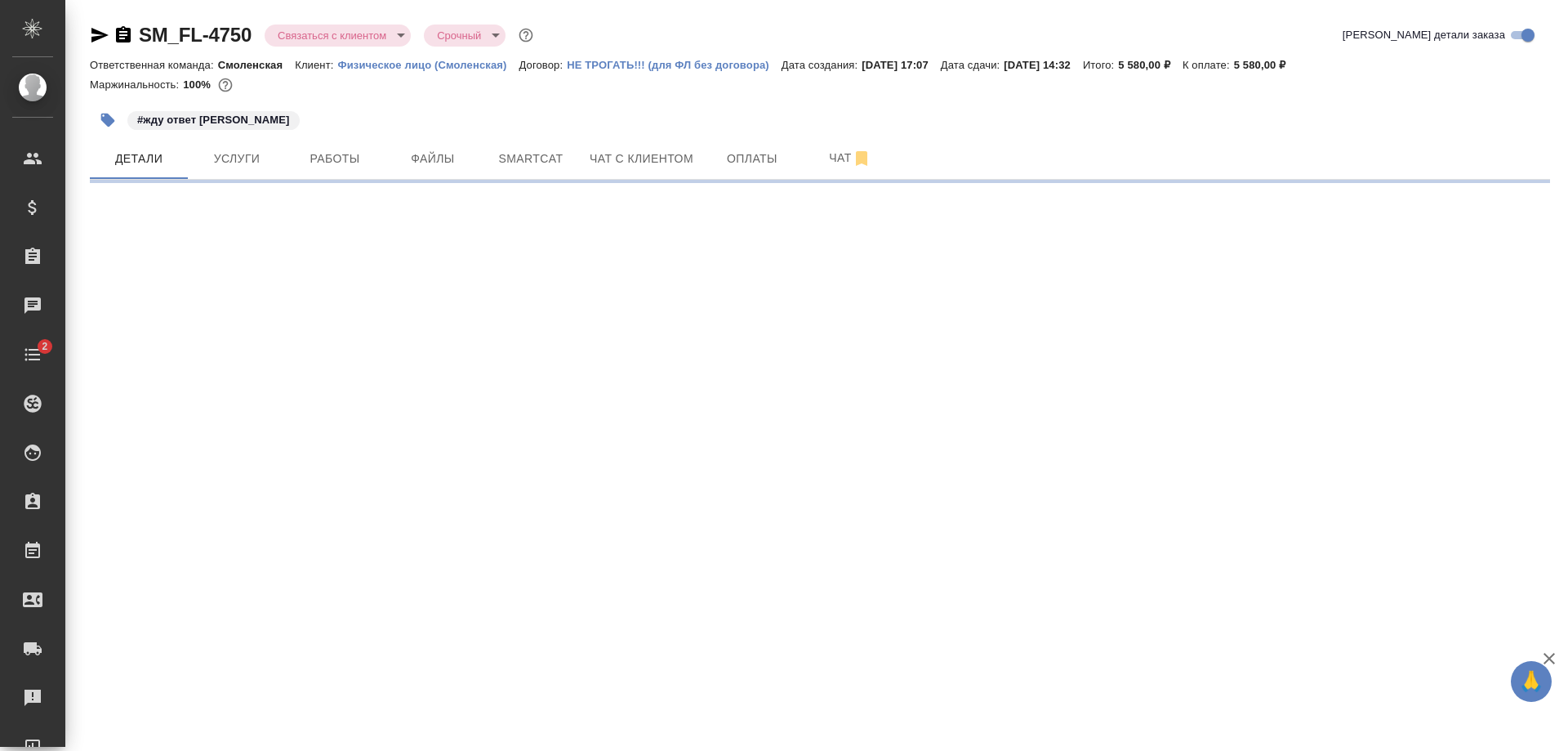
select select "RU"
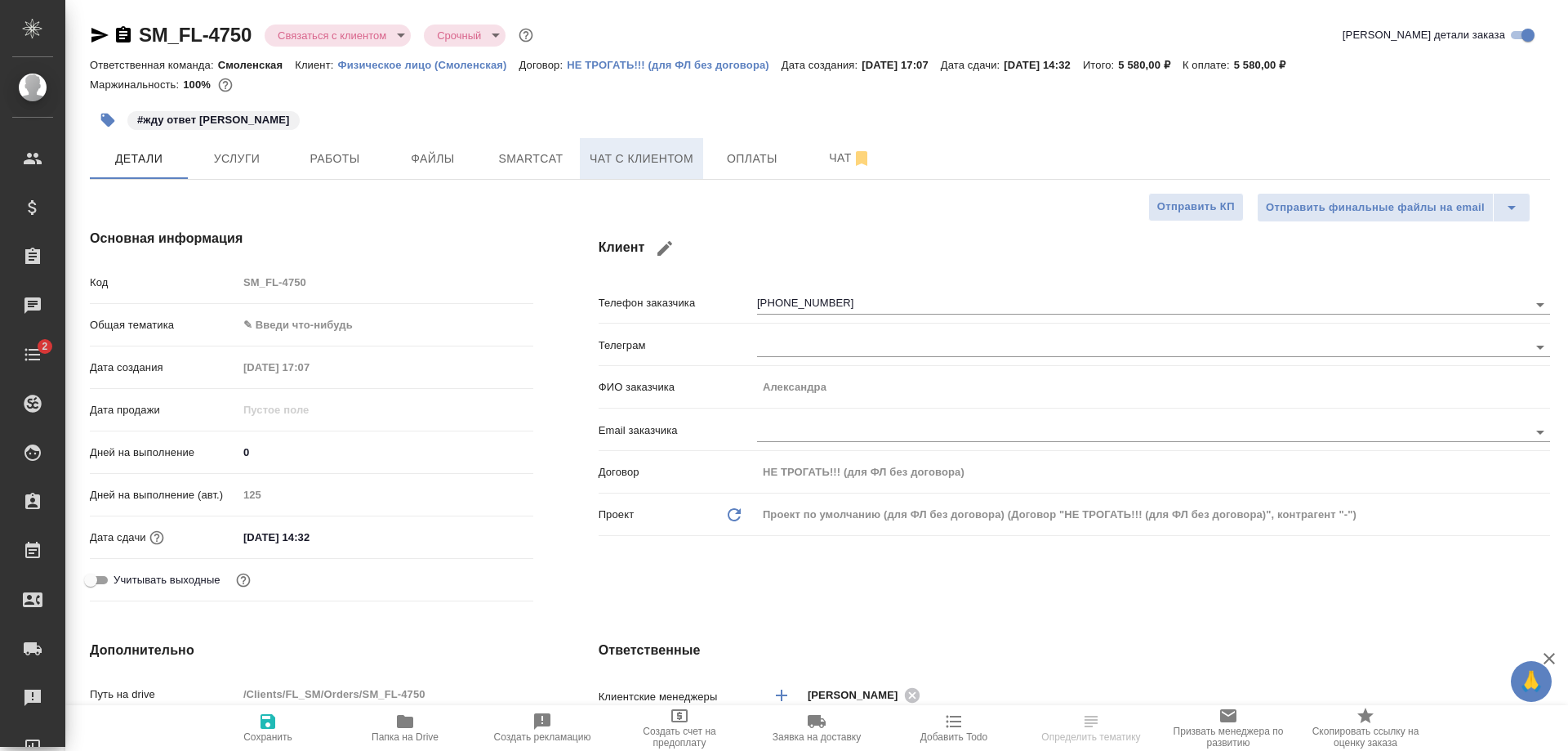
type textarea "x"
click at [656, 164] on span "Чат с клиентом" at bounding box center [641, 158] width 104 height 20
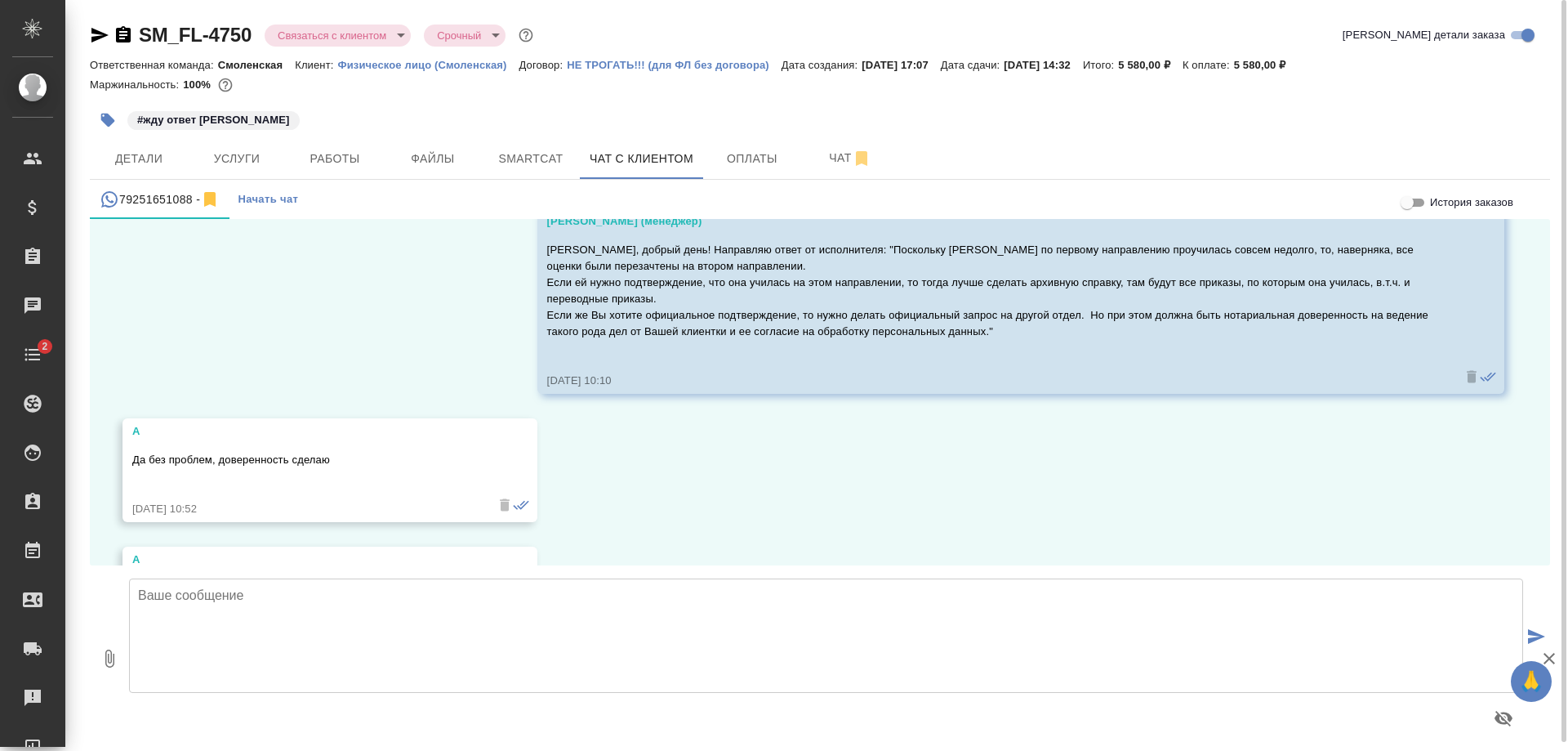
scroll to position [4699, 0]
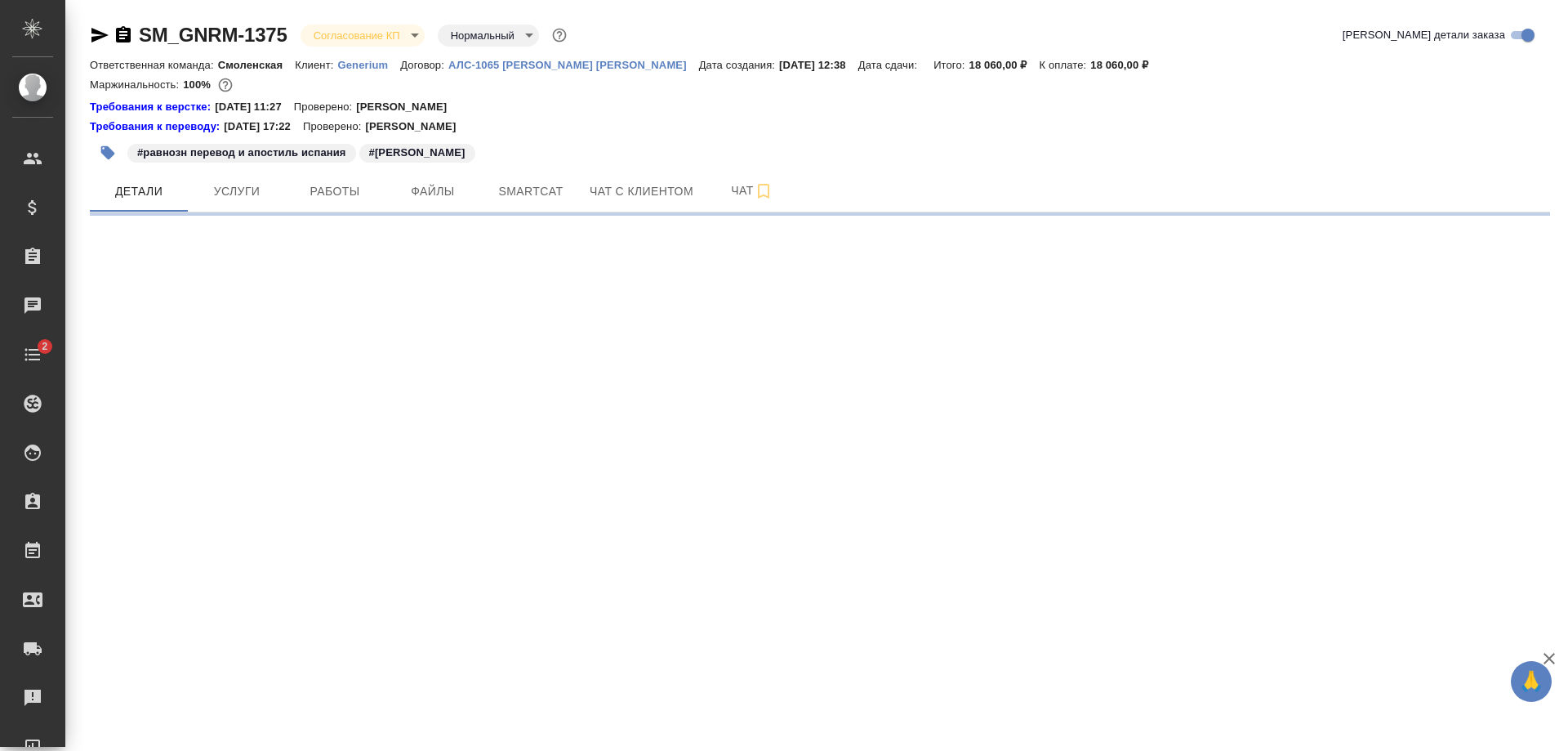
select select "RU"
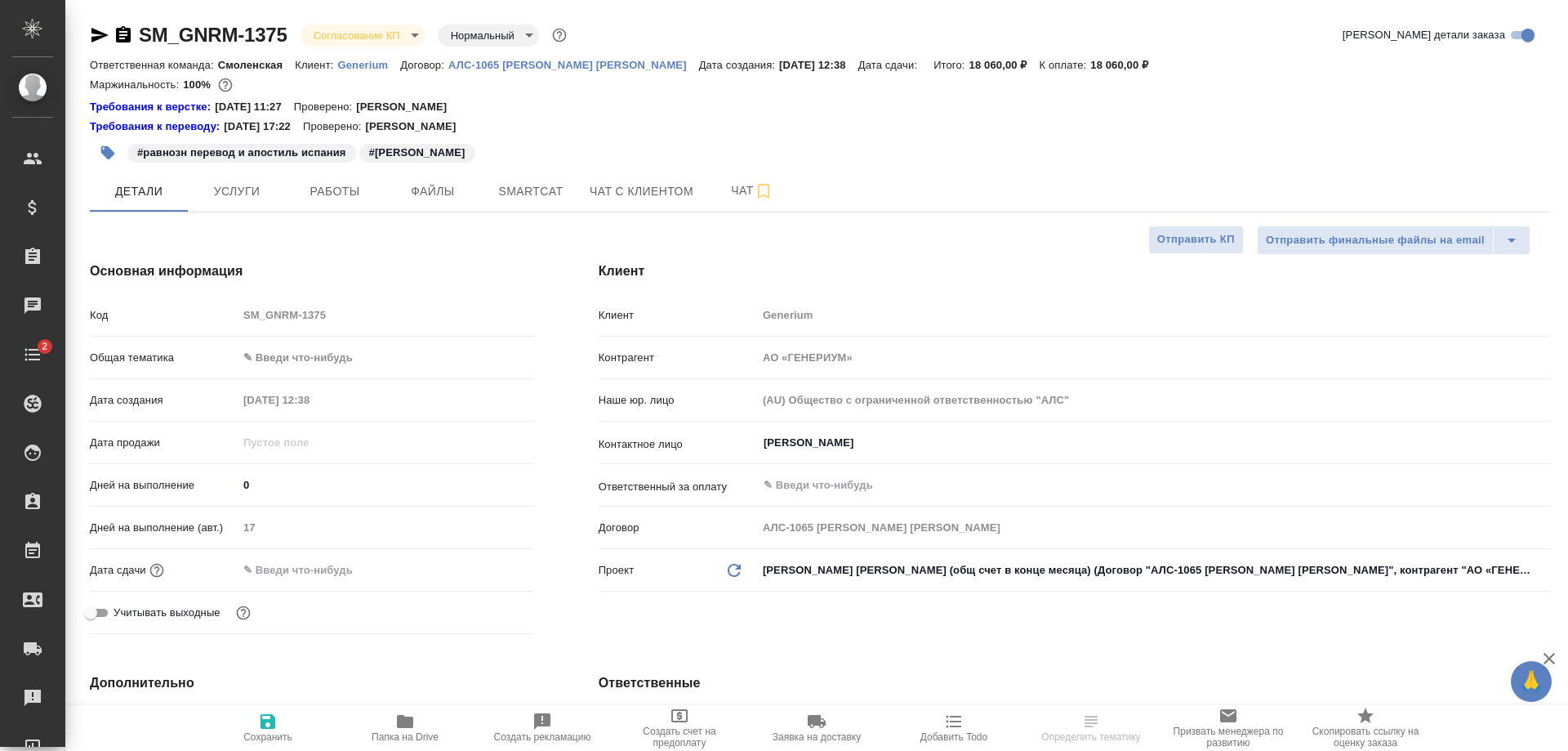
type textarea "x"
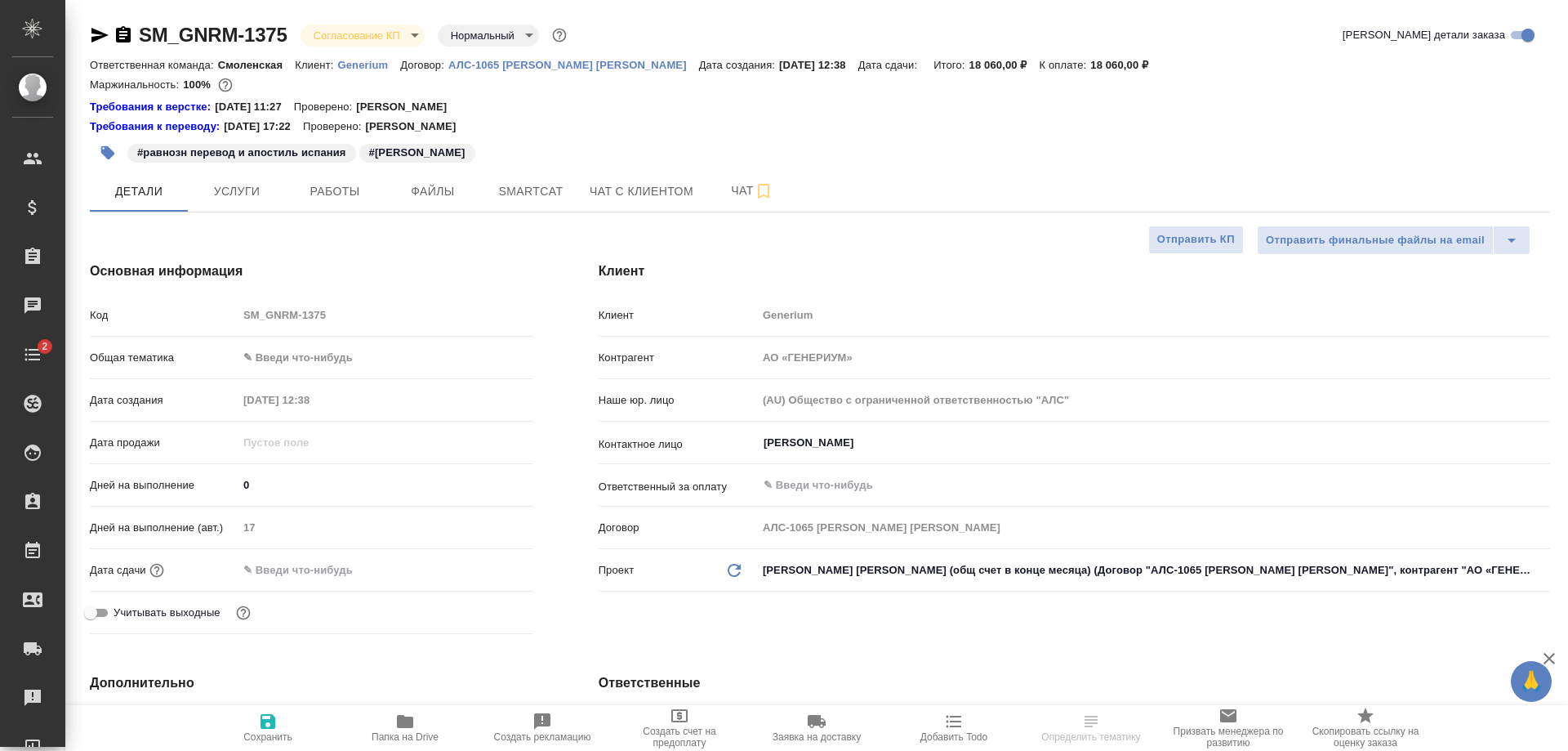
type textarea "x"
click at [396, 31] on body "🙏 .cls-1 fill:#fff; AWATERA [PERSON_NAME] Спецификации Заказы Чаты 2 Todo Проек…" at bounding box center [784, 376] width 1568 height 751
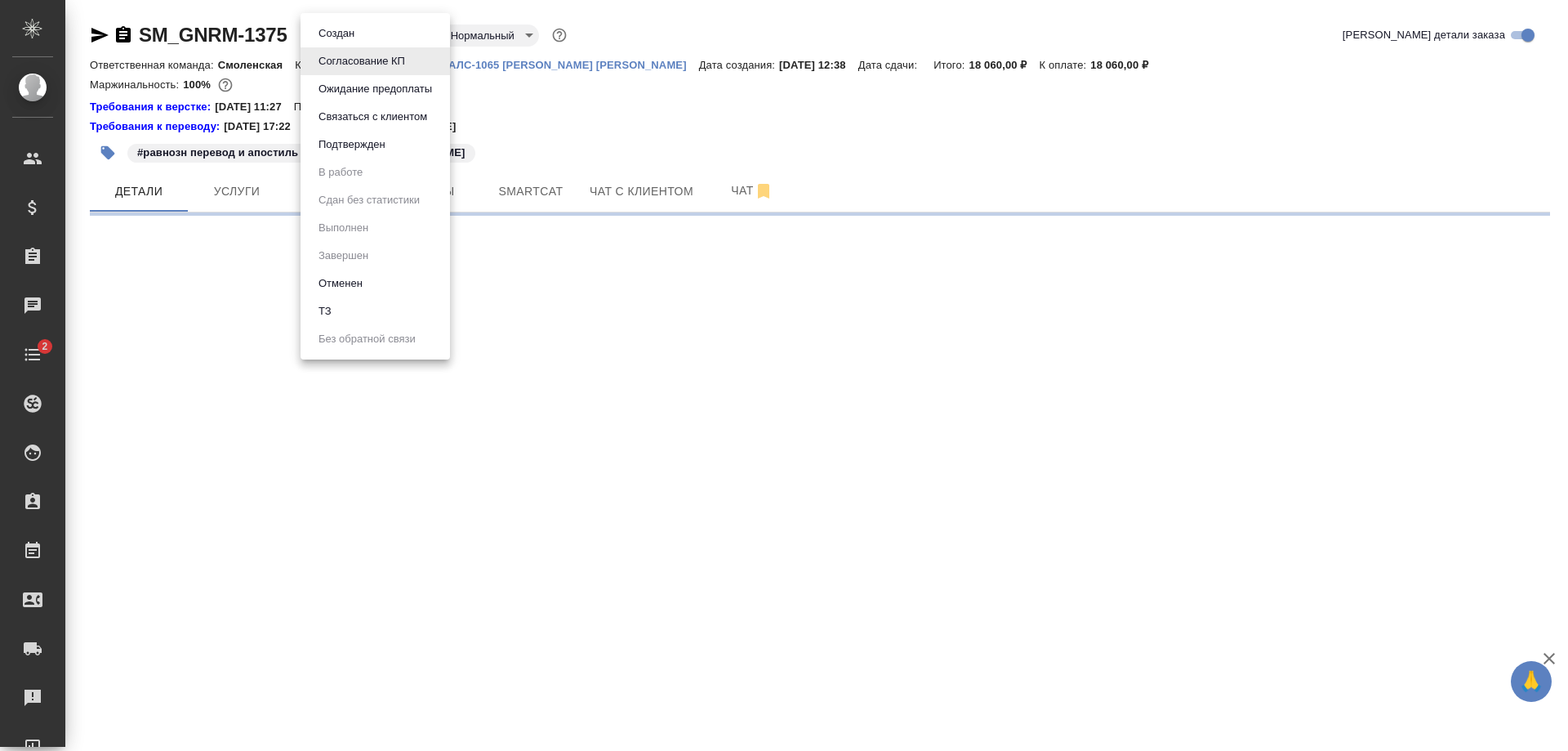
select select "RU"
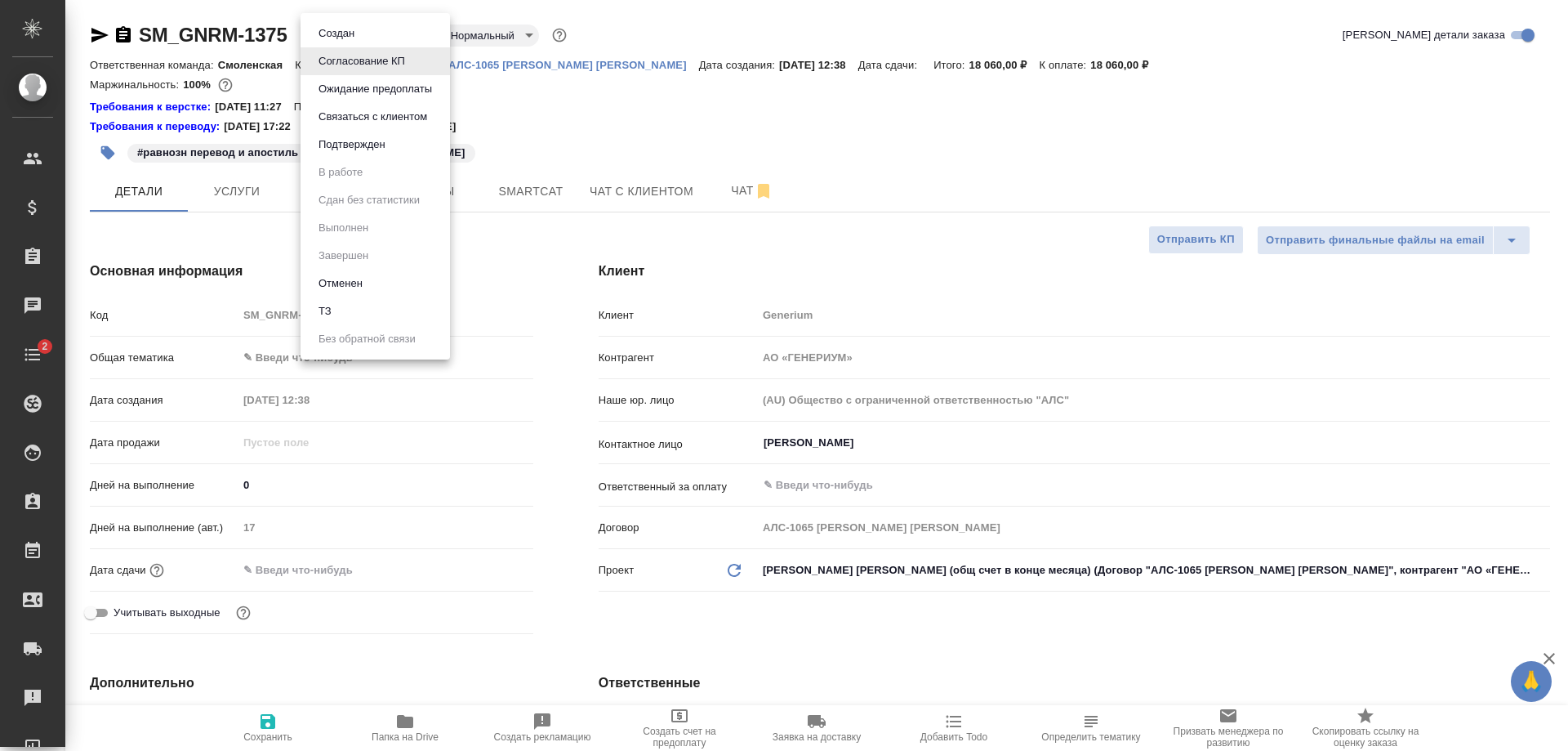
type textarea "x"
click at [400, 275] on li "Отменен" at bounding box center [375, 283] width 149 height 28
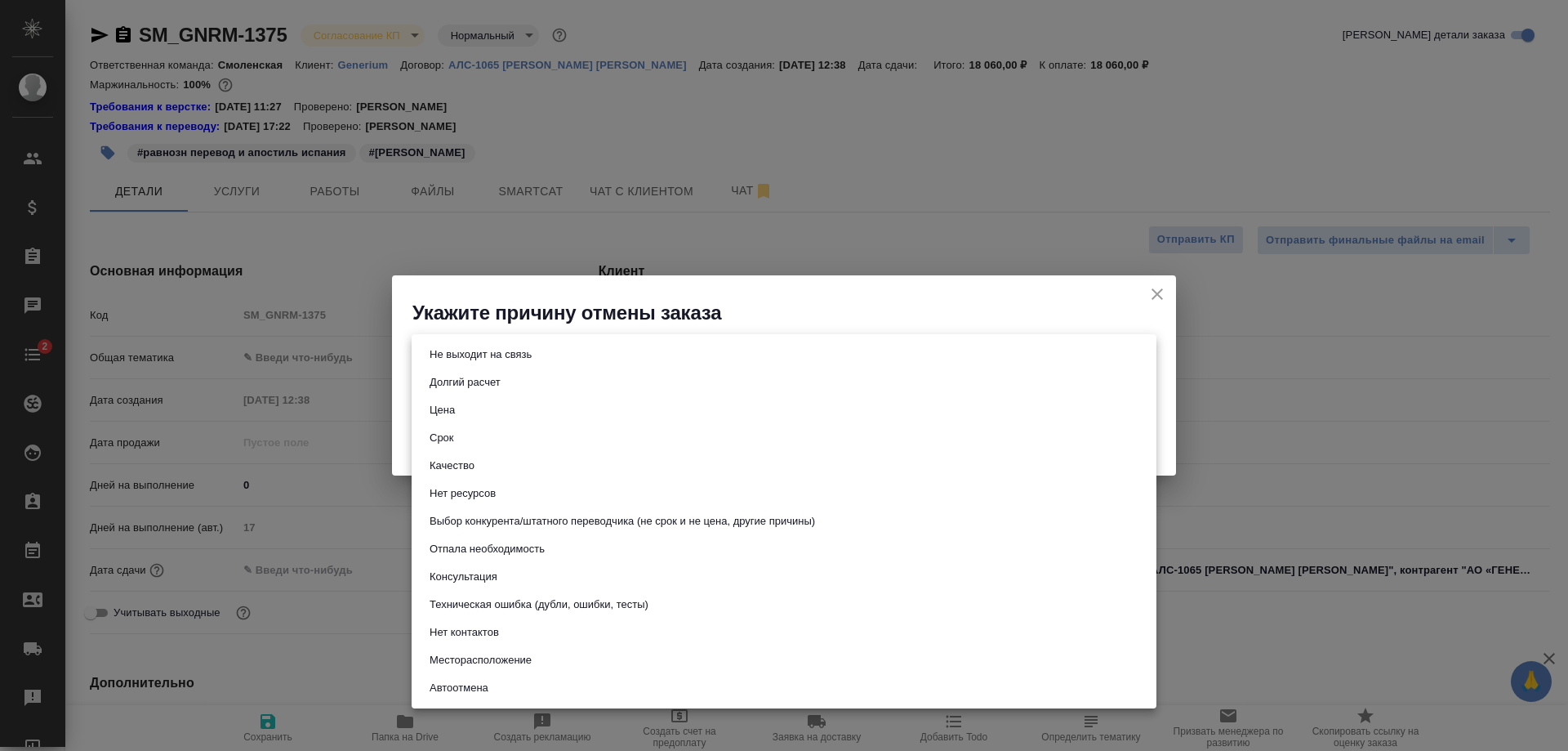
click at [492, 357] on body "🙏 .cls-1 fill:#fff; AWATERA [PERSON_NAME] Спецификации Заказы 0 Чаты 2 Todo Про…" at bounding box center [784, 376] width 1568 height 751
click at [491, 435] on li "Срок" at bounding box center [784, 438] width 745 height 28
type input "term"
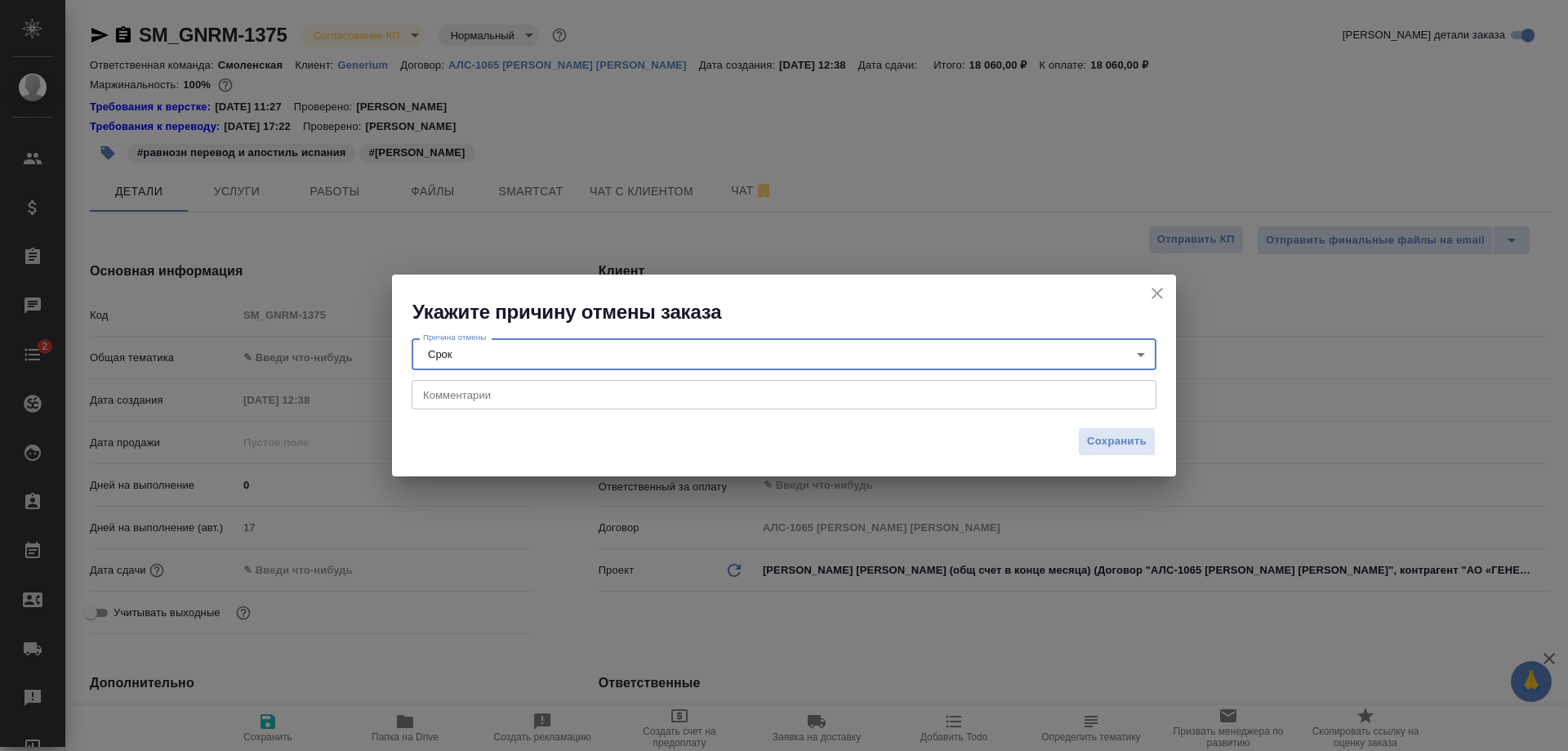
click at [485, 391] on textarea at bounding box center [784, 394] width 721 height 13
type textarea "E"
type textarea "Уточняла, нужен апостиль на оригинал или копию, на оригинал не могли срочно пос…"
click at [1125, 440] on span "Сохранить" at bounding box center [1116, 441] width 59 height 18
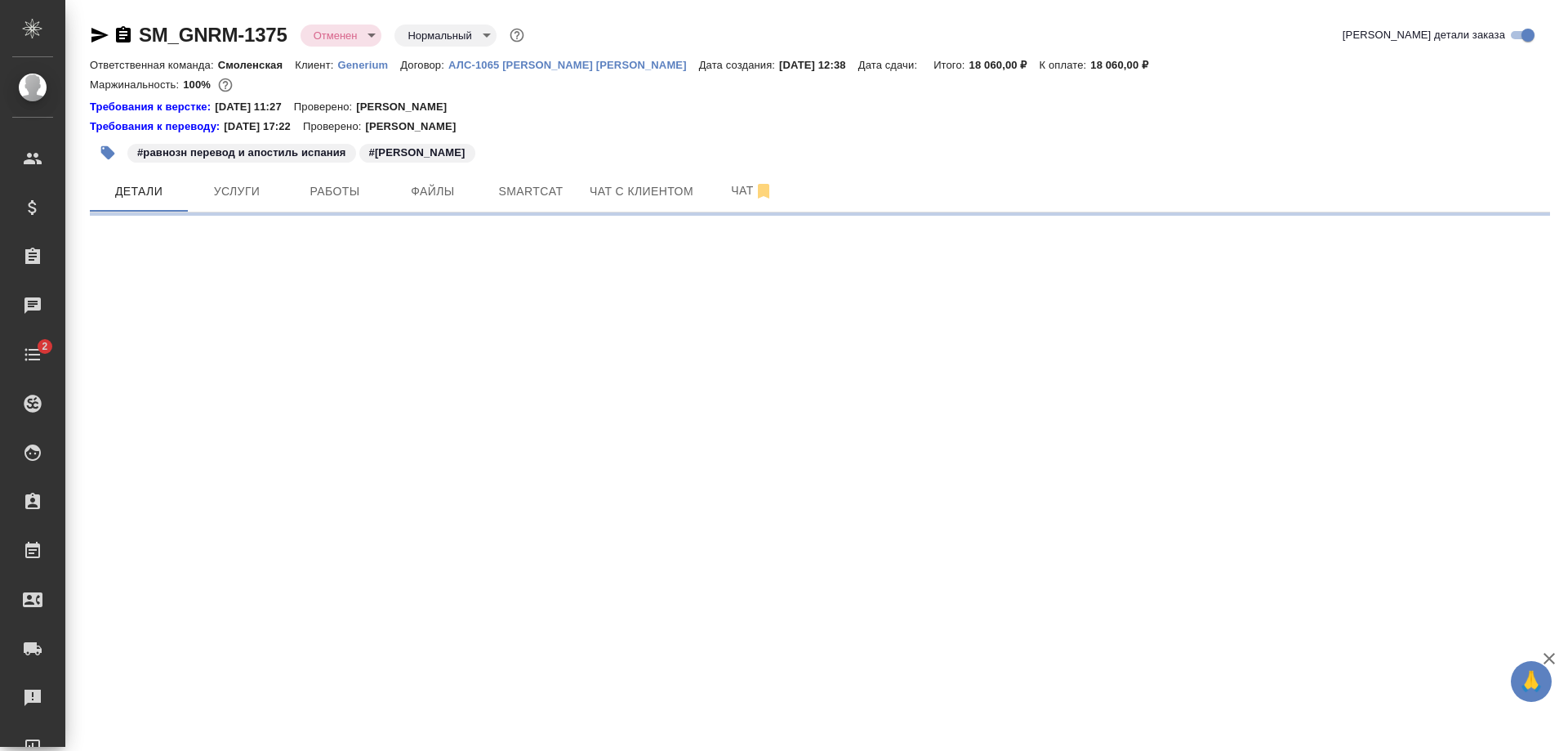
select select "RU"
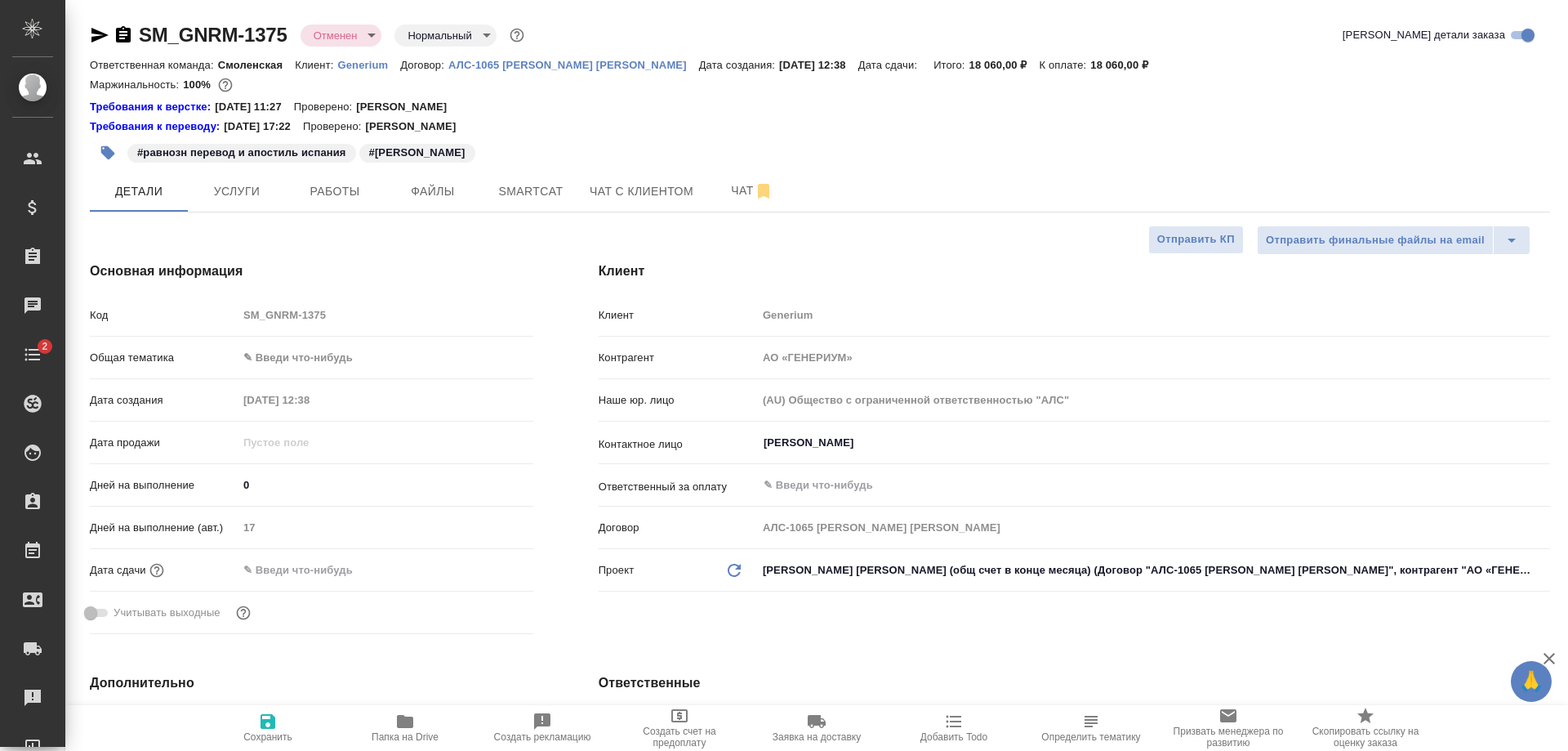
type textarea "x"
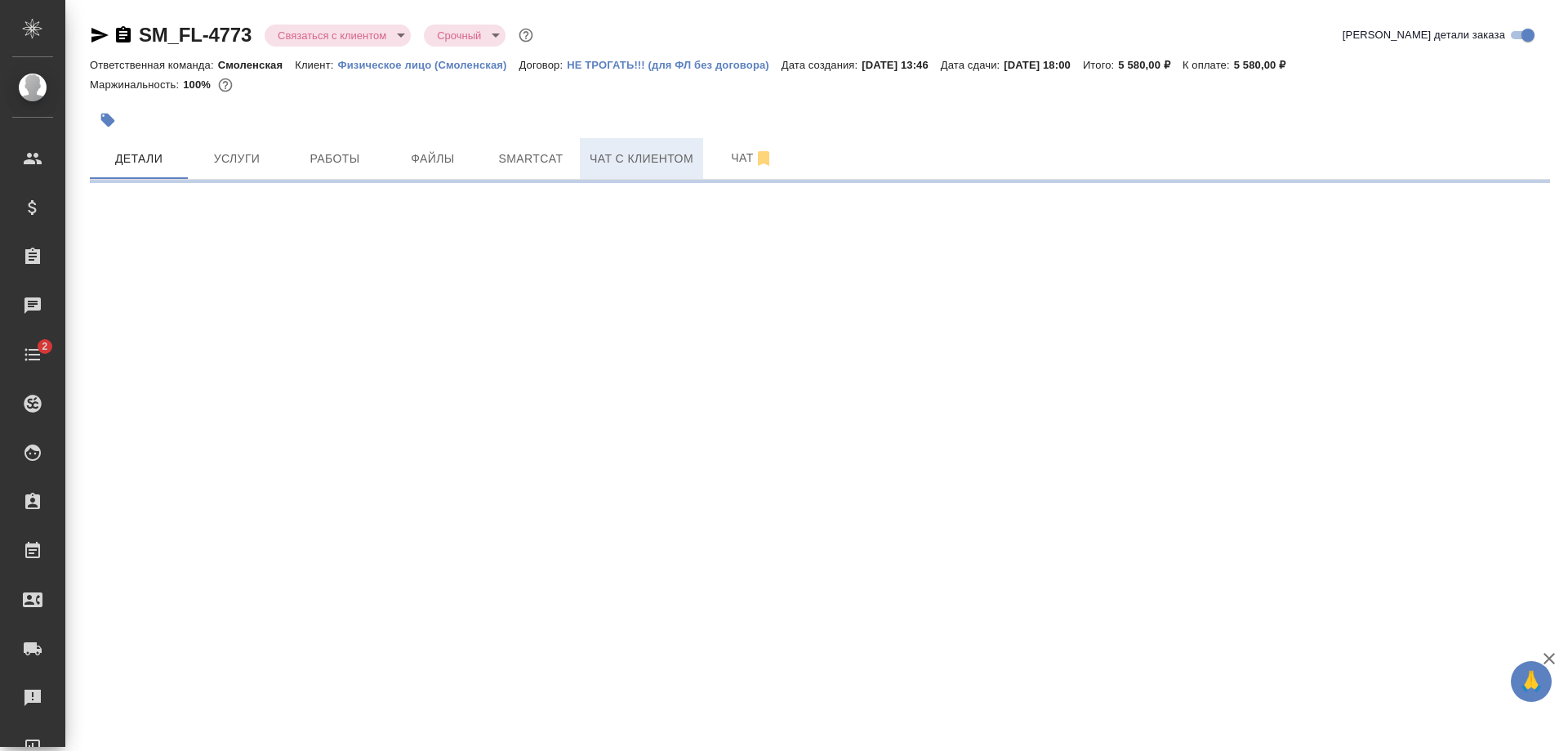
click at [672, 148] on span "Чат с клиентом" at bounding box center [641, 158] width 104 height 20
select select "RU"
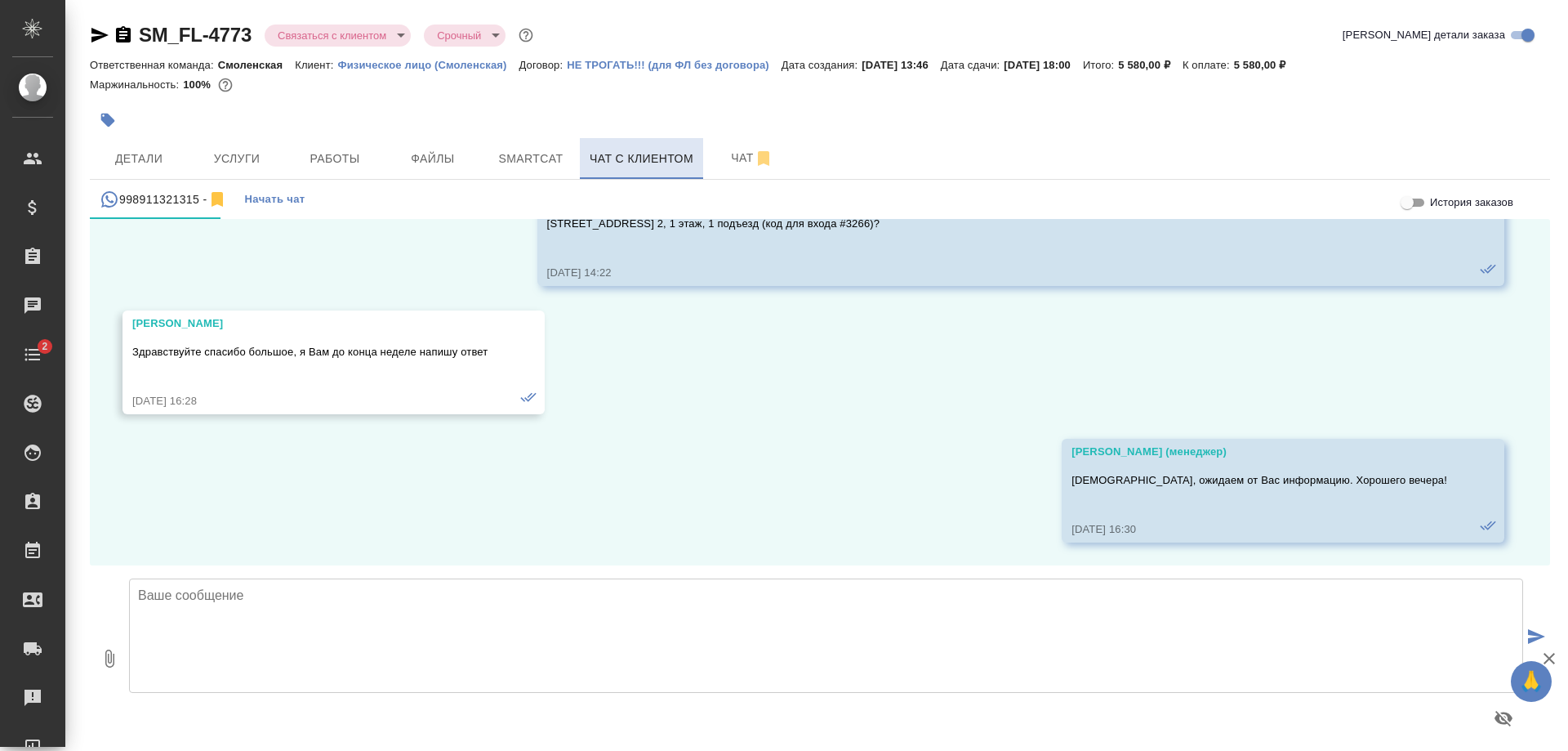
scroll to position [1600, 0]
